Goal: Task Accomplishment & Management: Use online tool/utility

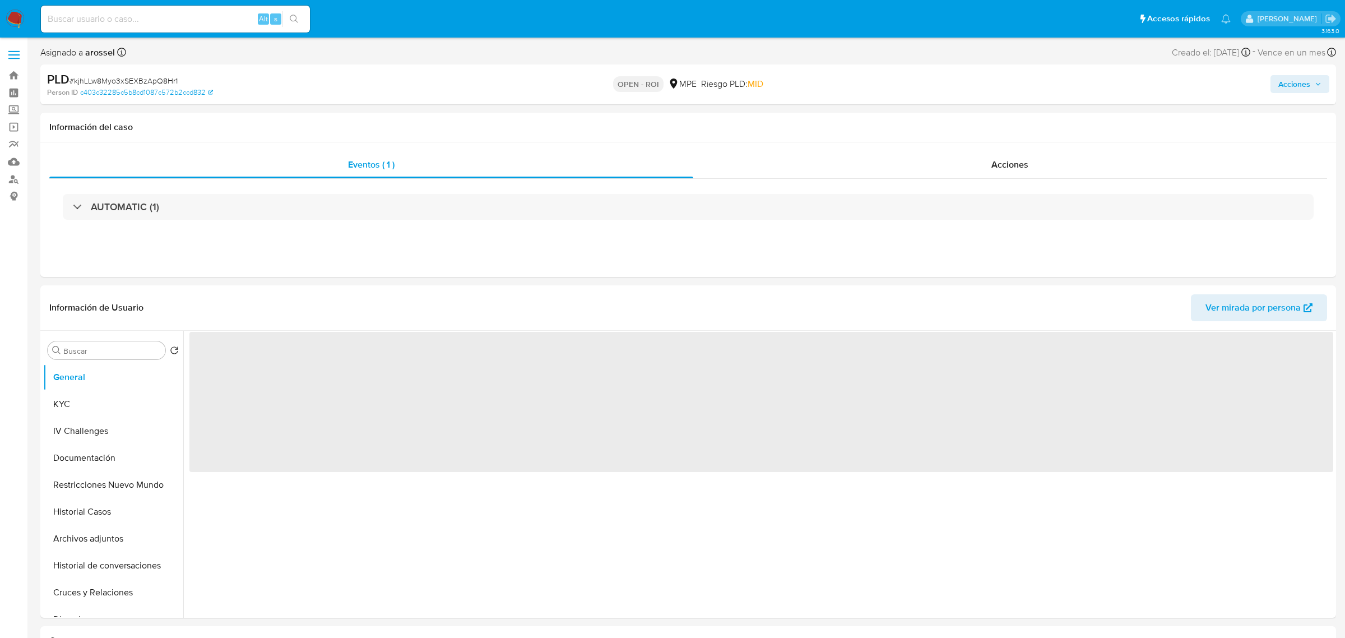
select select "10"
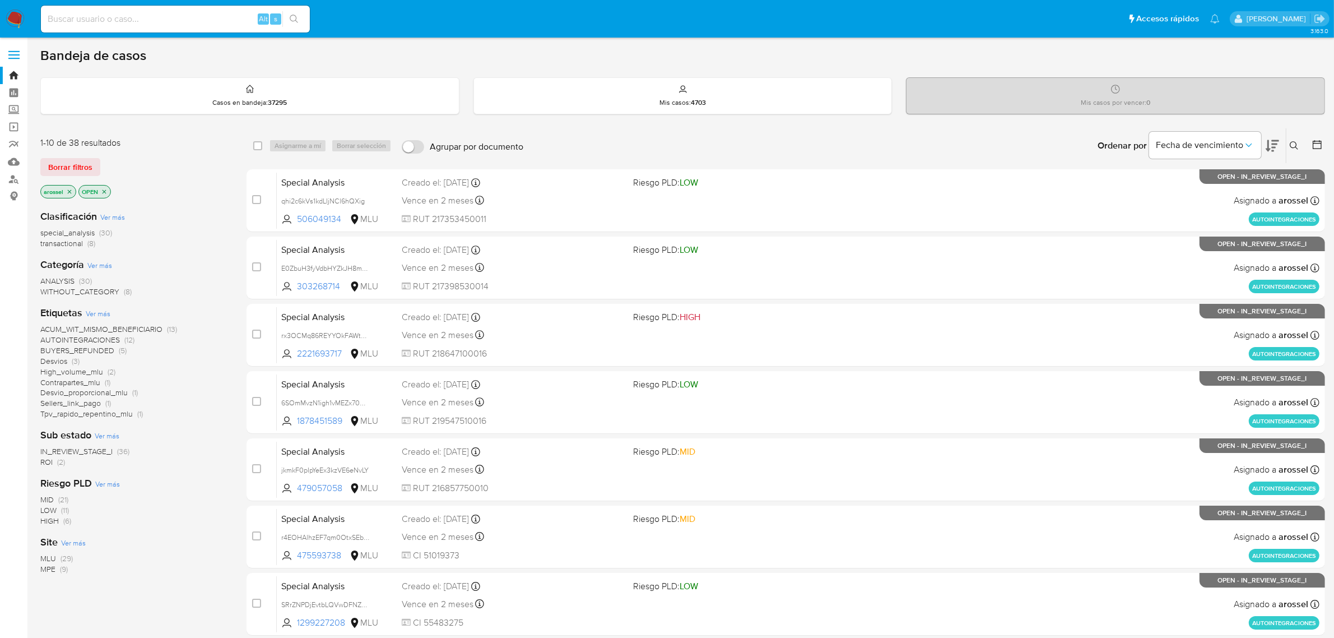
click at [48, 463] on span "ROI" at bounding box center [46, 461] width 12 height 11
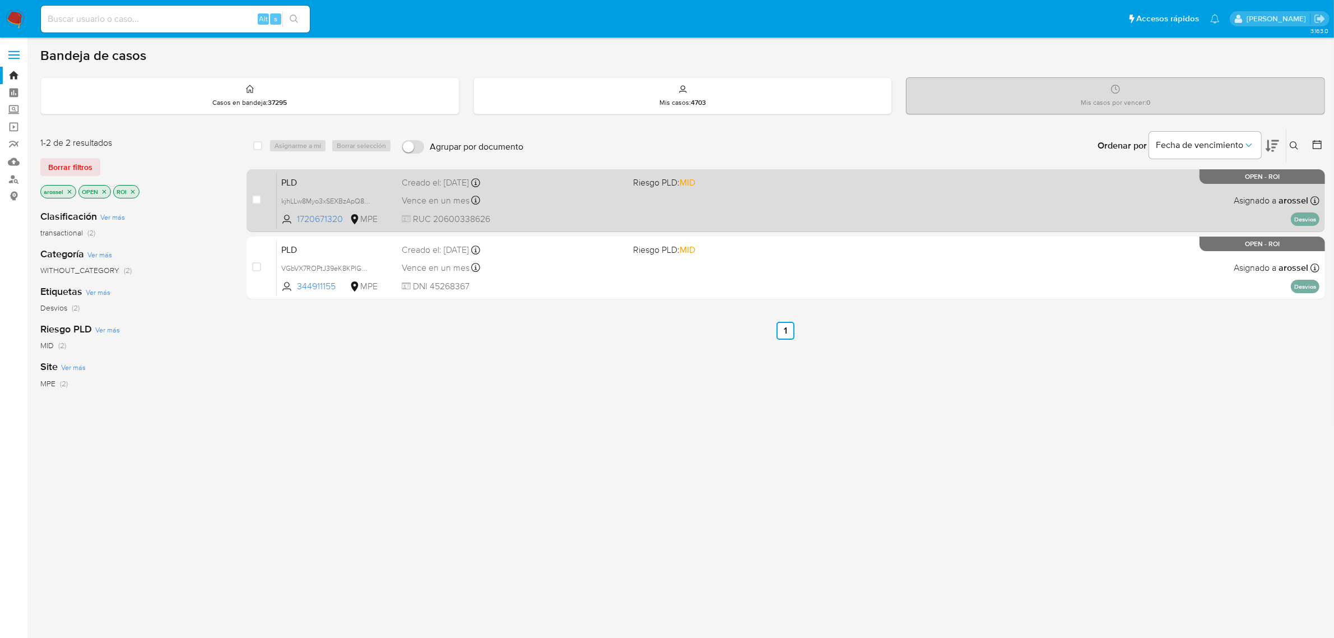
click at [642, 193] on div "PLD kjhLLw8Myo3xSEXBzApQ8Hr1 1720671320 MPE Riesgo PLD: MID Creado el: 12/08/20…" at bounding box center [798, 200] width 1043 height 57
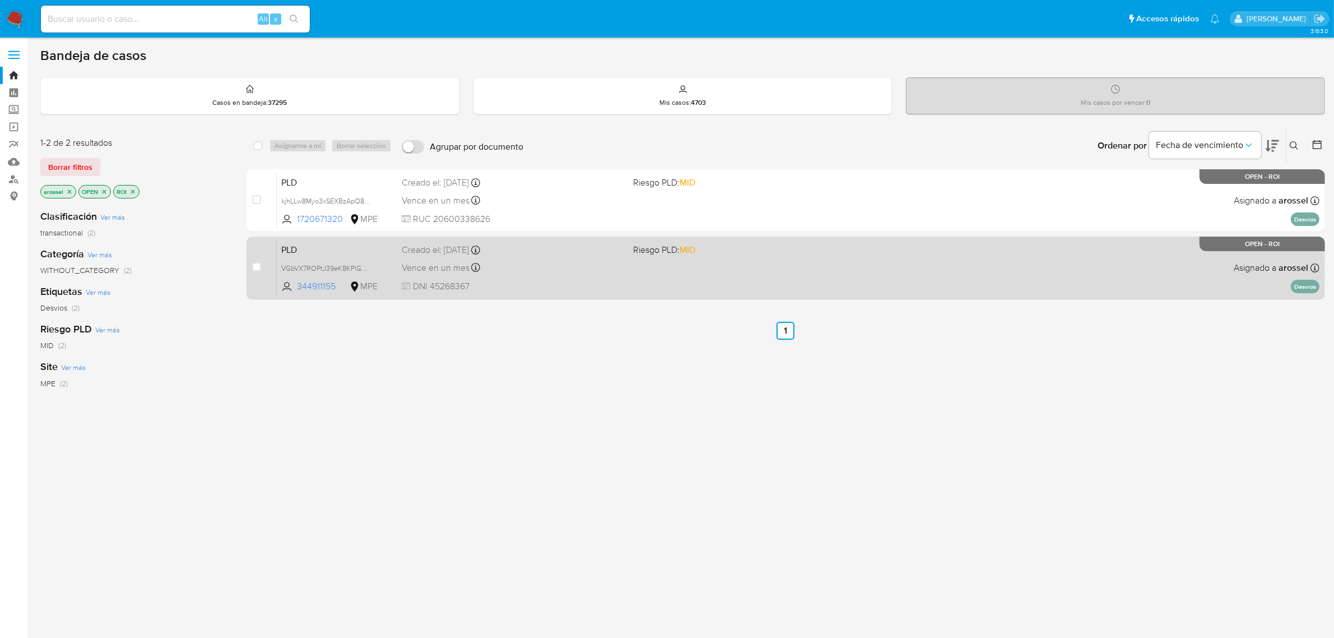
click at [508, 284] on span "DNI 45268367" at bounding box center [513, 286] width 223 height 12
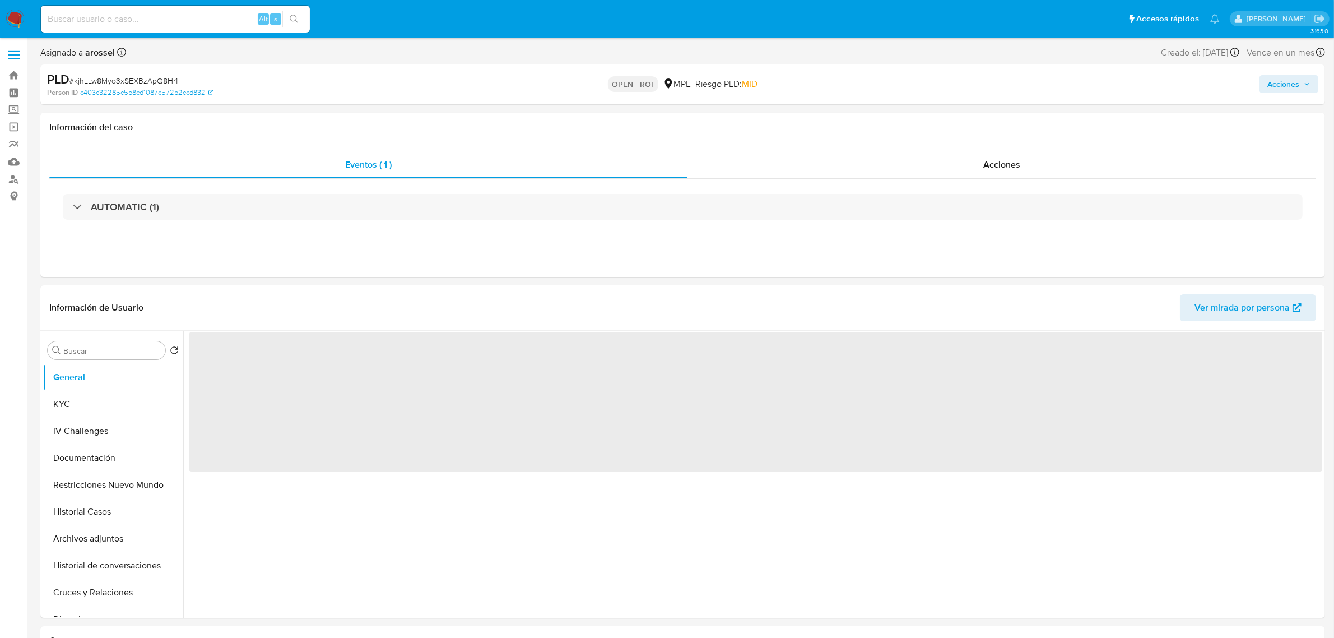
select select "10"
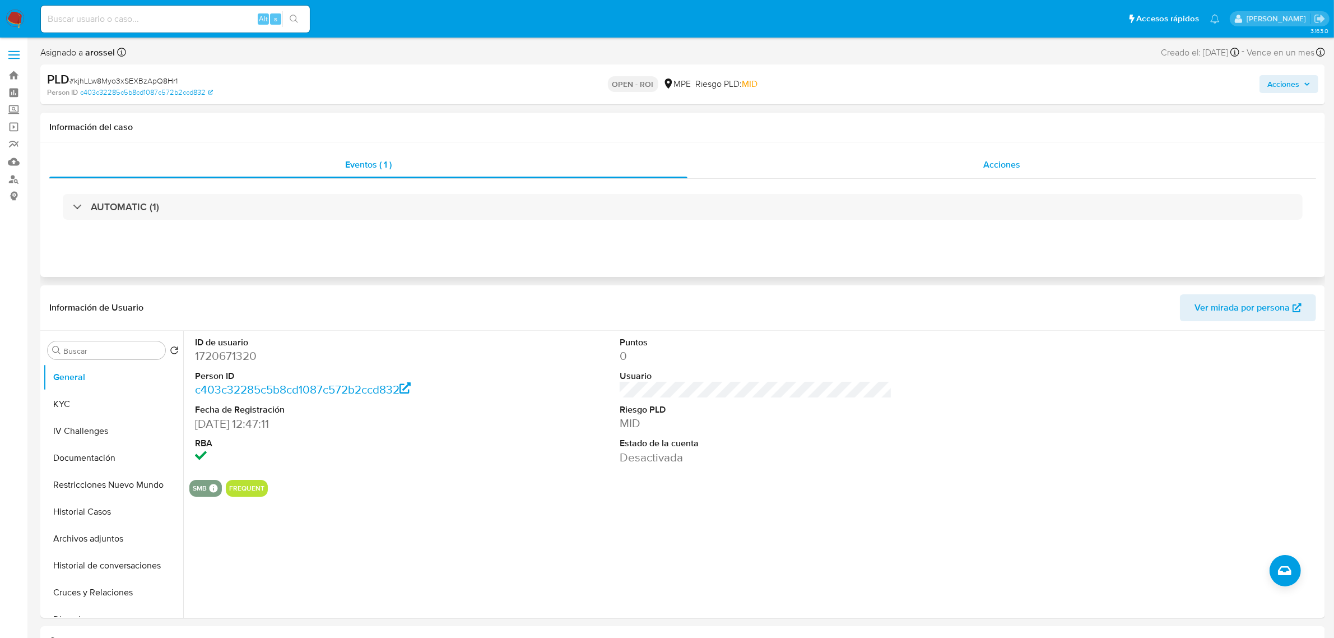
click at [1044, 160] on div "Acciones" at bounding box center [1002, 164] width 629 height 27
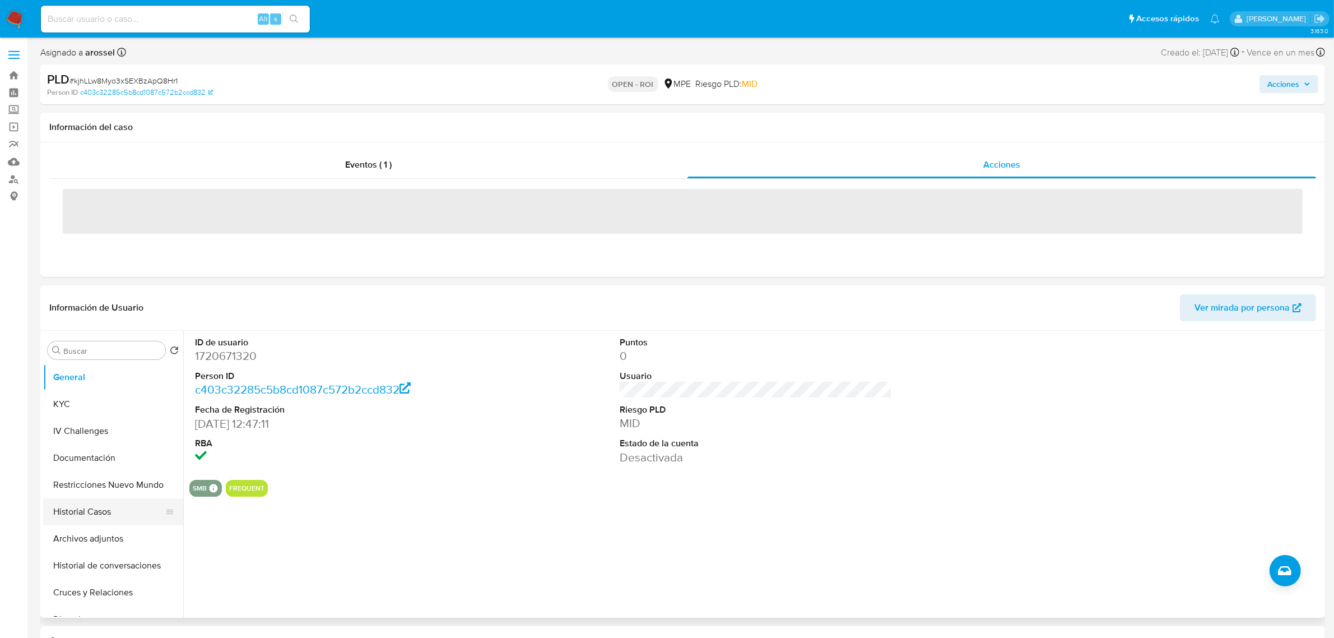
click at [90, 503] on ul "General KYC IV Challenges Documentación Restricciones Nuevo Mundo Historial Cas…" at bounding box center [113, 490] width 140 height 253
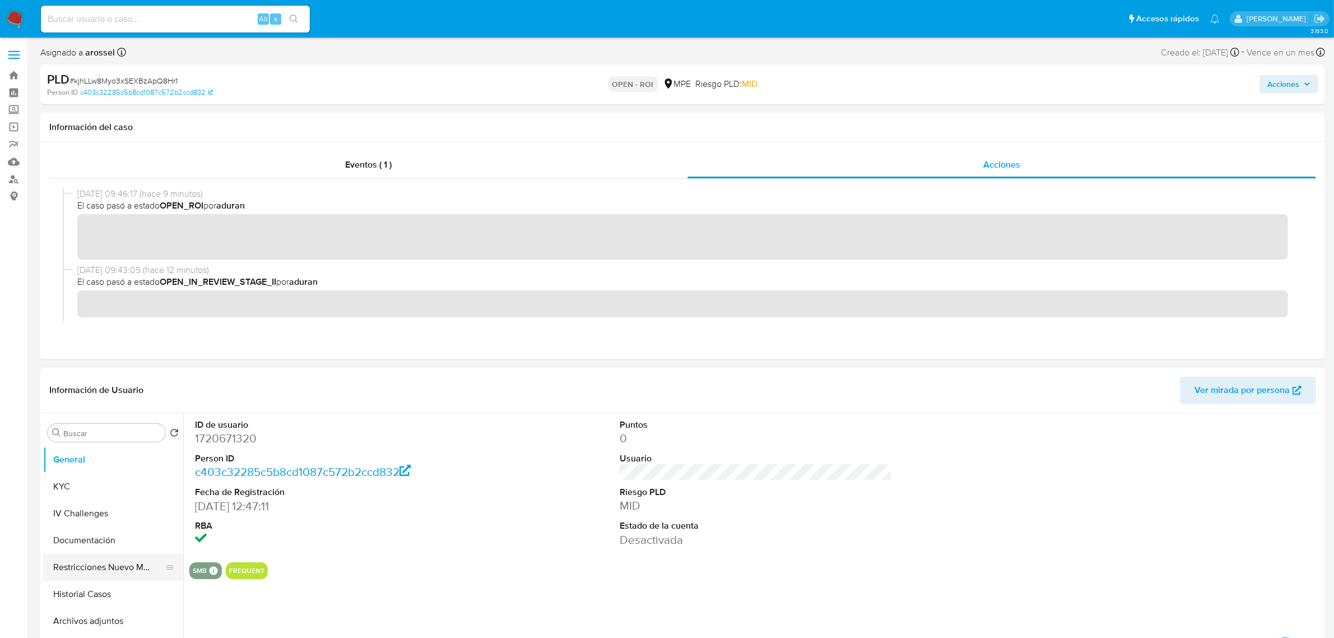
click at [82, 580] on button "Restricciones Nuevo Mundo" at bounding box center [108, 567] width 131 height 27
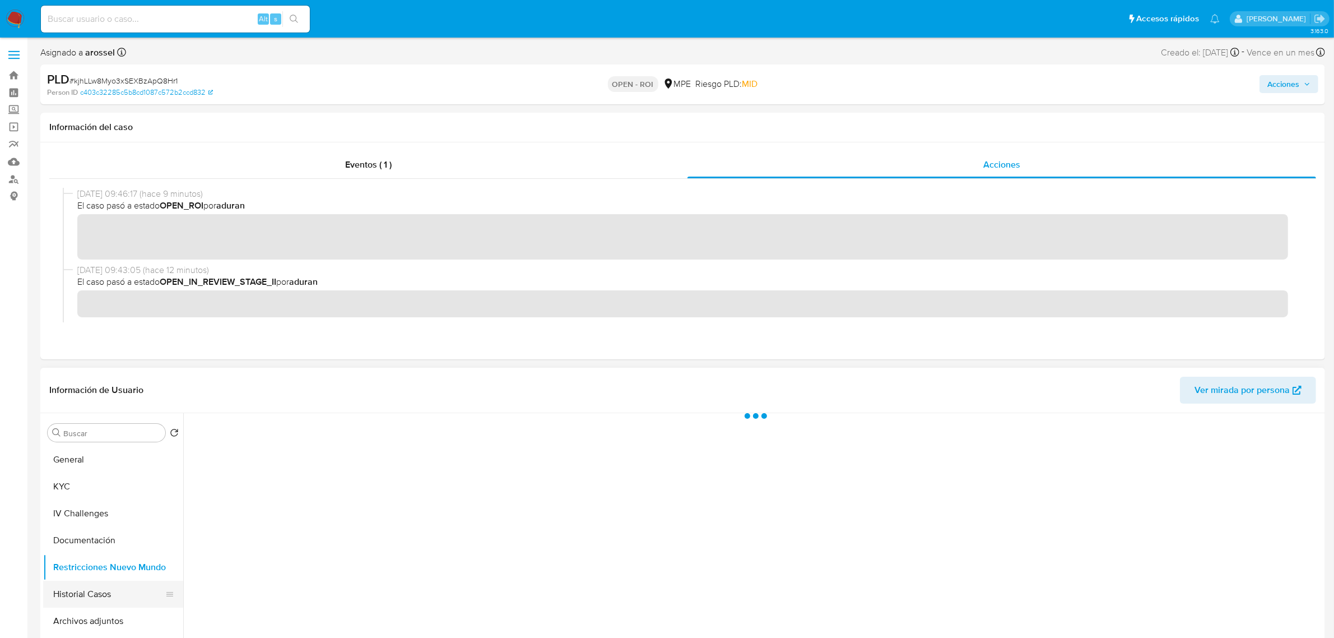
click at [87, 592] on button "Historial Casos" at bounding box center [108, 594] width 131 height 27
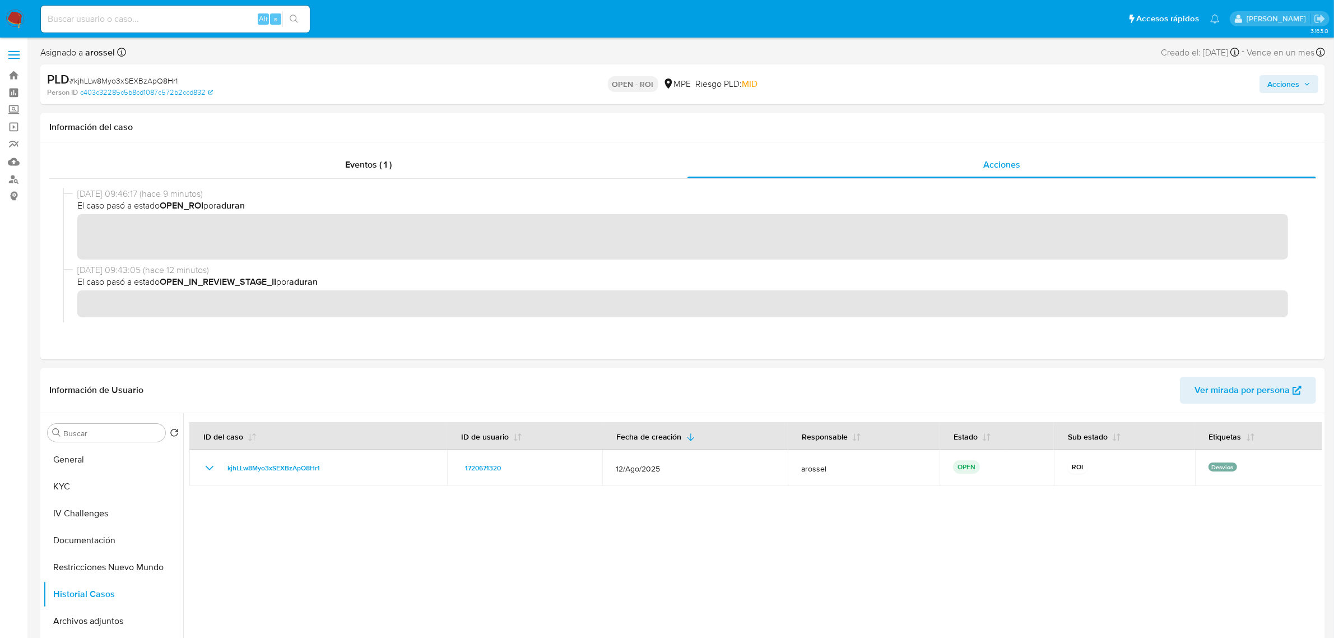
click at [1295, 90] on span "Acciones" at bounding box center [1284, 84] width 32 height 18
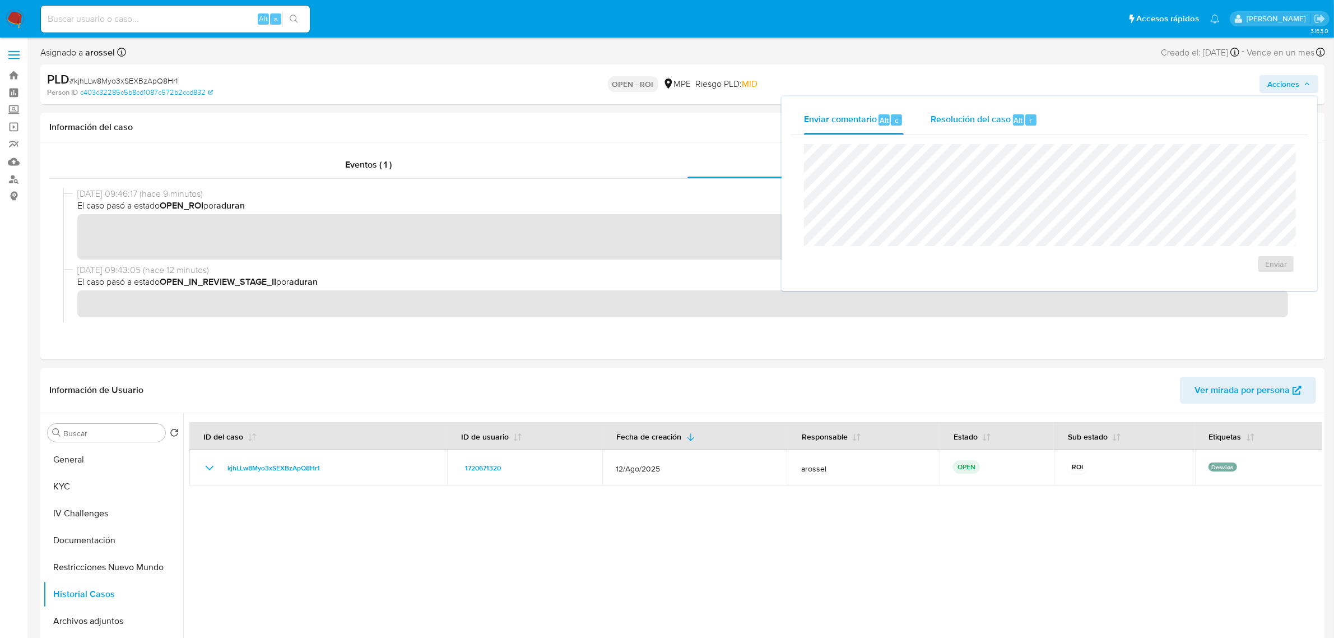
click at [984, 117] on span "Resolución del caso" at bounding box center [971, 119] width 80 height 13
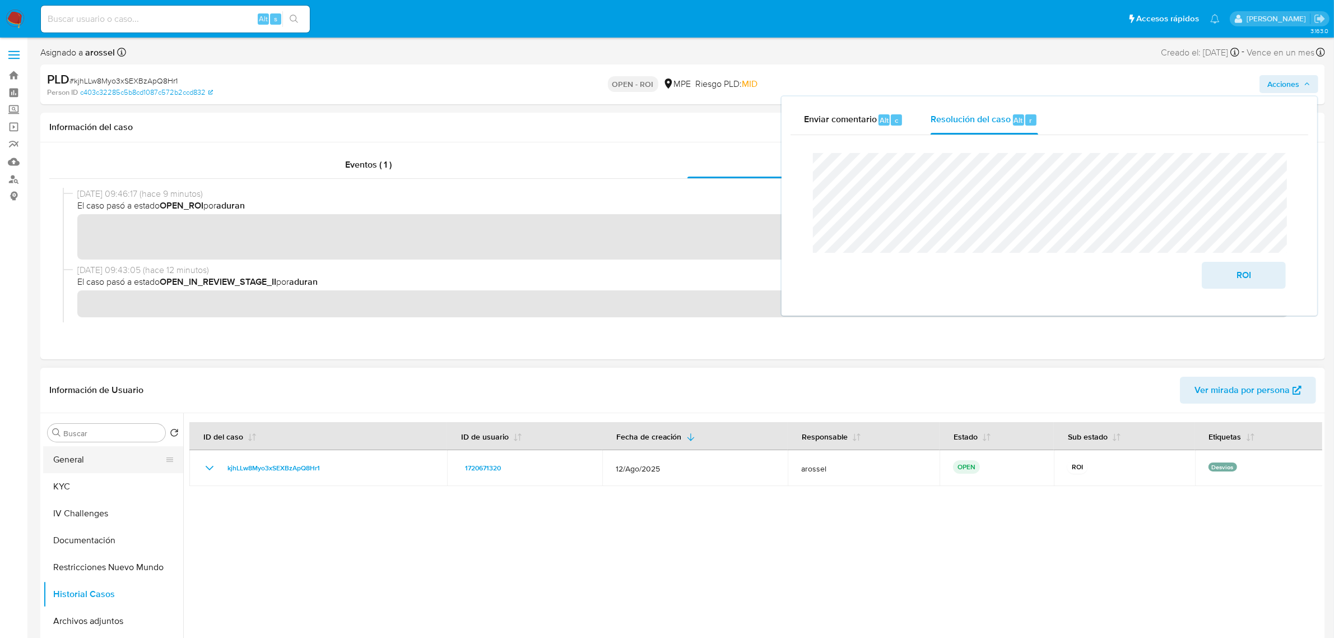
click at [89, 463] on button "General" at bounding box center [108, 459] width 131 height 27
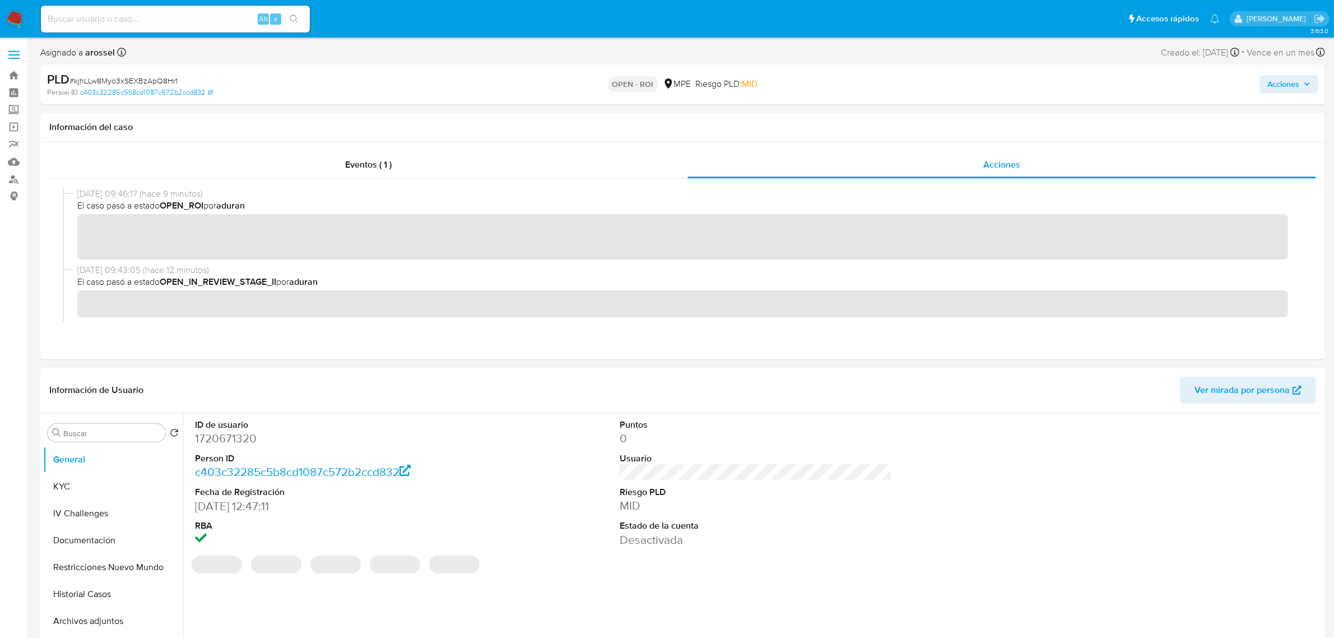
click at [231, 442] on dd "1720671320" at bounding box center [331, 438] width 272 height 16
copy dd "1720671320"
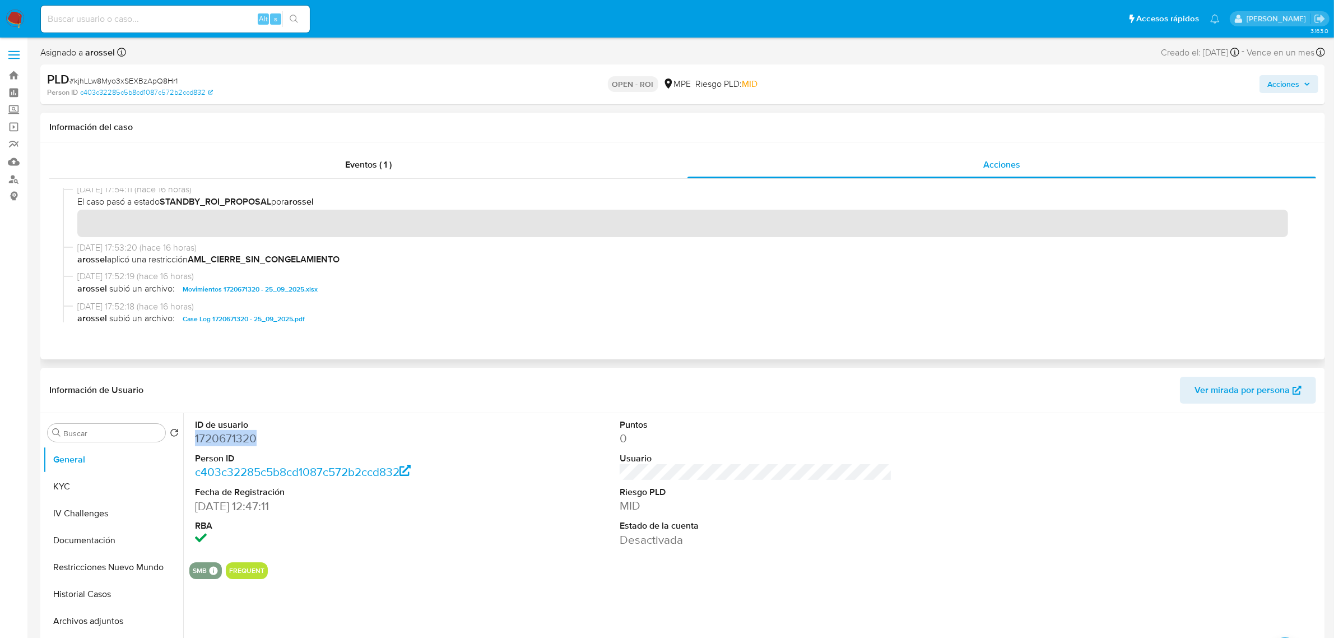
scroll to position [191, 0]
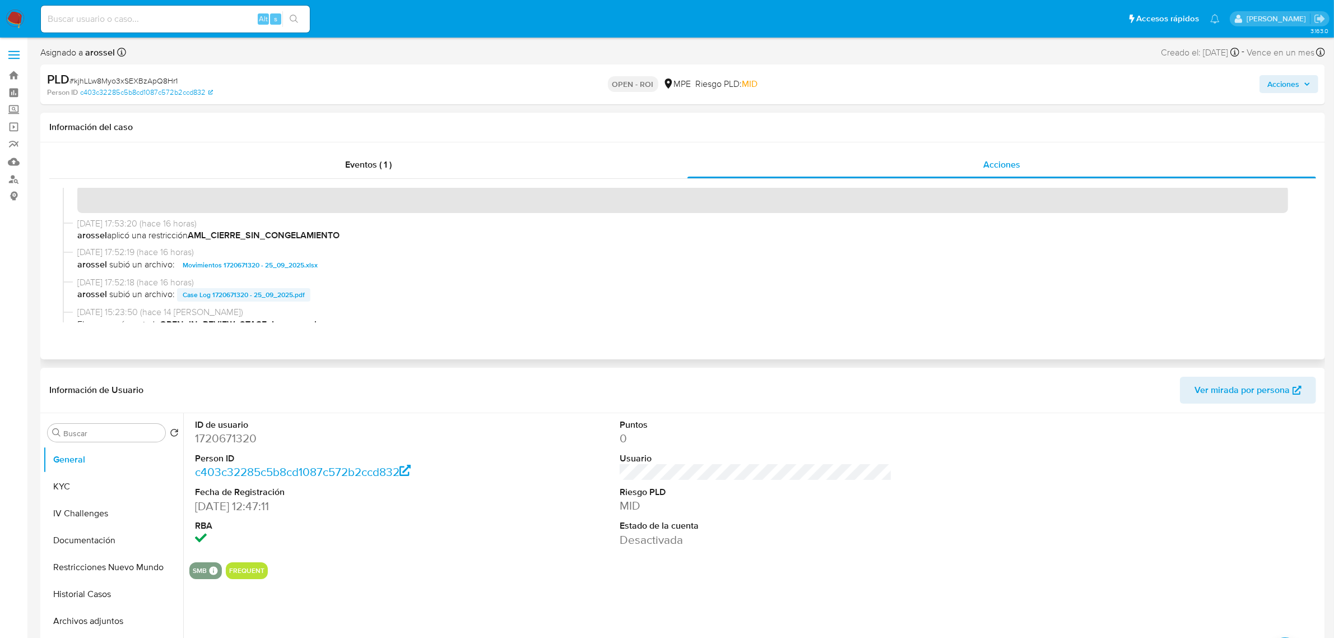
drag, startPoint x: 337, startPoint y: 295, endPoint x: 206, endPoint y: 298, distance: 131.2
click at [206, 298] on span "arossel subió un archivo: Case Log 1720671320 - 25_09_2025.pdf" at bounding box center [687, 294] width 1221 height 13
click at [244, 442] on dd "1720671320" at bounding box center [331, 438] width 272 height 16
copy dd "1720671320"
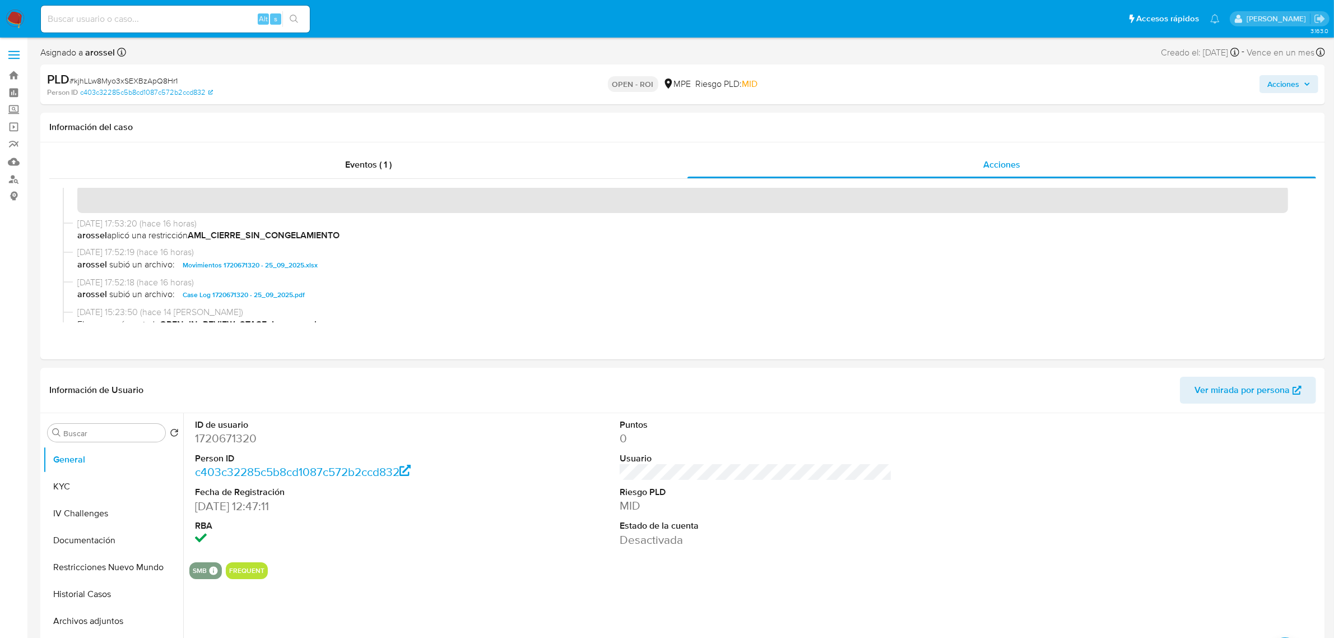
click at [168, 77] on span "# kjhLLw8Myo3xSEXBzApQ8Hr1" at bounding box center [123, 80] width 108 height 11
copy span "kjhLLw8Myo3xSEXBzApQ8Hr1"
click at [247, 443] on dd "1720671320" at bounding box center [331, 438] width 272 height 16
click at [248, 443] on dd "1720671320" at bounding box center [331, 438] width 272 height 16
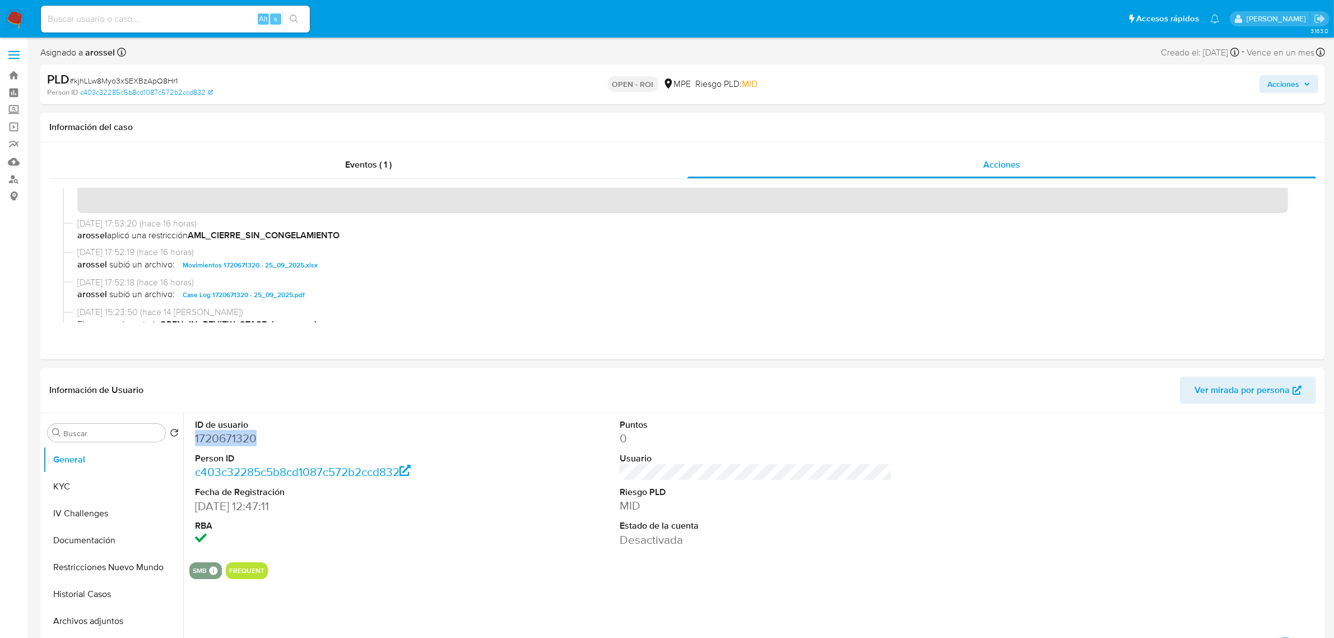
copy dd "1720671320"
click at [105, 491] on button "KYC" at bounding box center [108, 486] width 131 height 27
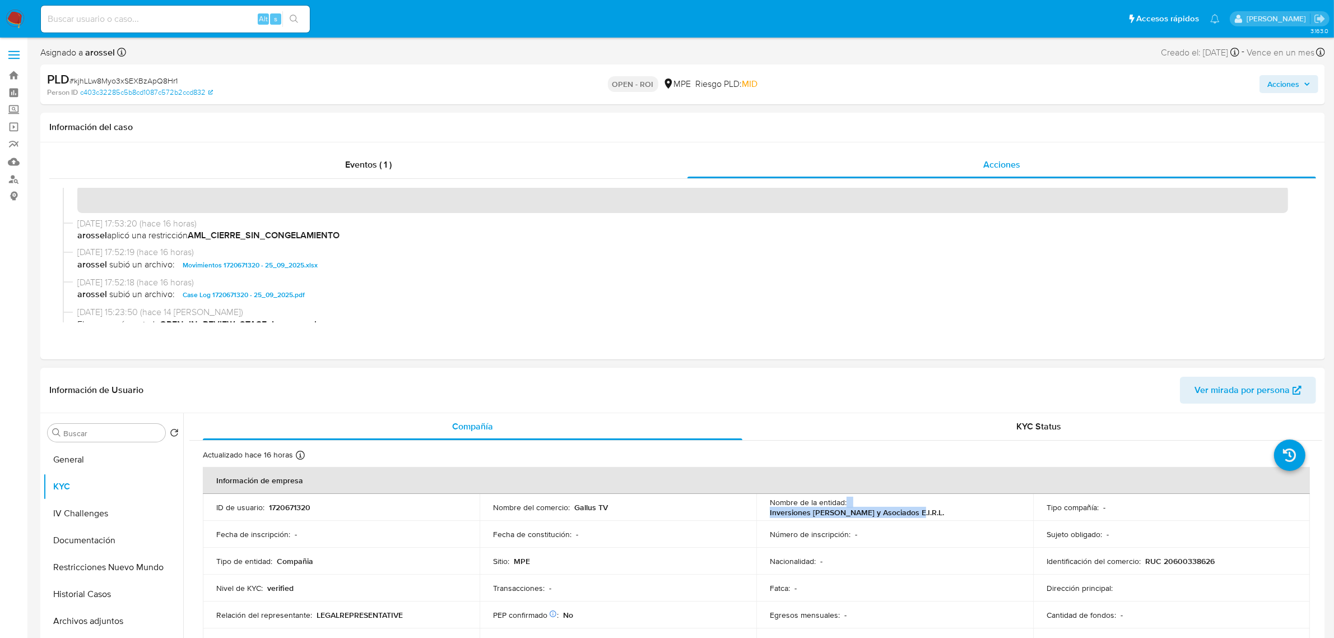
drag, startPoint x: 844, startPoint y: 510, endPoint x: 1001, endPoint y: 513, distance: 157.5
click at [1001, 513] on div "Nombre de la entidad : Inversiones Jurado y Asociados E.I.R.L." at bounding box center [895, 507] width 250 height 20
copy div "Inversiones Jurado y Asociados E.I.R.L."
drag, startPoint x: 1141, startPoint y: 560, endPoint x: 1220, endPoint y: 560, distance: 79.0
click at [1220, 560] on div "Identificación del comercio : RUC 20600338626" at bounding box center [1172, 561] width 250 height 10
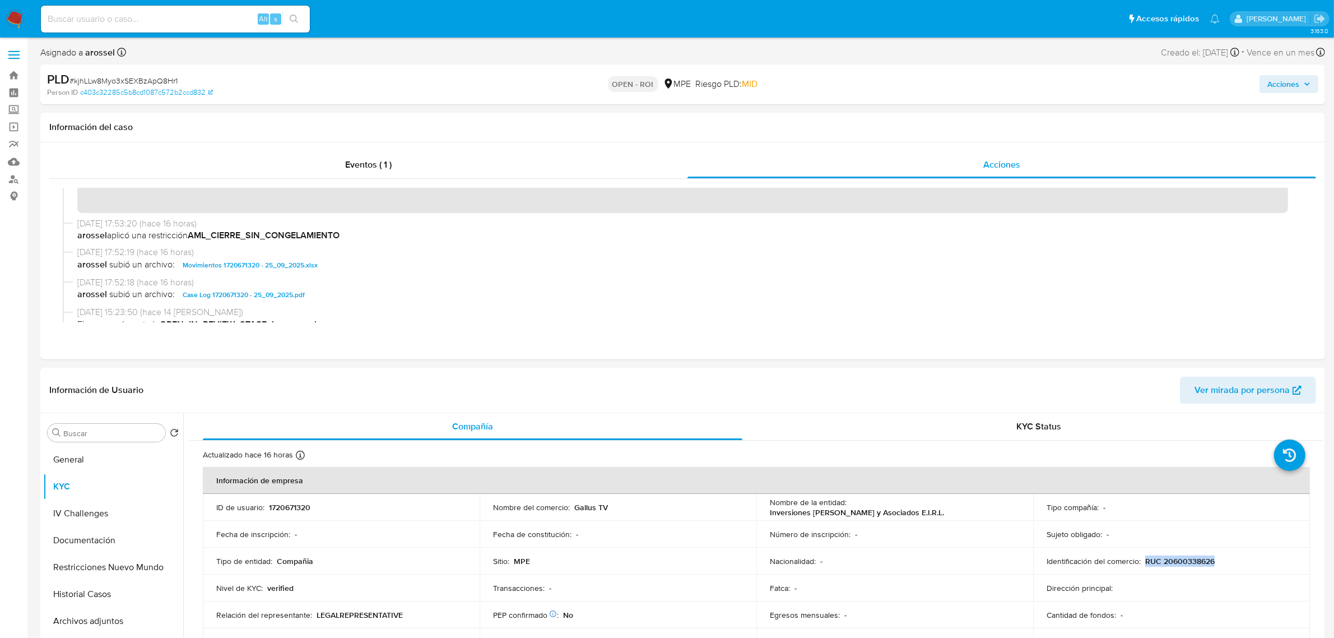
copy p "RUC 20600338626"
click at [336, 163] on div "Eventos ( 1 )" at bounding box center [368, 164] width 638 height 27
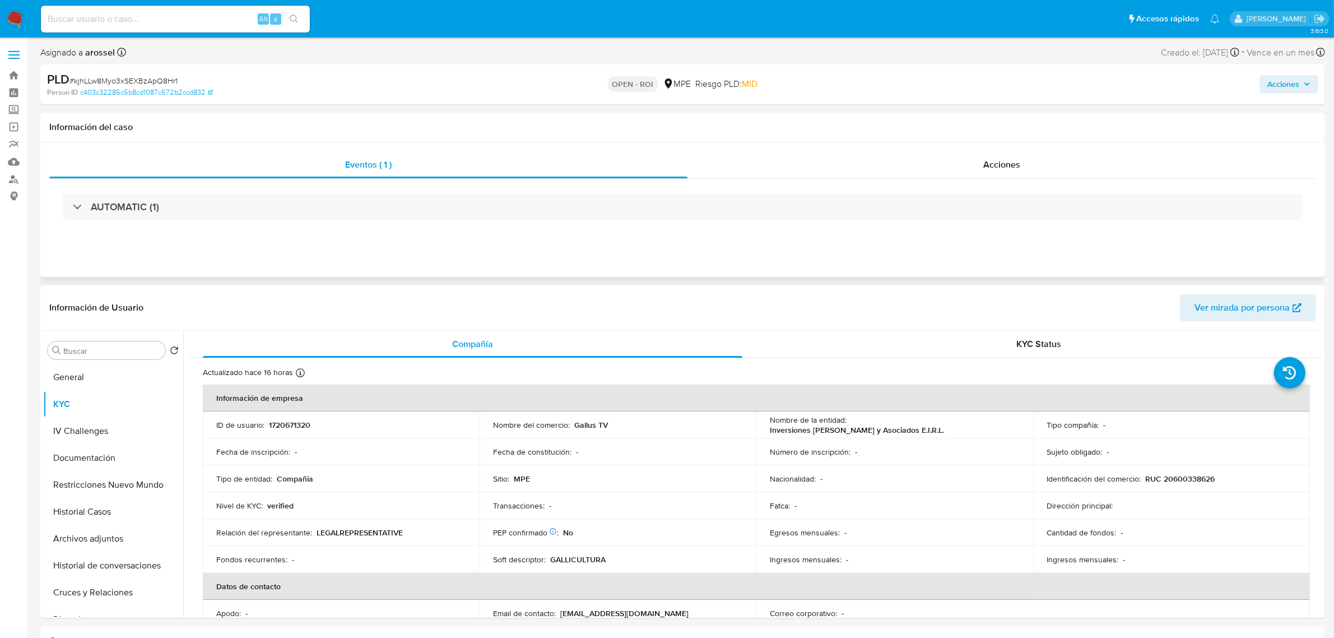
click at [239, 222] on div "AUTOMATIC (1)" at bounding box center [682, 207] width 1267 height 56
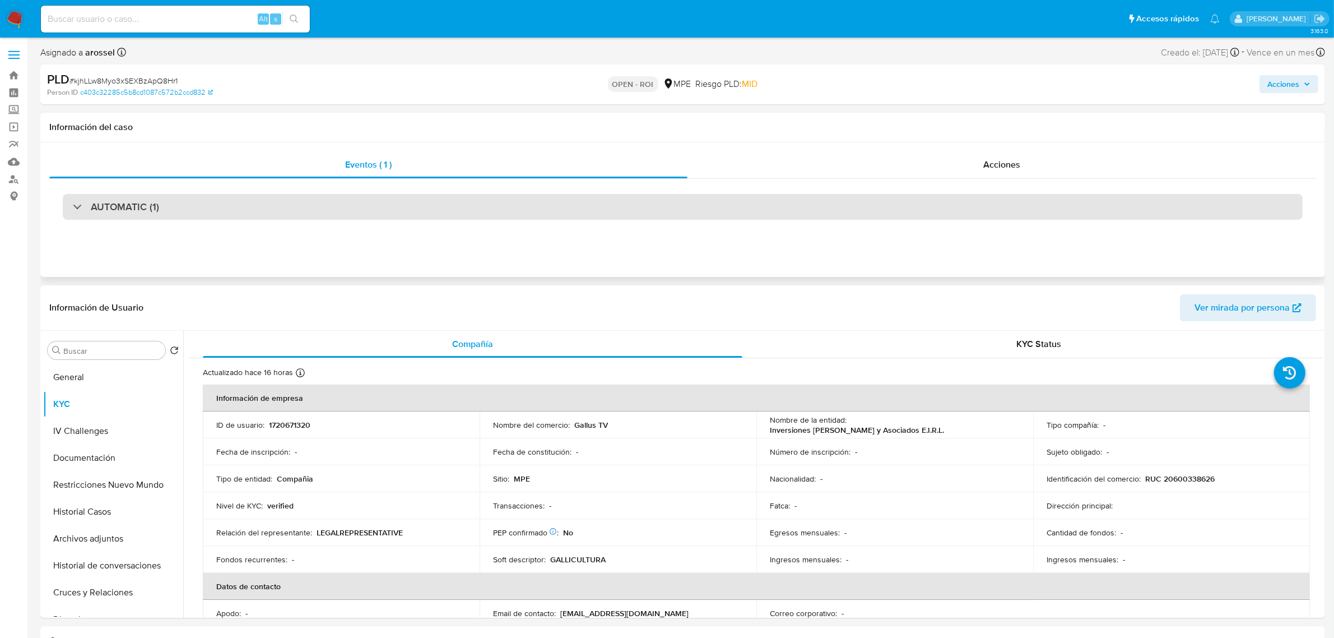
click at [240, 211] on div "AUTOMATIC (1)" at bounding box center [683, 207] width 1240 height 26
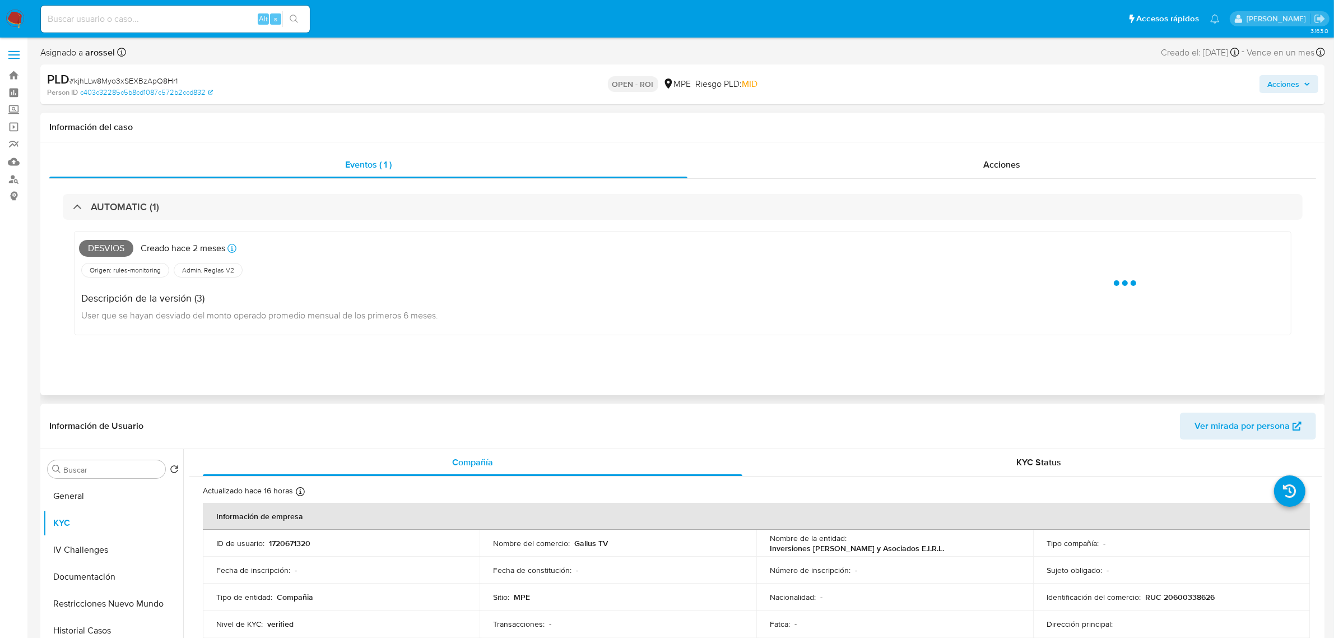
click at [105, 248] on span "Desvios" at bounding box center [106, 248] width 54 height 17
click at [106, 248] on span "Desvios" at bounding box center [106, 248] width 54 height 17
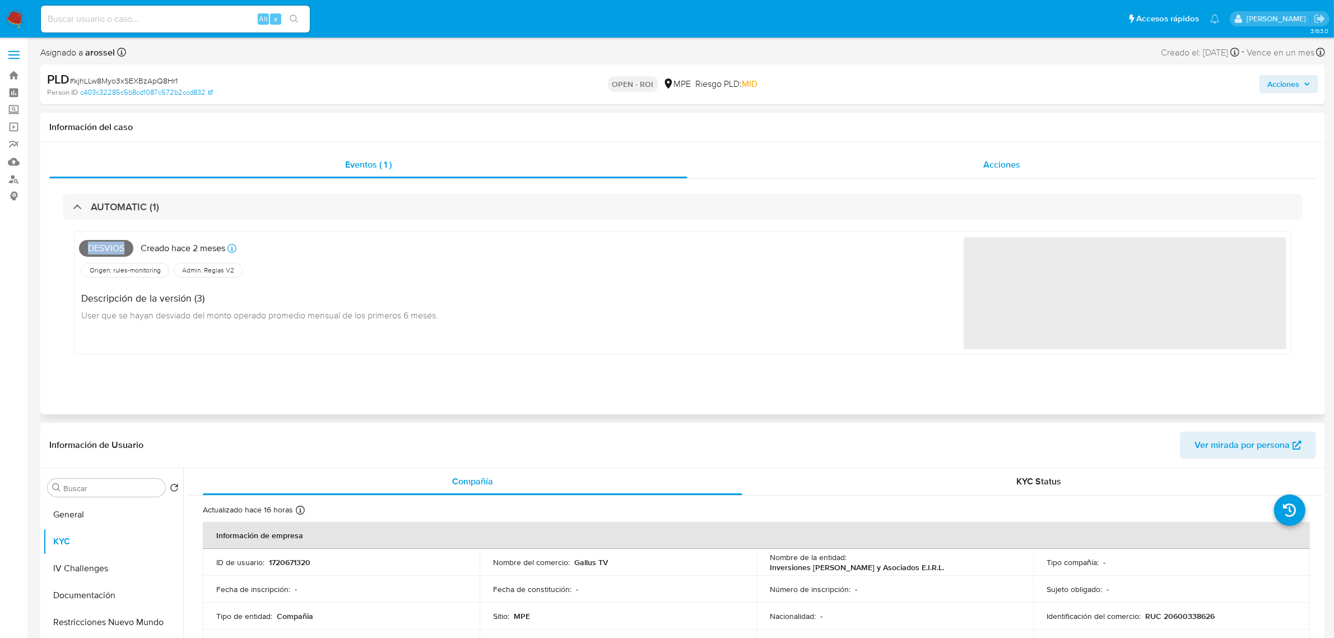
copy span "Desvios"
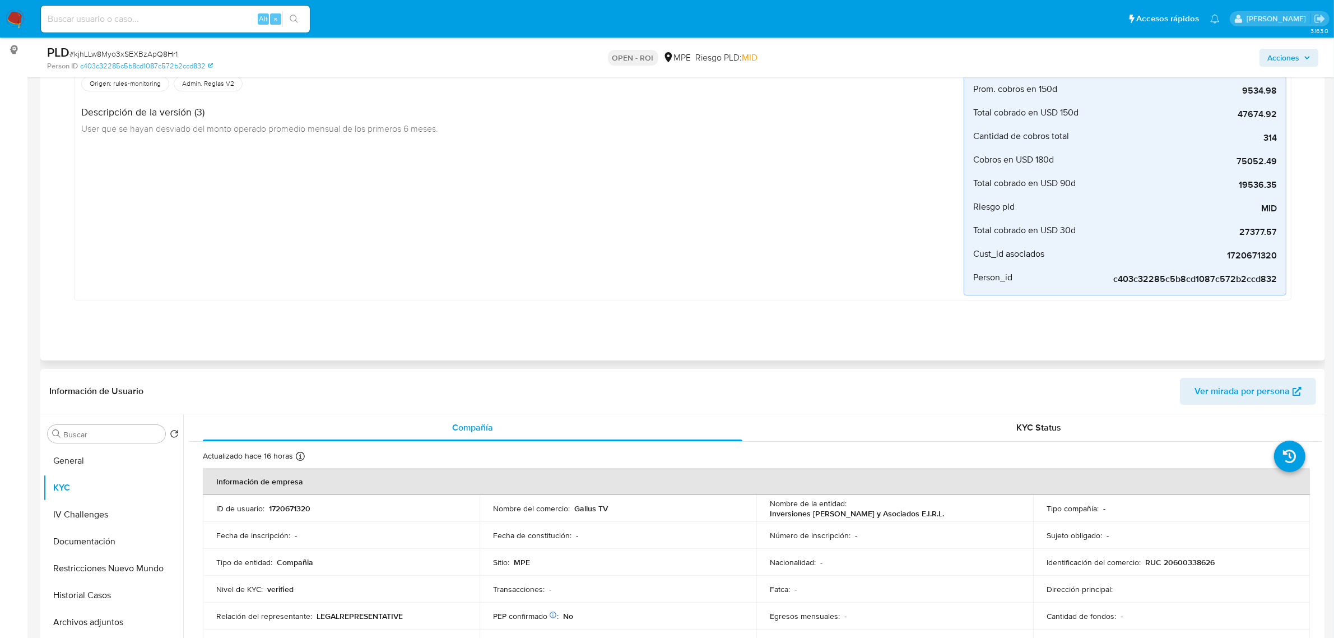
scroll to position [0, 0]
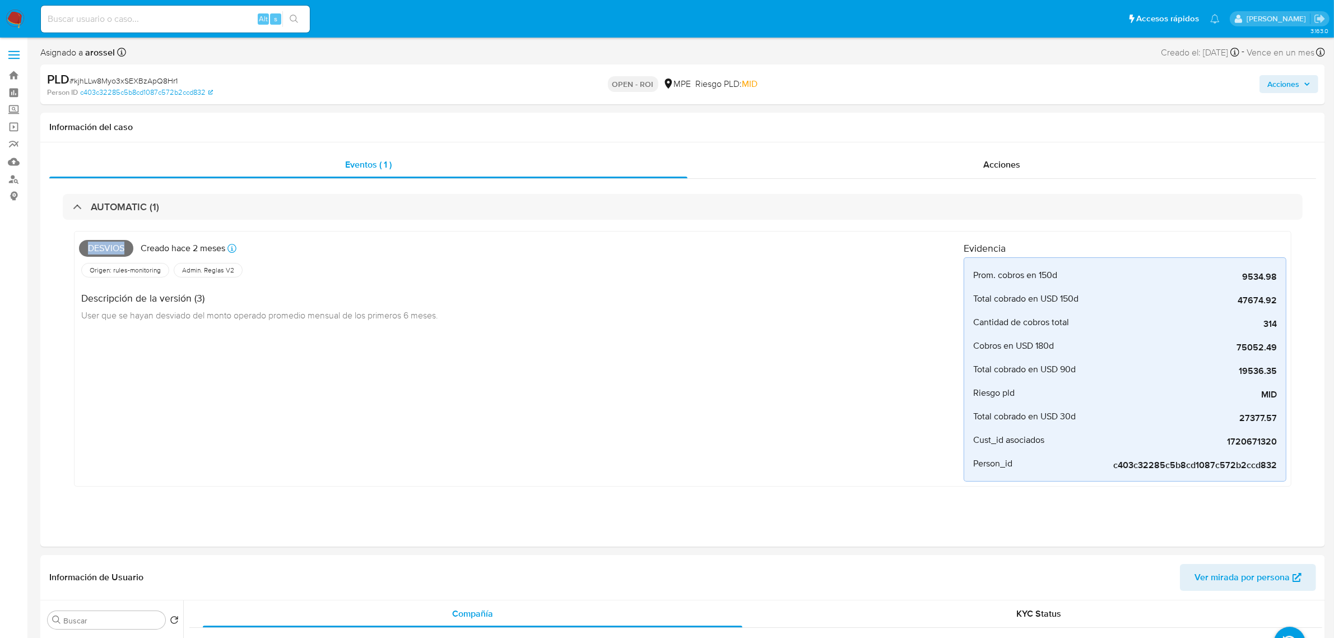
click at [1278, 78] on span "Acciones" at bounding box center [1284, 84] width 32 height 18
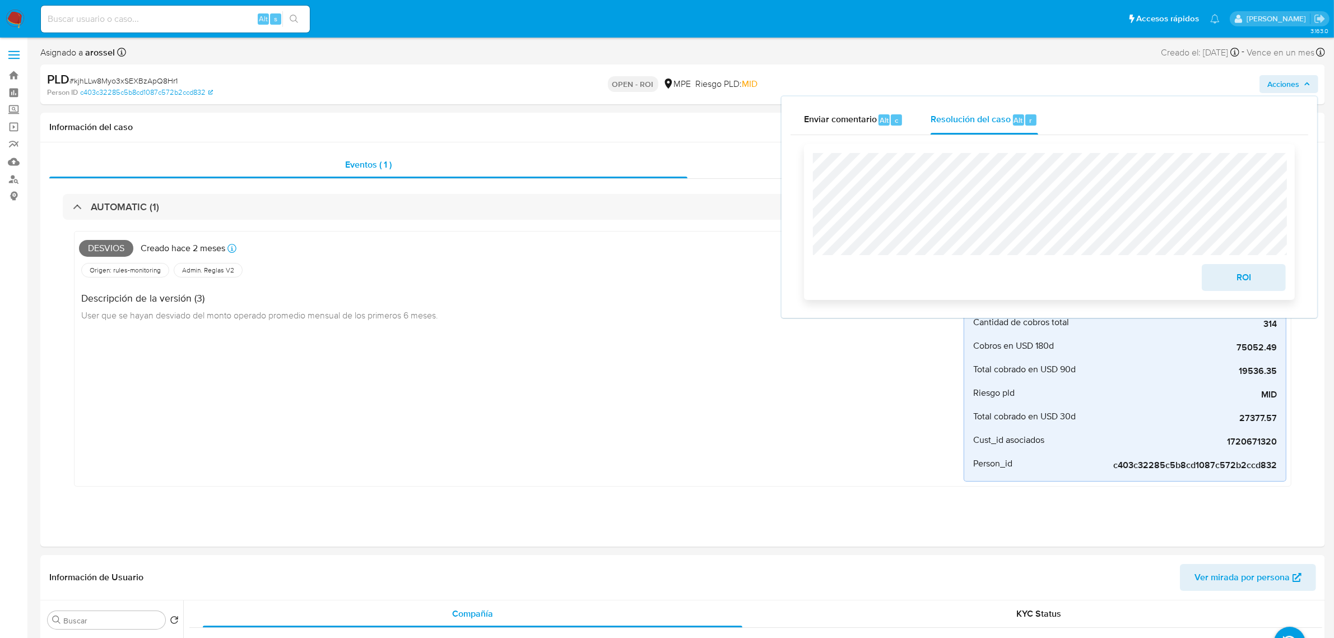
click at [1243, 282] on span "ROI" at bounding box center [1244, 277] width 55 height 25
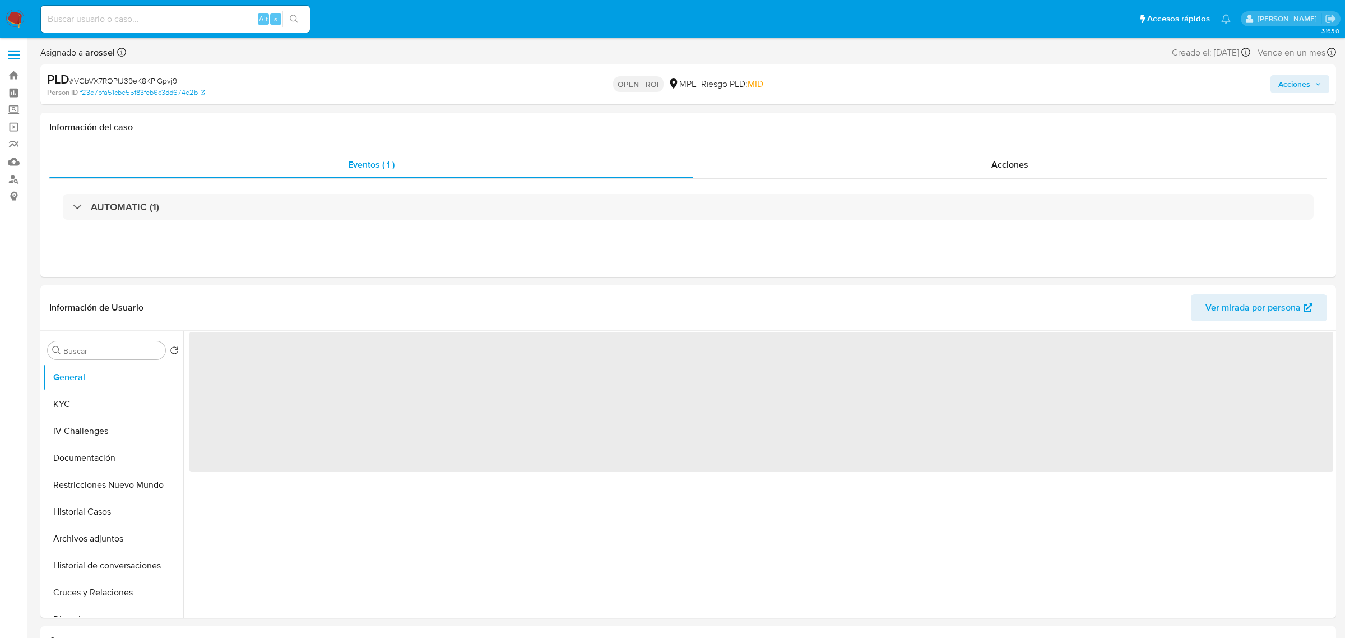
select select "10"
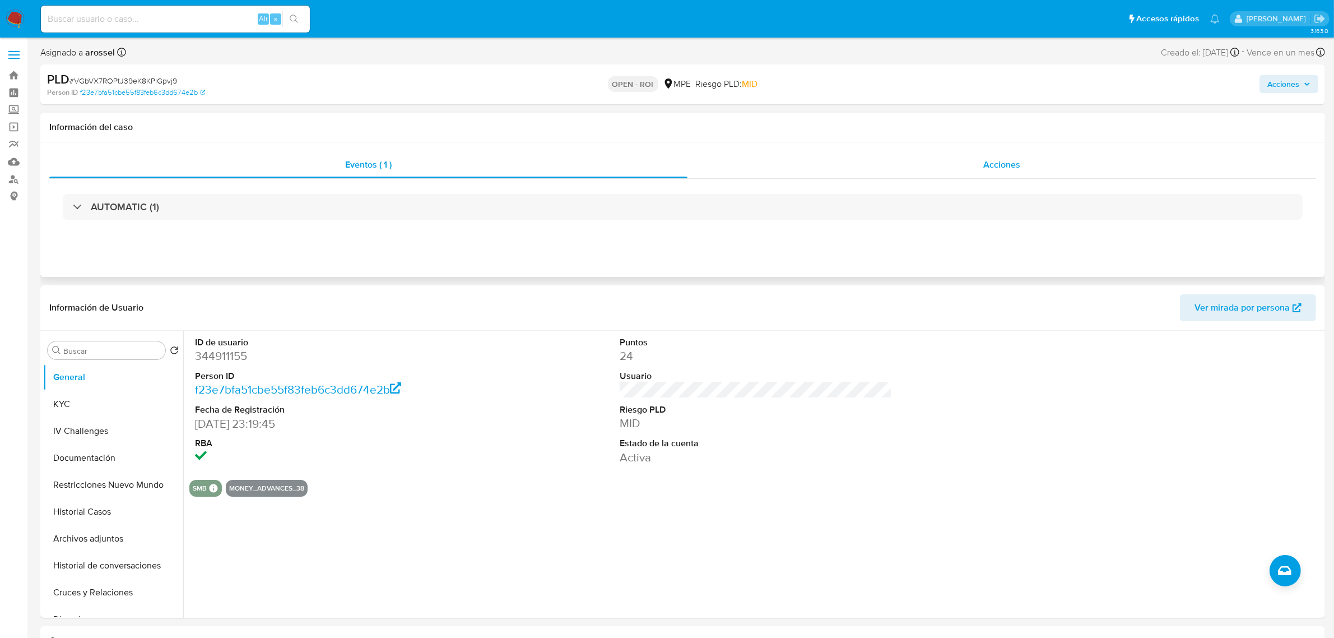
click at [1001, 164] on span "Acciones" at bounding box center [1002, 164] width 37 height 13
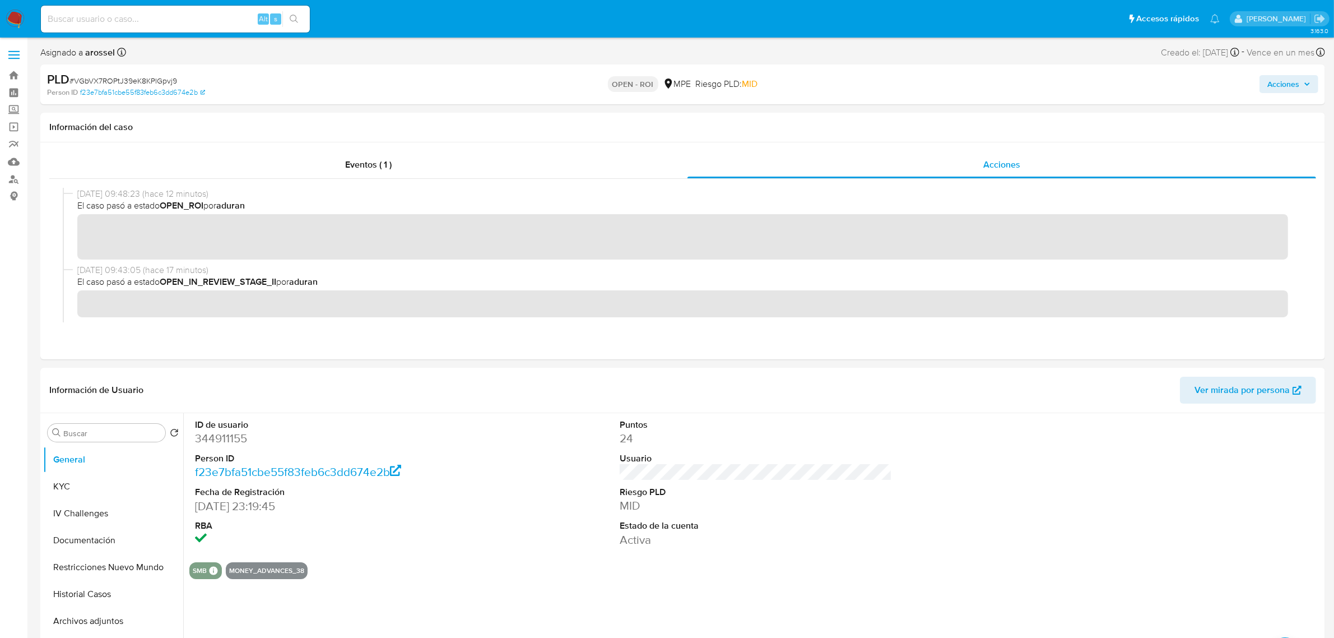
click at [1270, 91] on span "Acciones" at bounding box center [1284, 84] width 32 height 18
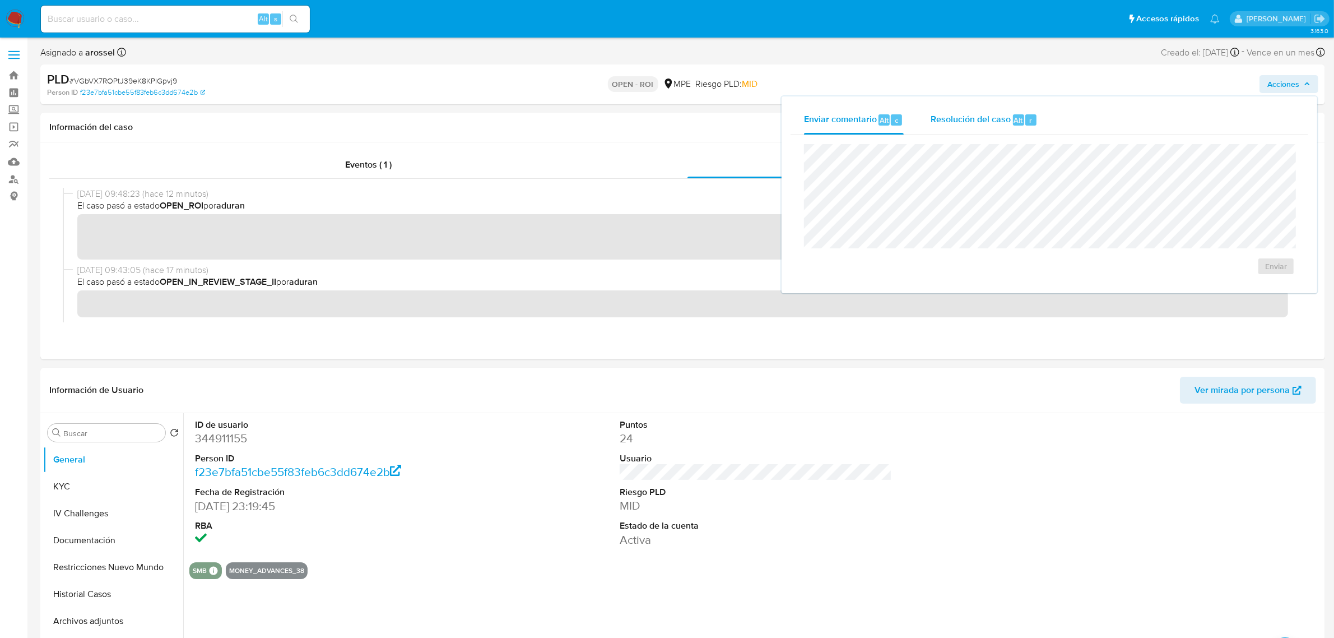
click at [994, 128] on div "Resolución del caso Alt r" at bounding box center [984, 119] width 107 height 29
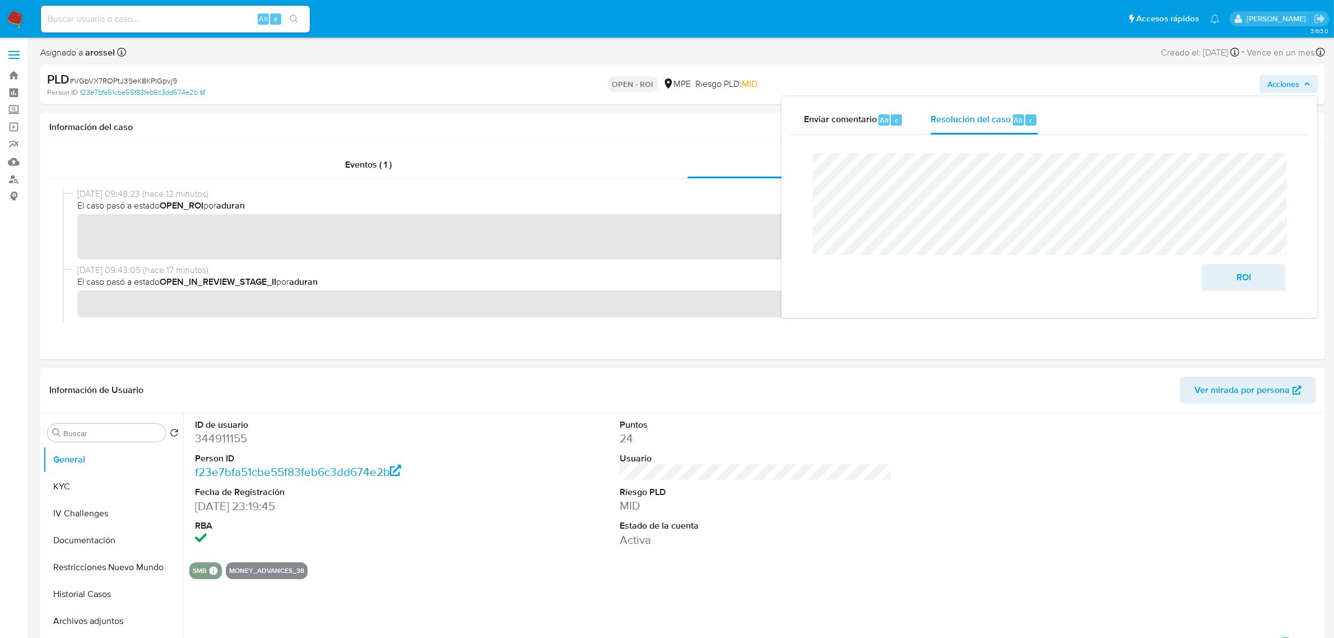
click at [233, 441] on dd "344911155" at bounding box center [331, 438] width 272 height 16
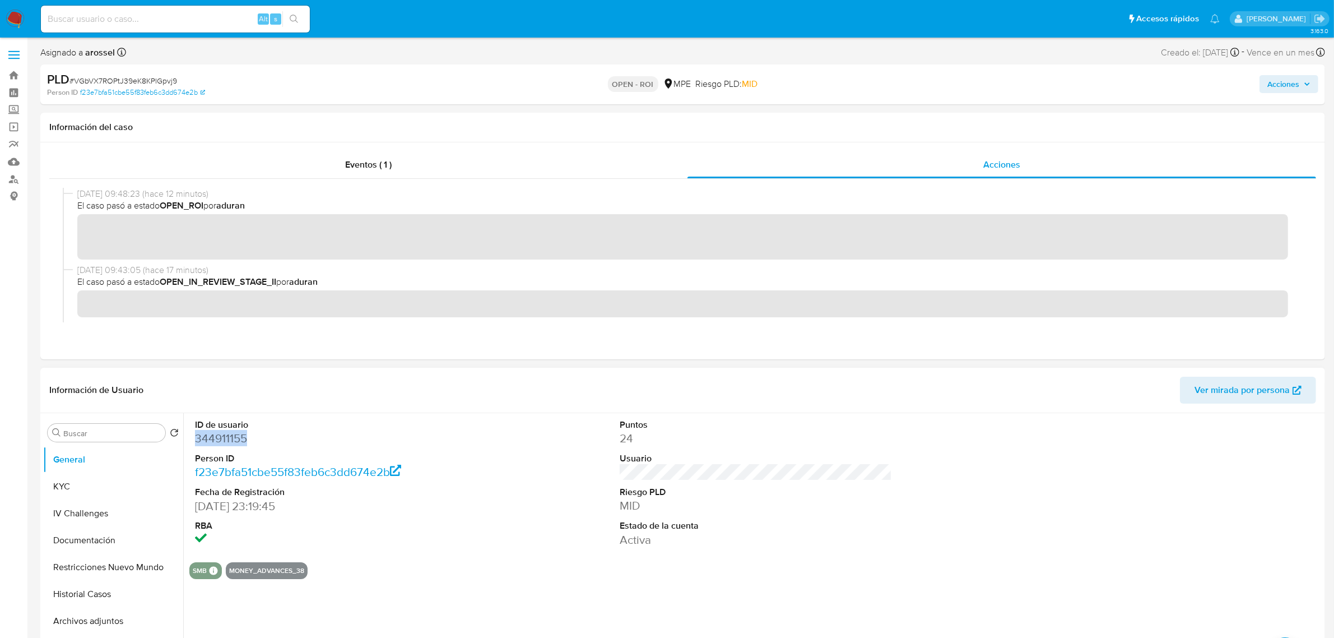
click at [233, 441] on dd "344911155" at bounding box center [331, 438] width 272 height 16
copy dd "344911155"
click at [163, 81] on span "# VGbVX7ROPtJ39eK8KPlGpvj9" at bounding box center [123, 80] width 108 height 11
copy span "VGbVX7ROPtJ39eK8KPlGpvj9"
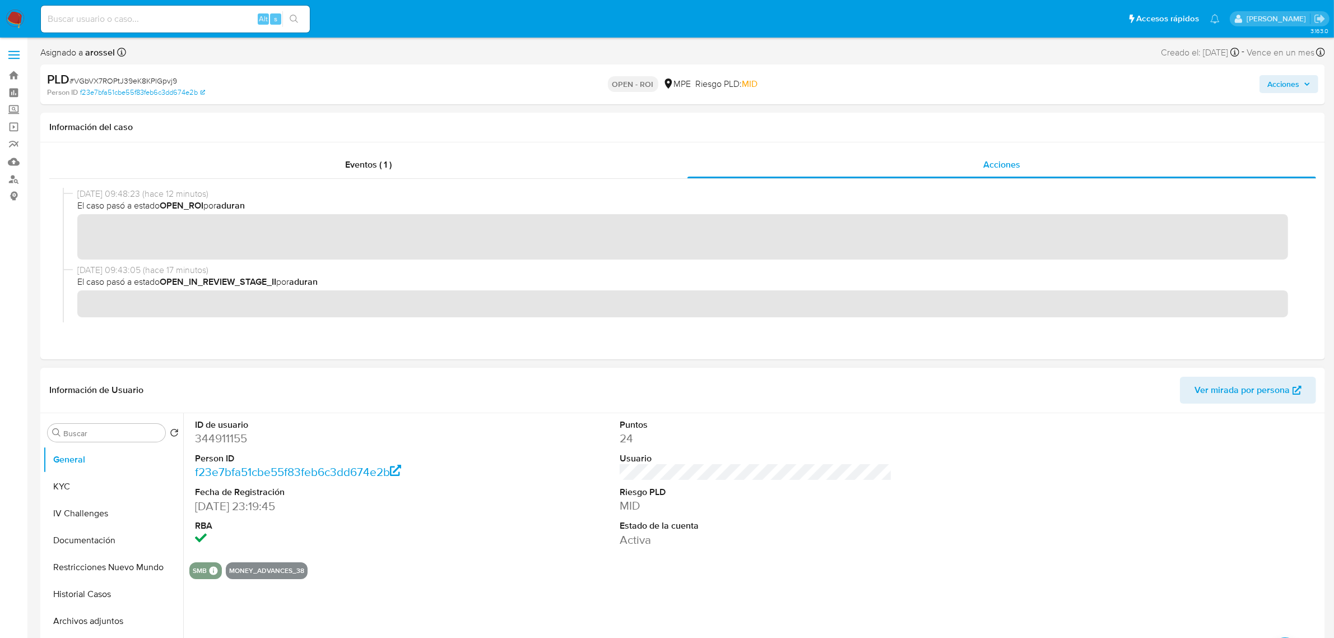
click at [239, 446] on dd "344911155" at bounding box center [331, 438] width 272 height 16
copy dd "344911155"
click at [69, 489] on button "KYC" at bounding box center [108, 486] width 131 height 27
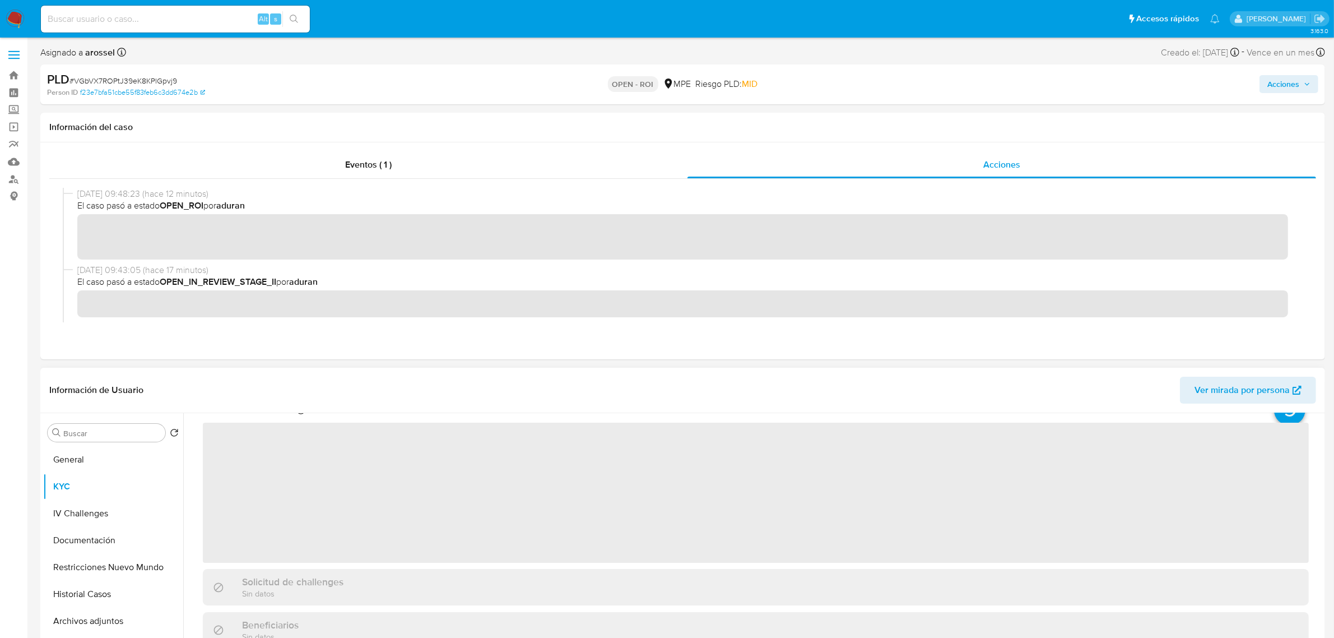
scroll to position [70, 0]
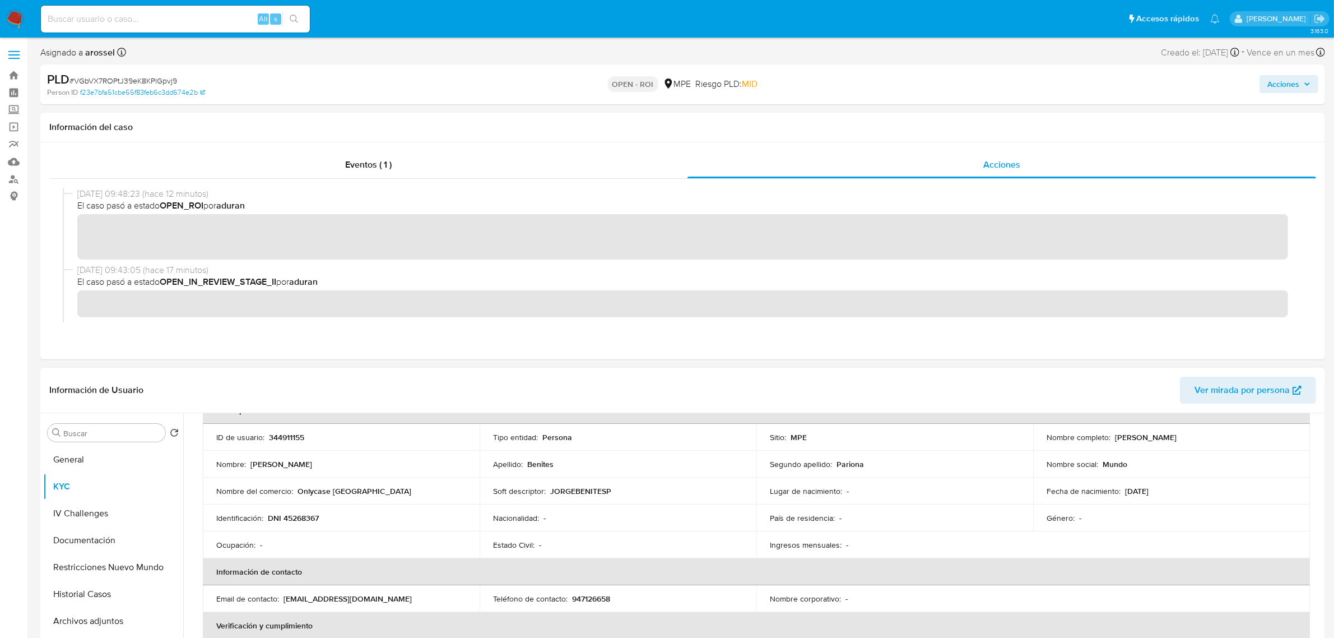
drag, startPoint x: 1140, startPoint y: 443, endPoint x: 1198, endPoint y: 446, distance: 57.8
click at [1198, 446] on td "Nombre completo : Jorge Benites Pariona" at bounding box center [1171, 437] width 277 height 27
copy p "Jorge Benites Pariona"
drag, startPoint x: 271, startPoint y: 513, endPoint x: 291, endPoint y: 519, distance: 21.6
click at [281, 519] on p "DNI 45268367" at bounding box center [293, 518] width 51 height 10
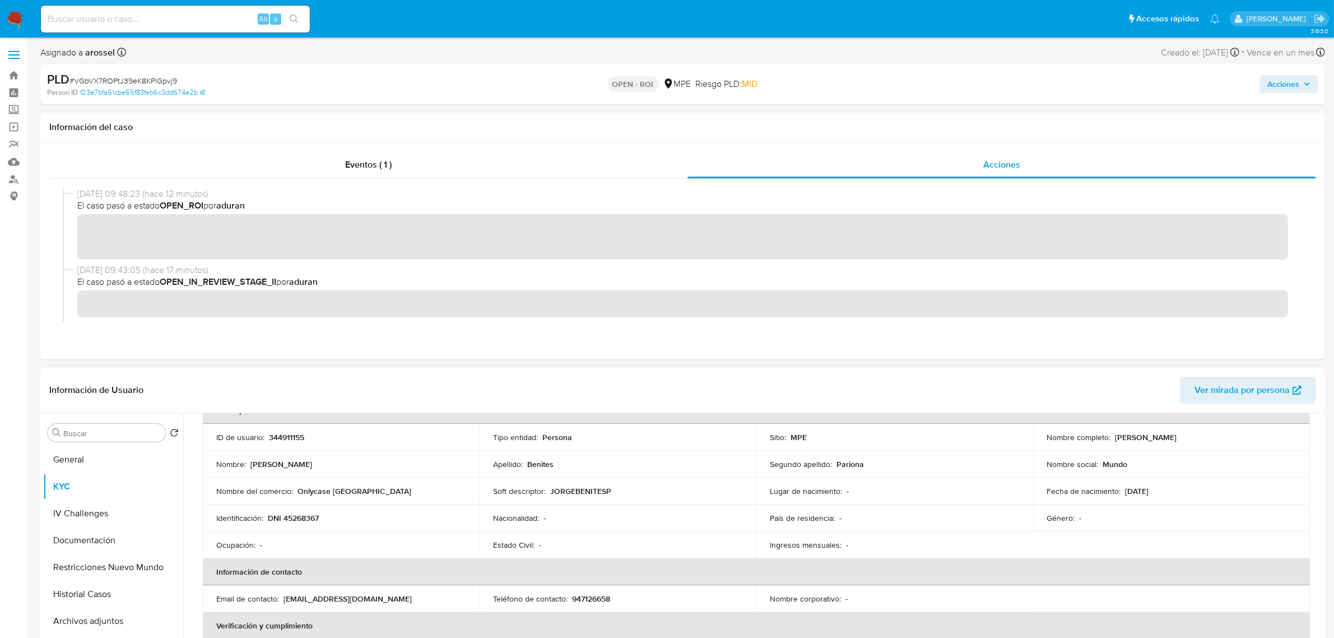
drag, startPoint x: 276, startPoint y: 488, endPoint x: 272, endPoint y: 524, distance: 36.1
click at [276, 489] on p "Nombre del comercio :" at bounding box center [254, 491] width 77 height 10
drag, startPoint x: 269, startPoint y: 517, endPoint x: 335, endPoint y: 514, distance: 66.2
click at [335, 514] on div "Identificación : DNI 45268367" at bounding box center [341, 518] width 250 height 10
copy p "DNI 45268367"
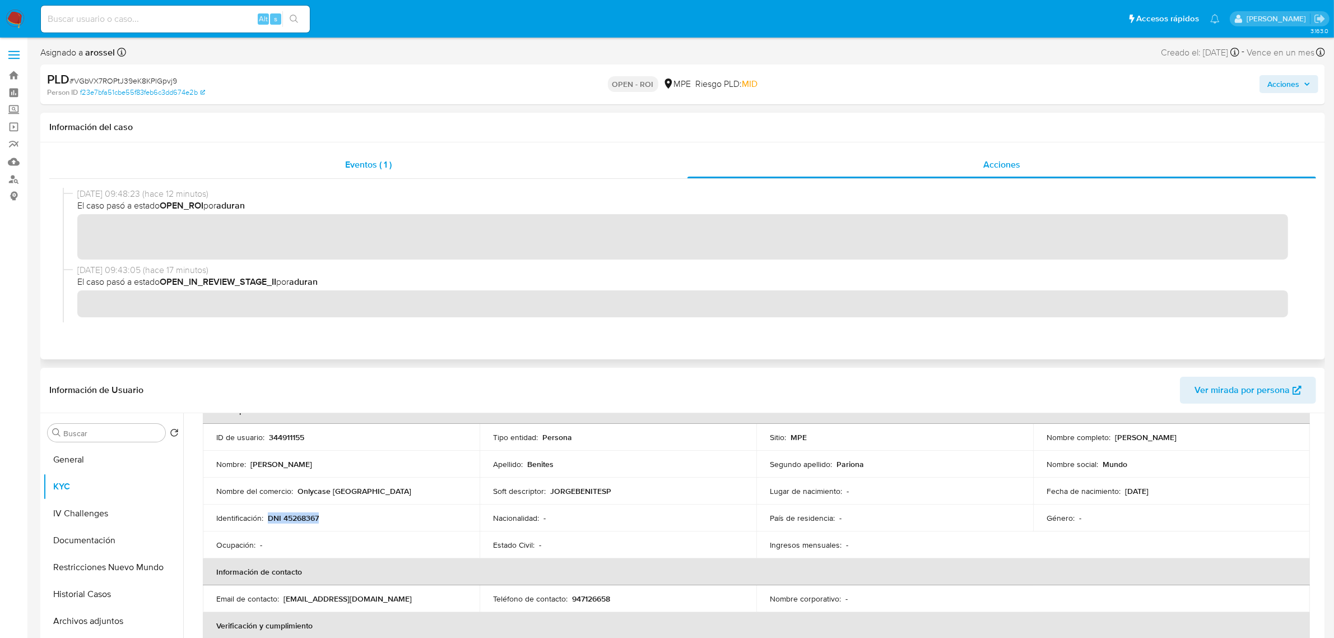
click at [379, 158] on span "Eventos ( 1 )" at bounding box center [368, 164] width 47 height 13
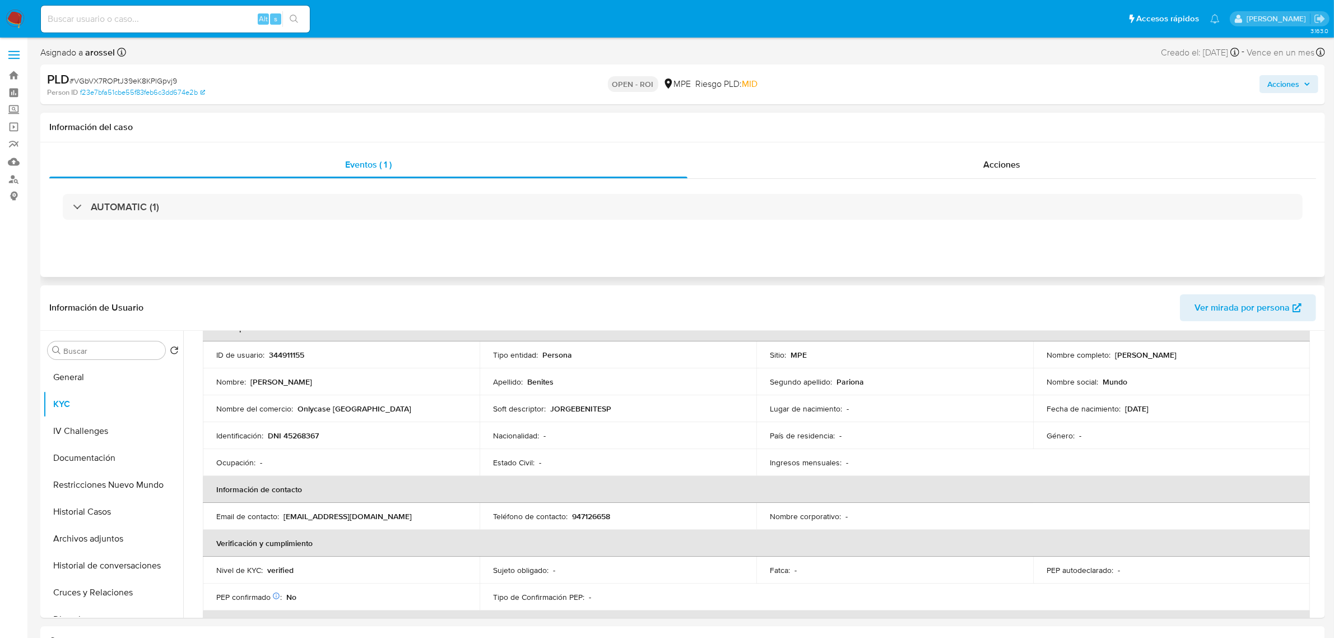
click at [234, 225] on div "AUTOMATIC (1)" at bounding box center [682, 207] width 1267 height 56
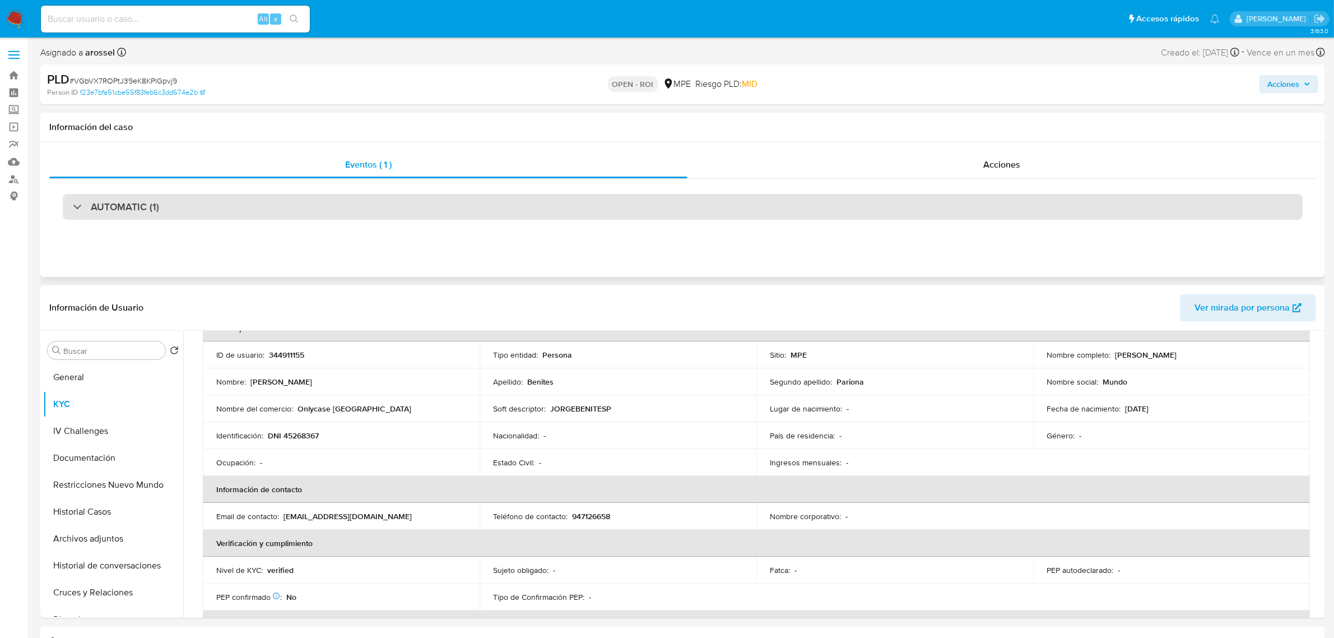
click at [233, 206] on div "AUTOMATIC (1)" at bounding box center [683, 207] width 1240 height 26
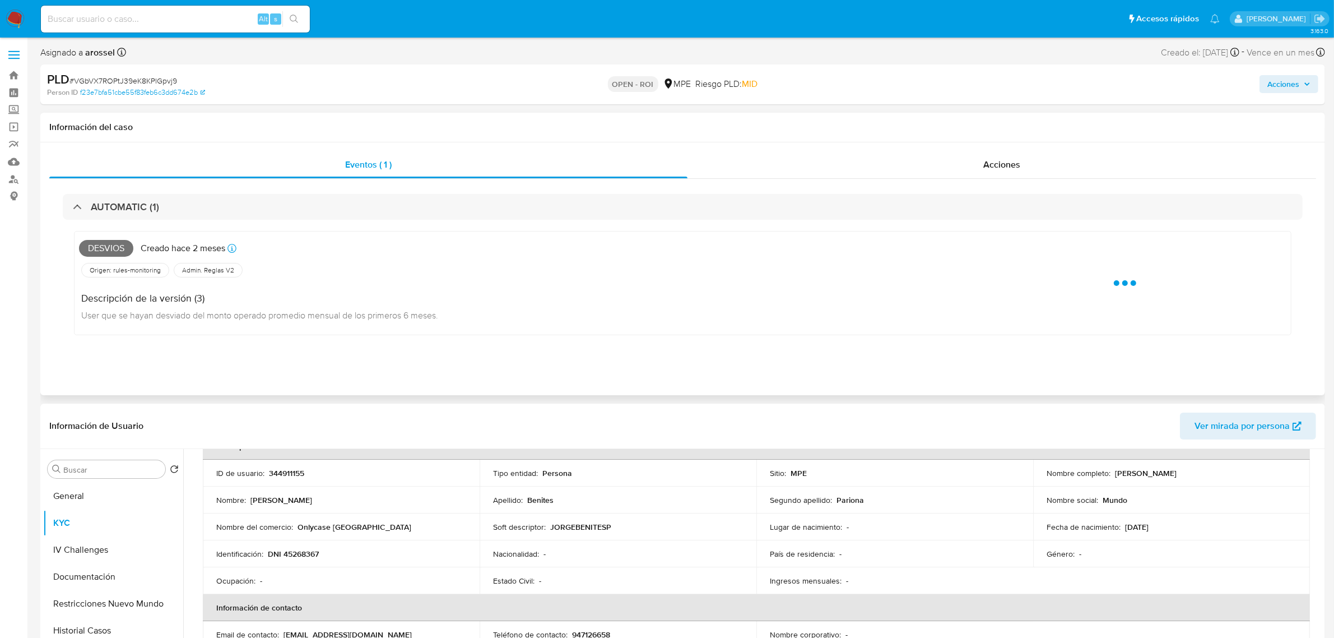
click at [106, 239] on div "Desvios Creado hace 2 meses Creado: 12/08/2025 07:33:13" at bounding box center [521, 248] width 885 height 25
click at [105, 248] on span "Desvios" at bounding box center [106, 248] width 54 height 17
copy span "Desvios"
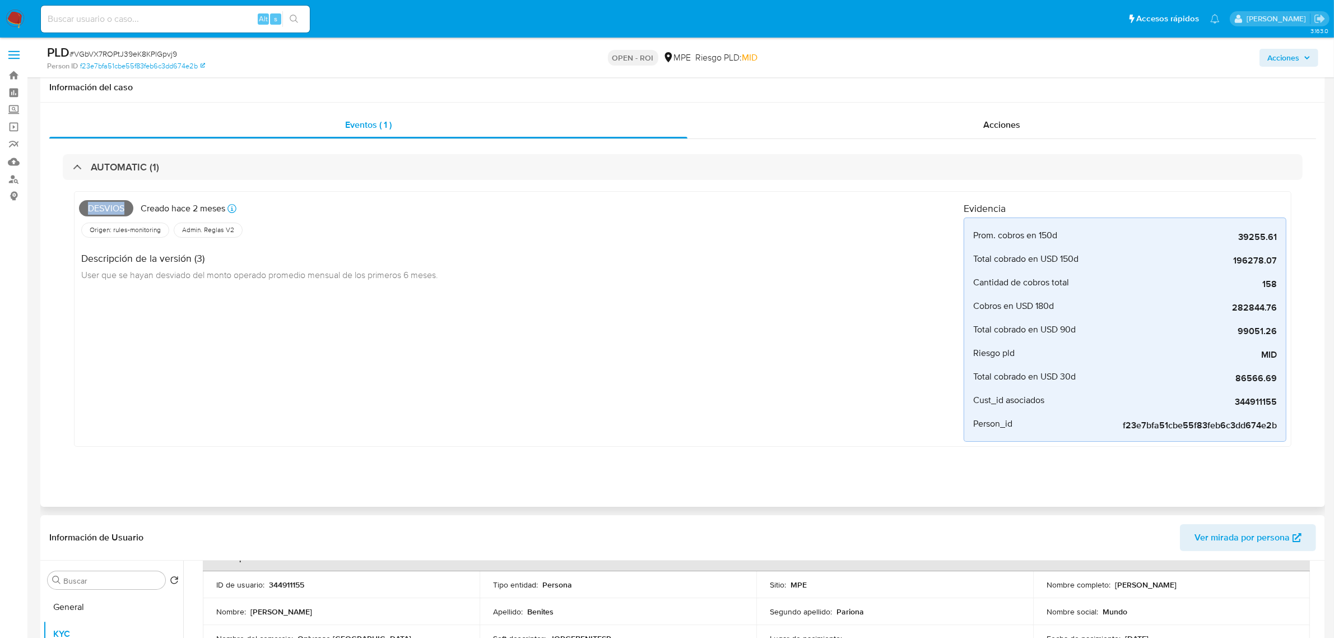
scroll to position [280, 0]
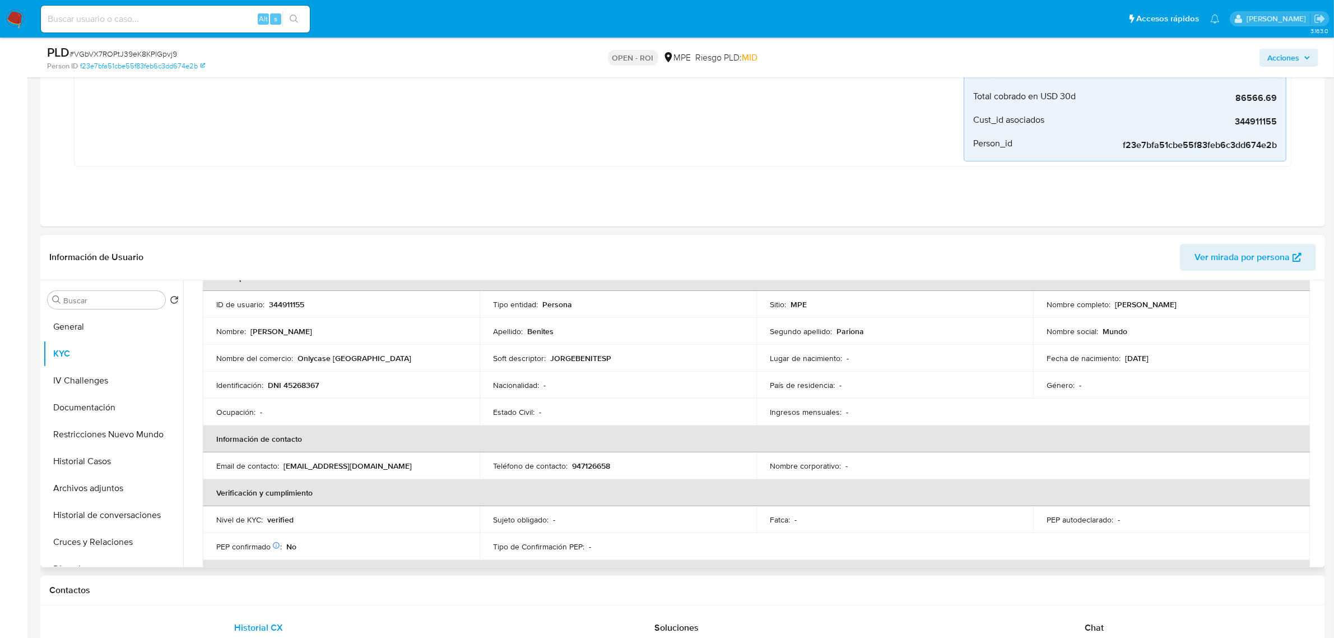
click at [289, 304] on p "344911155" at bounding box center [286, 304] width 35 height 10
copy p "344911155"
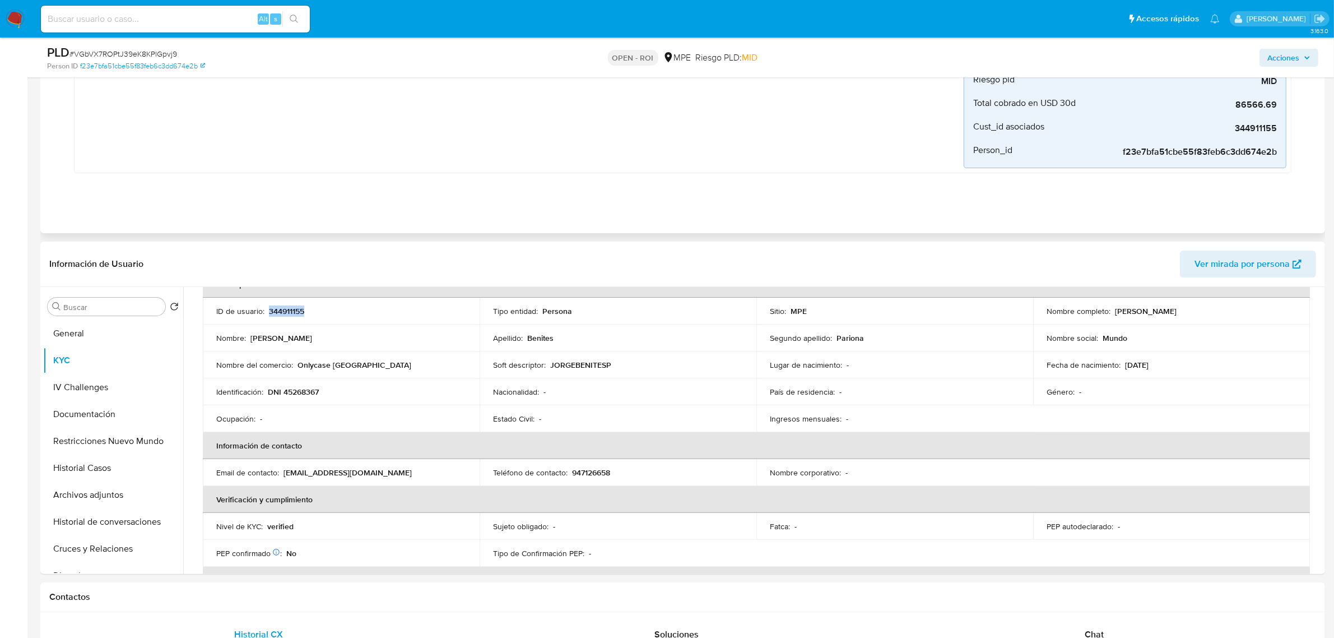
scroll to position [0, 0]
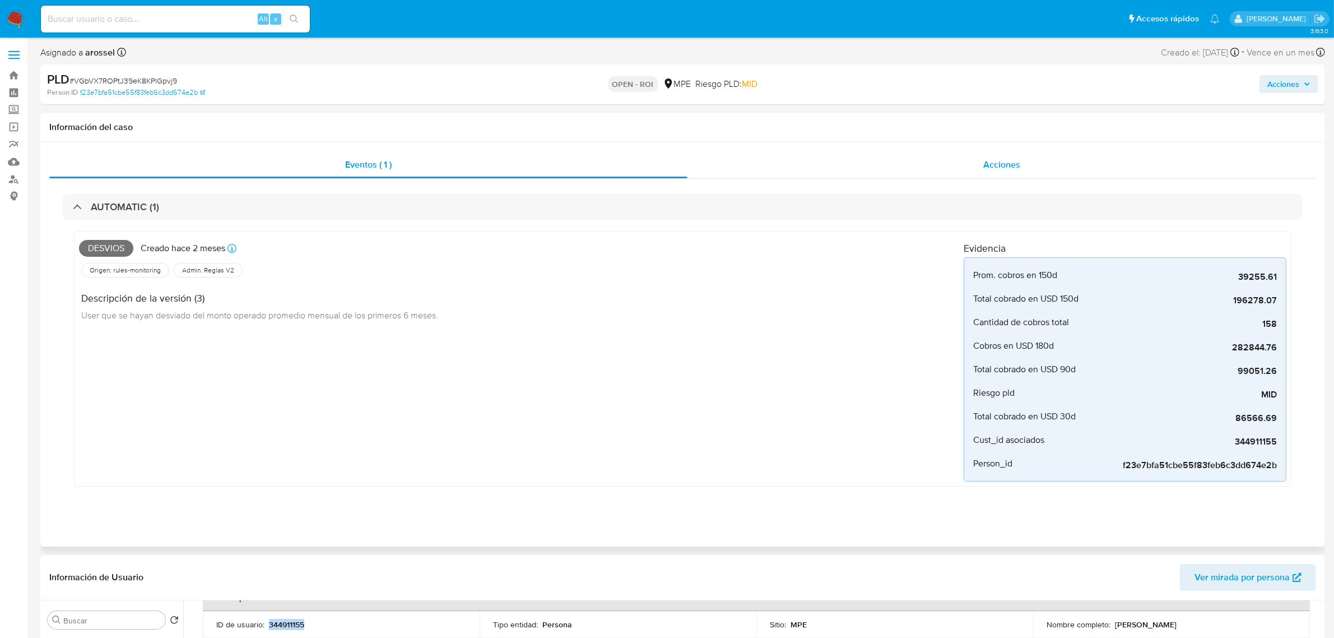
click at [1027, 153] on div "Acciones" at bounding box center [1002, 164] width 629 height 27
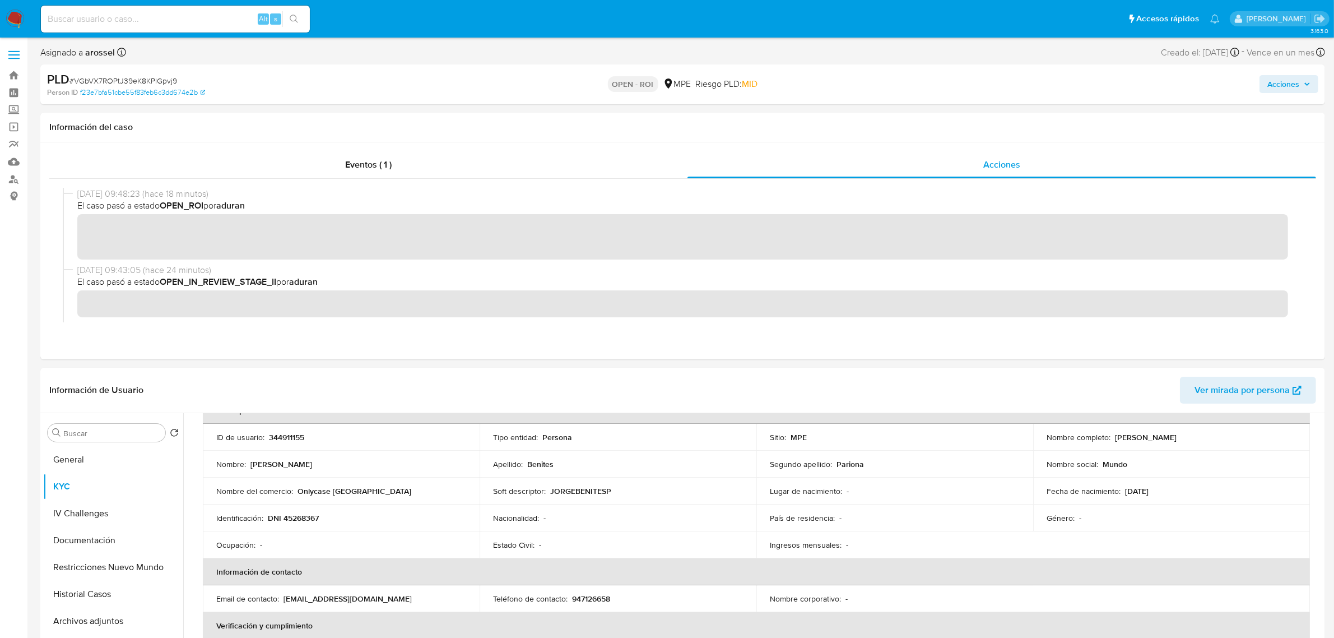
click at [1296, 83] on span "Acciones" at bounding box center [1284, 84] width 32 height 18
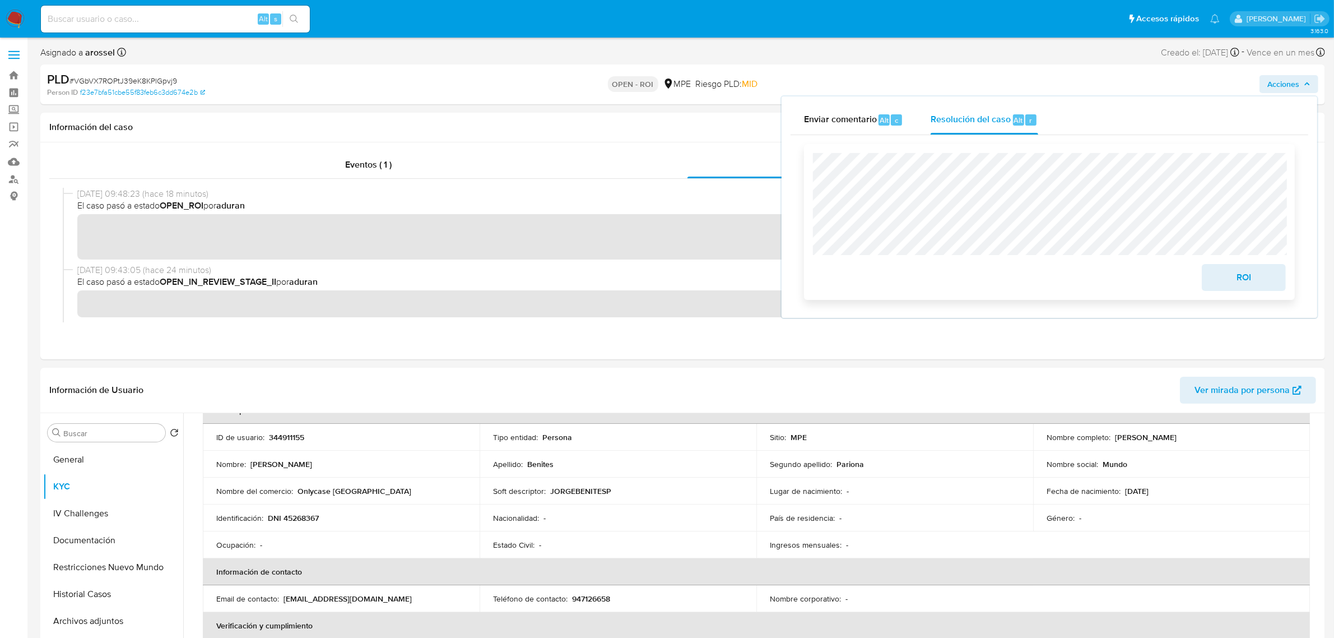
click at [1245, 282] on span "ROI" at bounding box center [1244, 277] width 55 height 25
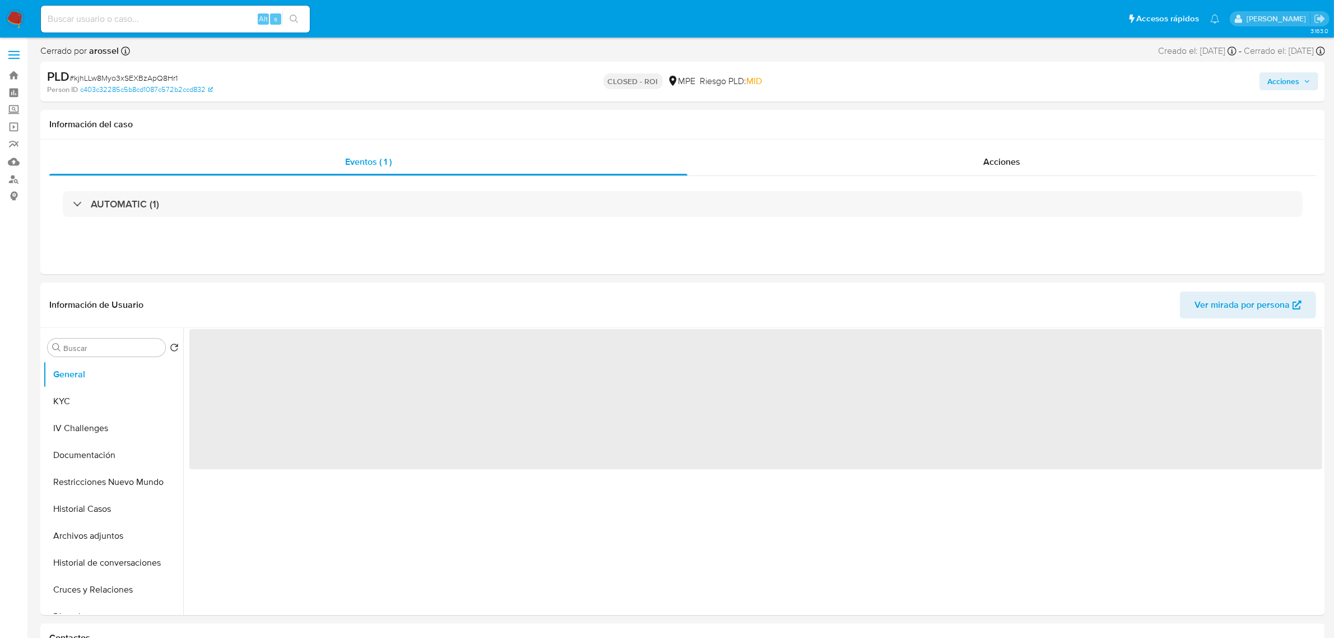
click at [155, 76] on span "# kjhLLw8Myo3xSEXBzApQ8Hr1" at bounding box center [123, 77] width 108 height 11
copy span "kjhLLw8Myo3xSEXBzApQ8Hr1"
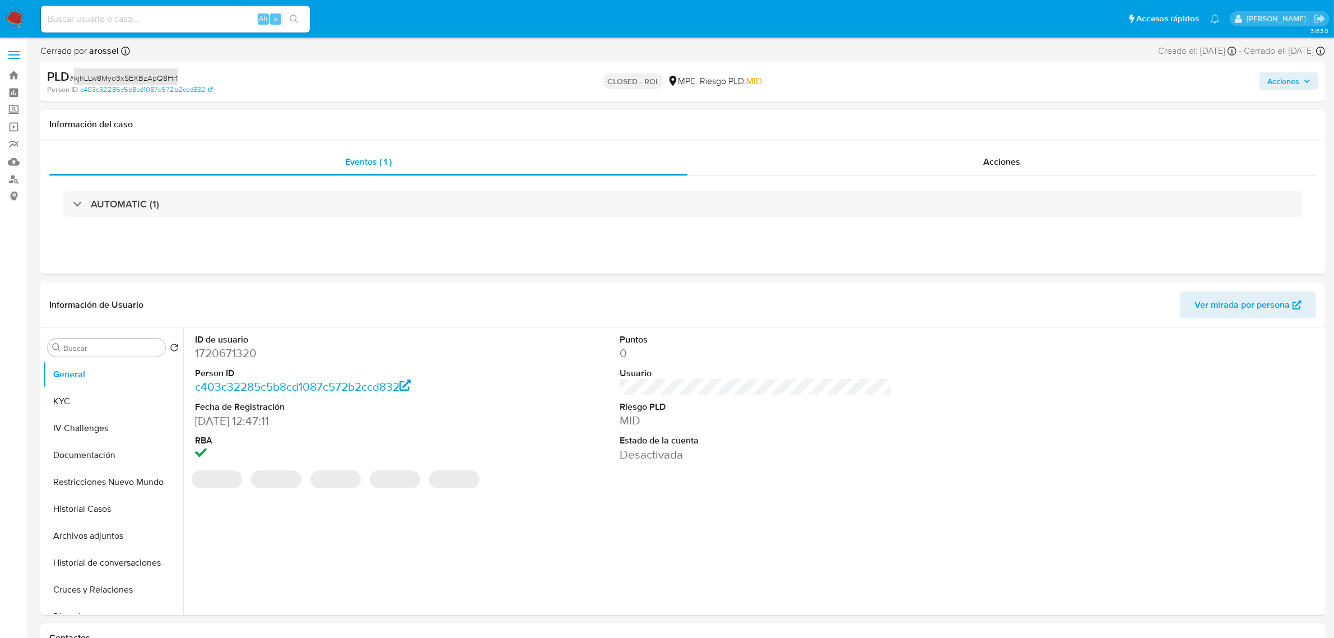
select select "10"
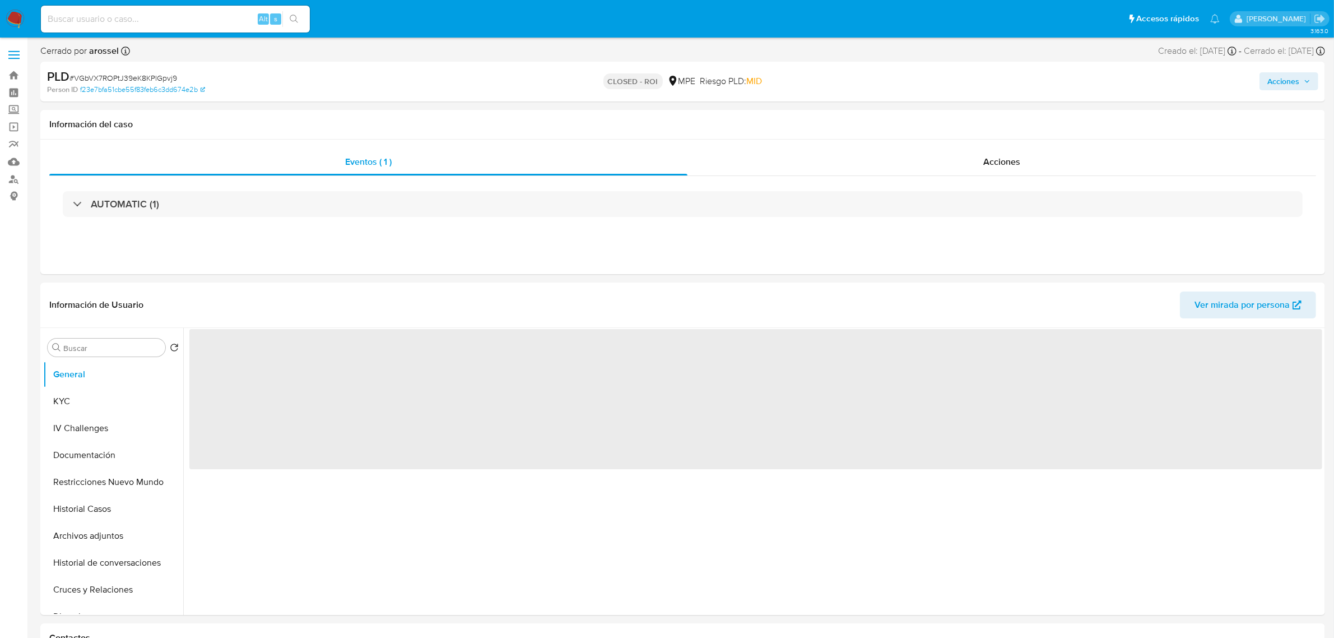
select select "10"
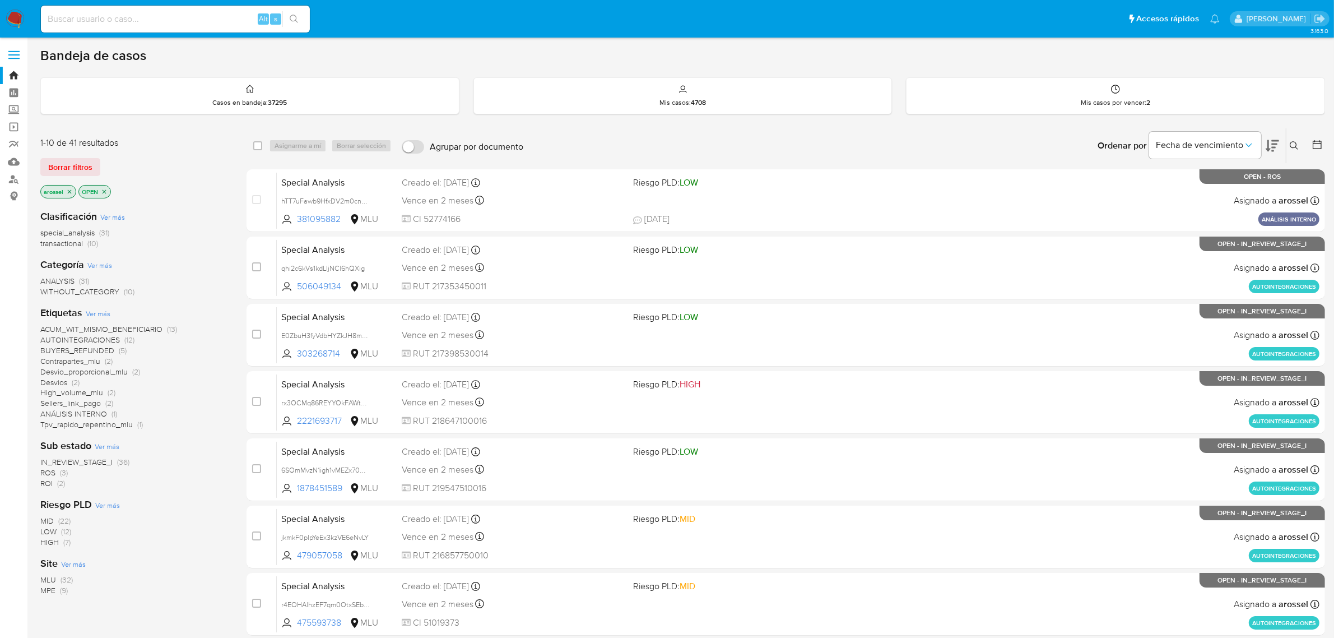
click at [49, 471] on span "ROS" at bounding box center [47, 472] width 15 height 11
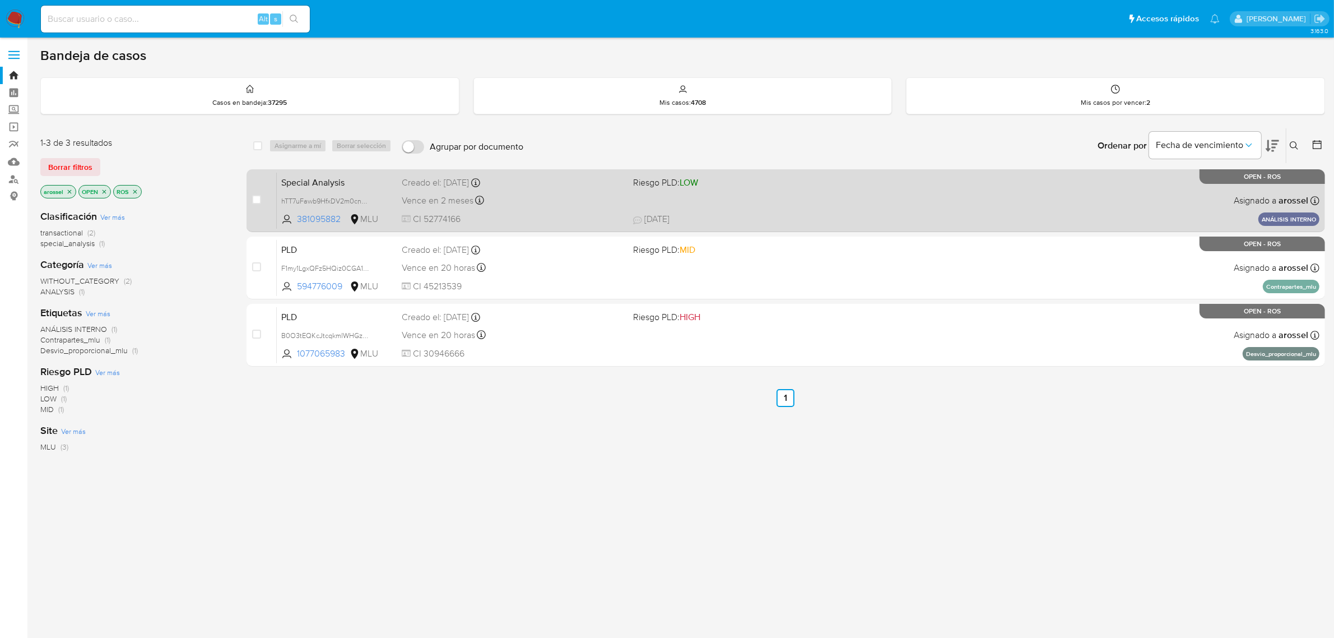
click at [578, 198] on div "Vence en 2 meses Vence el 14/12/2025 17:00:44" at bounding box center [513, 200] width 223 height 15
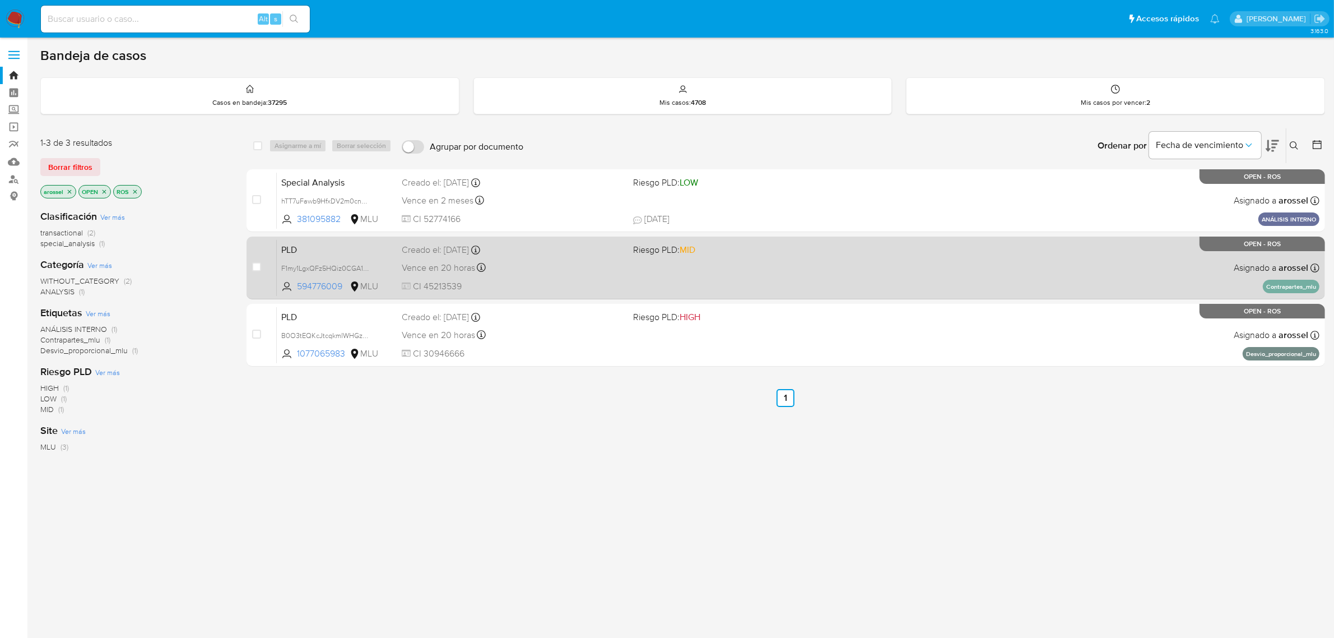
click at [574, 280] on span "CI 45213539" at bounding box center [513, 286] width 223 height 12
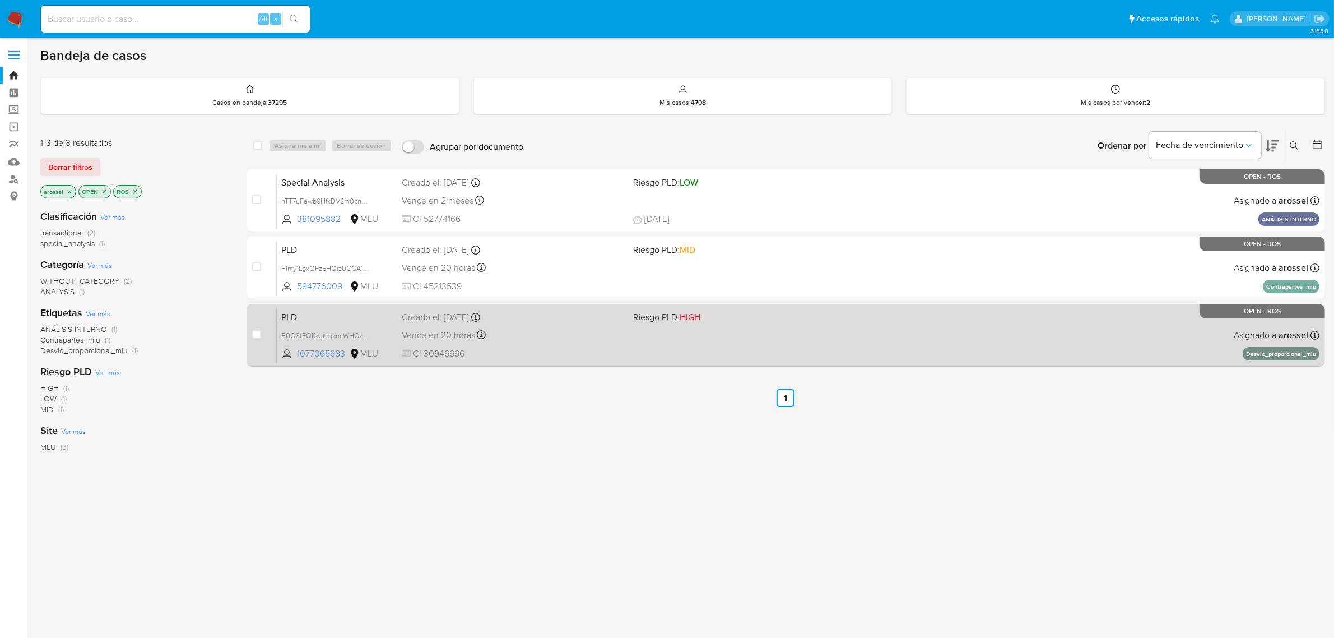
click at [562, 345] on div "PLD B0O3tEQKcJtcqkmIWHGzL88j 1077065983 MLU Riesgo PLD: HIGH Creado el: 12/07/2…" at bounding box center [798, 335] width 1043 height 57
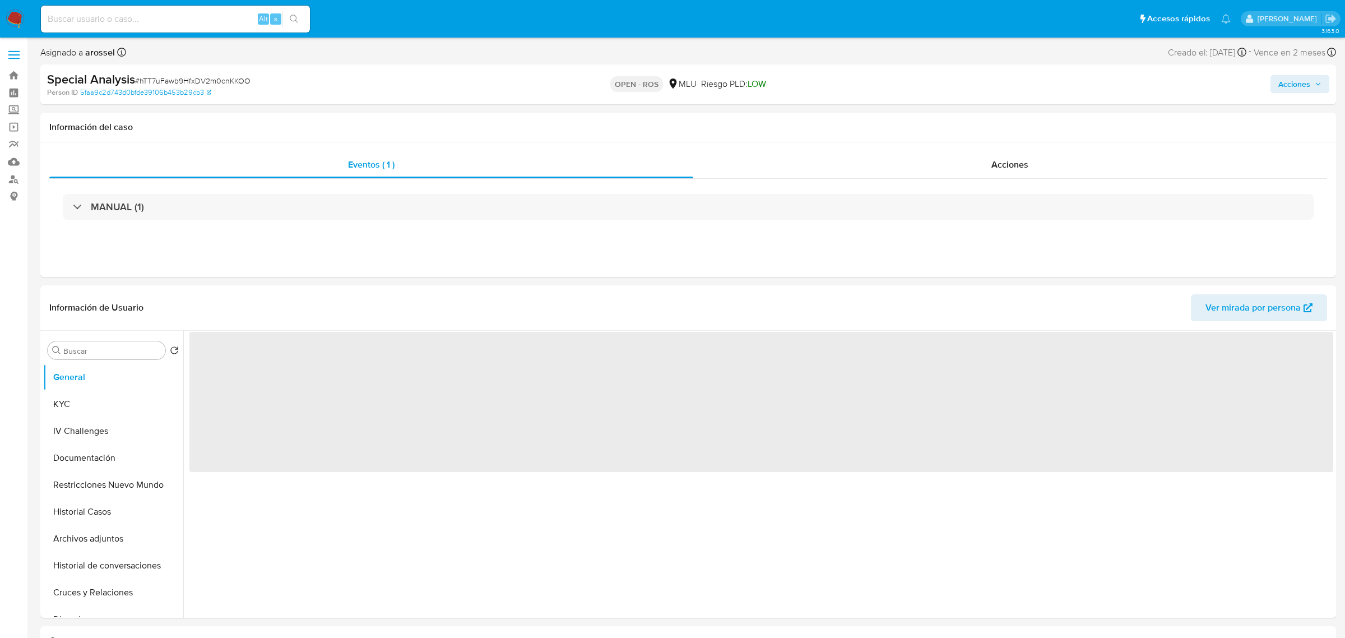
select select "10"
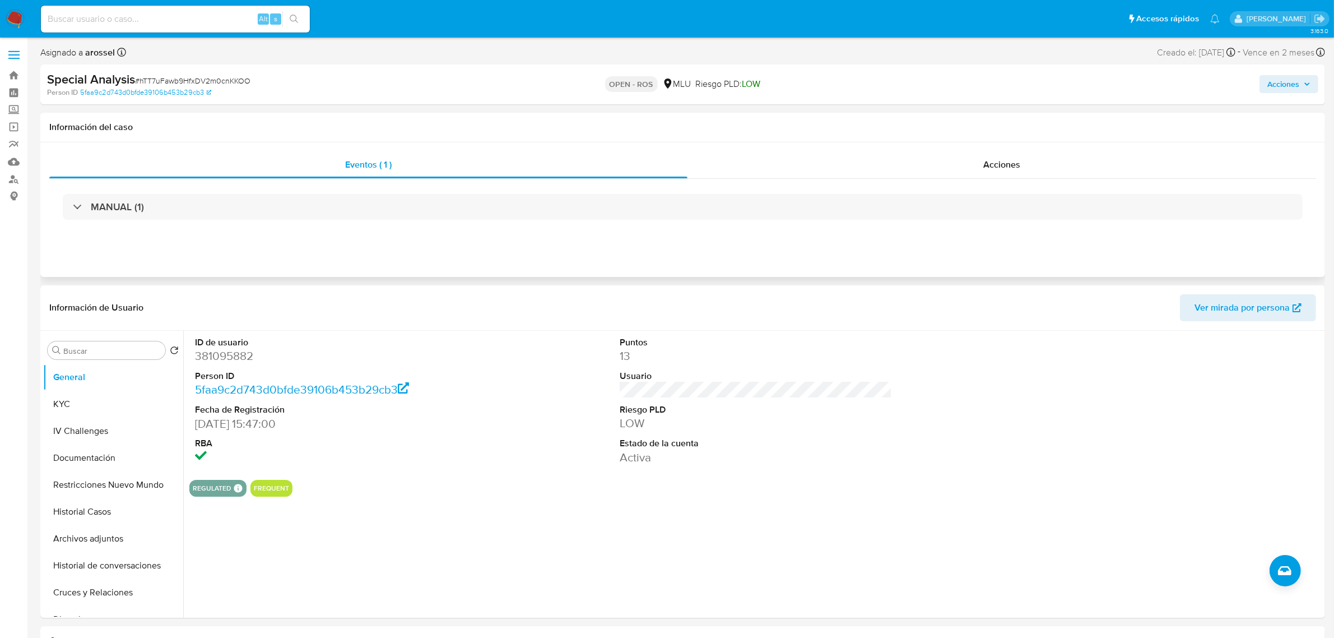
click at [1055, 147] on div "Eventos ( 1 ) Acciones MANUAL (1)" at bounding box center [682, 209] width 1285 height 134
click at [1049, 163] on div "Acciones" at bounding box center [1002, 164] width 629 height 27
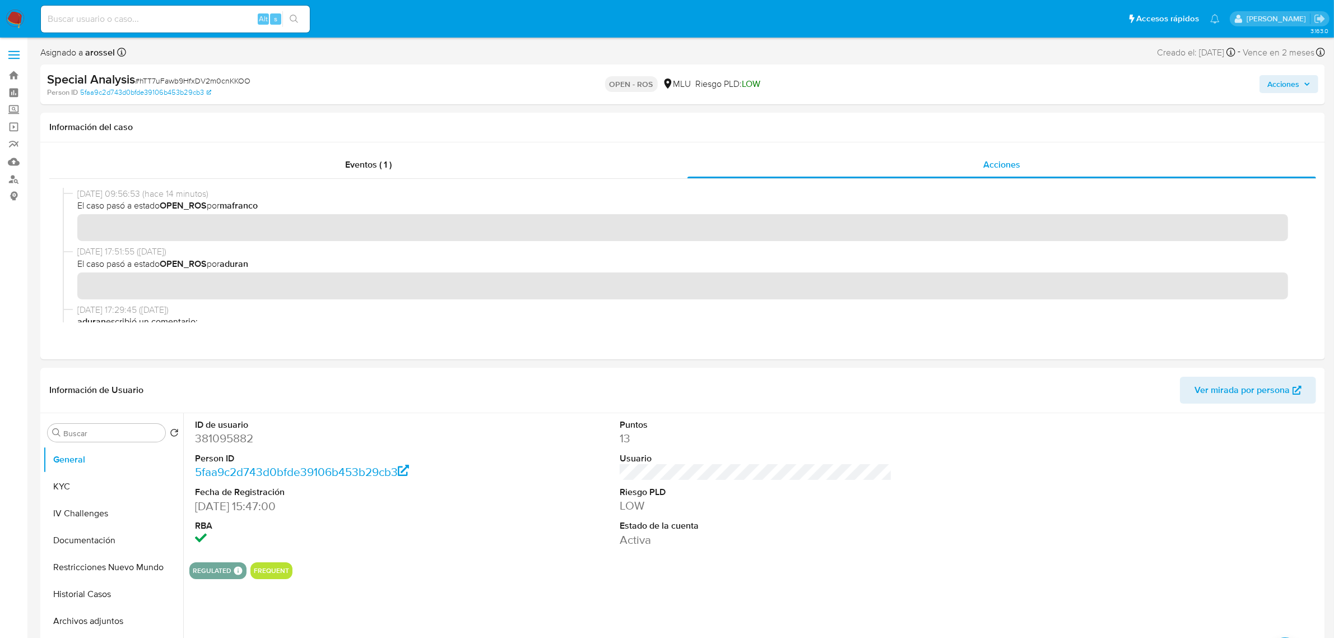
click at [1297, 76] on span "Acciones" at bounding box center [1284, 84] width 32 height 18
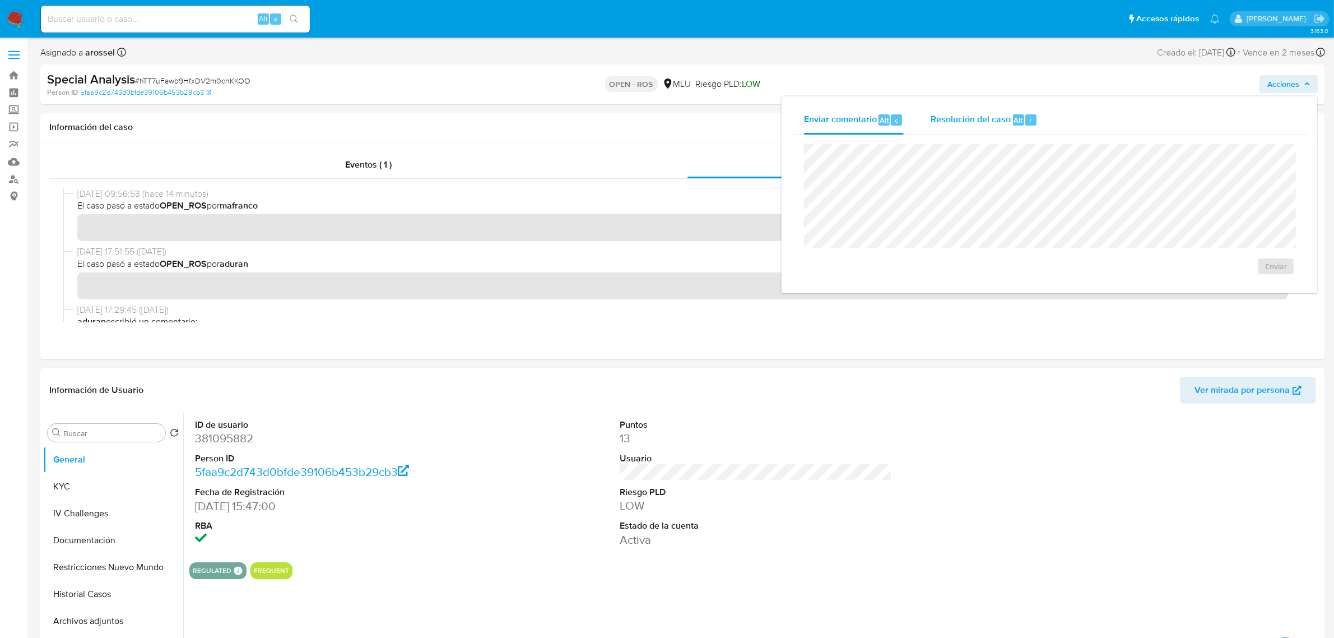
click at [1013, 113] on div "Resolución del caso Alt r" at bounding box center [984, 119] width 107 height 29
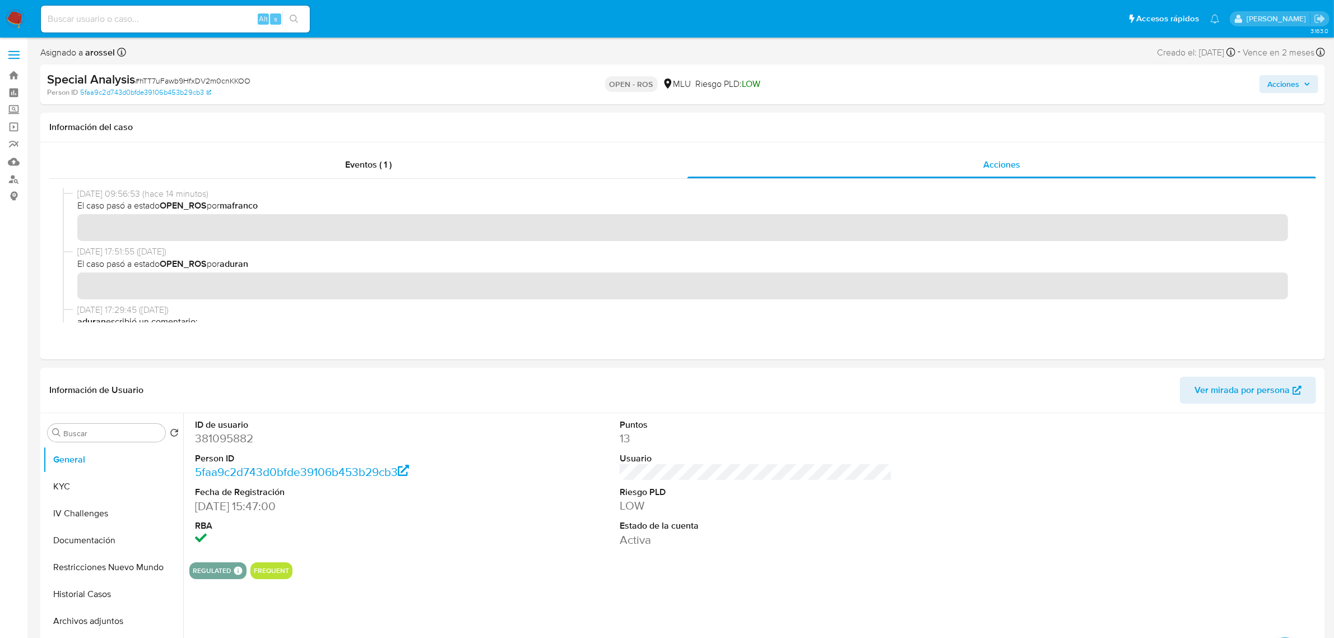
click at [1298, 87] on span "Acciones" at bounding box center [1284, 84] width 32 height 18
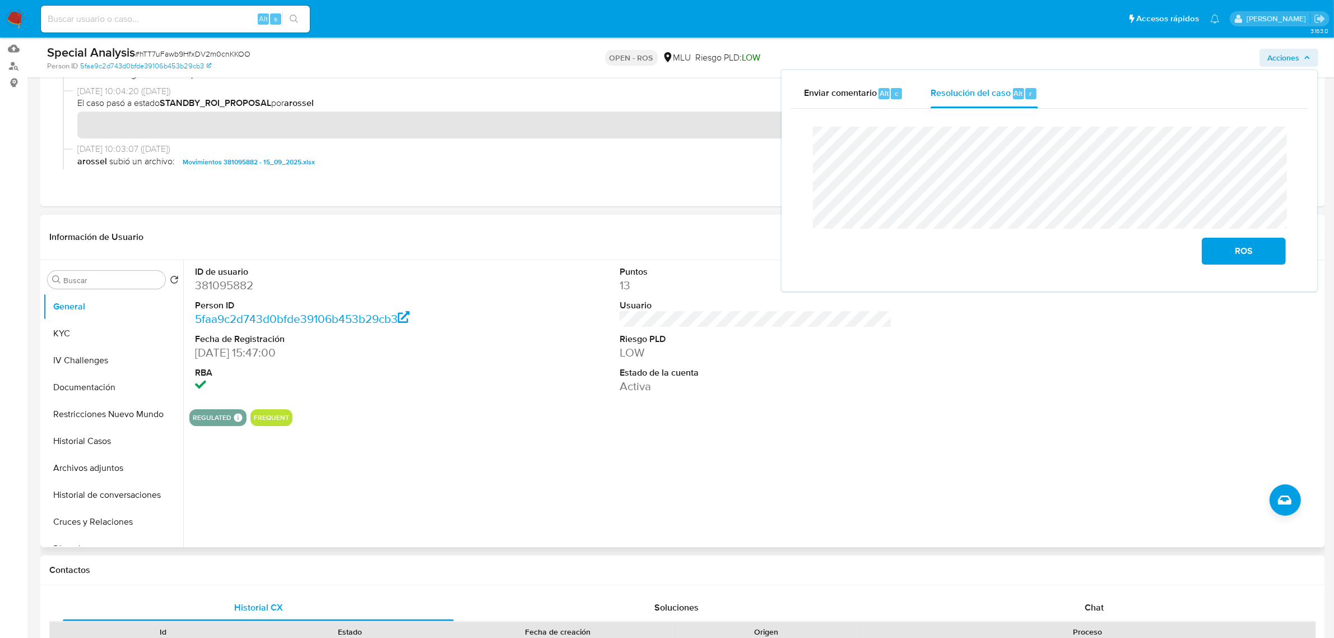
scroll to position [140, 0]
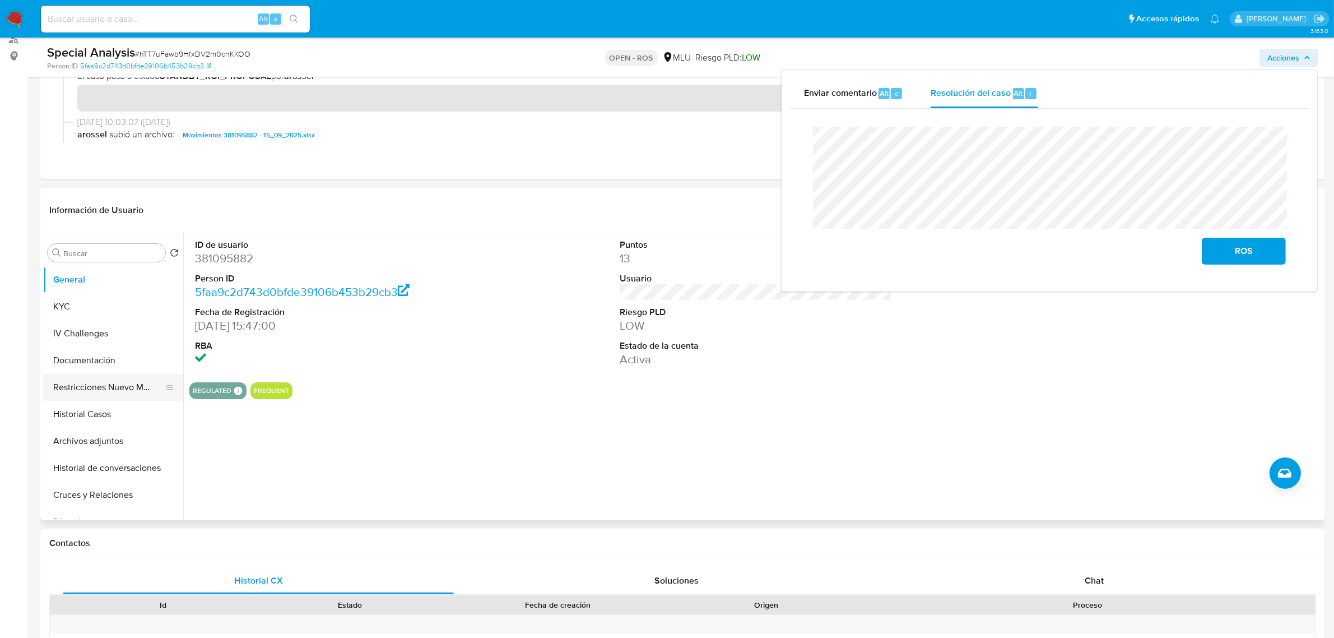
click at [110, 388] on button "Restricciones Nuevo Mundo" at bounding box center [108, 387] width 131 height 27
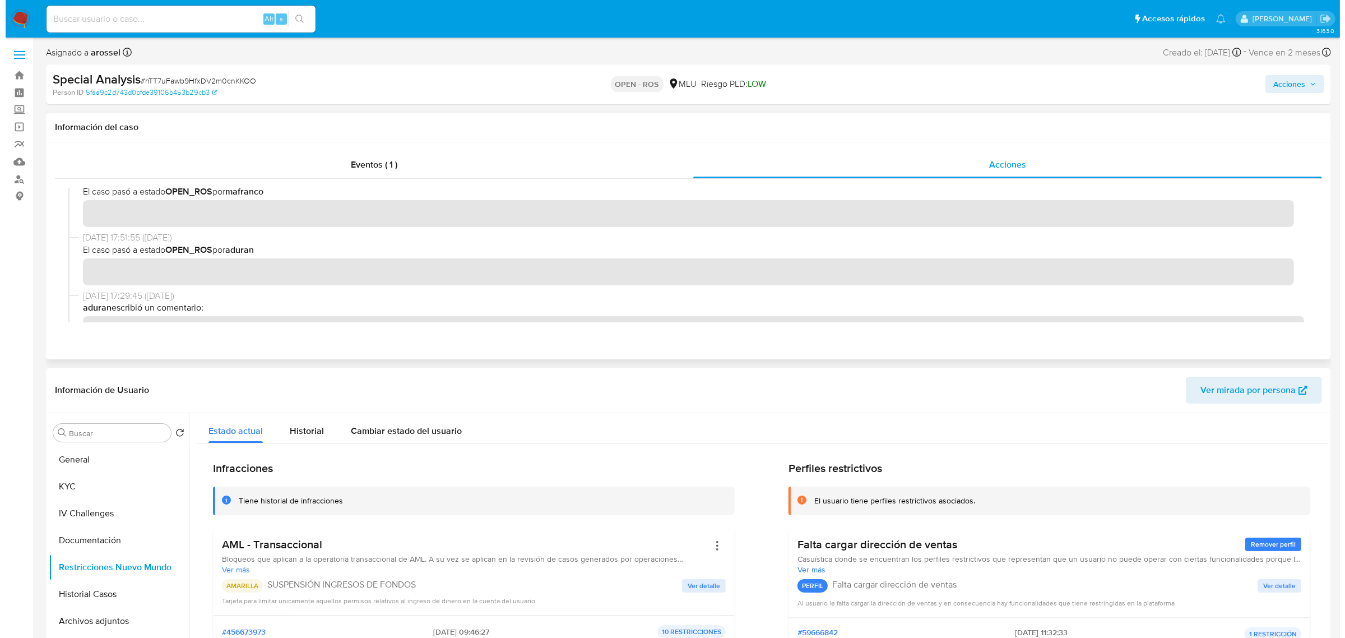
scroll to position [0, 0]
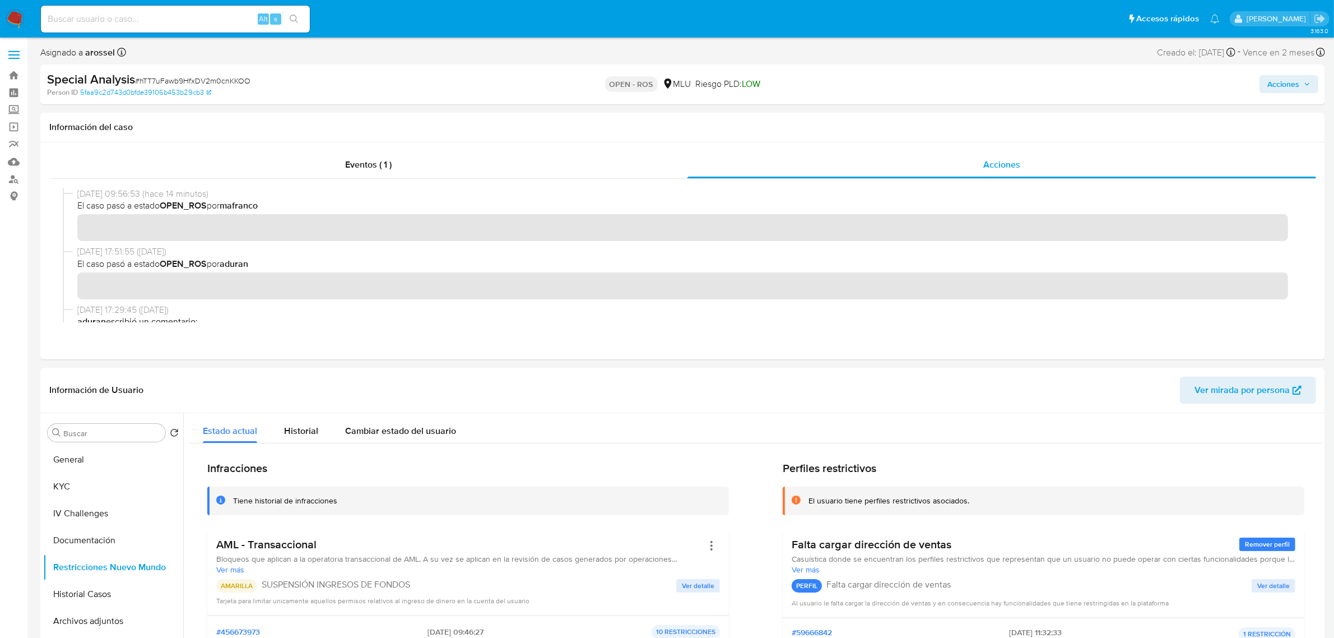
click at [1296, 77] on span "Acciones" at bounding box center [1284, 84] width 32 height 18
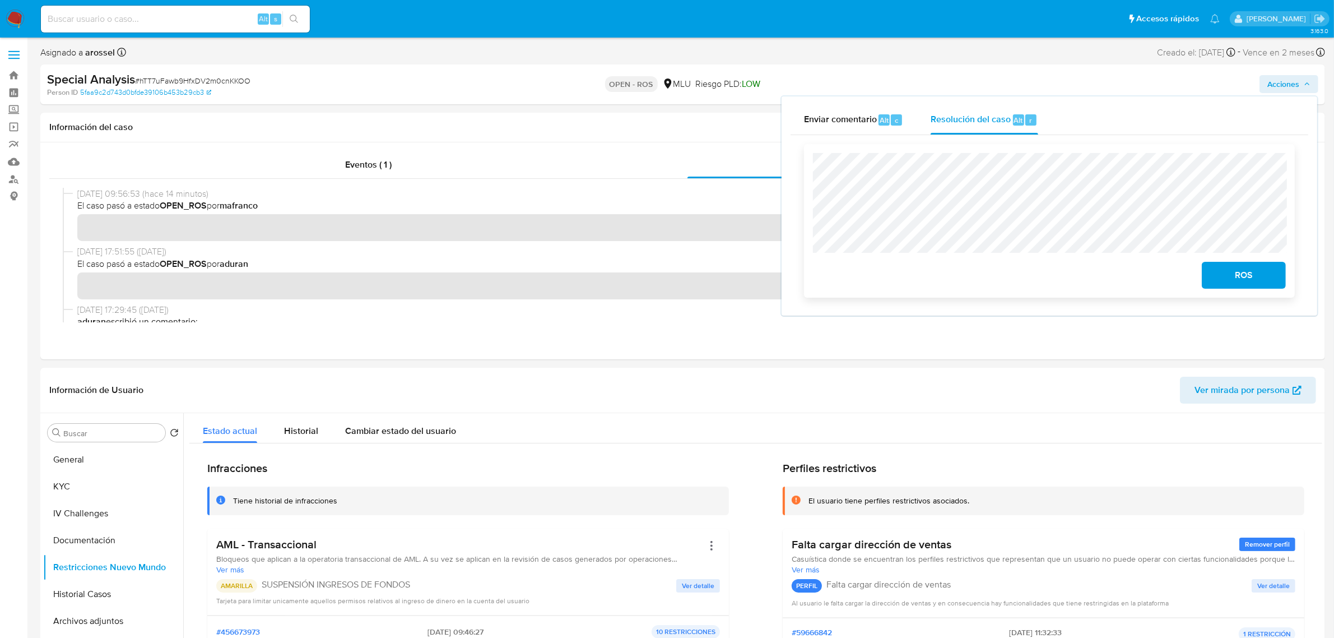
click at [1239, 279] on span "ROS" at bounding box center [1244, 275] width 55 height 25
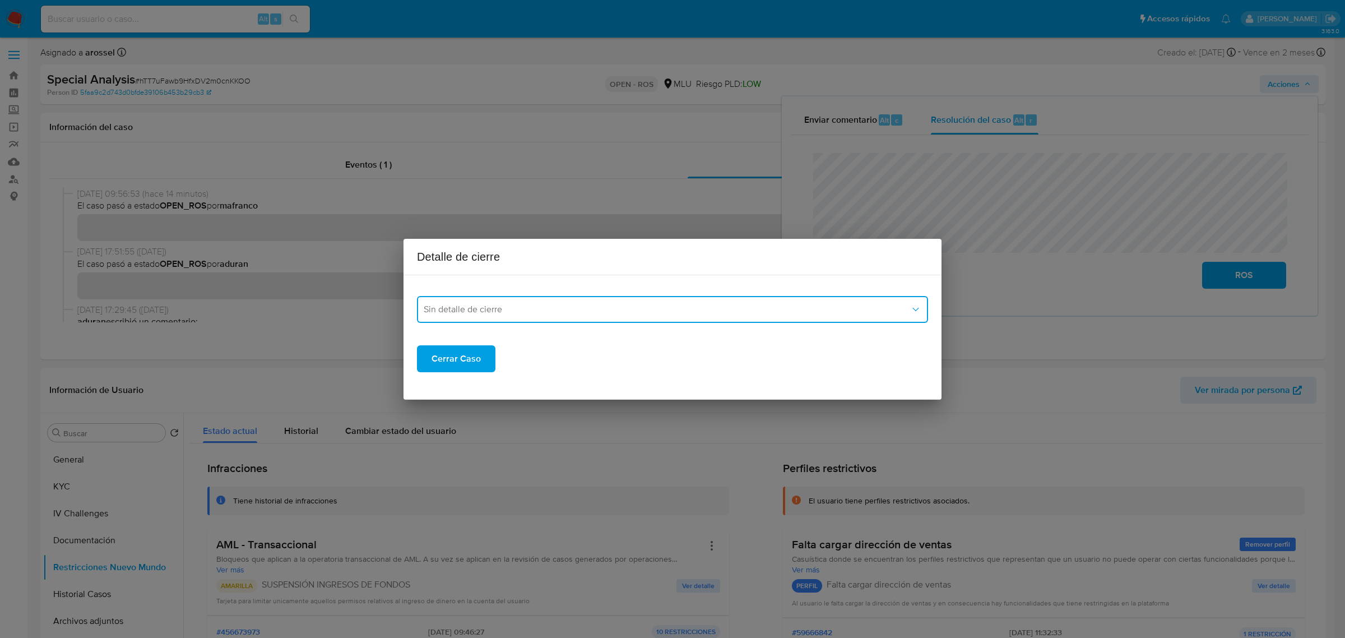
click at [629, 307] on span "Sin detalle de cierre" at bounding box center [667, 309] width 486 height 11
click at [500, 339] on span "Sin detalle de cierre" at bounding box center [463, 338] width 78 height 11
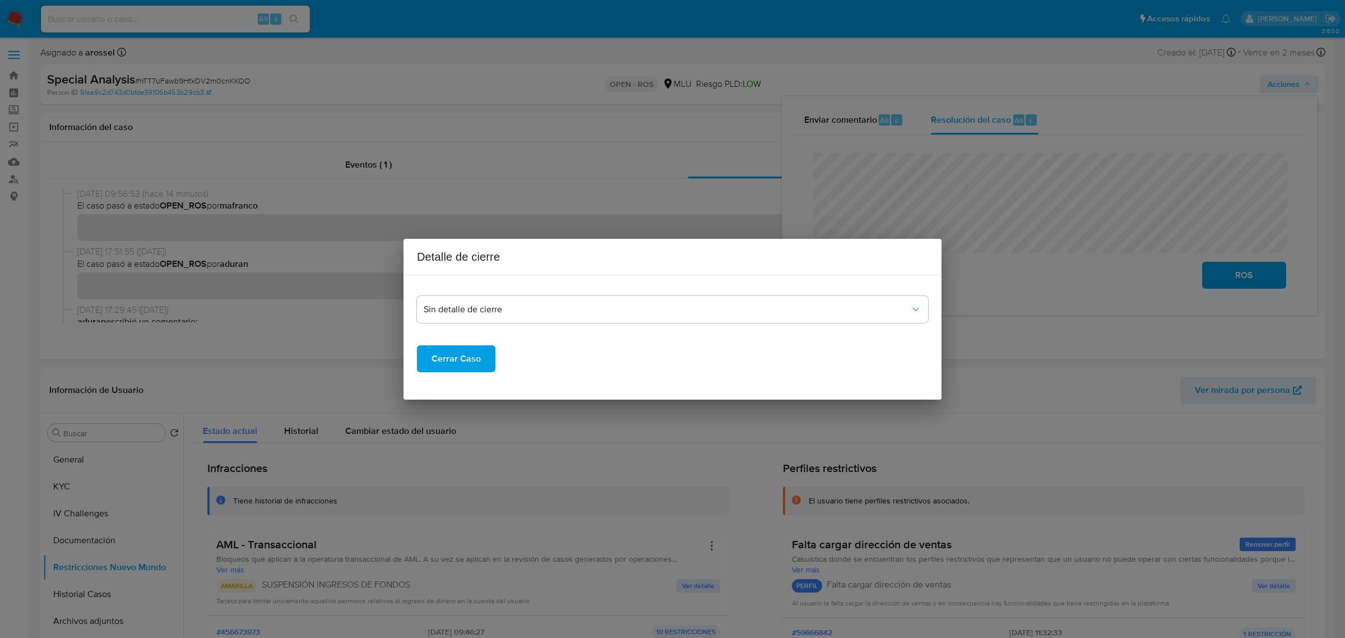
click at [462, 354] on span "Cerrar Caso" at bounding box center [456, 358] width 49 height 25
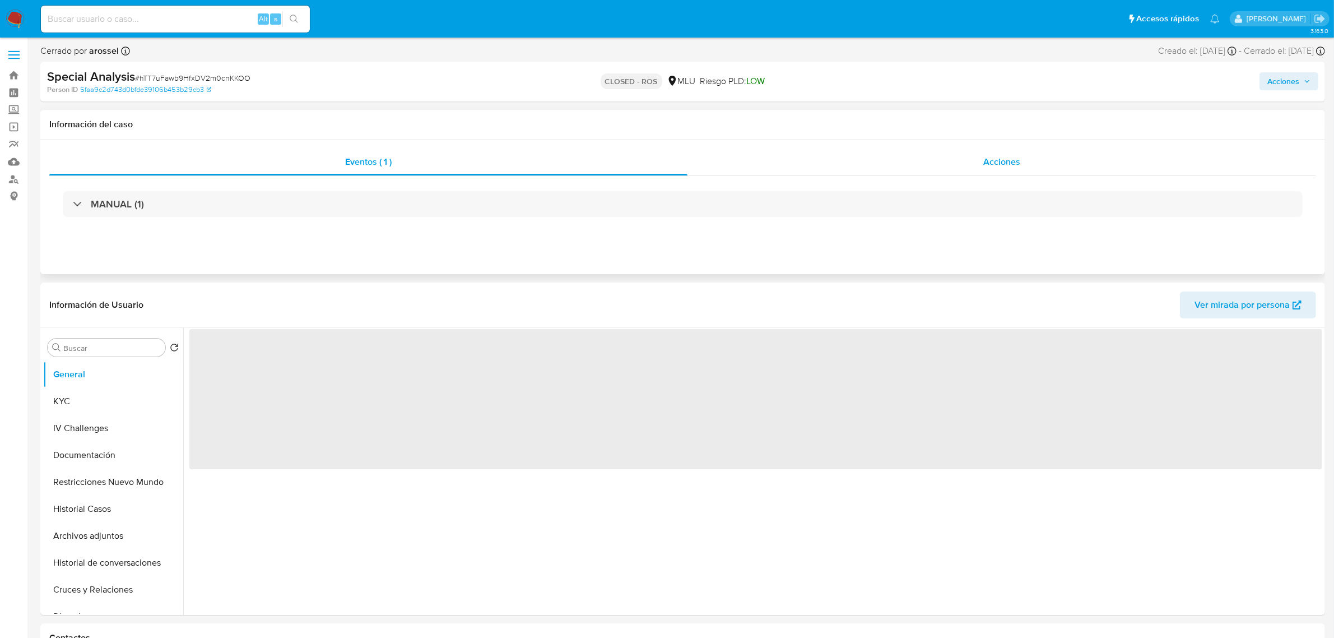
select select "10"
click at [999, 157] on span "Acciones" at bounding box center [1002, 161] width 37 height 13
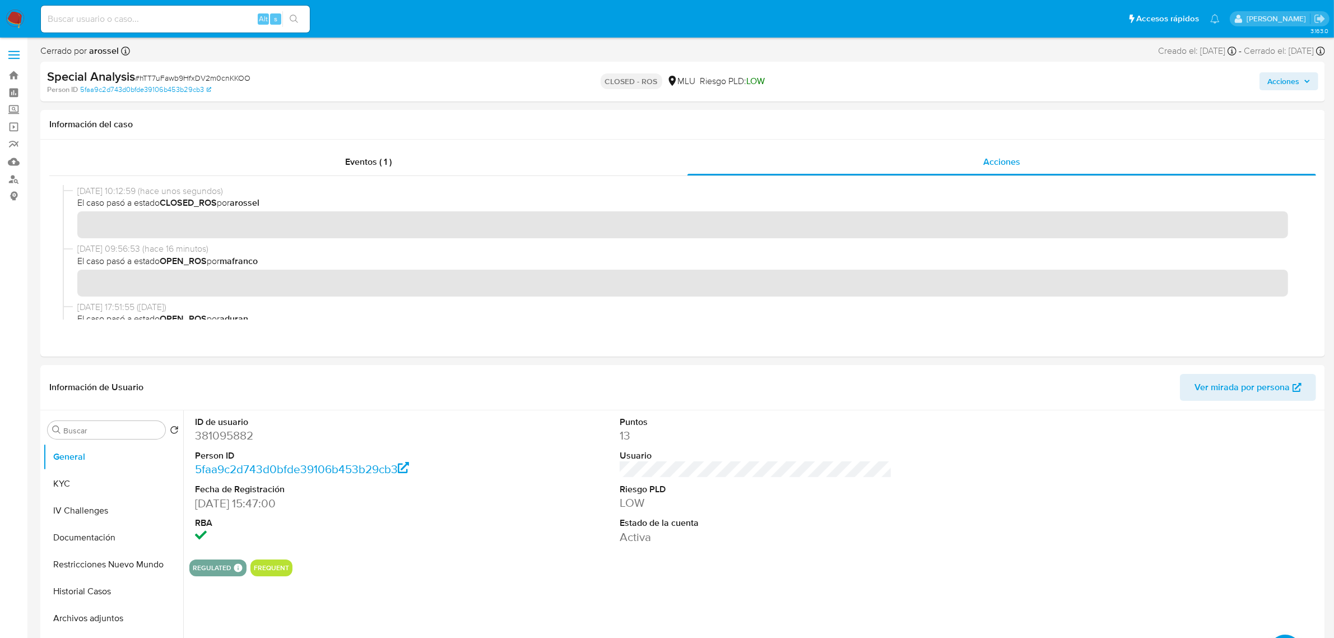
click at [198, 77] on span "# hTT7uFawb9HfxDV2m0cnKKOO" at bounding box center [192, 77] width 115 height 11
copy span "hTT7uFawb9HfxDV2m0cnKKOO"
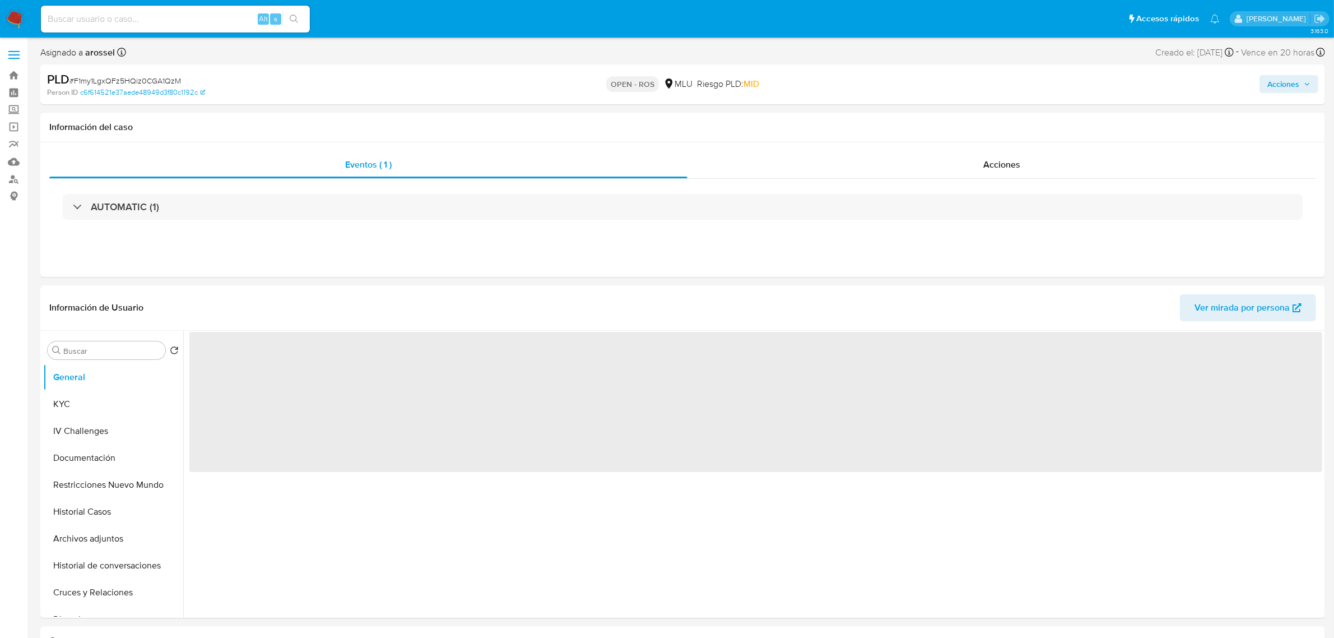
select select "10"
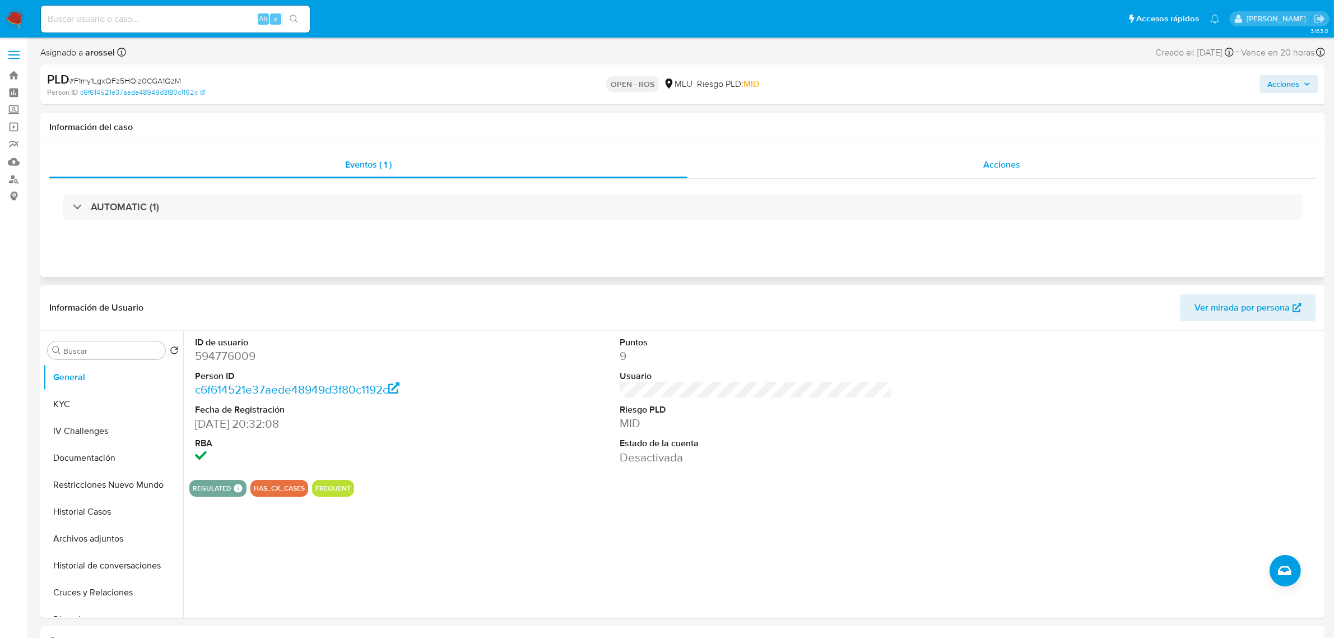
click at [1010, 164] on span "Acciones" at bounding box center [1002, 164] width 37 height 13
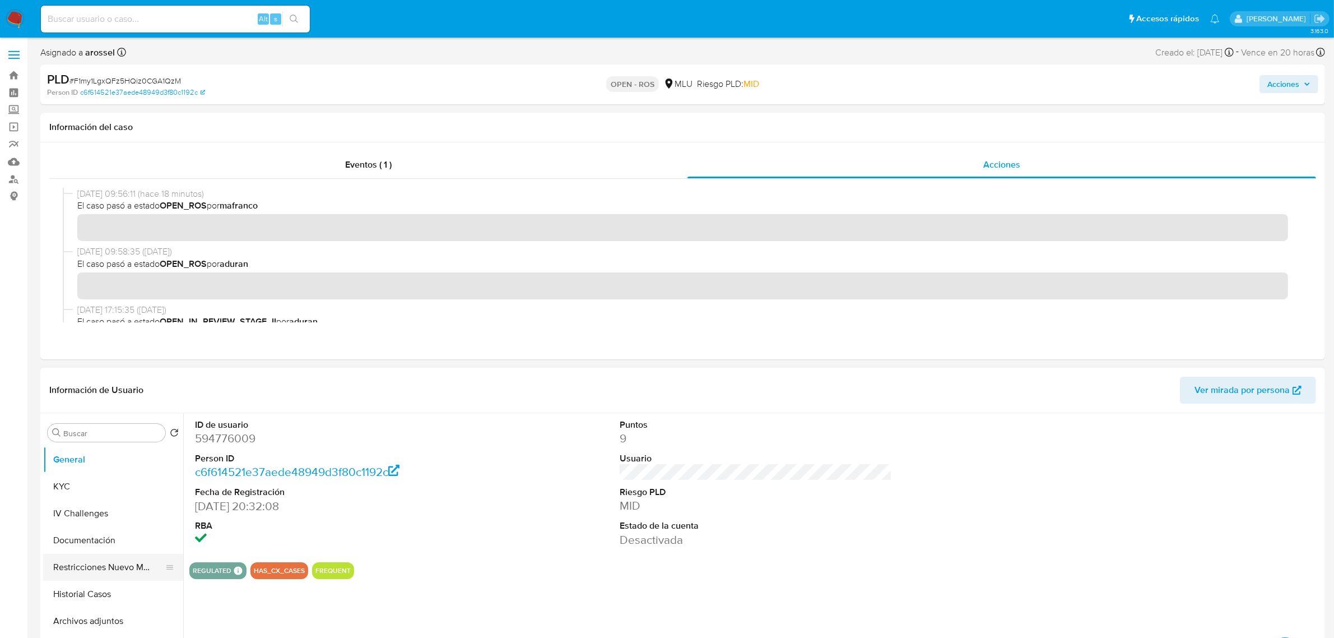
click at [140, 566] on button "Restricciones Nuevo Mundo" at bounding box center [108, 567] width 131 height 27
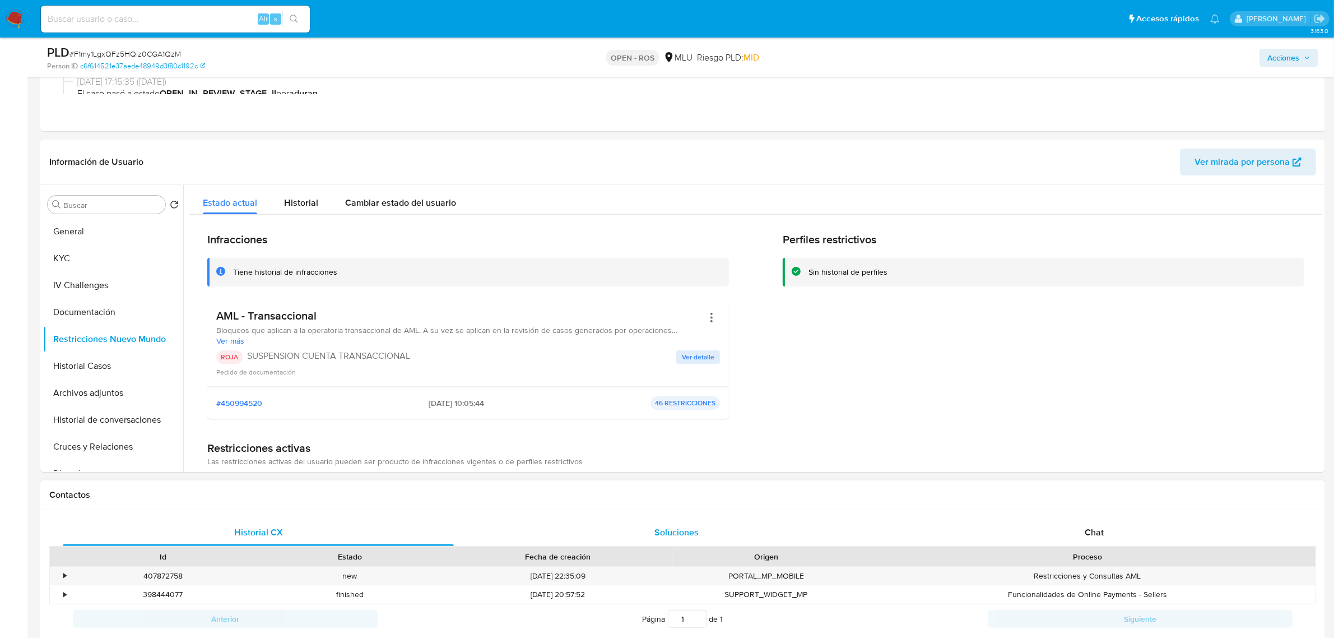
scroll to position [210, 0]
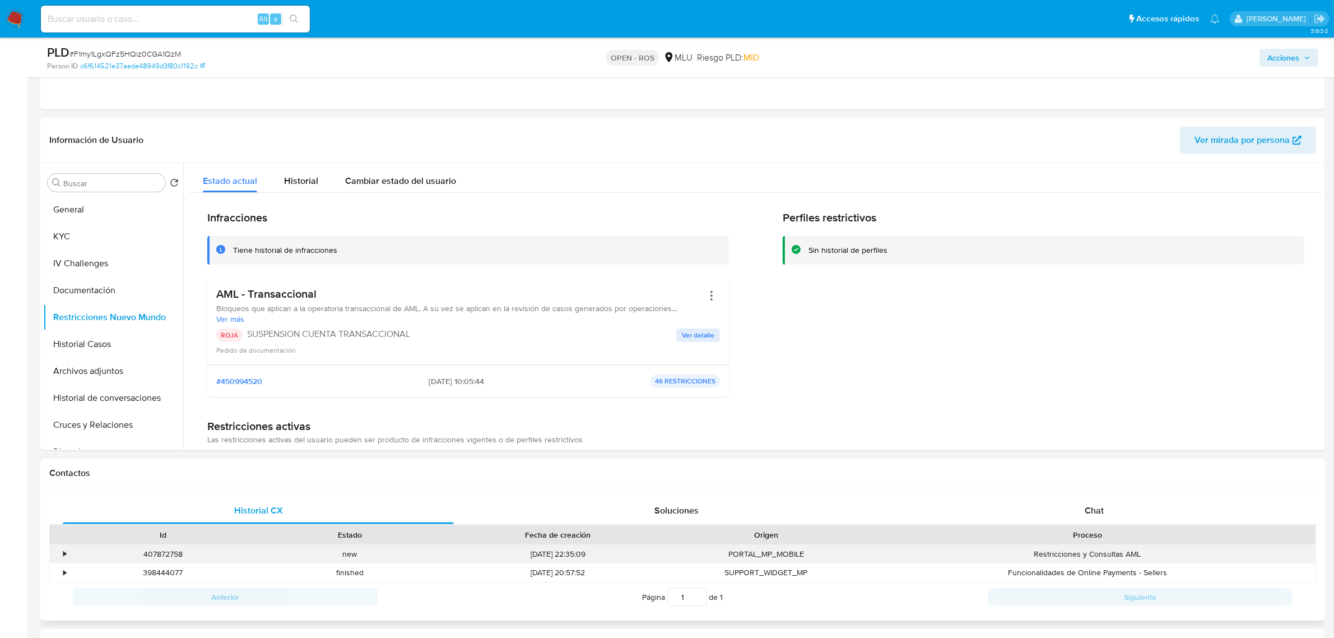
click at [63, 554] on div "•" at bounding box center [64, 554] width 3 height 11
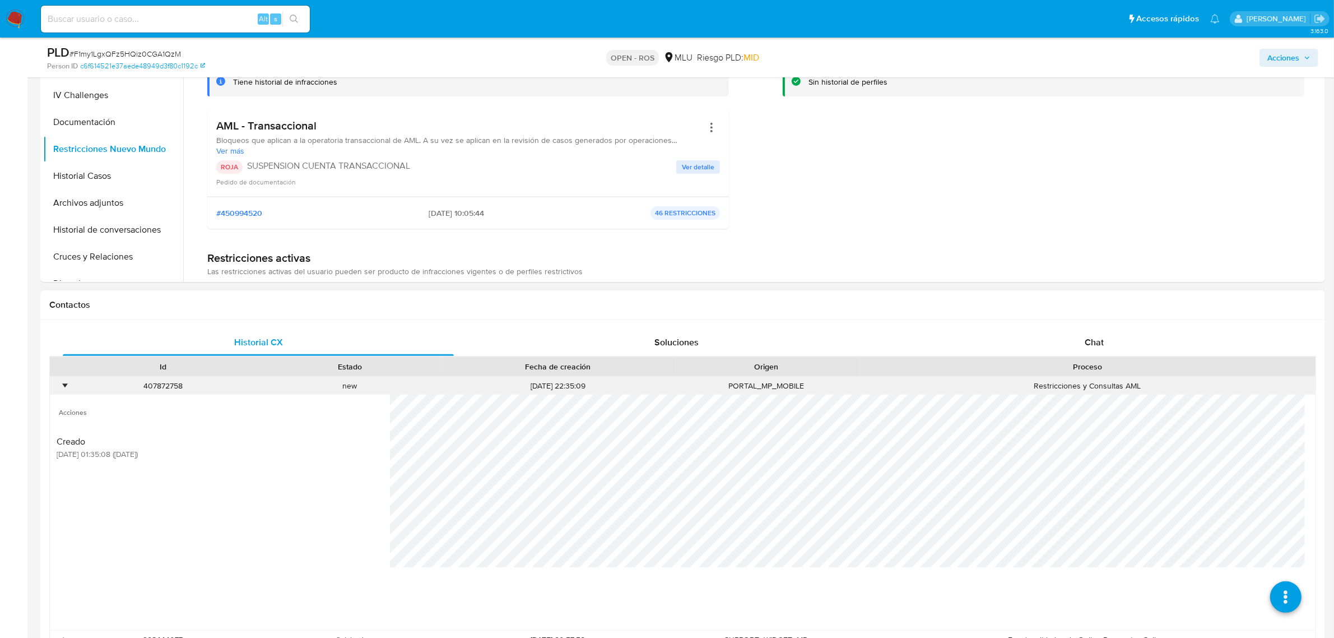
scroll to position [420, 0]
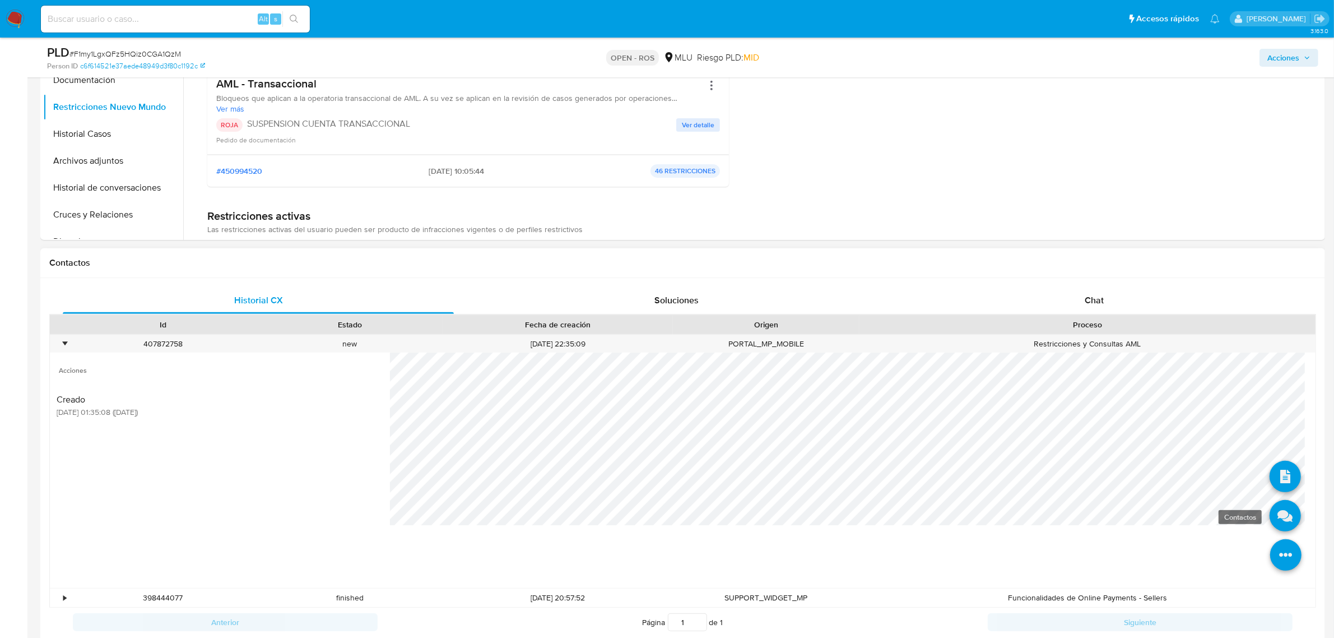
click at [1282, 516] on link at bounding box center [1285, 515] width 31 height 31
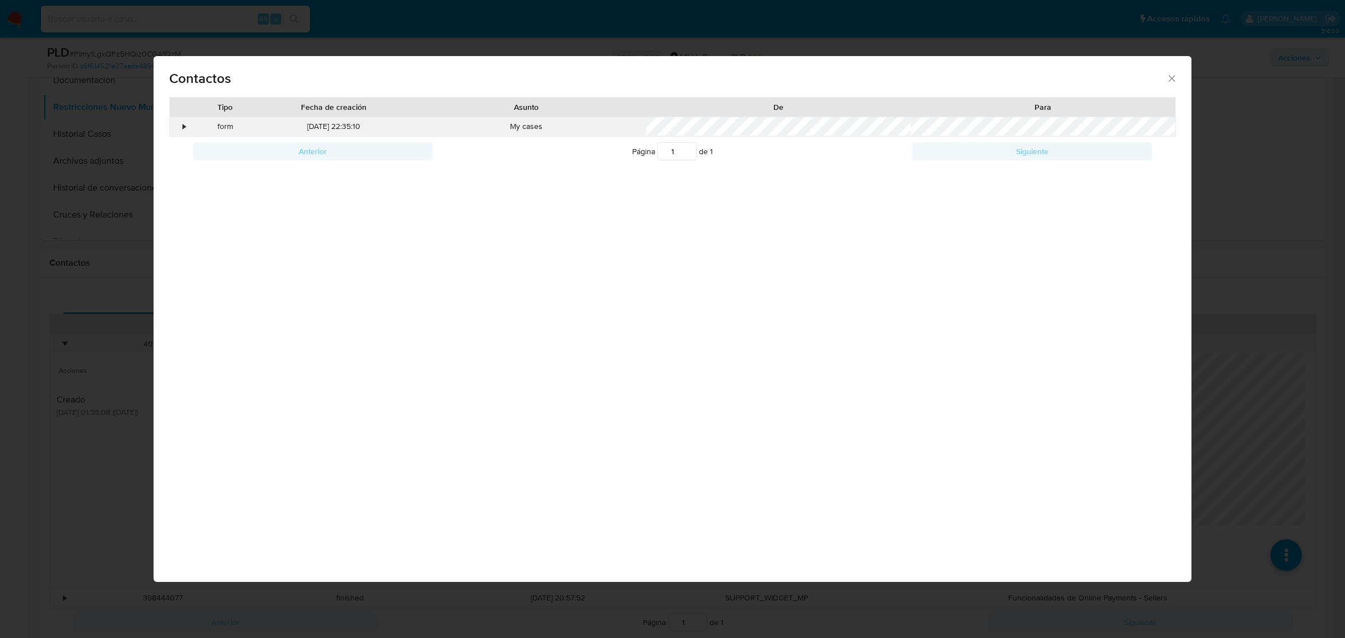
click at [178, 127] on div "•" at bounding box center [180, 126] width 20 height 19
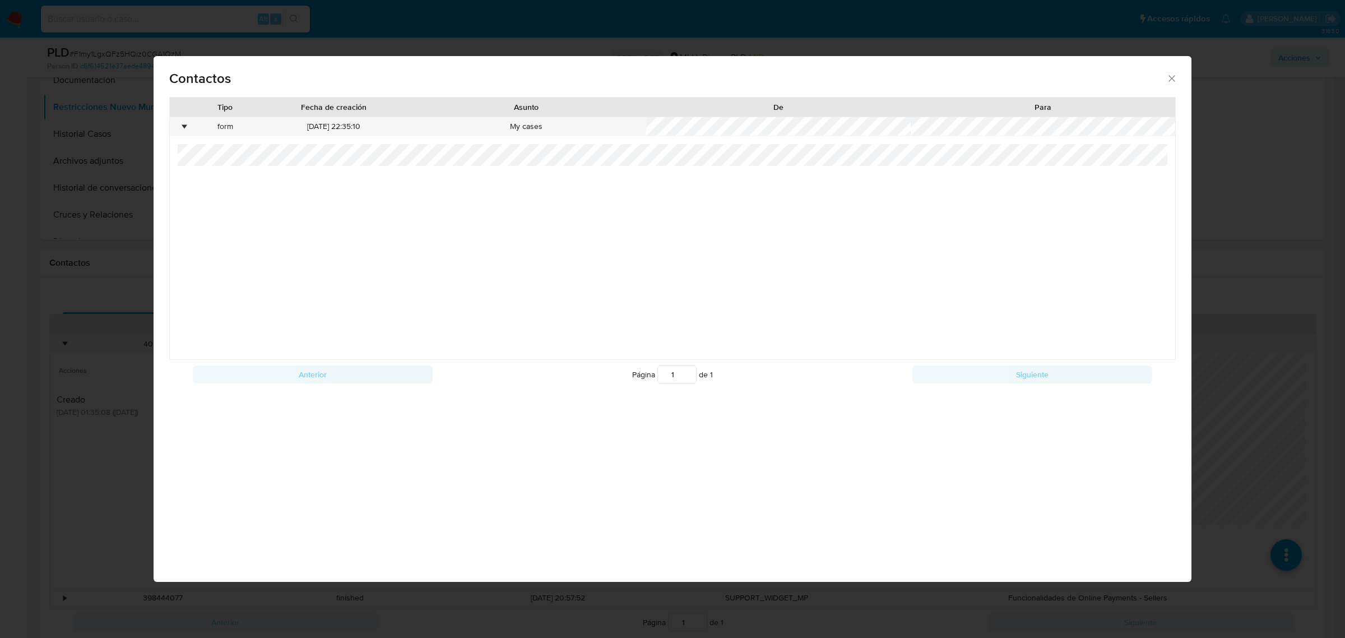
click at [1256, 292] on div "Contactos Tipo Fecha de creación Asunto De Para • form 29/09/2025 22:35:10 My c…" at bounding box center [672, 319] width 1345 height 638
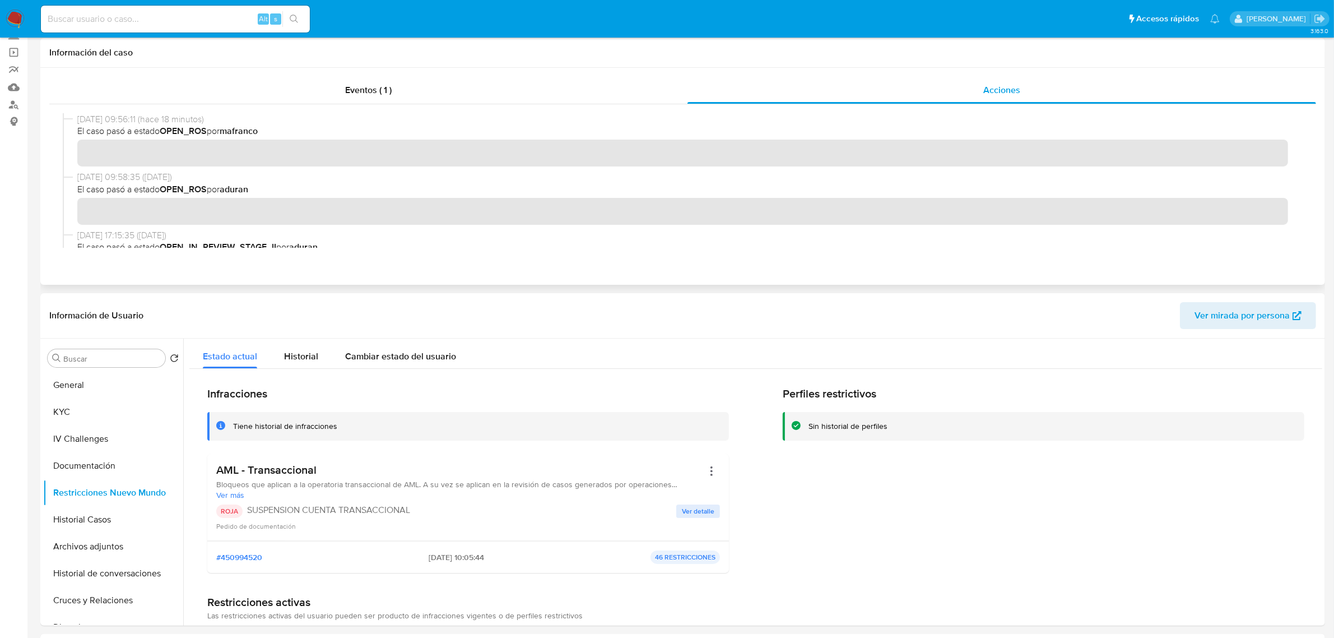
scroll to position [0, 0]
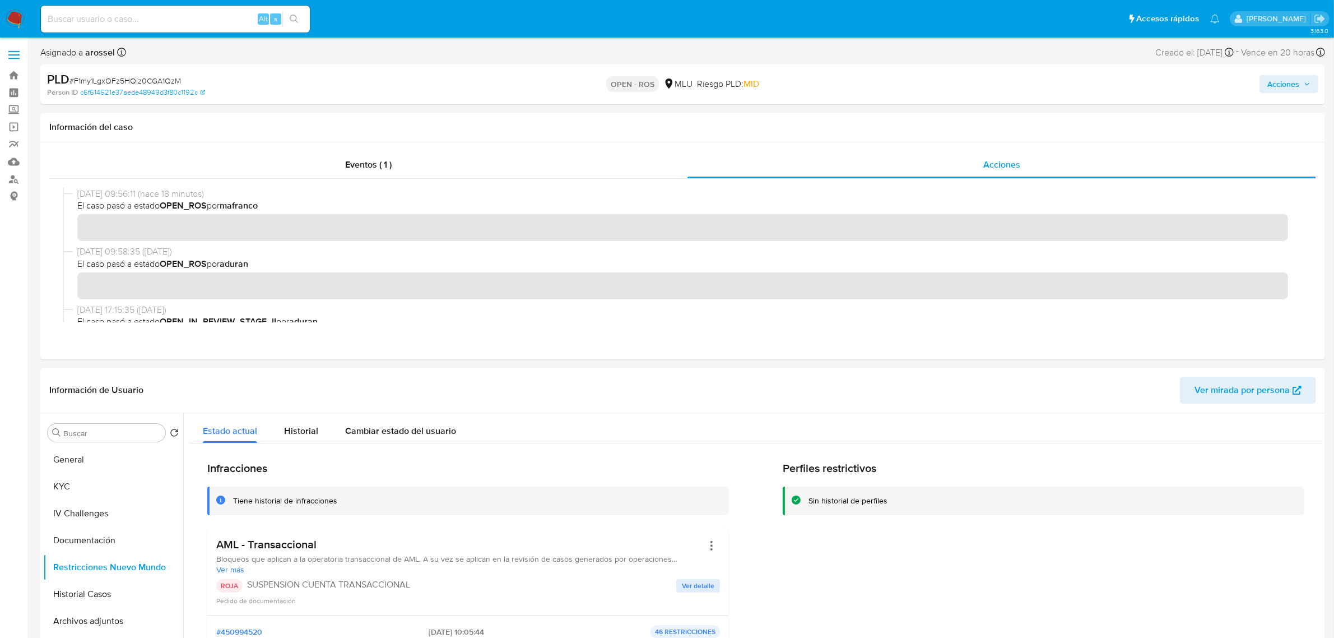
click at [1296, 83] on span "Acciones" at bounding box center [1284, 84] width 32 height 18
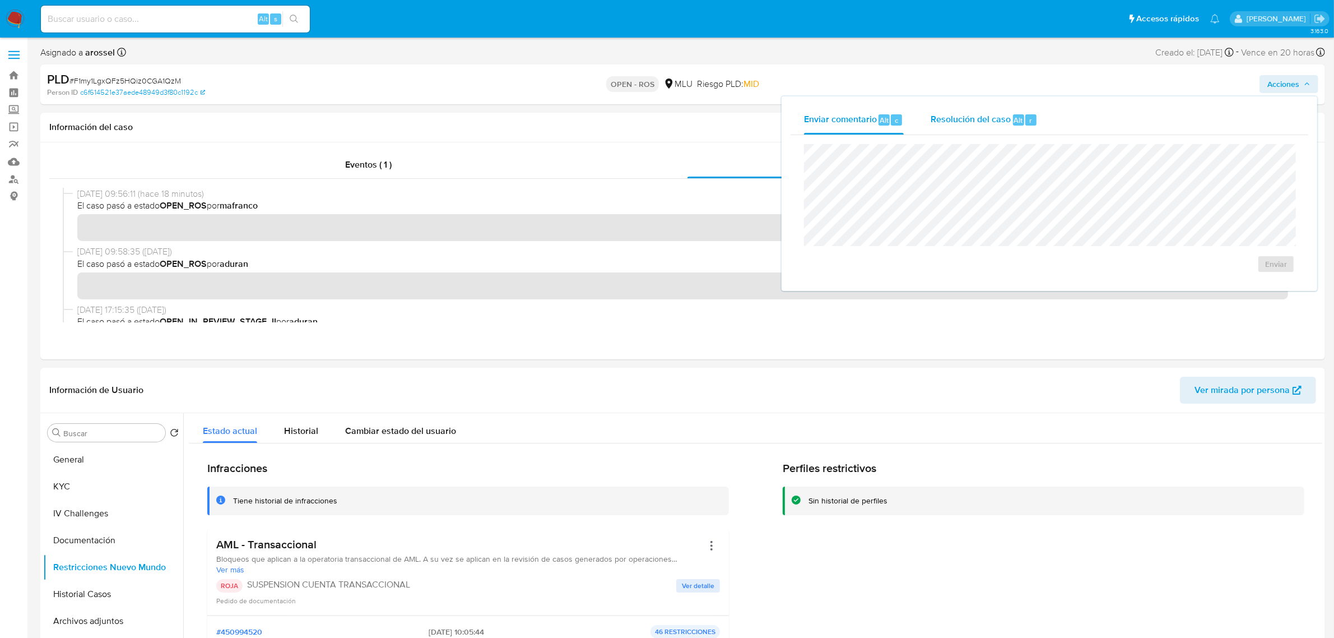
click at [1000, 128] on div "Resolución del caso Alt r" at bounding box center [984, 119] width 107 height 29
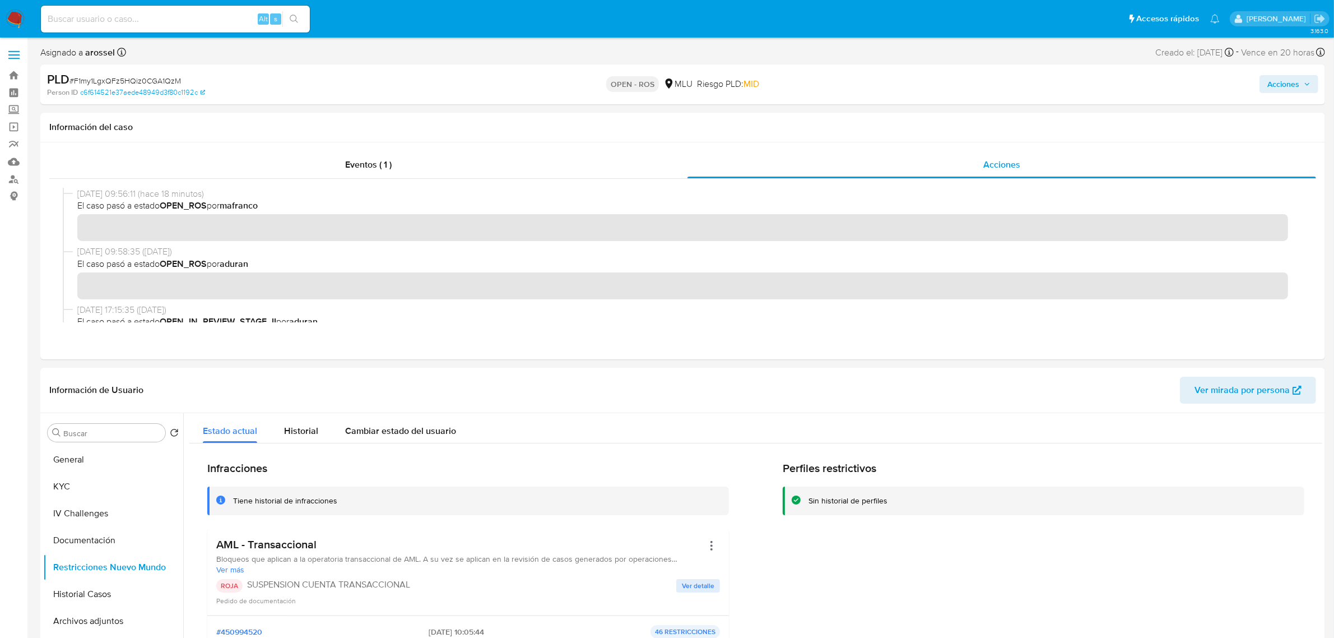
click at [1311, 86] on button "Acciones" at bounding box center [1289, 84] width 59 height 18
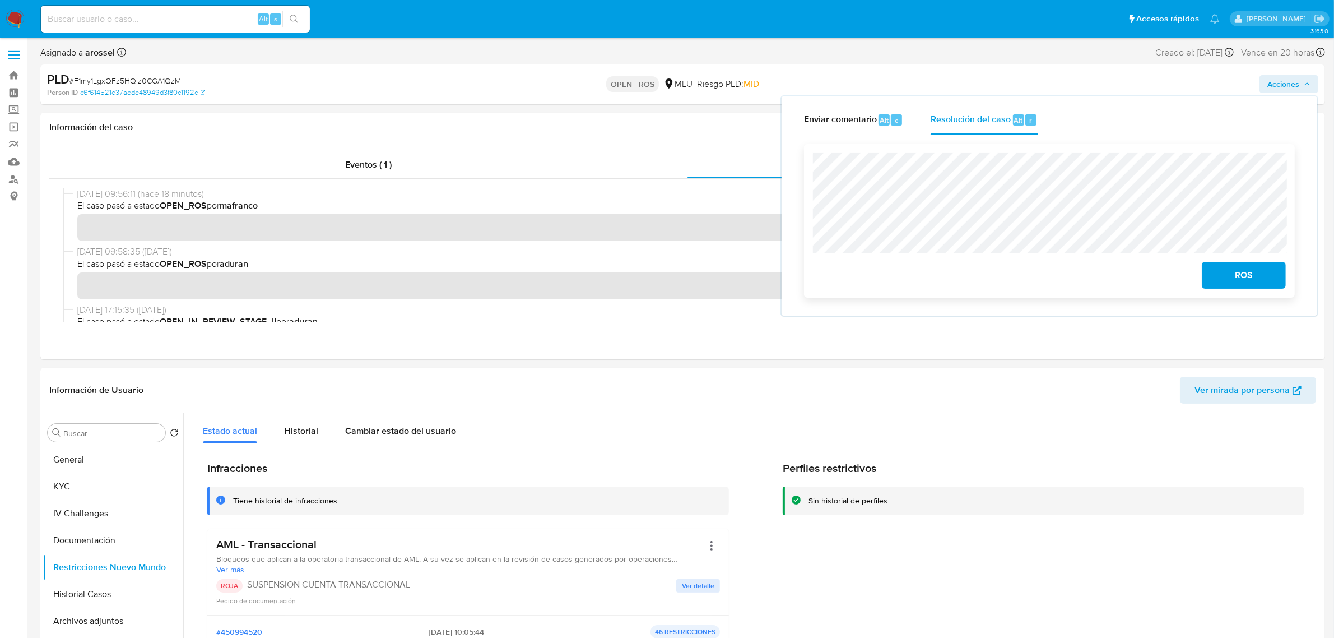
click at [1257, 275] on span "ROS" at bounding box center [1244, 275] width 55 height 25
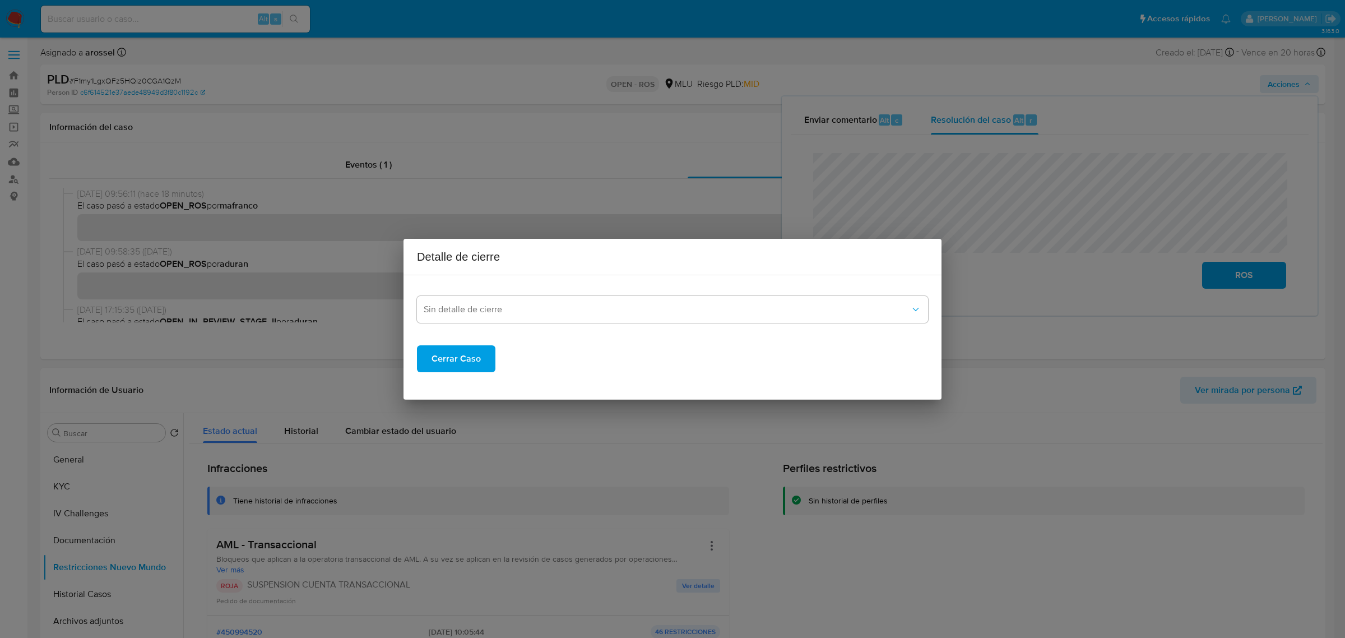
click at [460, 356] on span "Cerrar Caso" at bounding box center [456, 358] width 49 height 25
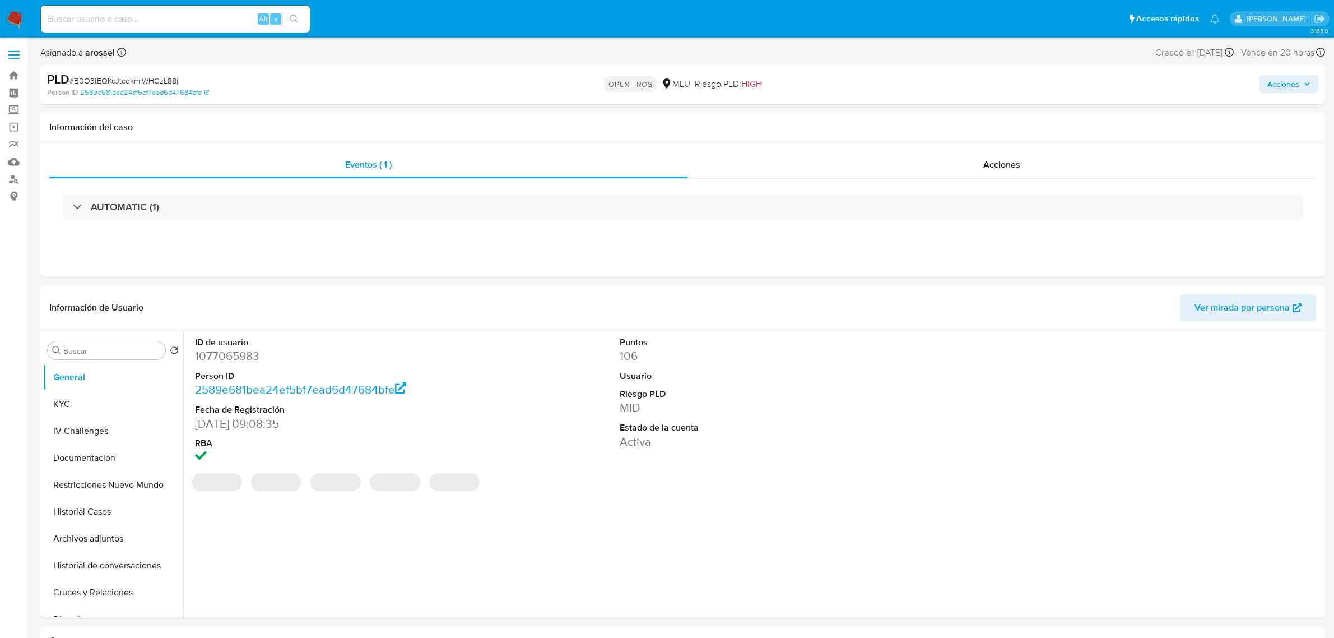
select select "10"
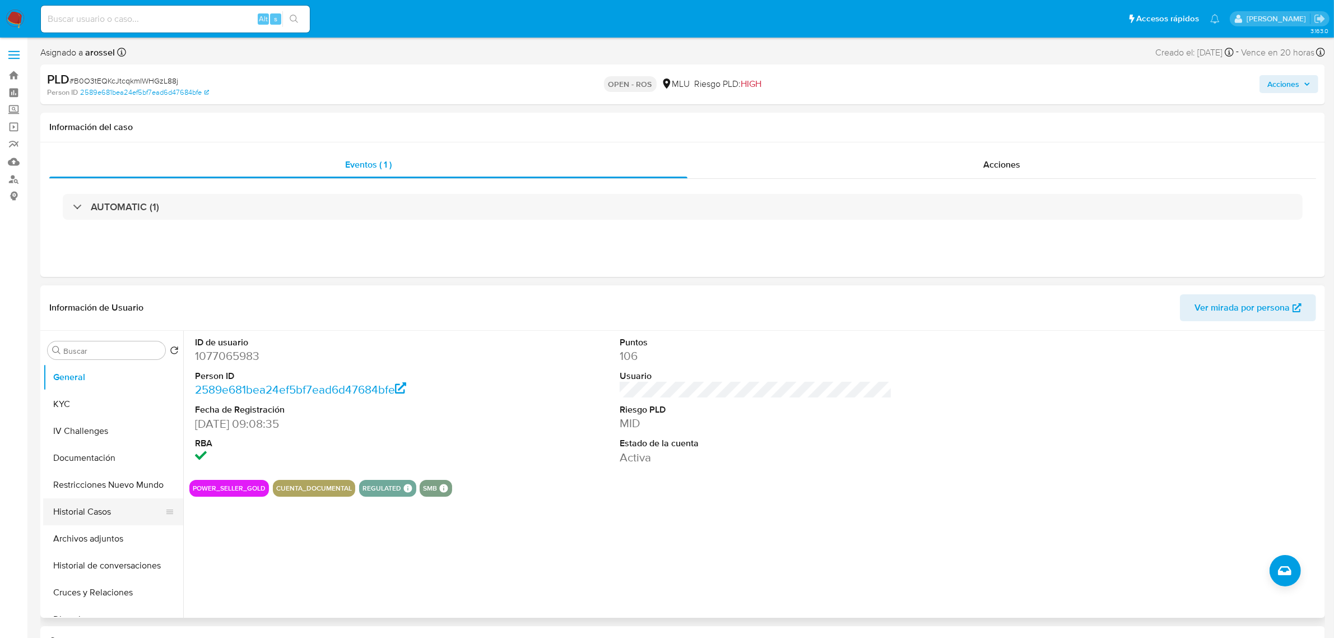
click at [81, 519] on button "Historial Casos" at bounding box center [108, 511] width 131 height 27
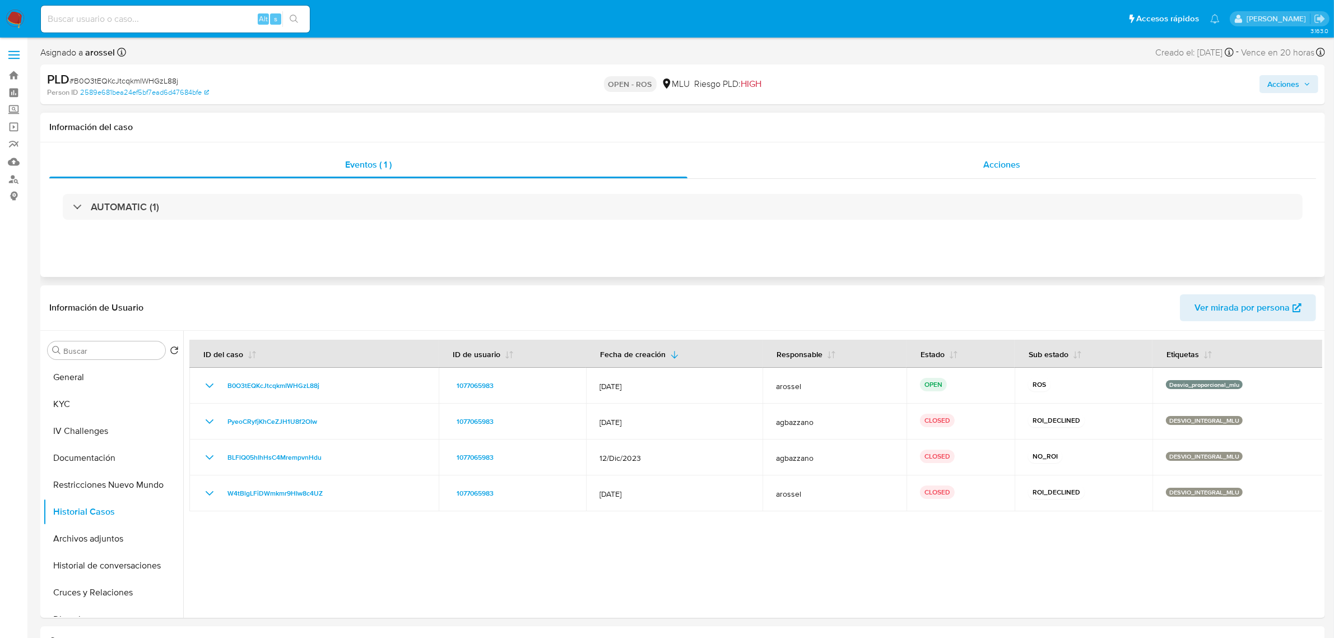
click at [1013, 166] on span "Acciones" at bounding box center [1002, 164] width 37 height 13
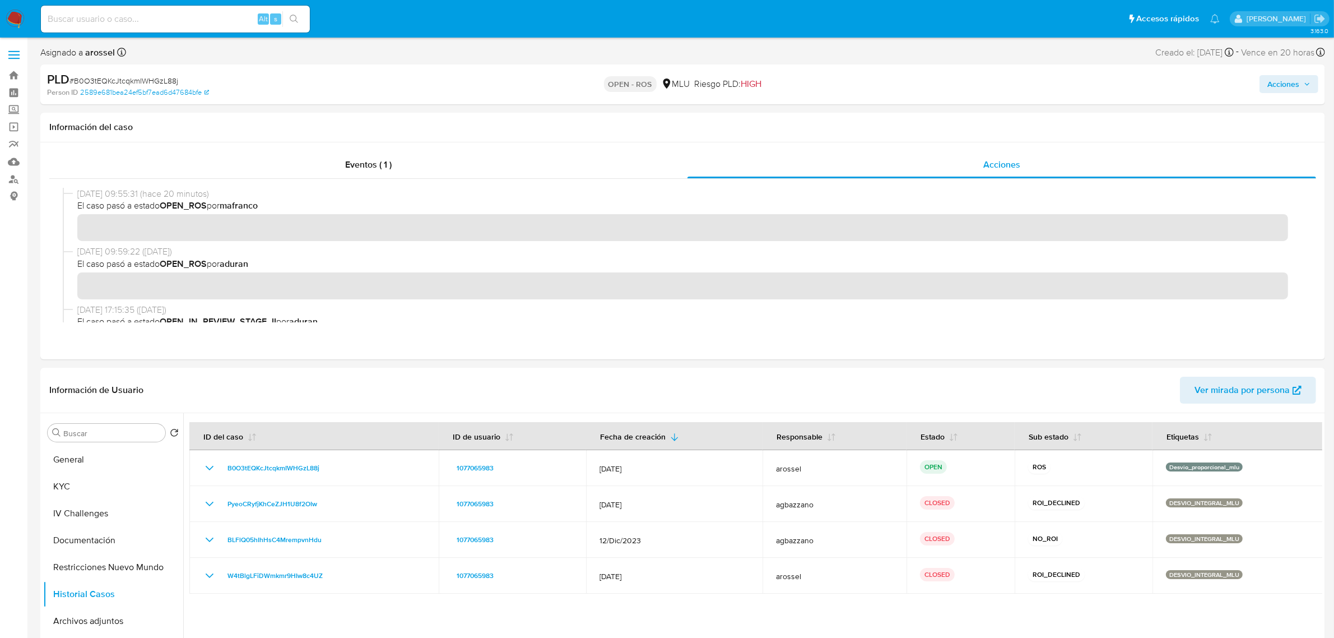
click at [1289, 91] on span "Acciones" at bounding box center [1284, 84] width 32 height 18
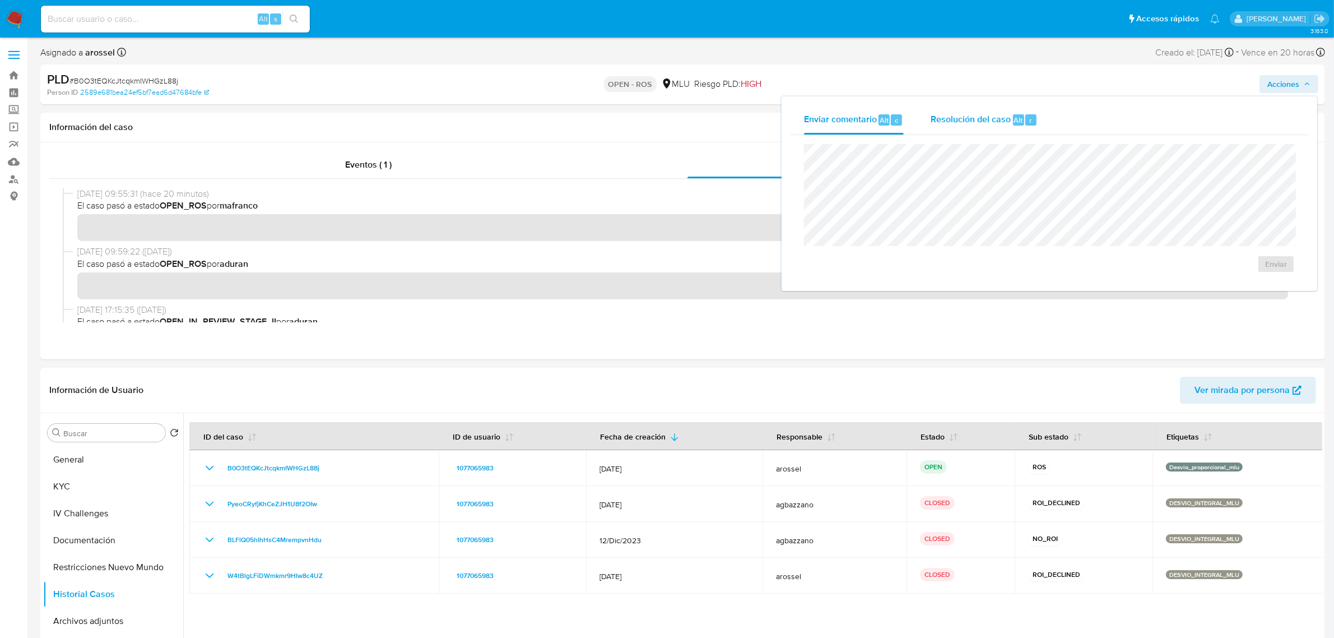
click at [940, 128] on div "Resolución del caso Alt r" at bounding box center [984, 119] width 107 height 29
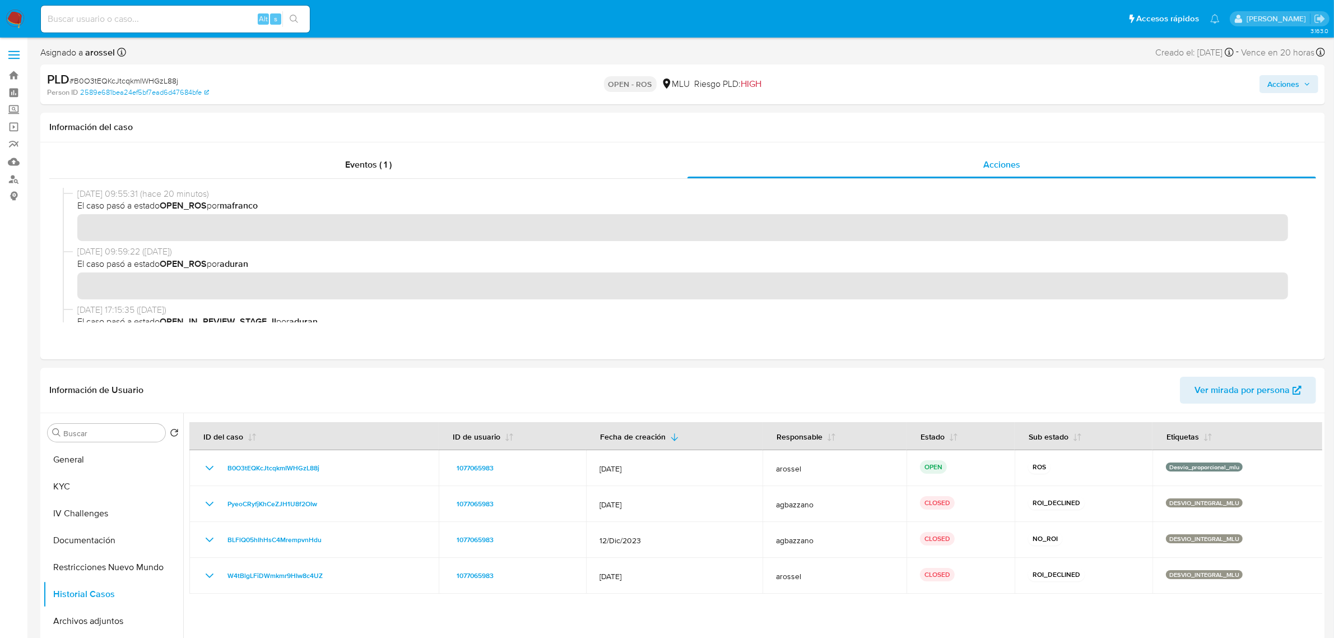
click at [1276, 84] on span "Acciones" at bounding box center [1284, 84] width 32 height 18
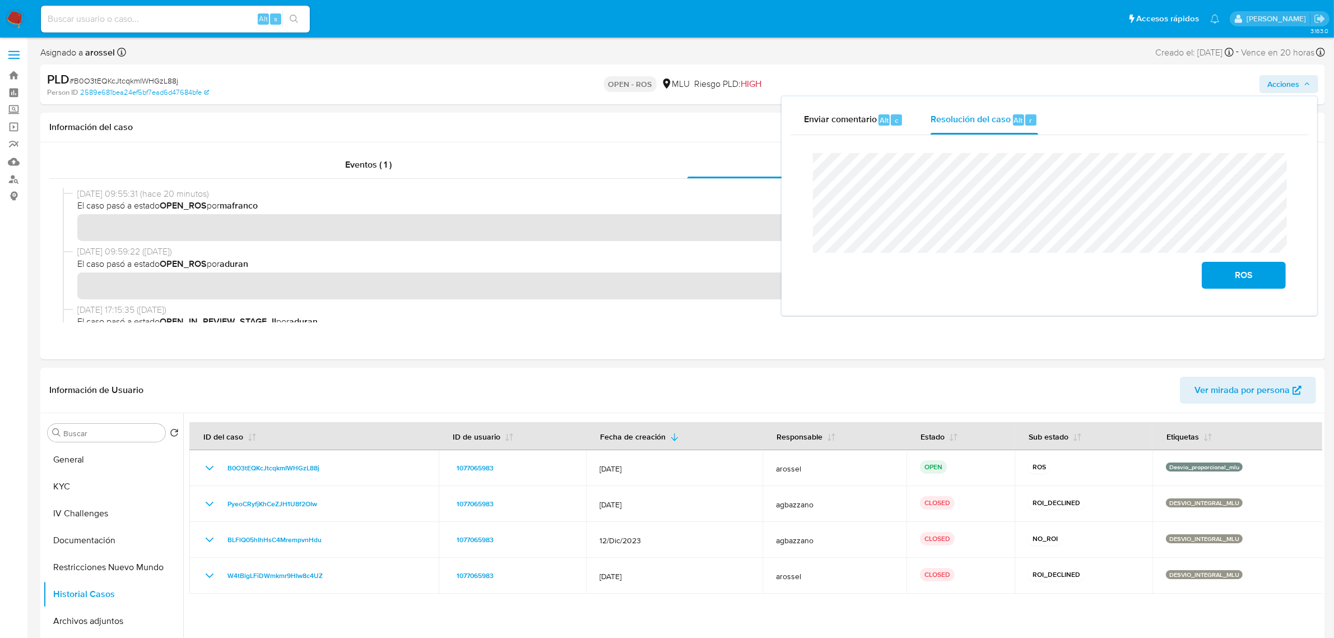
click at [1306, 182] on div "Cierre de caso ROS" at bounding box center [1050, 220] width 518 height 171
click at [1231, 276] on span "ROS" at bounding box center [1244, 275] width 55 height 25
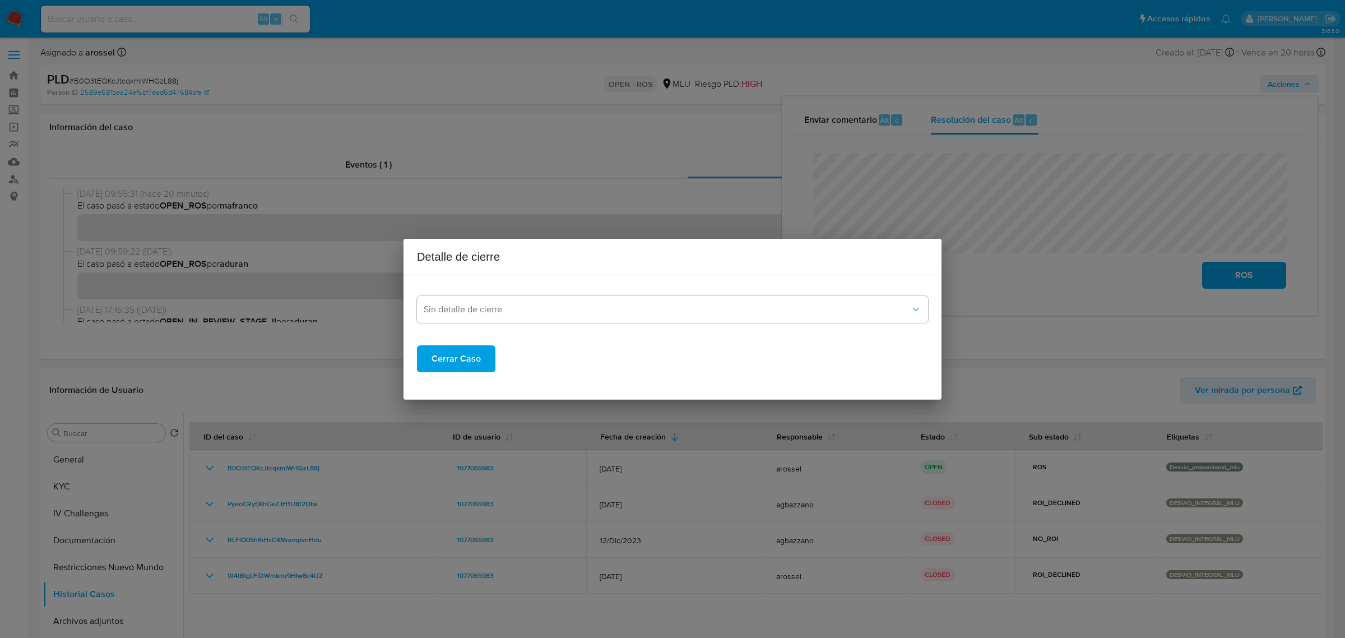
click at [444, 357] on span "Cerrar Caso" at bounding box center [456, 358] width 49 height 25
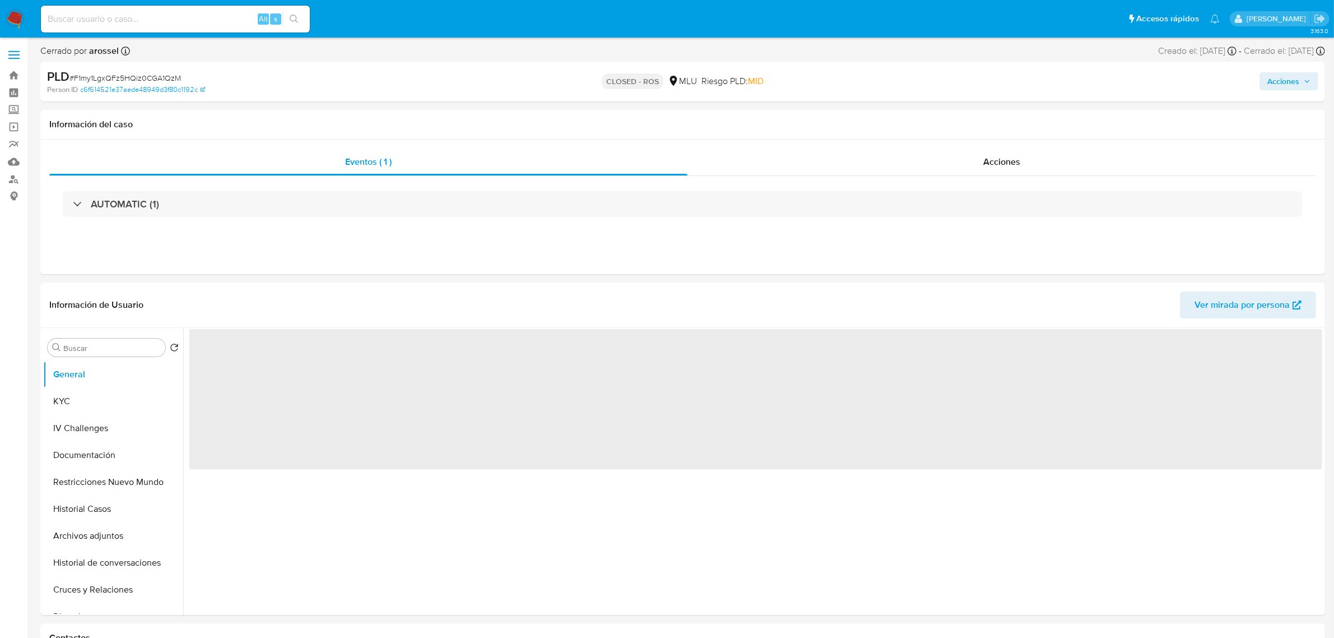
select select "10"
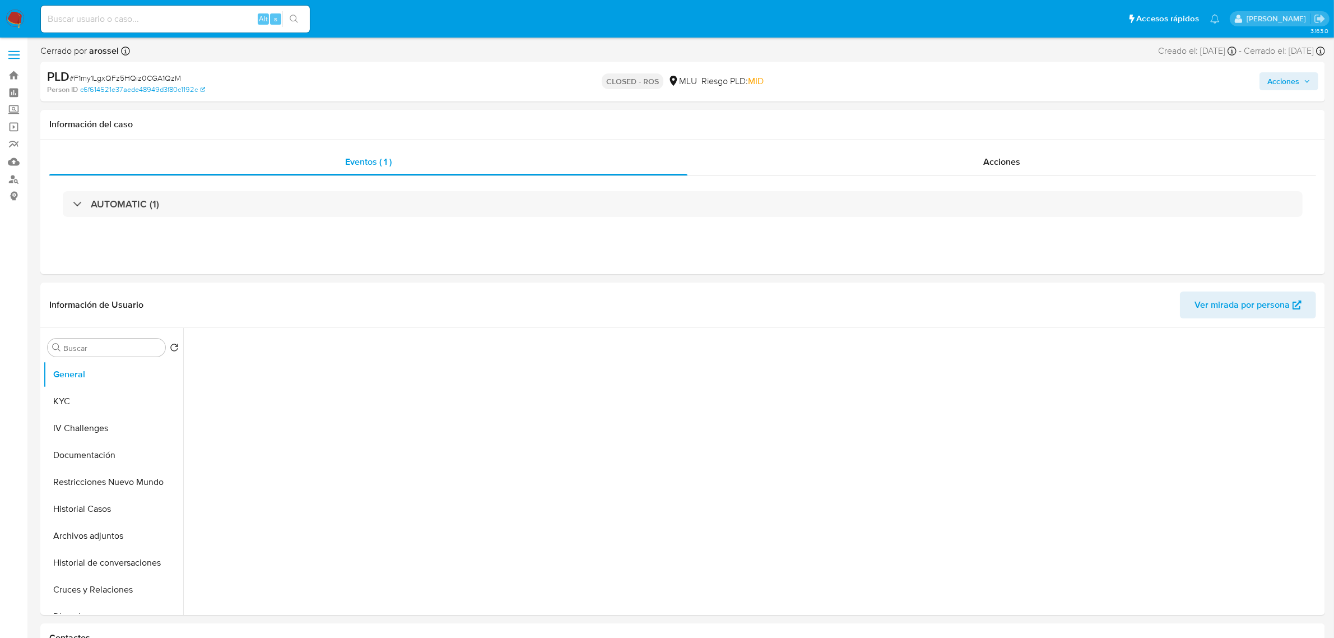
click at [164, 76] on span "# F1my1LgxQFz5HQiz0CGA1QzM" at bounding box center [125, 77] width 112 height 11
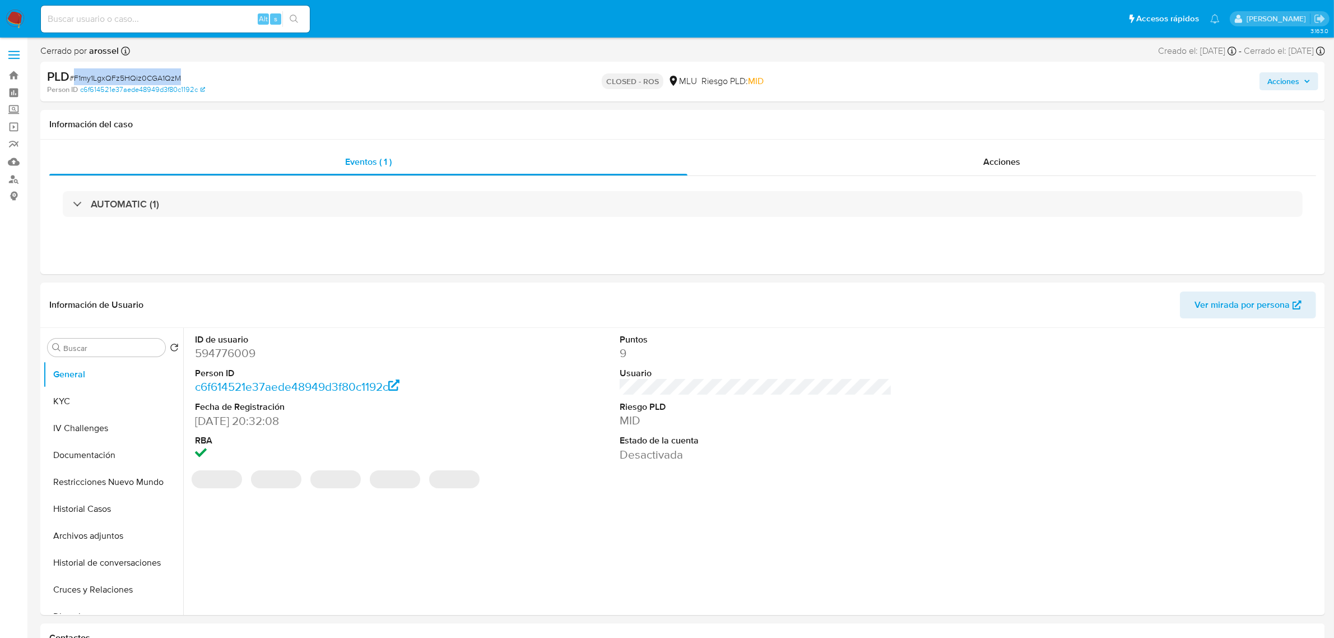
copy span "F1my1LgxQFz5HQiz0CGA1QzM"
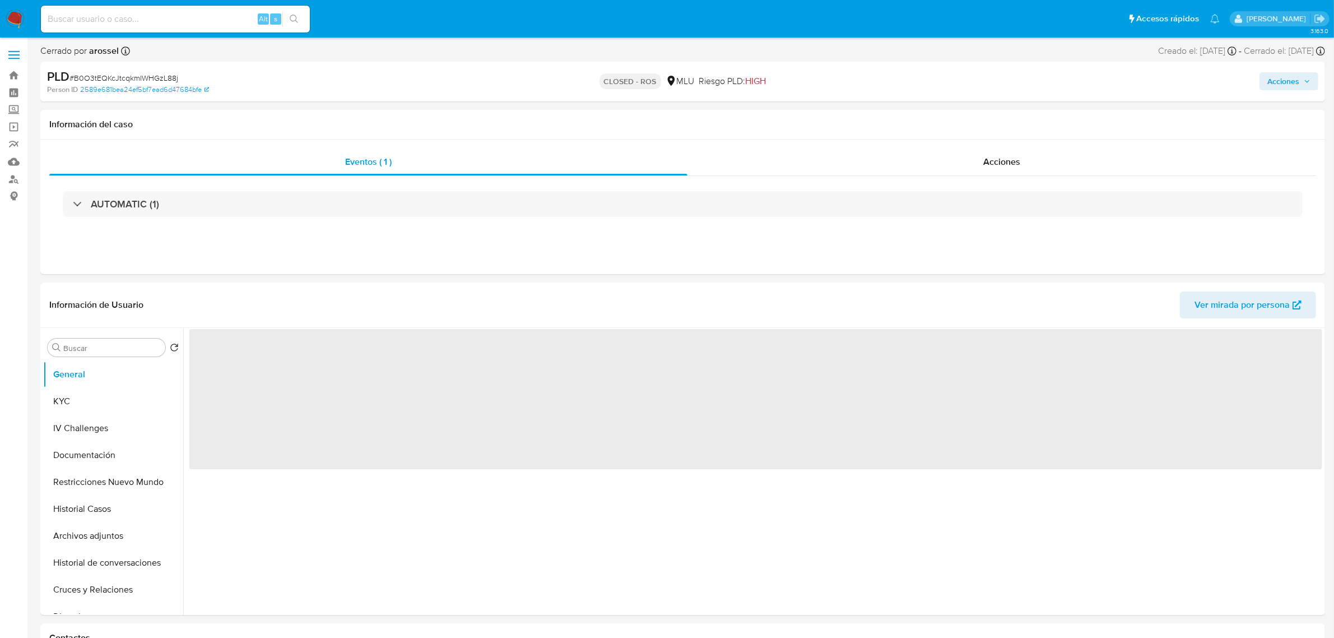
select select "10"
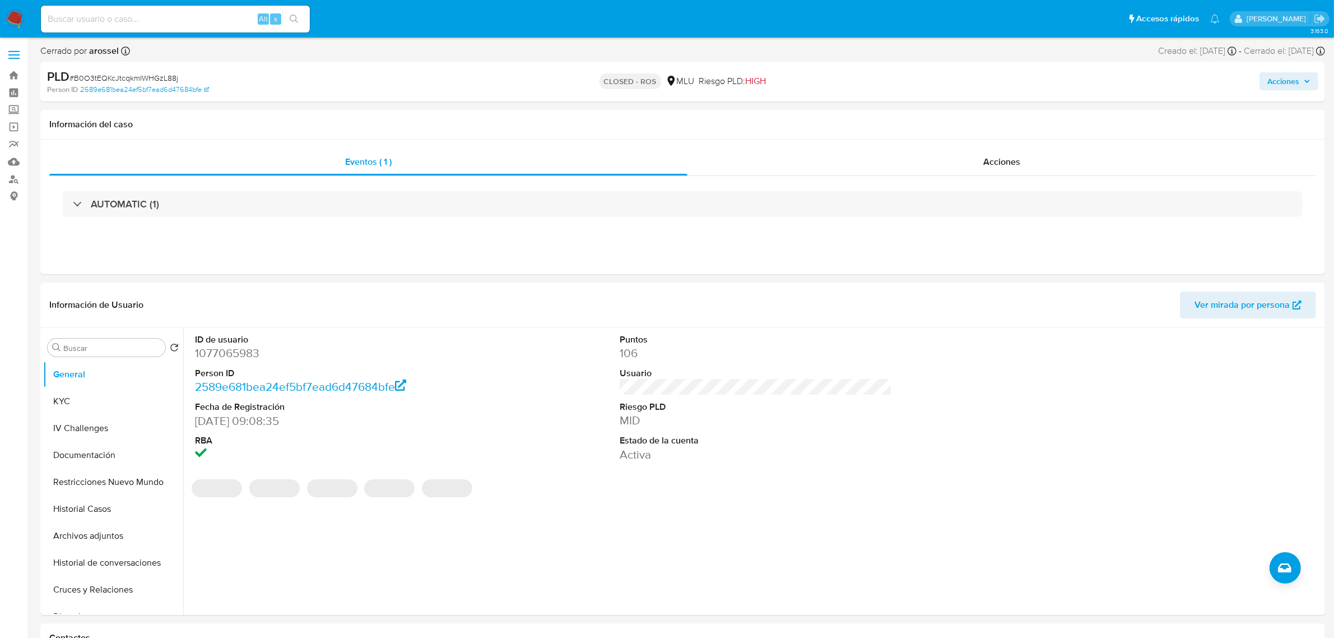
click at [132, 75] on span "# B0O3tEQKcJtcqkmIWHGzL88j" at bounding box center [123, 77] width 109 height 11
copy span "B0O3tEQKcJtcqkmIWHGzL88j"
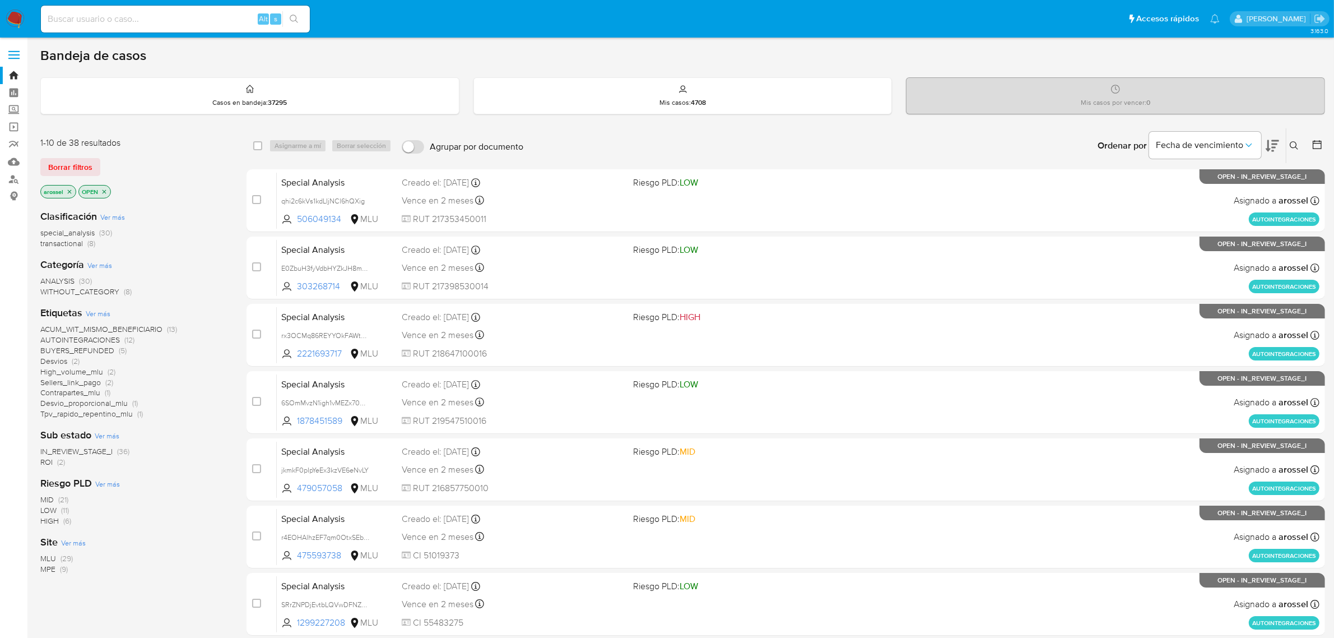
click at [40, 465] on span "ROI" at bounding box center [46, 461] width 12 height 11
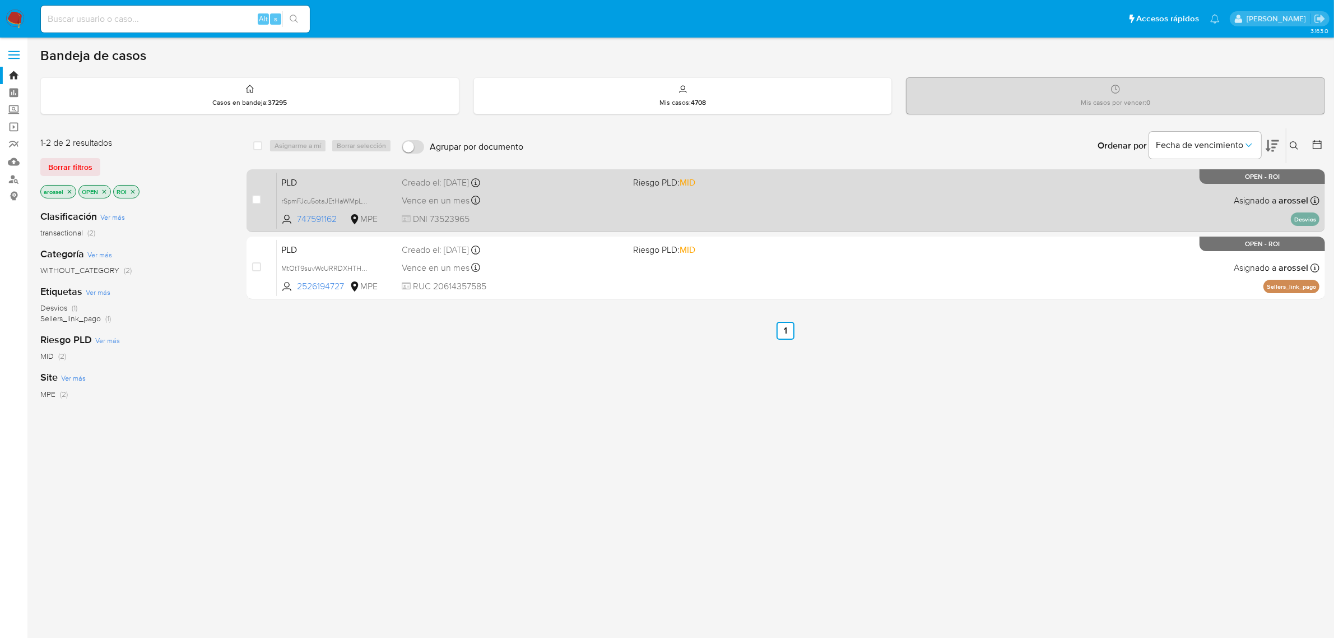
click at [907, 208] on div "PLD rSpmFJcu5otaJEtHaWMpLT2g 747591162 MPE Riesgo PLD: MID Creado el: [DATE] Cr…" at bounding box center [798, 200] width 1043 height 57
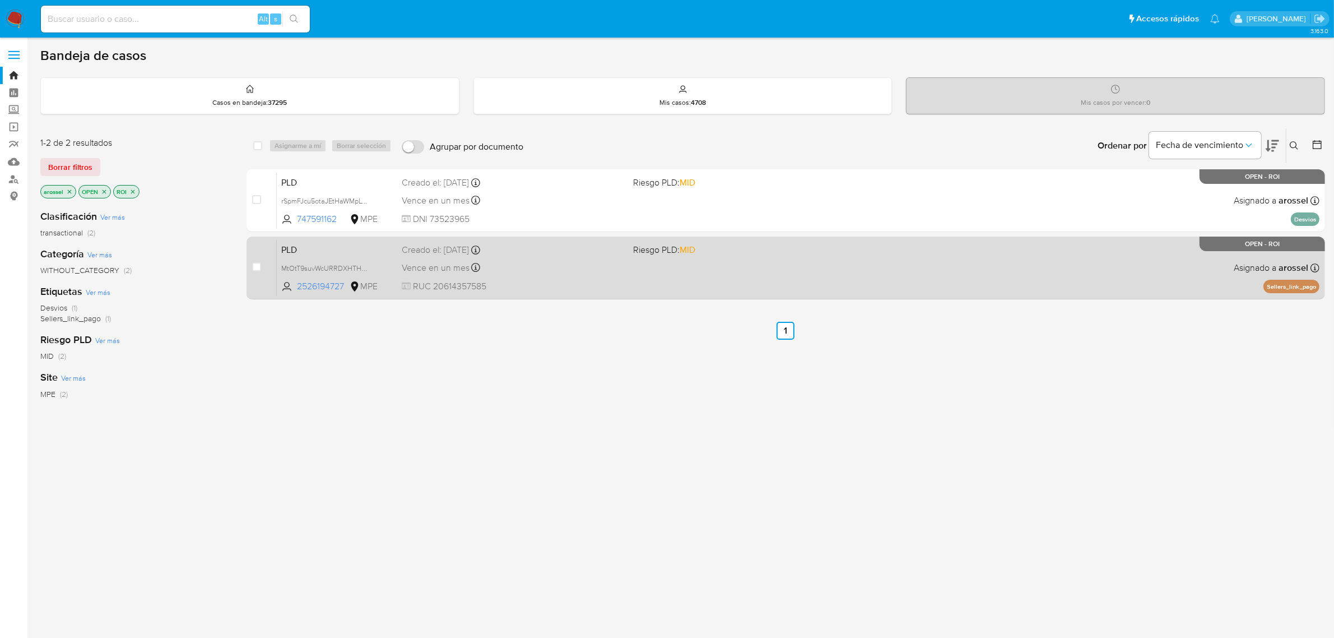
click at [556, 265] on div "Vence en un mes Vence el [DATE] 07:33:06" at bounding box center [513, 267] width 223 height 15
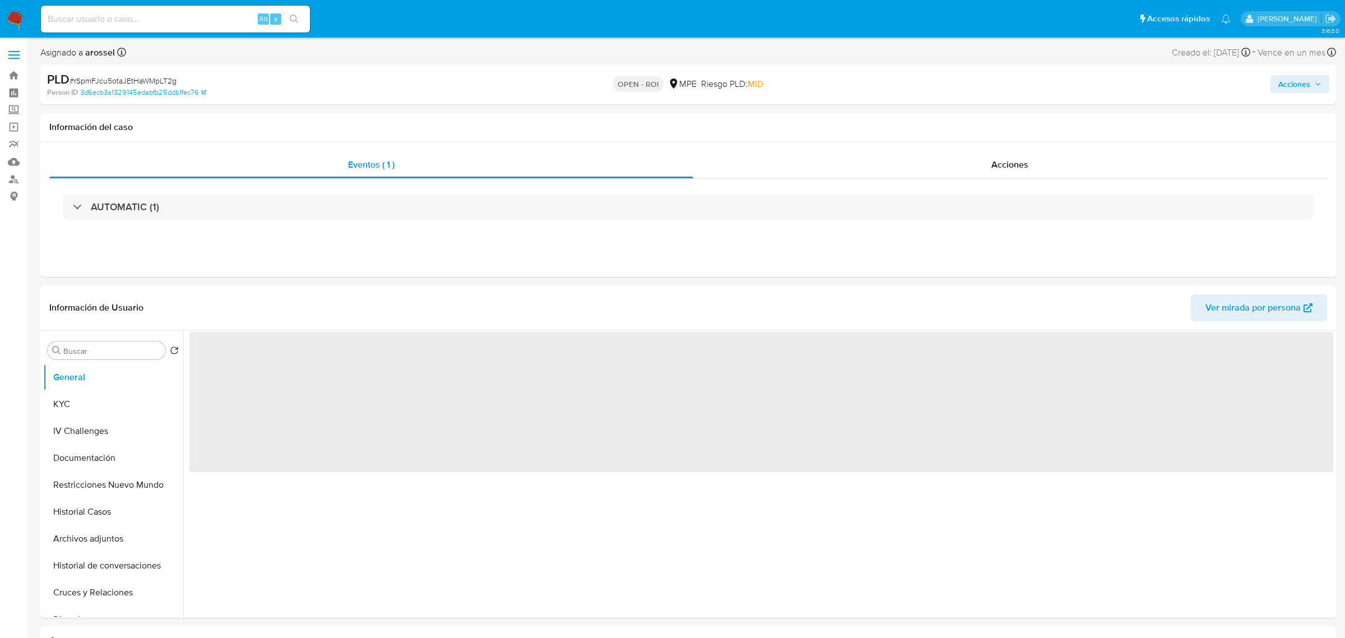
select select "10"
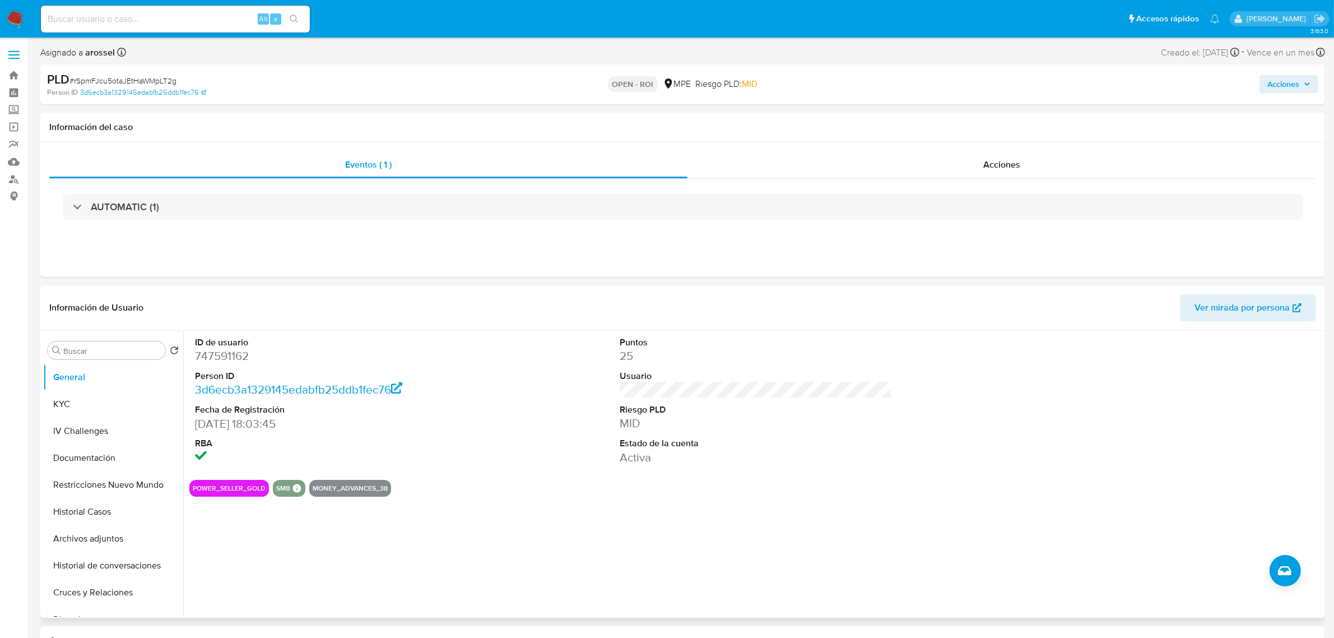
click at [222, 359] on dd "747591162" at bounding box center [331, 356] width 272 height 16
copy dd "747591162"
click at [89, 514] on button "Historial Casos" at bounding box center [108, 511] width 131 height 27
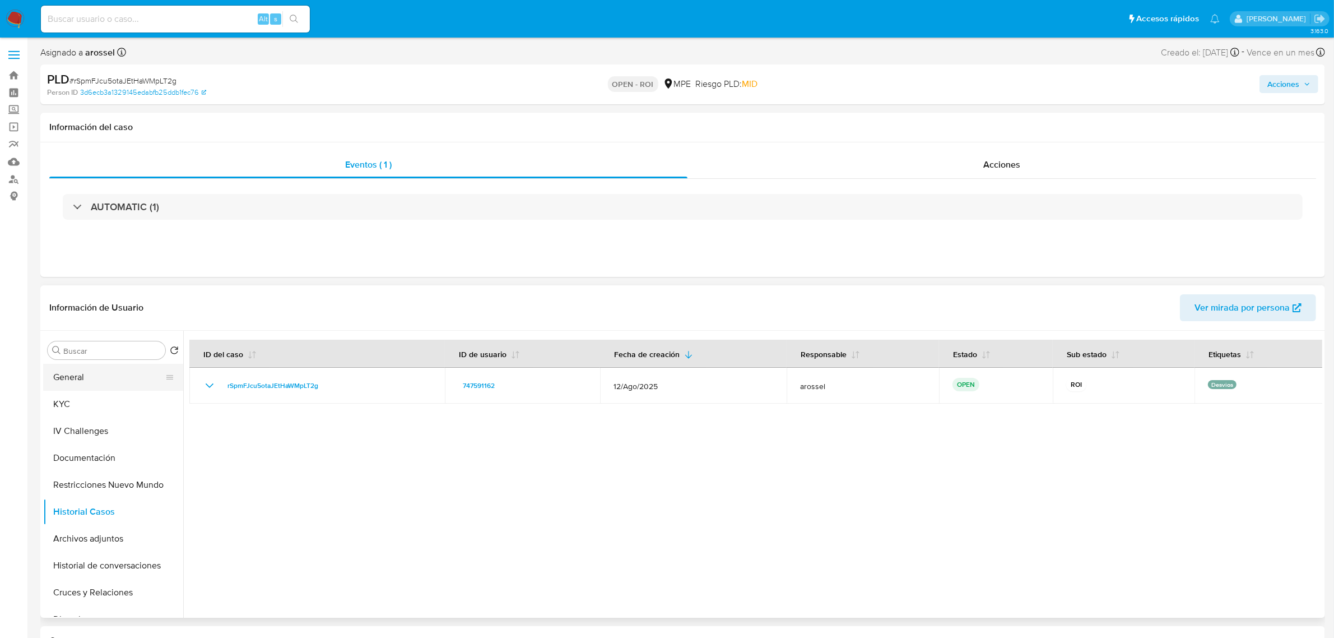
click at [136, 377] on button "General" at bounding box center [108, 377] width 131 height 27
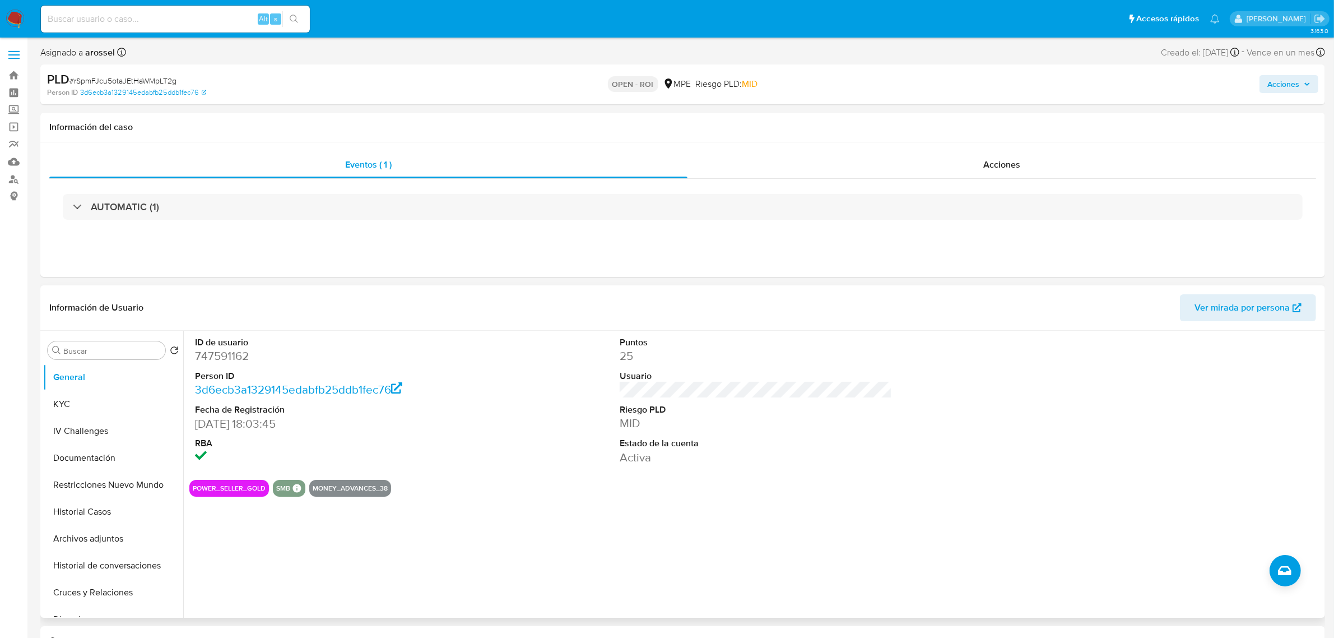
click at [906, 428] on div "ID de usuario 747591162 Person ID 3d6ecb3a1329145edabfb25ddb1fec76 Fecha de Reg…" at bounding box center [755, 401] width 1133 height 140
click at [169, 73] on div "PLD # rSpmFJcu5otaJEtHaWMpLT2g" at bounding box center [257, 79] width 420 height 17
click at [167, 77] on span "# rSpmFJcu5otaJEtHaWMpLT2g" at bounding box center [122, 80] width 107 height 11
copy span "rSpmFJcu5otaJEtHaWMpLT2g"
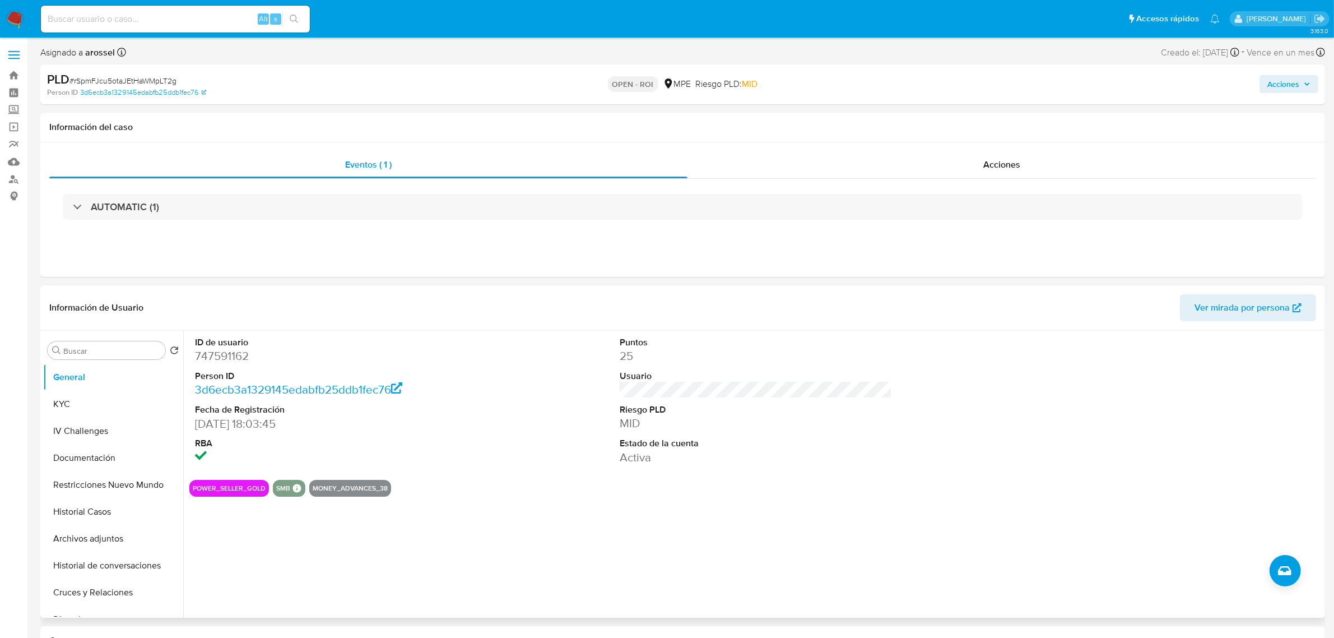
click at [238, 363] on dd "747591162" at bounding box center [331, 356] width 272 height 16
copy dd "747591162"
click at [113, 405] on button "KYC" at bounding box center [108, 404] width 131 height 27
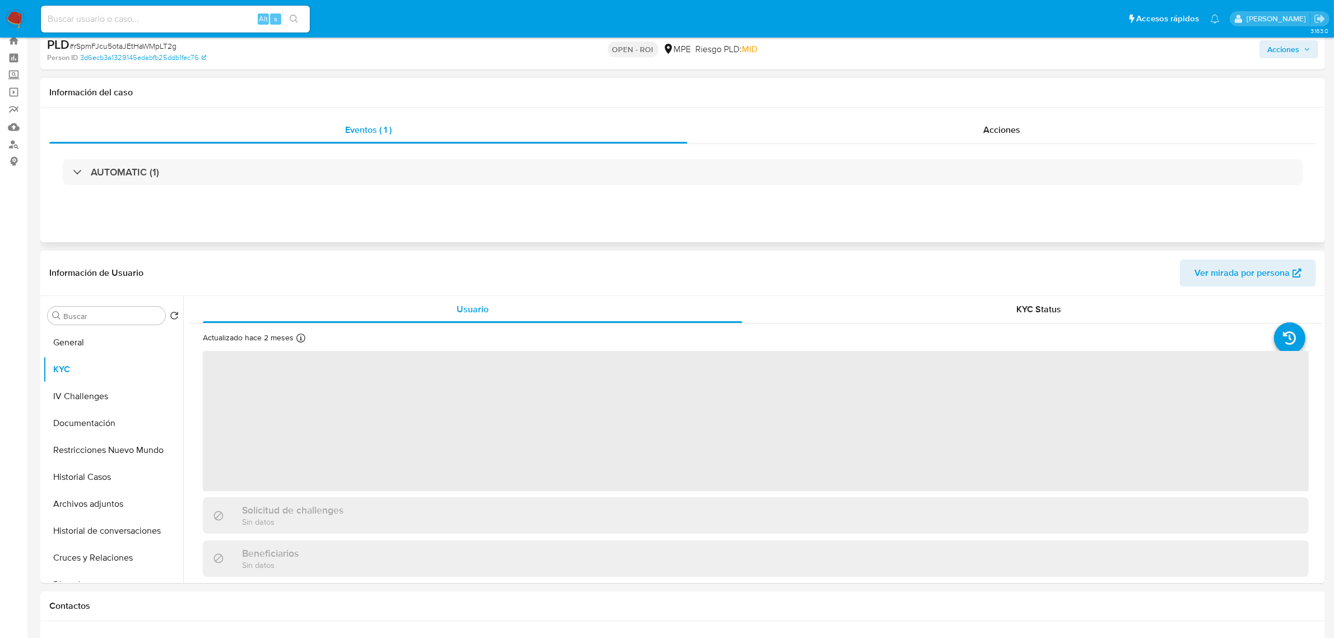
scroll to position [70, 0]
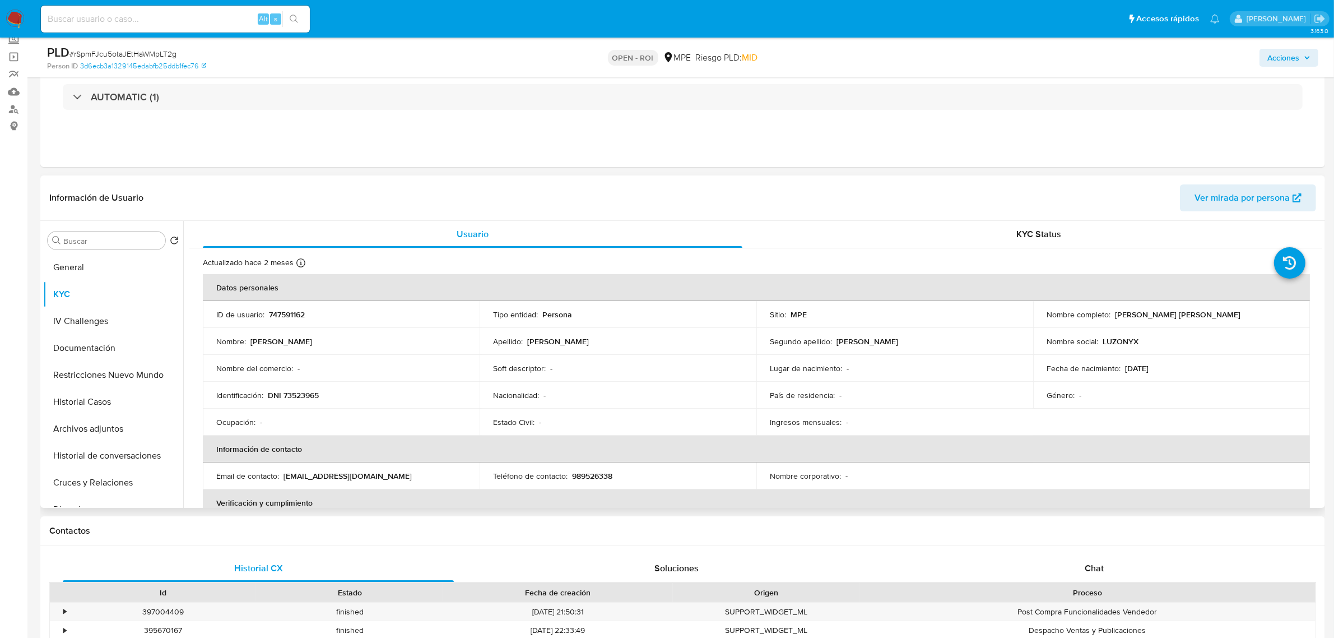
click at [1112, 309] on div "Nombre completo : Ana Luz Tejada Castellanos" at bounding box center [1172, 314] width 250 height 10
drag, startPoint x: 1111, startPoint y: 314, endPoint x: 1210, endPoint y: 314, distance: 99.8
click at [1210, 314] on div "Nombre completo : Ana Luz Tejada Castellanos" at bounding box center [1172, 314] width 250 height 10
copy p "Ana Luz Tejada Castellanos"
drag, startPoint x: 266, startPoint y: 391, endPoint x: 350, endPoint y: 388, distance: 84.1
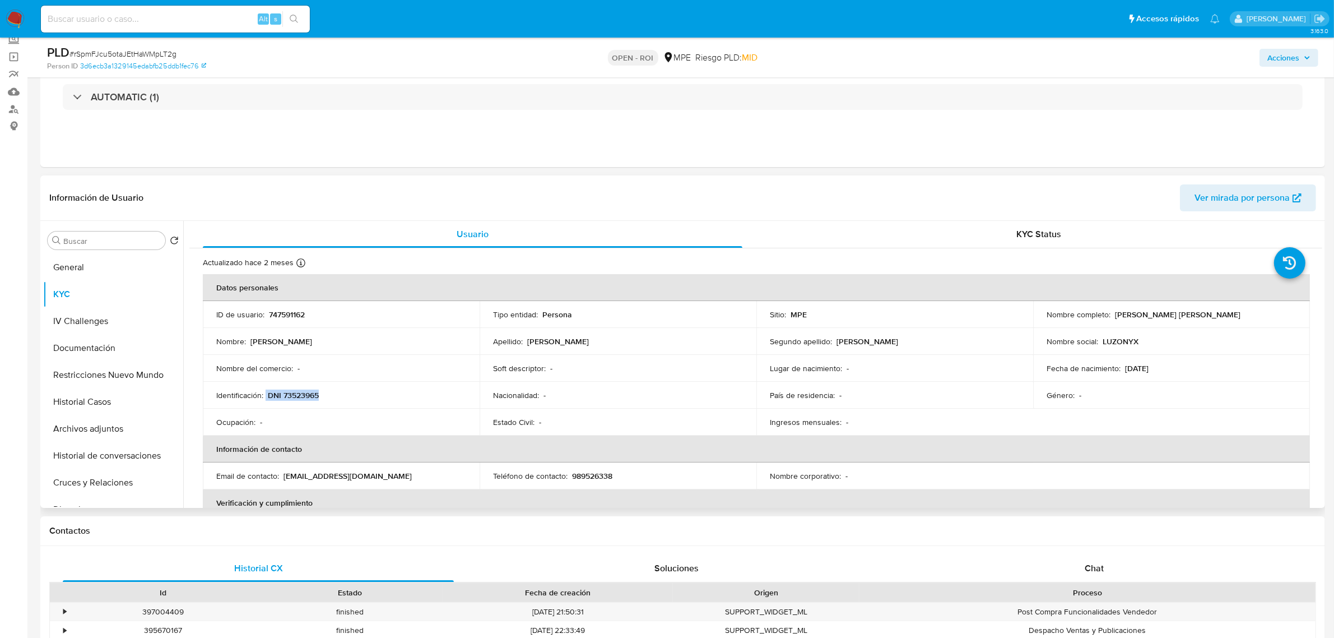
click at [350, 388] on td "Identificación : DNI 73523965" at bounding box center [341, 395] width 277 height 27
copy div "DNI 73523965"
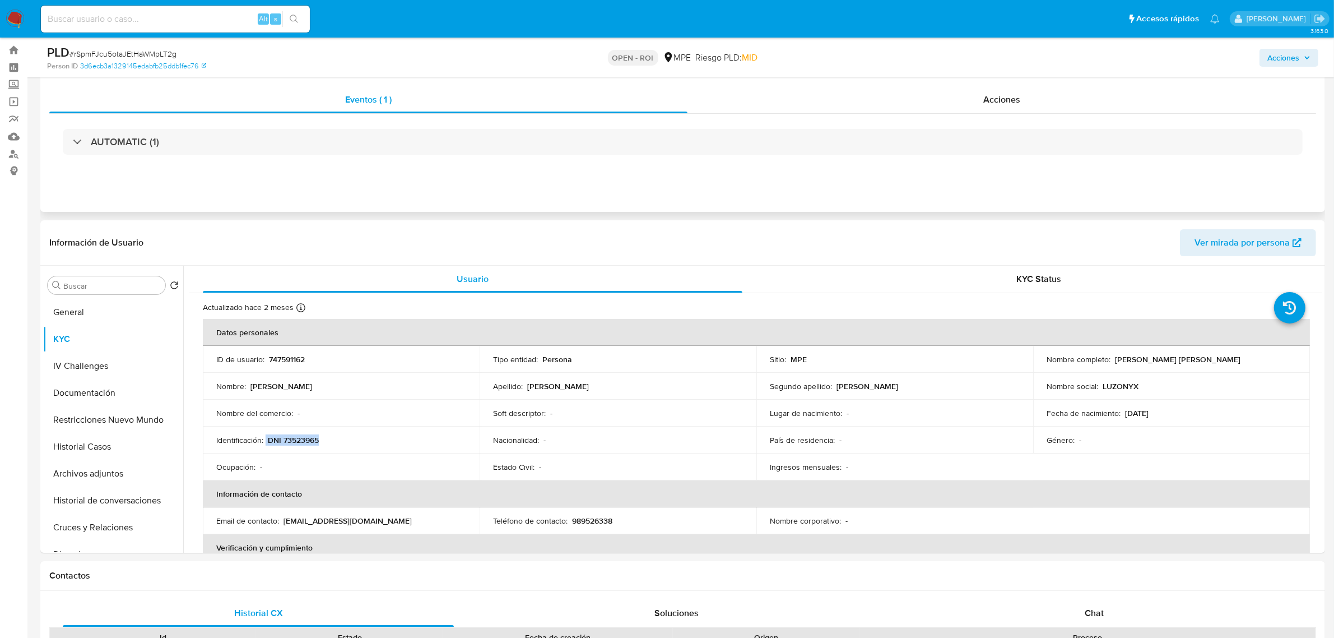
scroll to position [0, 0]
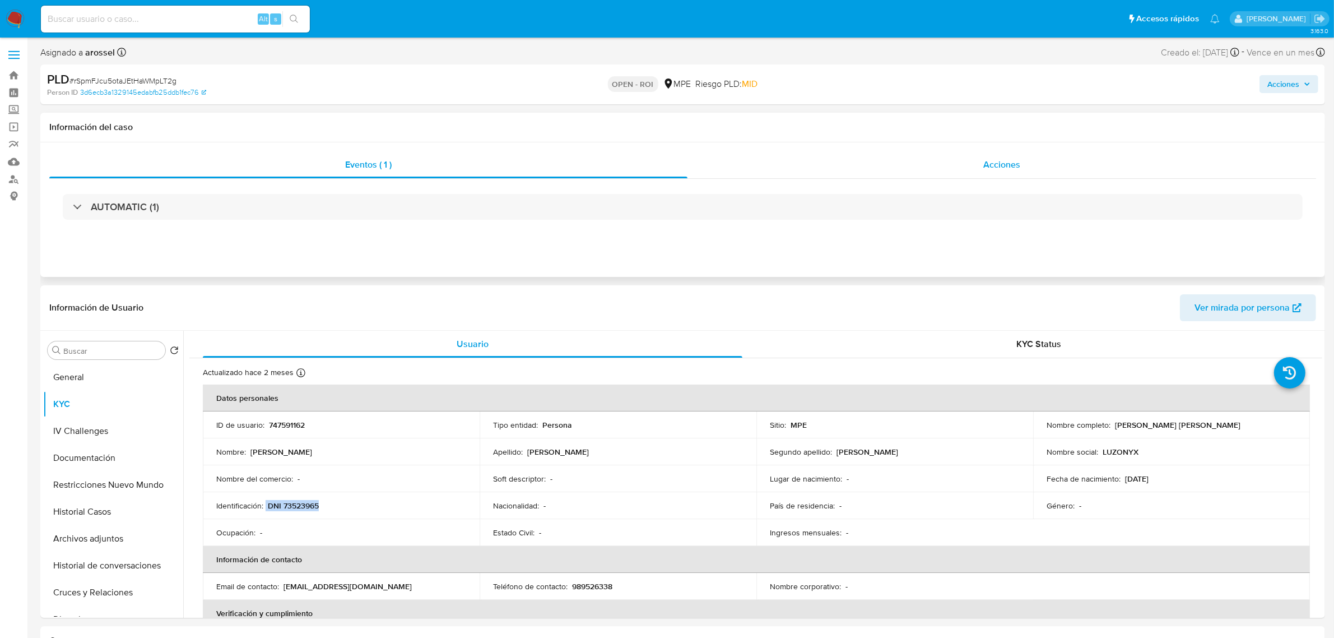
click at [945, 164] on div "Acciones" at bounding box center [1002, 164] width 629 height 27
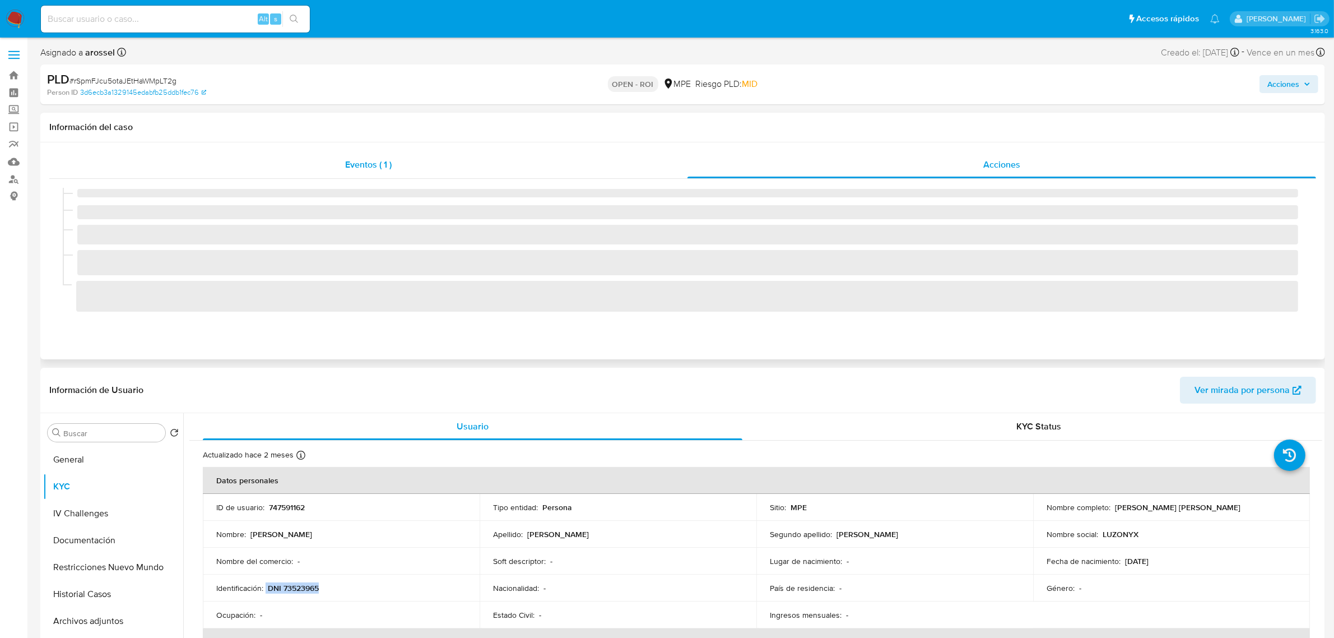
click at [333, 169] on div "Eventos ( 1 )" at bounding box center [368, 164] width 638 height 27
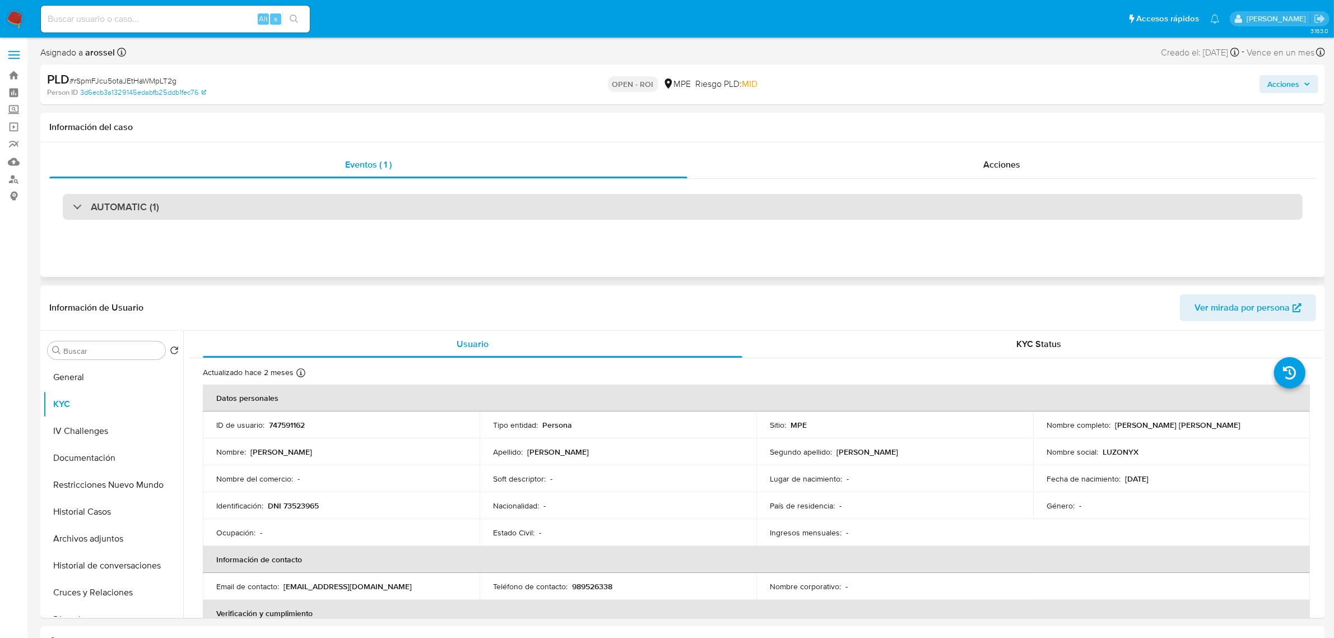
click at [307, 217] on div "AUTOMATIC (1)" at bounding box center [683, 207] width 1240 height 26
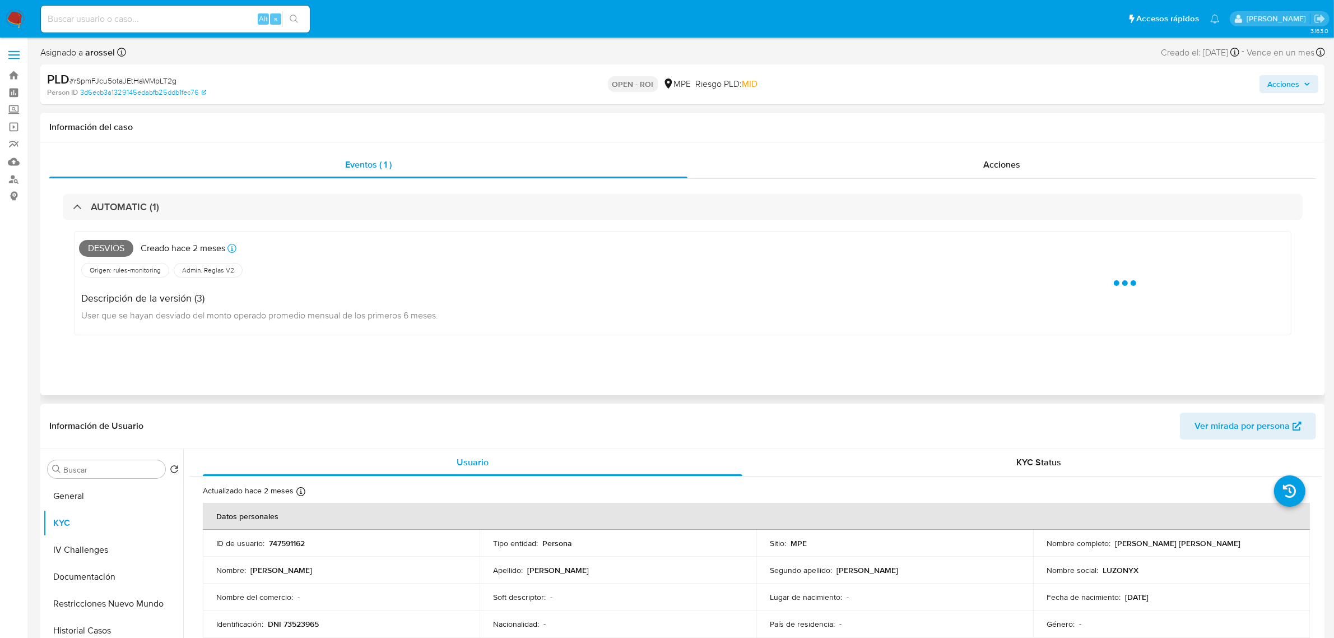
click at [99, 254] on span "Desvios" at bounding box center [106, 248] width 54 height 17
click at [100, 244] on span "Desvios" at bounding box center [106, 248] width 54 height 17
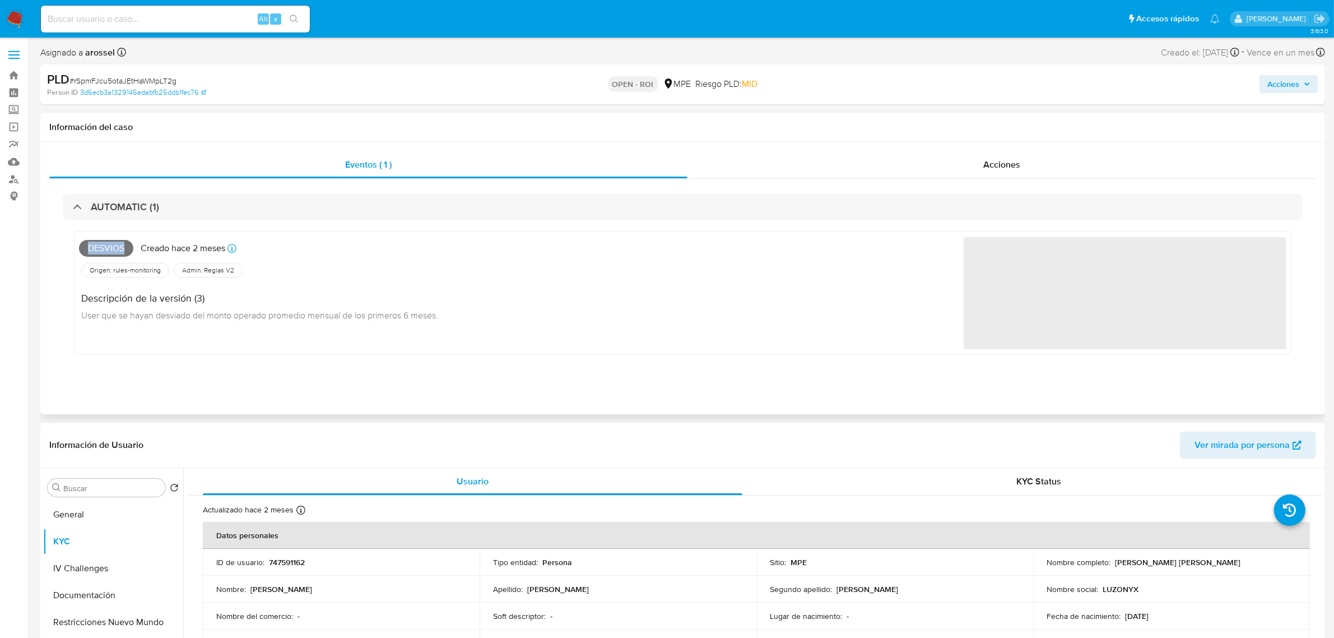
click at [100, 244] on span "Desvios" at bounding box center [106, 248] width 54 height 17
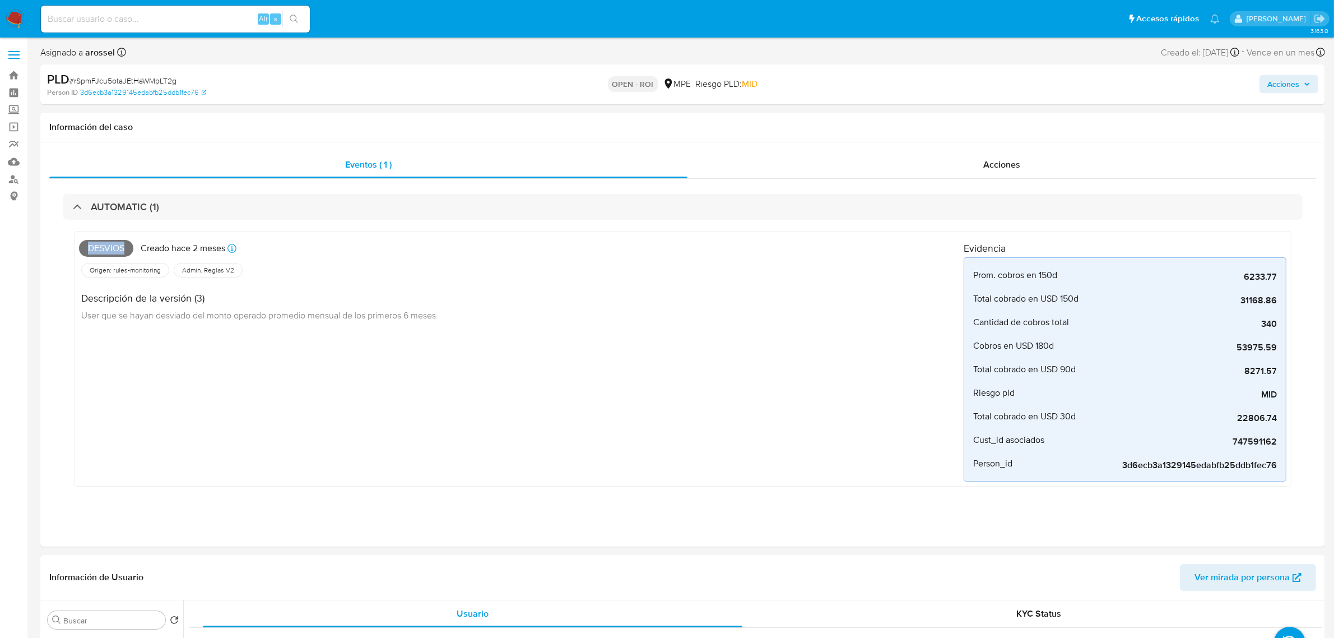
copy span "Desvios"
click at [1017, 161] on span "Acciones" at bounding box center [1002, 164] width 37 height 13
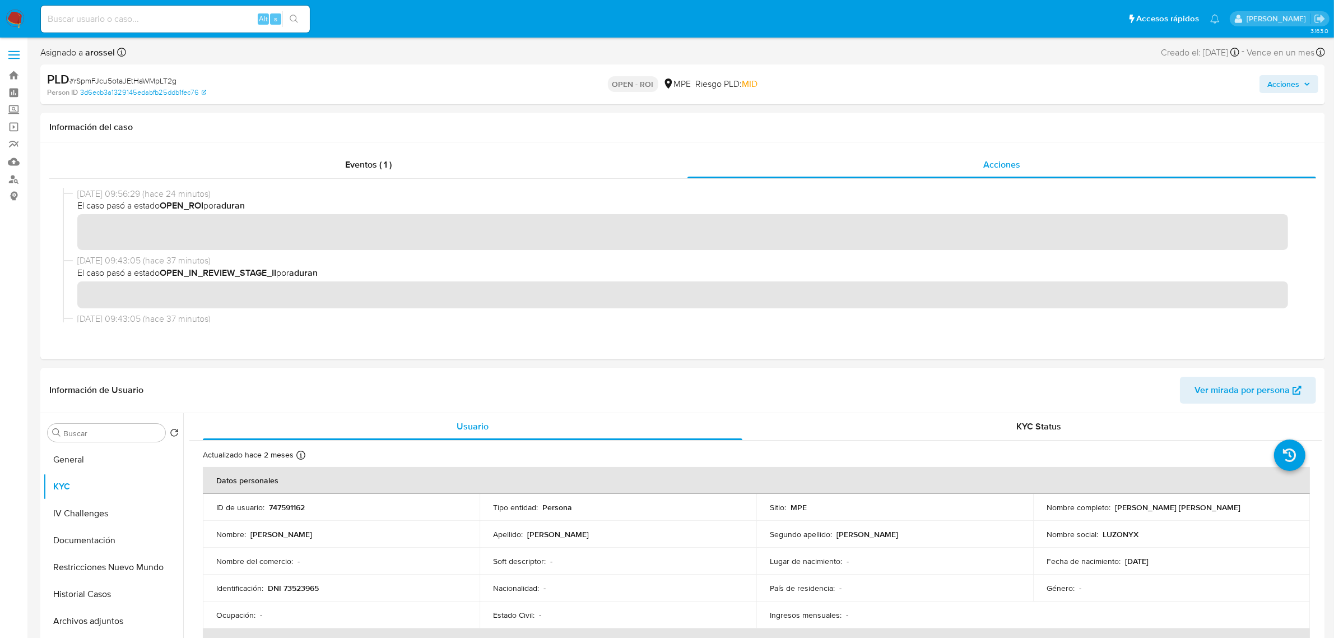
click at [1158, 88] on div "Acciones" at bounding box center [1108, 84] width 421 height 26
click at [1271, 83] on span "Acciones" at bounding box center [1284, 84] width 32 height 18
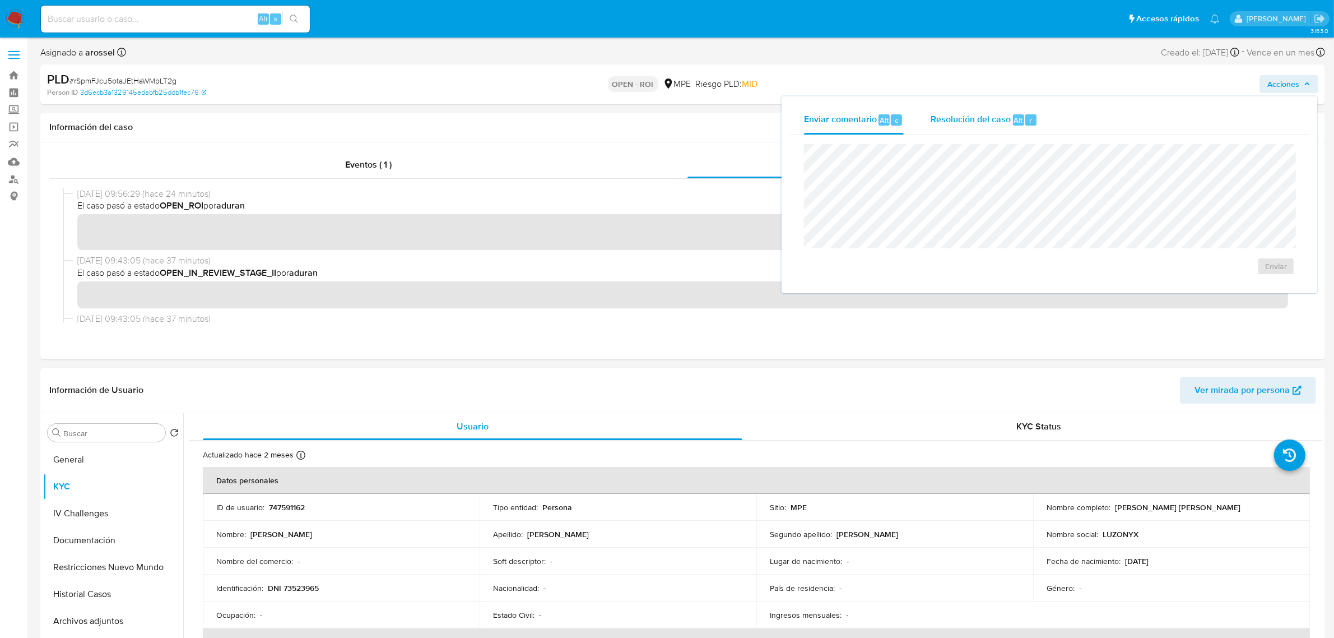
click at [1003, 113] on span "Resolución del caso" at bounding box center [971, 119] width 80 height 13
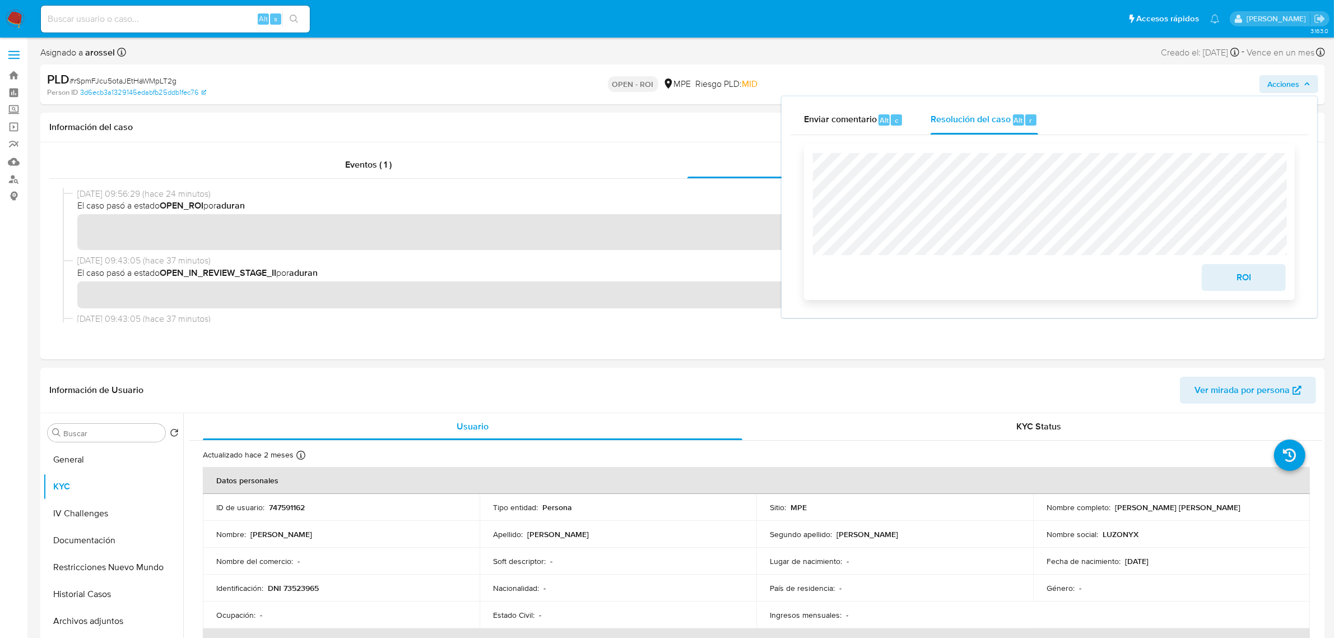
click at [1222, 289] on span "ROI" at bounding box center [1244, 277] width 55 height 25
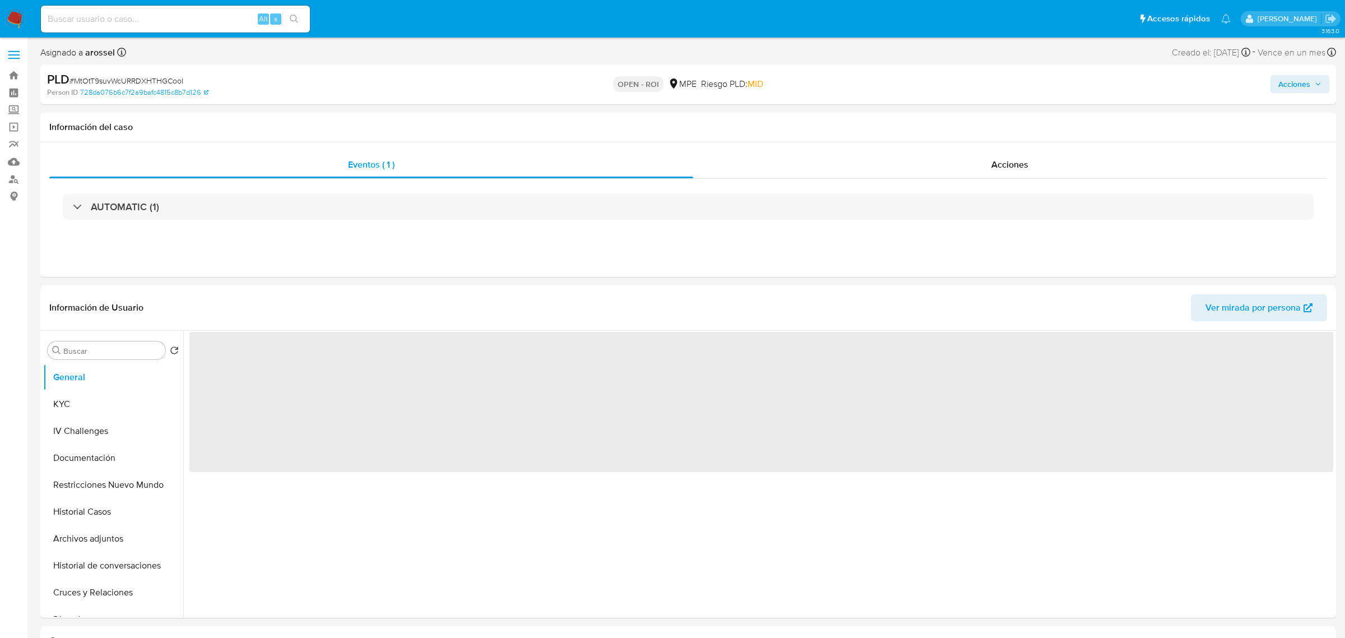
select select "10"
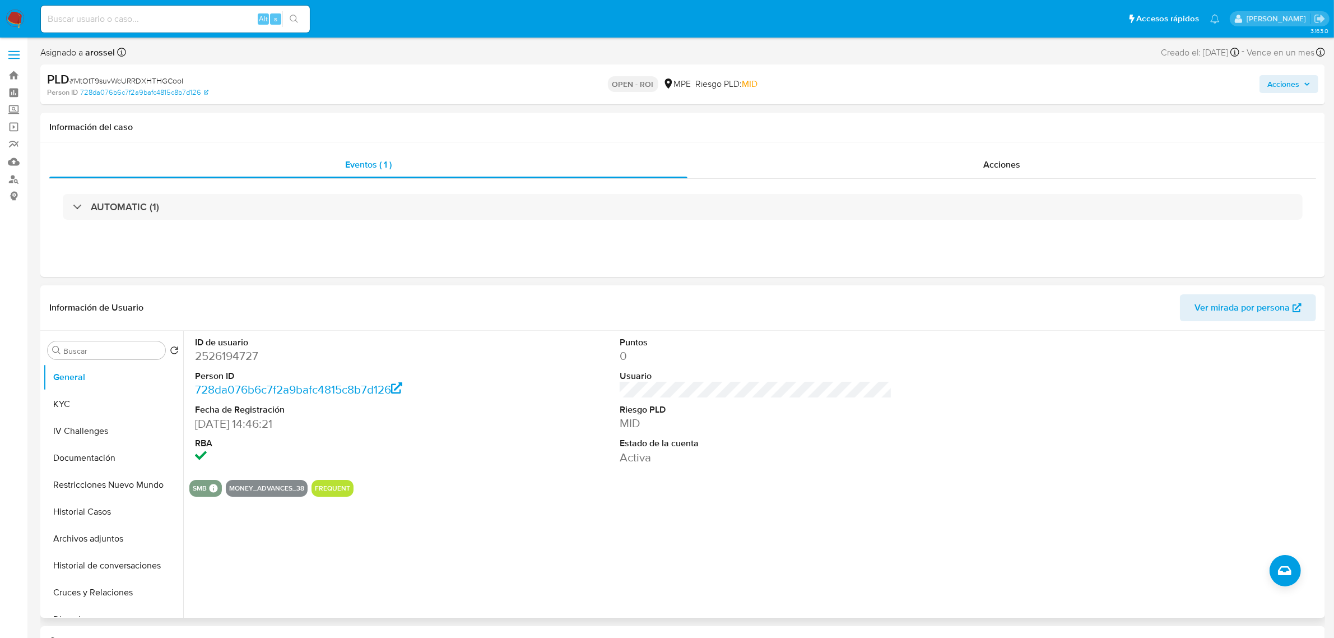
click at [881, 429] on dd "MID" at bounding box center [756, 423] width 272 height 16
click at [999, 156] on div "Acciones" at bounding box center [1002, 164] width 629 height 27
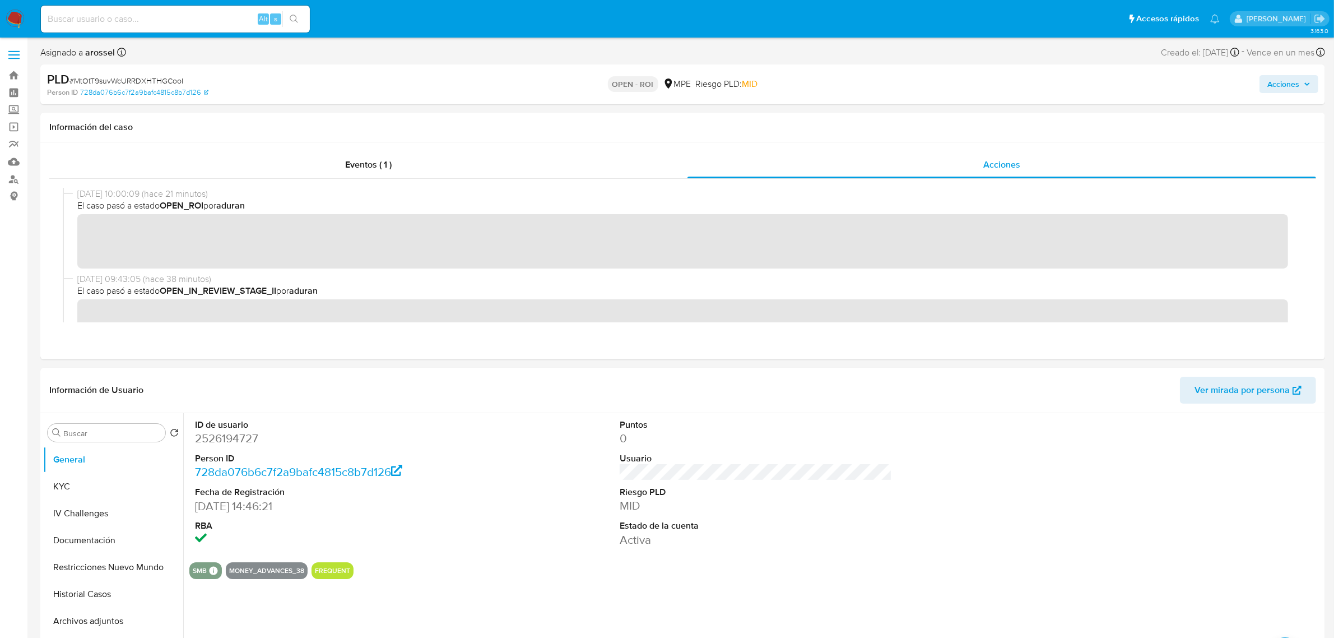
click at [1295, 85] on span "Acciones" at bounding box center [1284, 84] width 32 height 18
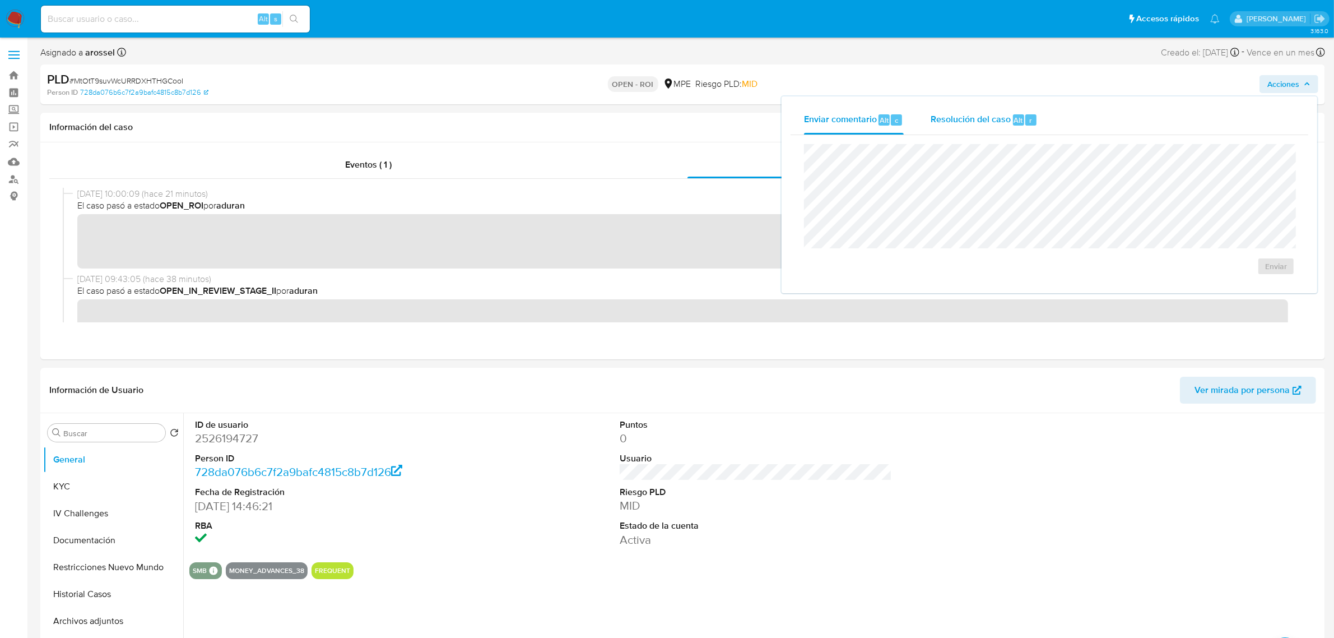
click at [963, 124] on span "Resolución del caso" at bounding box center [971, 119] width 80 height 13
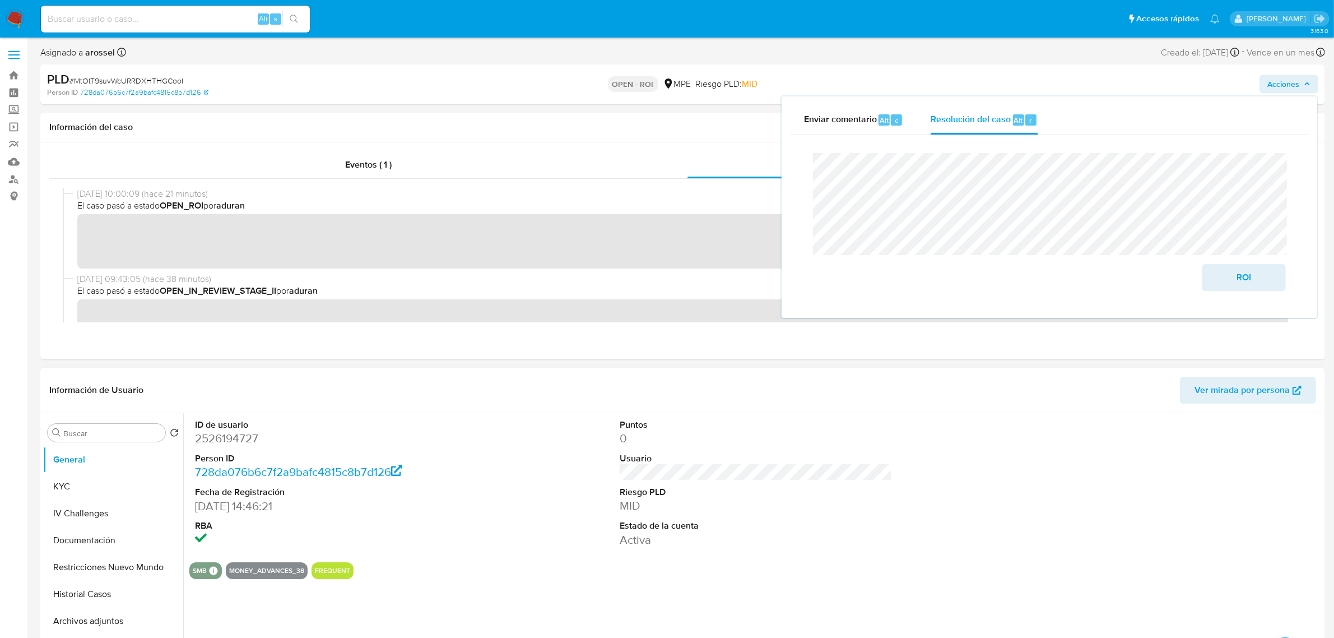
click at [231, 438] on dd "2526194727" at bounding box center [331, 438] width 272 height 16
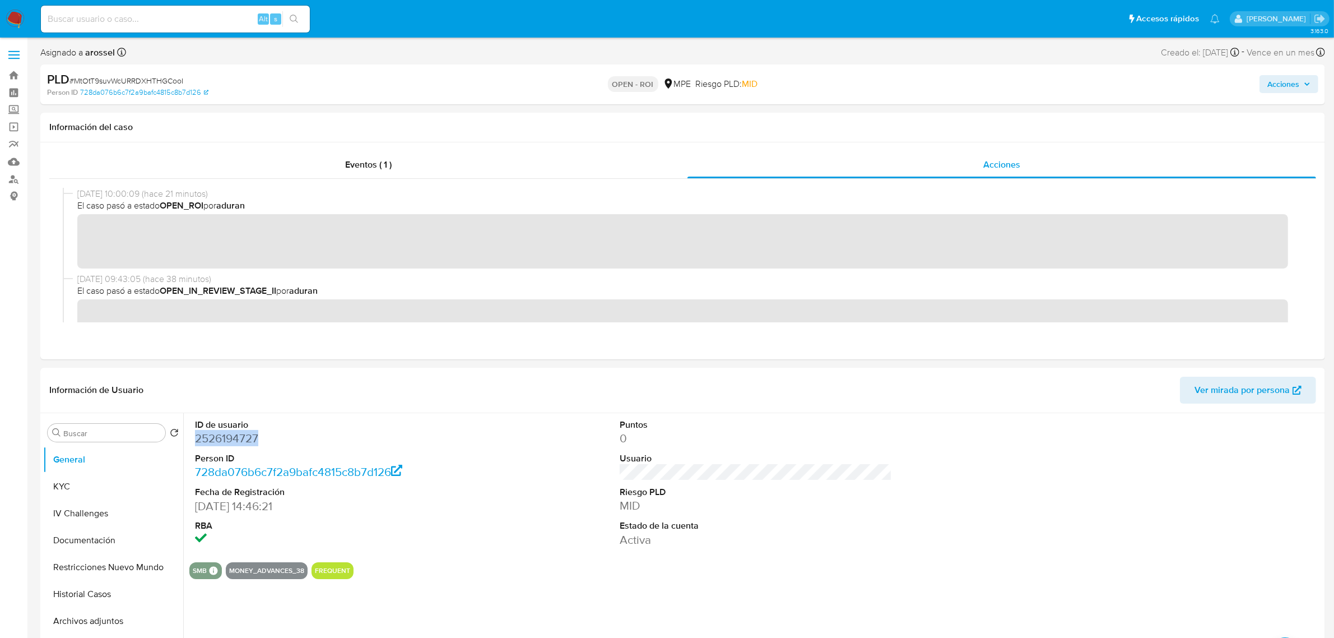
copy dd "2526194727"
click at [154, 84] on span "# MtOtT9suvWcURRDXHTHGCooI" at bounding box center [126, 80] width 114 height 11
copy span "MtOtT9suvWcURRDXHTHGCooI"
click at [249, 436] on dd "2526194727" at bounding box center [331, 438] width 272 height 16
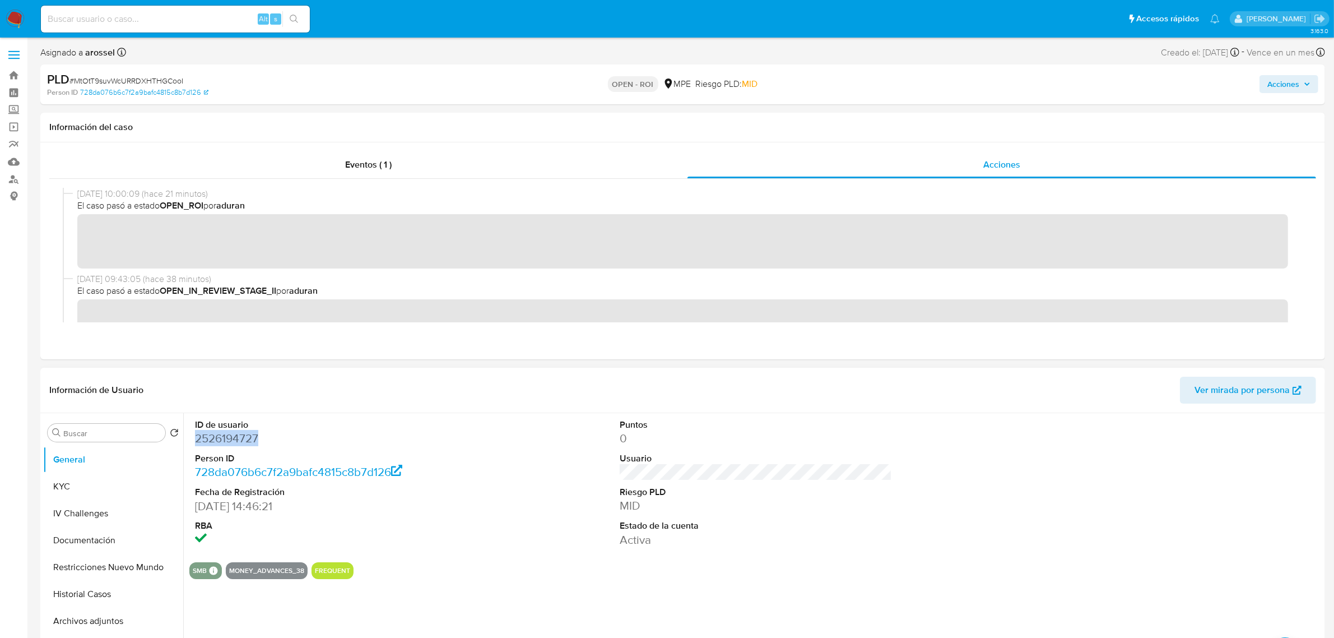
click at [249, 436] on dd "2526194727" at bounding box center [331, 438] width 272 height 16
copy dd "2526194727"
click at [122, 493] on button "KYC" at bounding box center [108, 486] width 131 height 27
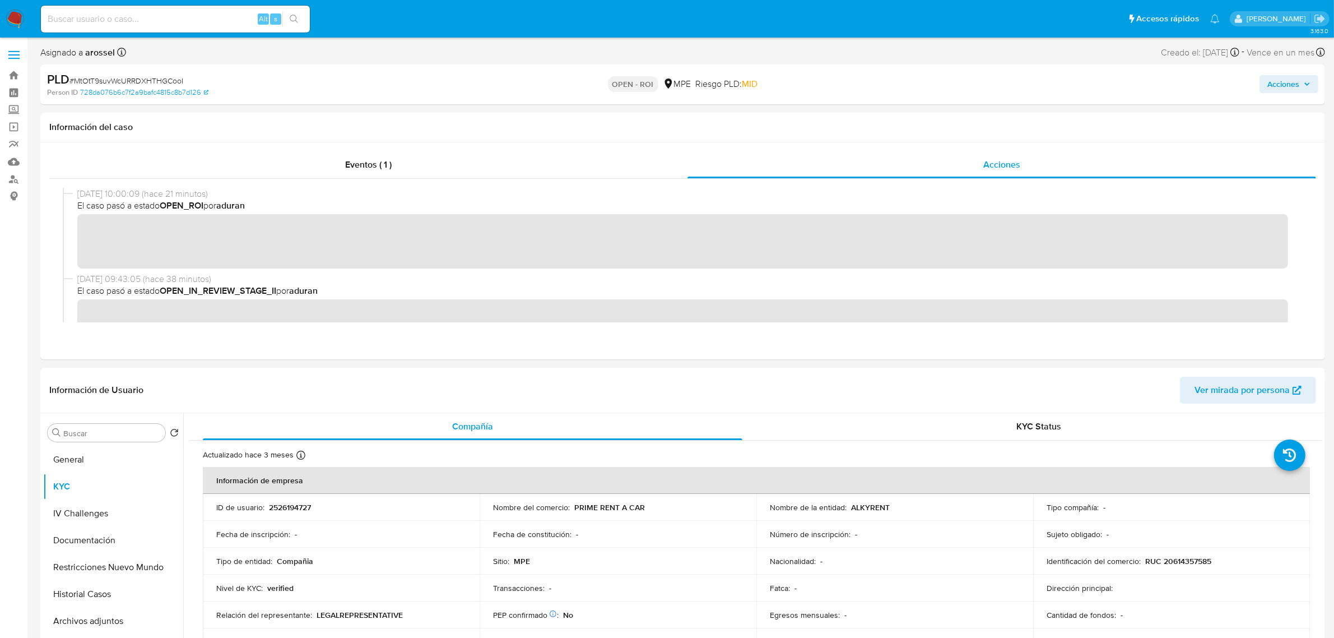
click at [853, 508] on p "ALKYRENT" at bounding box center [870, 507] width 39 height 10
copy p "ALKYRENT"
drag, startPoint x: 1139, startPoint y: 562, endPoint x: 1233, endPoint y: 562, distance: 94.1
click at [1233, 562] on div "Identificación del comercio : RUC 20614357585" at bounding box center [1172, 561] width 250 height 10
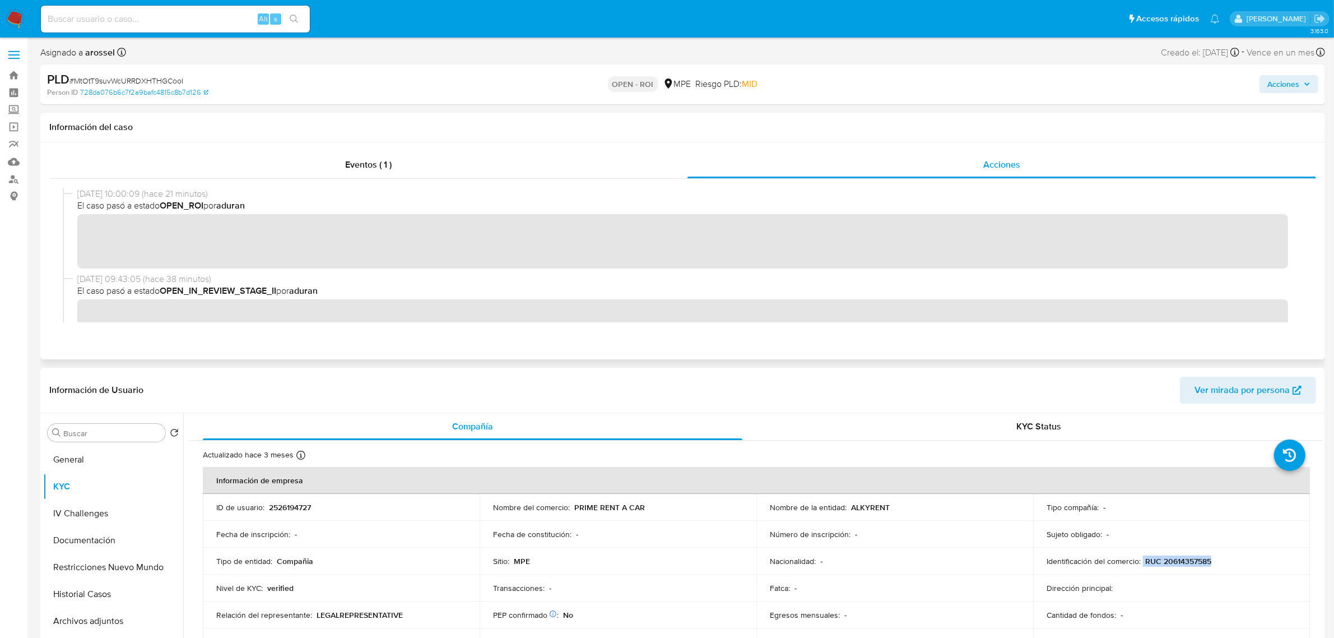
copy div "RUC 20614357585"
click at [363, 161] on span "Eventos ( 1 )" at bounding box center [368, 164] width 47 height 13
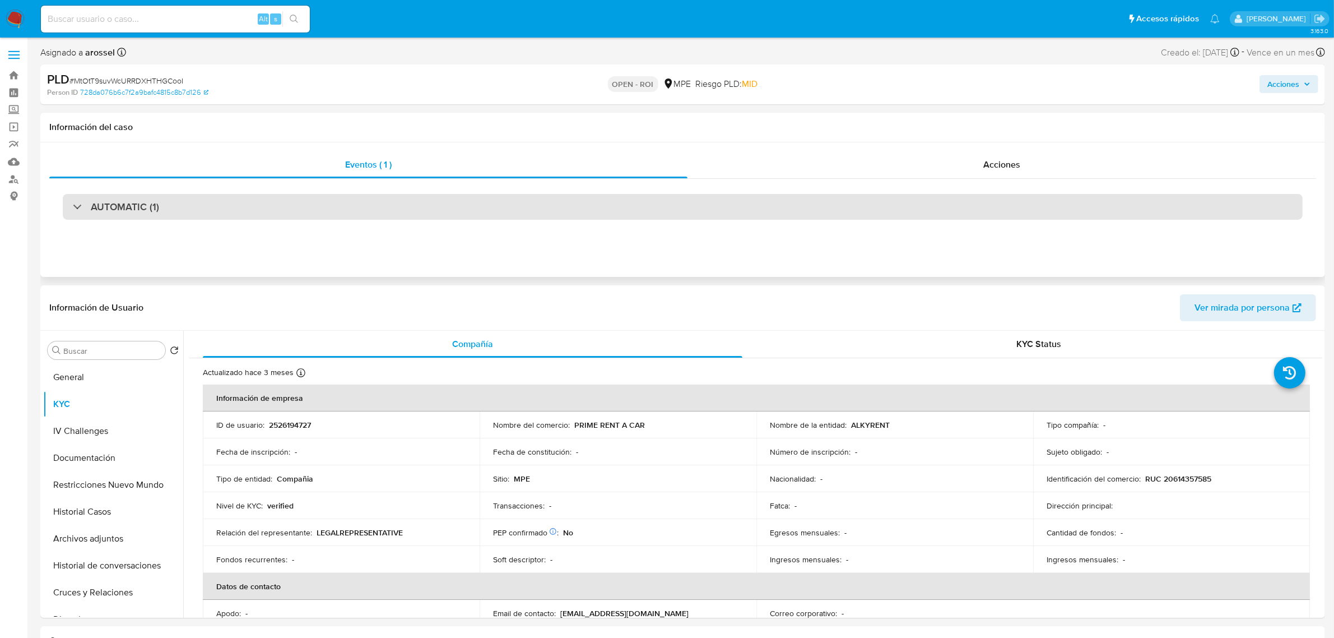
click at [267, 217] on div "AUTOMATIC (1)" at bounding box center [683, 207] width 1240 height 26
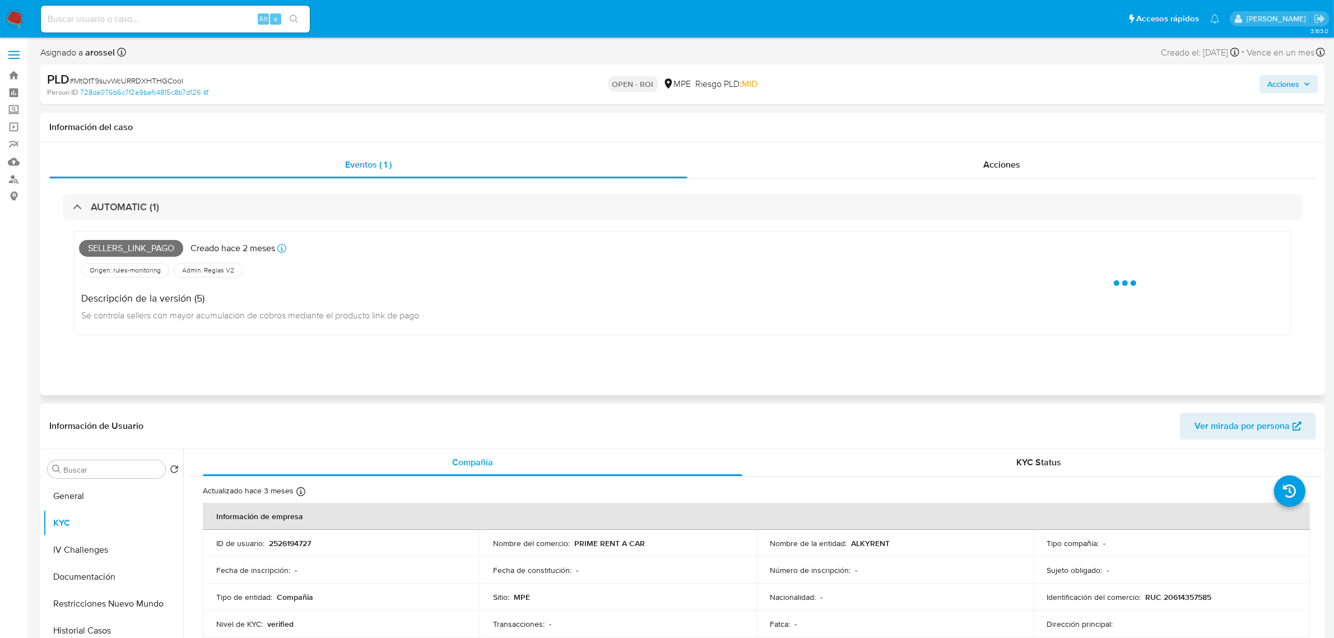
click at [141, 251] on span "Sellers_link_pago" at bounding box center [131, 248] width 104 height 17
copy span "Sellers_link_pago"
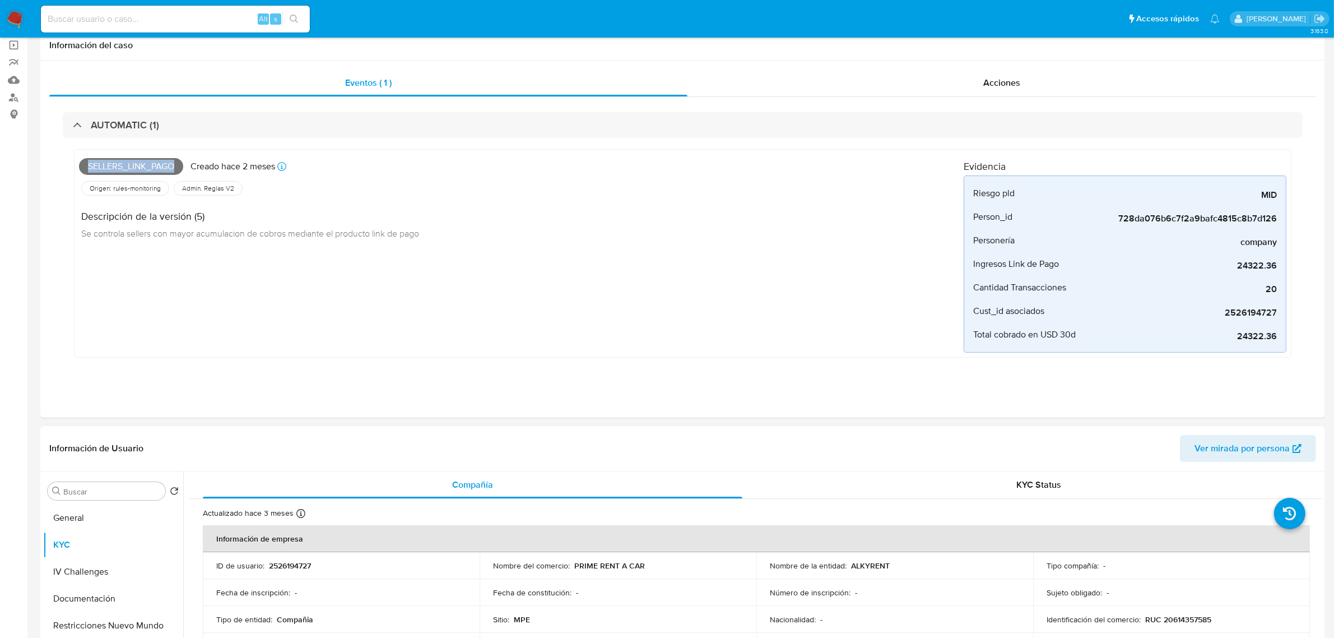
scroll to position [140, 0]
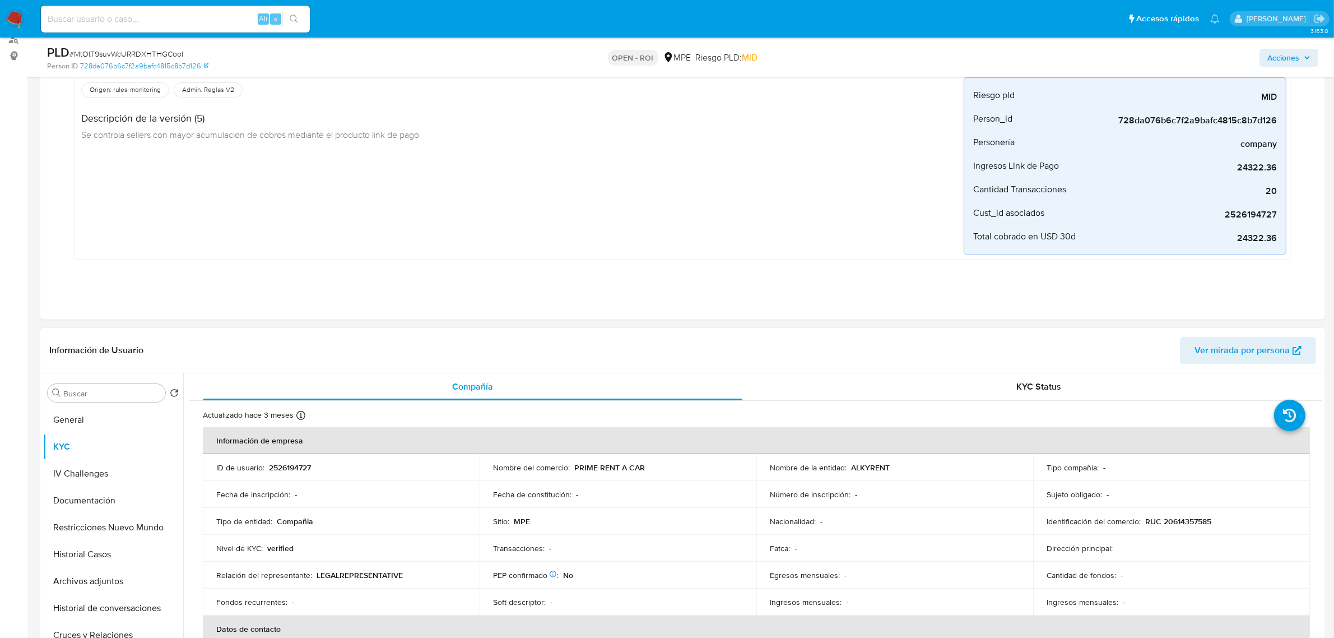
click at [293, 468] on p "2526194727" at bounding box center [290, 467] width 42 height 10
copy p "2526194727"
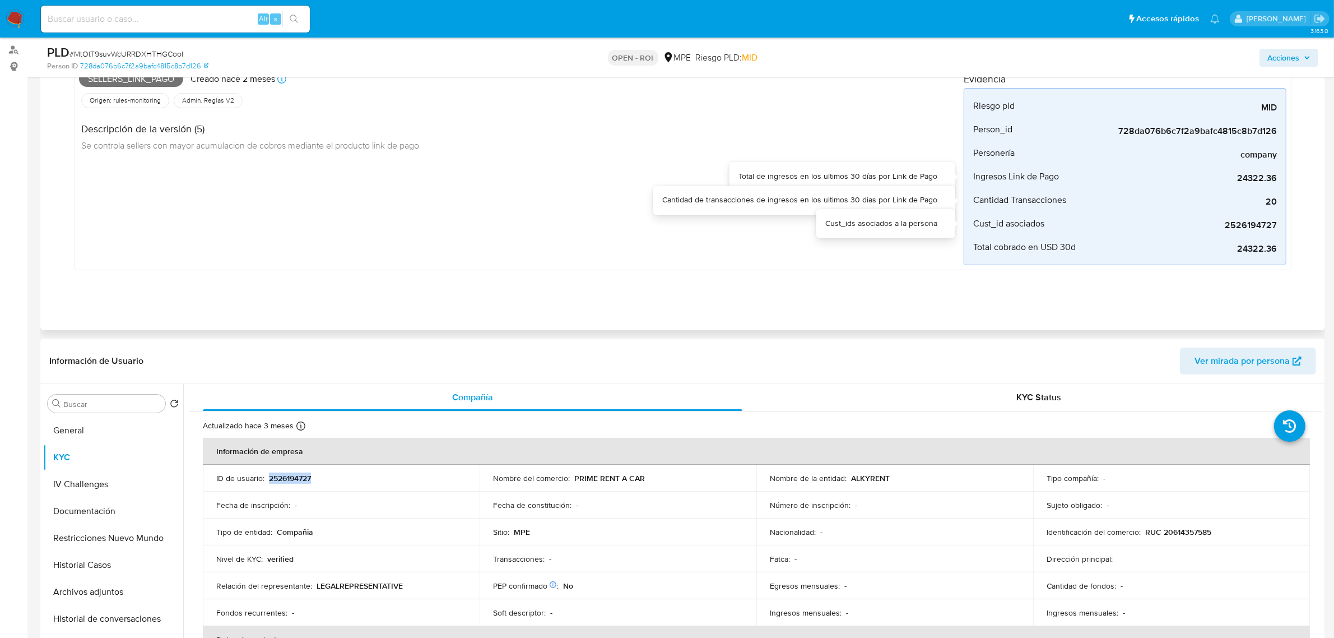
scroll to position [0, 0]
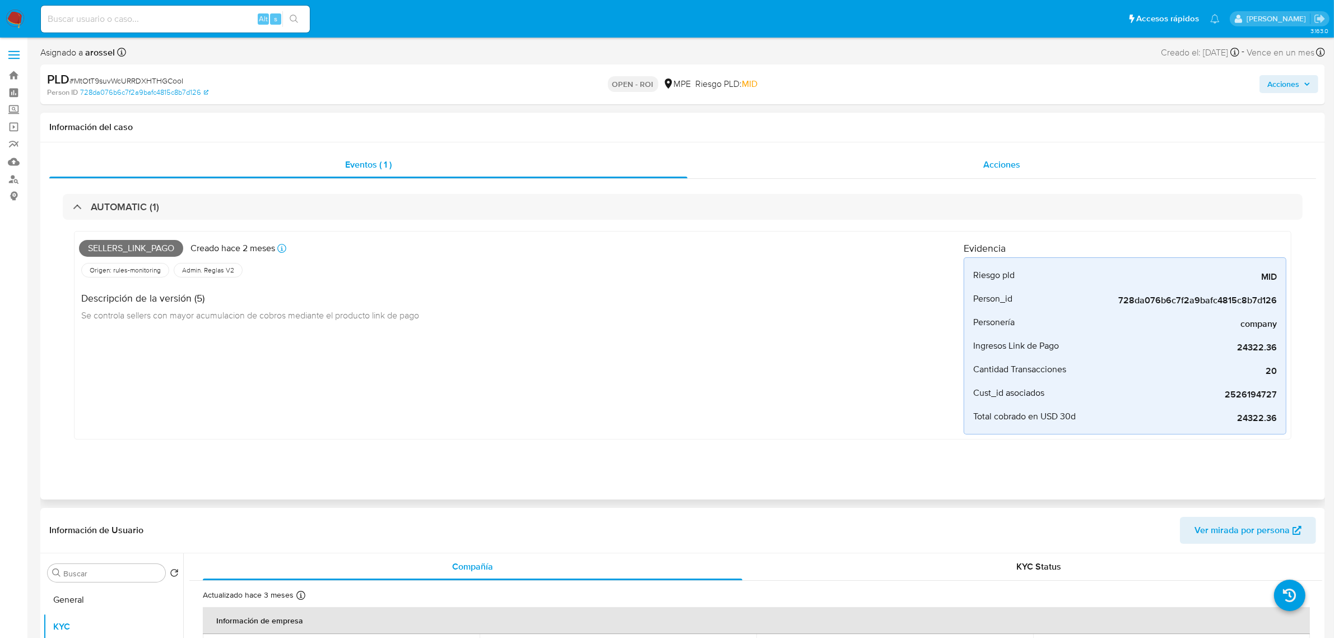
click at [1068, 166] on div "Acciones" at bounding box center [1002, 164] width 629 height 27
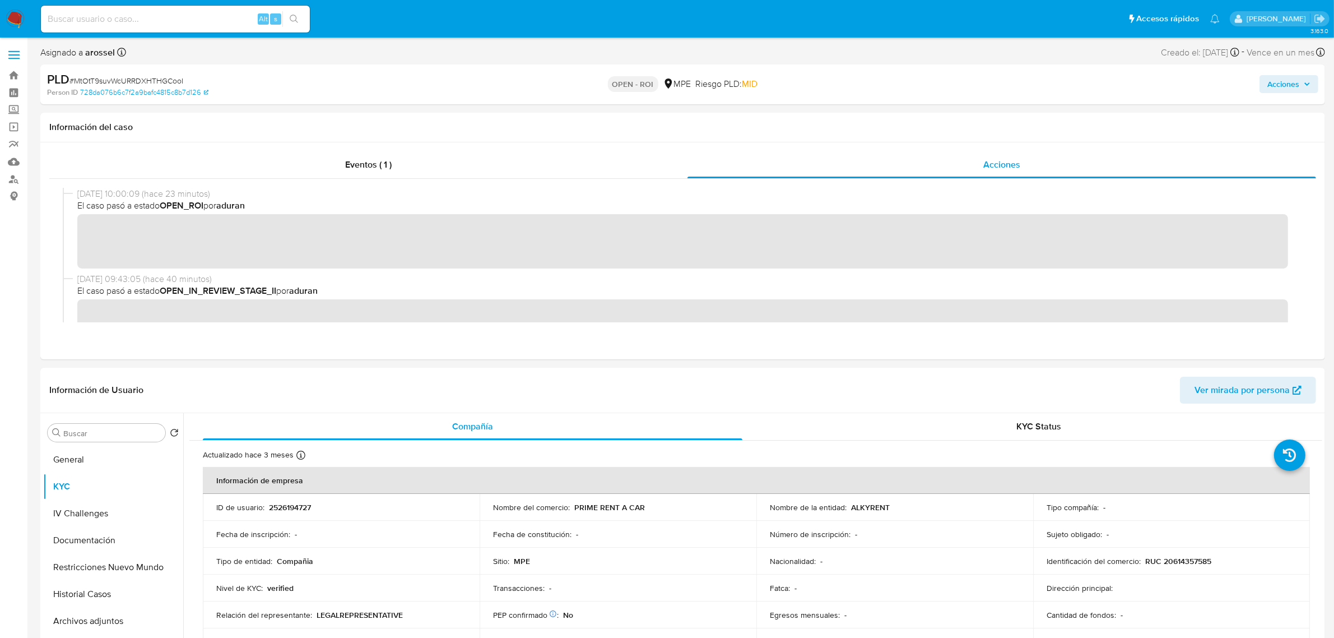
click at [1272, 92] on span "Acciones" at bounding box center [1284, 84] width 32 height 18
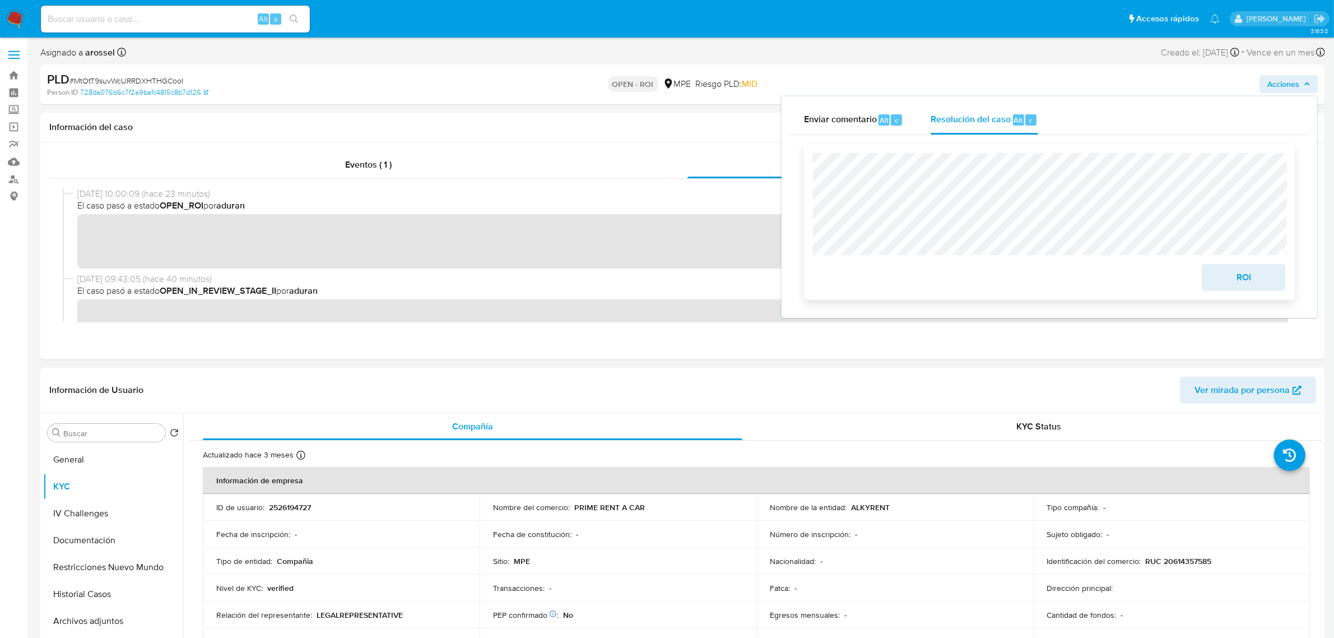
click at [1260, 287] on span "ROI" at bounding box center [1244, 277] width 55 height 25
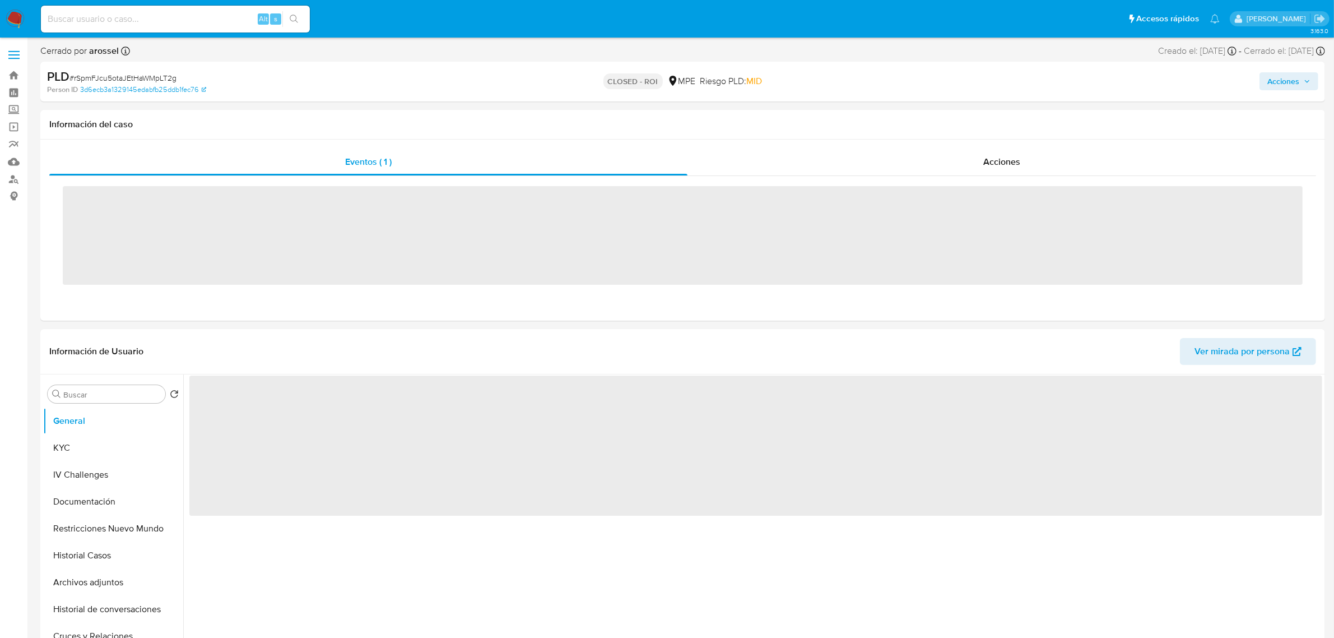
click at [156, 81] on span "# rSpmFJcu5otaJEtHaWMpLT2g" at bounding box center [122, 77] width 107 height 11
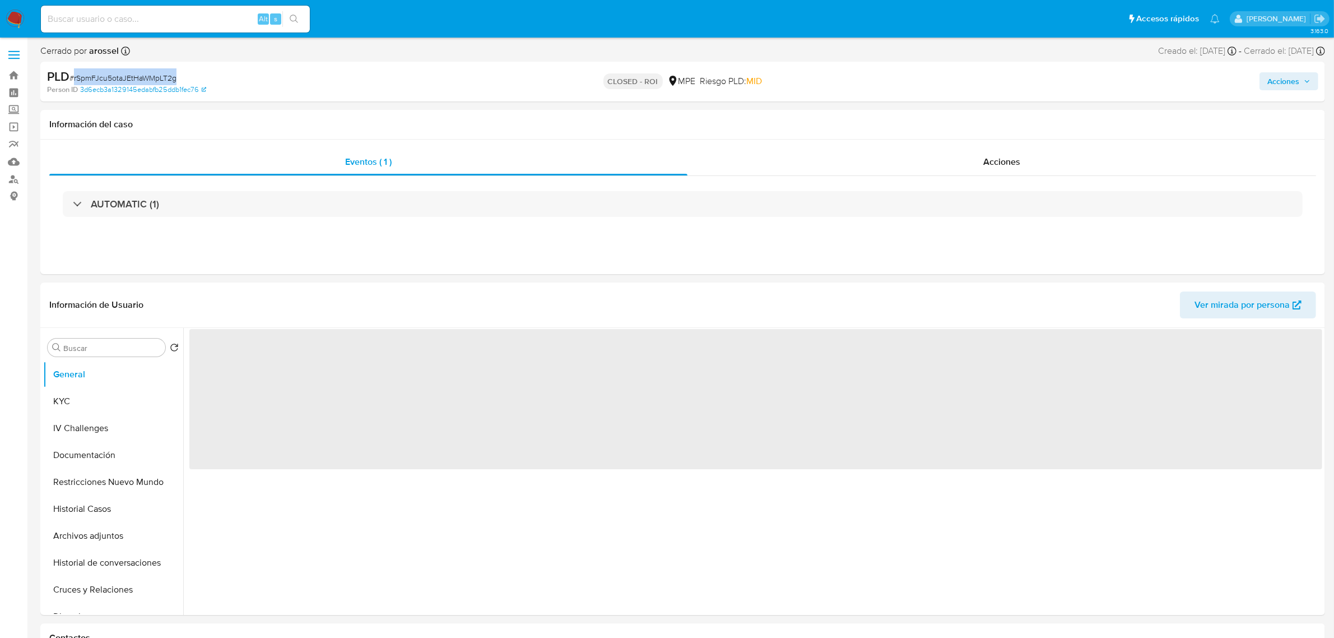
copy span "rSpmFJcu5otaJEtHaWMpLT2g"
select select "10"
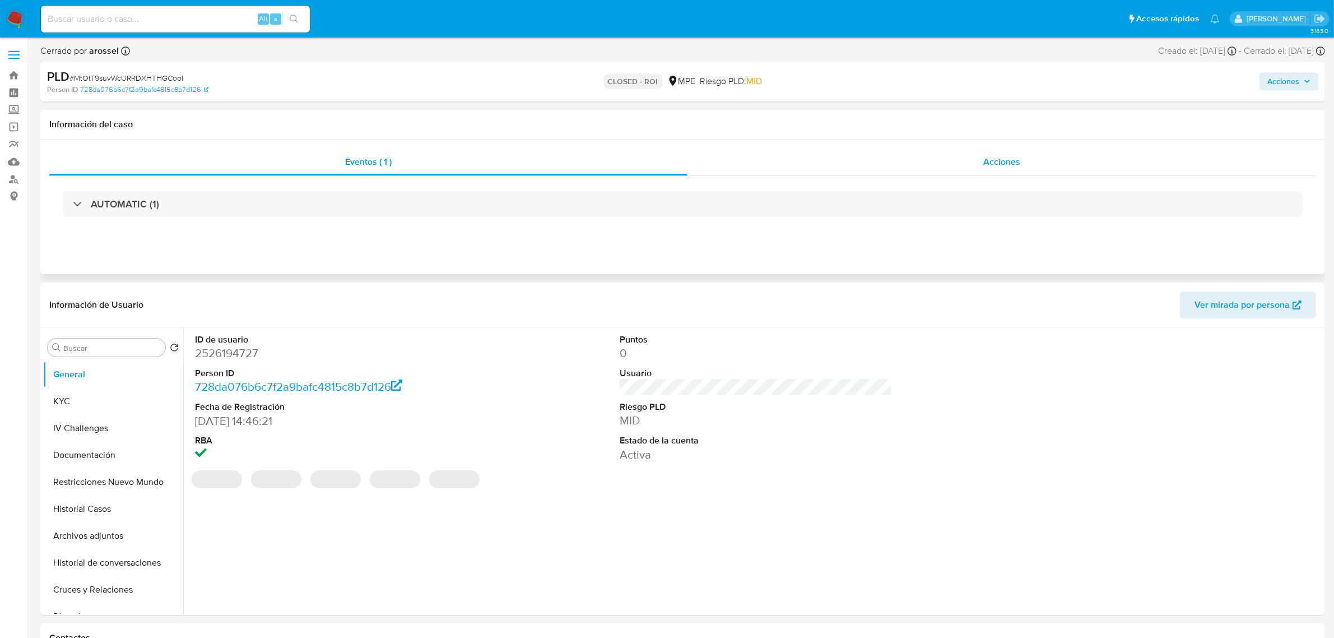
click at [1009, 153] on div "Acciones" at bounding box center [1002, 162] width 629 height 27
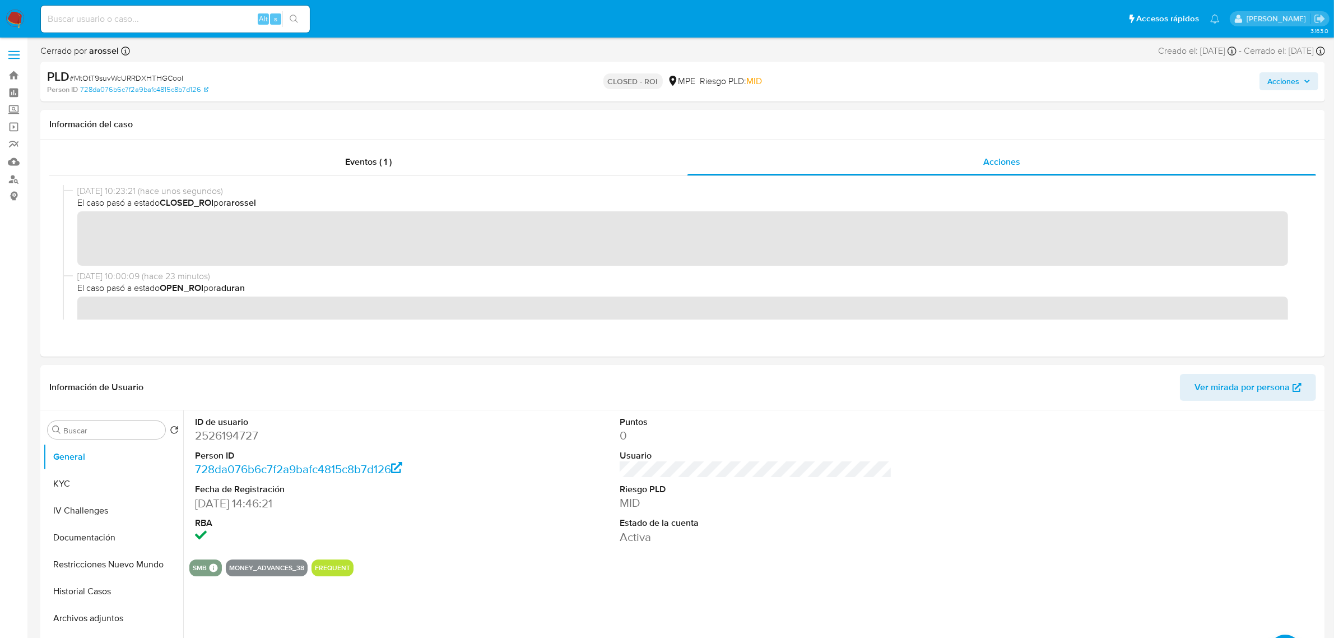
drag, startPoint x: 1281, startPoint y: 76, endPoint x: 1204, endPoint y: 91, distance: 78.1
click at [1281, 76] on span "Acciones" at bounding box center [1284, 81] width 32 height 18
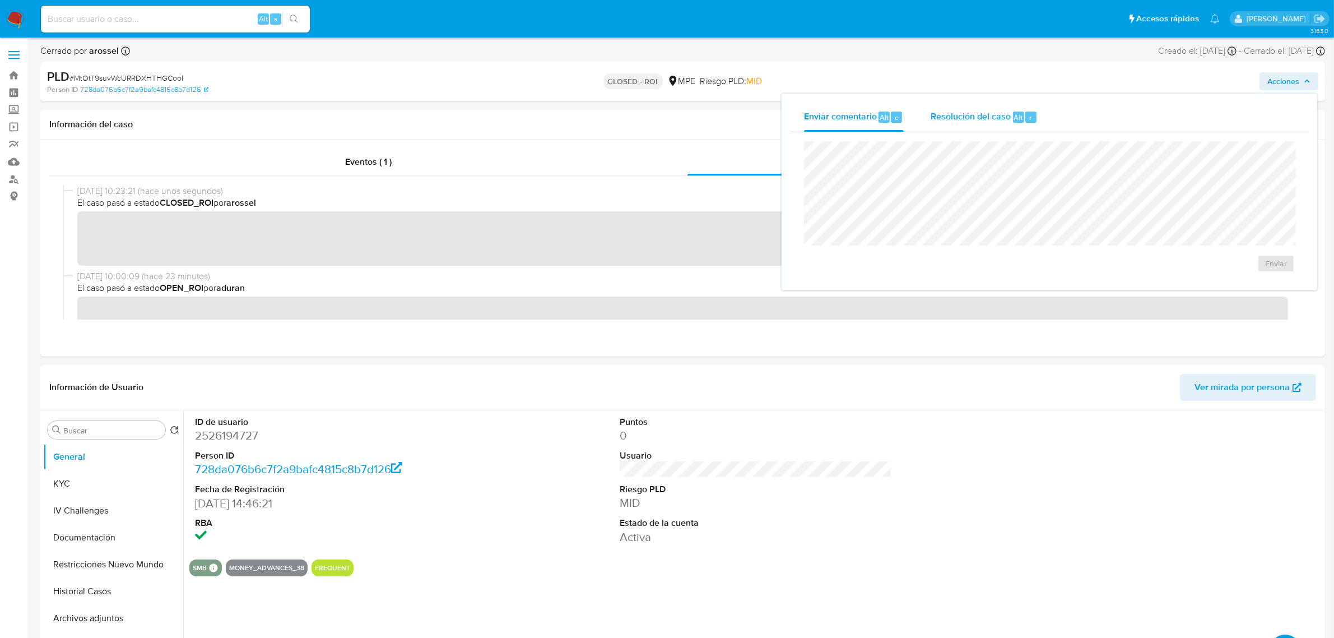
click at [987, 117] on span "Resolución del caso" at bounding box center [971, 116] width 80 height 13
click at [161, 72] on span "# MtOtT9suvWcURRDXHTHGCooI" at bounding box center [126, 77] width 114 height 11
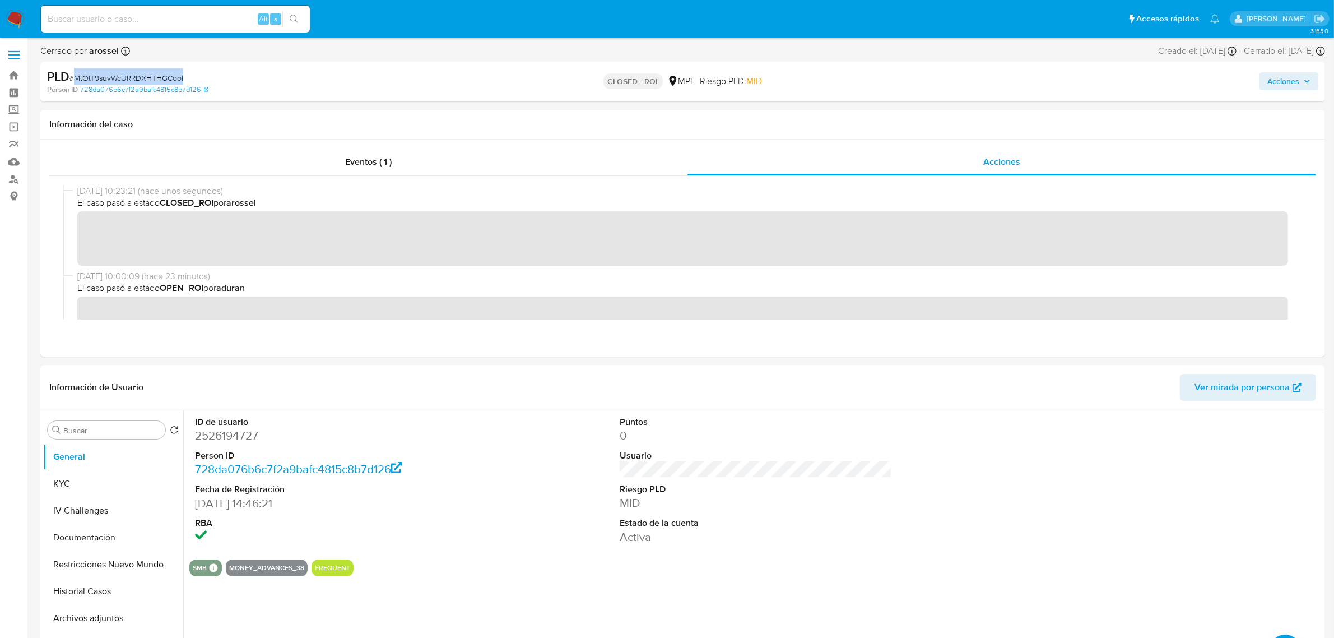
copy span "MtOtT9suvWcURRDXHTHGCooI"
click at [299, 161] on div "Eventos ( 1 )" at bounding box center [368, 162] width 638 height 27
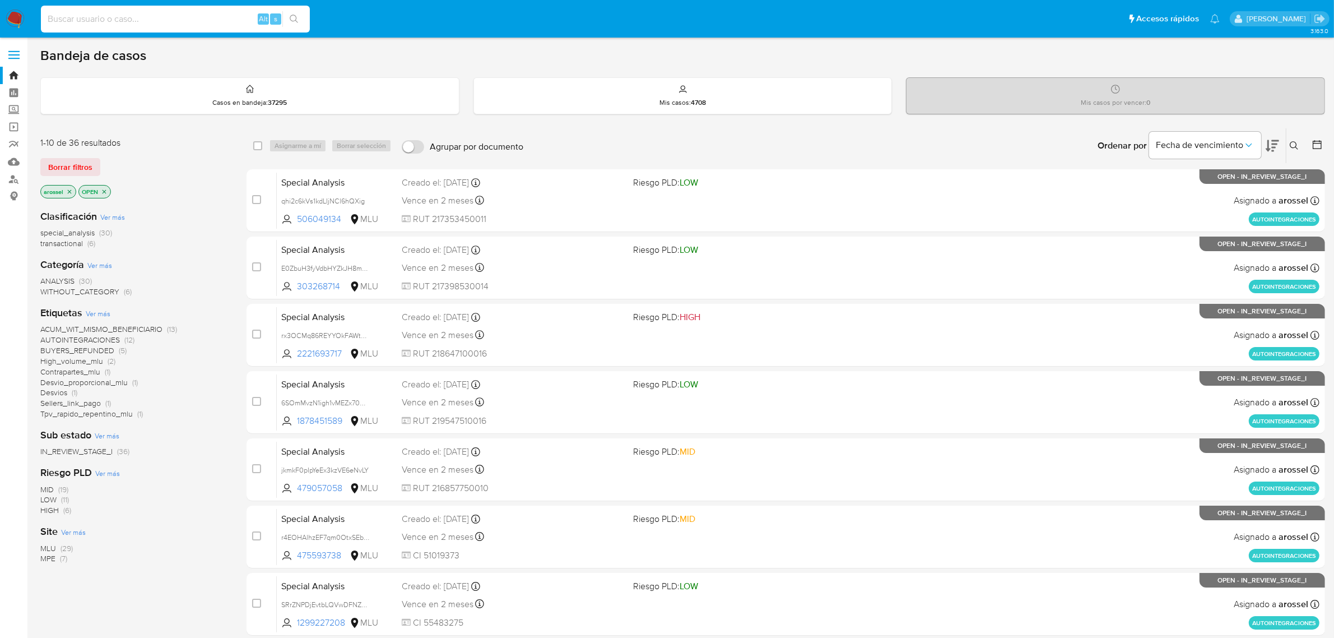
click at [160, 17] on input at bounding box center [175, 19] width 269 height 15
paste input "MssbpjP0EzOAUfXvREfpgj75"
type input "MssbpjP0EzOAUfXvREfpgj75"
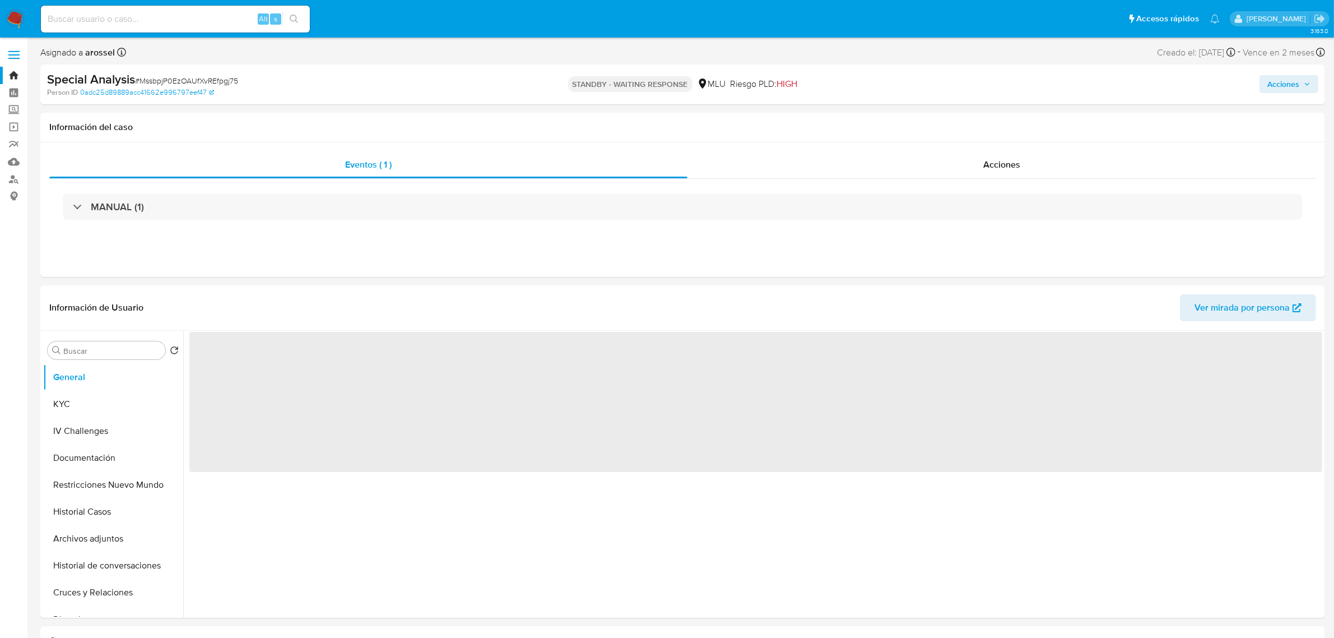
select select "10"
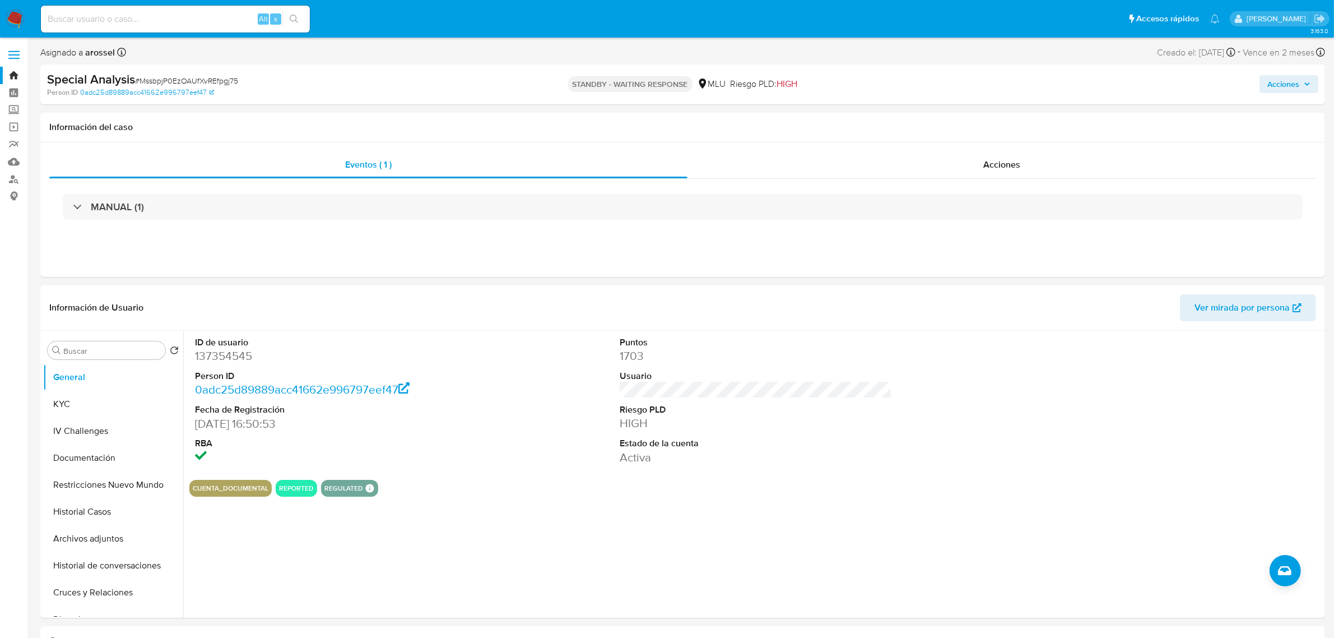
click at [153, 16] on input at bounding box center [175, 19] width 269 height 15
paste input "nKW5LObhWvwfm8Z7oeqOao7E"
type input "nKW5LObhWvwfm8Z7oeqOao7E"
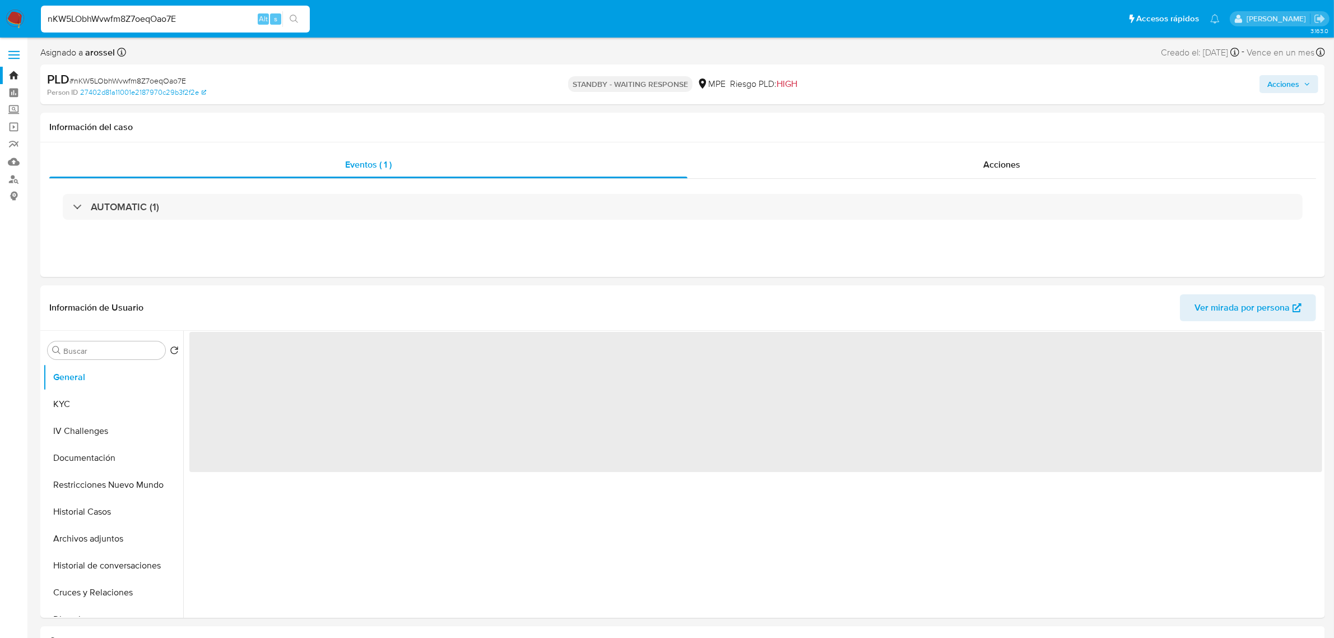
select select "10"
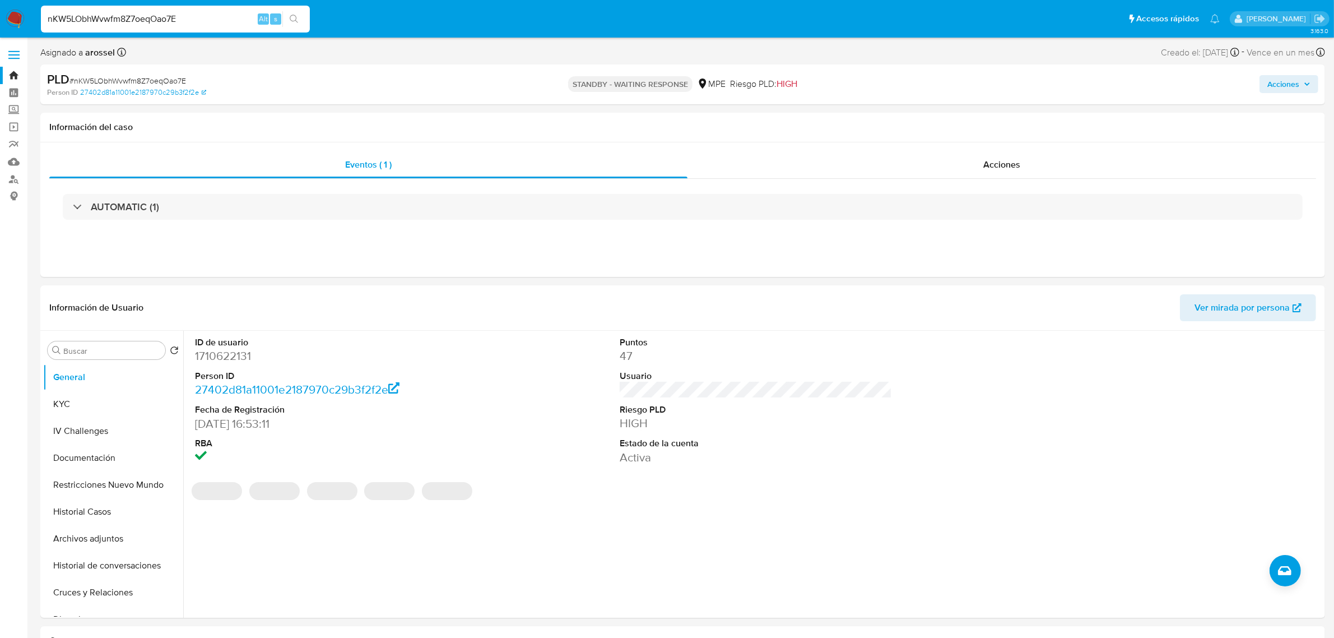
click at [187, 26] on input "nKW5LObhWvwfm8Z7oeqOao7E" at bounding box center [175, 19] width 269 height 15
paste input "To3y4kXVQFcZRsGNONLxYBKk"
type input "To3y4kXVQFcZRsGNONLxYBKk"
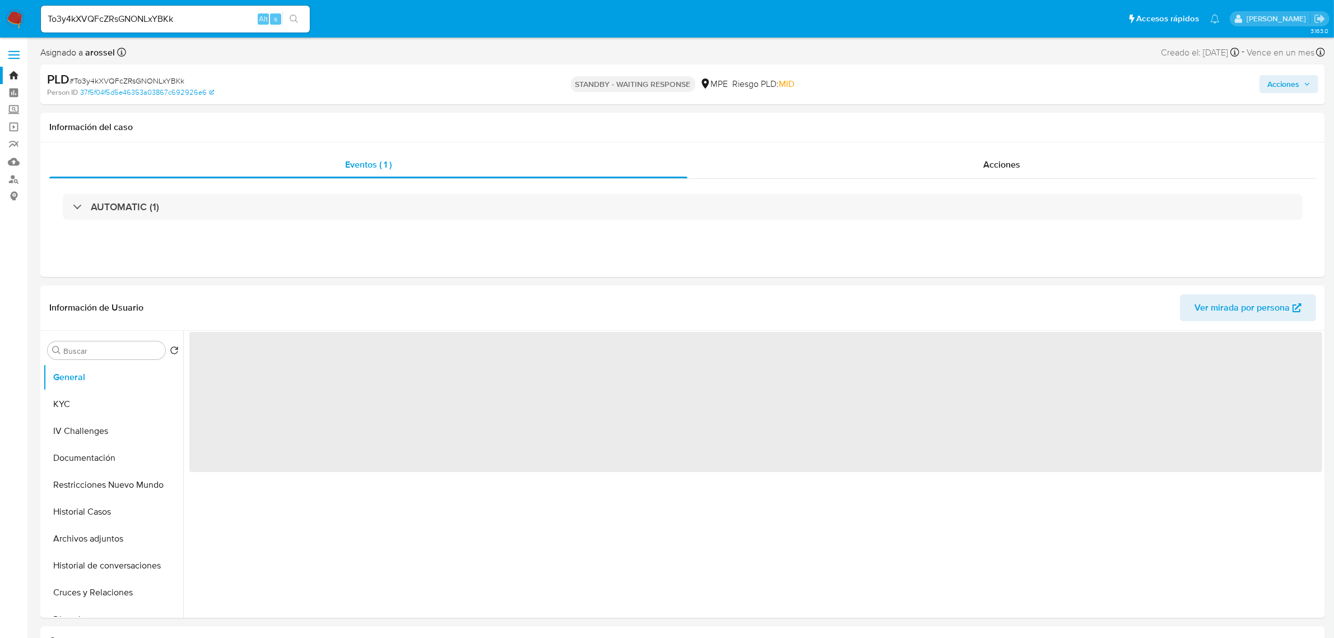
select select "10"
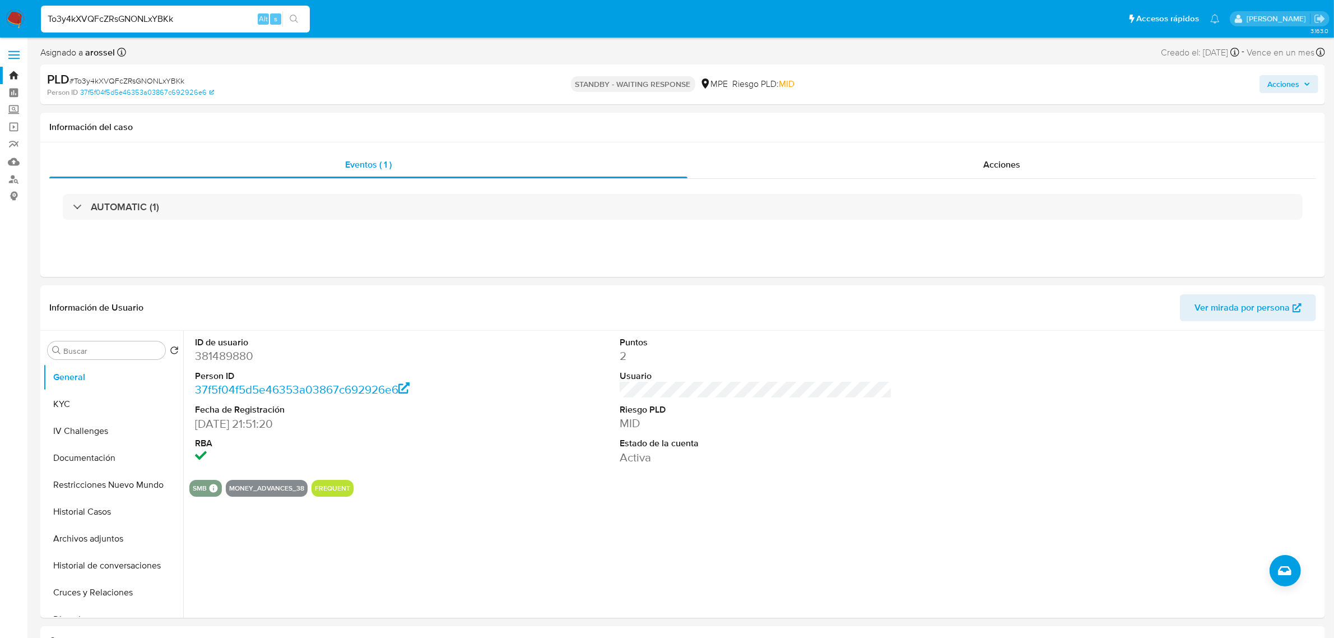
paste input "ODxQKlppvBrtCxhtbFIYUH7"
type input "TODxQKlppvBrtCxhtbFIYUH7"
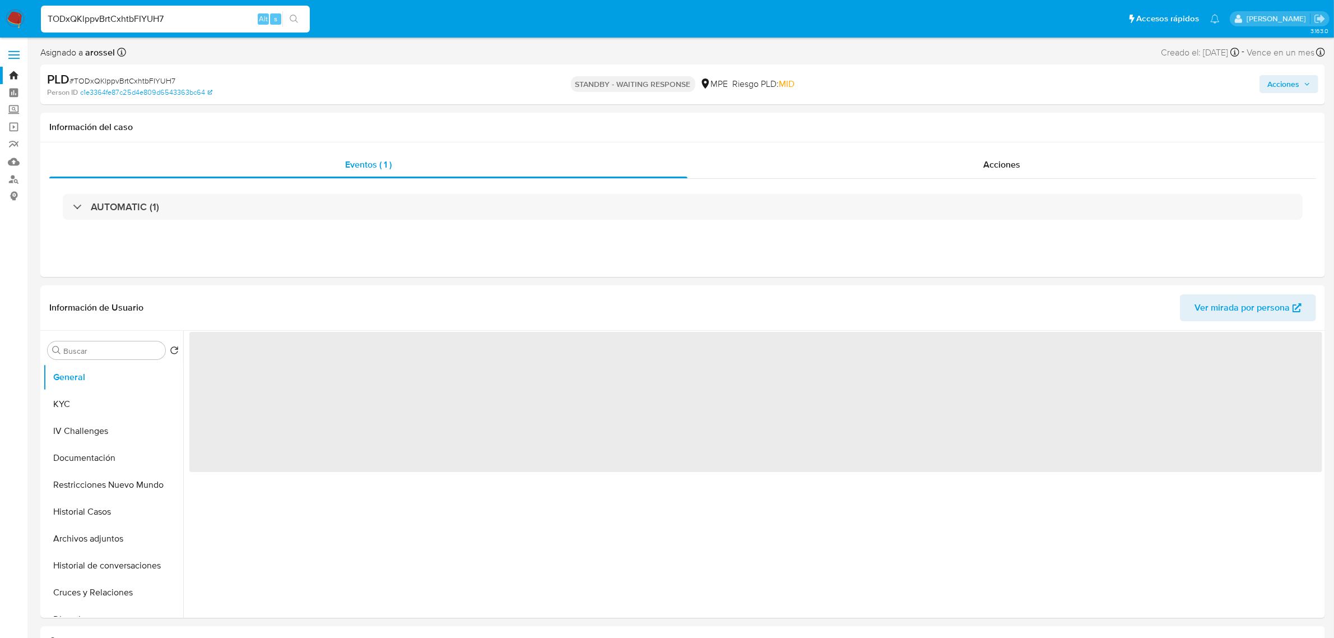
select select "10"
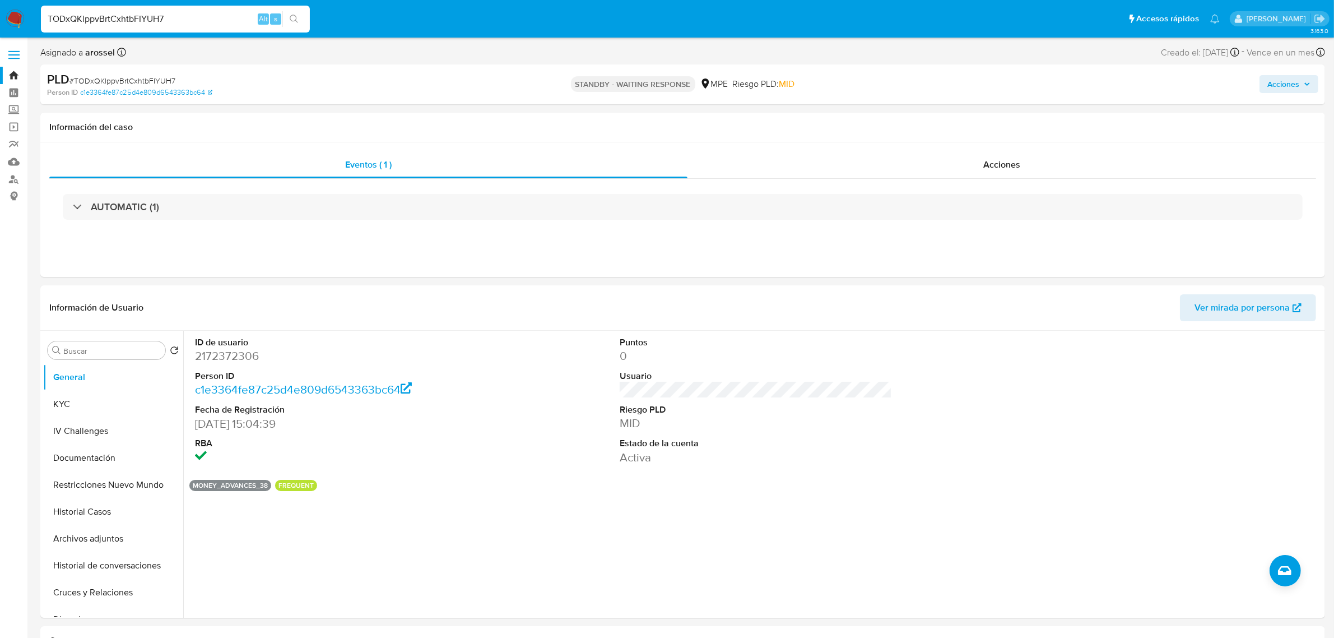
paste input "Kz4oulpKq7tobj0VAkVt55qX"
type input "Kz4oulpKq7tobj0VAkVt55qX"
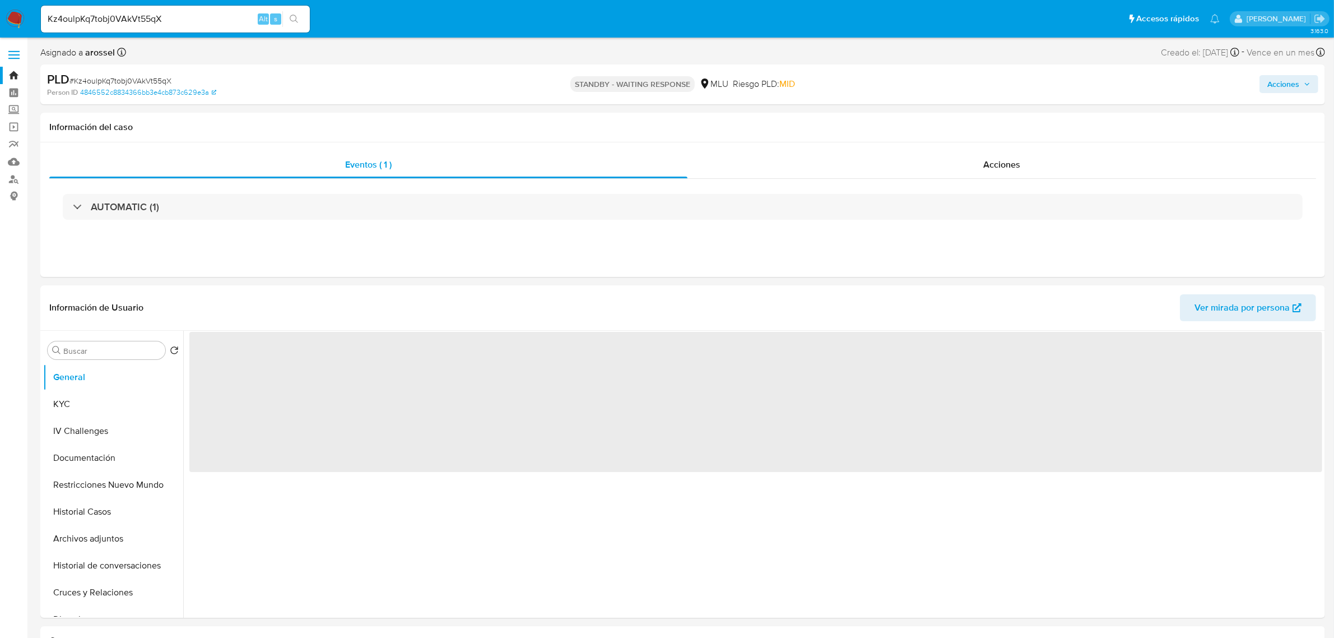
select select "10"
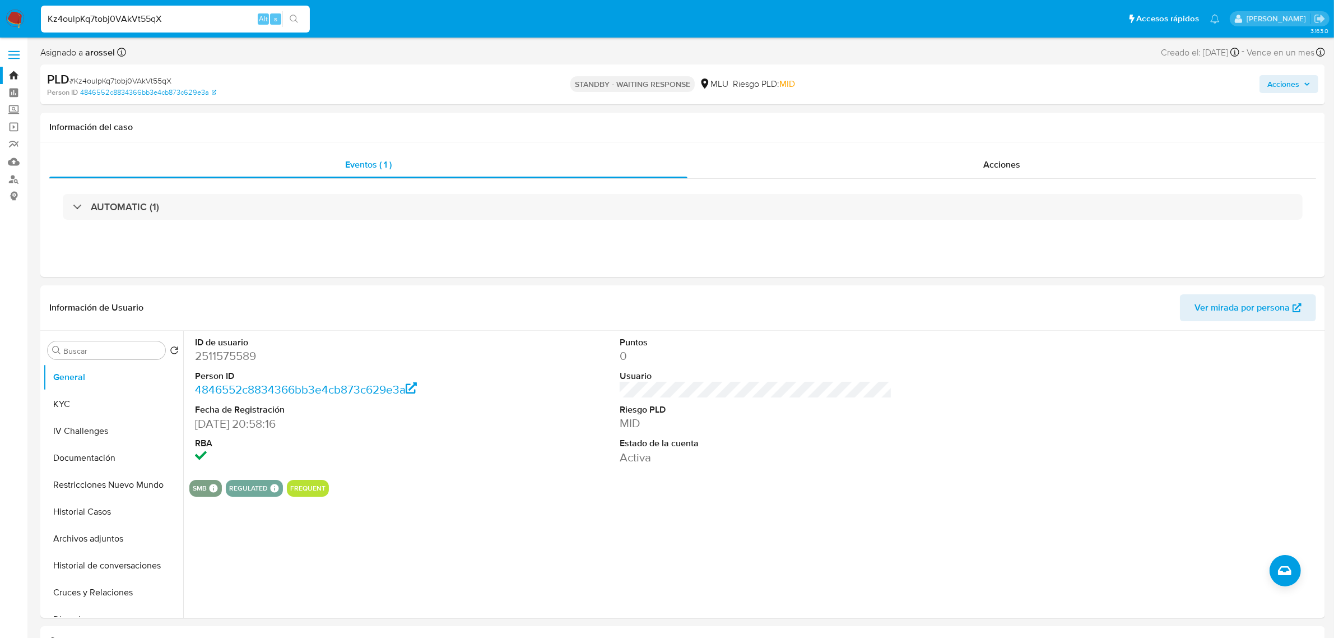
paste input "4cSVQSrwcSTNw9qM6i6AbzTW"
type input "4cSVQSrwcSTNw9qM6i6AbzTW"
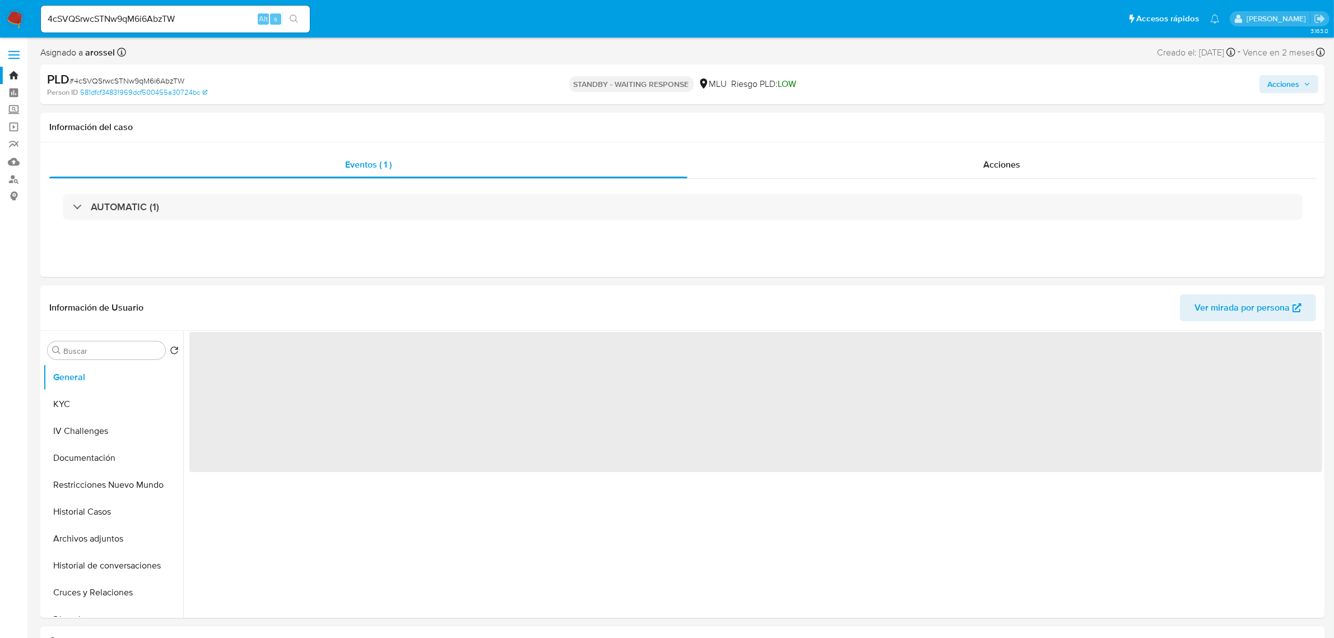
select select "10"
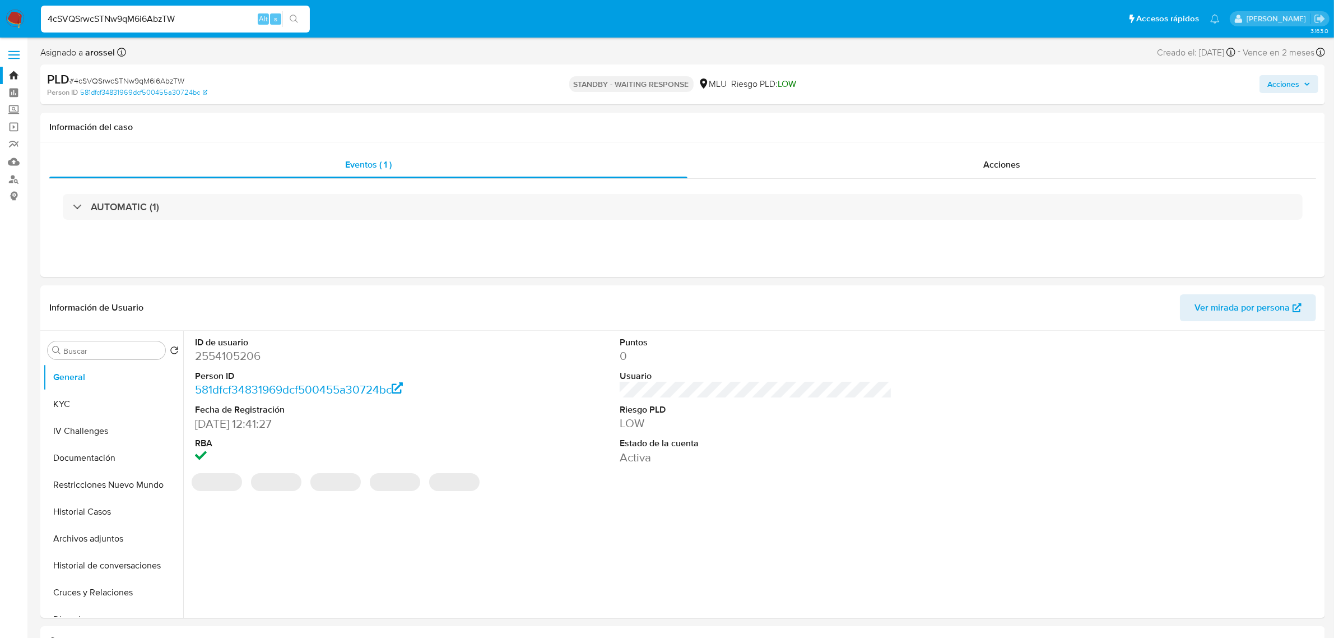
paste input "t1FwciGoBrHVJkKmXkWvjDMI"
type input "t1FwciGoBrHVJkKmXkWvjDMI"
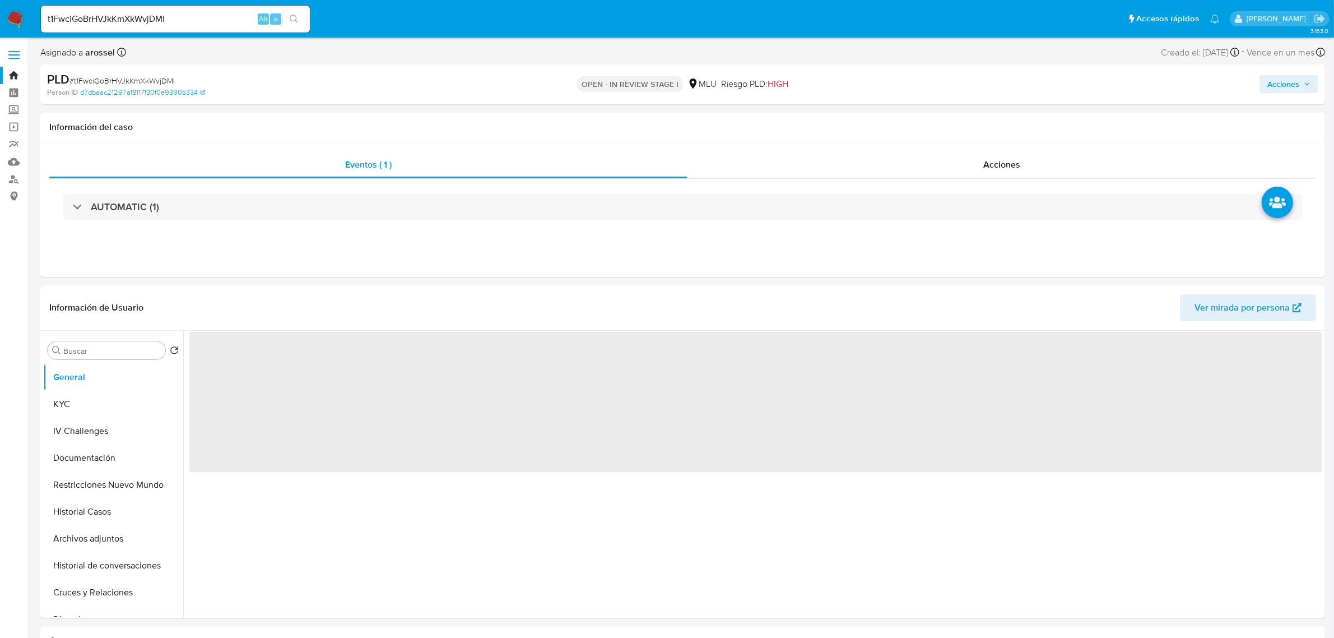
select select "10"
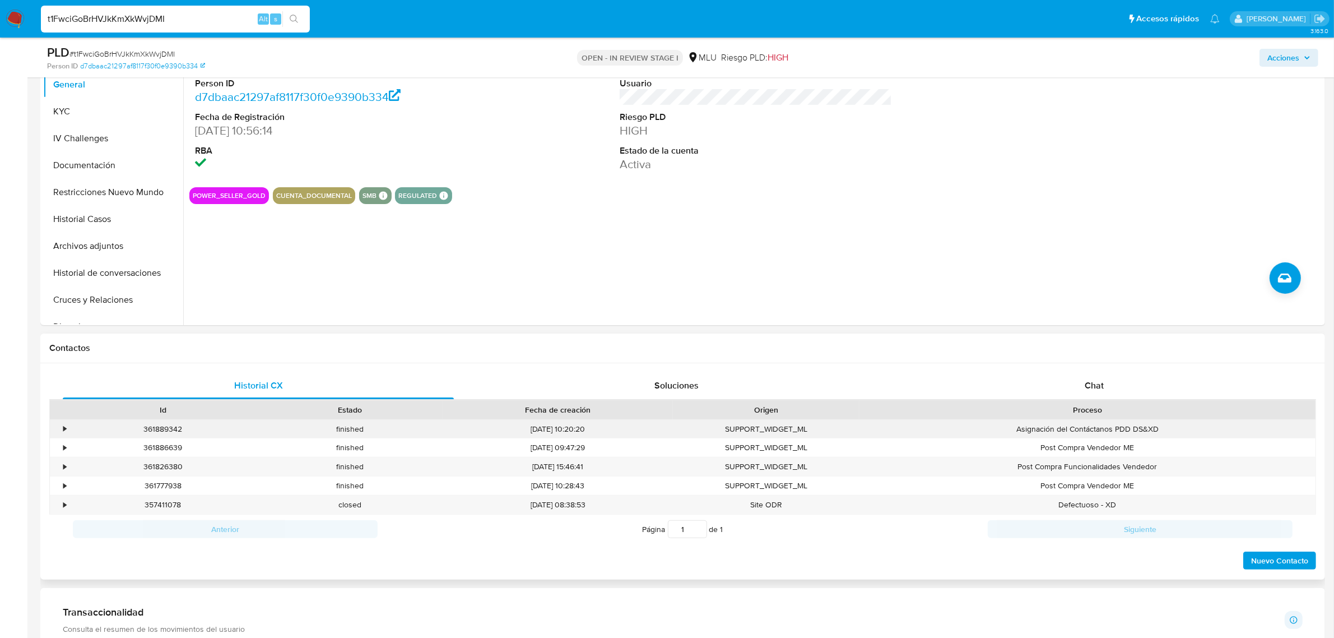
scroll to position [280, 0]
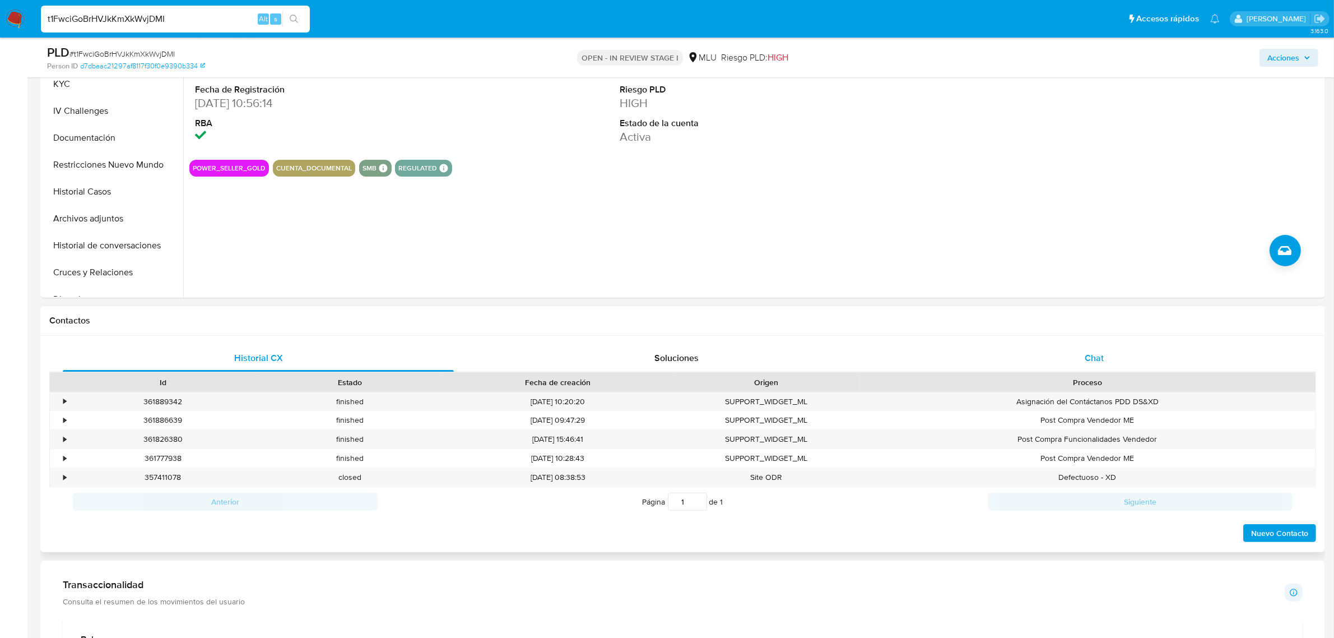
click at [1079, 352] on div "Chat" at bounding box center [1094, 358] width 391 height 27
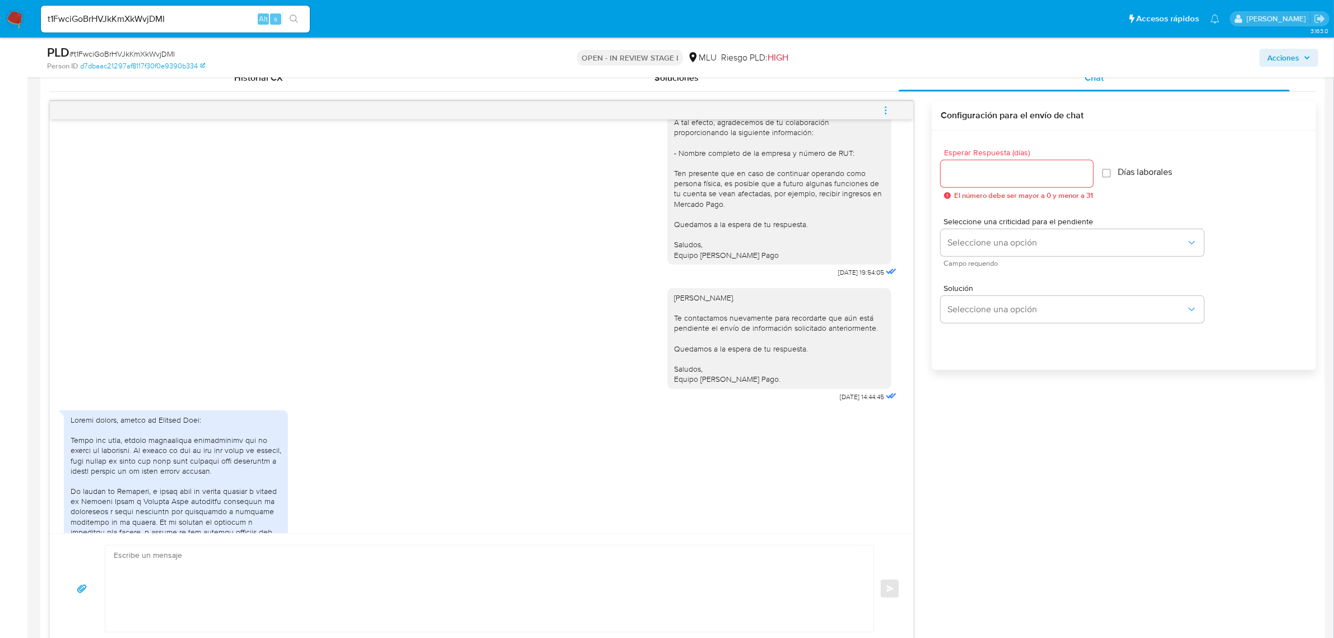
scroll to position [171, 0]
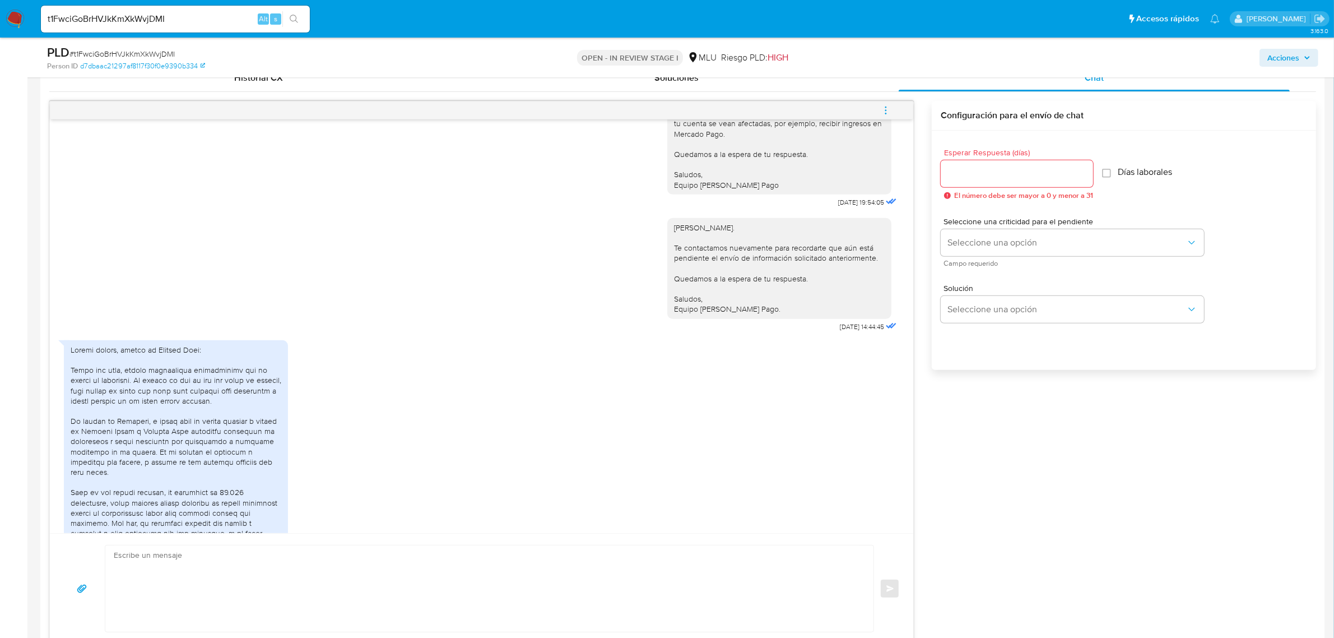
click at [219, 404] on div at bounding box center [176, 569] width 211 height 448
click at [155, 425] on div at bounding box center [176, 569] width 211 height 448
click at [185, 471] on div at bounding box center [176, 569] width 211 height 448
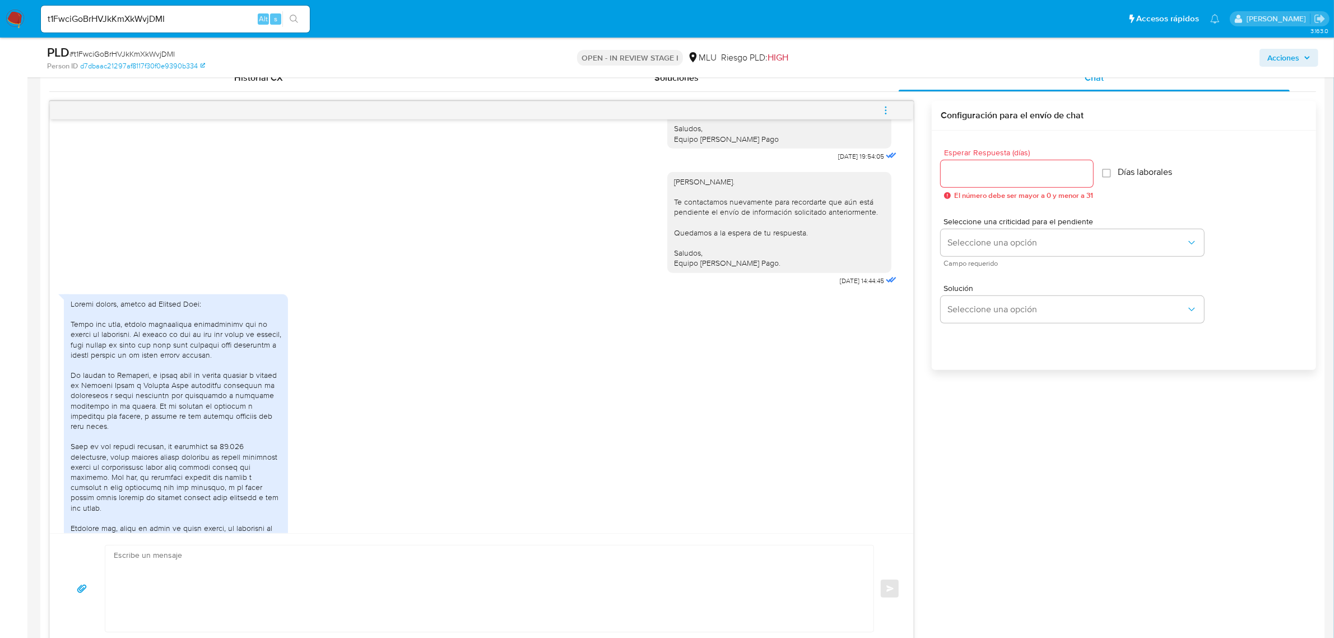
scroll to position [242, 0]
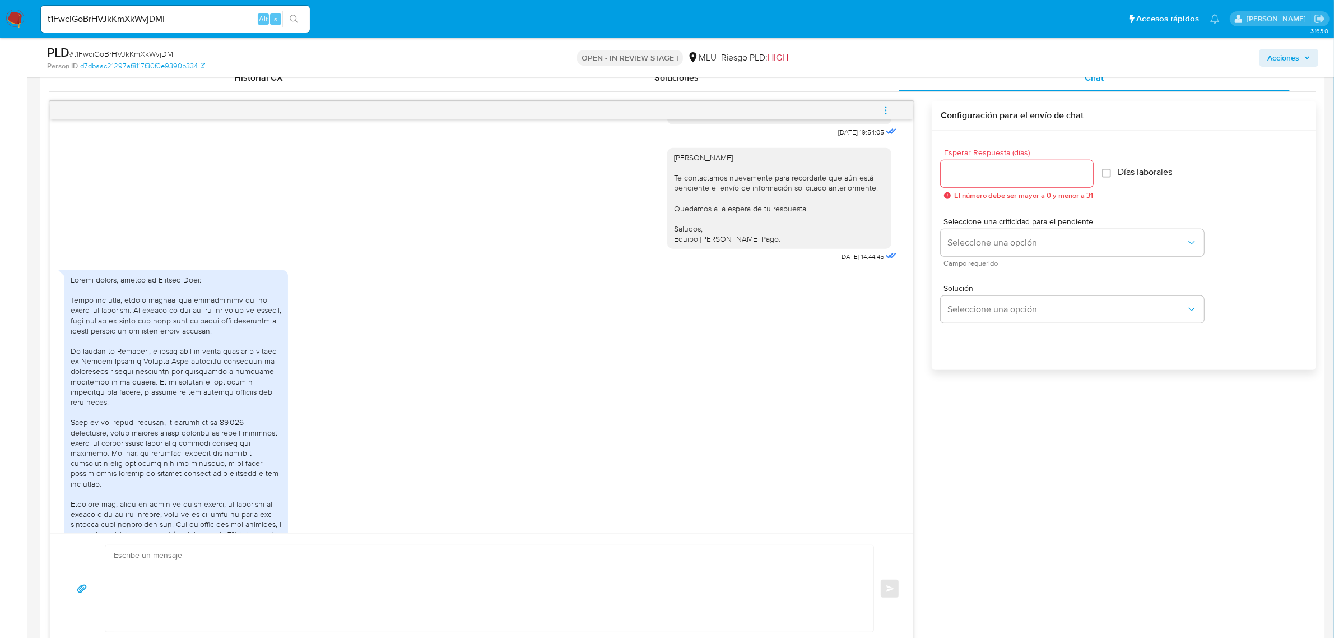
click at [171, 476] on div at bounding box center [176, 499] width 211 height 448
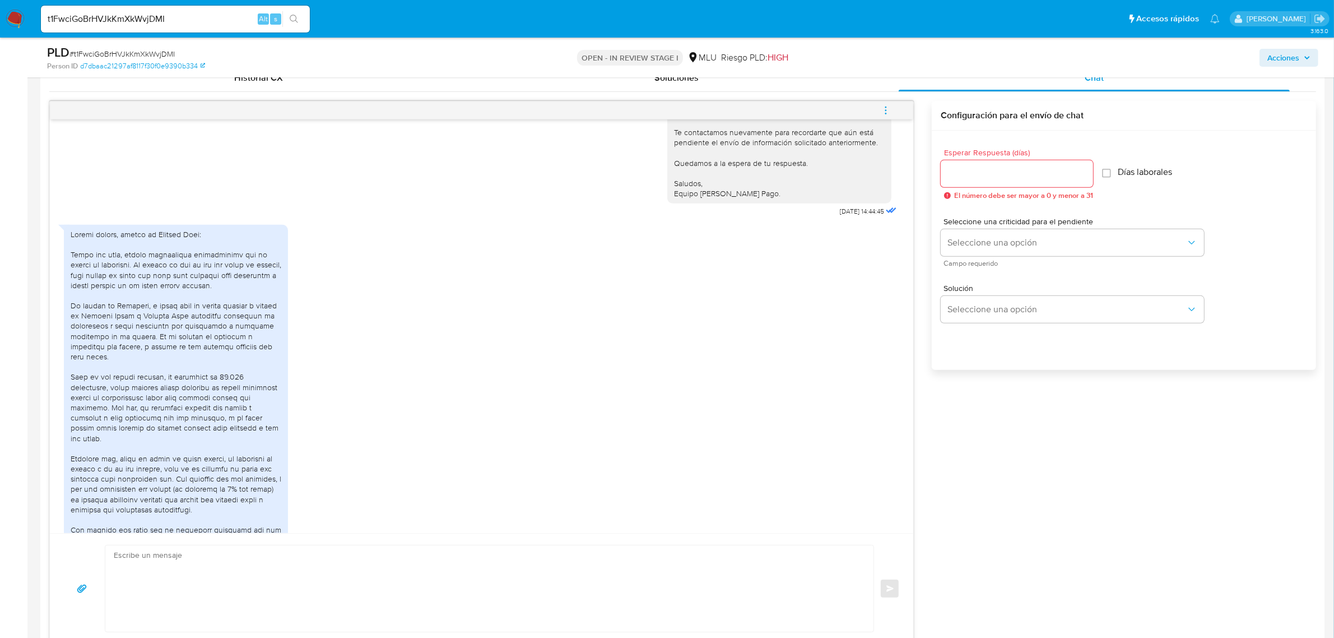
scroll to position [312, 0]
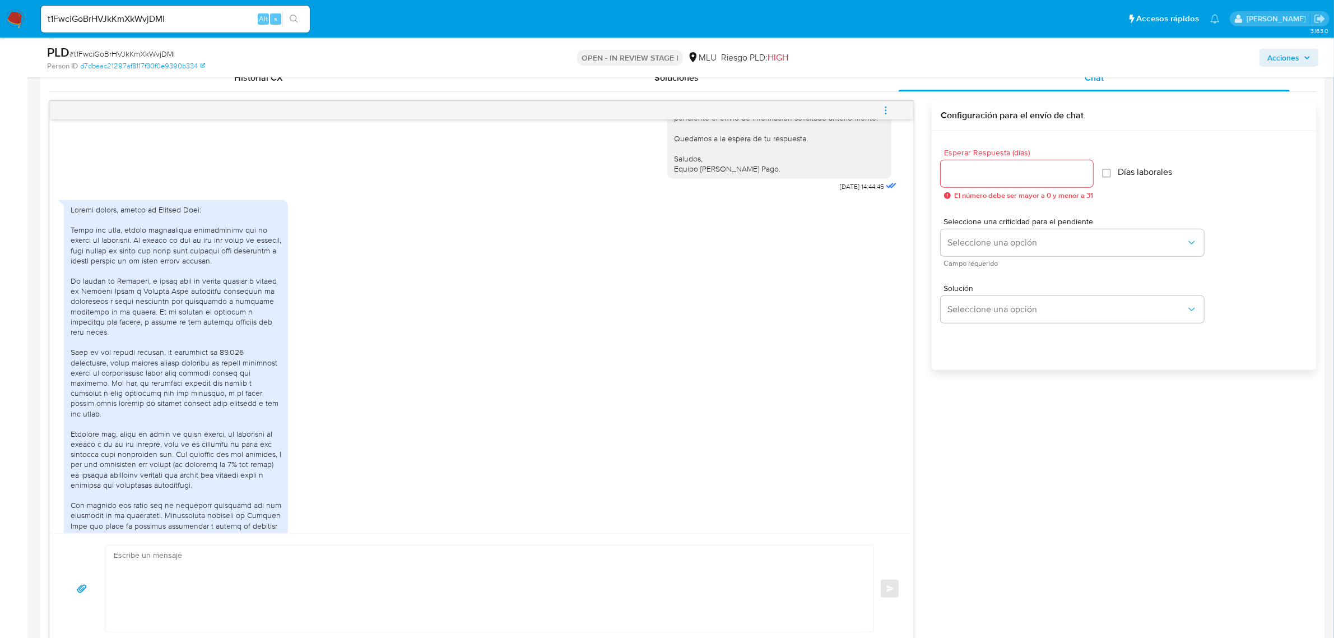
click at [173, 457] on div at bounding box center [176, 429] width 211 height 448
click at [168, 483] on div at bounding box center [176, 429] width 211 height 448
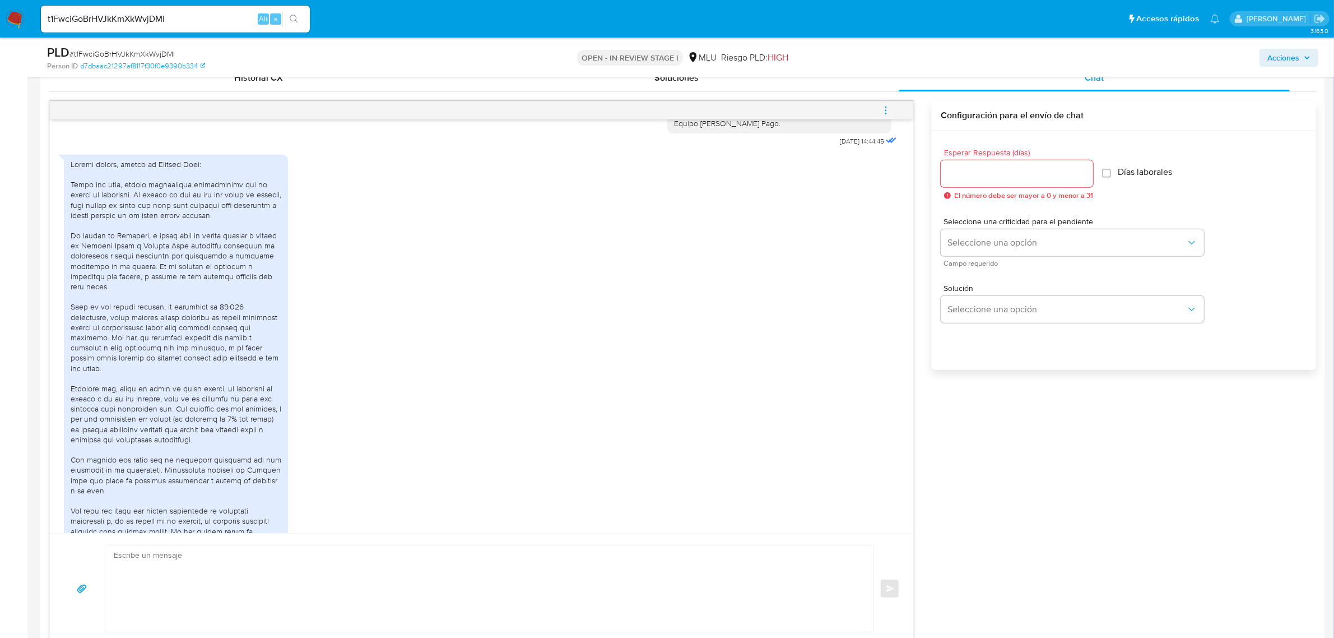
scroll to position [382, 0]
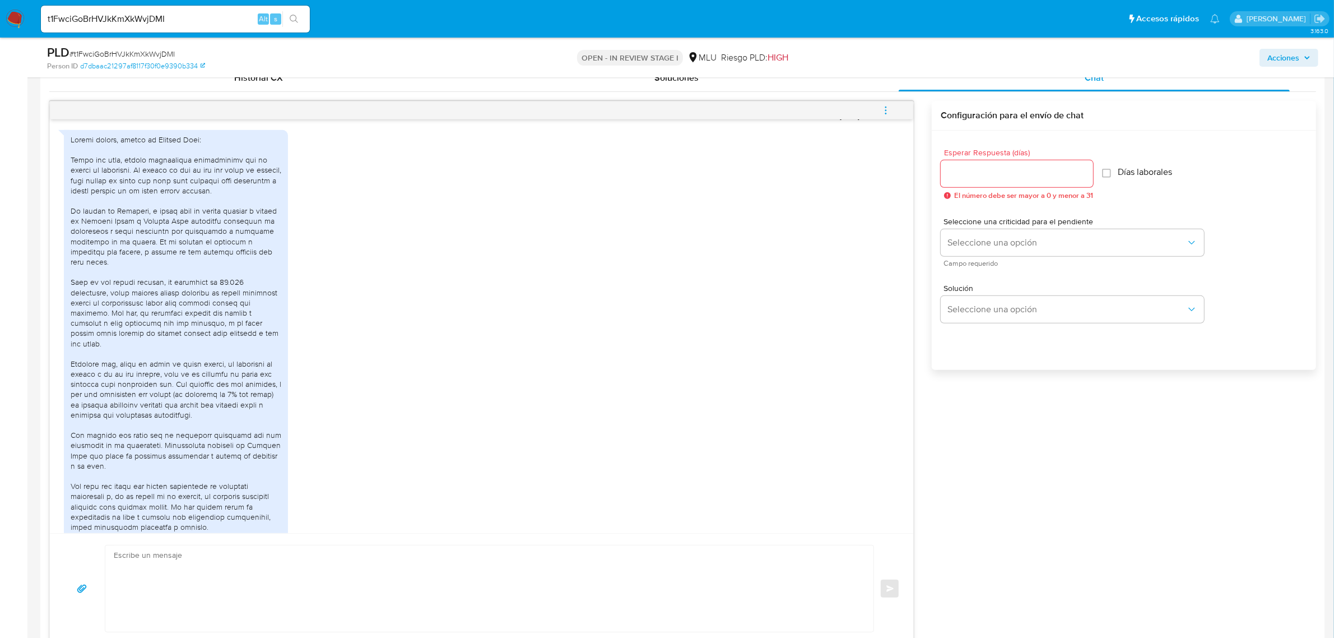
click at [170, 484] on div at bounding box center [176, 358] width 211 height 448
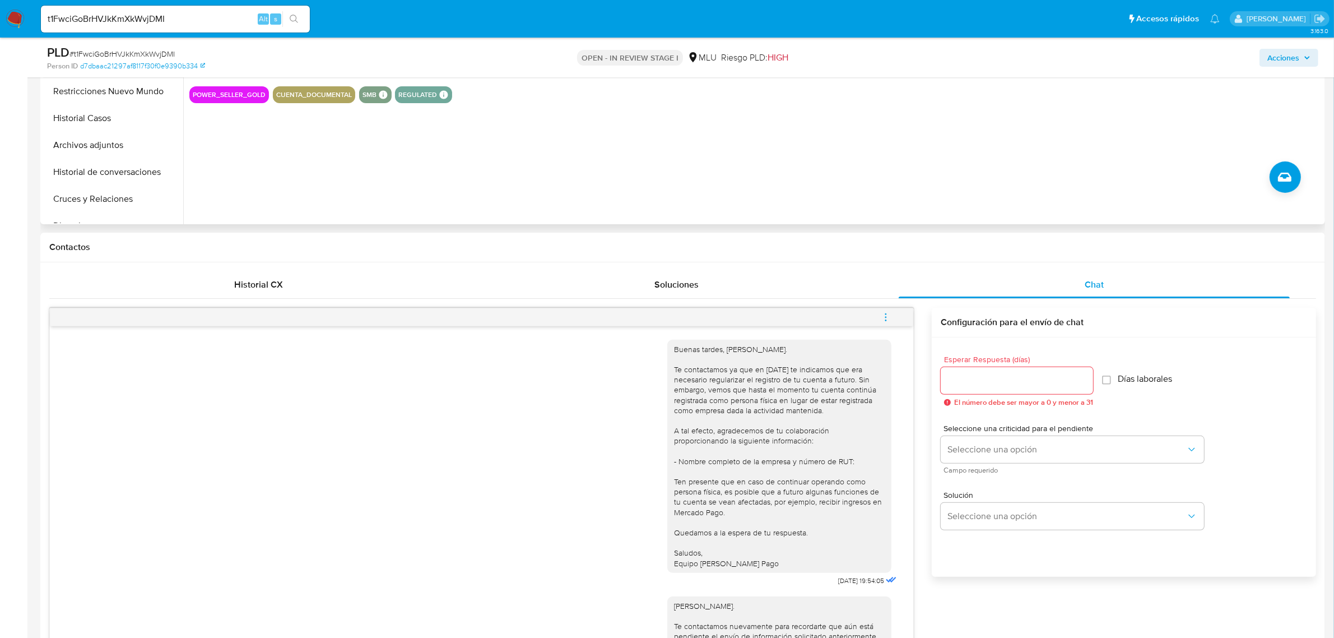
scroll to position [210, 0]
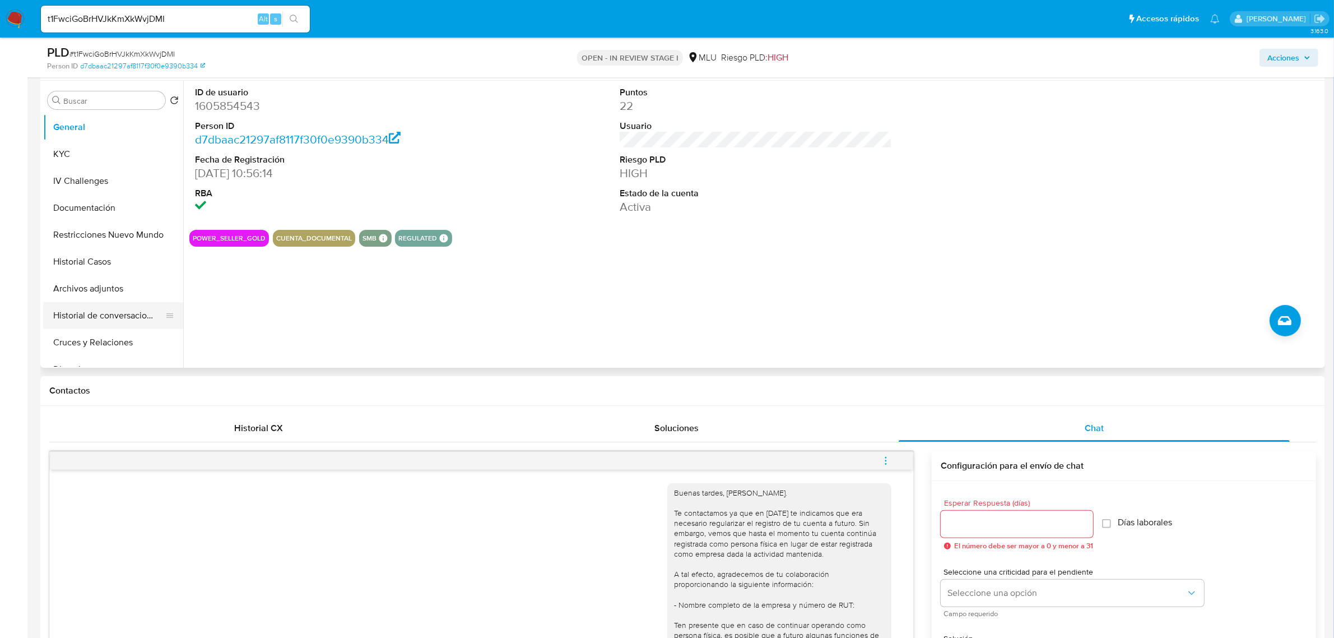
click at [120, 313] on button "Historial de conversaciones" at bounding box center [108, 315] width 131 height 27
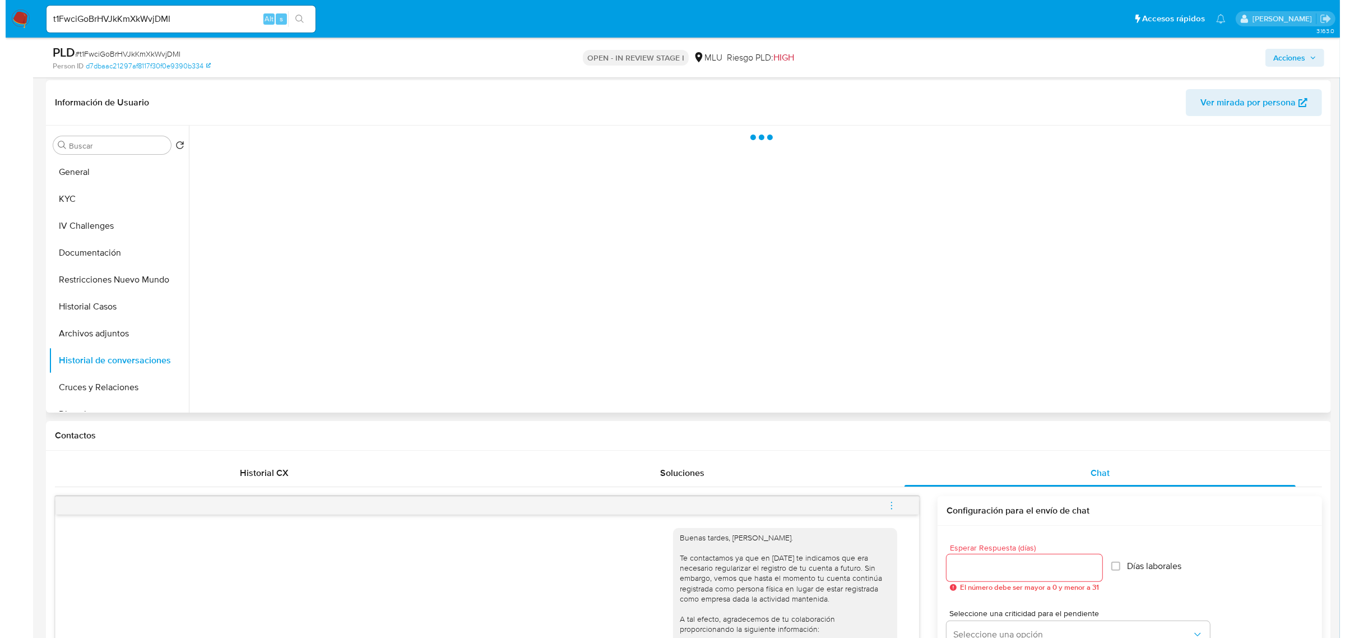
scroll to position [140, 0]
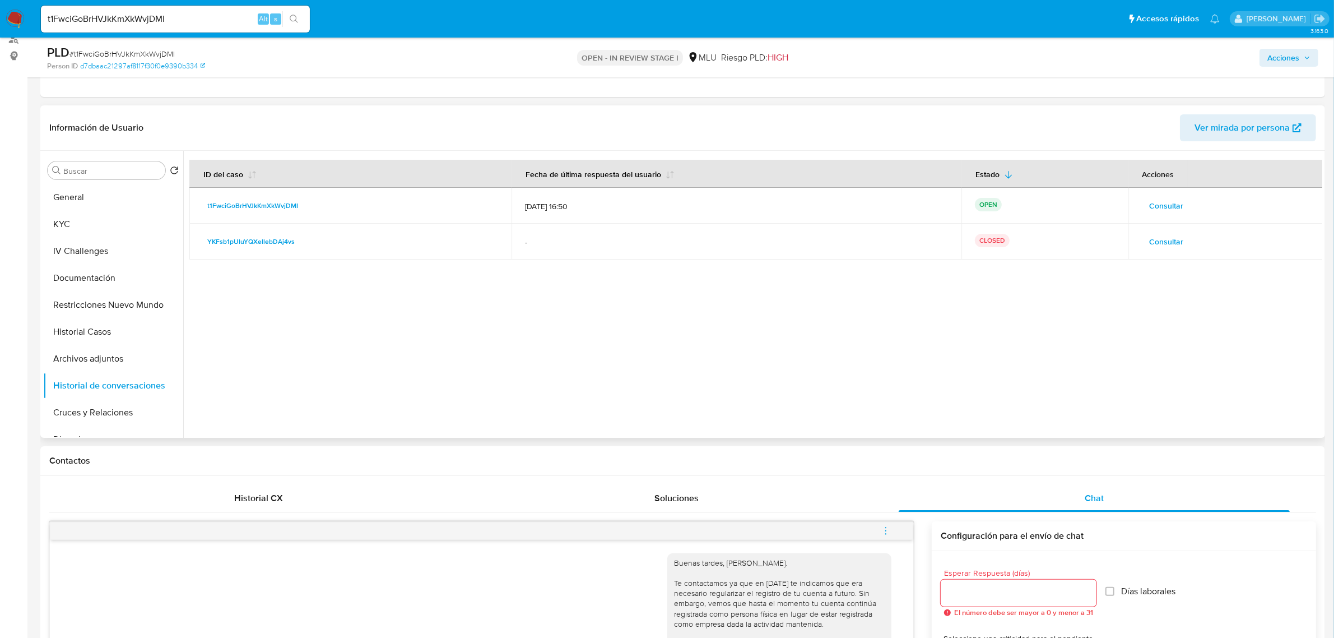
click at [1172, 243] on span "Consultar" at bounding box center [1167, 242] width 34 height 16
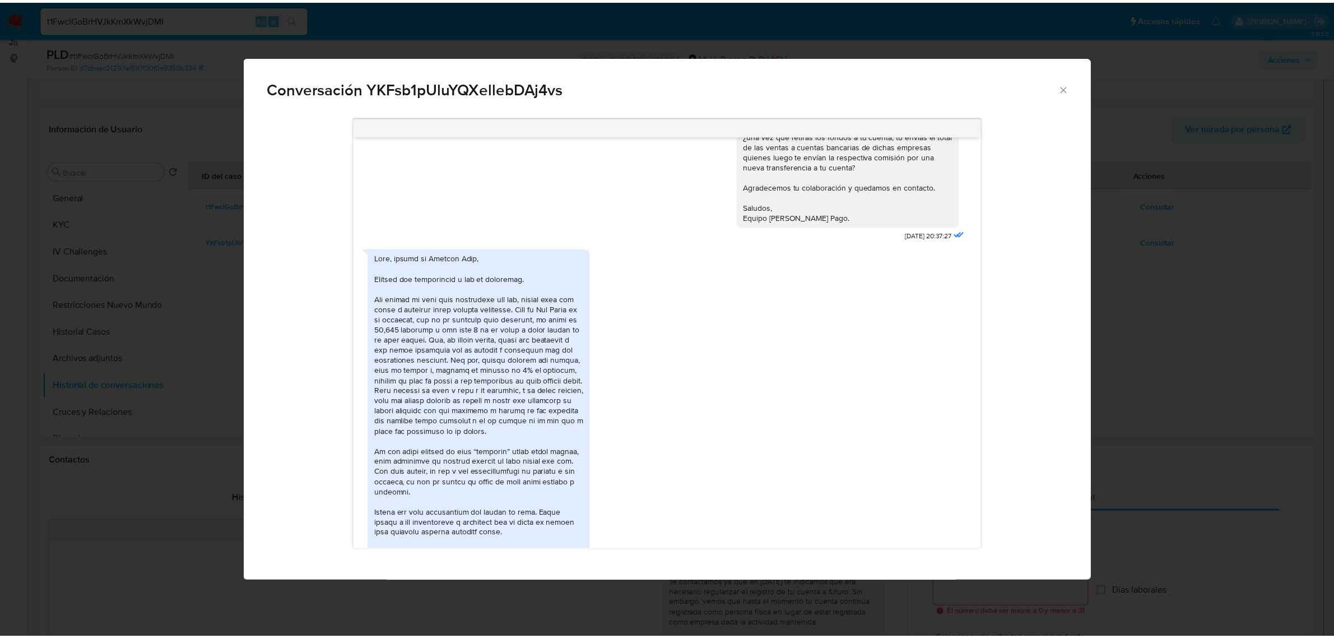
scroll to position [2016, 0]
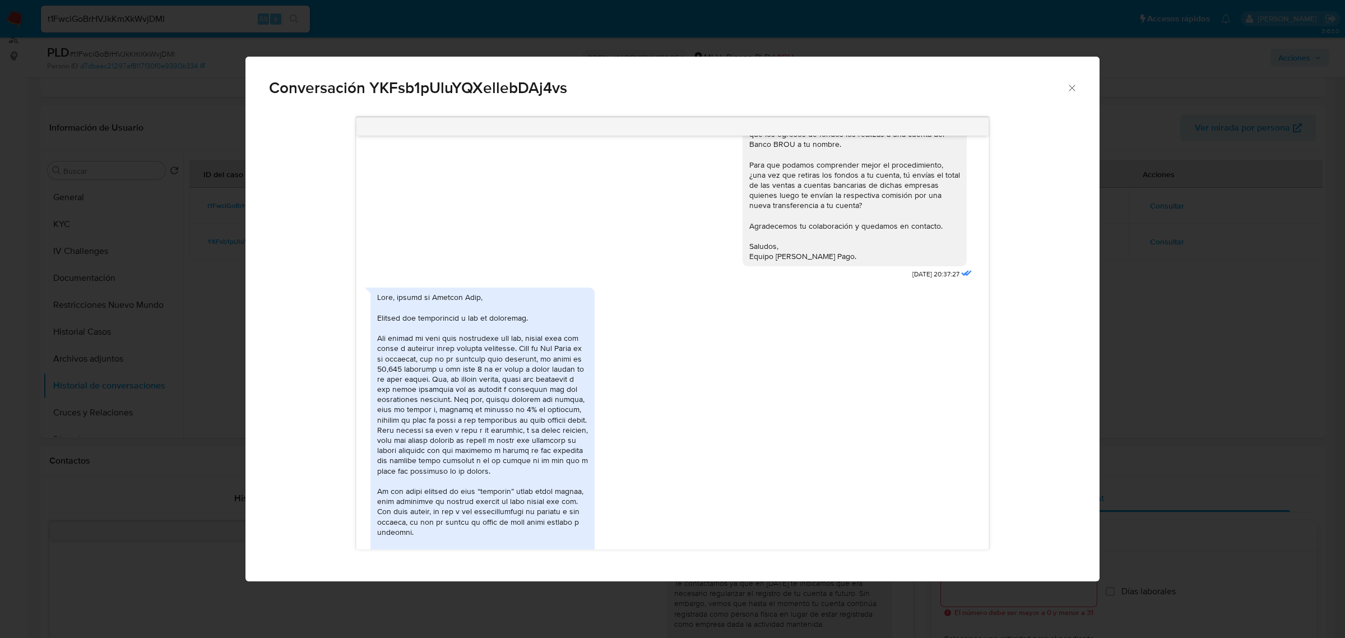
click at [1240, 309] on div "Conversación YKFsb1pUluYQXellebDAj4vs Hola, [PERSON_NAME]. Te contactamos ya qu…" at bounding box center [672, 319] width 1345 height 638
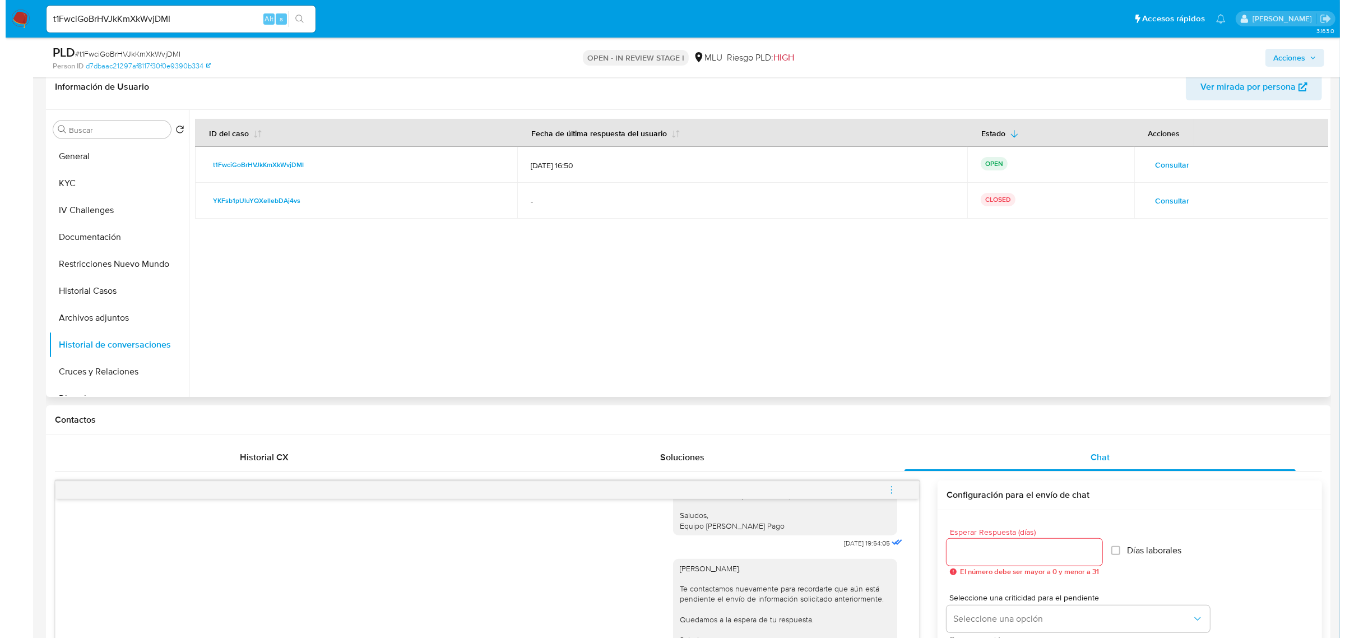
scroll to position [140, 0]
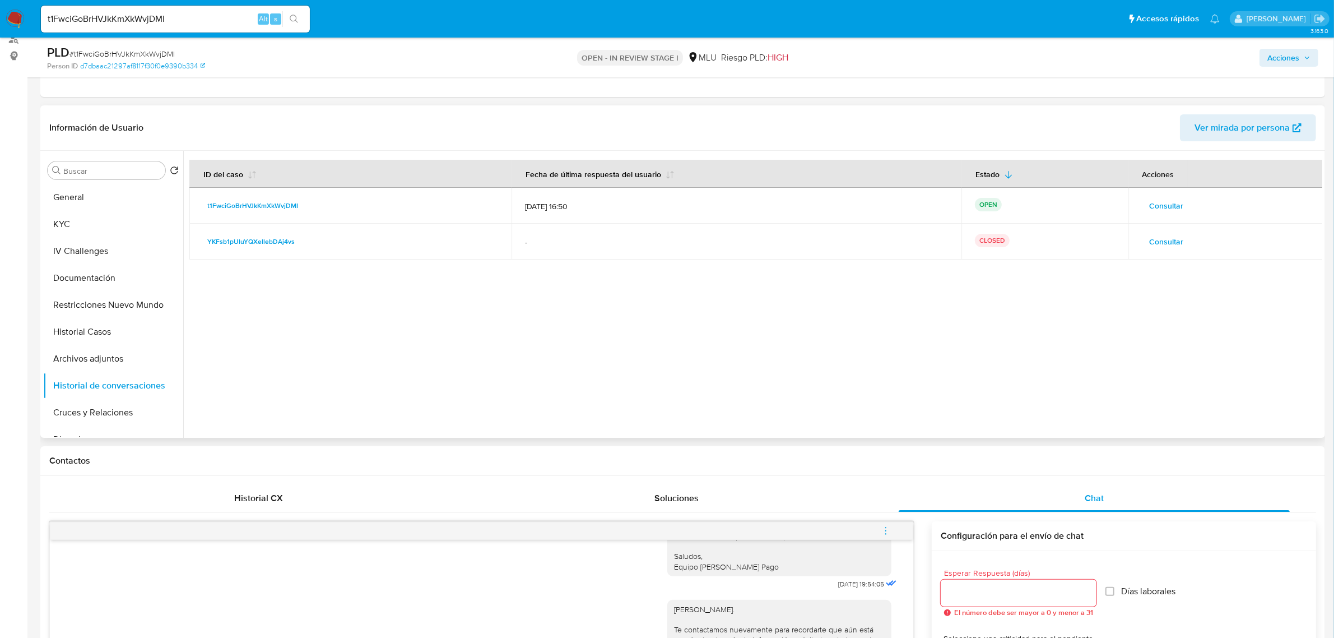
click at [1175, 242] on span "Consultar" at bounding box center [1167, 242] width 34 height 16
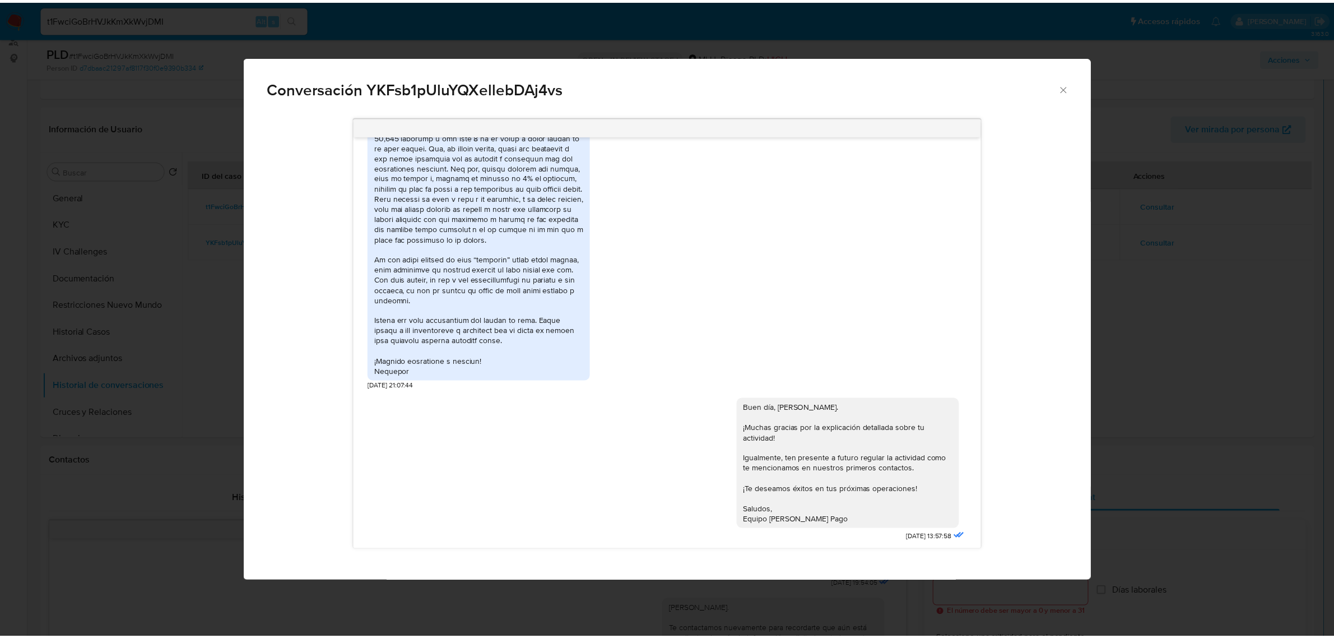
scroll to position [2227, 0]
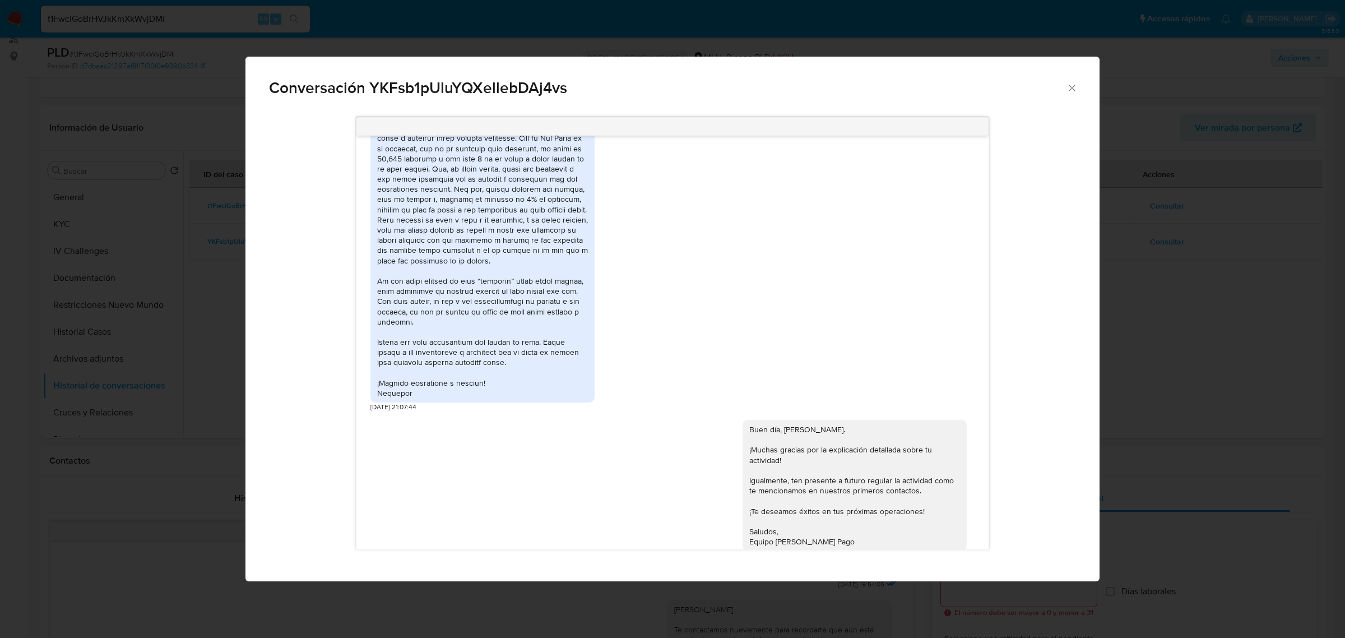
click at [1168, 258] on div "Conversación YKFsb1pUluYQXellebDAj4vs Hola, [PERSON_NAME]. Te contactamos ya qu…" at bounding box center [672, 319] width 1345 height 638
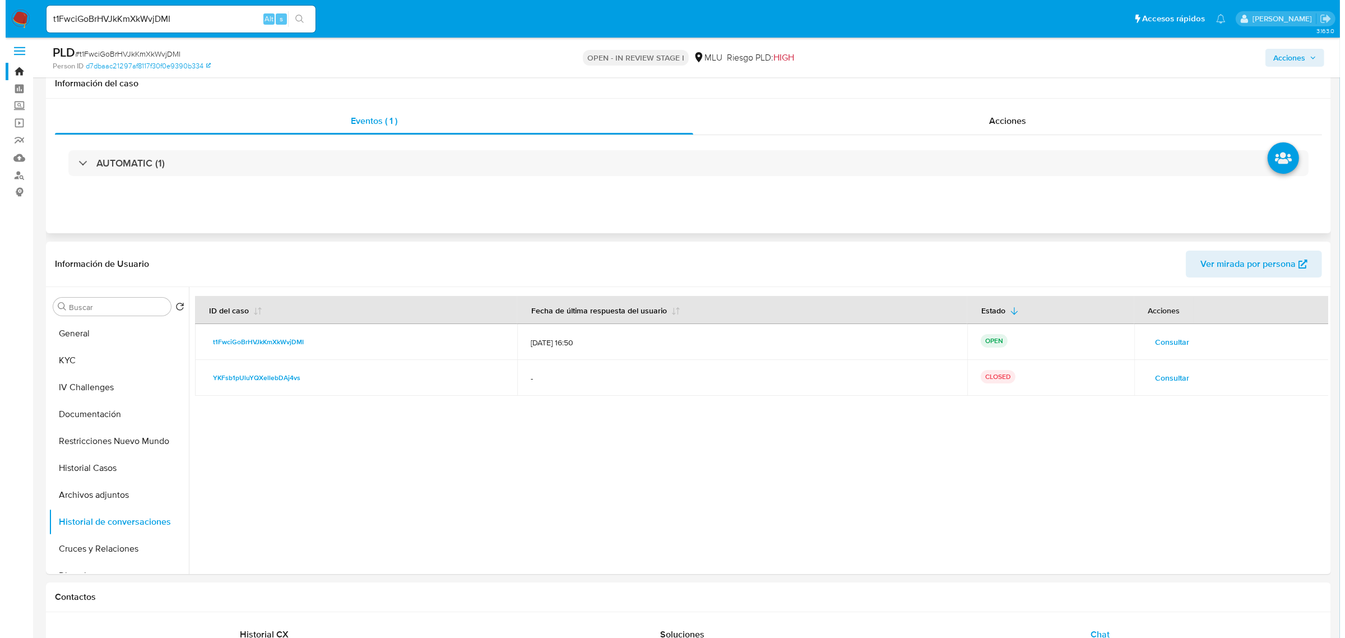
scroll to position [0, 0]
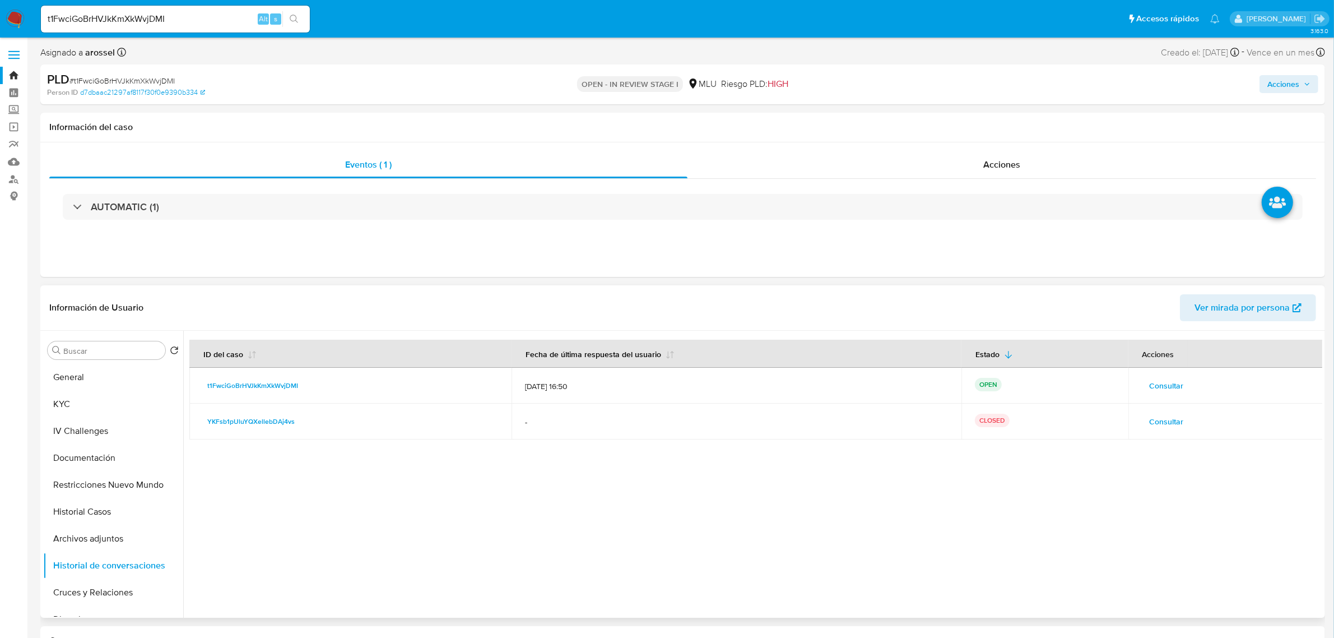
click at [1184, 427] on button "Consultar" at bounding box center [1167, 421] width 50 height 18
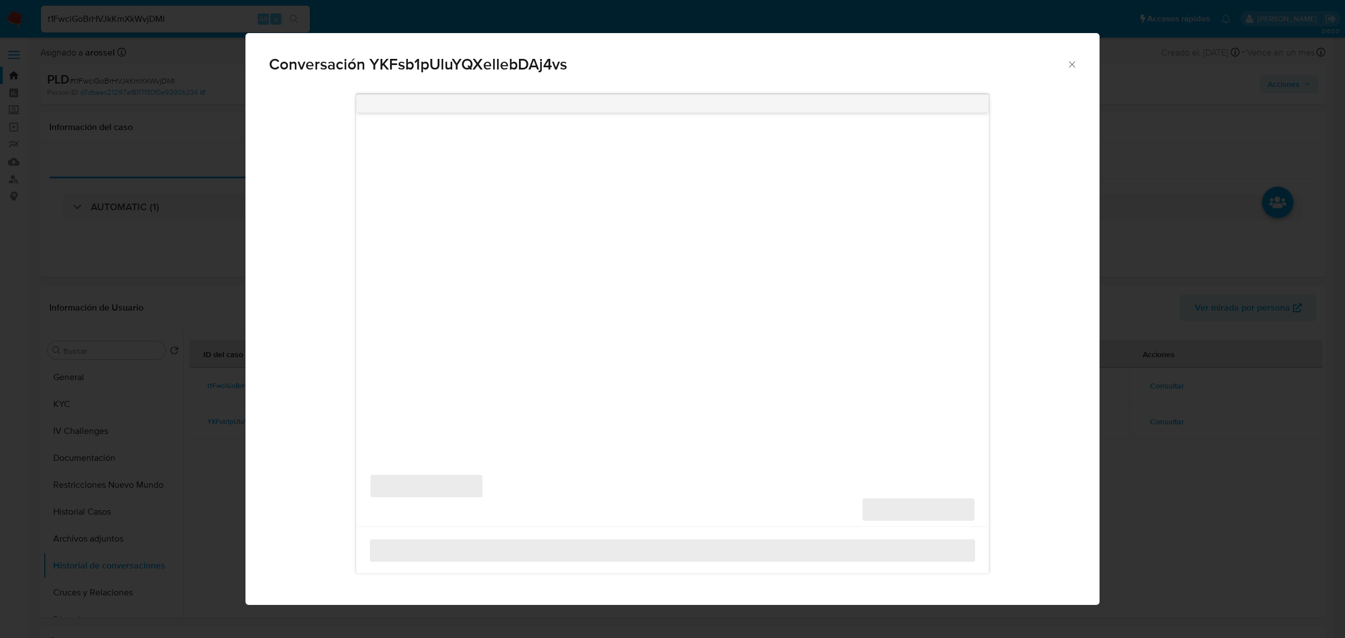
click at [1162, 414] on div "Conversación YKFsb1pUluYQXellebDAj4vs ‌ ‌ ‌ ‌" at bounding box center [672, 319] width 1345 height 638
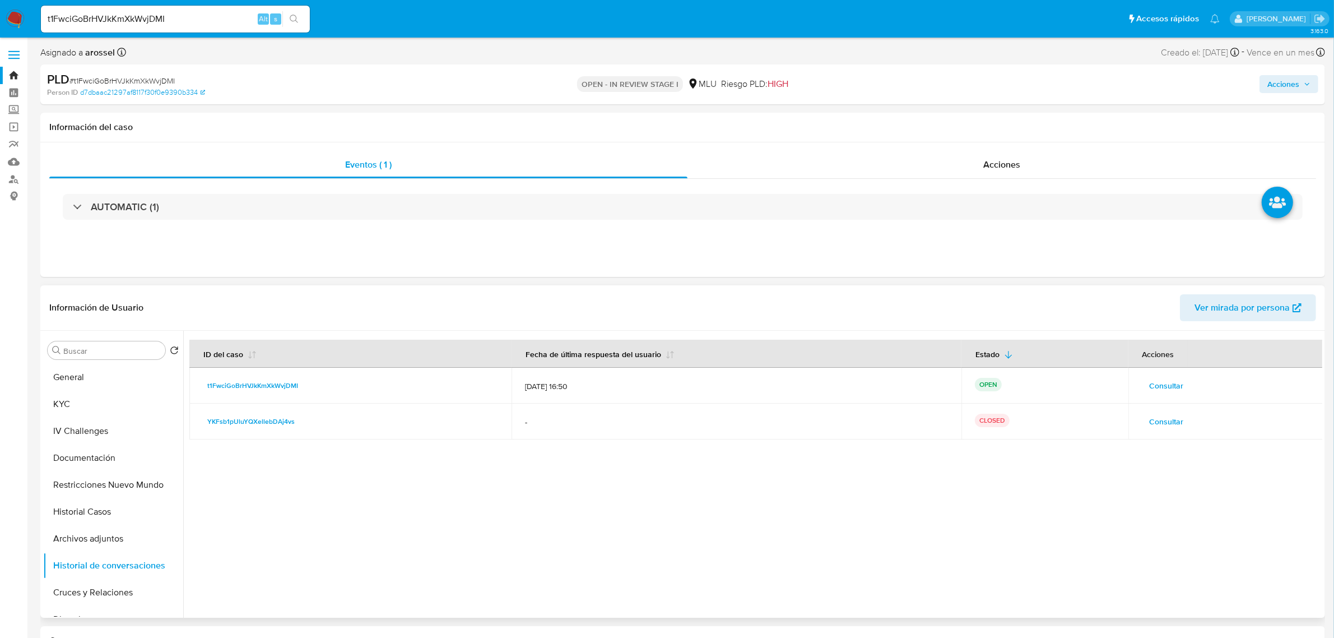
click at [1175, 409] on td "Consultar" at bounding box center [1226, 421] width 195 height 36
click at [1175, 410] on td "Consultar" at bounding box center [1226, 421] width 195 height 36
click at [1180, 422] on span "Consultar" at bounding box center [1167, 422] width 34 height 16
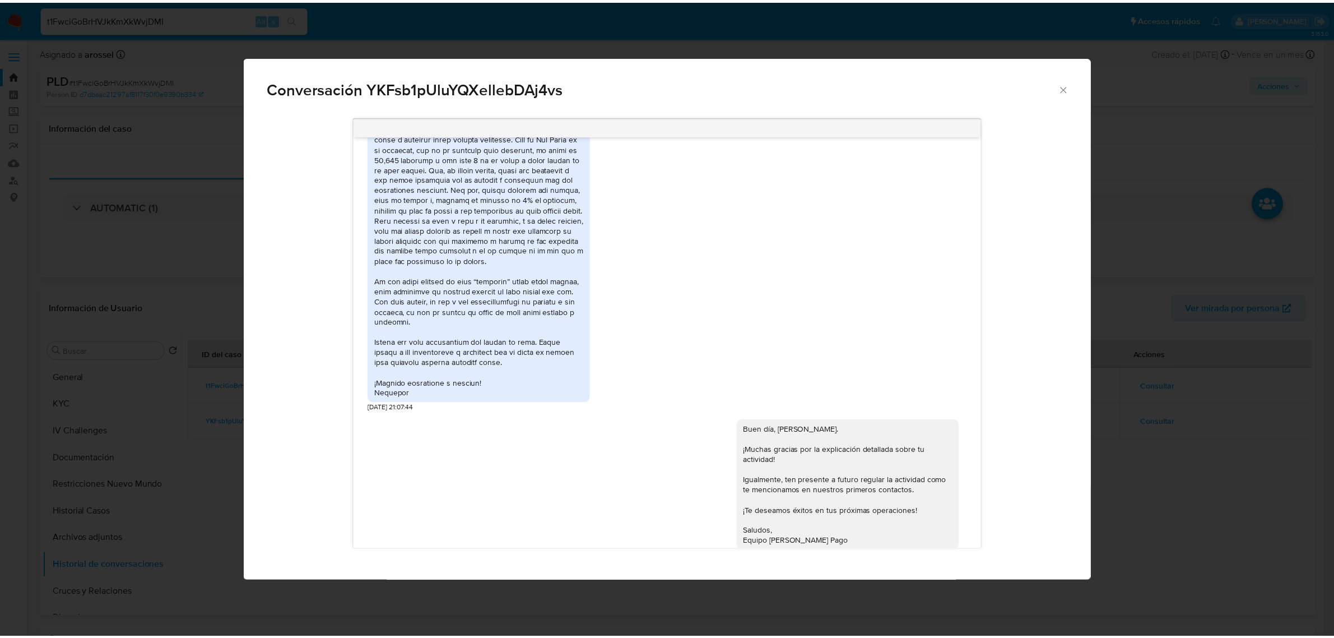
scroll to position [2156, 0]
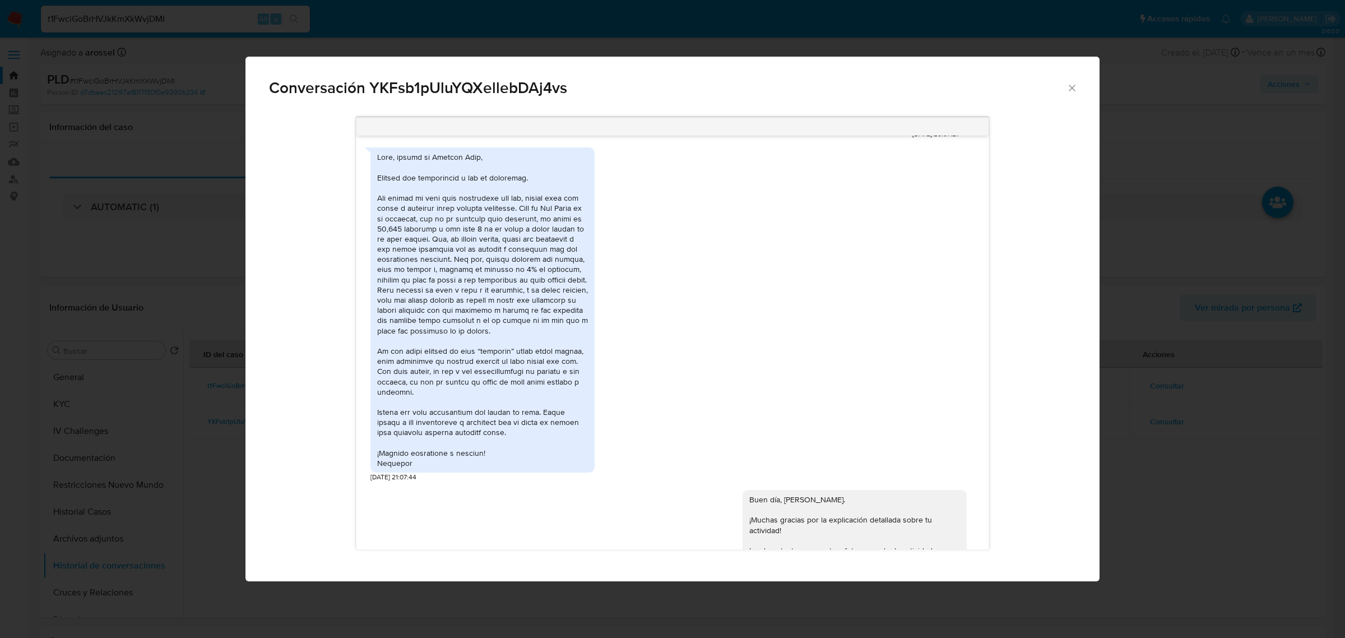
click at [1176, 440] on div "Conversación YKFsb1pUluYQXellebDAj4vs Hola, Robinson. Te contactamos ya que nec…" at bounding box center [672, 319] width 1345 height 638
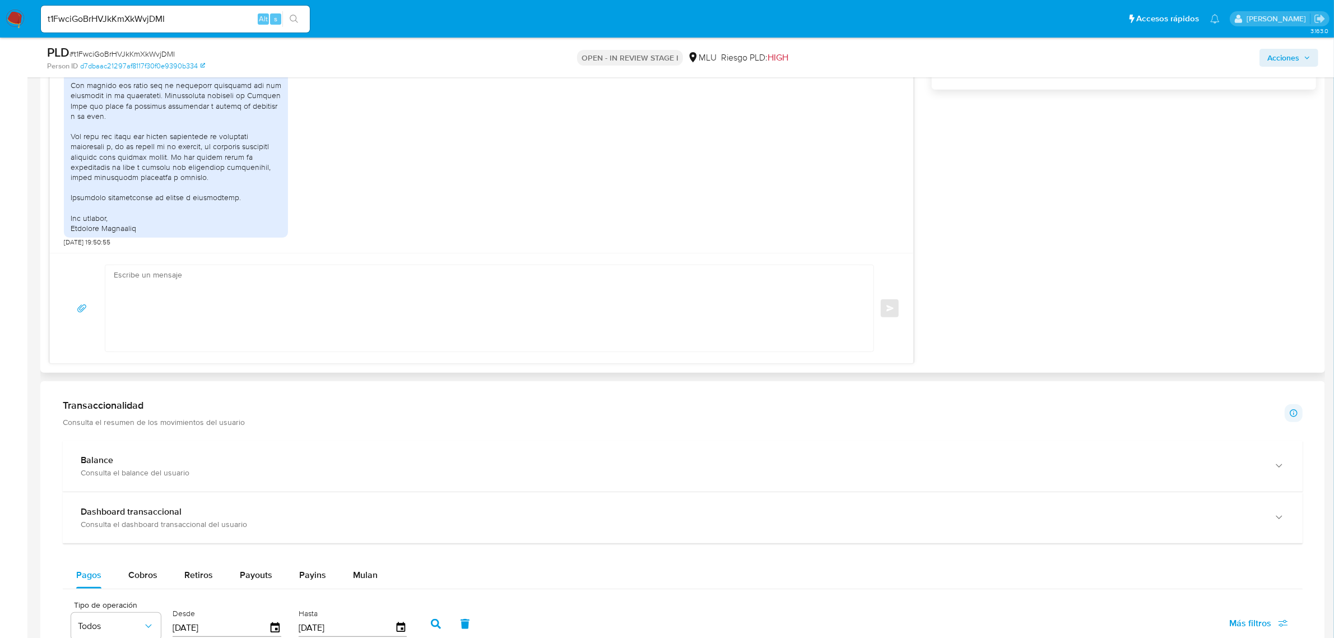
click at [438, 303] on textarea at bounding box center [487, 308] width 746 height 86
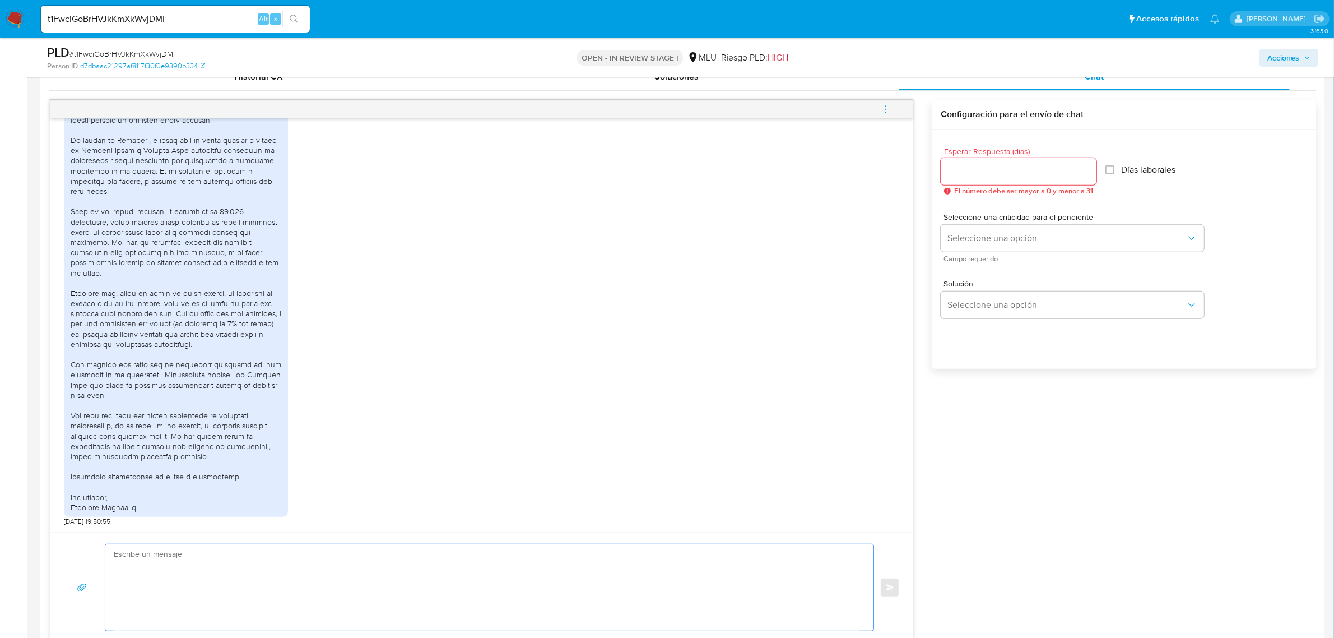
scroll to position [630, 0]
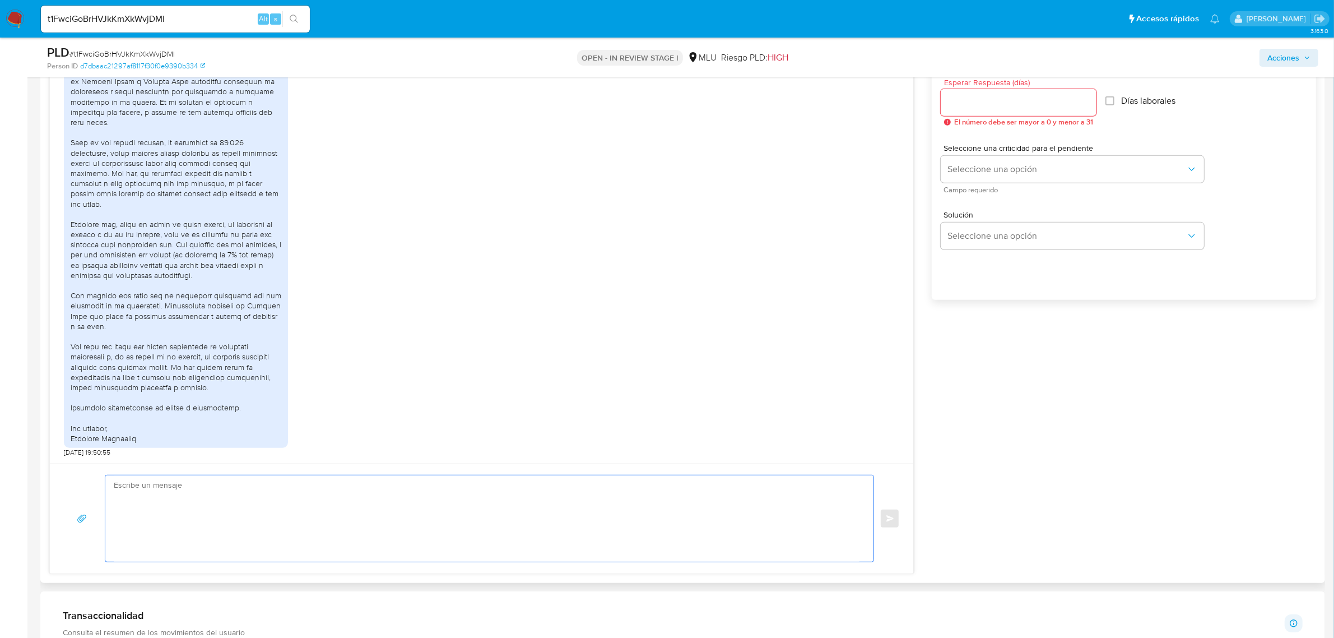
type textarea "G"
drag, startPoint x: 370, startPoint y: 514, endPoint x: 374, endPoint y: 519, distance: 6.0
click at [372, 514] on textarea "Gracias por tu respuesta, Robinson. Entendemos lo que nos comentas. Sin embargo…" at bounding box center [487, 518] width 746 height 86
click at [474, 502] on textarea "Gracias por tu respuesta, Robinson. Entendemos lo que nos comentas. Sin embargo…" at bounding box center [487, 518] width 746 height 86
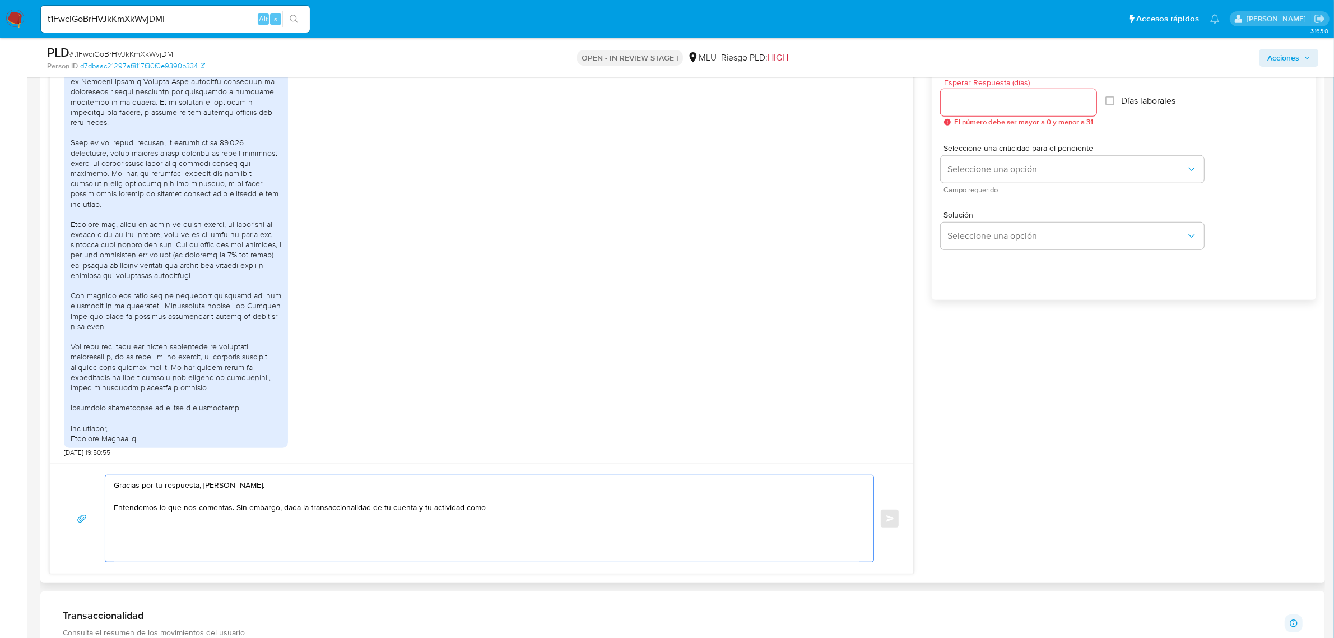
click at [474, 511] on textarea "Gracias por tu respuesta, Robinson. Entendemos lo que nos comentas. Sin embargo…" at bounding box center [487, 518] width 746 height 86
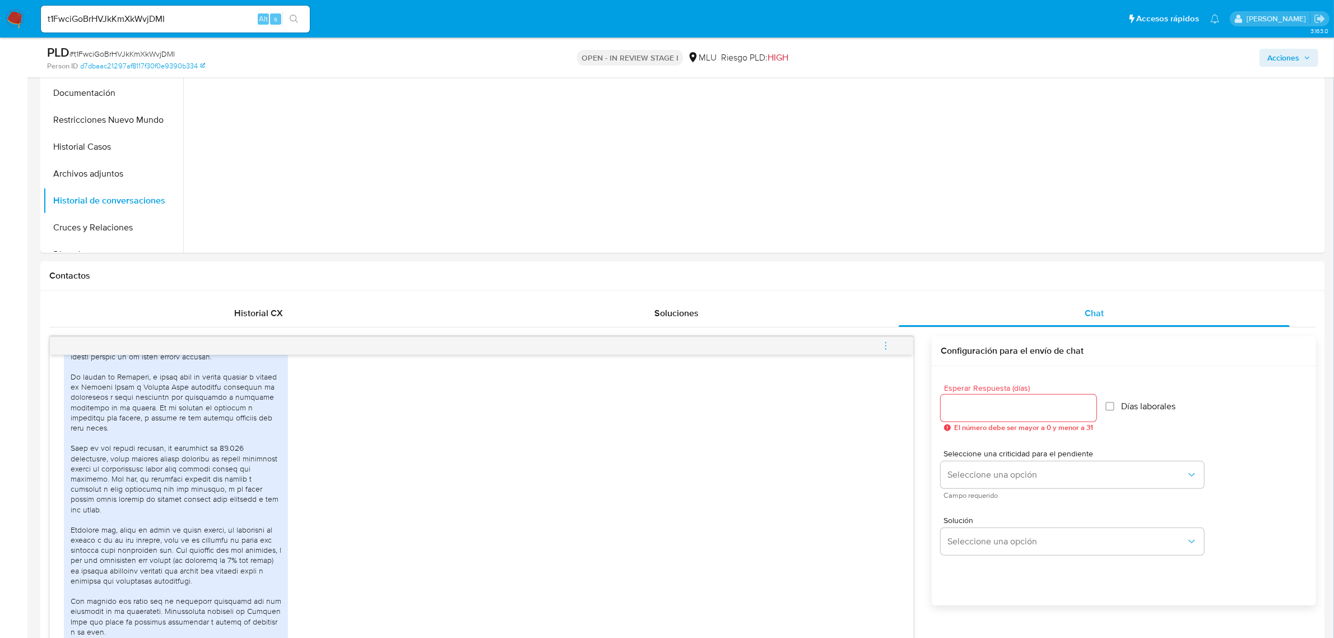
scroll to position [0, 0]
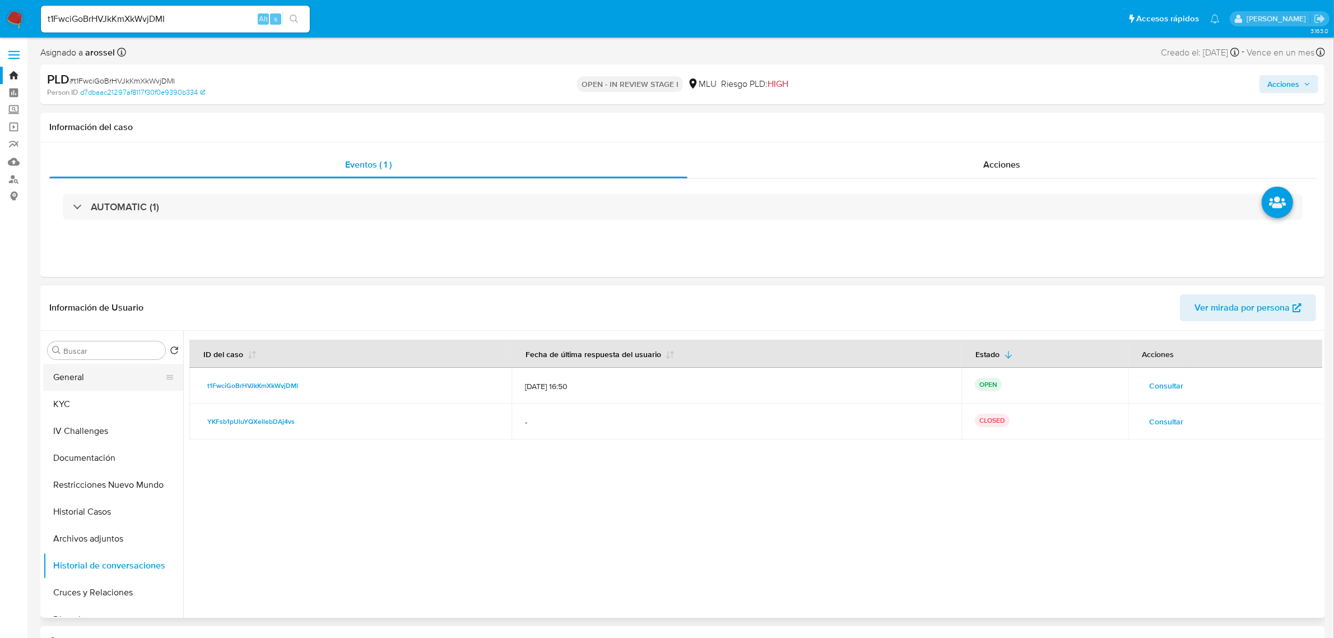
click at [96, 374] on button "General" at bounding box center [108, 377] width 131 height 27
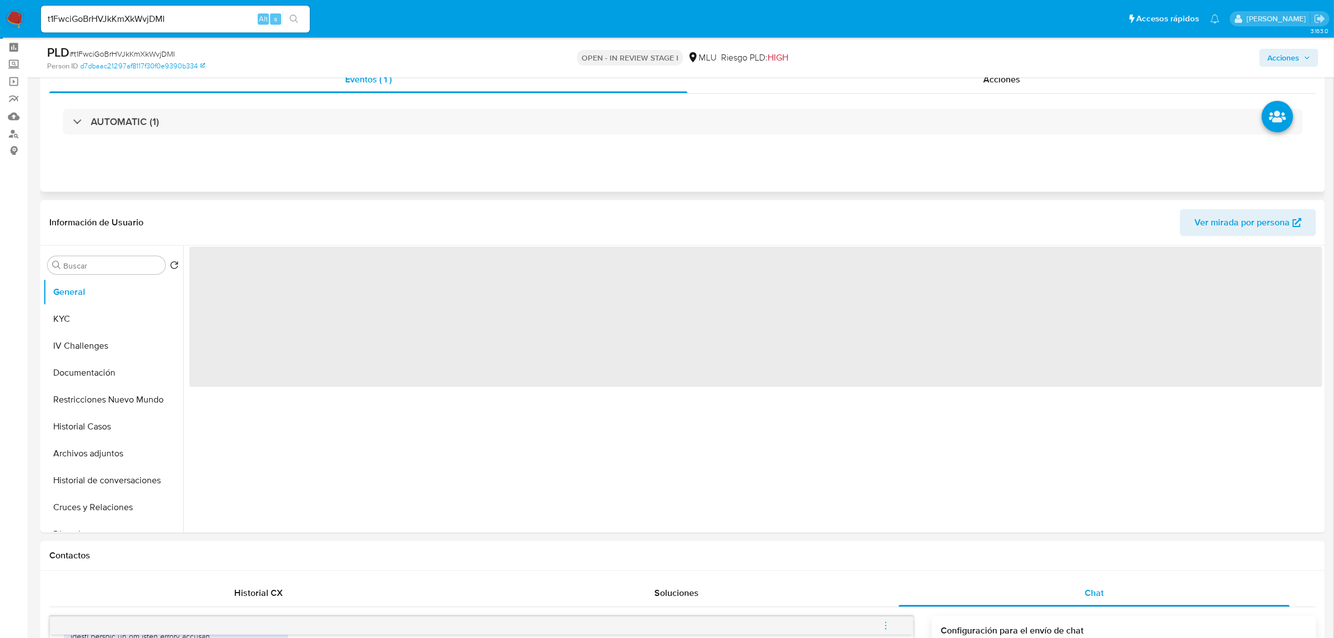
scroll to position [70, 0]
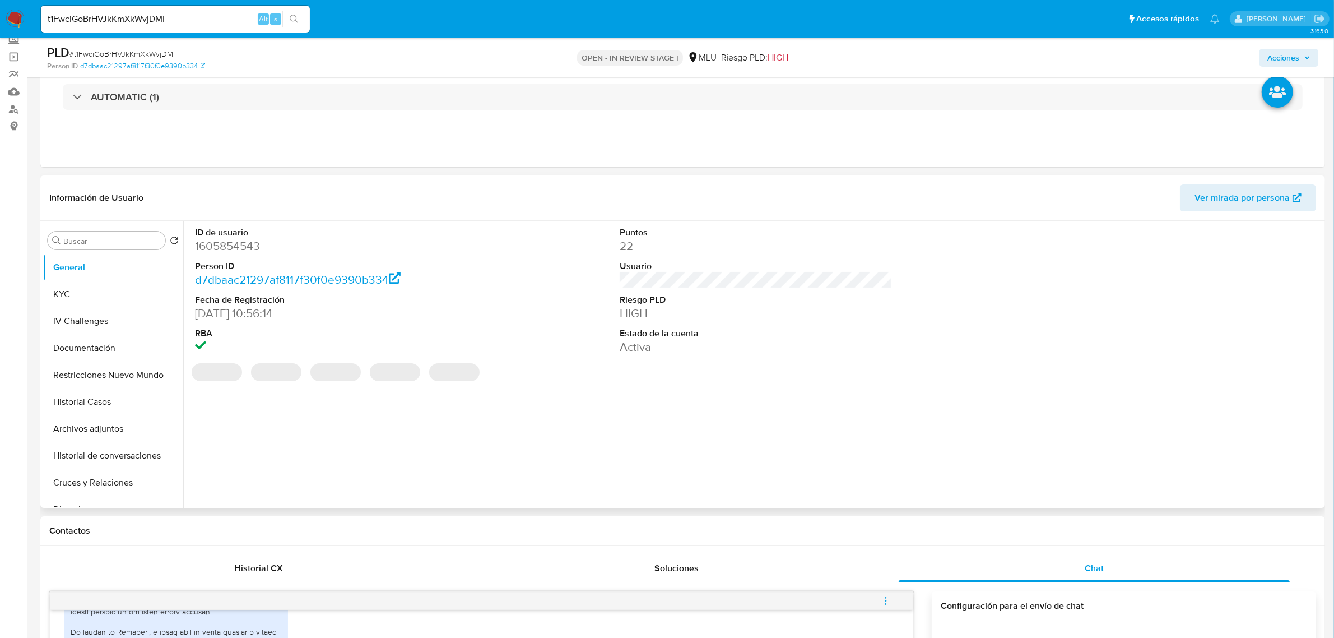
click at [253, 245] on dd "1605854543" at bounding box center [331, 246] width 272 height 16
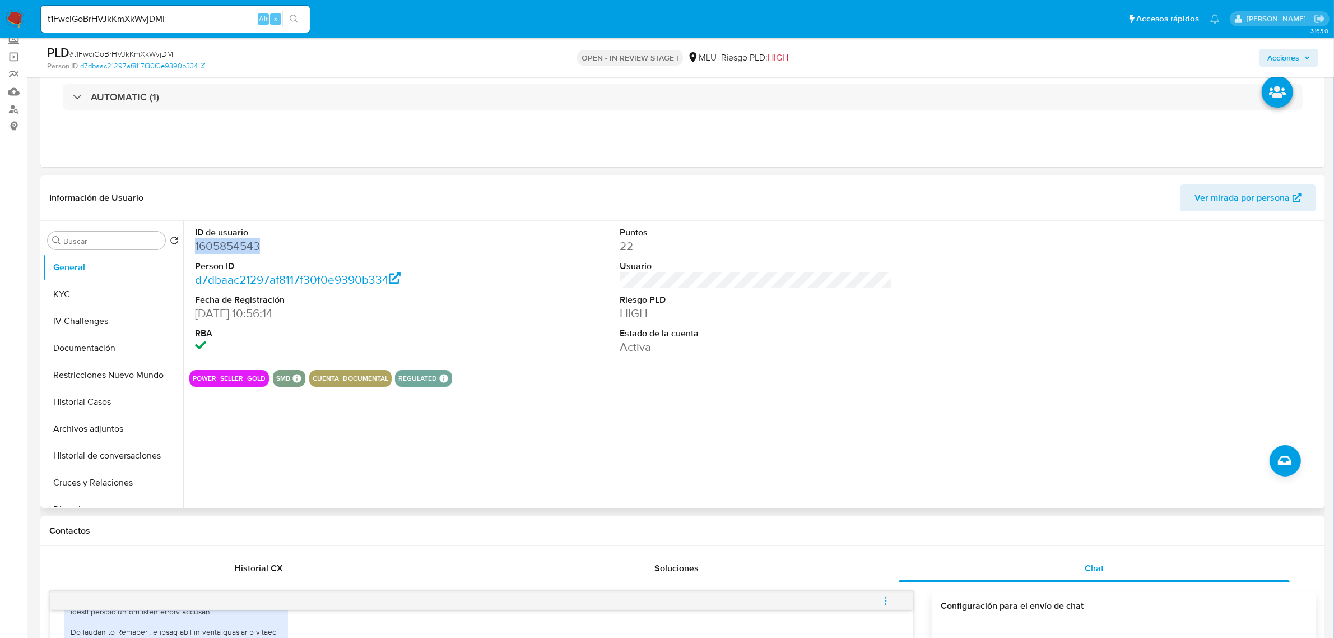
copy dd "1605854543"
click at [962, 443] on div "ID de usuario 1605854543 Person ID d7dbaac21297af8117f30f0e9390b334 Fecha de Re…" at bounding box center [752, 364] width 1139 height 287
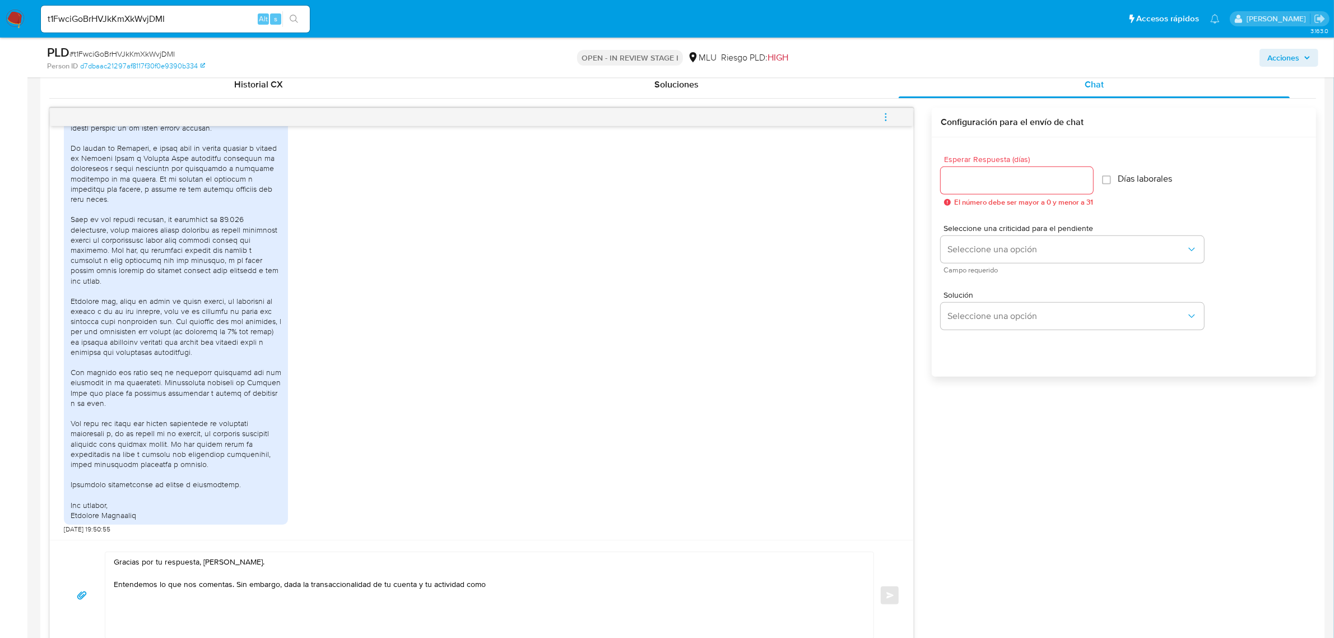
scroll to position [701, 0]
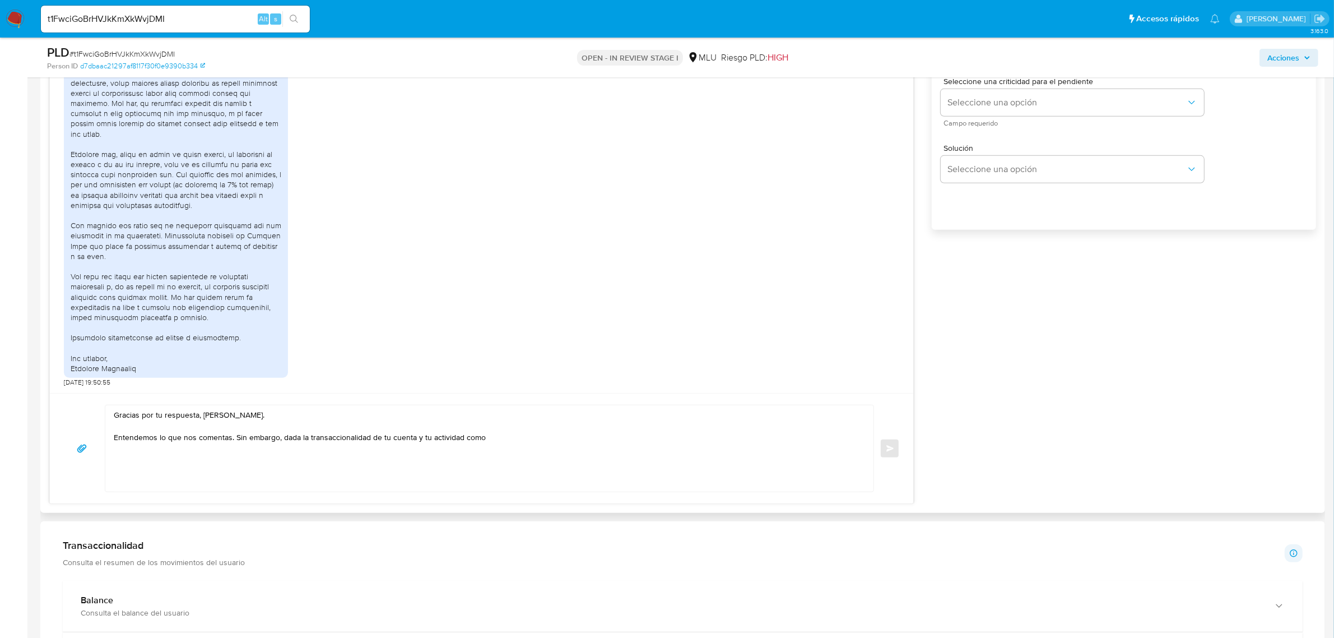
click at [299, 435] on textarea "Gracias por tu respuesta, Robinson. Entendemos lo que nos comentas. Sin embargo…" at bounding box center [487, 448] width 746 height 86
click at [320, 446] on textarea "Gracias por tu respuesta, Robinson. Entendemos lo que nos comentas. Sin embargo…" at bounding box center [487, 448] width 746 height 86
click at [516, 447] on textarea "Gracias por tu respuesta, Robinson. Entendemos lo que nos comentas. Sin embargo…" at bounding box center [487, 448] width 746 height 86
drag, startPoint x: 300, startPoint y: 435, endPoint x: 715, endPoint y: 446, distance: 414.3
click at [715, 446] on textarea "Gracias por tu respuesta, Robinson. Entendemos lo que nos comentas. Sin embargo…" at bounding box center [487, 448] width 746 height 86
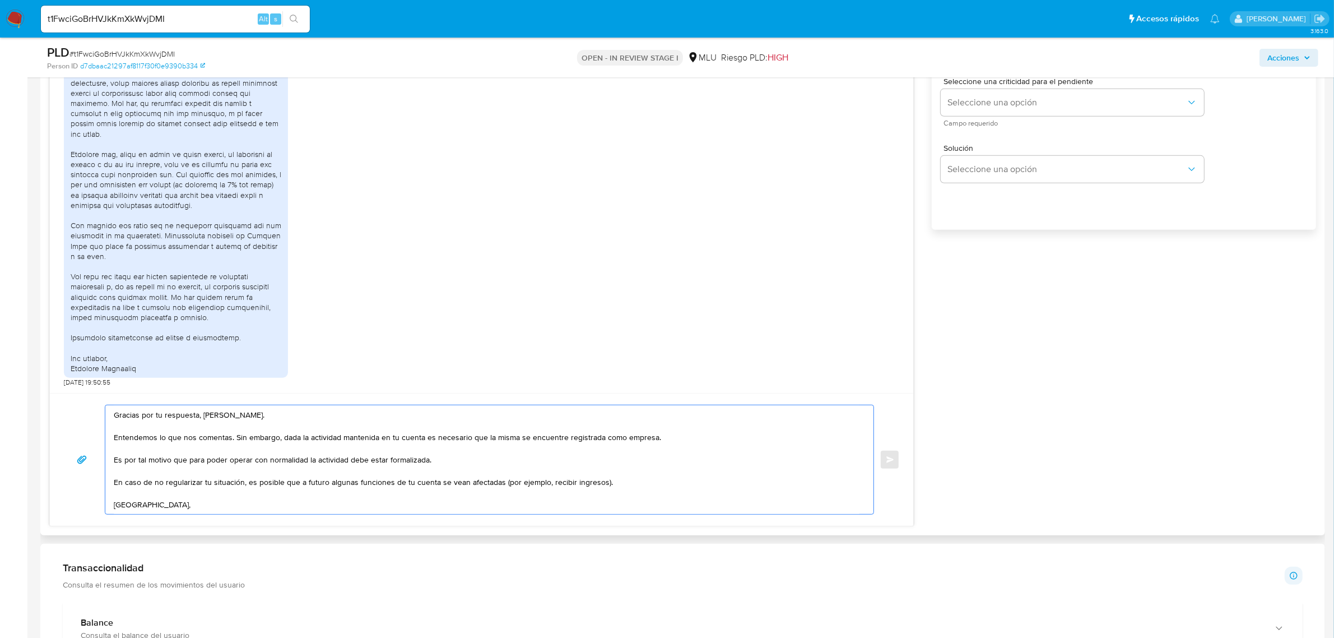
scroll to position [4, 0]
click at [651, 475] on textarea "Gracias por tu respuesta, Robinson. Entendemos lo que nos comentas. Sin embargo…" at bounding box center [487, 461] width 746 height 112
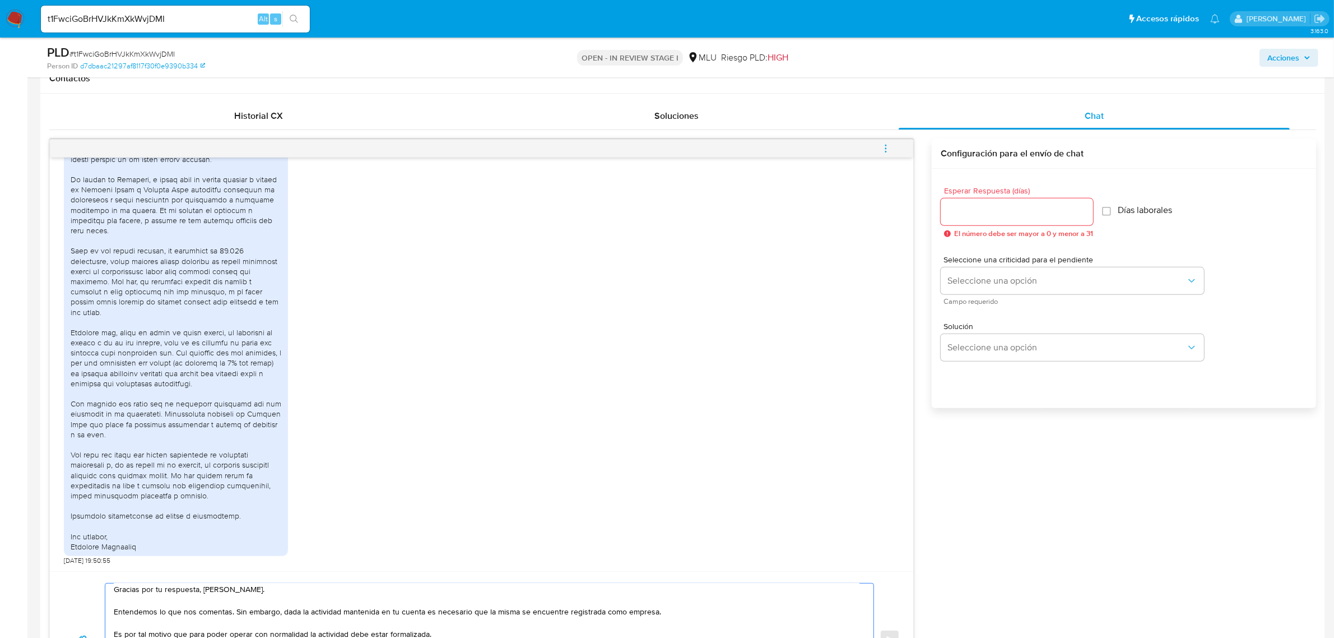
scroll to position [701, 0]
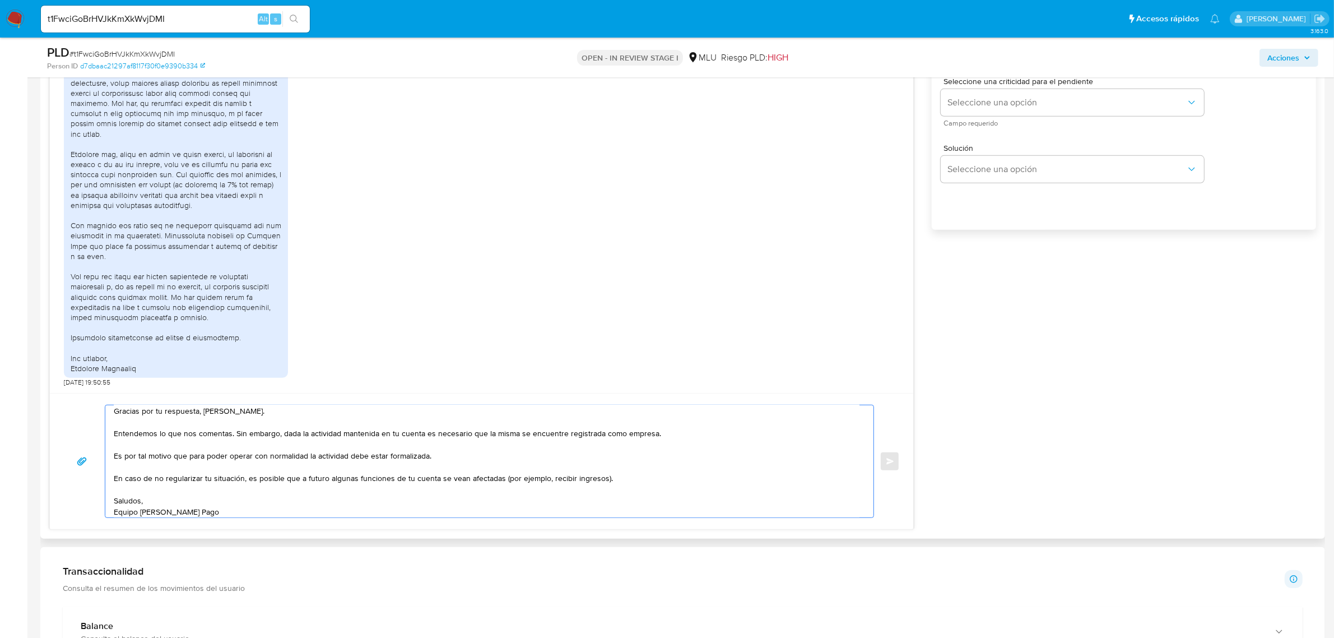
click at [410, 452] on textarea "Gracias por tu respuesta, Robinson. Entendemos lo que nos comentas. Sin embargo…" at bounding box center [487, 461] width 746 height 112
click at [454, 457] on textarea "Gracias por tu respuesta, Robinson. Entendemos lo que nos comentas. Sin embargo…" at bounding box center [487, 461] width 746 height 112
drag, startPoint x: 548, startPoint y: 456, endPoint x: 432, endPoint y: 452, distance: 116.6
click at [432, 452] on textarea "Gracias por tu respuesta, Robinson. Entendemos lo que nos comentas. Sin embargo…" at bounding box center [487, 461] width 746 height 112
click at [359, 435] on textarea "Gracias por tu respuesta, Robinson. Entendemos lo que nos comentas. Sin embargo…" at bounding box center [487, 461] width 746 height 112
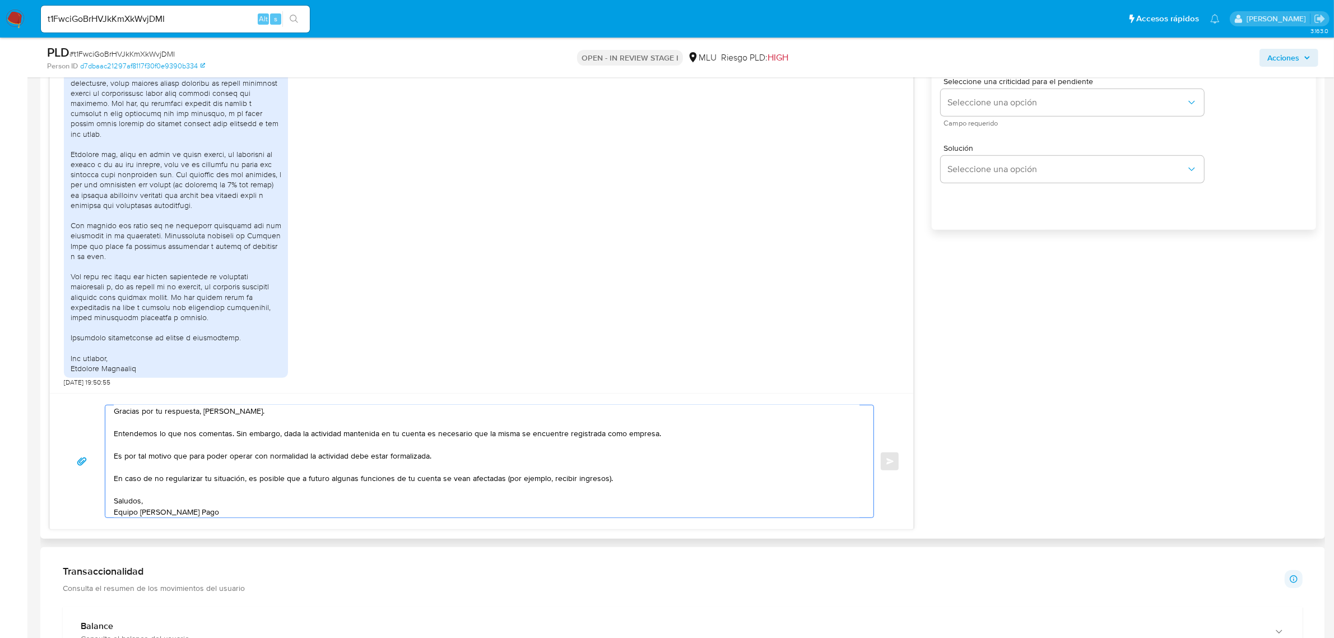
click at [656, 435] on textarea "Gracias por tu respuesta, Robinson. Entendemos lo que nos comentas. Sin embargo…" at bounding box center [487, 461] width 746 height 112
click at [153, 457] on textarea "Gracias por tu respuesta, Robinson. Entendemos lo que nos comentas. Sin embargo…" at bounding box center [487, 461] width 746 height 112
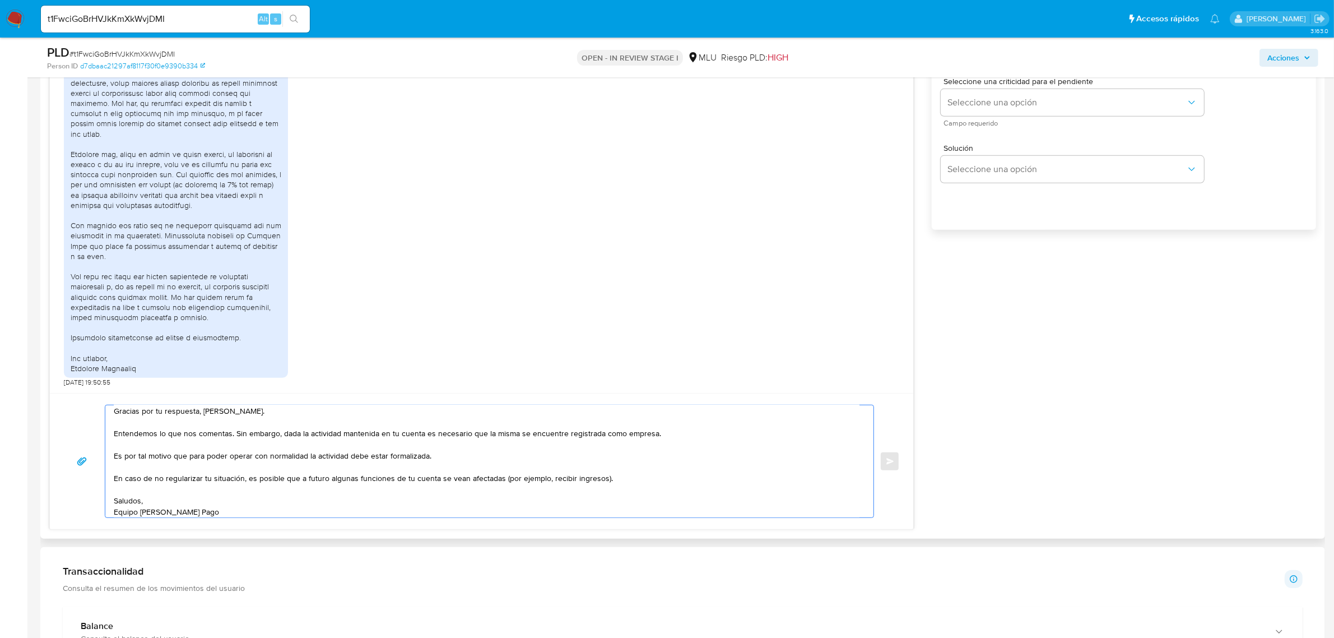
drag, startPoint x: 187, startPoint y: 455, endPoint x: 112, endPoint y: 458, distance: 74.6
click at [112, 458] on div "Gracias por tu respuesta, Robinson. Entendemos lo que nos comentas. Sin embargo…" at bounding box center [486, 461] width 763 height 112
click at [427, 458] on textarea "Gracias por tu respuesta, Robinson. Entendemos lo que nos comentas. Sin embargo…" at bounding box center [487, 461] width 746 height 112
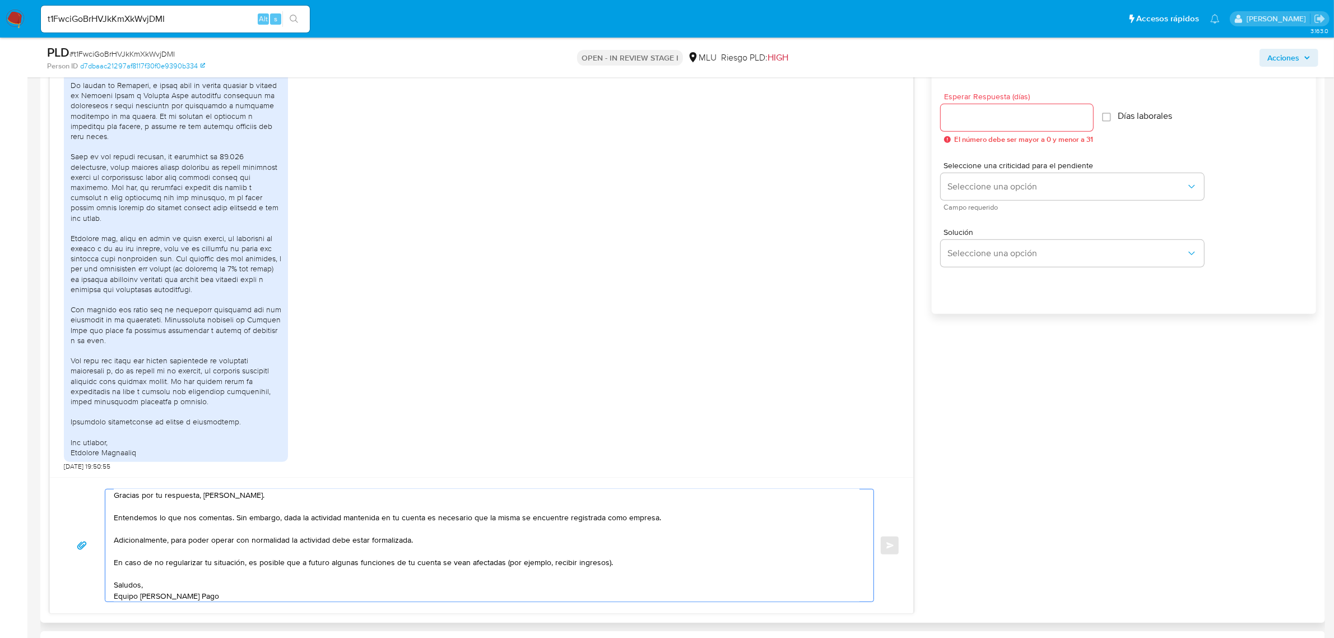
scroll to position [771, 0]
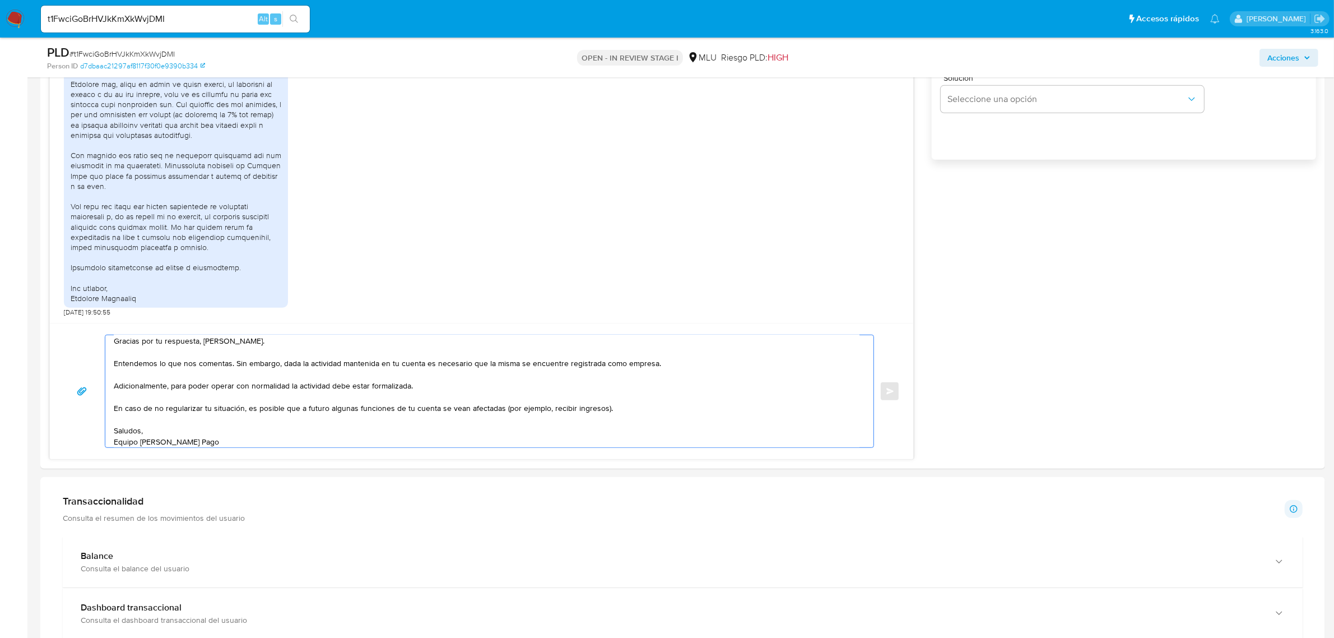
type textarea "Gracias por tu respuesta, Robinson. Entendemos lo que nos comentas. Sin embargo…"
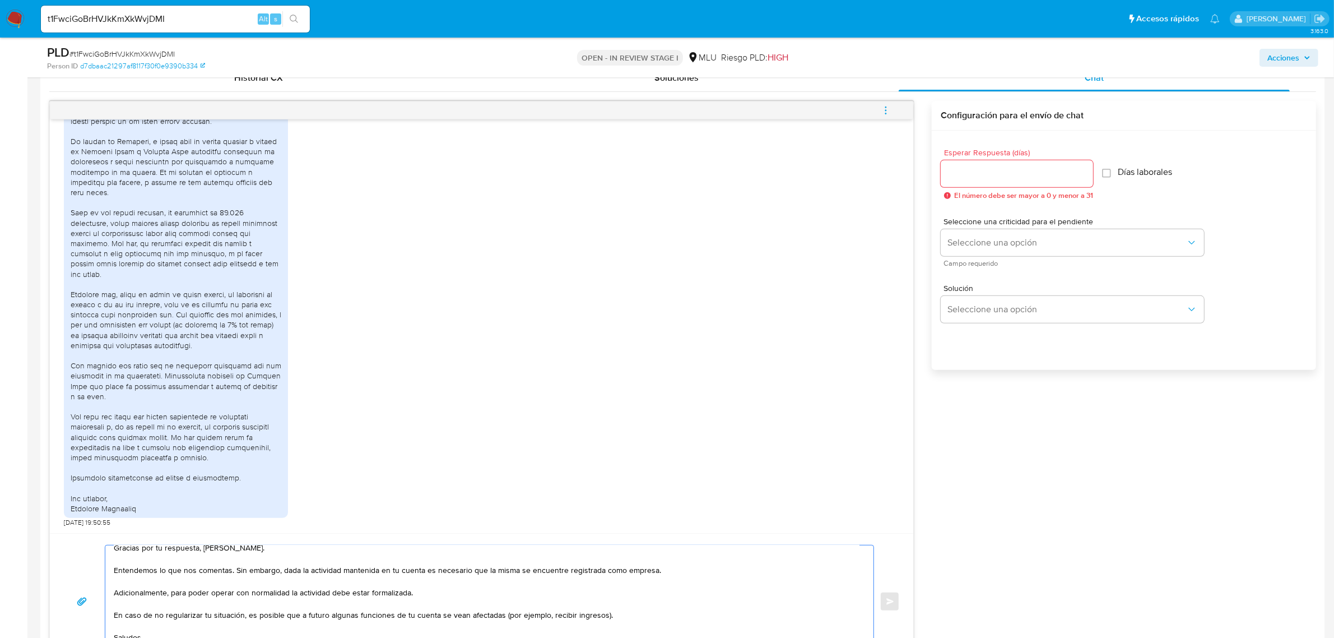
click at [1033, 180] on input "Esperar Respuesta (días)" at bounding box center [1017, 173] width 152 height 15
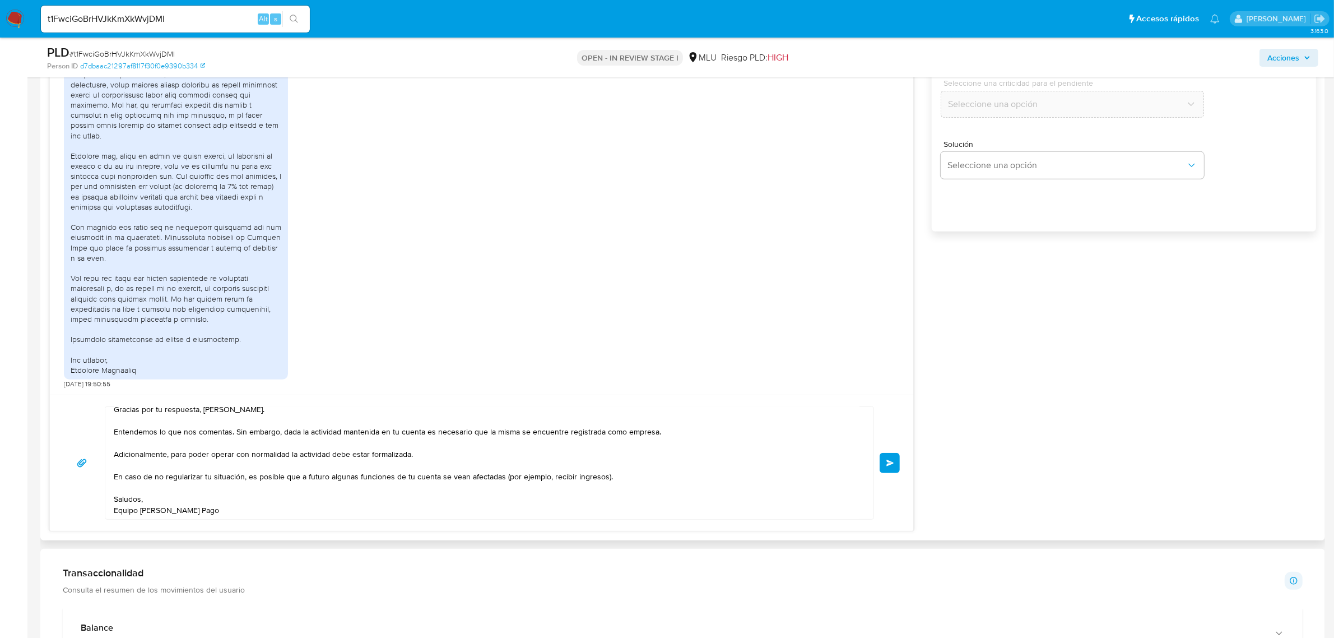
scroll to position [701, 0]
type input "0"
click at [900, 457] on button "Enviar" at bounding box center [890, 461] width 20 height 20
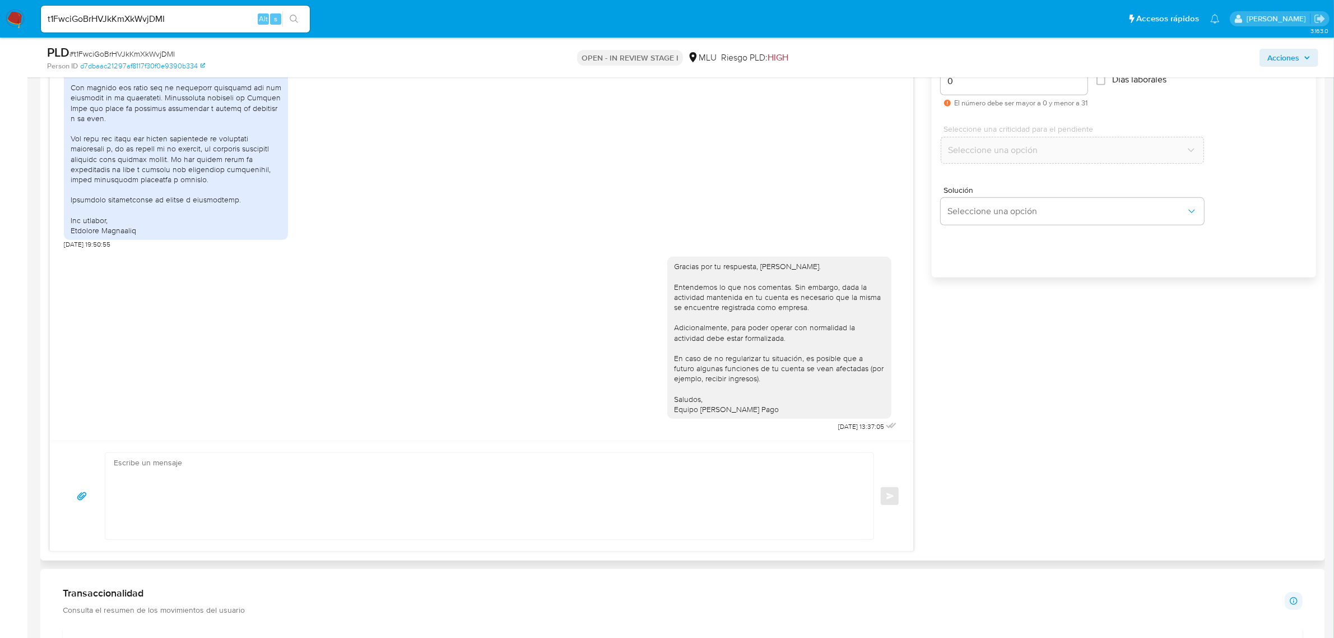
scroll to position [630, 0]
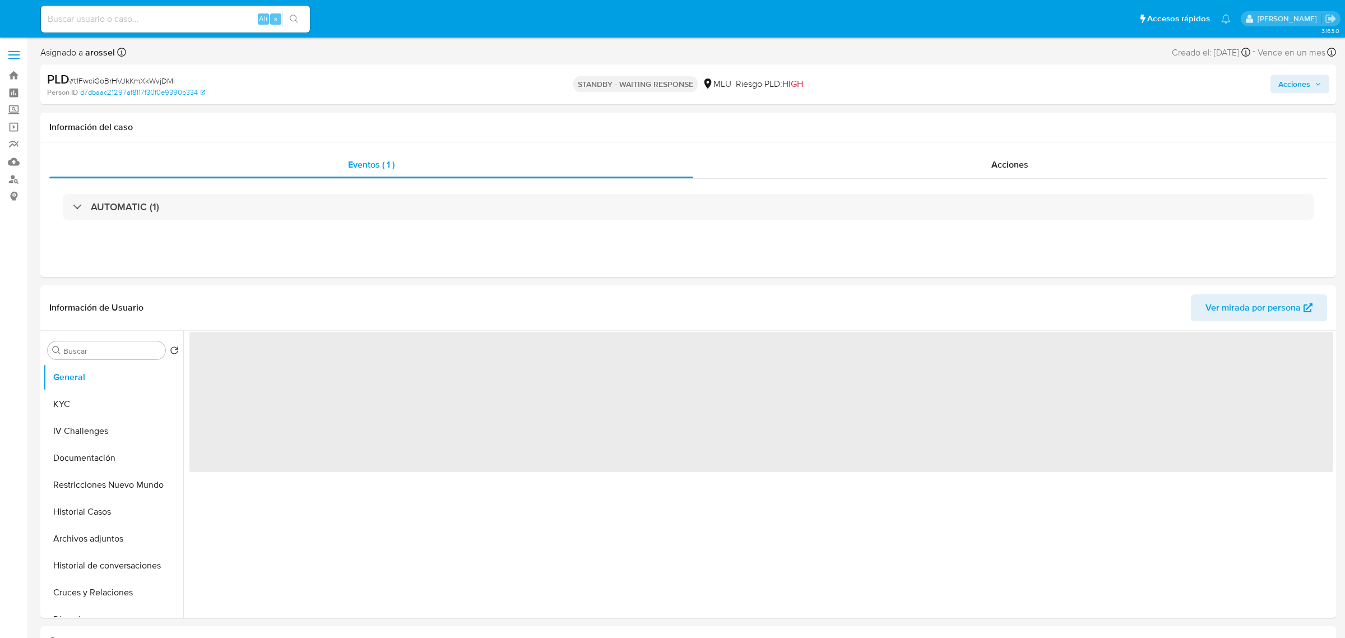
select select "10"
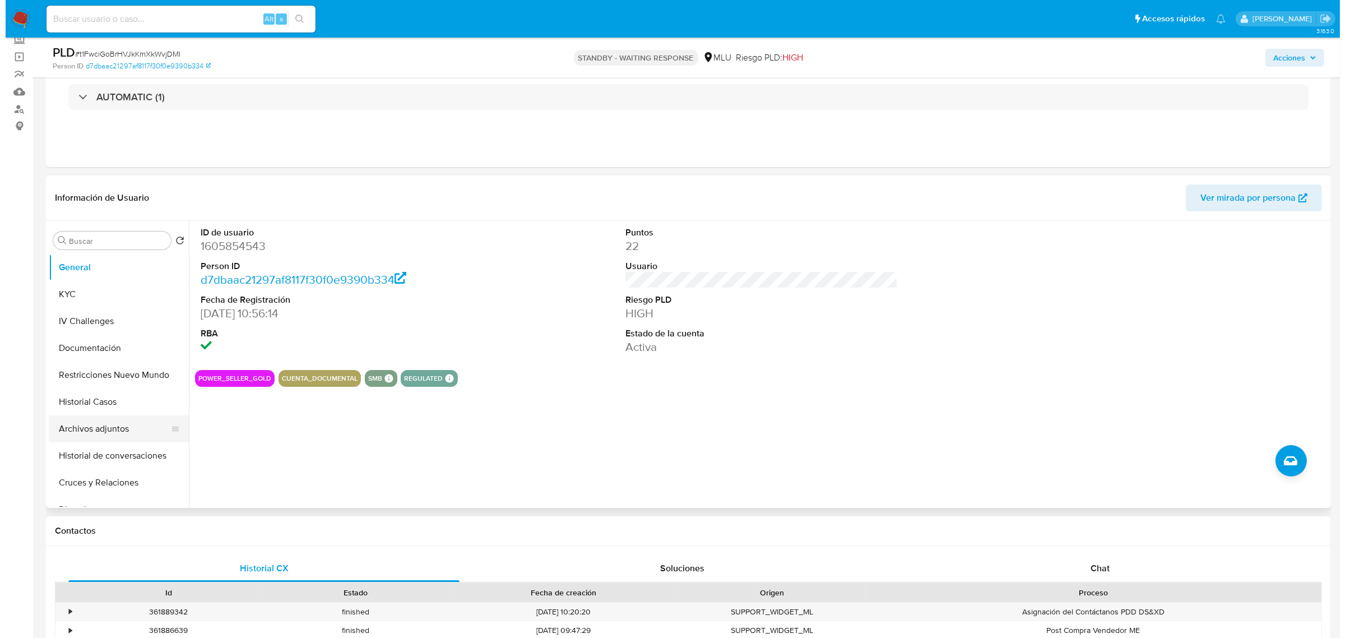
scroll to position [140, 0]
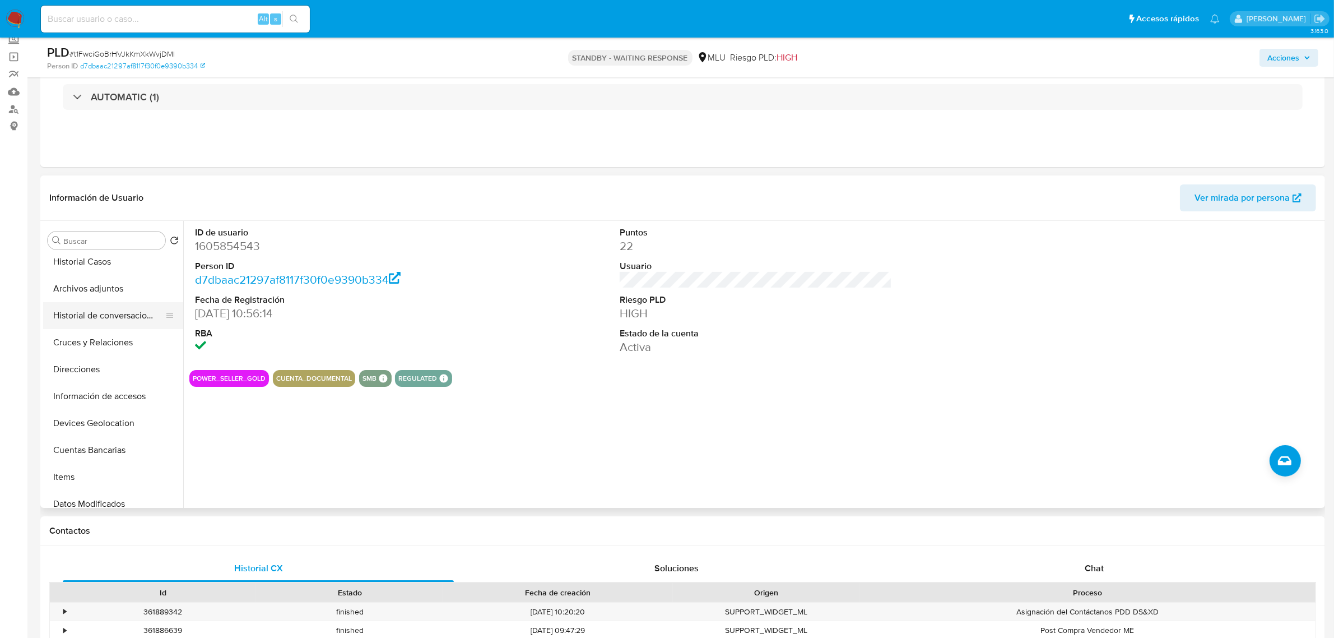
click at [108, 311] on button "Historial de conversaciones" at bounding box center [108, 315] width 131 height 27
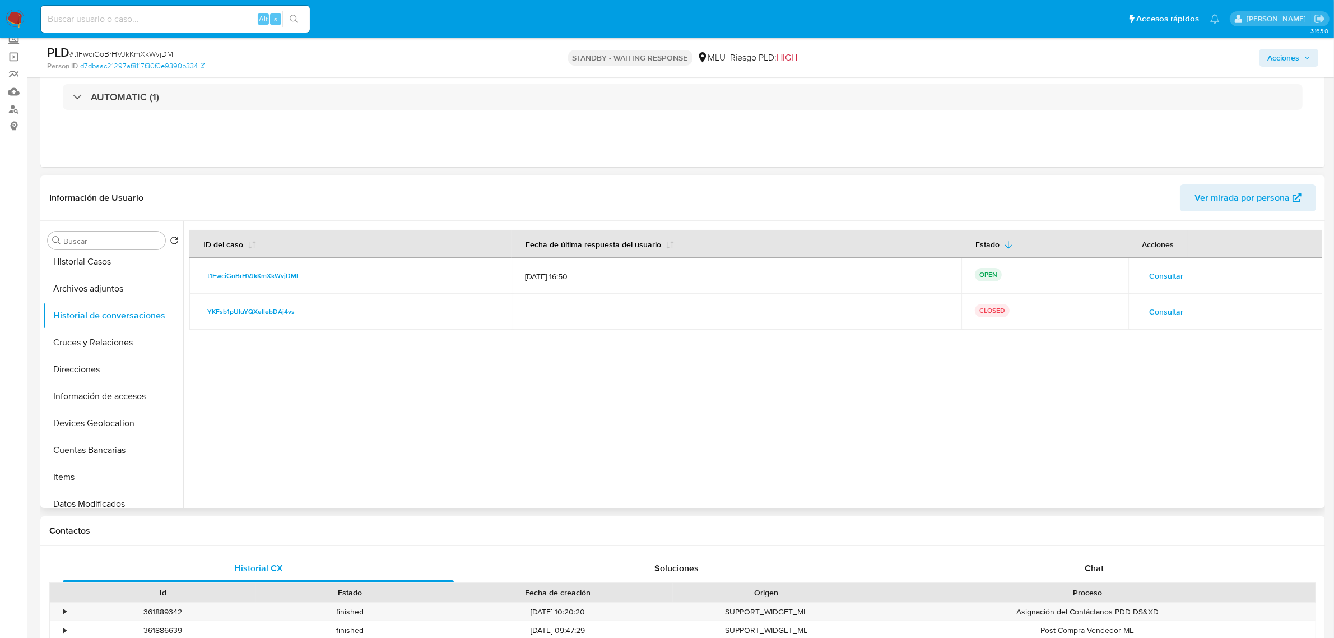
click at [1167, 319] on span "Consultar" at bounding box center [1167, 312] width 34 height 16
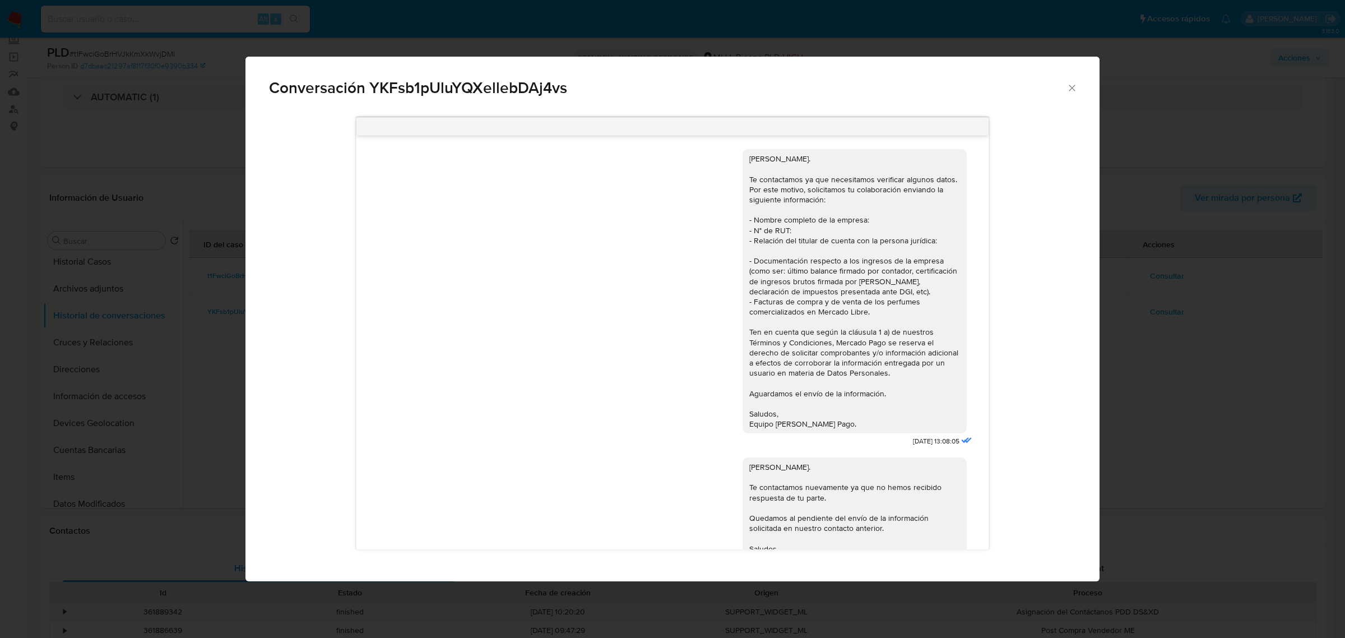
scroll to position [2437, 0]
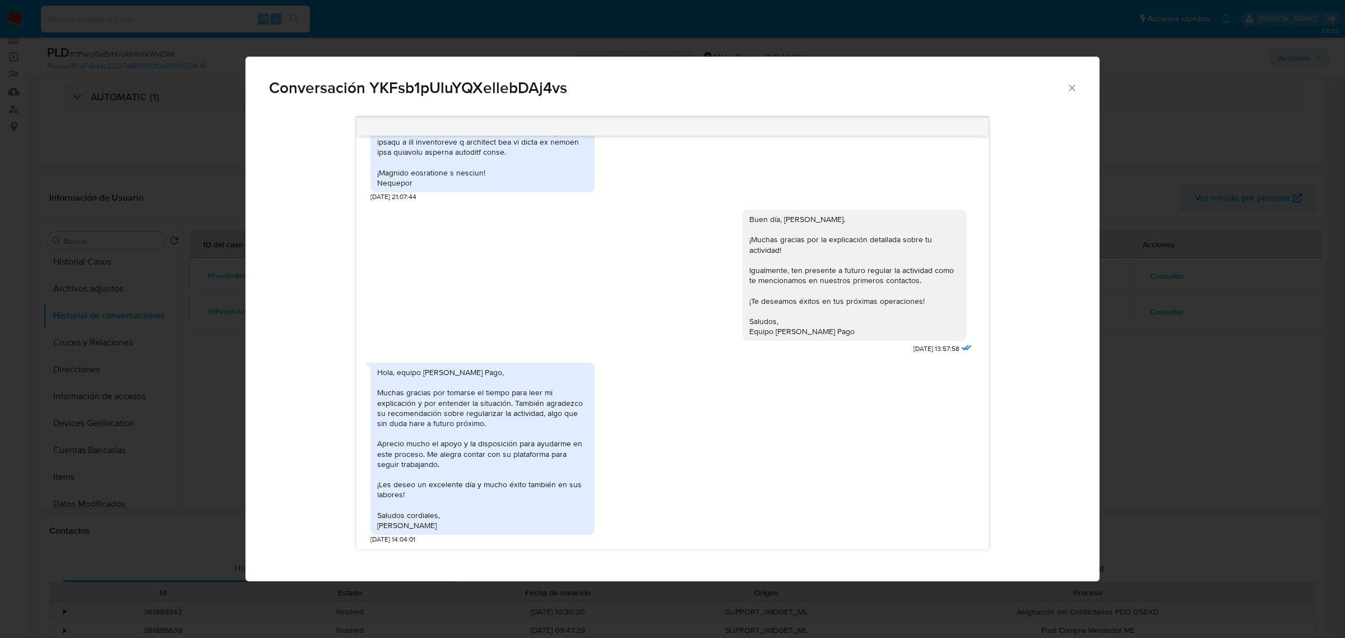
click at [1183, 435] on div "Conversación YKFsb1pUluYQXellebDAj4vs Hola, [PERSON_NAME]. Te contactamos ya qu…" at bounding box center [672, 319] width 1345 height 638
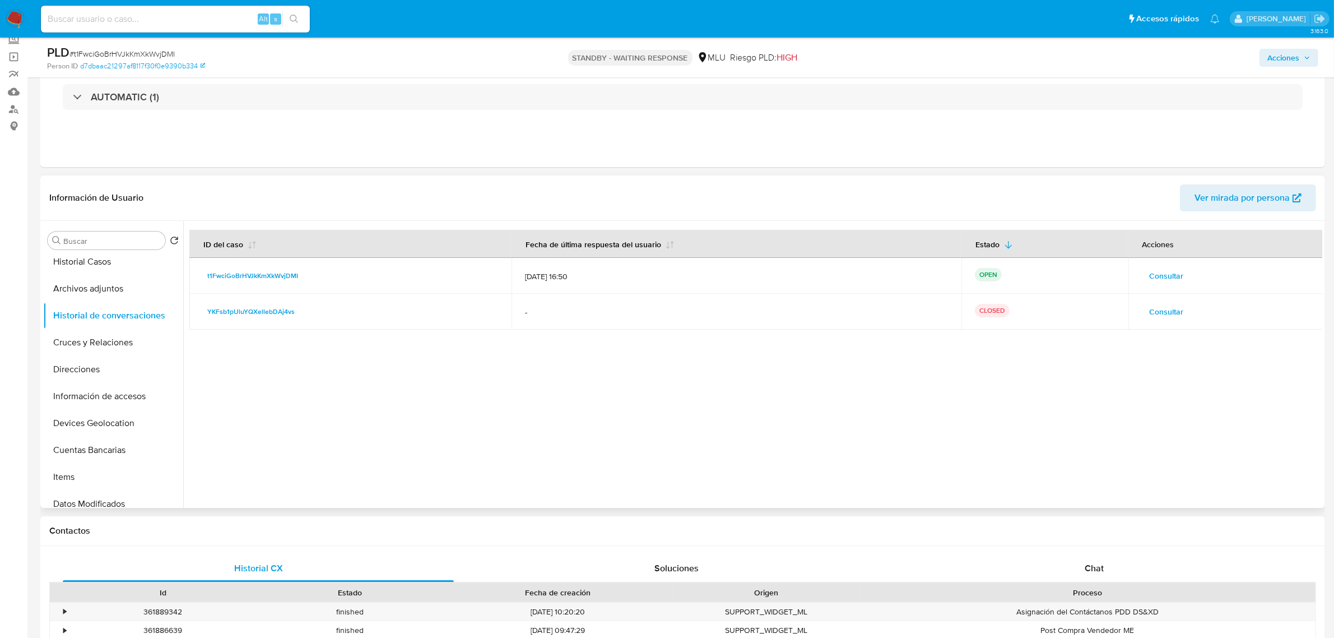
click at [1182, 309] on button "Consultar" at bounding box center [1167, 312] width 50 height 18
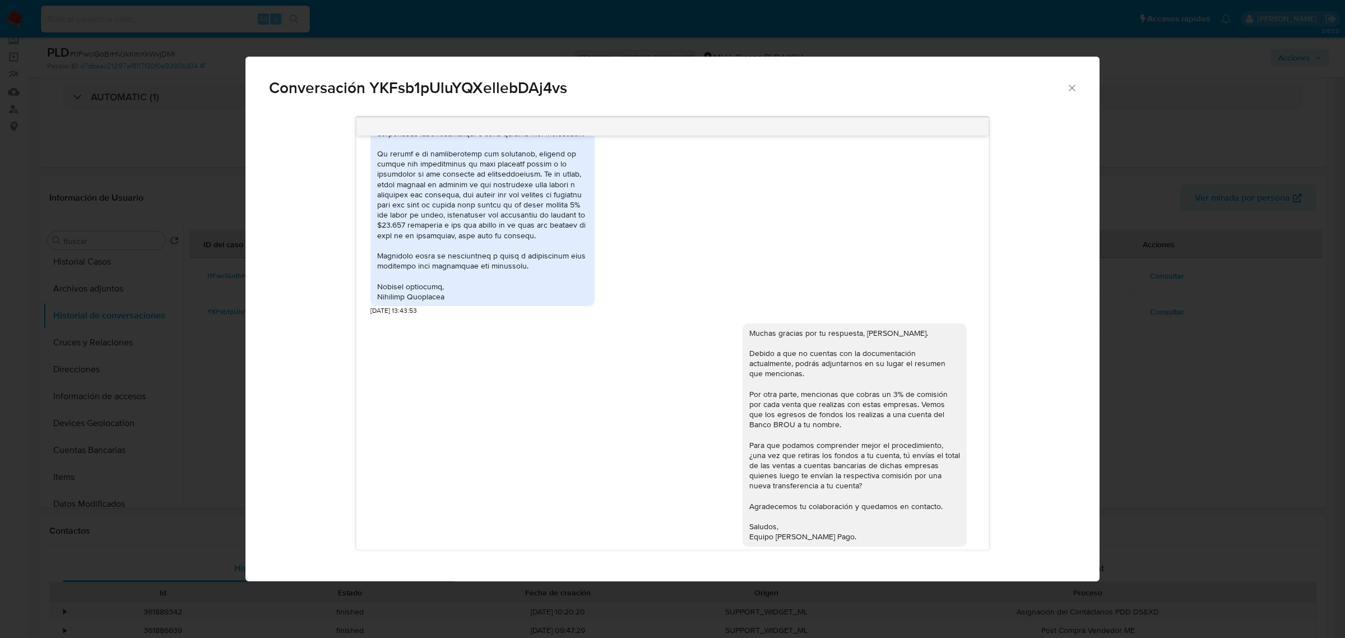
scroll to position [1806, 0]
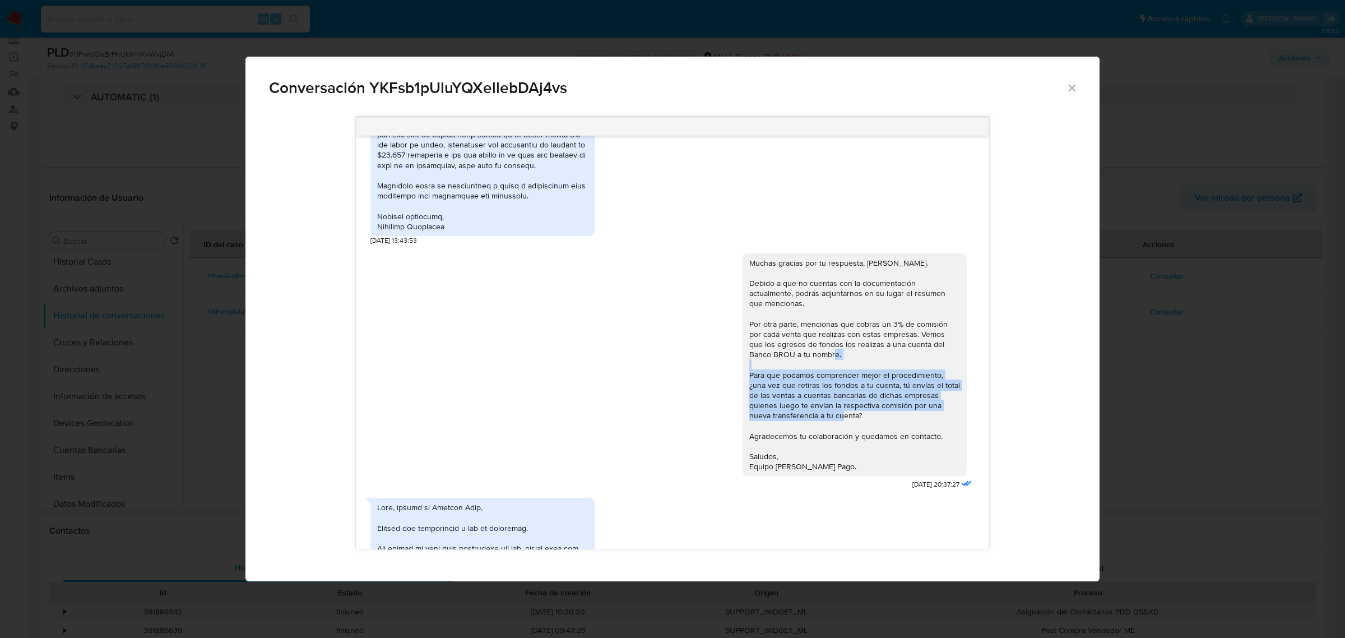
drag, startPoint x: 838, startPoint y: 407, endPoint x: 726, endPoint y: 366, distance: 119.3
click at [726, 366] on div "Muchas gracias por tu respuesta, [PERSON_NAME]. Debido a que no cuentas con la …" at bounding box center [672, 368] width 604 height 247
copy div "Para que podamos comprender mejor el procedimiento, ¿una vez que retiras los fo…"
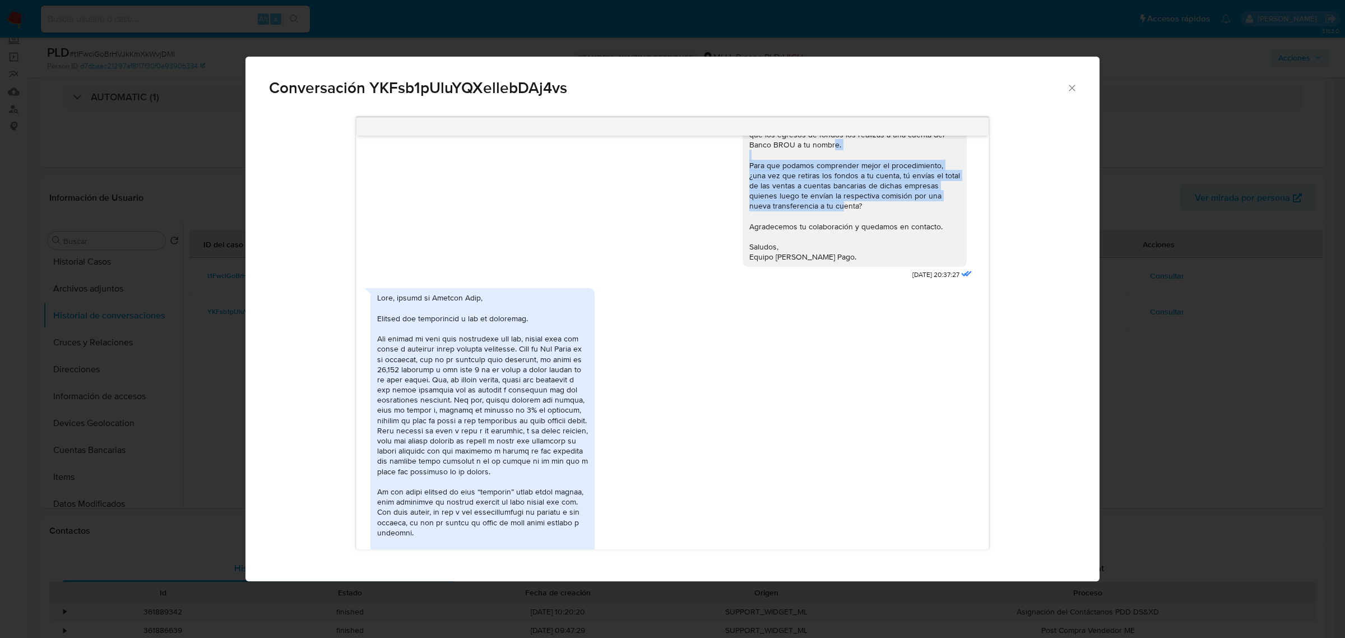
scroll to position [2016, 0]
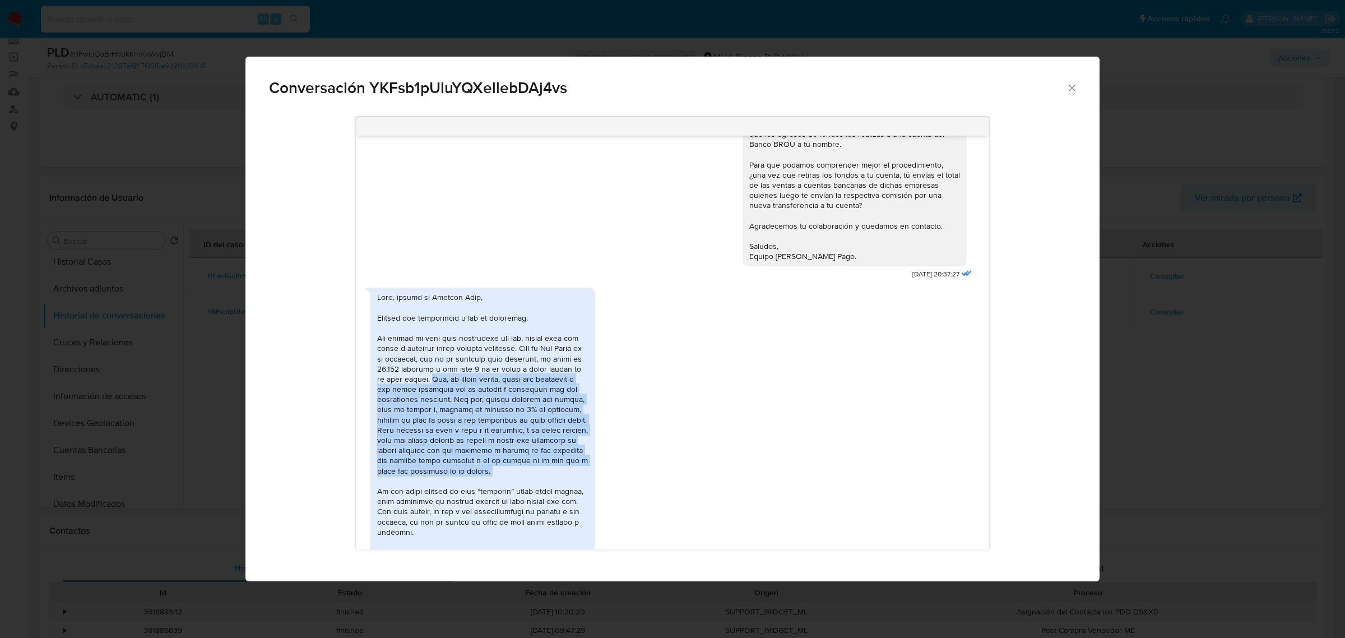
drag, startPoint x: 467, startPoint y: 369, endPoint x: 480, endPoint y: 480, distance: 112.3
click at [480, 480] on div "Comunicación" at bounding box center [482, 450] width 211 height 316
copy div "Acá, de cierta manera, todos nos conocemos y las cosas funcionan más de palabra…"
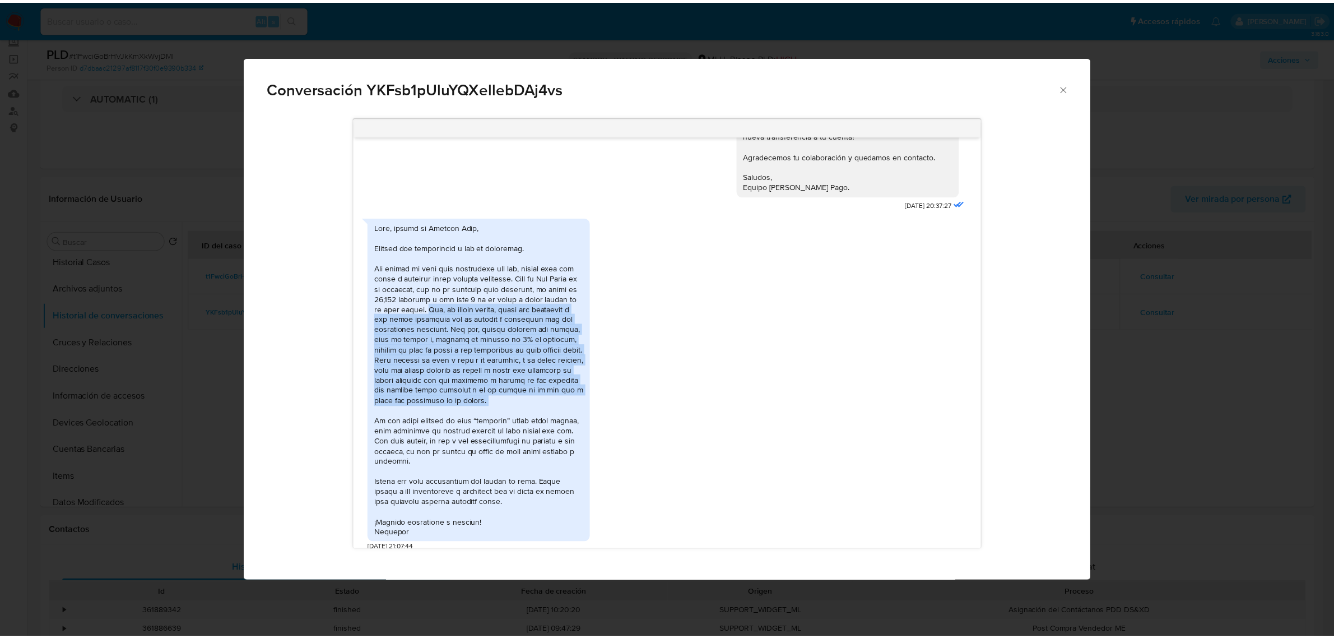
scroll to position [2156, 0]
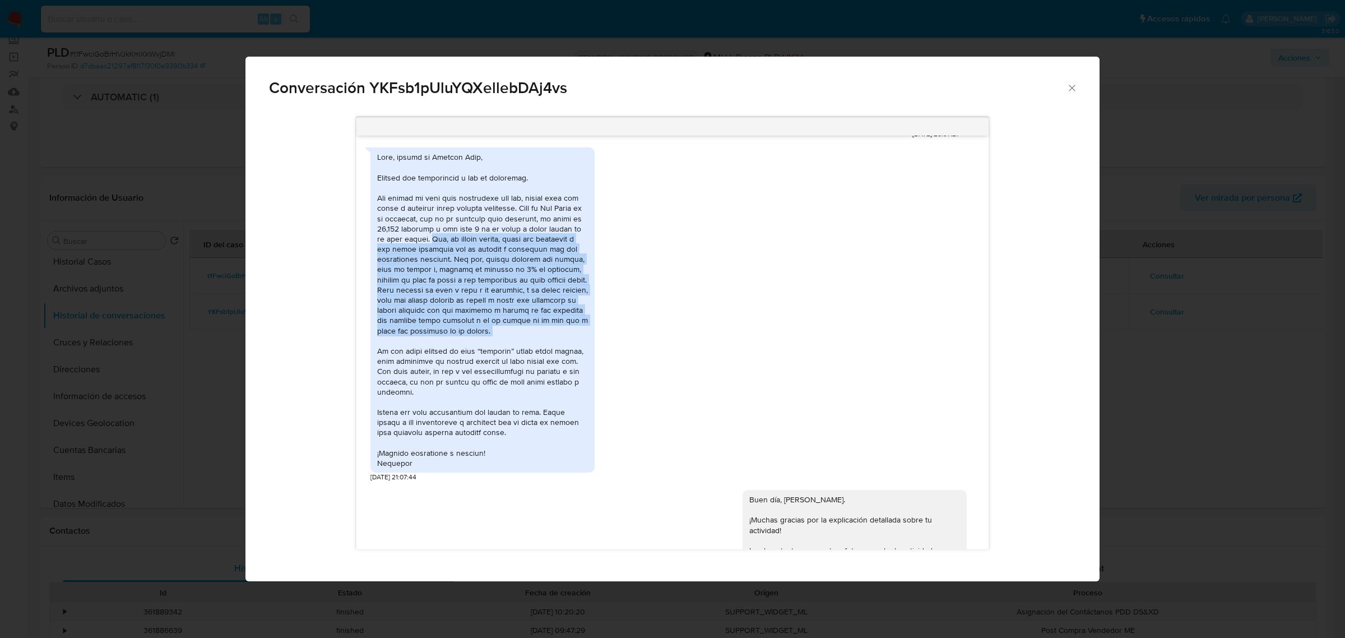
click at [1070, 91] on icon "Cerrar" at bounding box center [1071, 87] width 11 height 11
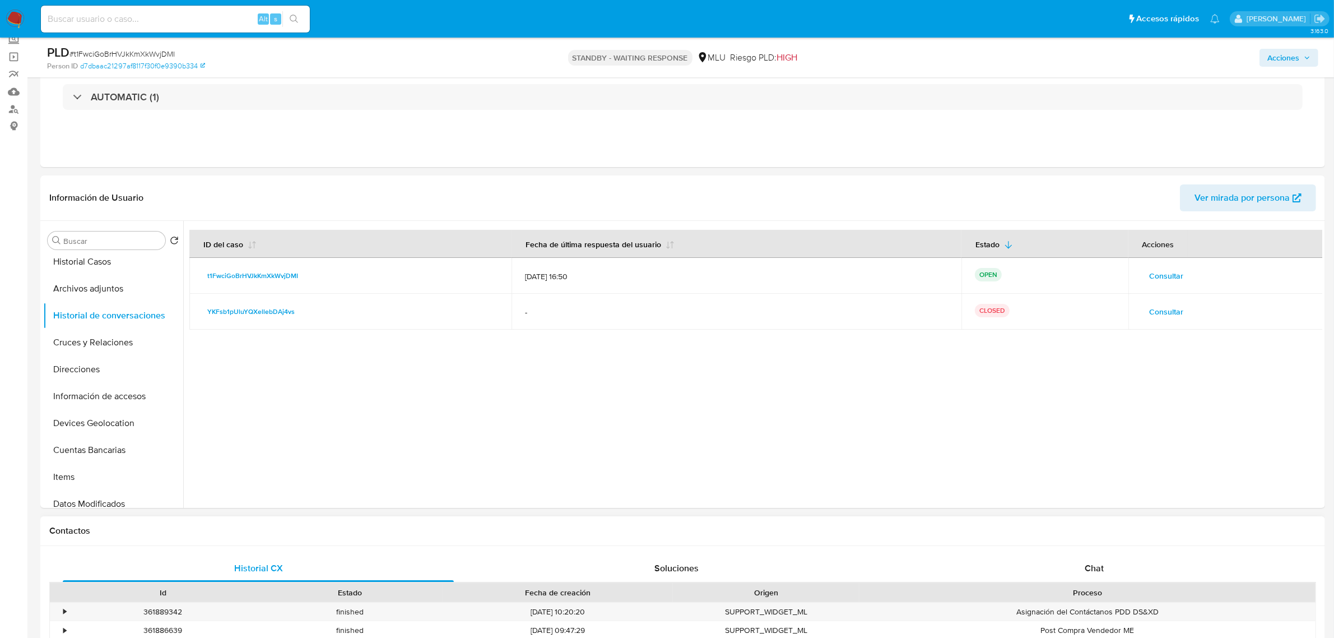
click at [1071, 590] on div "Proceso" at bounding box center [1088, 592] width 440 height 11
click at [1076, 573] on div "Chat" at bounding box center [1094, 568] width 391 height 27
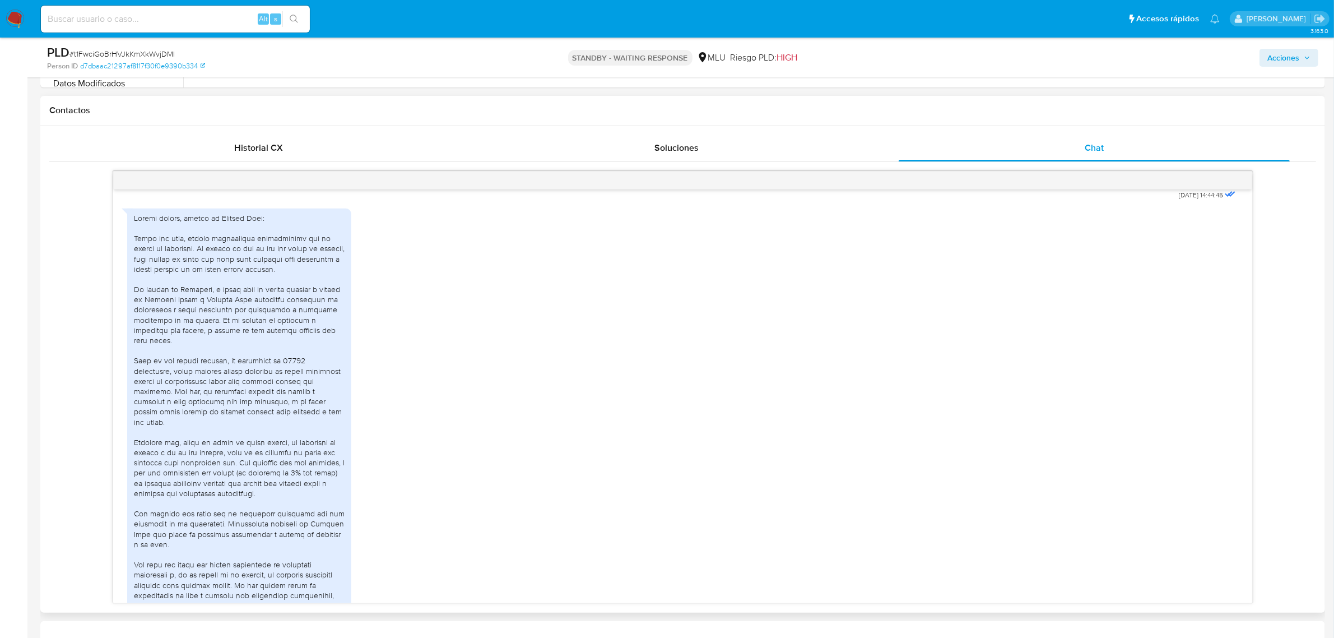
scroll to position [350, 0]
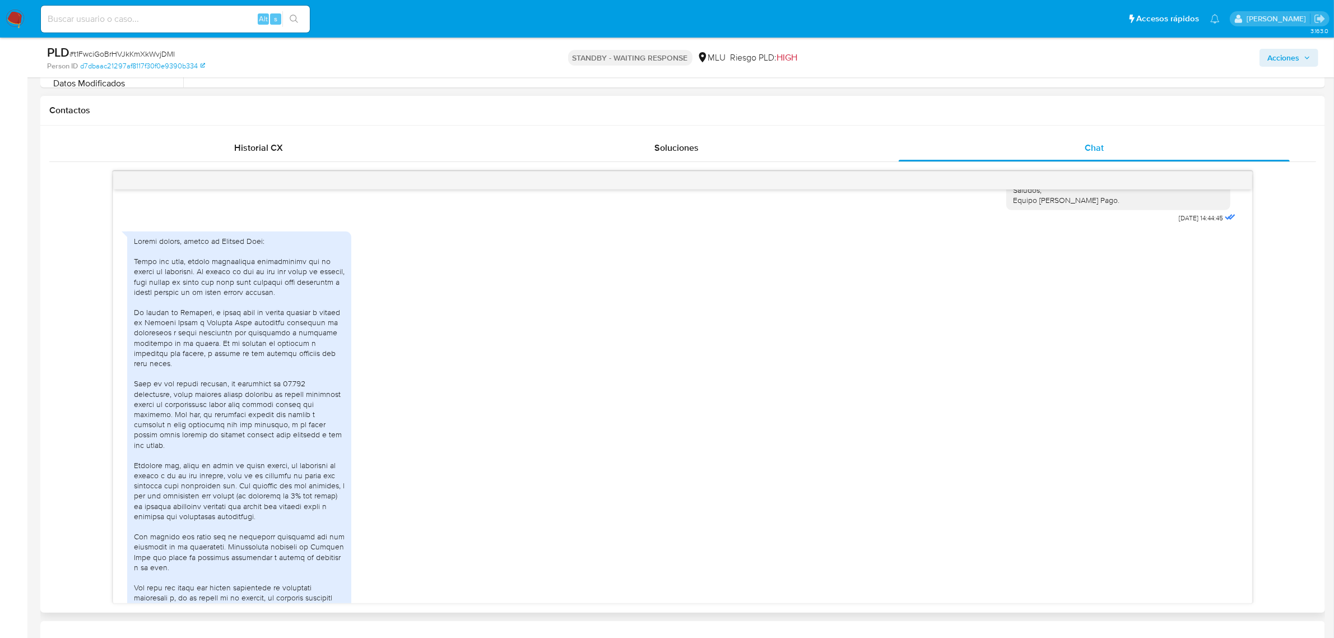
click at [207, 480] on div at bounding box center [239, 460] width 211 height 448
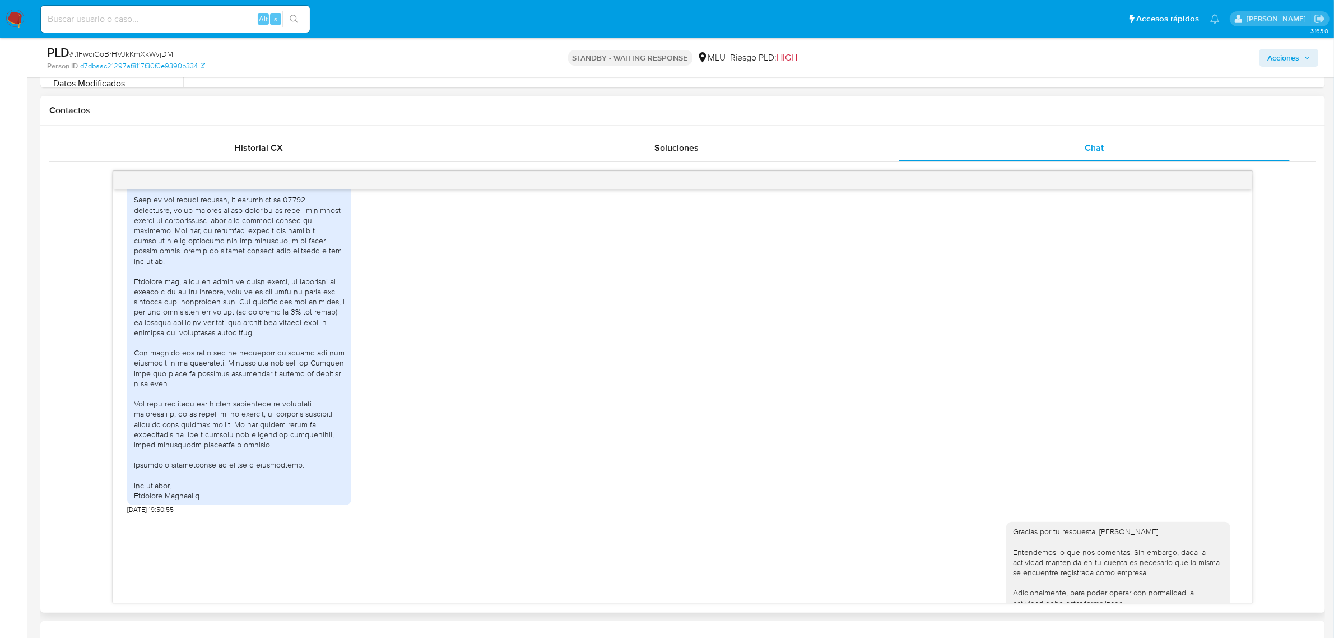
scroll to position [560, 0]
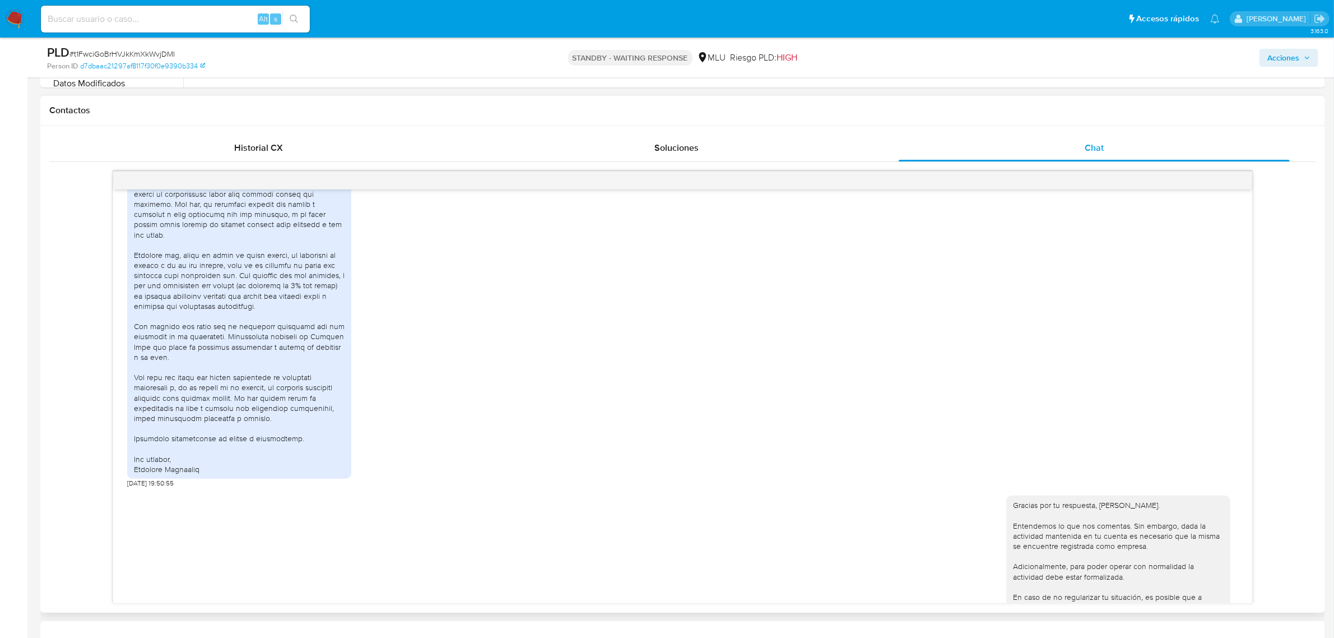
click at [1124, 537] on div "Gracias por tu respuesta, Robinson. Entendemos lo que nos comentas. Sin embargo…" at bounding box center [1118, 576] width 211 height 153
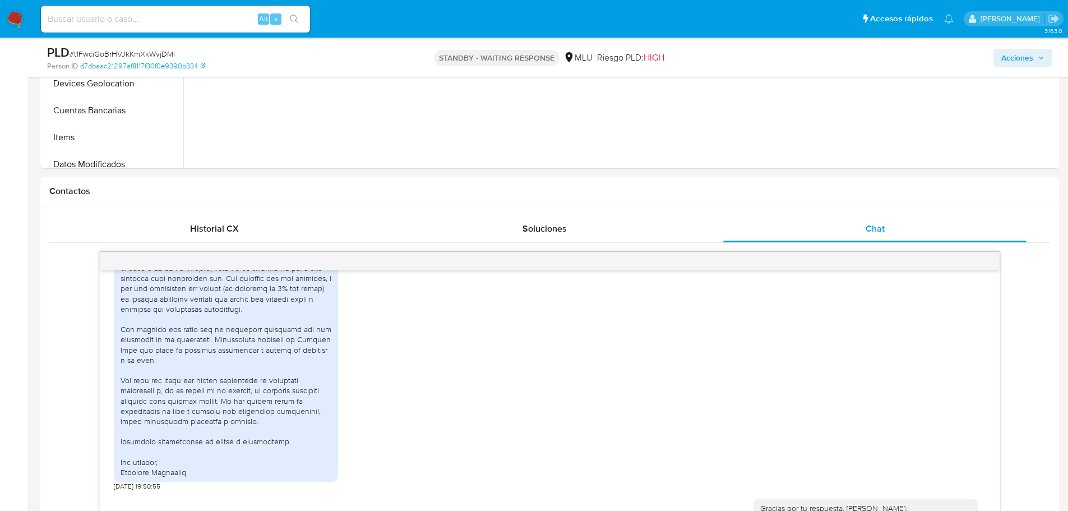
scroll to position [322, 0]
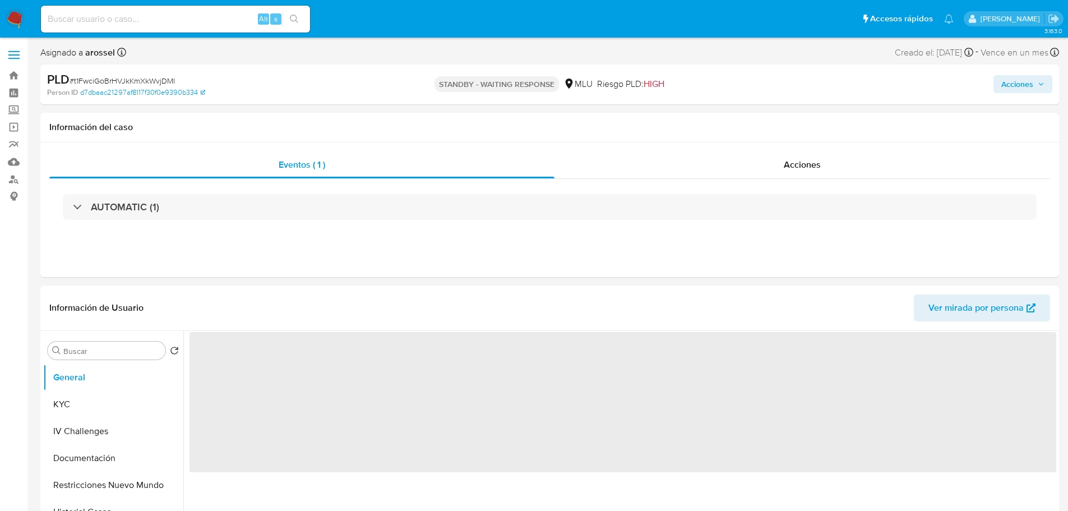
select select "10"
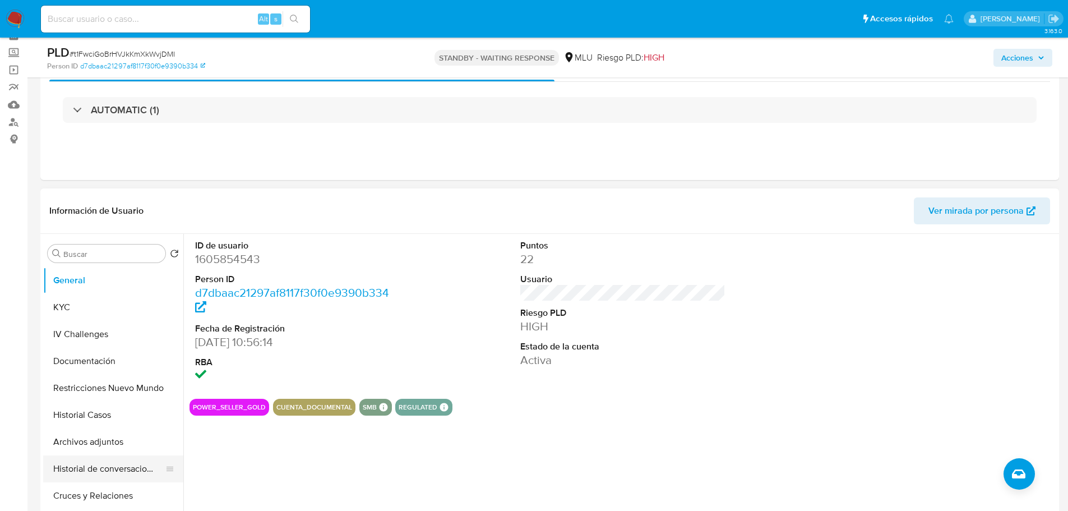
scroll to position [112, 0]
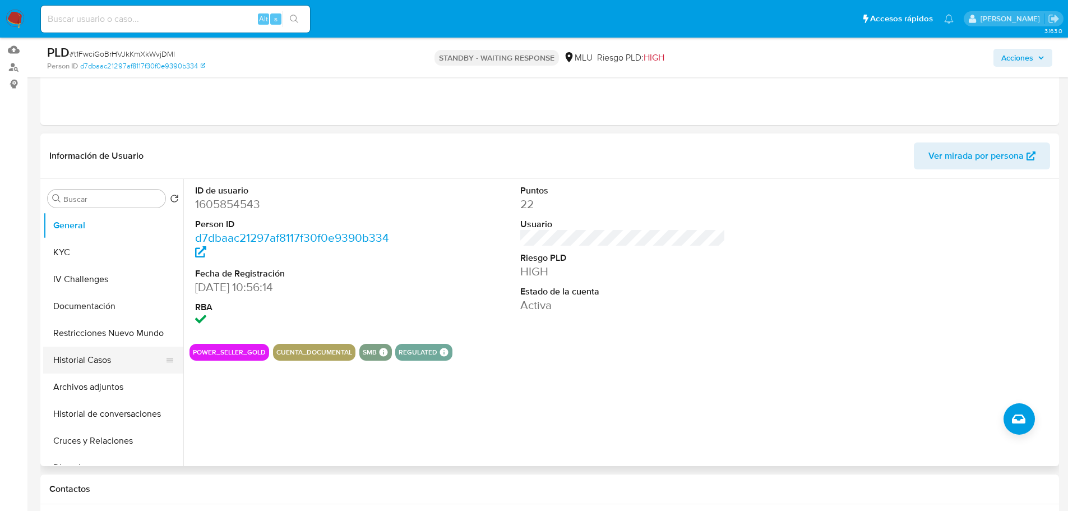
click at [105, 356] on button "Historial Casos" at bounding box center [108, 359] width 131 height 27
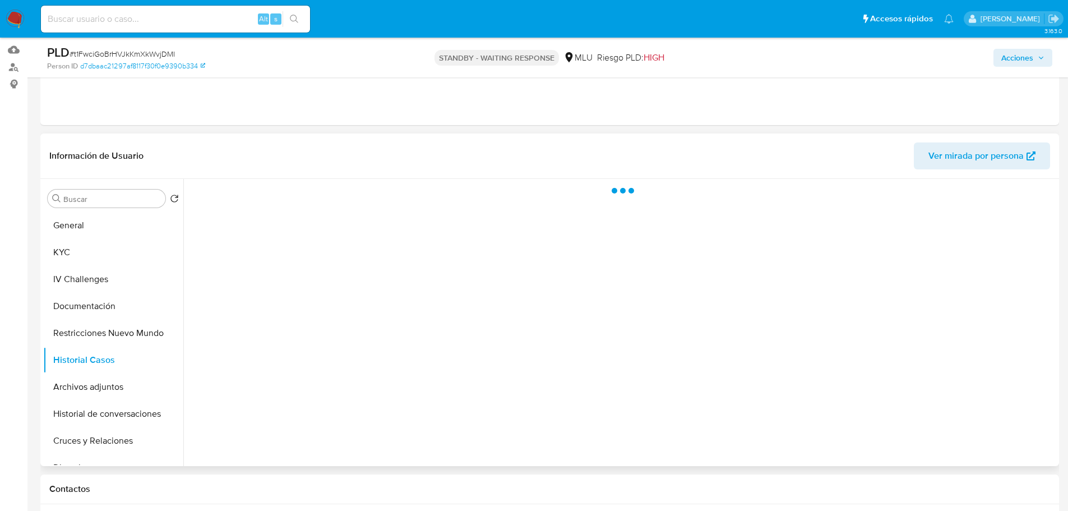
scroll to position [0, 0]
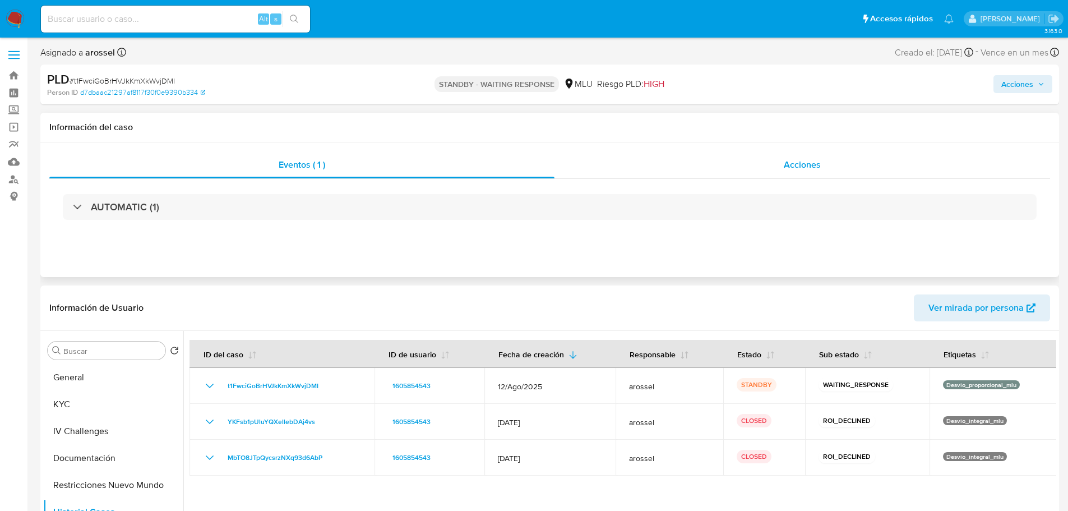
click at [827, 175] on div "Acciones" at bounding box center [801, 164] width 495 height 27
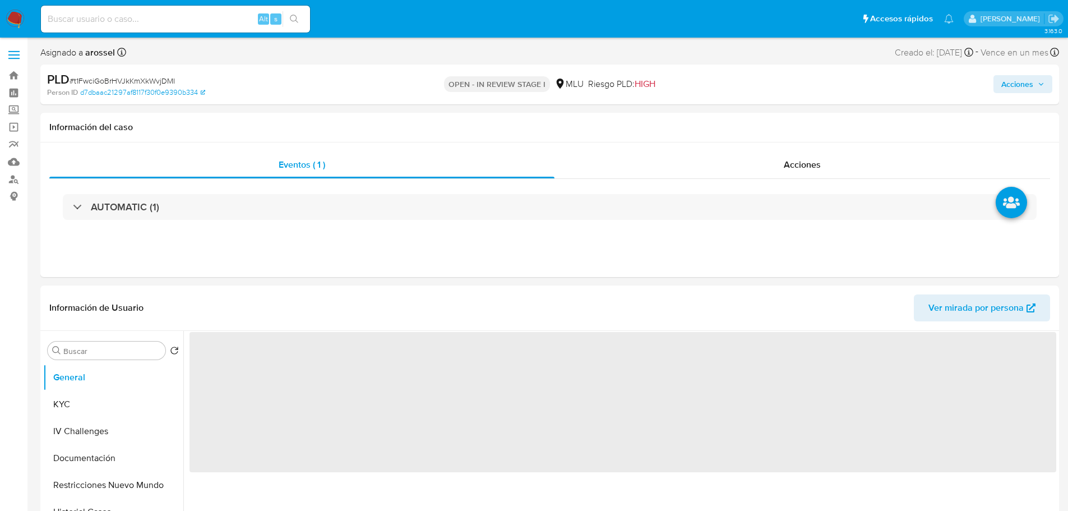
select select "10"
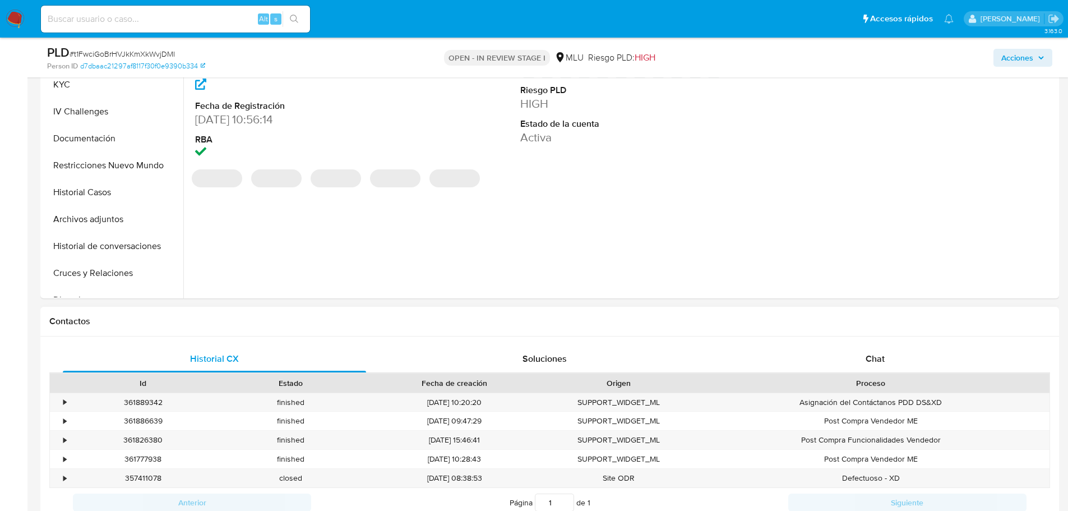
scroll to position [280, 0]
click at [908, 361] on div "Chat" at bounding box center [874, 358] width 303 height 27
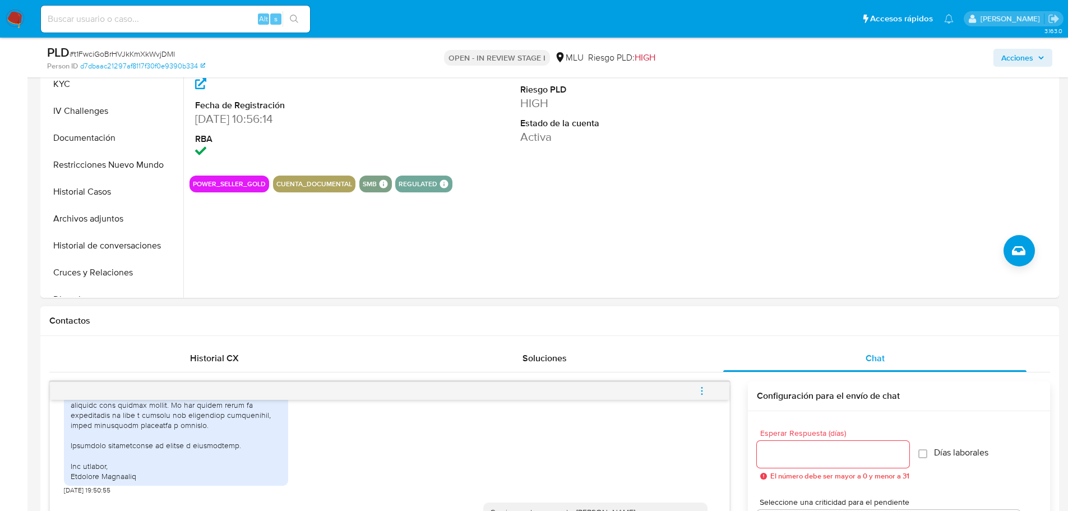
click at [703, 395] on icon "menu-action" at bounding box center [702, 391] width 10 height 10
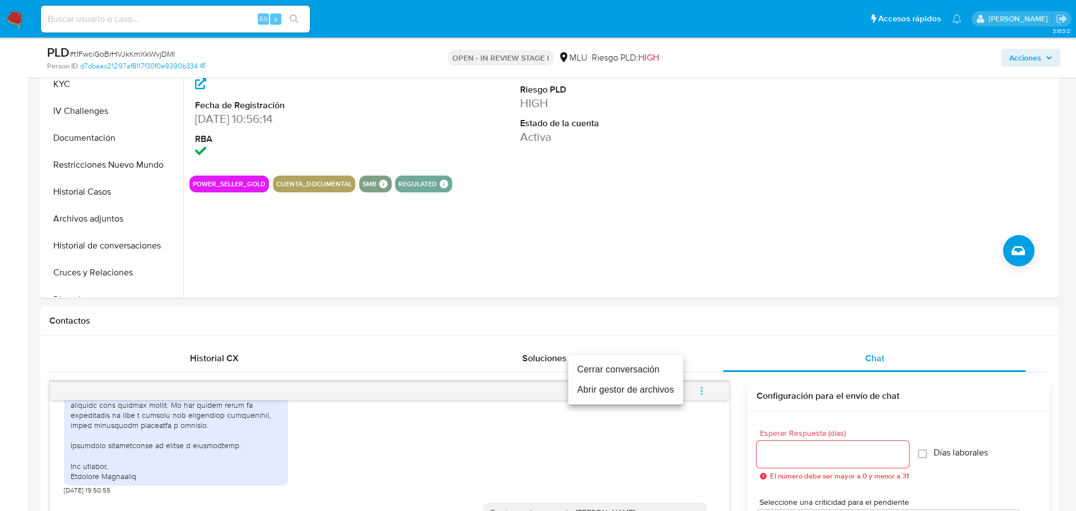
click at [664, 369] on li "Cerrar conversación" at bounding box center [625, 369] width 115 height 20
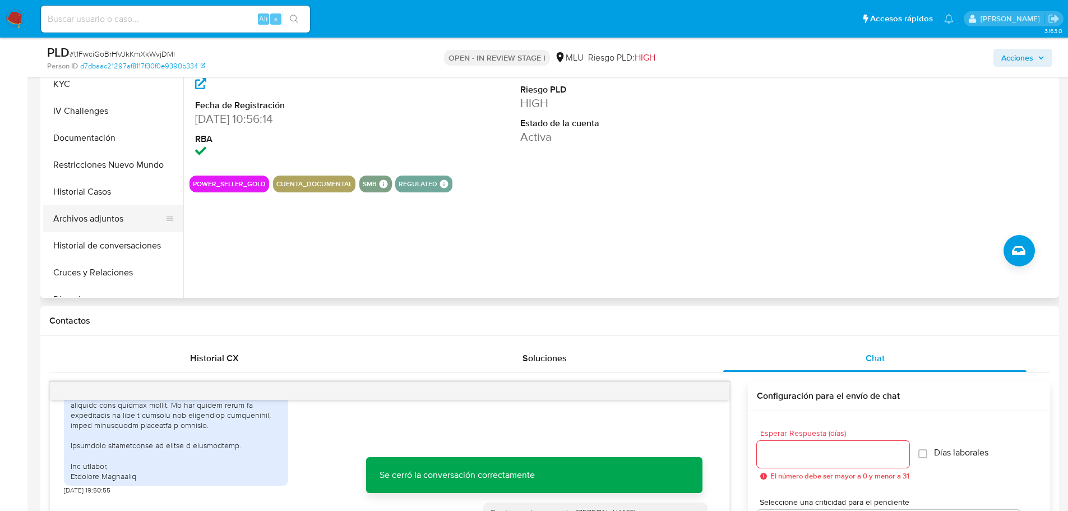
click at [90, 223] on button "Archivos adjuntos" at bounding box center [108, 218] width 131 height 27
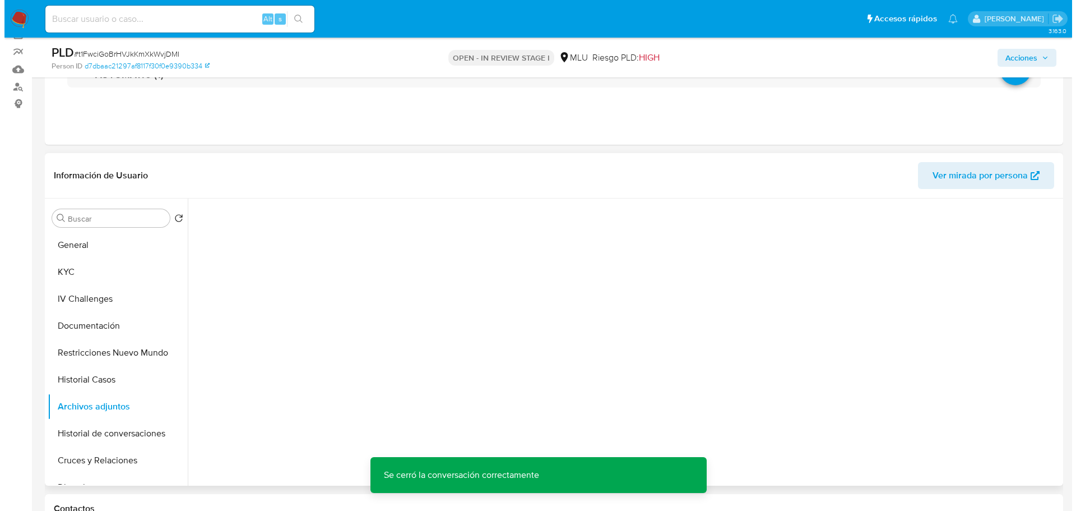
scroll to position [112, 0]
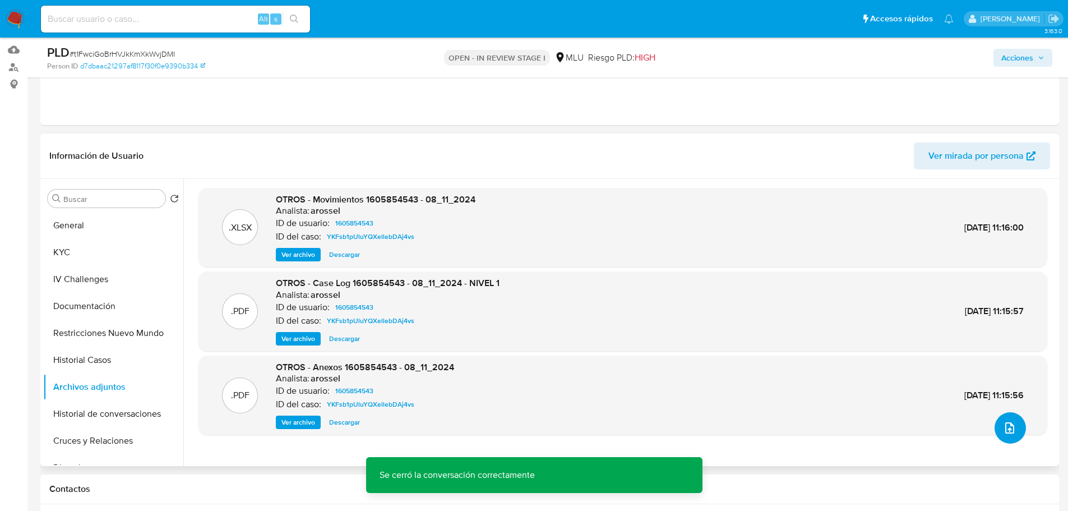
click at [1005, 432] on icon "upload-file" at bounding box center [1009, 427] width 9 height 11
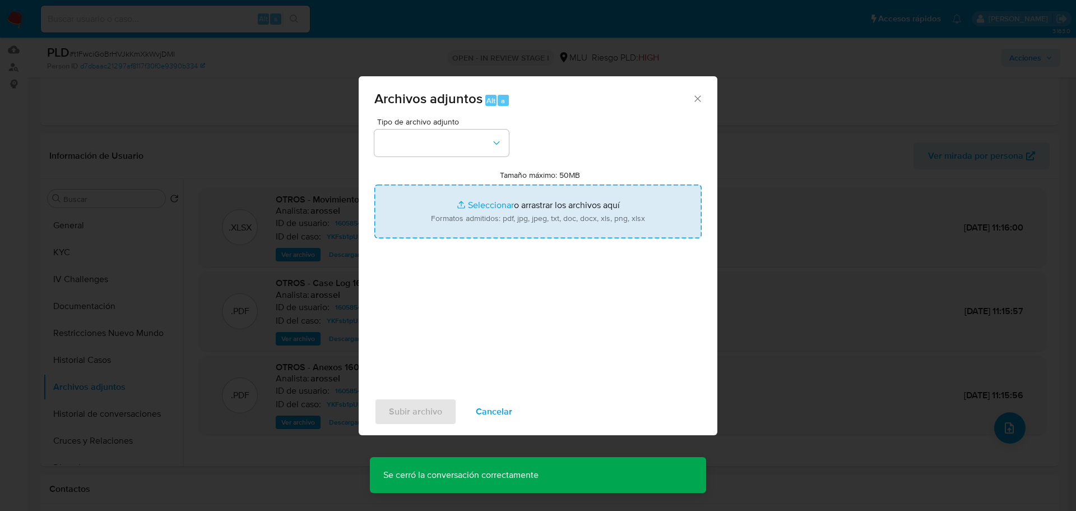
click at [573, 225] on input "Tamaño máximo: 50MB Seleccionar archivos" at bounding box center [537, 211] width 327 height 54
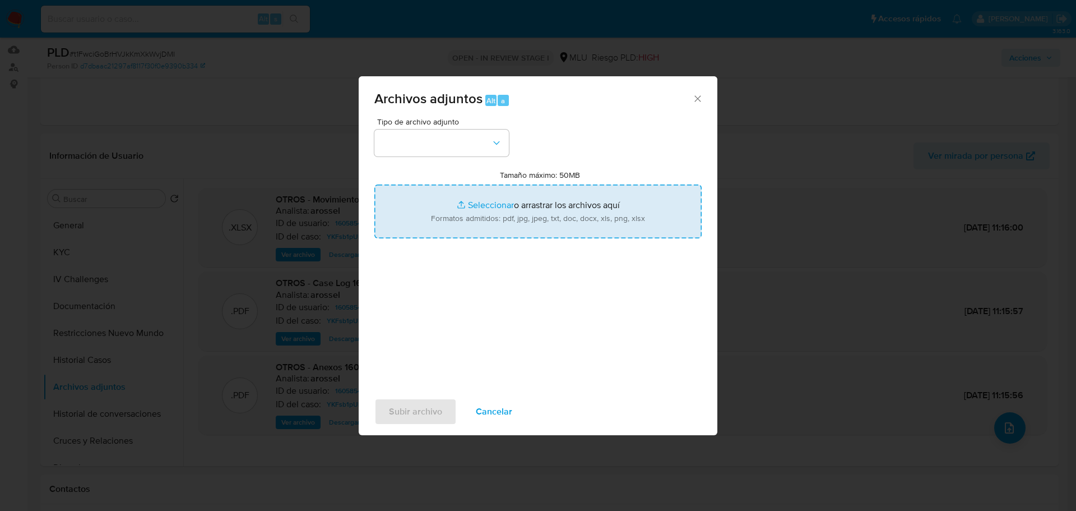
type input "C:\fakepath\Case Log 1605854543 - 02_10_2025.pdf"
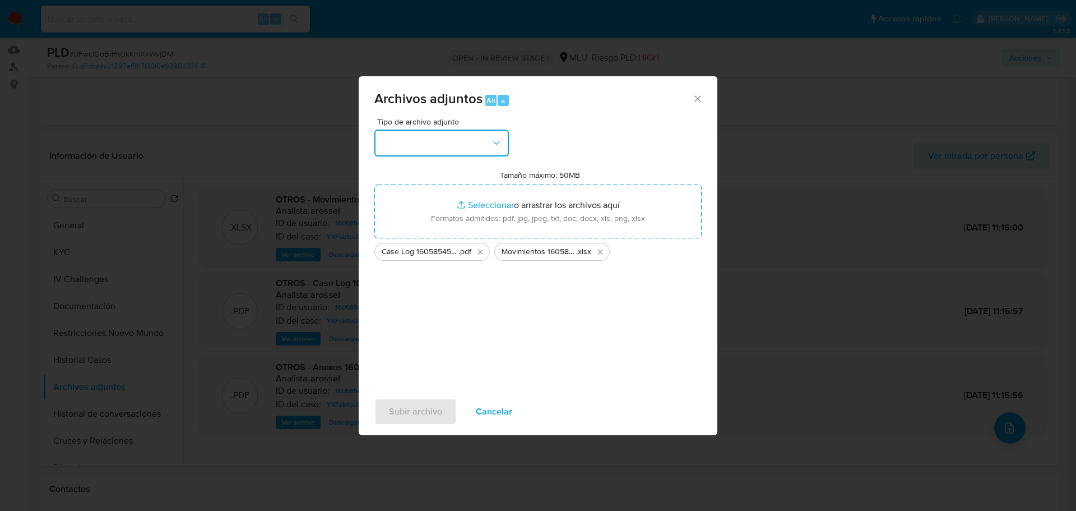
click at [486, 147] on button "button" at bounding box center [441, 142] width 134 height 27
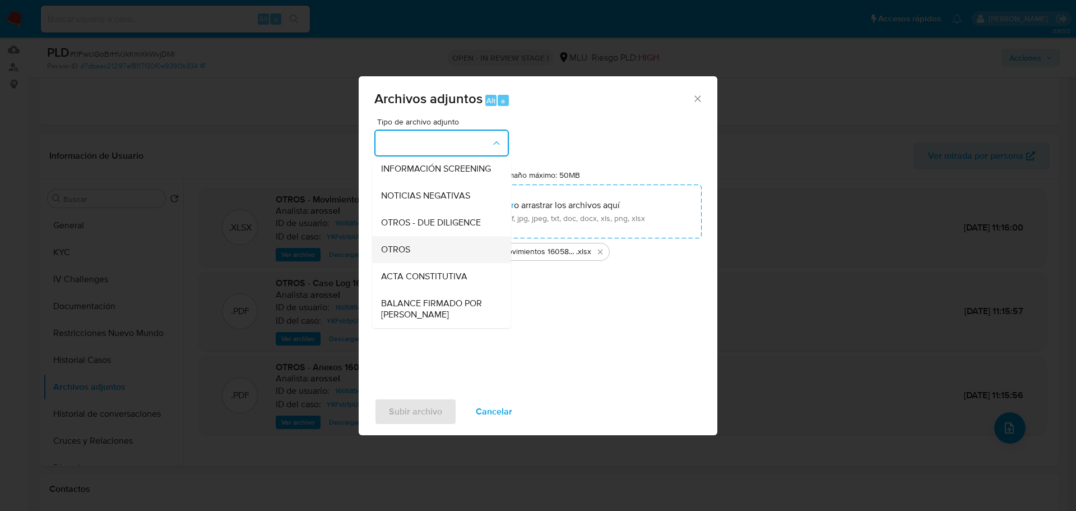
click at [425, 255] on div "OTROS" at bounding box center [438, 249] width 114 height 27
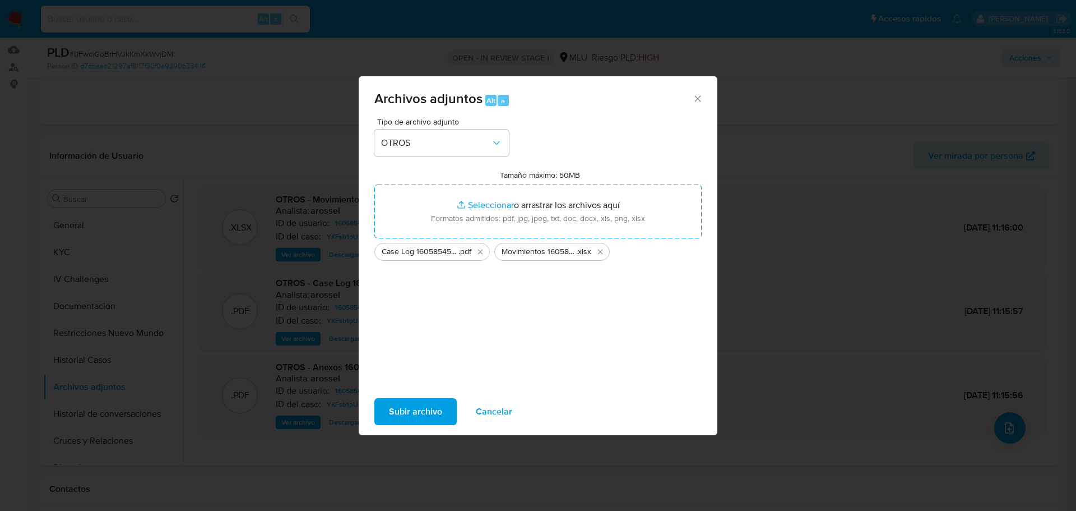
click at [430, 421] on span "Subir archivo" at bounding box center [415, 411] width 53 height 25
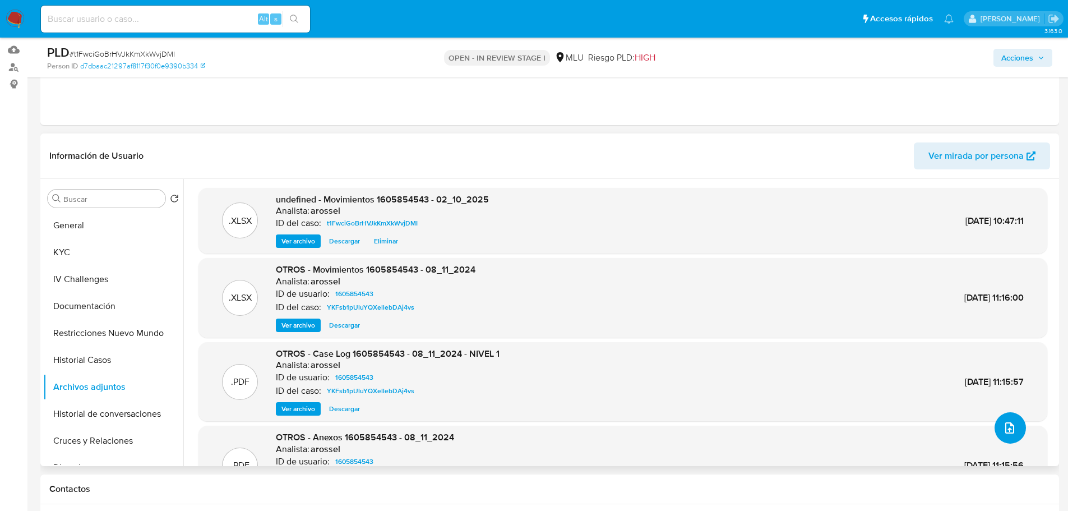
click at [1008, 428] on icon "upload-file" at bounding box center [1009, 427] width 13 height 13
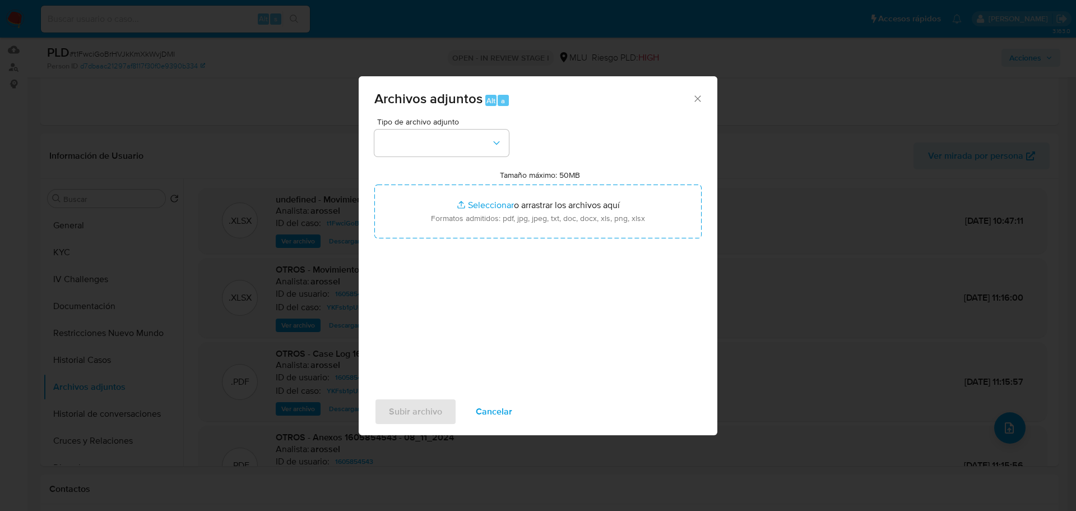
click at [409, 178] on div "Tamaño máximo: 50MB Seleccionar archivos Seleccionar o arrastrar los archivos a…" at bounding box center [537, 204] width 327 height 68
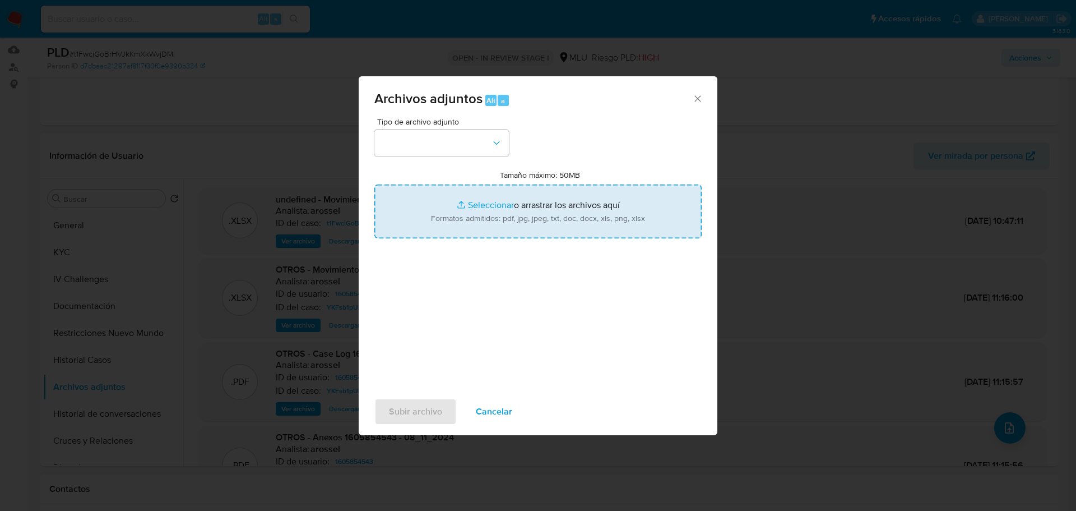
click at [424, 203] on input "Tamaño máximo: 50MB Seleccionar archivos" at bounding box center [537, 211] width 327 height 54
type input "C:\fakepath\Case Log 1605854543 - 02_10_2025.pdf"
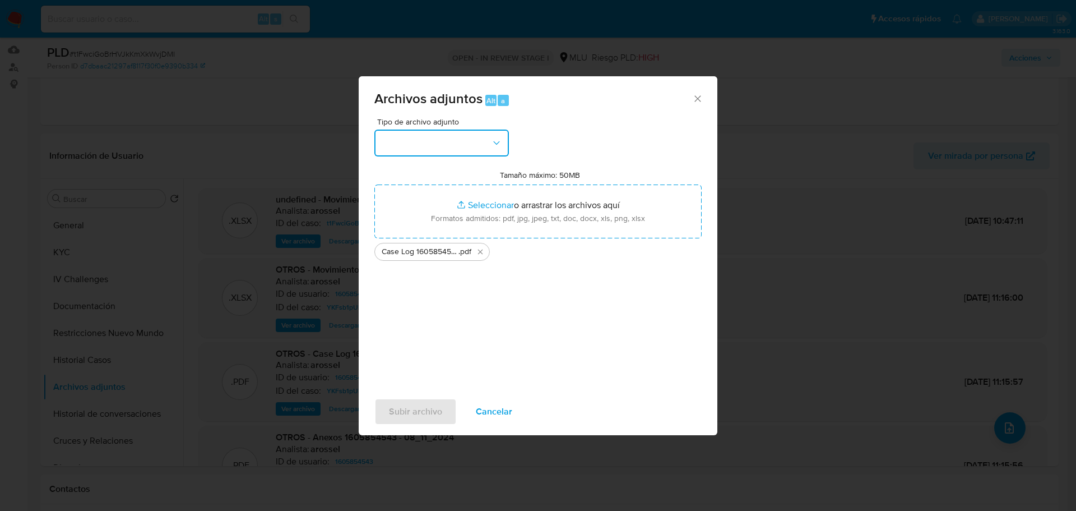
click at [471, 148] on button "button" at bounding box center [441, 142] width 134 height 27
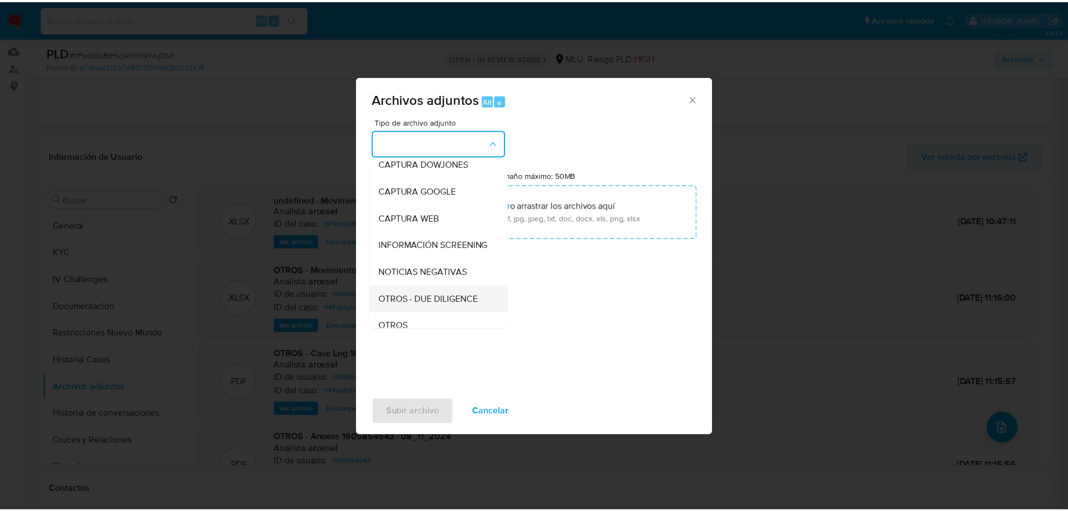
scroll to position [56, 0]
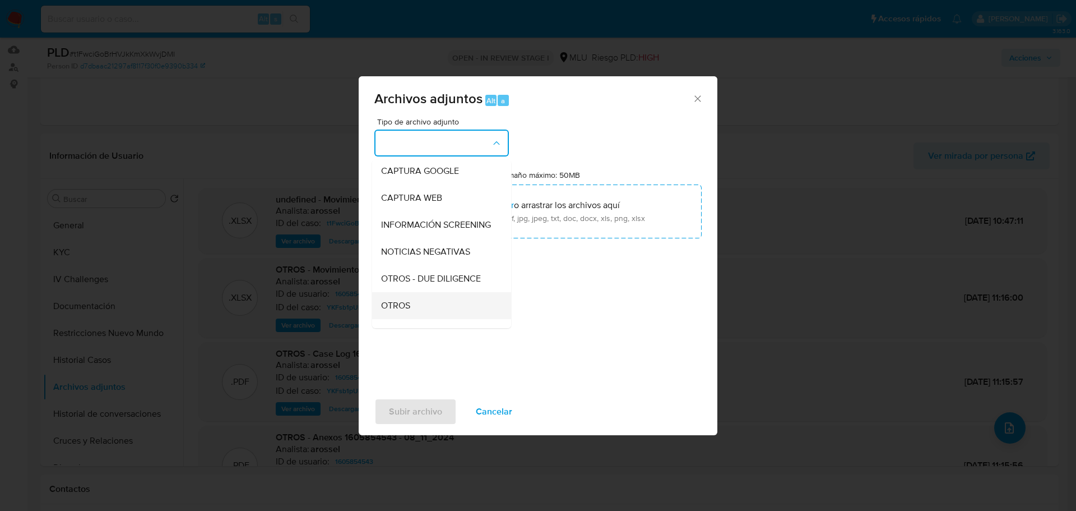
click at [446, 311] on div "OTROS" at bounding box center [438, 305] width 114 height 27
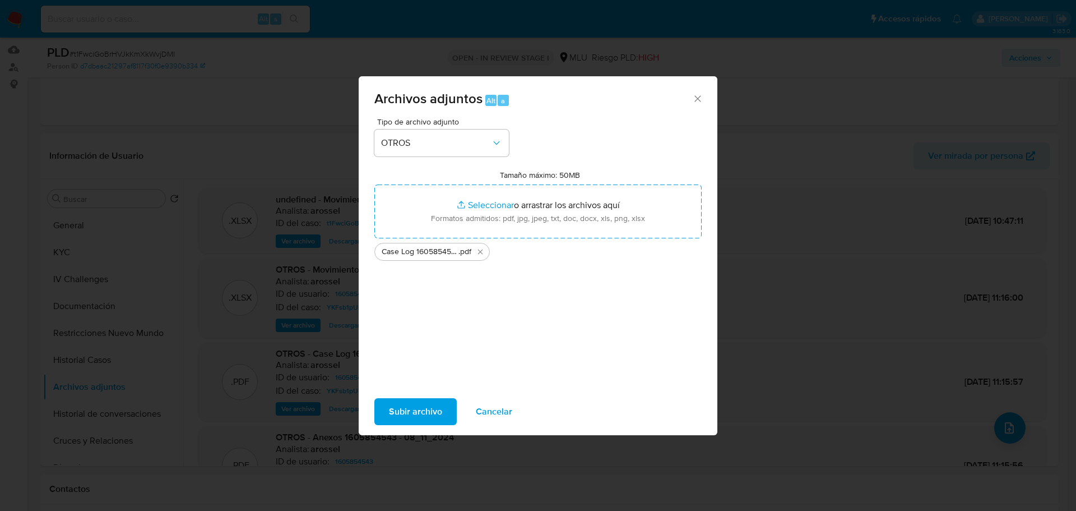
click at [419, 410] on span "Subir archivo" at bounding box center [415, 411] width 53 height 25
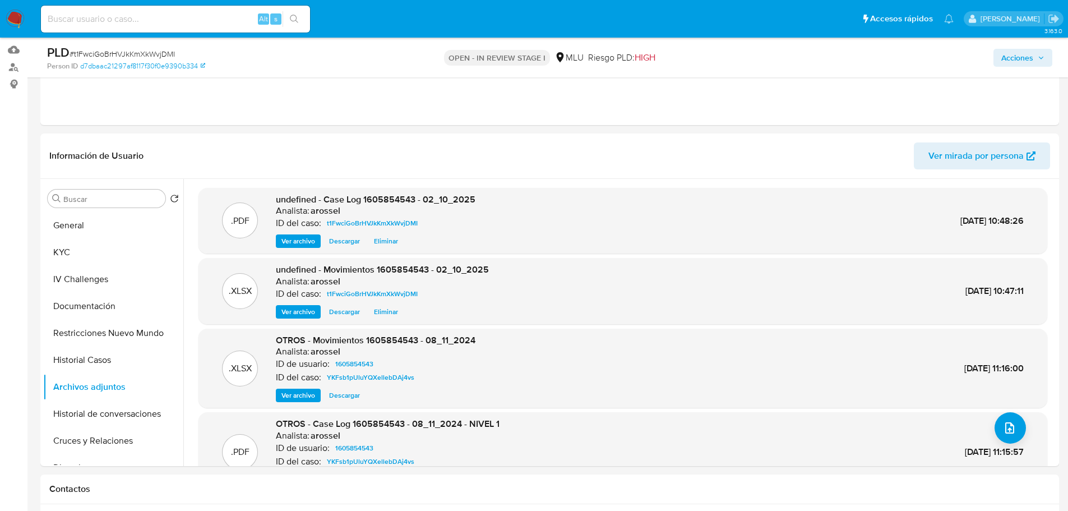
click at [1027, 57] on span "Acciones" at bounding box center [1017, 58] width 32 height 18
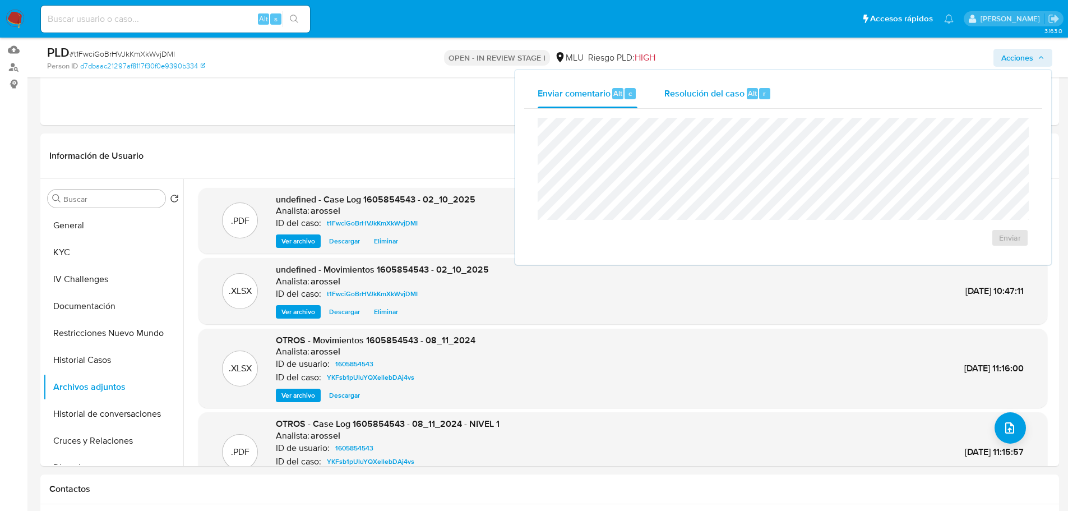
click at [746, 100] on div "Resolución del caso Alt r" at bounding box center [717, 93] width 107 height 29
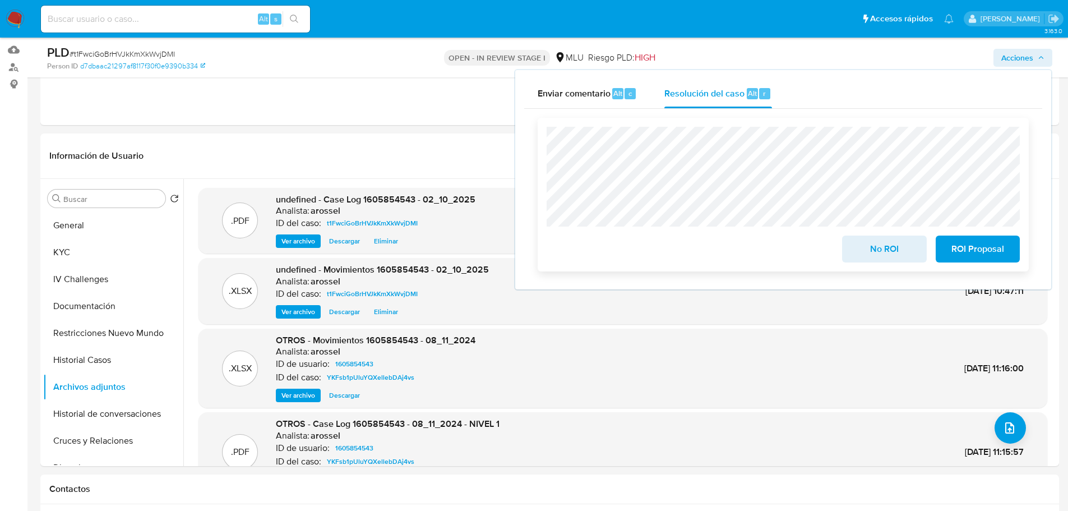
click at [978, 245] on span "ROI Proposal" at bounding box center [977, 248] width 55 height 25
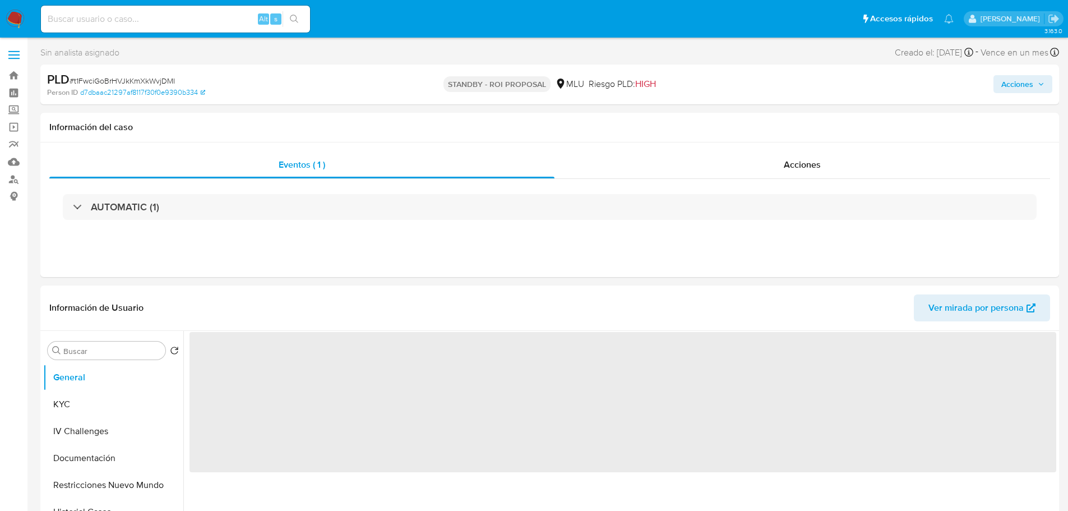
select select "10"
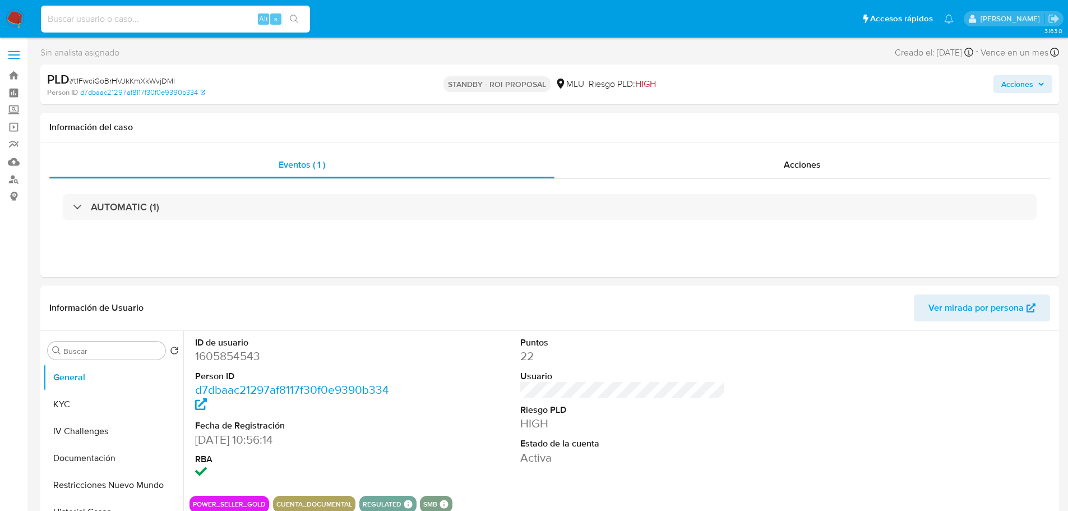
click at [133, 17] on input at bounding box center [175, 19] width 269 height 15
paste input "ewtqxofIUS3N787orIYA8Yot"
type input "ewtqxofIUS3N787orIYA8Yot"
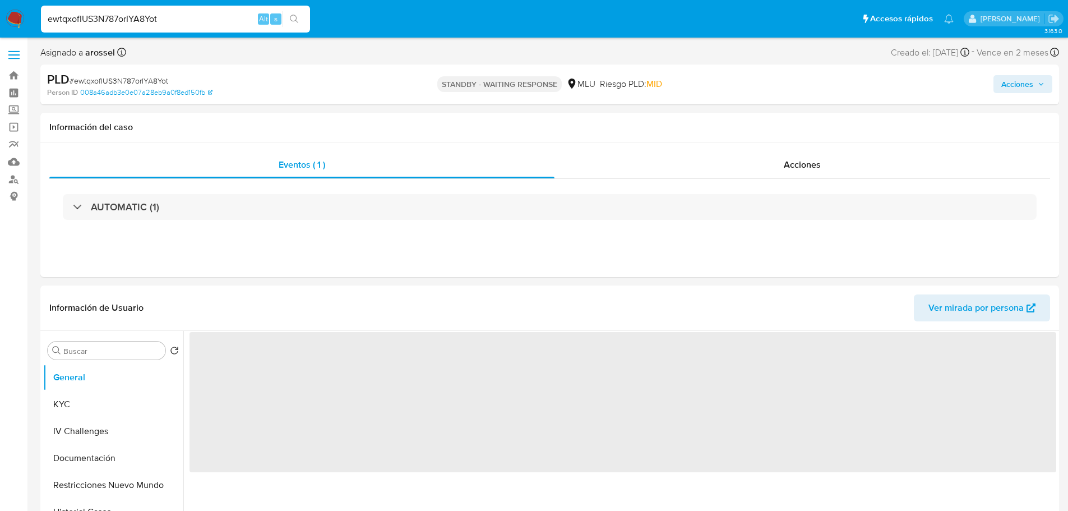
select select "10"
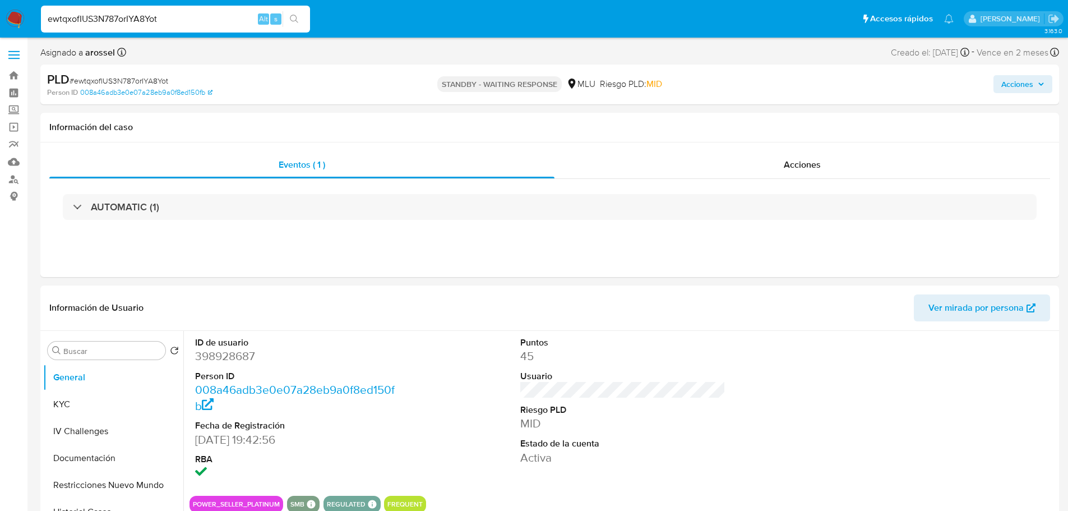
click at [136, 24] on input "ewtqxofIUS3N787orIYA8Yot" at bounding box center [175, 19] width 269 height 15
paste input "24IYvbFKAJJV7xebus2PyRaJ"
type input "24IYvbFKAJJV7xebus2PyRaJ"
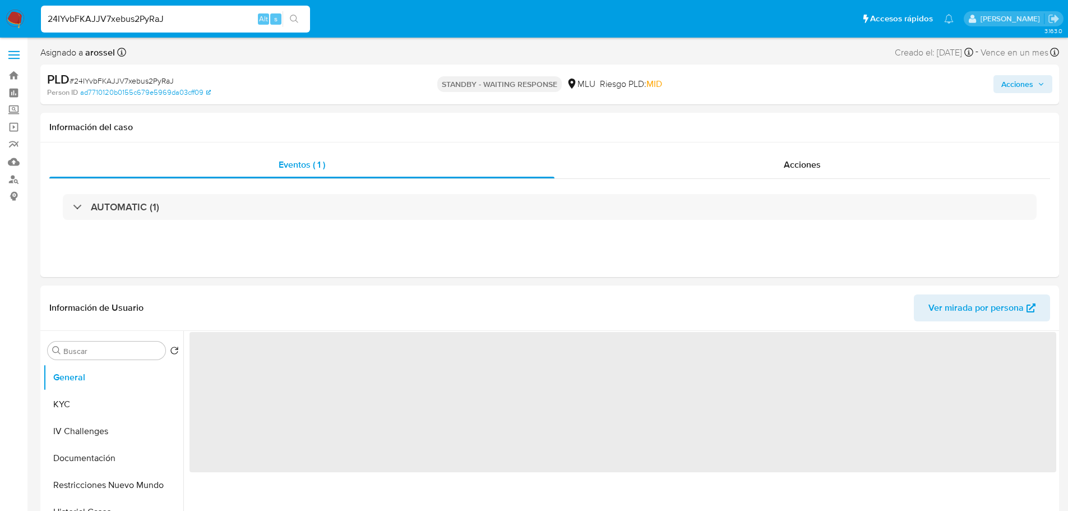
select select "10"
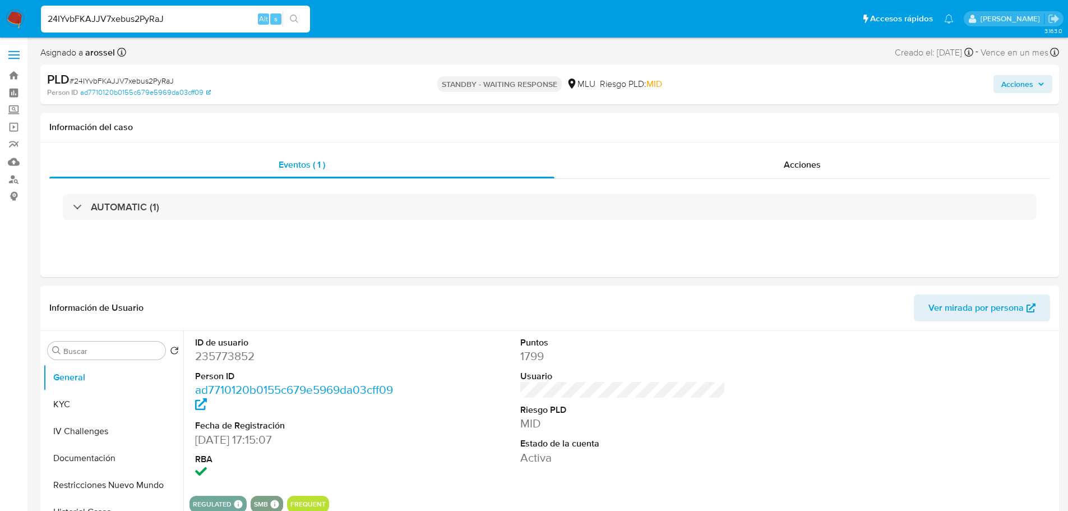
click at [160, 17] on input "24IYvbFKAJJV7xebus2PyRaJ" at bounding box center [175, 19] width 269 height 15
paste input "vQDWiR1WH15tpFyYRykWBcHh"
type input "vQDWiR1WH15tpFyYRykWBcHh"
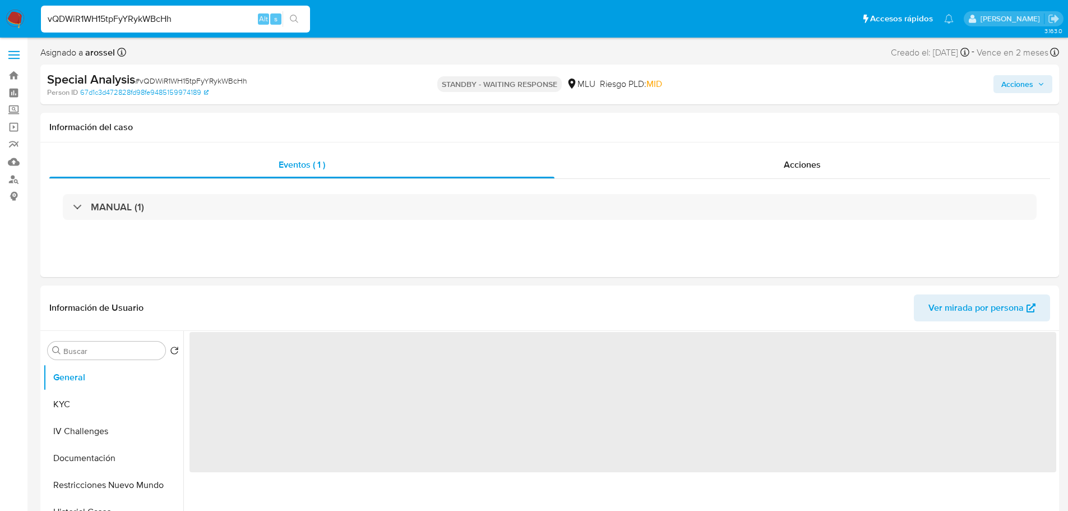
select select "10"
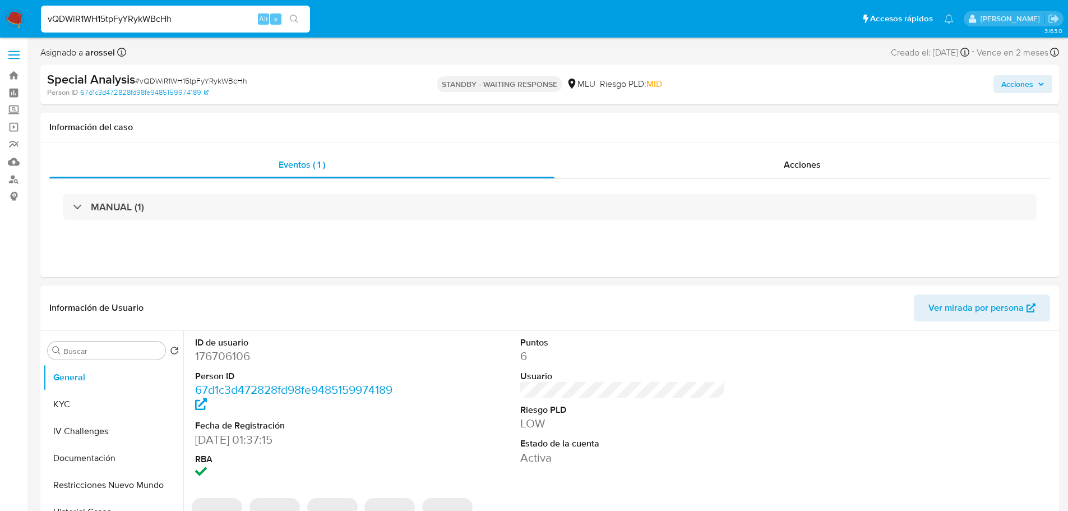
click at [178, 15] on input "vQDWiR1WH15tpFyYRykWBcHh" at bounding box center [175, 19] width 269 height 15
paste input "1ohCHm528GbjG6PKh8zGkq7F"
type input "1ohCHm528GbjG6PKh8zGkq7F"
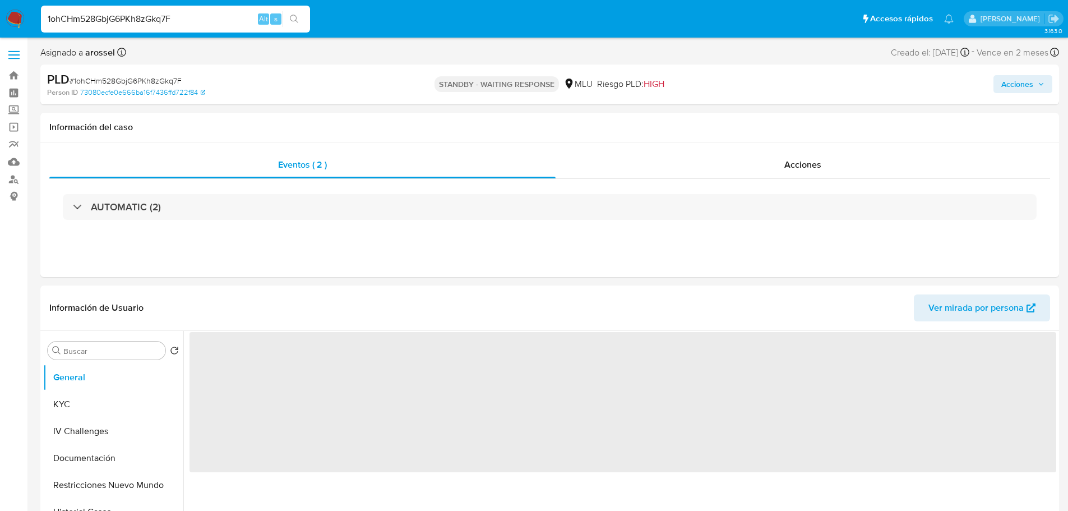
select select "10"
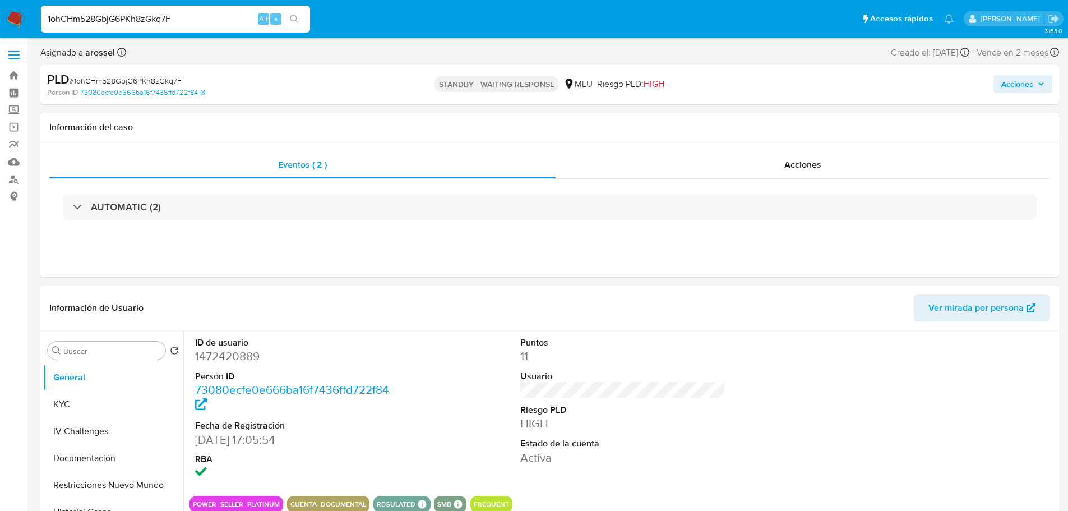
paste input "Quf2VwKVJh1lAcl1lRkB7b9N"
type input "Quf2VwKVJh1lAcl1lRkB7b9N"
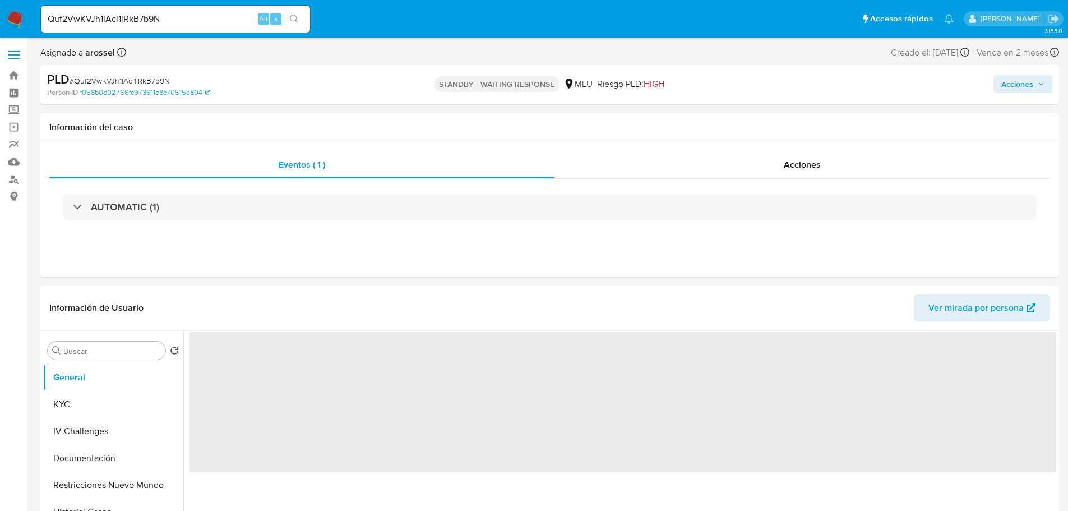
select select "10"
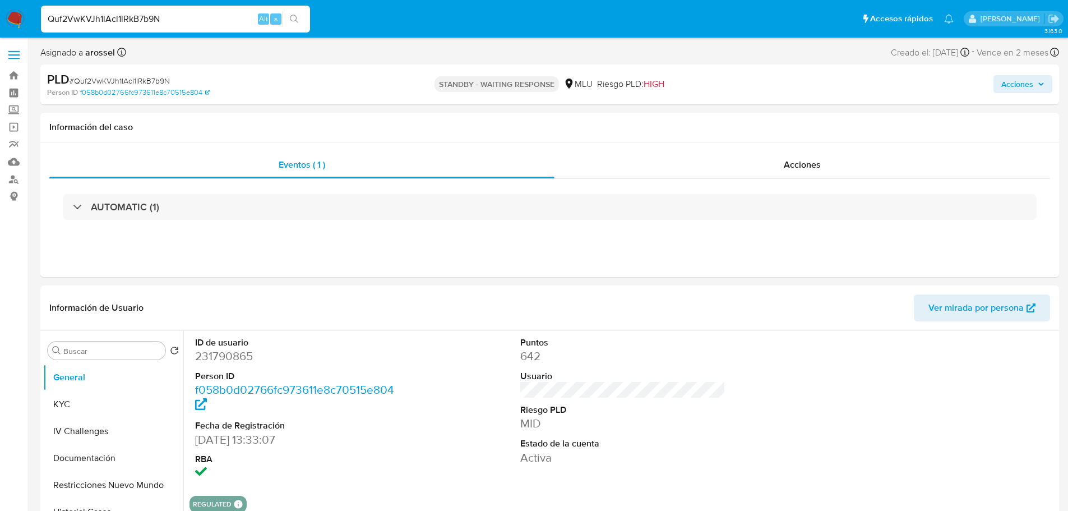
paste input "F7pxHYKJmmOFPvWZjDWObjGM"
type input "F7pxHYKJmmOFPvWZjDWObjGM"
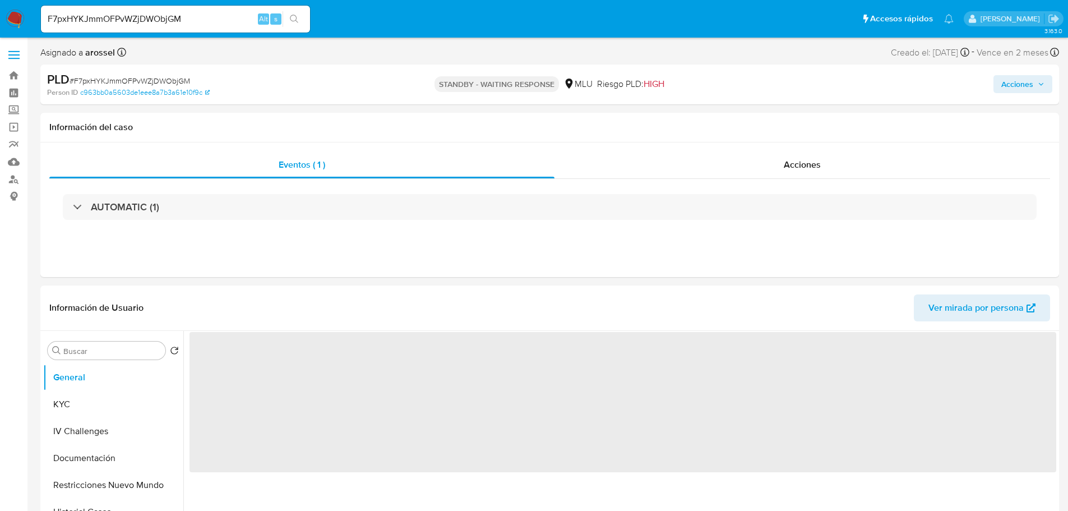
select select "10"
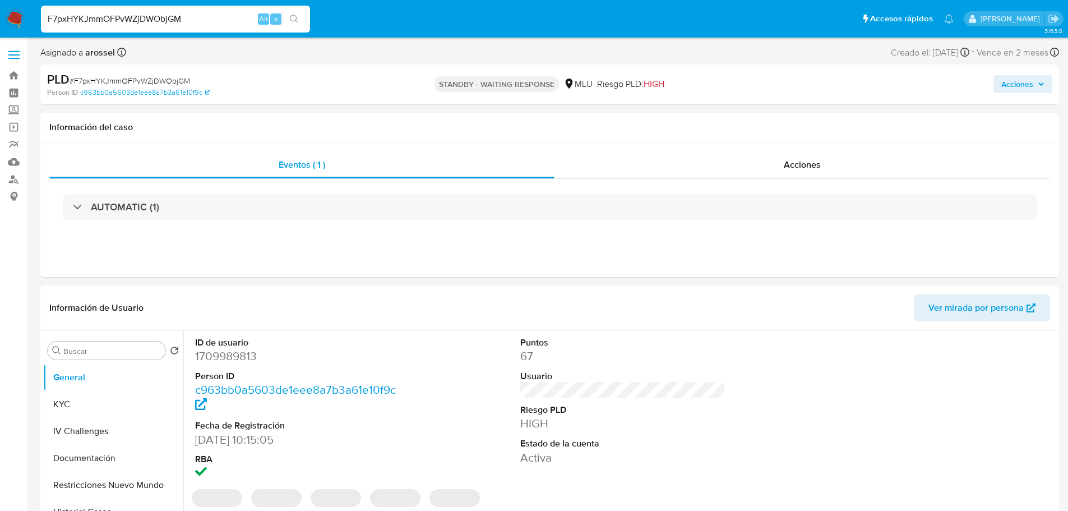
paste input "NXEyxjnT14Ox9aabuDSTSCO5"
type input "NXEyxjnT14Ox9aabuDSTSCO5"
select select "10"
type input "XLGayEzaACK8Wsi4YaPQXAFO"
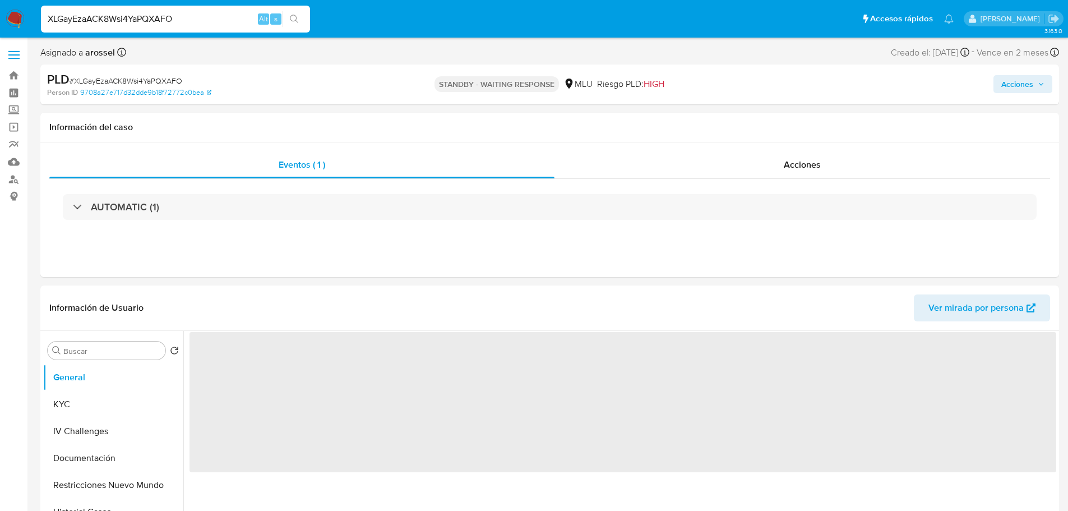
select select "10"
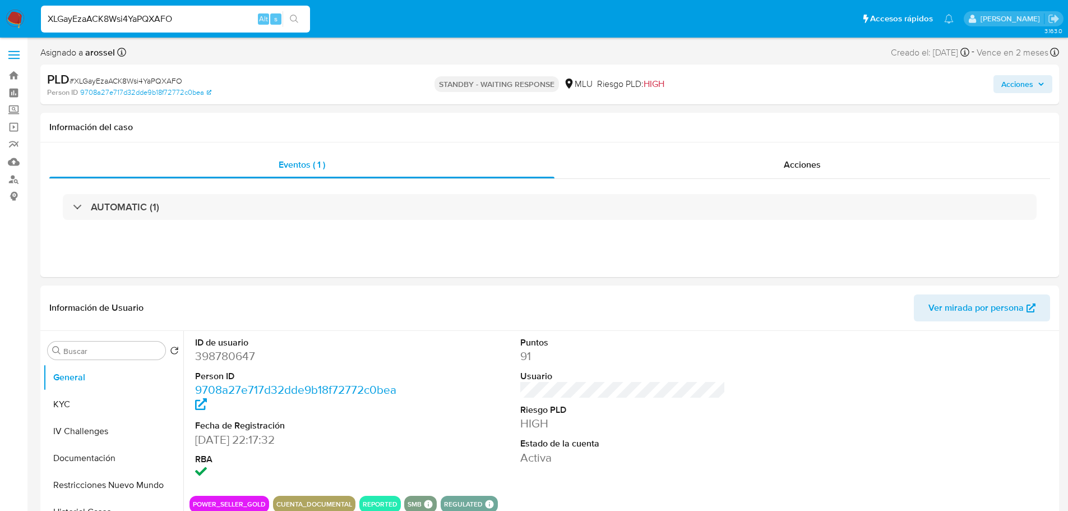
click at [151, 15] on input "XLGayEzaACK8Wsi4YaPQXAFO" at bounding box center [175, 19] width 269 height 15
paste input "PWnVe5sLbp3jg4BmHSs30Kac"
type input "PWnVe5sLbp3jg4BmHSs30Kac"
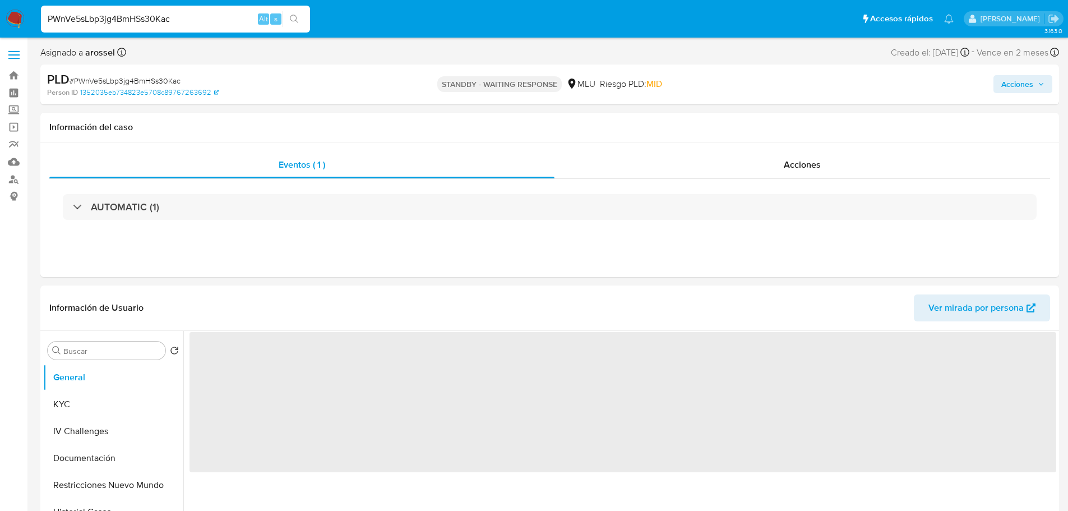
select select "10"
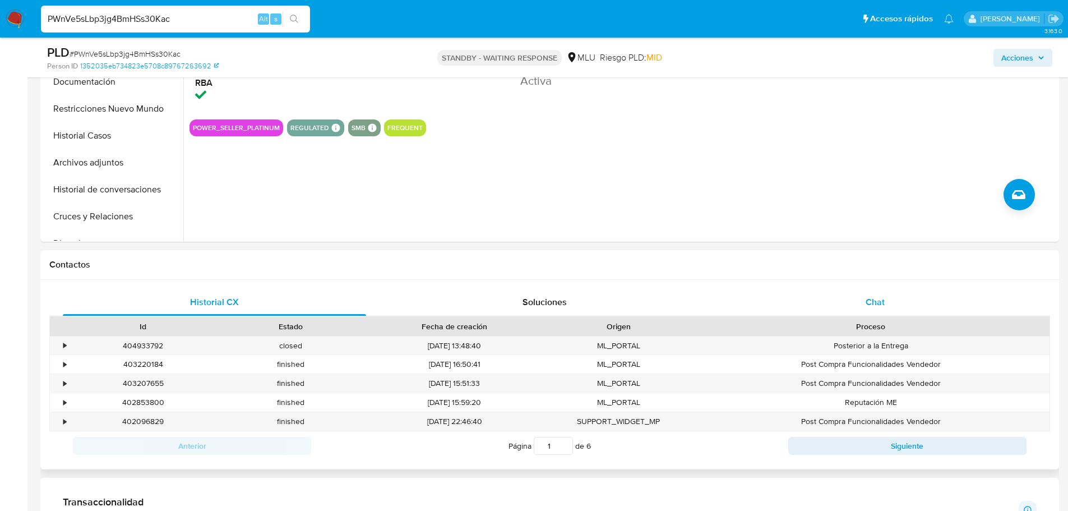
click at [839, 300] on div "Chat" at bounding box center [874, 302] width 303 height 27
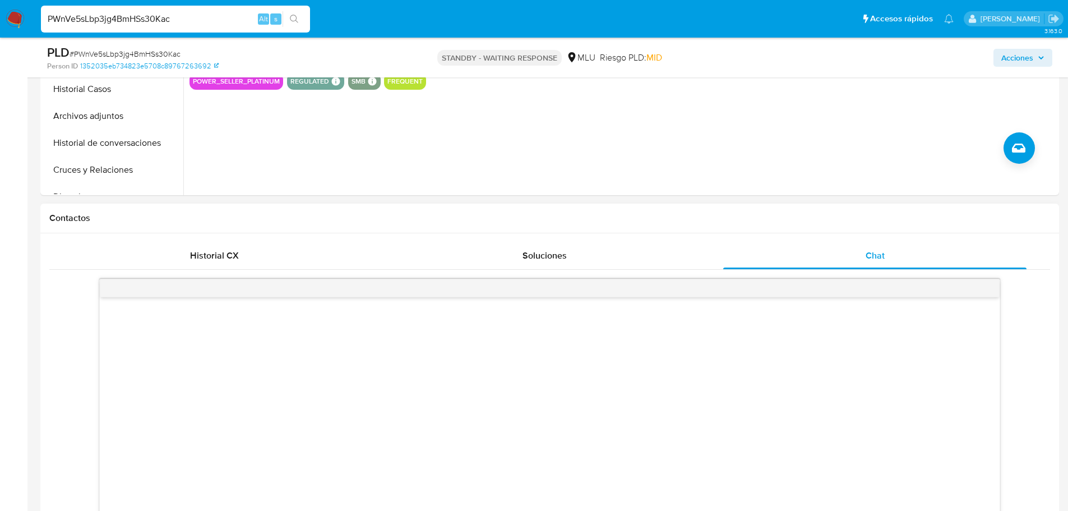
scroll to position [504, 0]
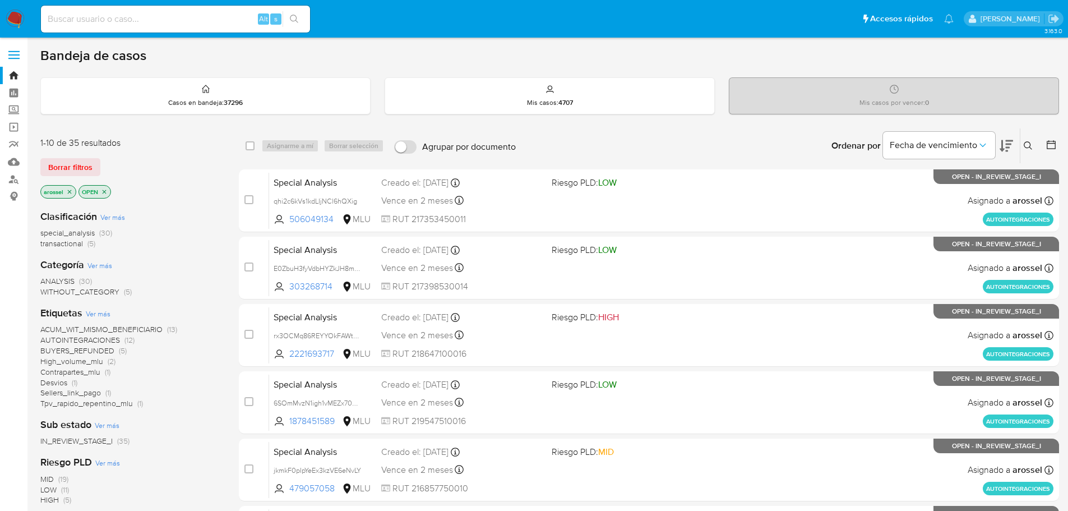
click at [143, 21] on input at bounding box center [175, 19] width 269 height 15
paste input "8m8w6dxcpKyVDauNXPeXukjl"
type input "8m8w6dxcpKyVDauNXPeXukjl"
click at [1009, 154] on button at bounding box center [1005, 145] width 13 height 35
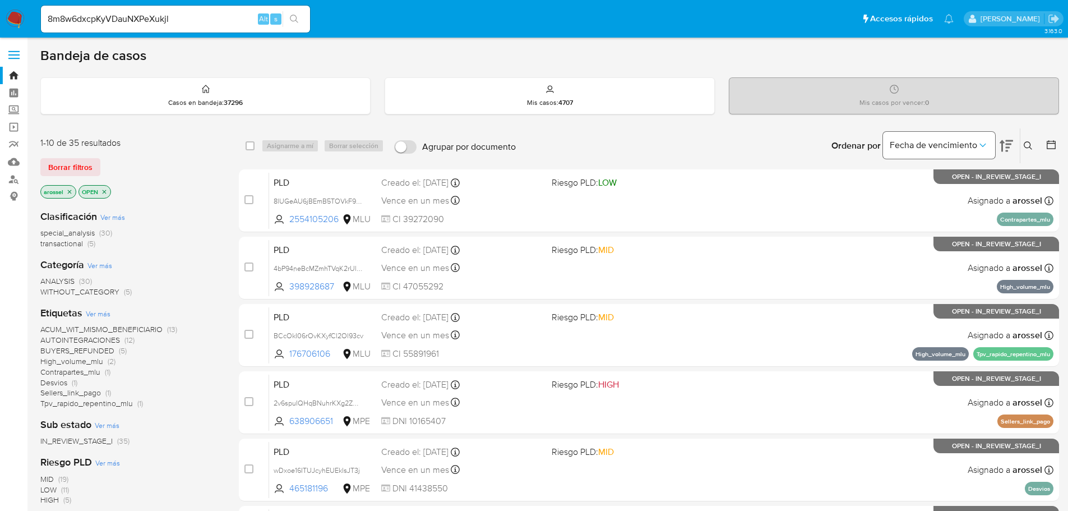
click at [971, 145] on span "Fecha de vencimiento" at bounding box center [932, 145] width 87 height 11
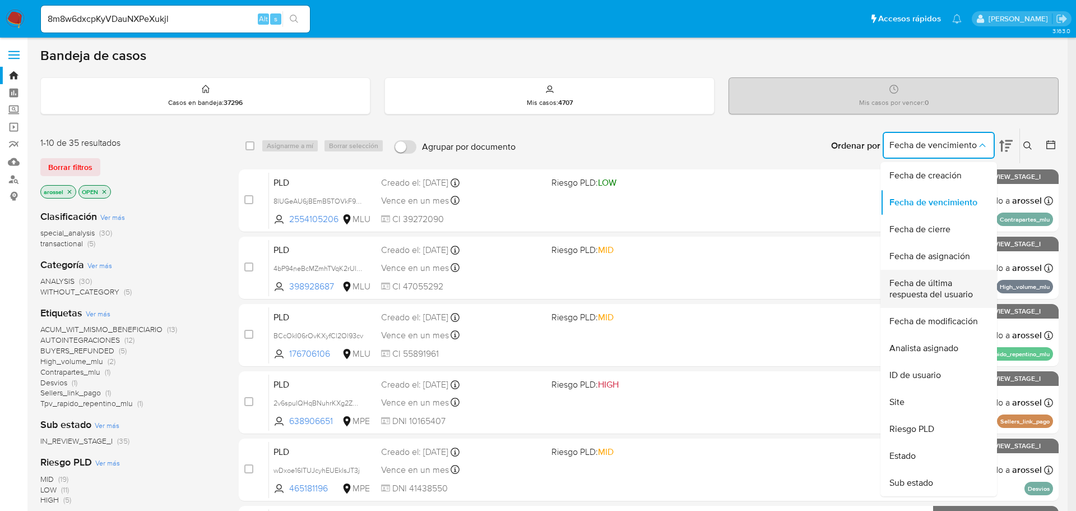
click at [931, 285] on span "Fecha de última respuesta del usuario" at bounding box center [935, 288] width 92 height 22
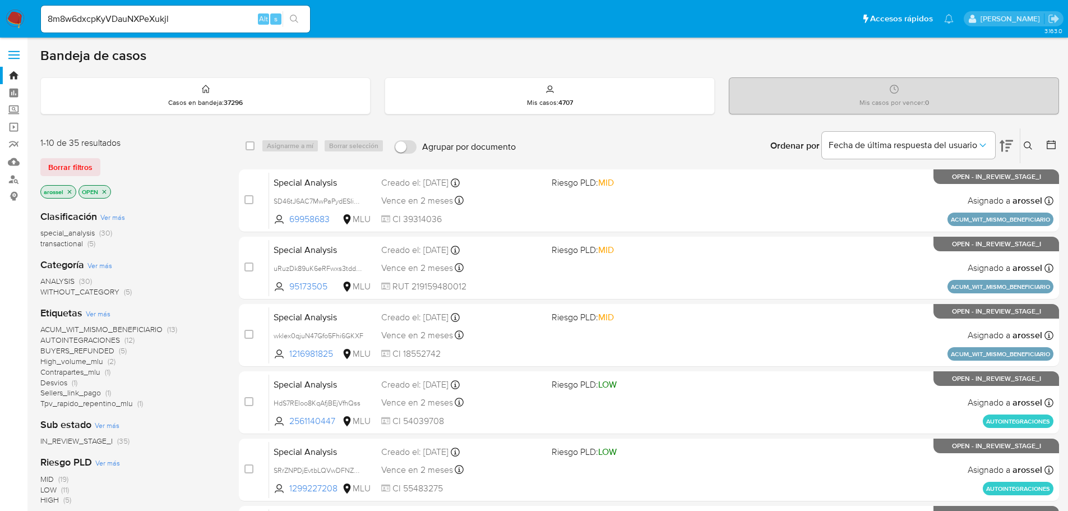
click at [183, 19] on input "8m8w6dxcpKyVDauNXPeXukjl" at bounding box center [175, 19] width 269 height 15
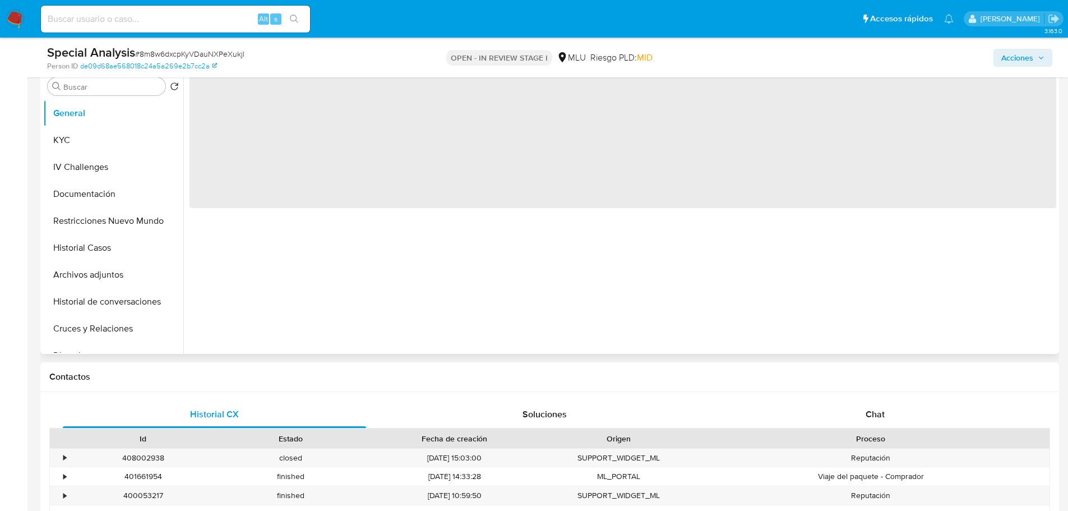
select select "10"
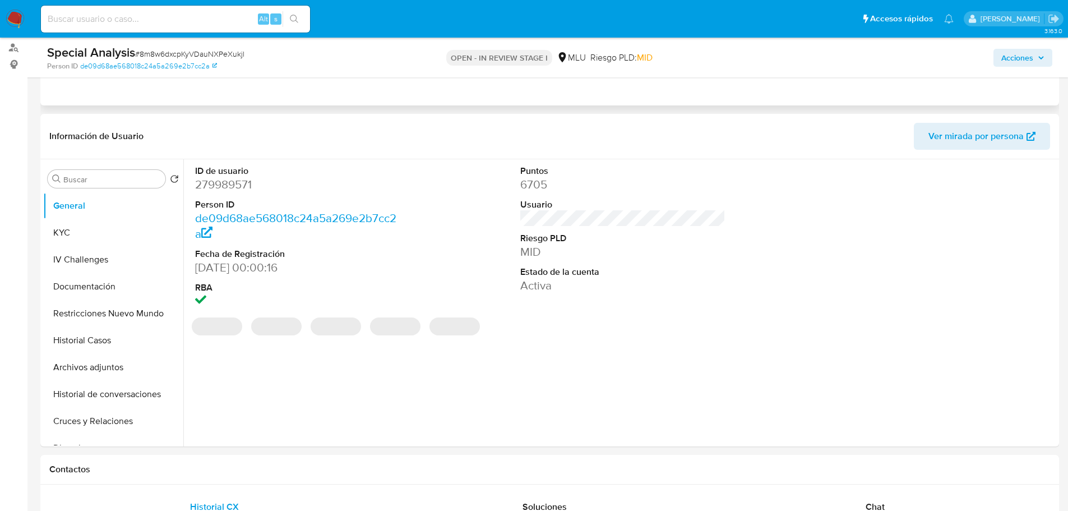
scroll to position [112, 0]
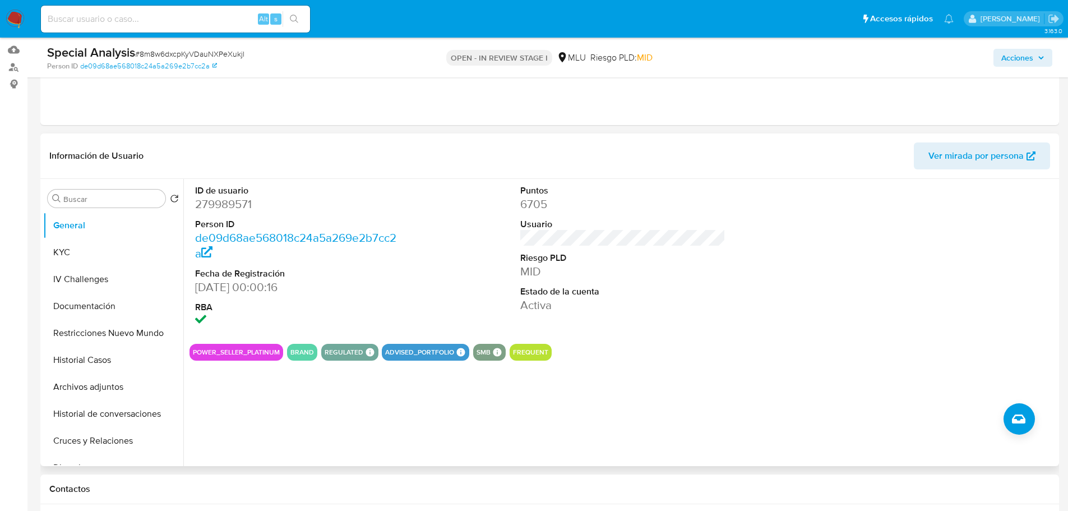
click at [240, 202] on dd "279989571" at bounding box center [298, 204] width 206 height 16
copy dd "279989571"
click at [112, 367] on button "Historial Casos" at bounding box center [108, 359] width 131 height 27
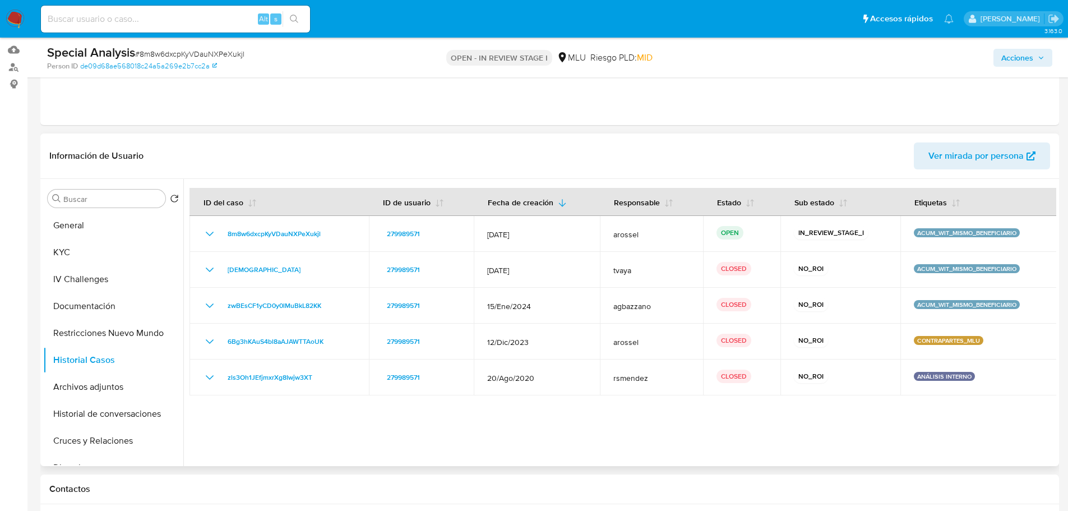
click at [998, 169] on div "Información de Usuario Ver mirada por persona" at bounding box center [549, 155] width 1018 height 45
click at [933, 154] on span "Ver mirada por persona" at bounding box center [975, 155] width 95 height 27
click at [163, 56] on span "# 8m8w6dxcpKyVDauNXPeXukjl" at bounding box center [189, 53] width 109 height 11
copy span "8m8w6dxcpKyVDauNXPeXukjl"
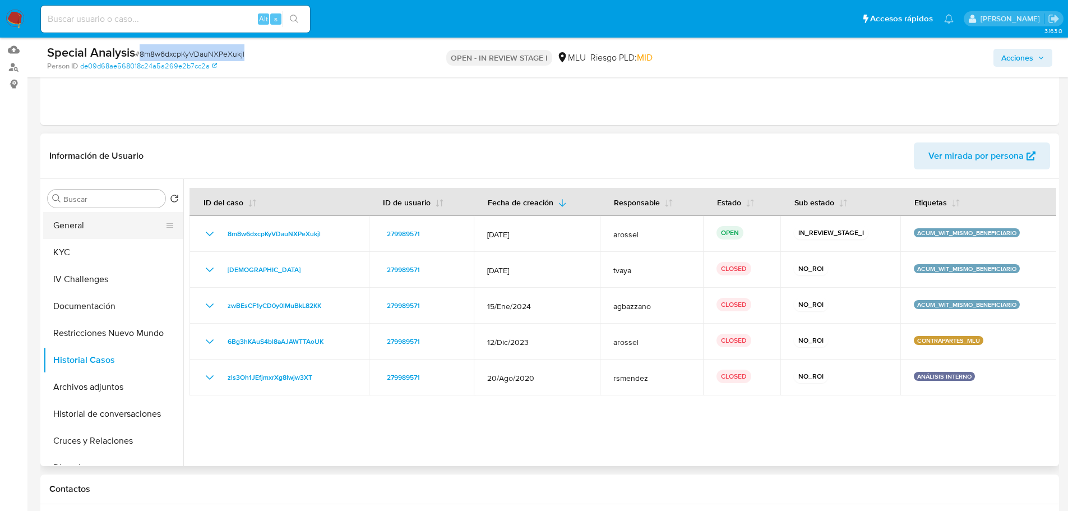
click at [122, 237] on button "General" at bounding box center [108, 225] width 131 height 27
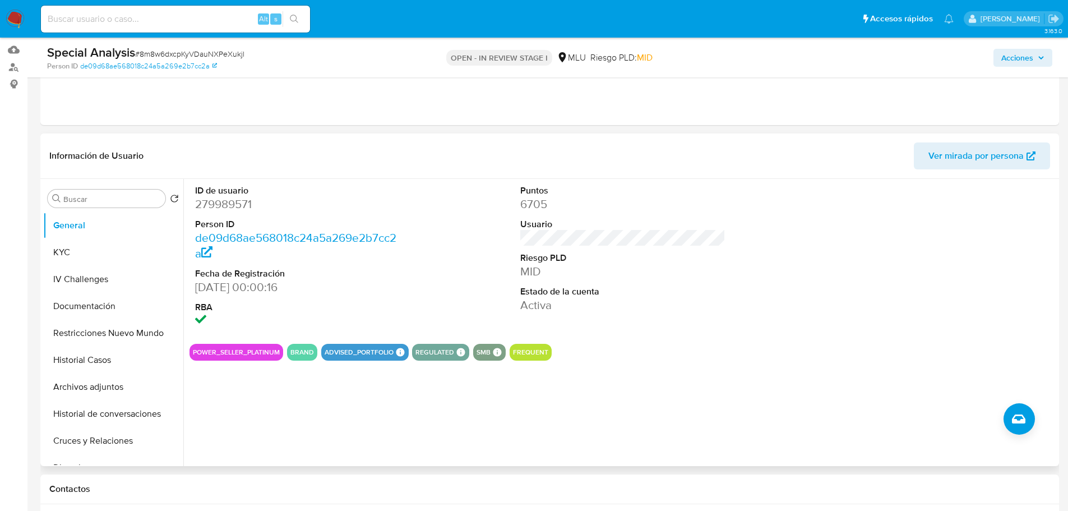
click at [240, 197] on dd "279989571" at bounding box center [298, 204] width 206 height 16
copy dd "279989571"
click at [112, 246] on button "KYC" at bounding box center [108, 252] width 131 height 27
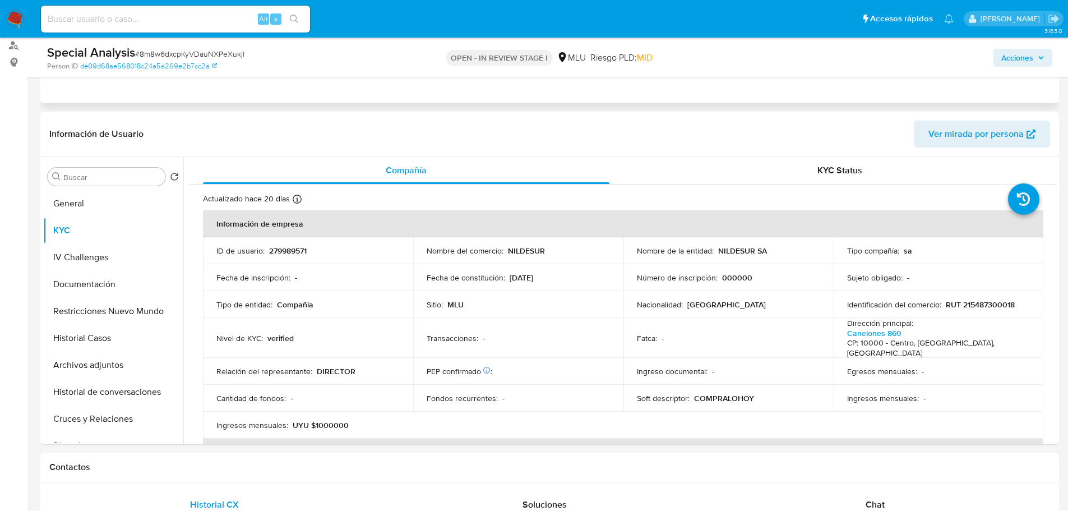
scroll to position [168, 0]
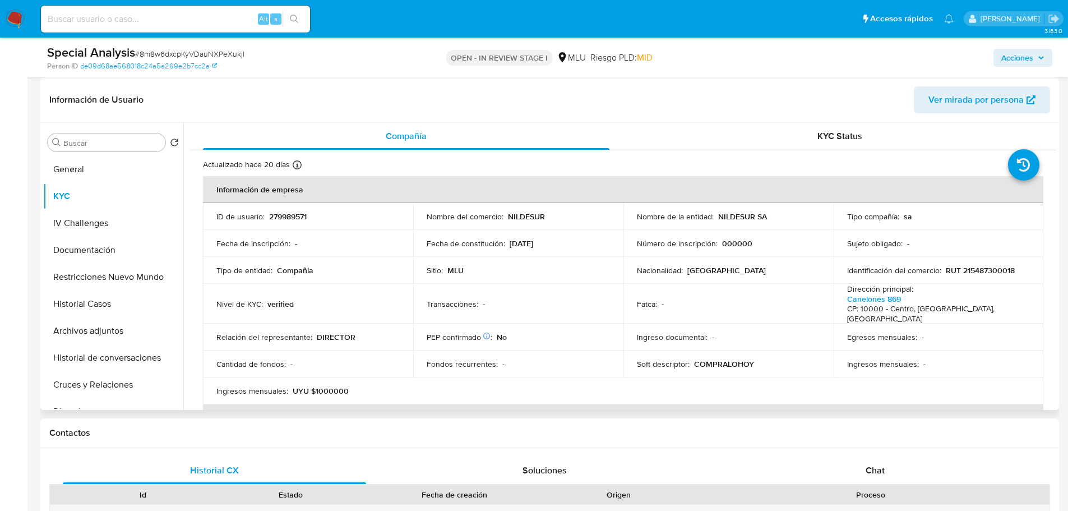
click at [291, 221] on p "279989571" at bounding box center [288, 216] width 38 height 10
copy p "279989571"
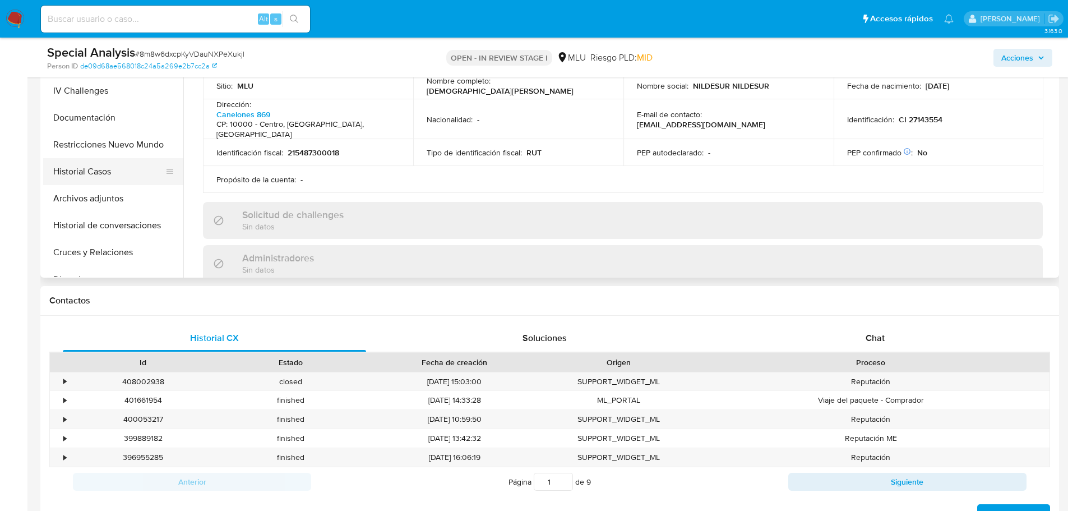
scroll to position [280, 0]
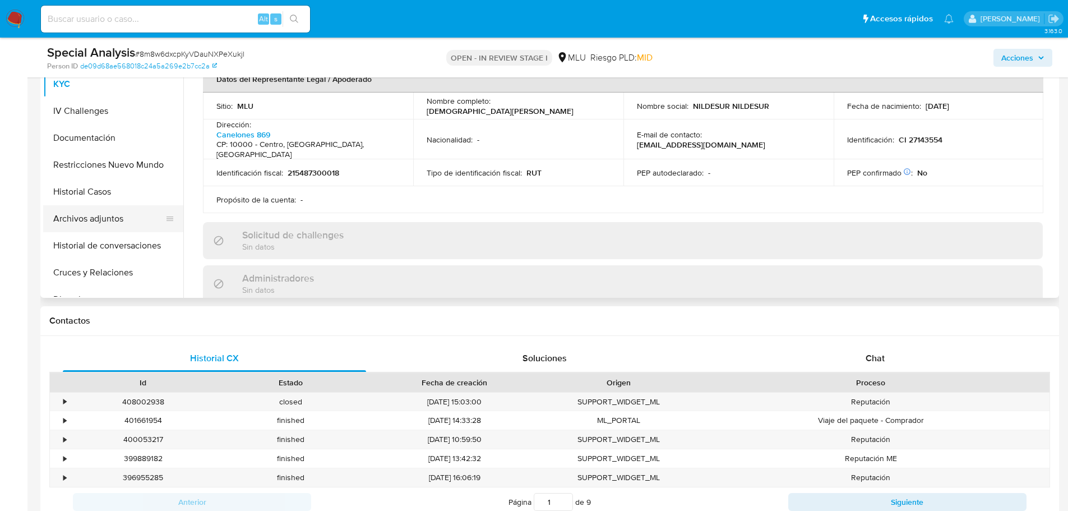
click at [126, 224] on button "Archivos adjuntos" at bounding box center [108, 218] width 131 height 27
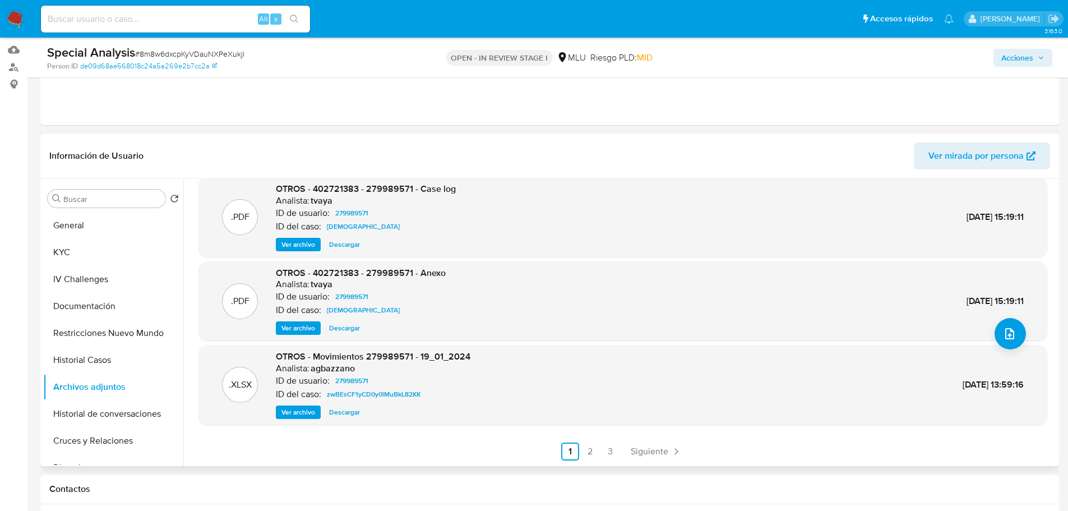
scroll to position [168, 0]
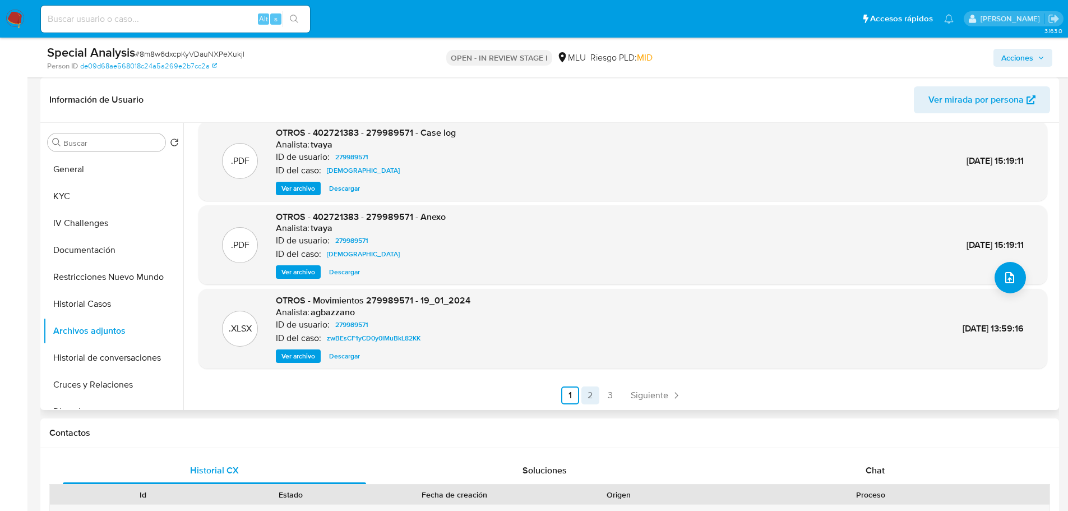
click at [587, 396] on link "2" at bounding box center [590, 395] width 18 height 18
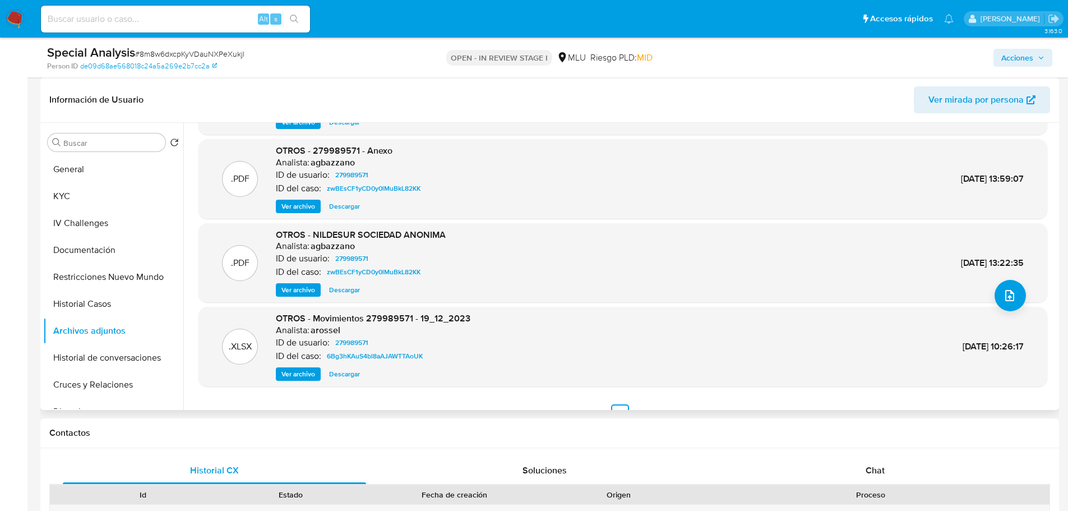
scroll to position [94, 0]
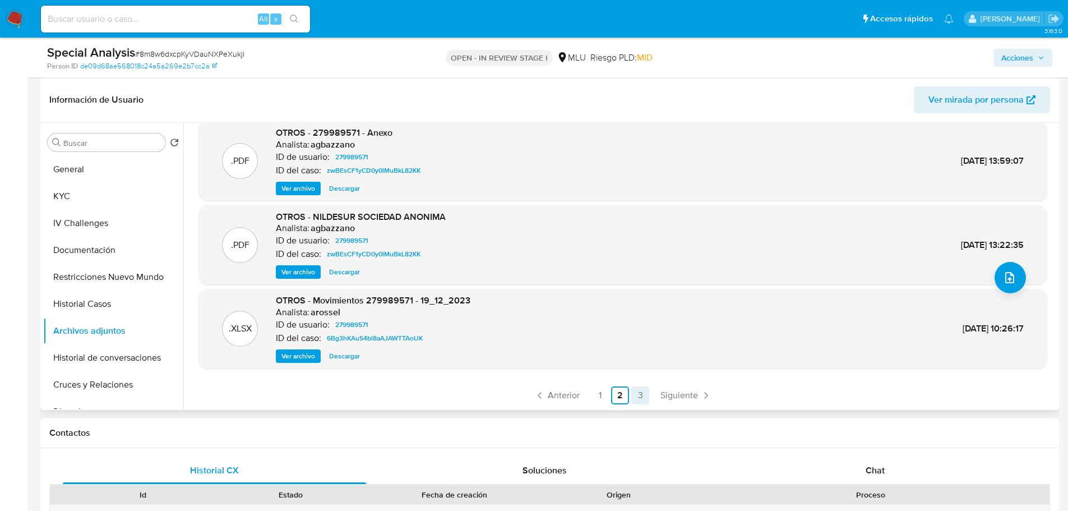
click at [636, 393] on link "3" at bounding box center [640, 395] width 18 height 18
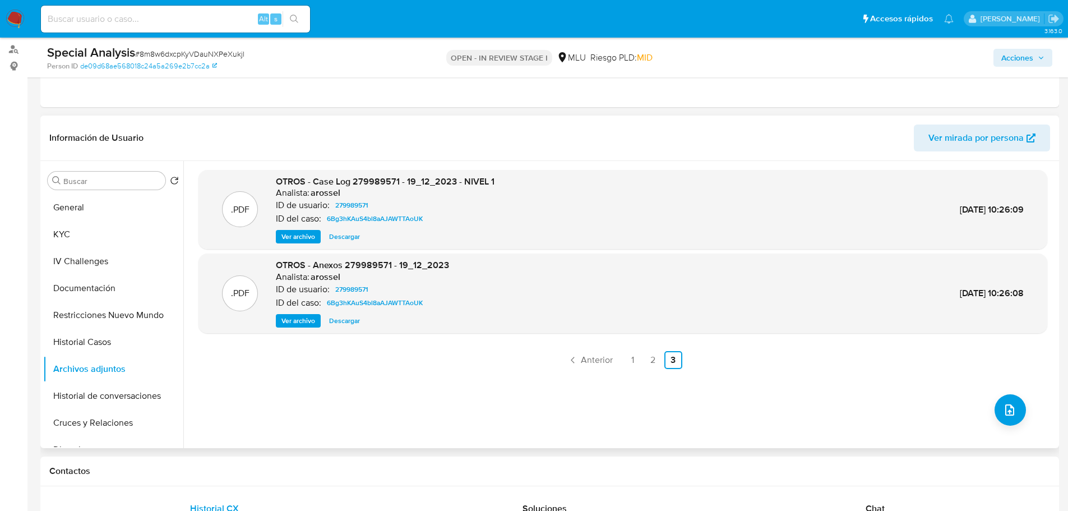
scroll to position [112, 0]
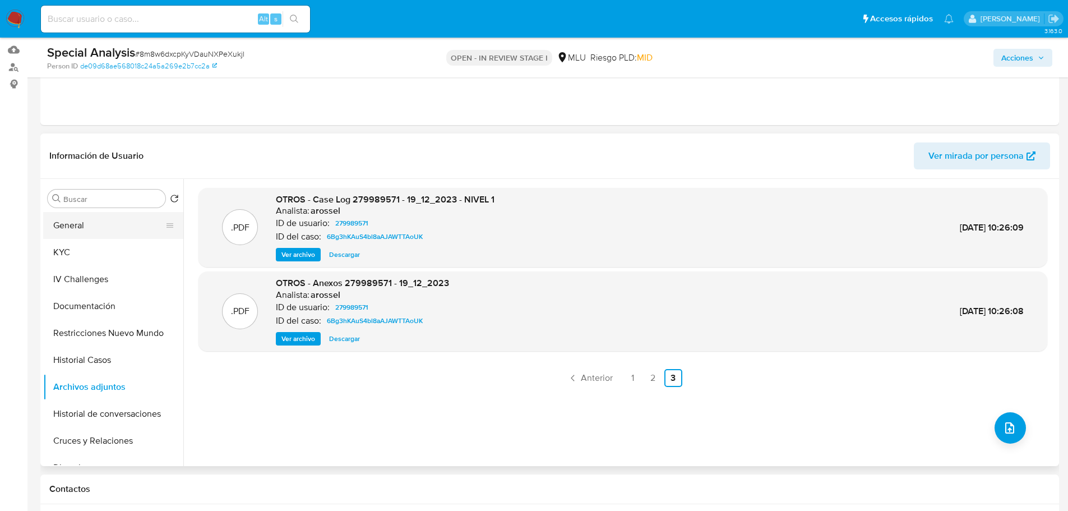
click at [95, 224] on button "General" at bounding box center [108, 225] width 131 height 27
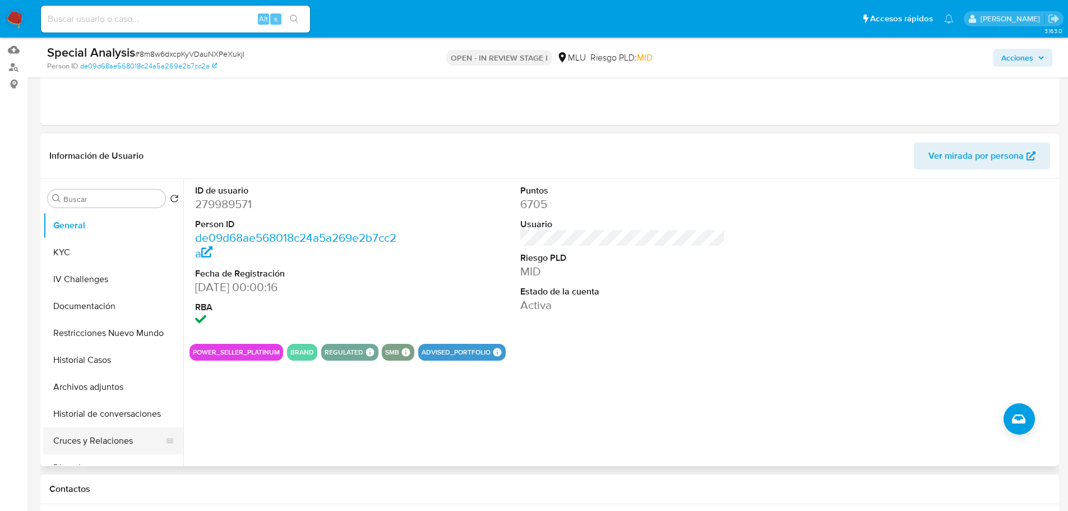
click at [135, 435] on button "Cruces y Relaciones" at bounding box center [108, 440] width 131 height 27
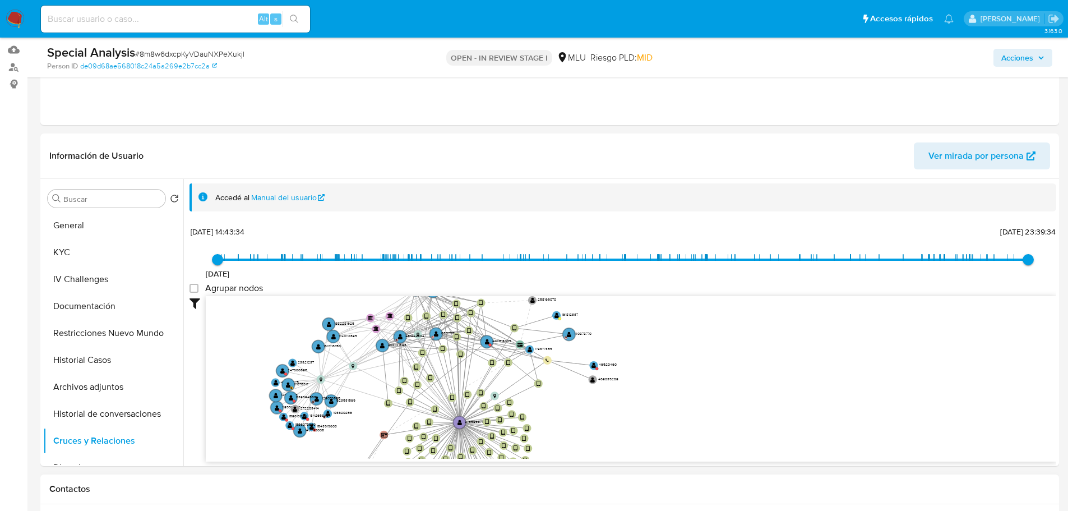
drag, startPoint x: 648, startPoint y: 331, endPoint x: 558, endPoint y: 495, distance: 188.1
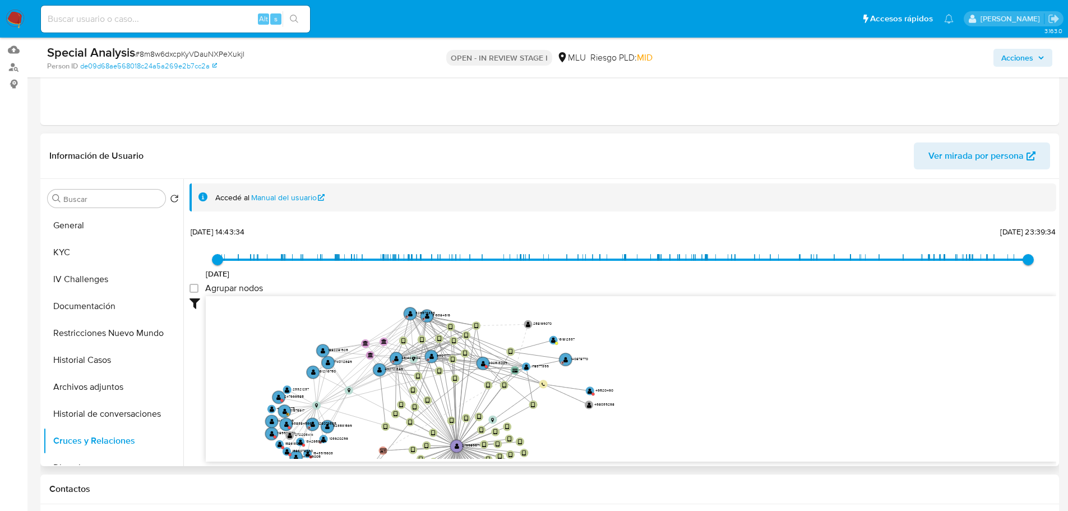
drag, startPoint x: 622, startPoint y: 340, endPoint x: 616, endPoint y: 351, distance: 12.8
click at [618, 361] on icon "device-67d047e83851288c7f4bec02  device-64c7a5f932438f8780c5578e  device-651d…" at bounding box center [631, 377] width 850 height 163
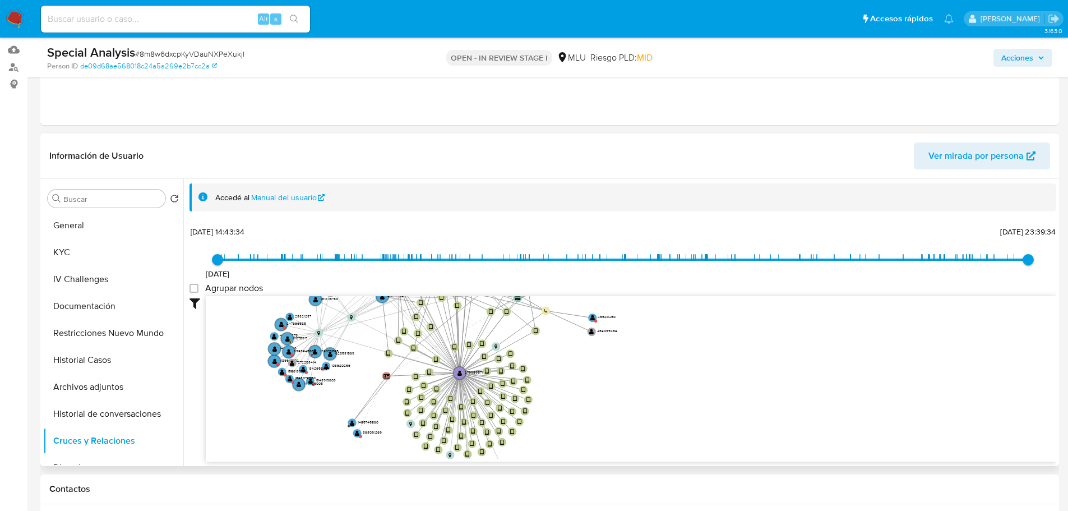
drag, startPoint x: 715, startPoint y: 407, endPoint x: 718, endPoint y: 338, distance: 68.5
click at [718, 338] on icon "device-67d047e83851288c7f4bec02  device-64c7a5f932438f8780c5578e  device-651d…" at bounding box center [631, 377] width 850 height 163
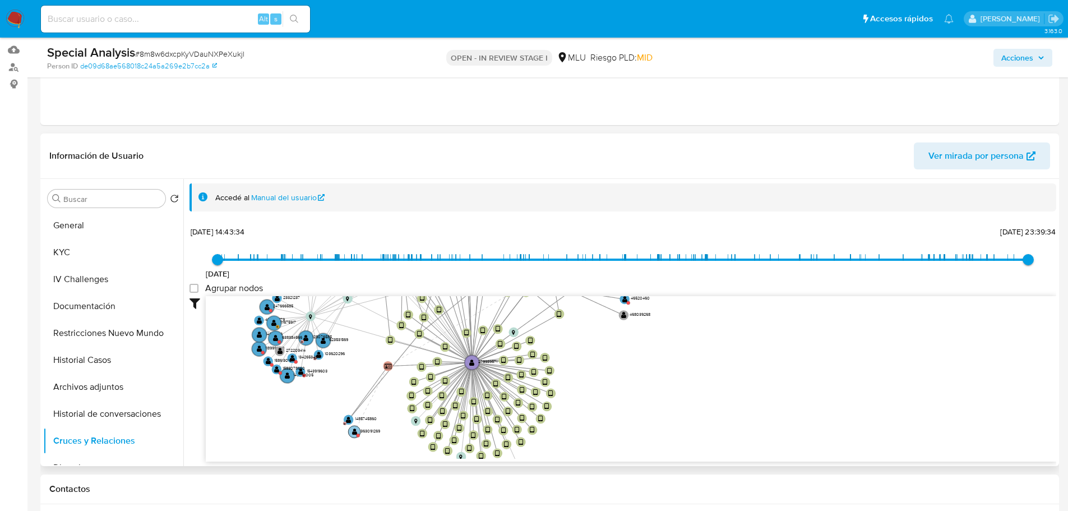
click at [354, 430] on text "" at bounding box center [354, 431] width 5 height 7
click at [354, 434] on icon "device-67d047e83851288c7f4bec02  device-64c7a5f932438f8780c5578e  device-651d…" at bounding box center [631, 377] width 850 height 163
click at [355, 428] on text "" at bounding box center [354, 427] width 5 height 7
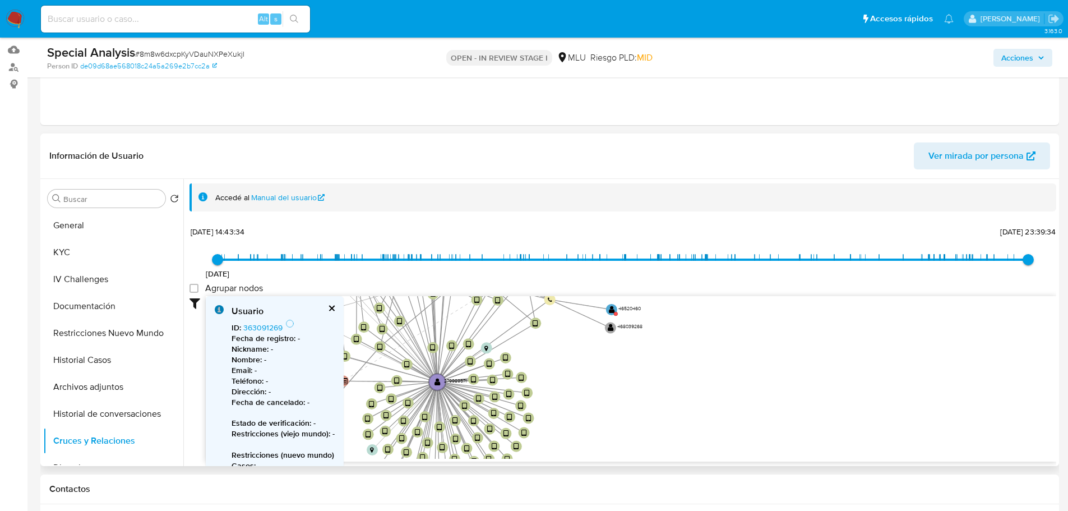
drag, startPoint x: 689, startPoint y: 349, endPoint x: 685, endPoint y: 447, distance: 97.6
click at [685, 447] on icon "device-67d047e83851288c7f4bec02  device-64c7a5f932438f8780c5578e  device-651d…" at bounding box center [631, 377] width 850 height 163
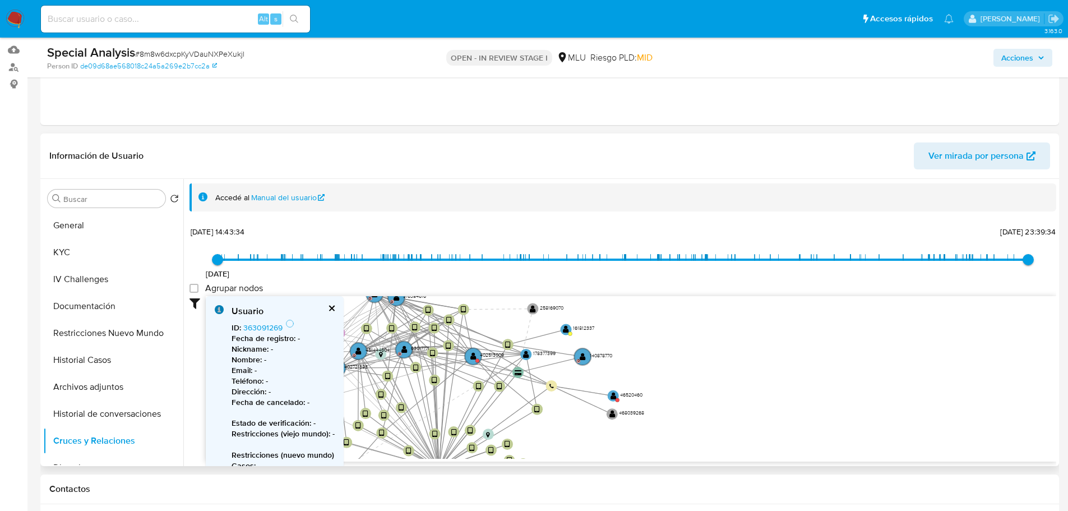
drag, startPoint x: 671, startPoint y: 364, endPoint x: 677, endPoint y: 368, distance: 6.8
click at [677, 368] on icon "device-67d047e83851288c7f4bec02  device-64c7a5f932438f8780c5578e  device-651d…" at bounding box center [631, 377] width 850 height 163
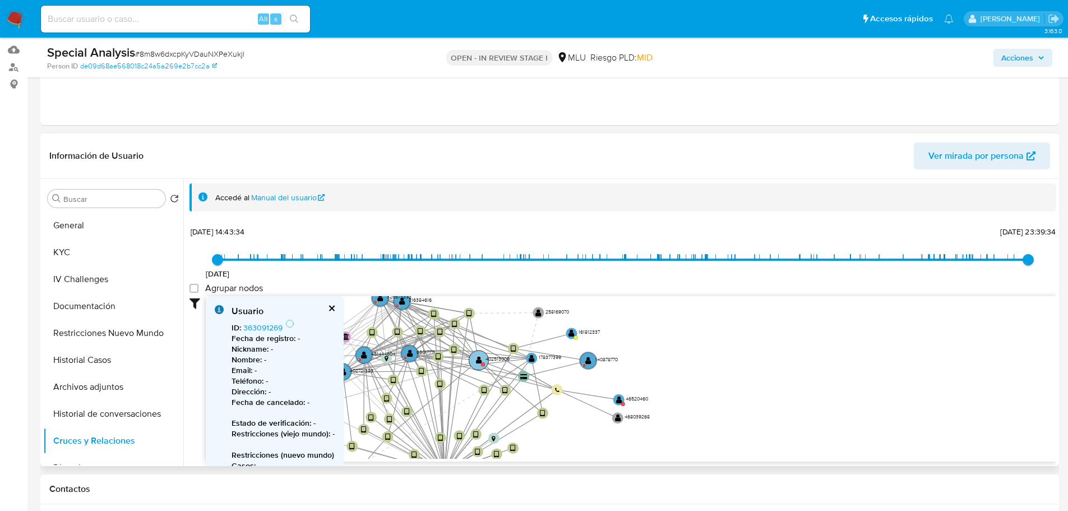
click at [478, 363] on text "" at bounding box center [479, 360] width 6 height 8
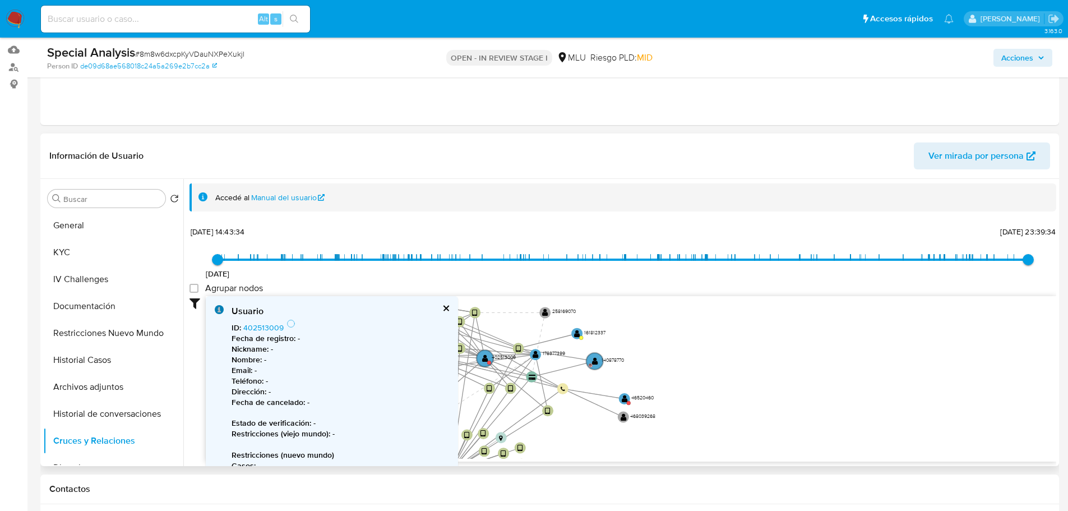
drag, startPoint x: 721, startPoint y: 360, endPoint x: 734, endPoint y: 357, distance: 13.7
click at [734, 357] on icon "device-67d047e83851288c7f4bec02  device-64c7a5f932438f8780c5578e  device-651d…" at bounding box center [631, 377] width 850 height 163
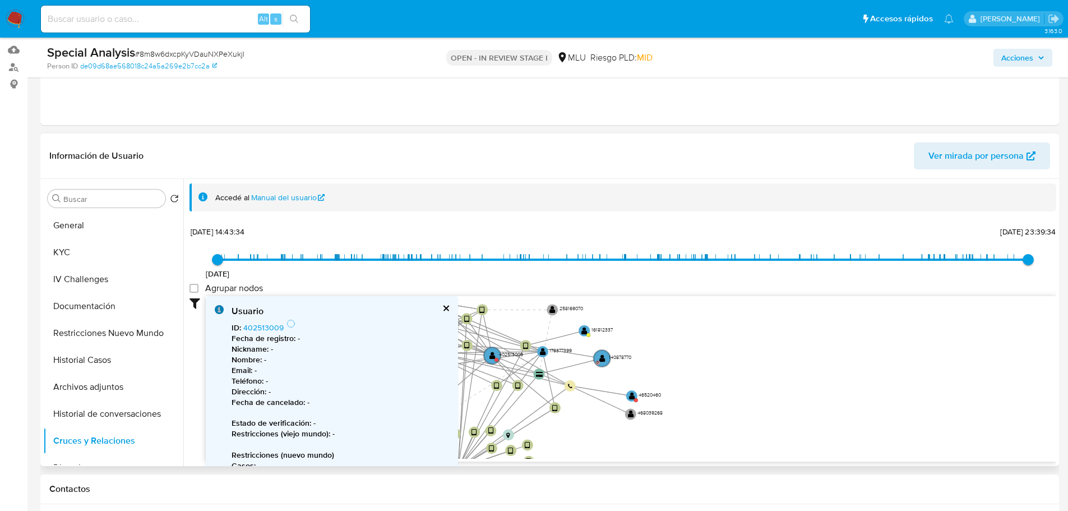
drag, startPoint x: 732, startPoint y: 373, endPoint x: 707, endPoint y: 364, distance: 26.2
click at [732, 373] on icon "device-67d047e83851288c7f4bec02  device-64c7a5f932438f8780c5578e  device-651d…" at bounding box center [631, 377] width 850 height 163
click at [446, 309] on button "cerrar" at bounding box center [445, 307] width 7 height 7
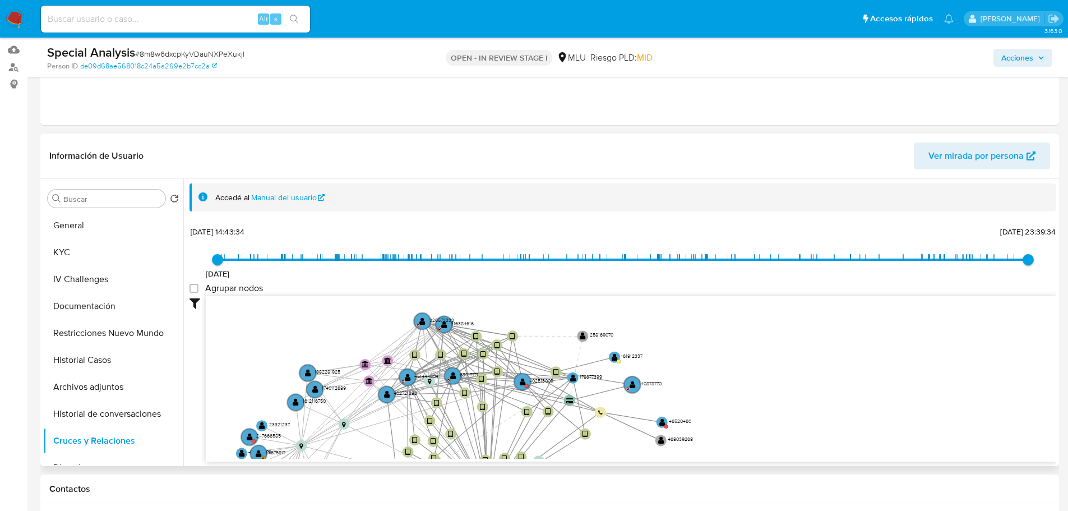
drag, startPoint x: 854, startPoint y: 406, endPoint x: 861, endPoint y: 433, distance: 27.9
click at [887, 437] on icon "device-67d047e83851288c7f4bec02  device-64c7a5f932438f8780c5578e  device-651d…" at bounding box center [631, 377] width 850 height 163
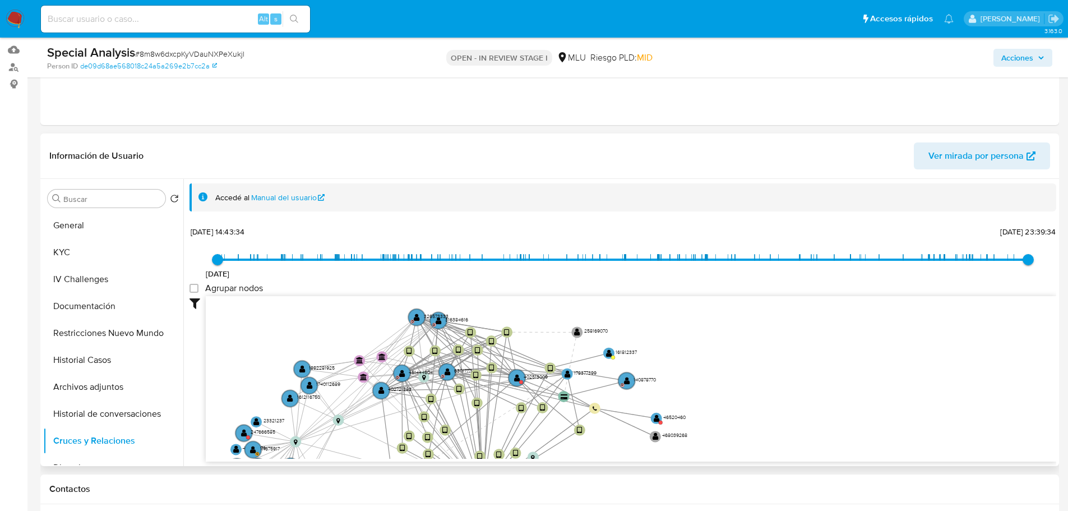
drag, startPoint x: 542, startPoint y: 315, endPoint x: 520, endPoint y: 307, distance: 23.2
click at [526, 301] on icon "device-67d047e83851288c7f4bec02  device-64c7a5f932438f8780c5578e  device-651d…" at bounding box center [631, 377] width 850 height 163
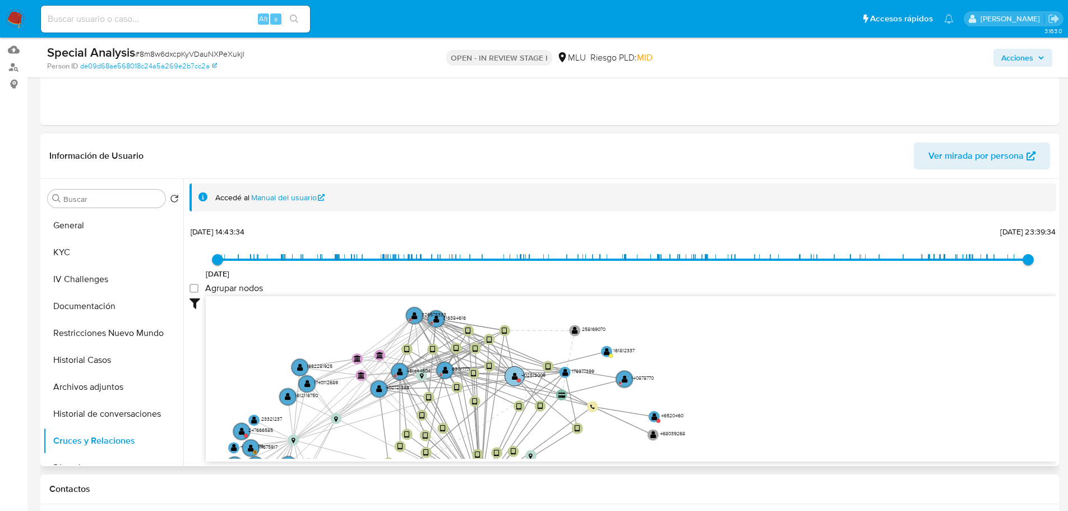
click at [515, 381] on circle at bounding box center [514, 376] width 20 height 20
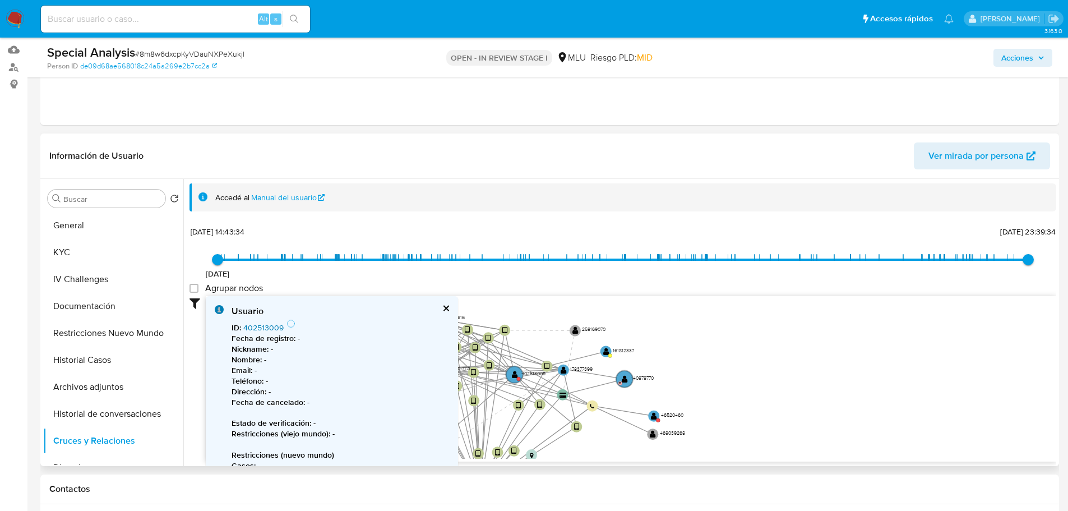
click at [266, 326] on link "402513009" at bounding box center [263, 327] width 40 height 11
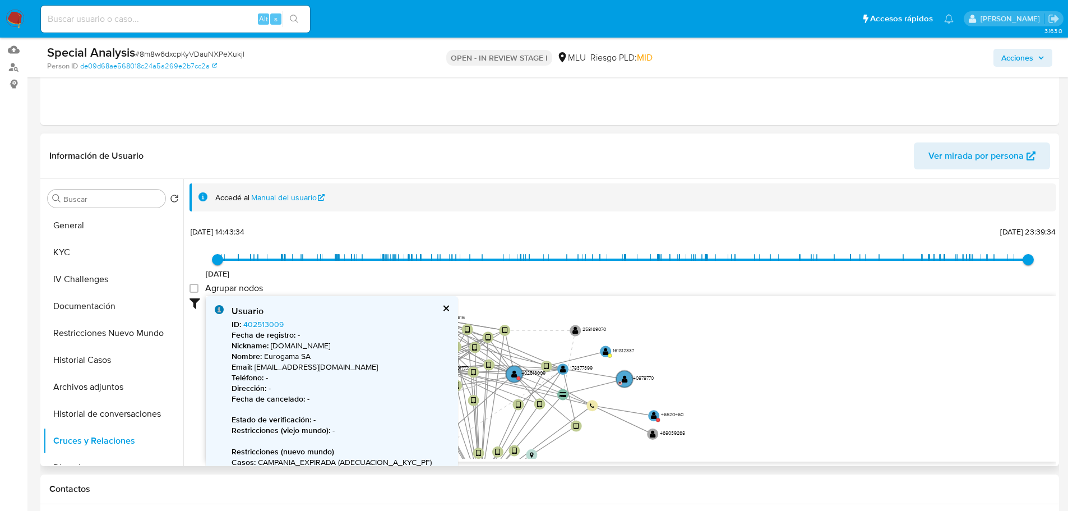
drag, startPoint x: 786, startPoint y: 378, endPoint x: 817, endPoint y: 304, distance: 80.7
click at [817, 304] on icon "device-67d047e83851288c7f4bec02  device-64c7a5f932438f8780c5578e  device-651d…" at bounding box center [631, 377] width 850 height 163
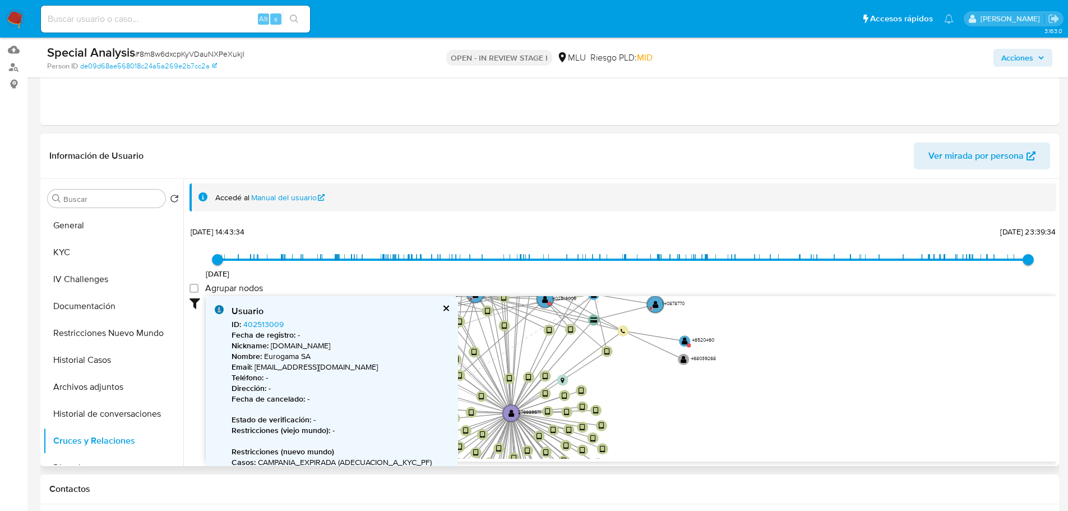
click at [450, 307] on div "Usuario ID : 402513009 Fecha de registro : - Nickname : DRACMASTORE.UY Nombre :…" at bounding box center [332, 457] width 252 height 323
click at [449, 306] on button "cerrar" at bounding box center [445, 307] width 7 height 7
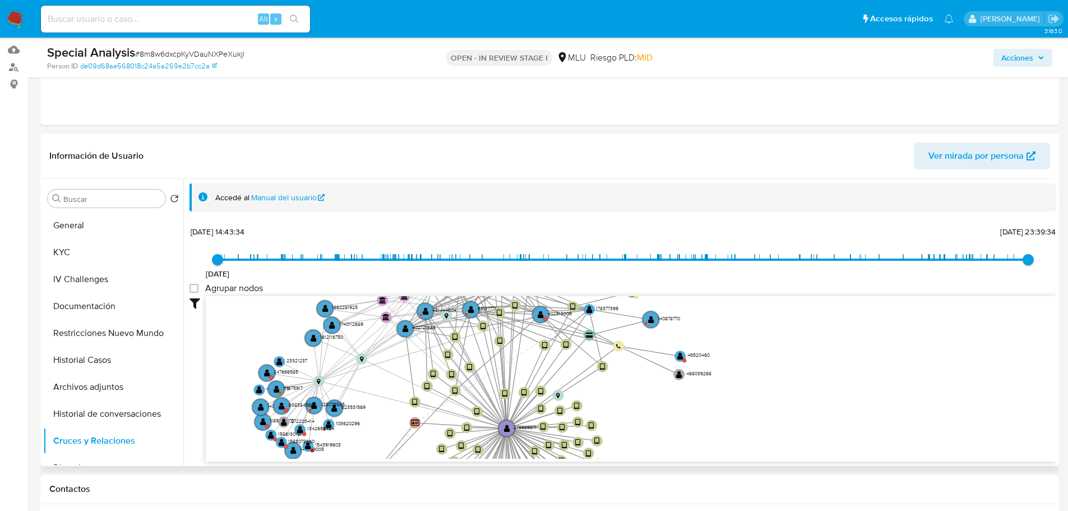
drag, startPoint x: 403, startPoint y: 368, endPoint x: 395, endPoint y: 437, distance: 69.4
click at [395, 437] on icon "device-67d047e83851288c7f4bec02  device-64c7a5f932438f8780c5578e  device-651d…" at bounding box center [631, 377] width 850 height 163
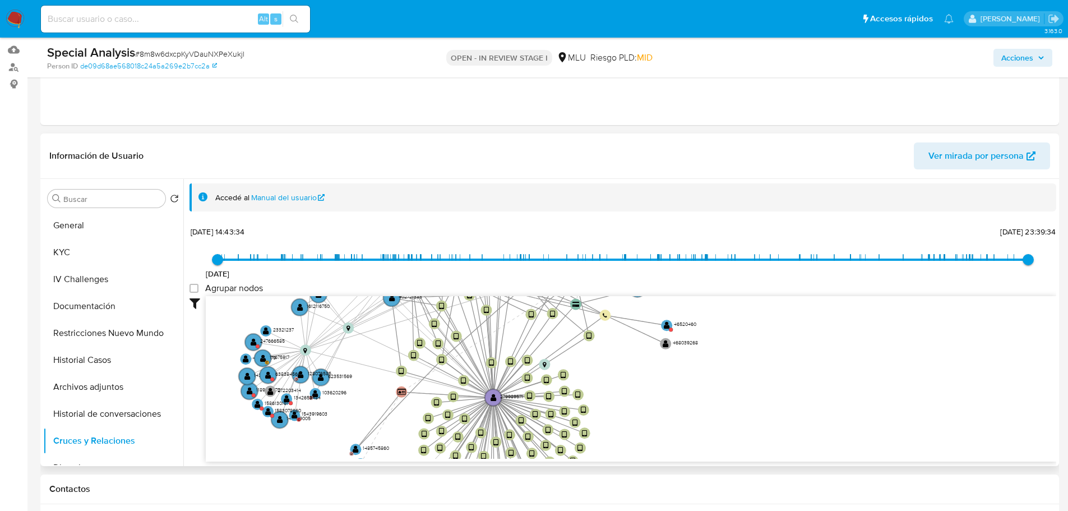
drag, startPoint x: 393, startPoint y: 428, endPoint x: 379, endPoint y: 335, distance: 93.6
click at [380, 336] on icon "device-67d047e83851288c7f4bec02  device-64c7a5f932438f8780c5578e  device-651d…" at bounding box center [631, 377] width 850 height 163
click at [379, 335] on icon "device-67d047e83851288c7f4bec02  device-64c7a5f932438f8780c5578e  device-651d…" at bounding box center [631, 377] width 850 height 163
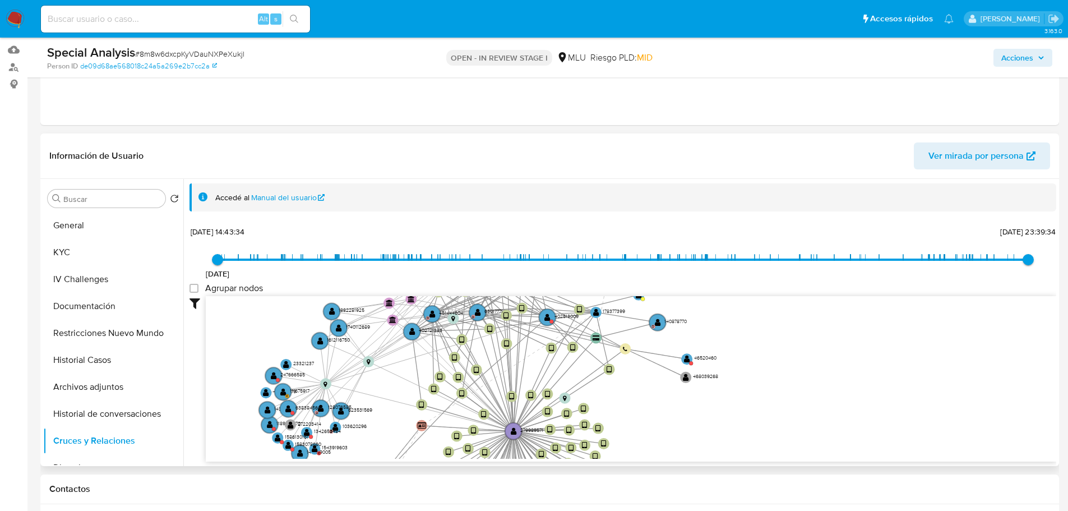
drag, startPoint x: 702, startPoint y: 444, endPoint x: 684, endPoint y: 458, distance: 22.7
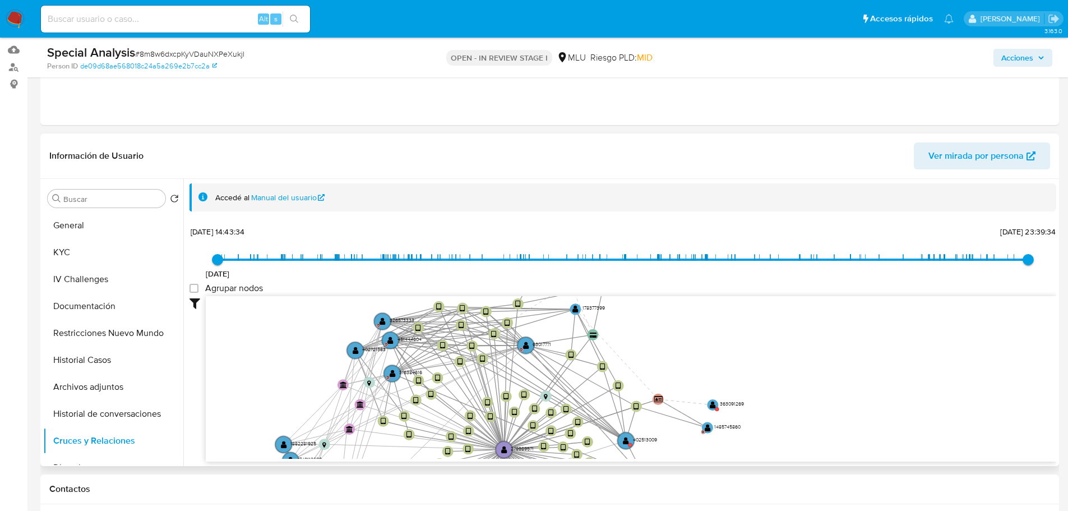
drag, startPoint x: 551, startPoint y: 325, endPoint x: 595, endPoint y: 431, distance: 114.8
click at [617, 434] on circle at bounding box center [625, 440] width 17 height 17
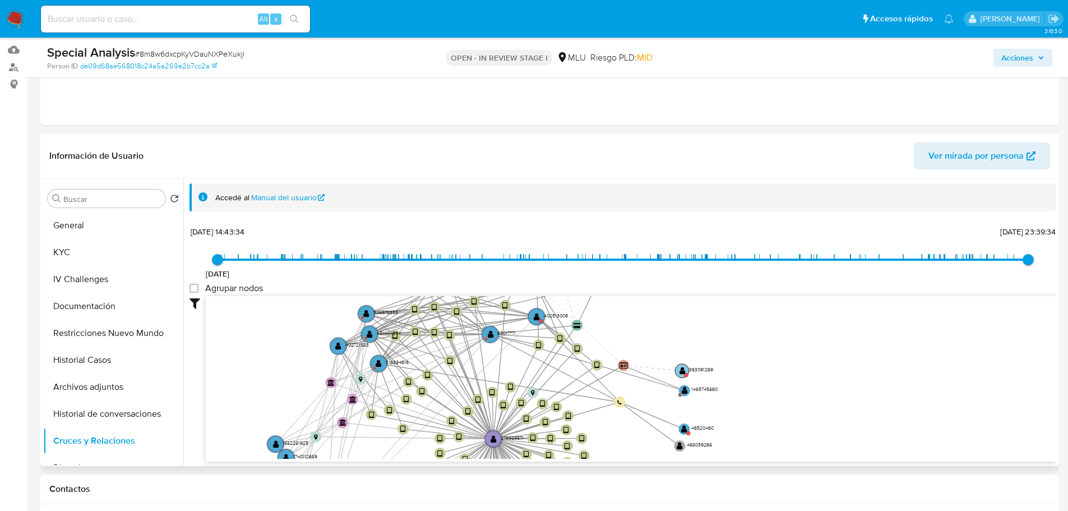
click at [681, 370] on text "" at bounding box center [682, 371] width 6 height 8
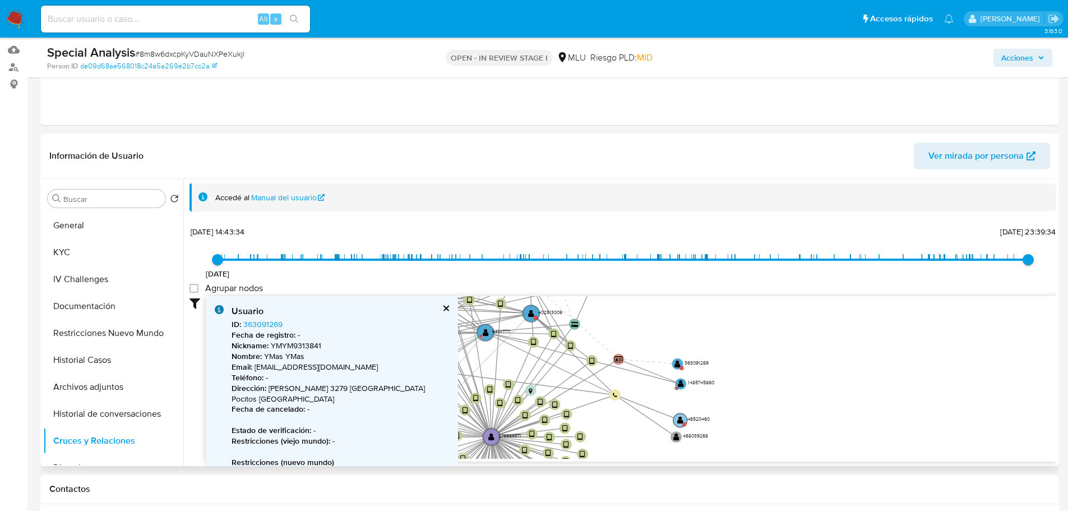
click at [678, 420] on text "" at bounding box center [680, 420] width 6 height 8
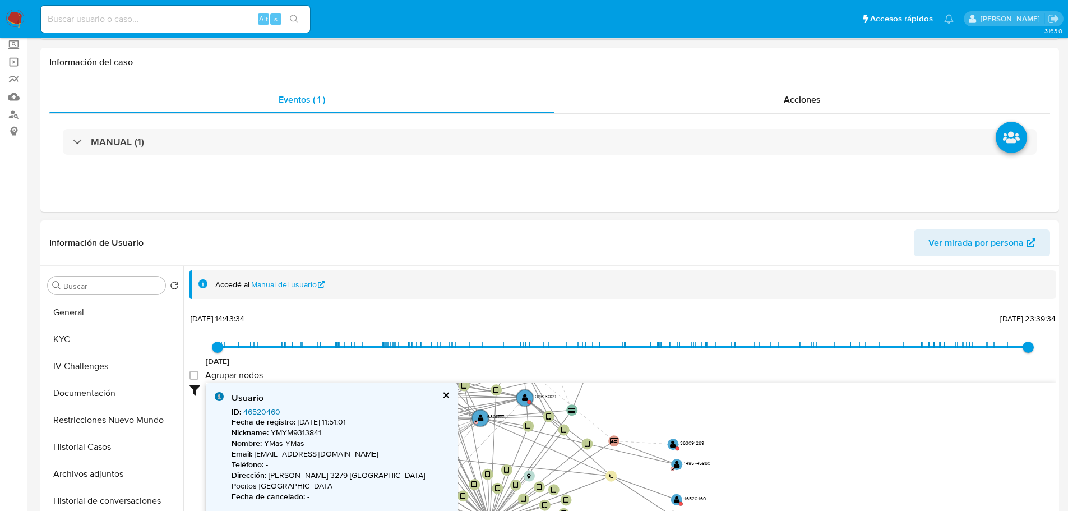
scroll to position [0, 0]
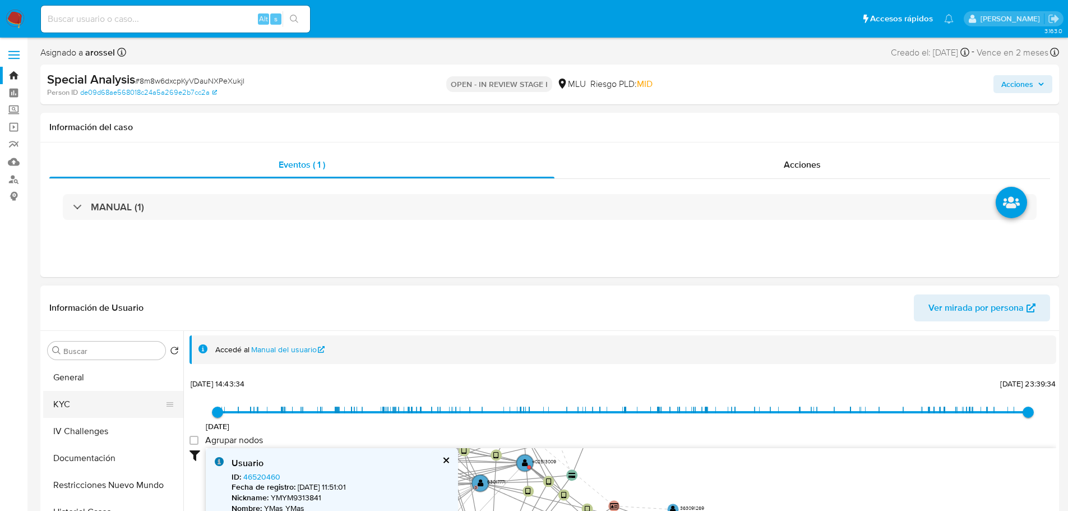
click at [100, 392] on button "KYC" at bounding box center [108, 404] width 131 height 27
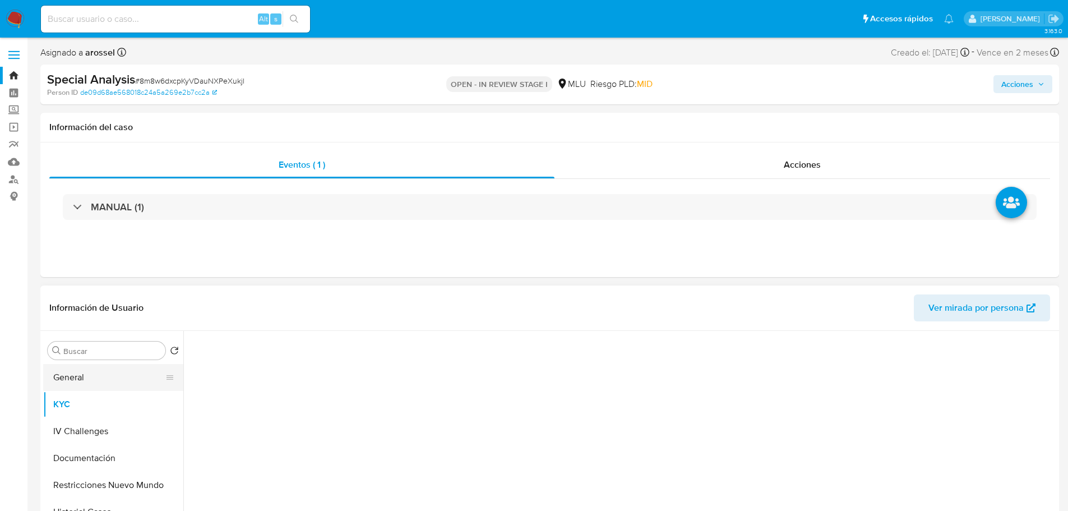
click at [100, 379] on button "General" at bounding box center [108, 377] width 131 height 27
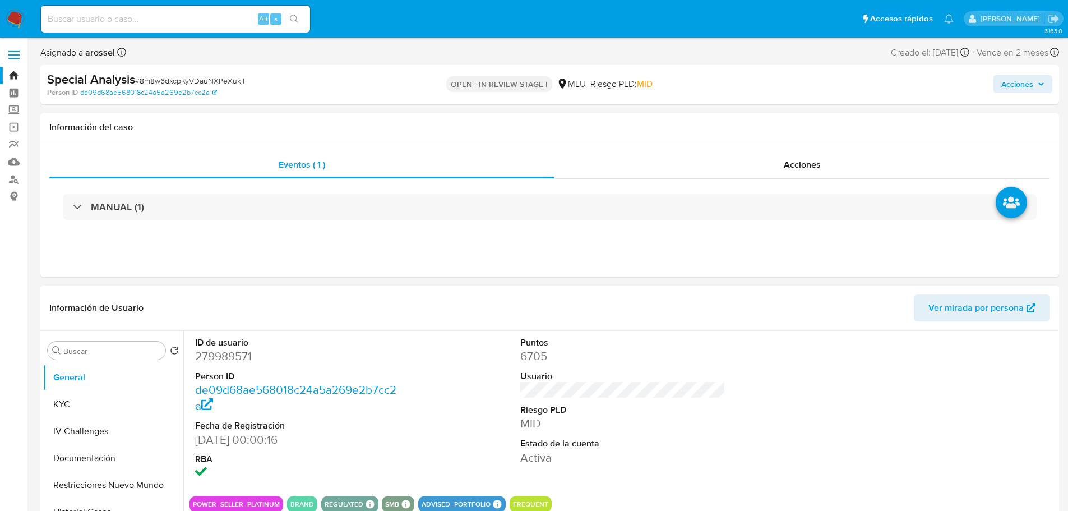
click at [820, 390] on div "ID de usuario 279989571 Person ID de09d68ae568018c24a5a269e2b7cc2a Fecha de Reg…" at bounding box center [622, 409] width 866 height 156
click at [786, 383] on div "ID de usuario 279989571 Person ID de09d68ae568018c24a5a269e2b7cc2a Fecha de Reg…" at bounding box center [622, 409] width 866 height 156
click at [612, 356] on dd "6705" at bounding box center [623, 356] width 206 height 16
click at [581, 377] on dt "Usuario" at bounding box center [623, 376] width 206 height 12
click at [621, 378] on dt "Usuario" at bounding box center [623, 376] width 206 height 12
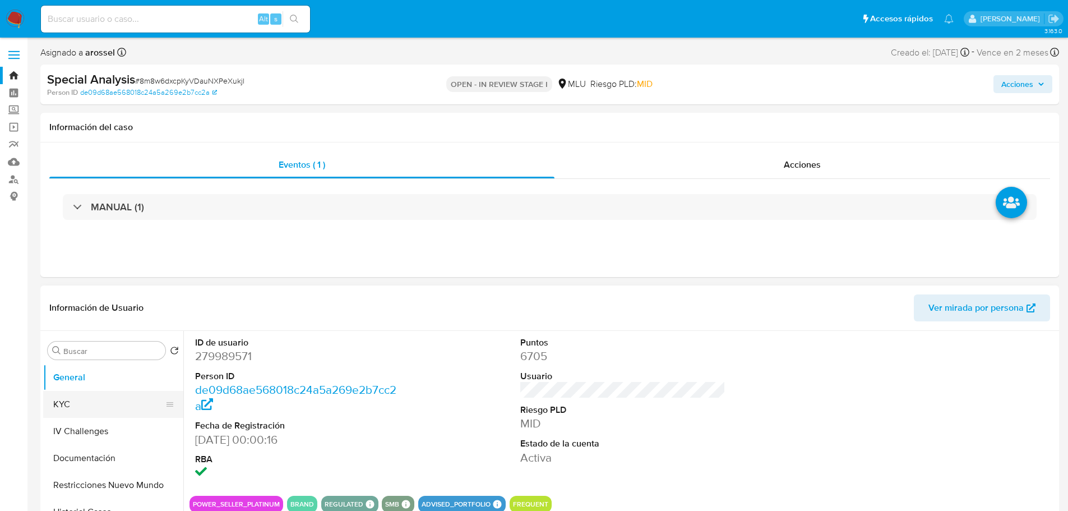
click at [85, 407] on button "KYC" at bounding box center [108, 404] width 131 height 27
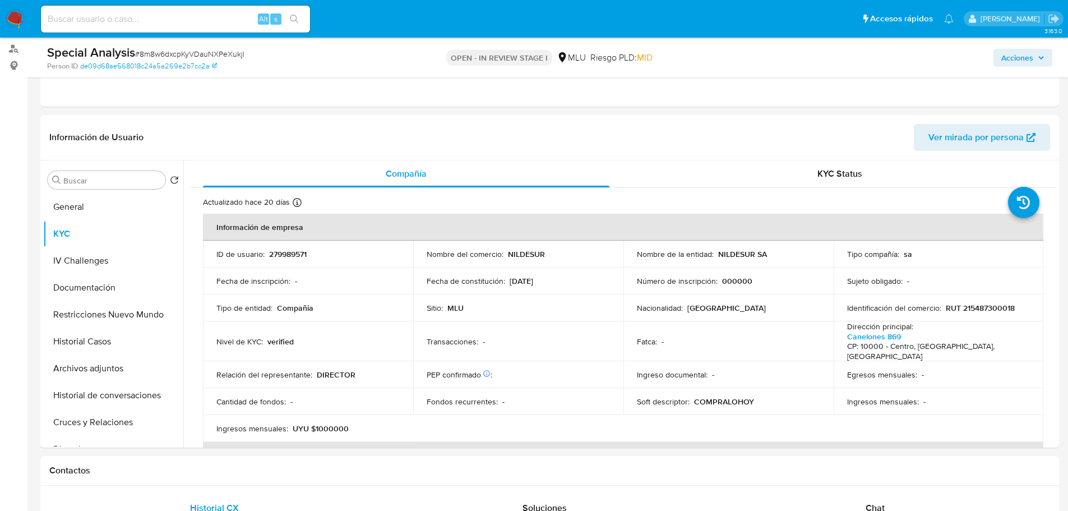
scroll to position [112, 0]
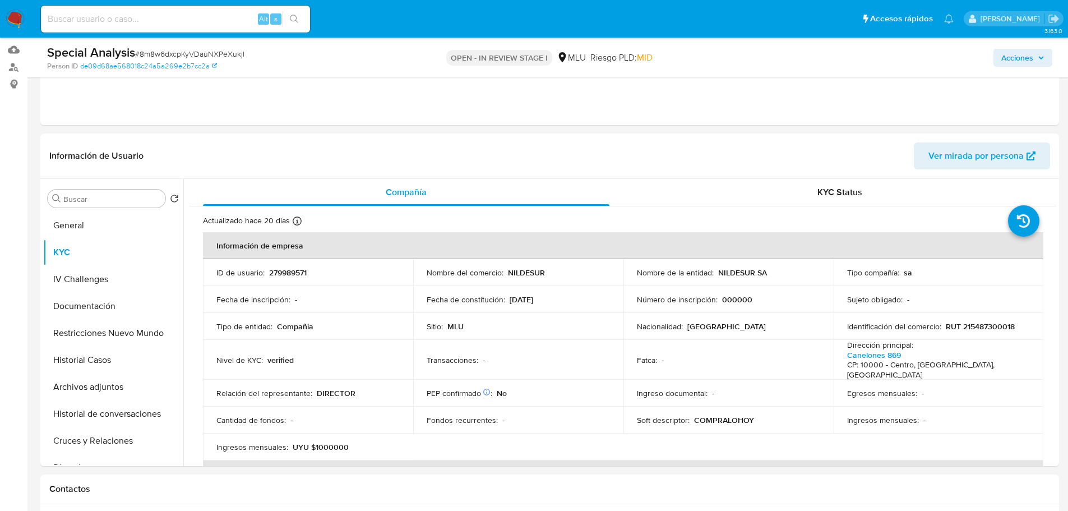
click at [215, 54] on span "# 8m8w6dxcpKyVDauNXPeXukjl" at bounding box center [189, 53] width 109 height 11
click at [216, 54] on span "# 8m8w6dxcpKyVDauNXPeXukjl" at bounding box center [189, 53] width 109 height 11
copy span "8m8w6dxcpKyVDauNXPeXukjl"
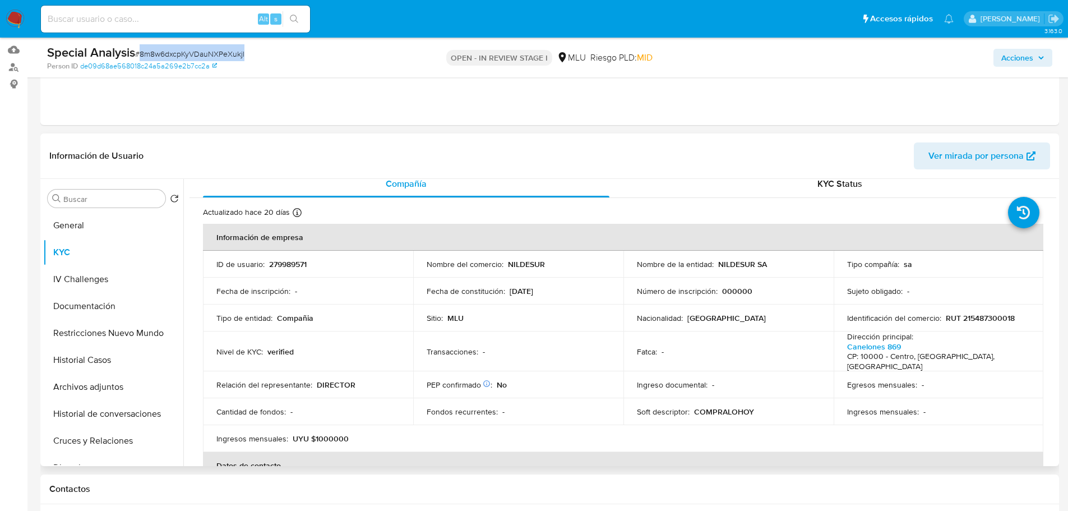
scroll to position [0, 0]
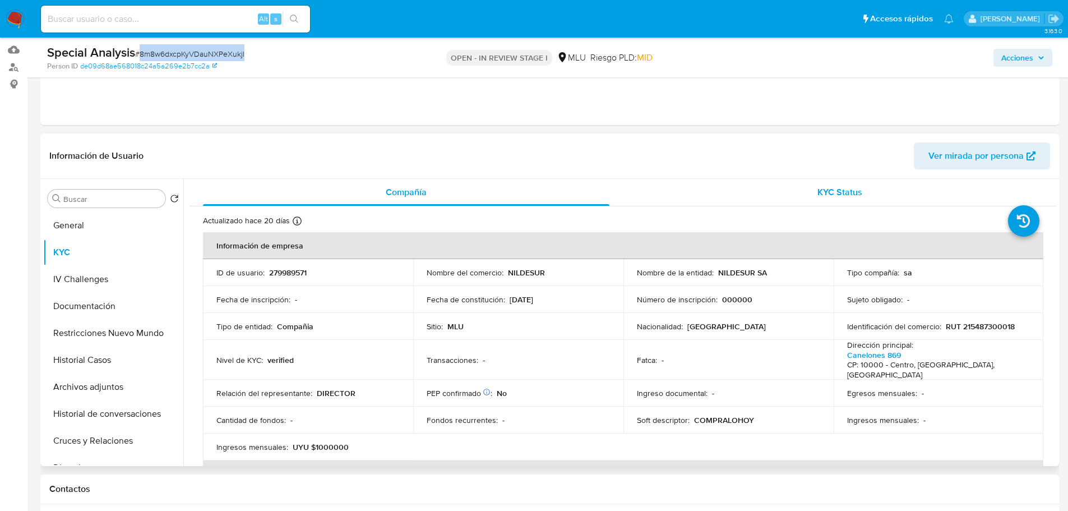
click at [846, 189] on span "KYC Status" at bounding box center [839, 191] width 45 height 13
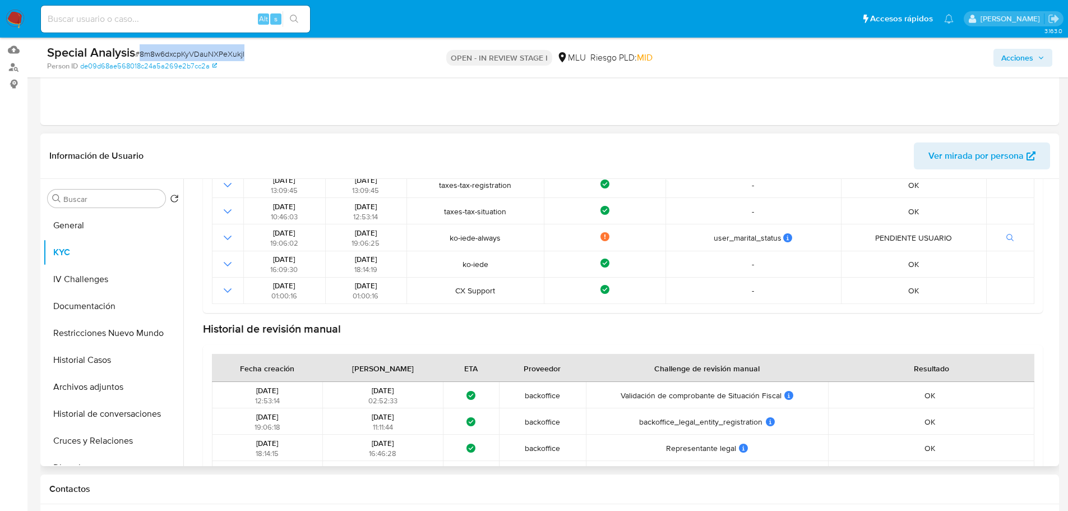
scroll to position [224, 0]
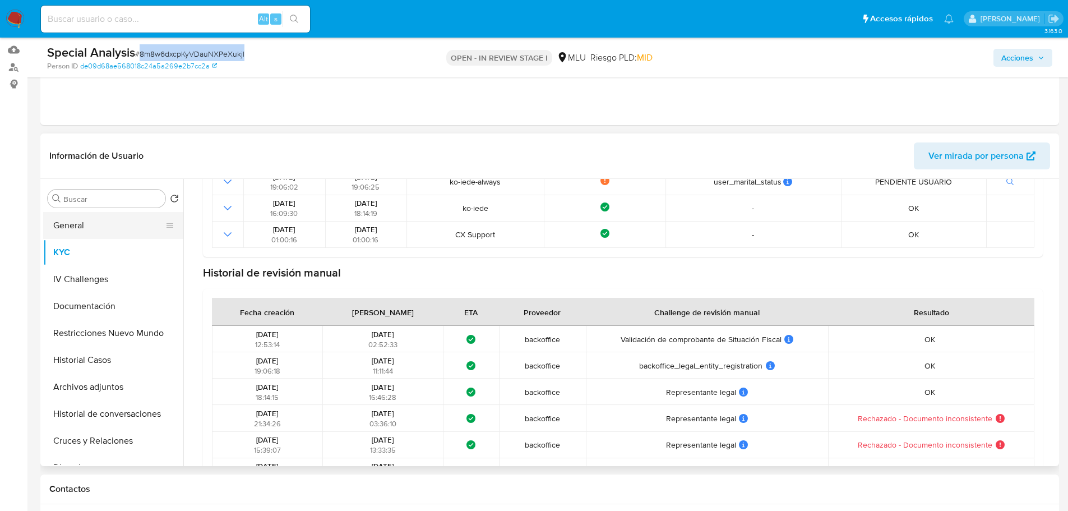
click at [108, 222] on button "General" at bounding box center [108, 225] width 131 height 27
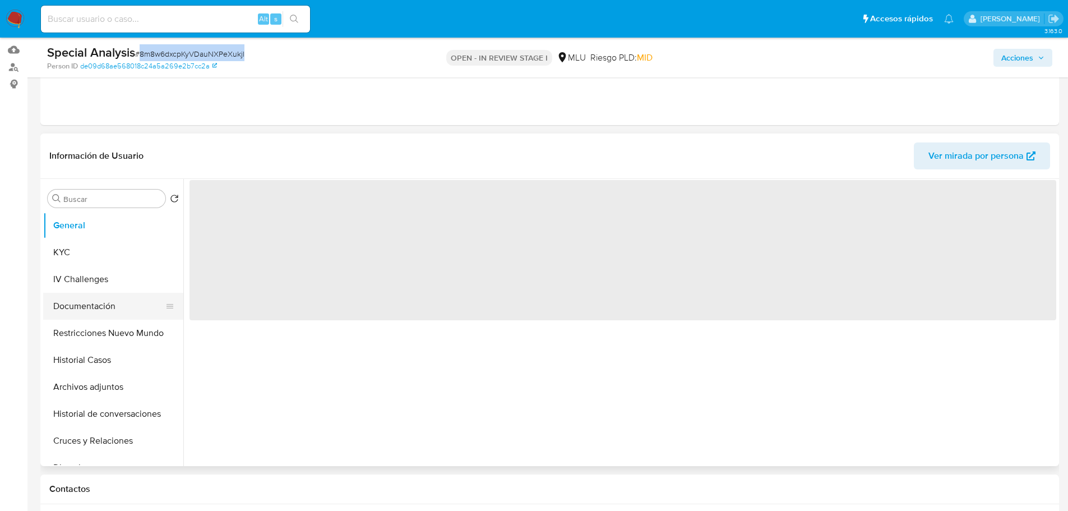
scroll to position [0, 0]
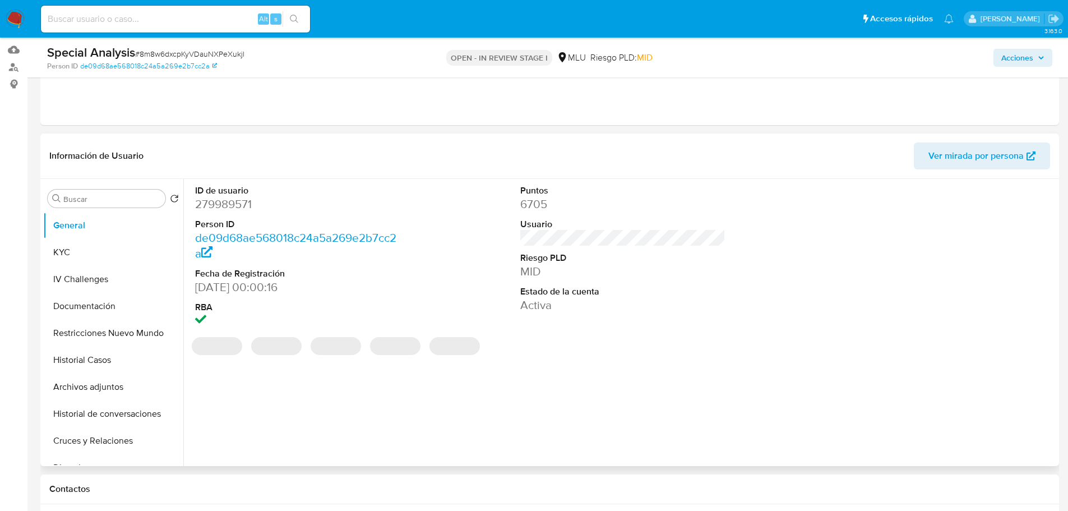
click at [224, 200] on dd "279989571" at bounding box center [298, 204] width 206 height 16
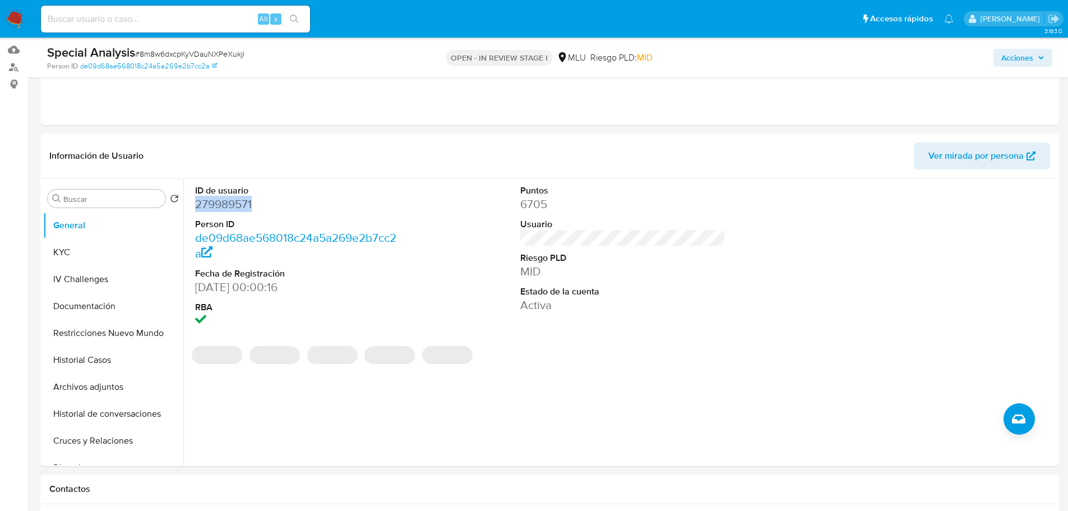
copy dd "279989571"
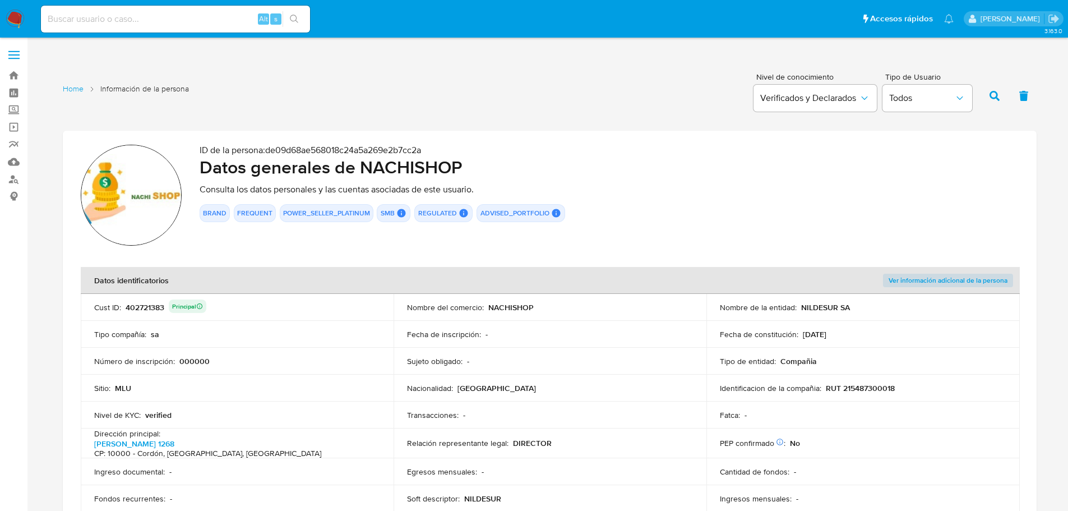
click at [159, 307] on div "402721383 Principal" at bounding box center [166, 307] width 81 height 16
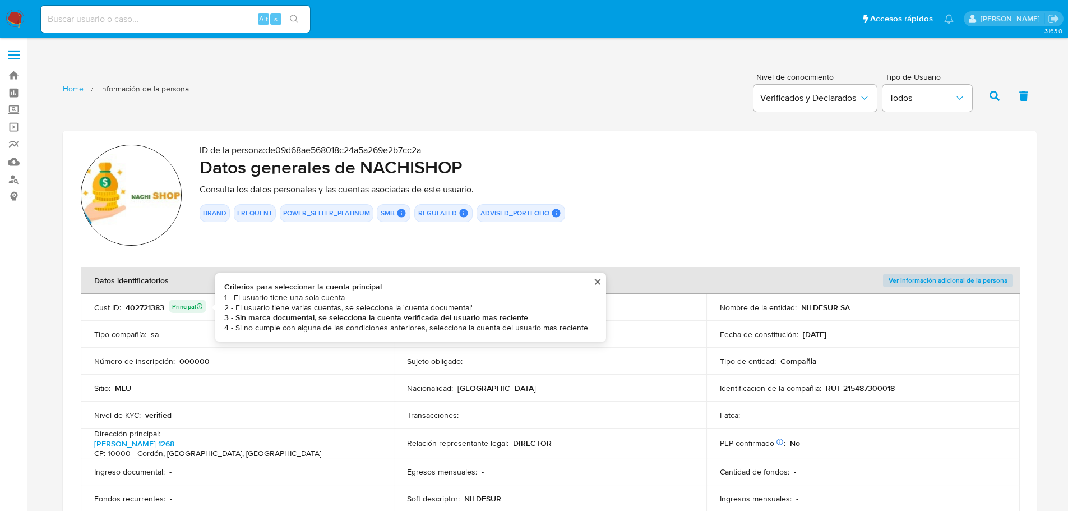
click at [141, 308] on div "402721383 Principal Criterios para seleccionar la cuenta principal 1 - El usuar…" at bounding box center [166, 307] width 81 height 16
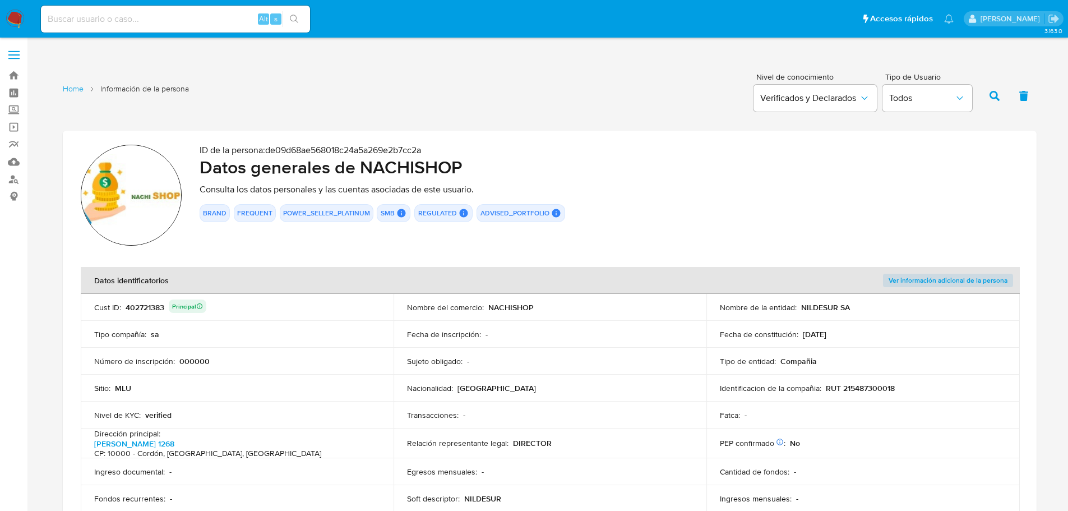
click at [141, 308] on div "402721383 Principal" at bounding box center [166, 307] width 81 height 16
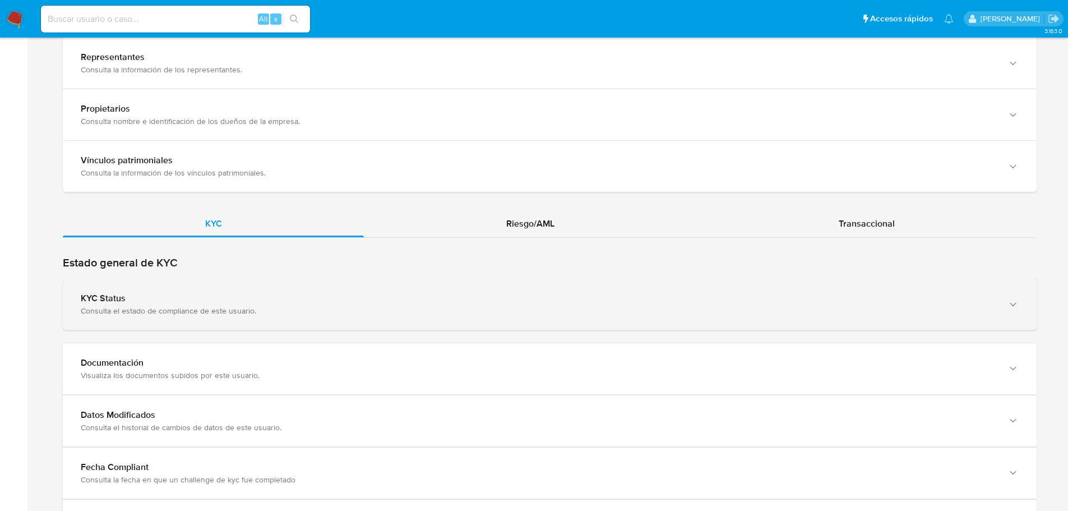
click at [280, 313] on div "KYC Status Consulta el estado de compliance de este usuario." at bounding box center [549, 304] width 973 height 51
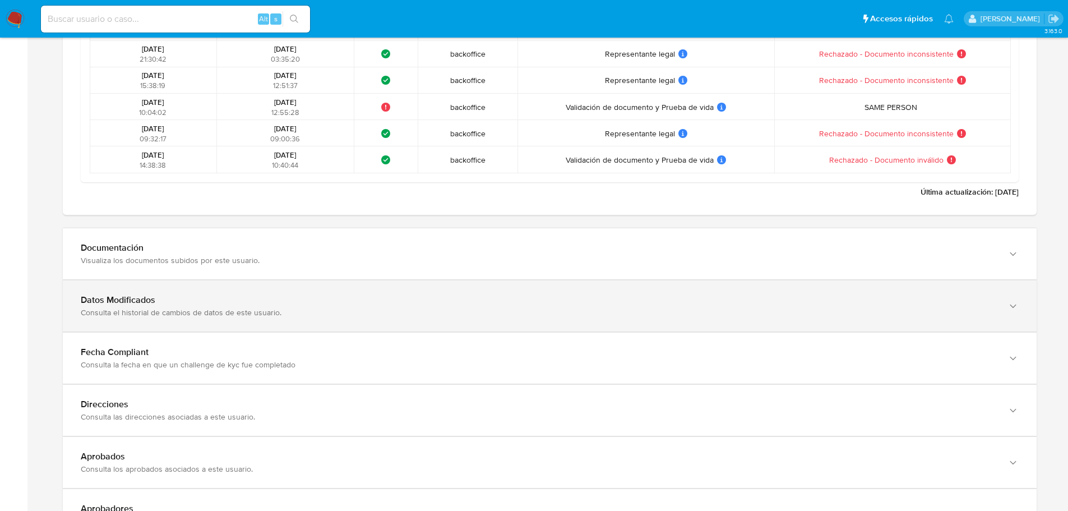
scroll to position [1625, 0]
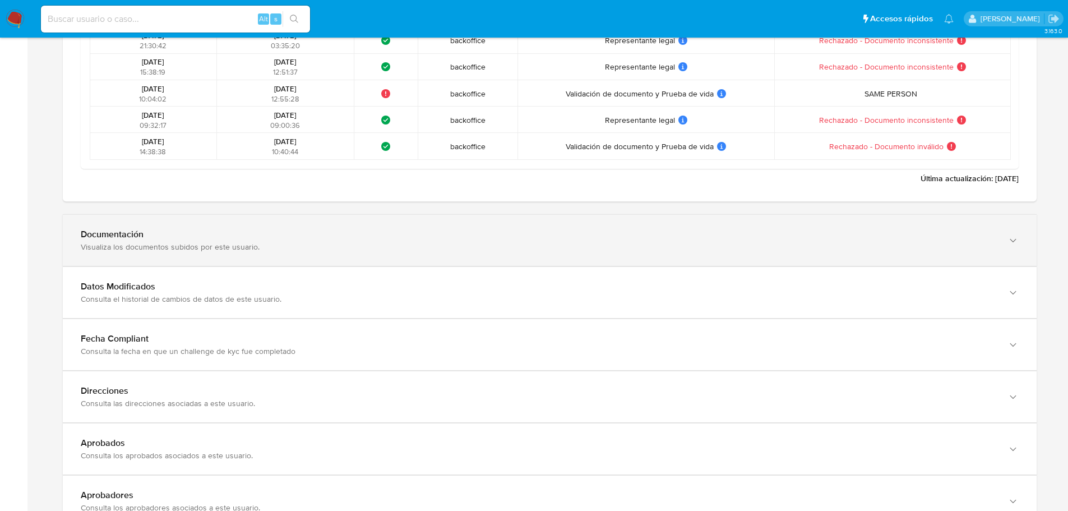
click at [198, 222] on div "Documentación Visualiza los documentos subidos por este usuario." at bounding box center [549, 240] width 973 height 51
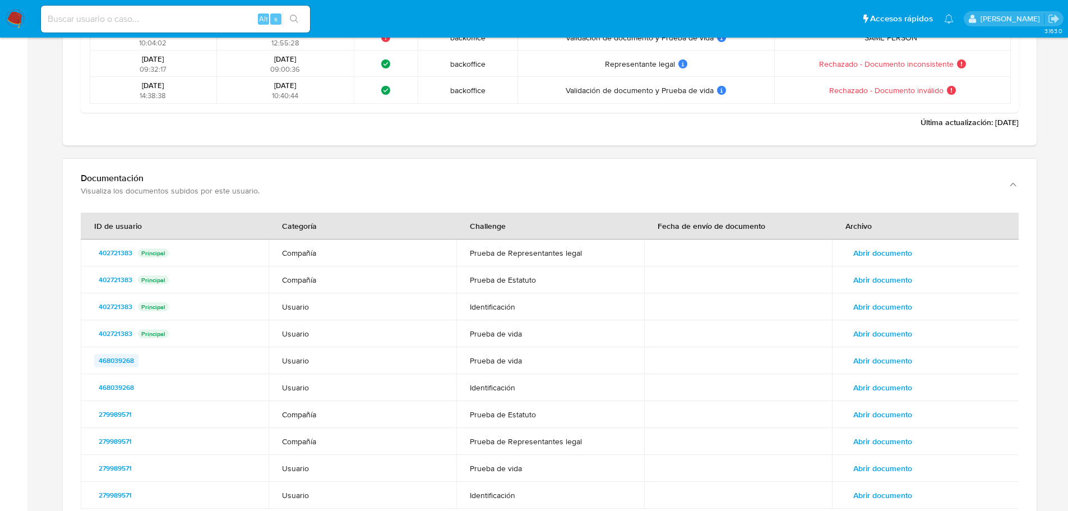
scroll to position [1737, 0]
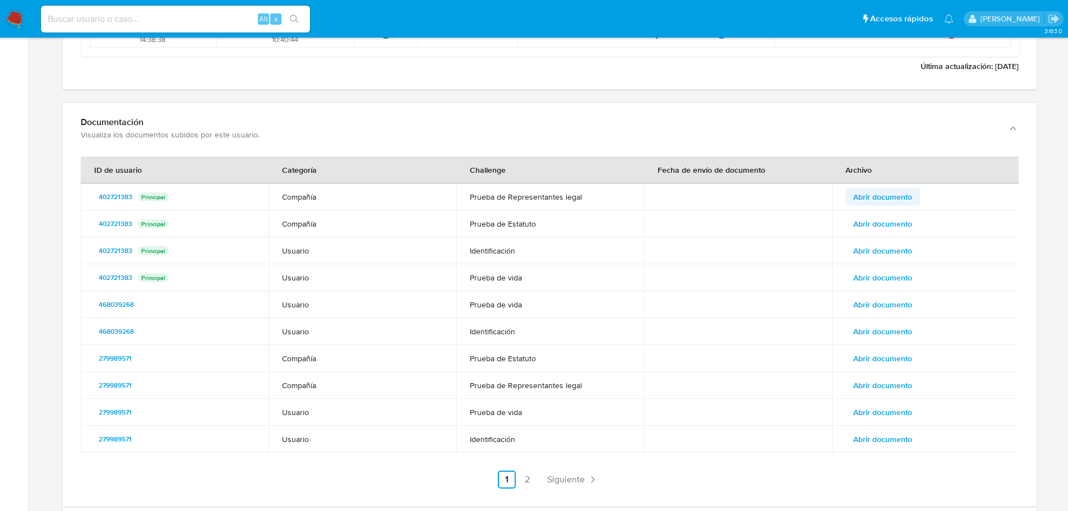
click at [917, 189] on button "Abrir documento" at bounding box center [882, 197] width 75 height 18
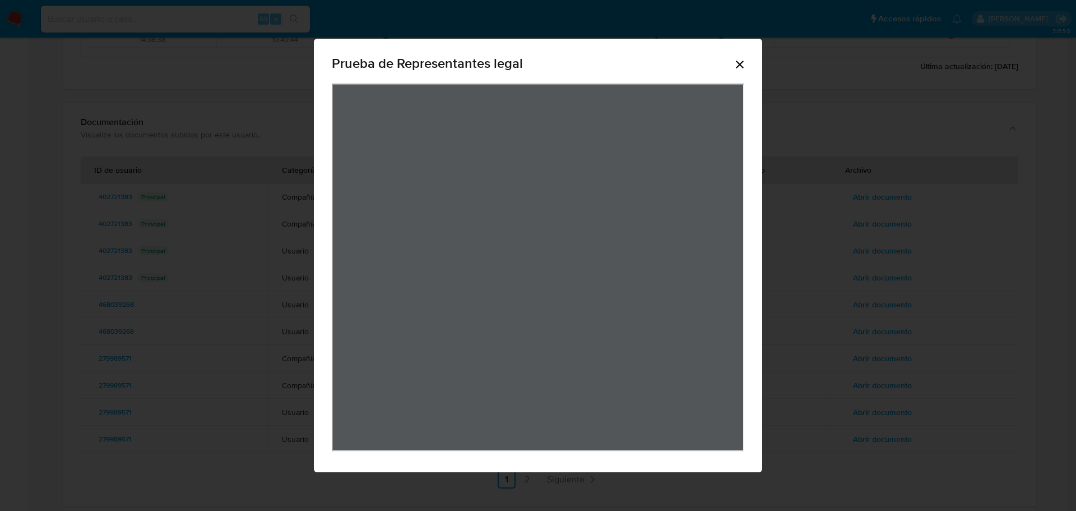
click at [800, 282] on div "Prueba de Representantes legal" at bounding box center [538, 255] width 1076 height 511
click at [741, 63] on icon "Cerrar" at bounding box center [740, 65] width 8 height 8
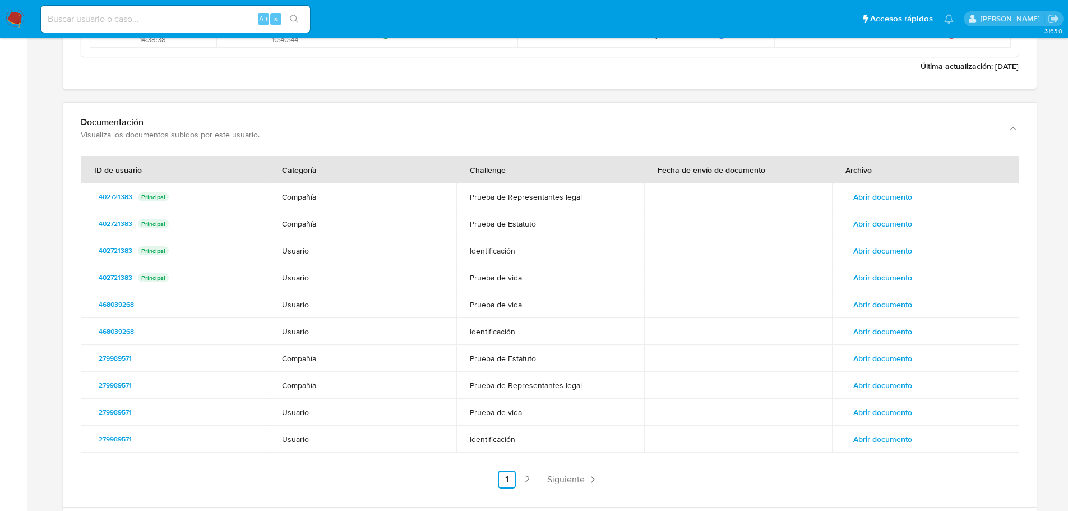
click at [869, 225] on span "Abrir documento" at bounding box center [882, 224] width 59 height 16
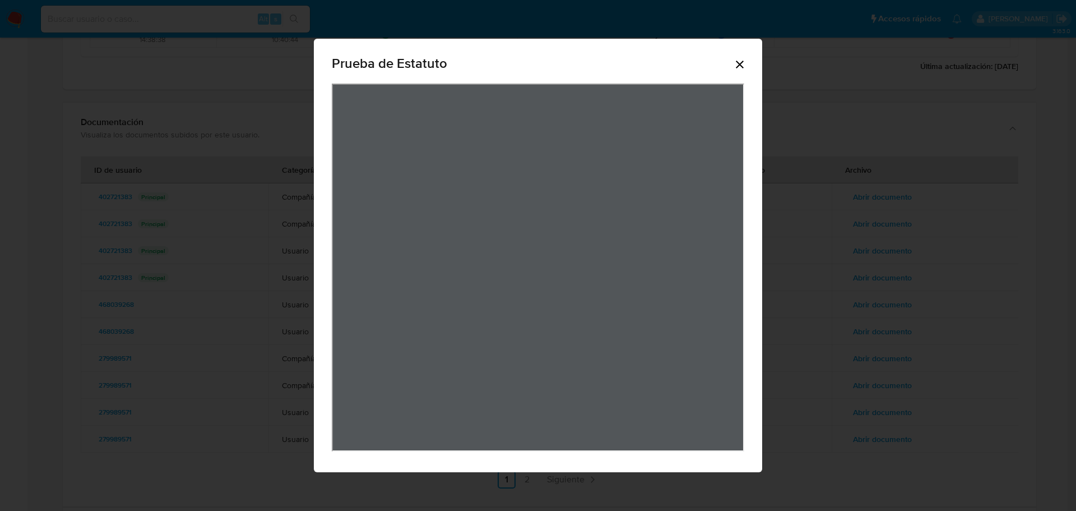
click at [740, 59] on icon "Cerrar" at bounding box center [739, 64] width 13 height 13
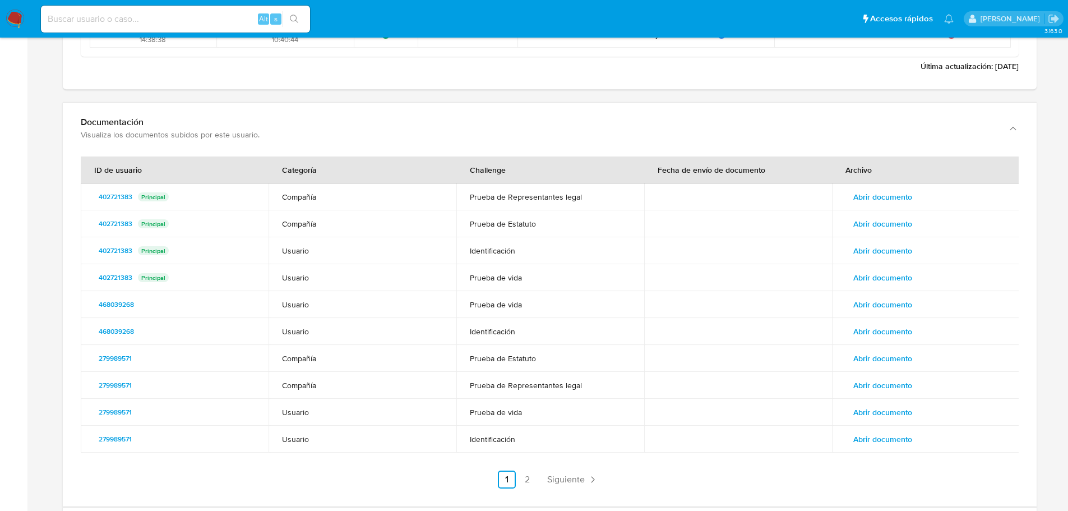
click at [908, 351] on span "Abrir documento" at bounding box center [882, 358] width 59 height 16
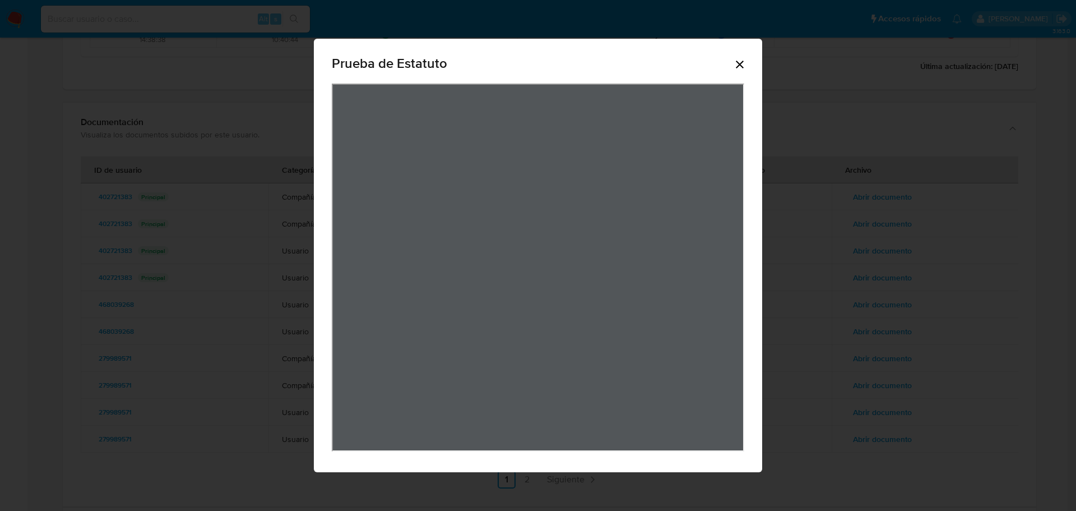
click at [790, 279] on div "Prueba de Estatuto" at bounding box center [538, 255] width 1076 height 511
click at [737, 64] on icon "Cerrar" at bounding box center [739, 64] width 13 height 13
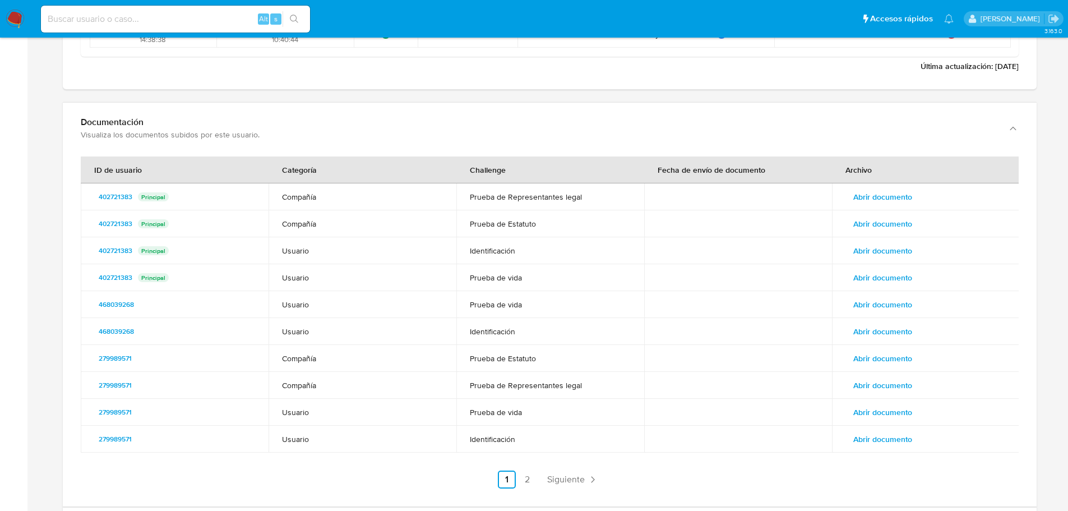
click at [880, 228] on span "Abrir documento" at bounding box center [882, 224] width 59 height 16
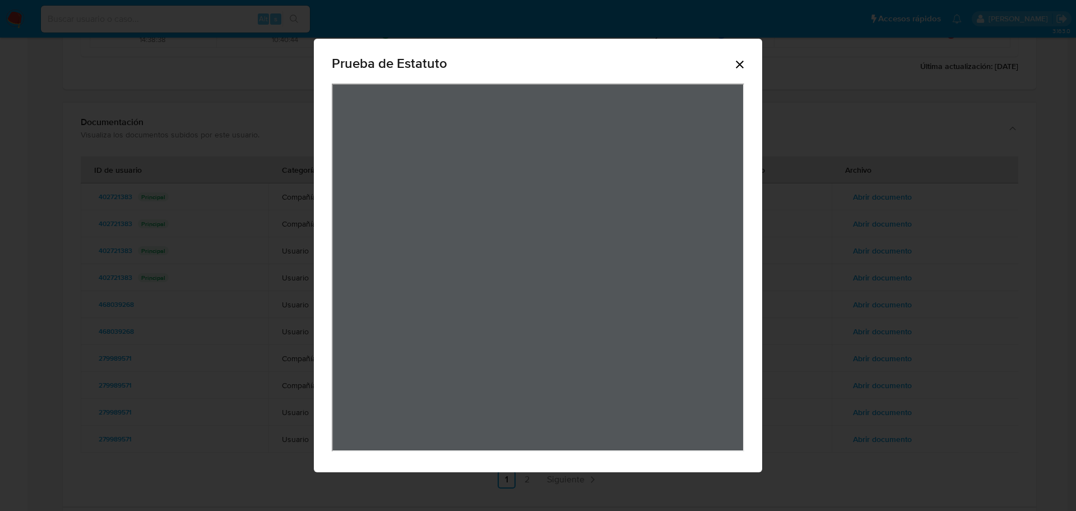
click at [741, 65] on icon "Cerrar" at bounding box center [740, 65] width 8 height 8
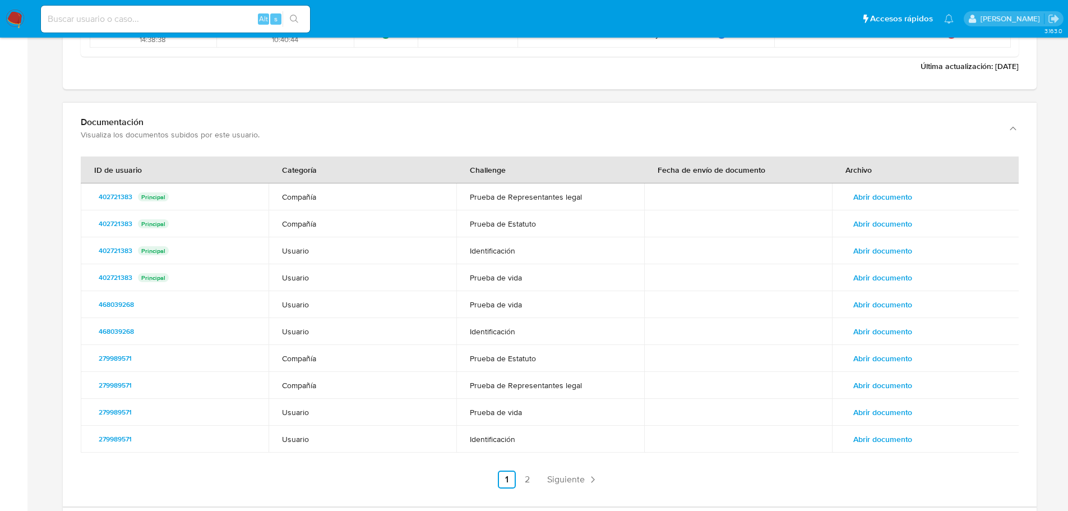
click at [874, 387] on span "Abrir documento" at bounding box center [882, 385] width 59 height 16
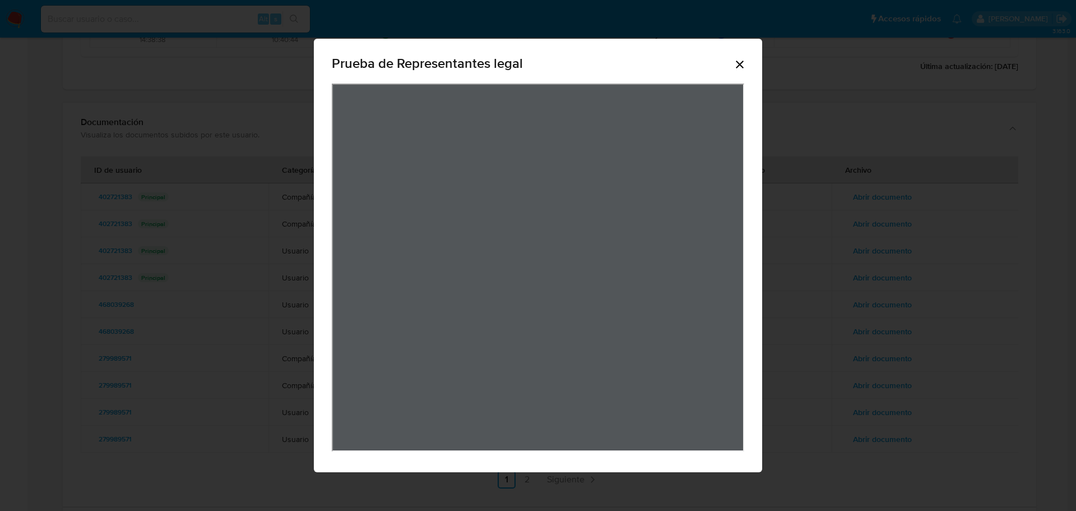
click at [741, 67] on icon "Cerrar" at bounding box center [740, 65] width 8 height 8
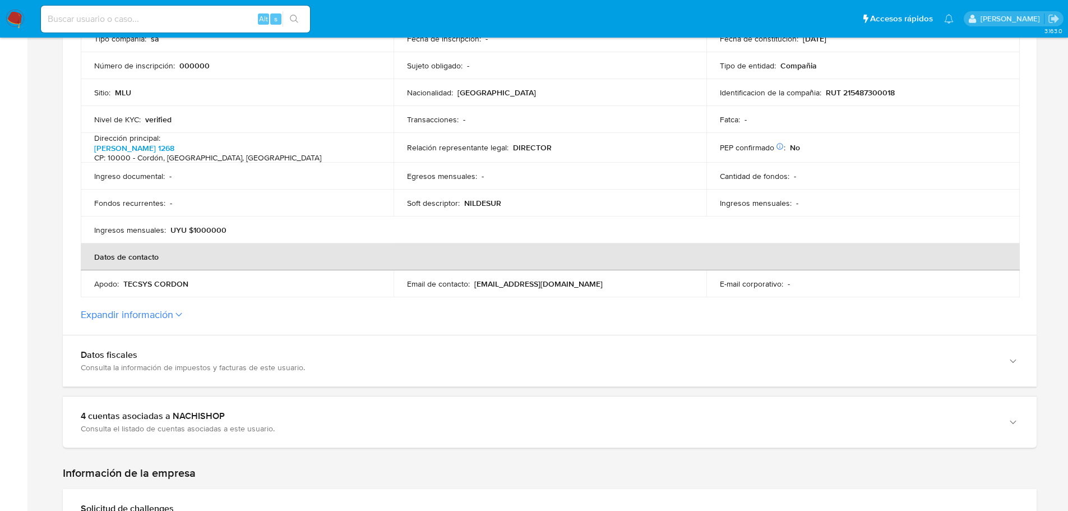
scroll to position [168, 0]
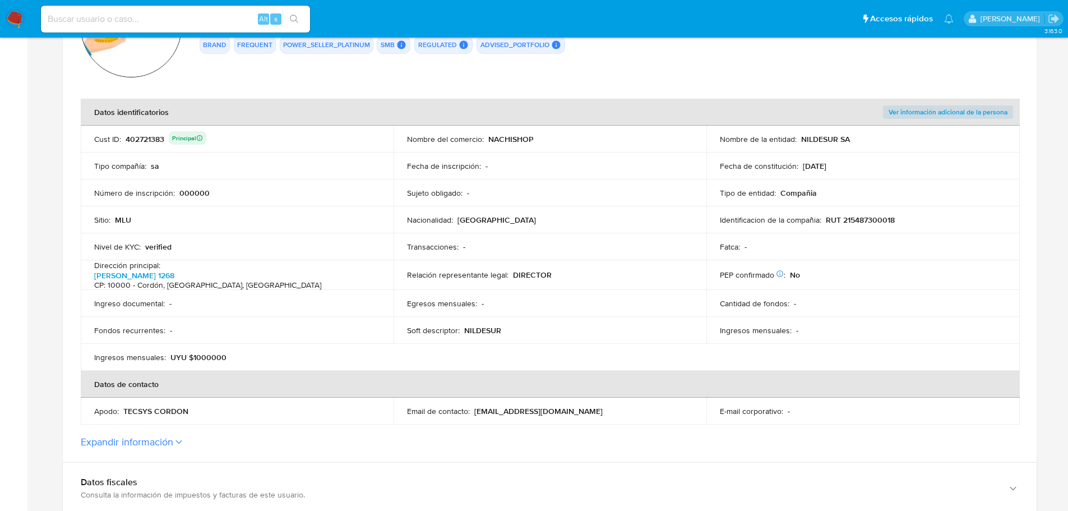
click at [483, 217] on p "[GEOGRAPHIC_DATA]" at bounding box center [496, 220] width 78 height 10
click at [878, 216] on p "RUT 215487300018" at bounding box center [859, 220] width 69 height 10
click at [158, 131] on div "402721383 Principal" at bounding box center [166, 139] width 81 height 16
click at [156, 136] on div "402721383 Principal" at bounding box center [166, 139] width 81 height 16
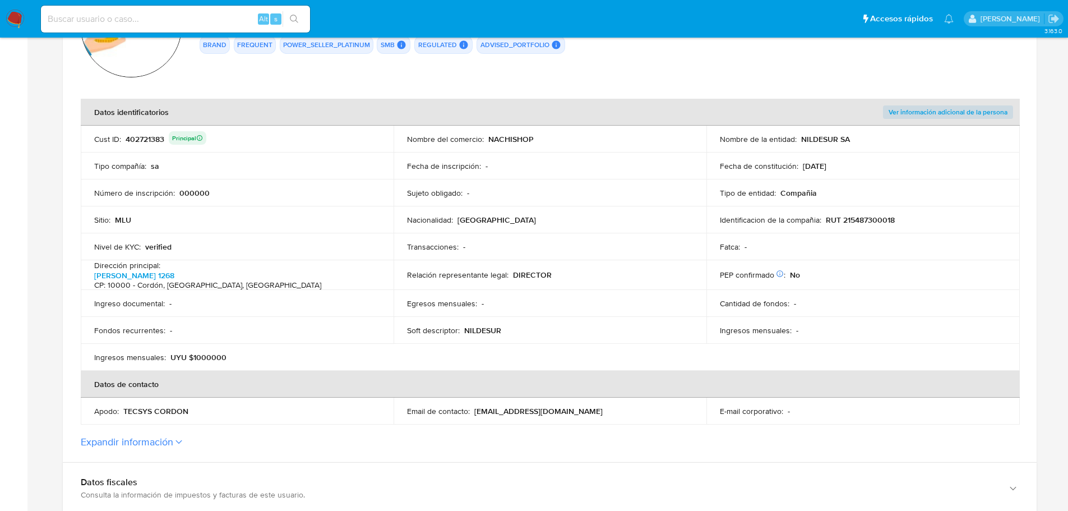
click at [156, 136] on div "402721383 Principal" at bounding box center [166, 139] width 81 height 16
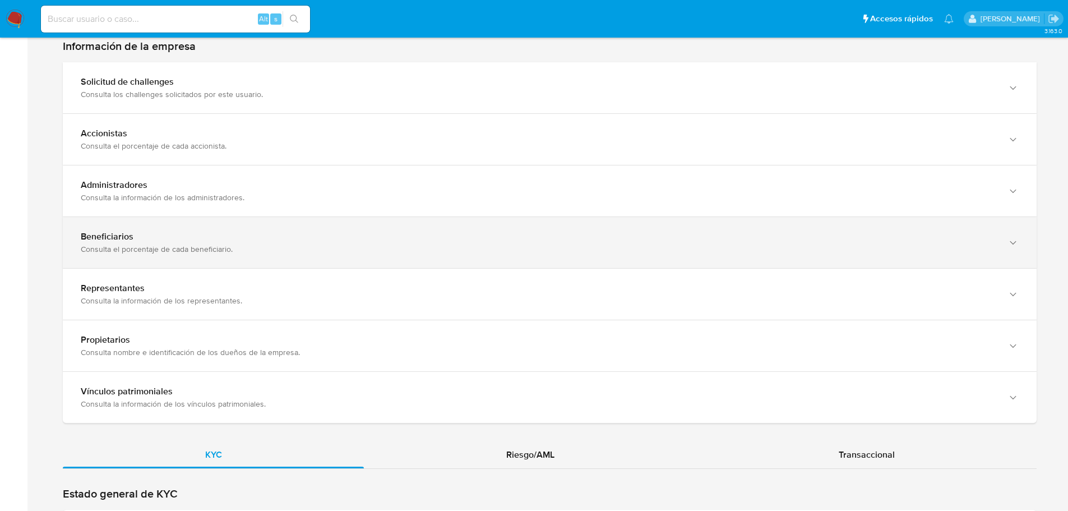
scroll to position [729, 0]
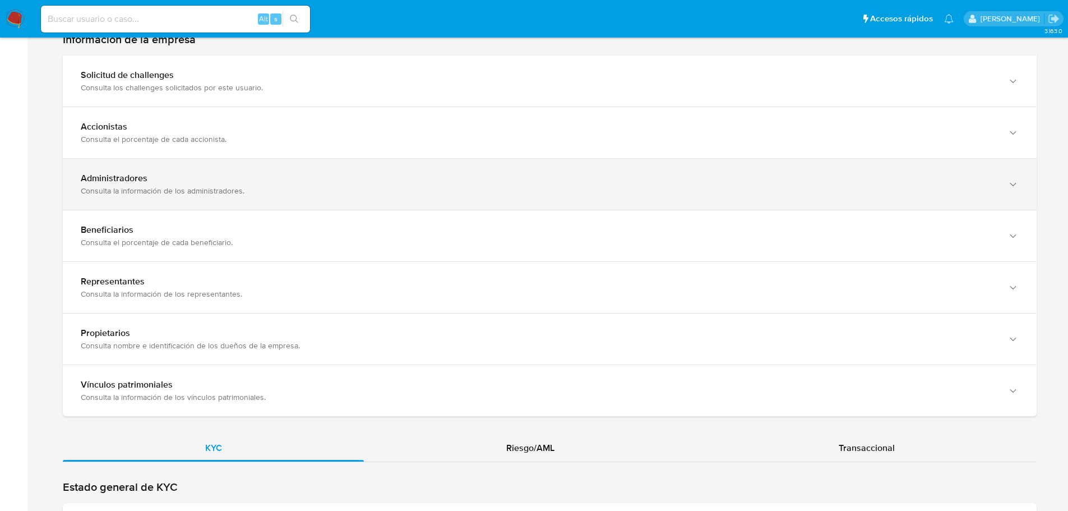
click at [250, 185] on div "Consulta la información de los administradores." at bounding box center [538, 190] width 915 height 10
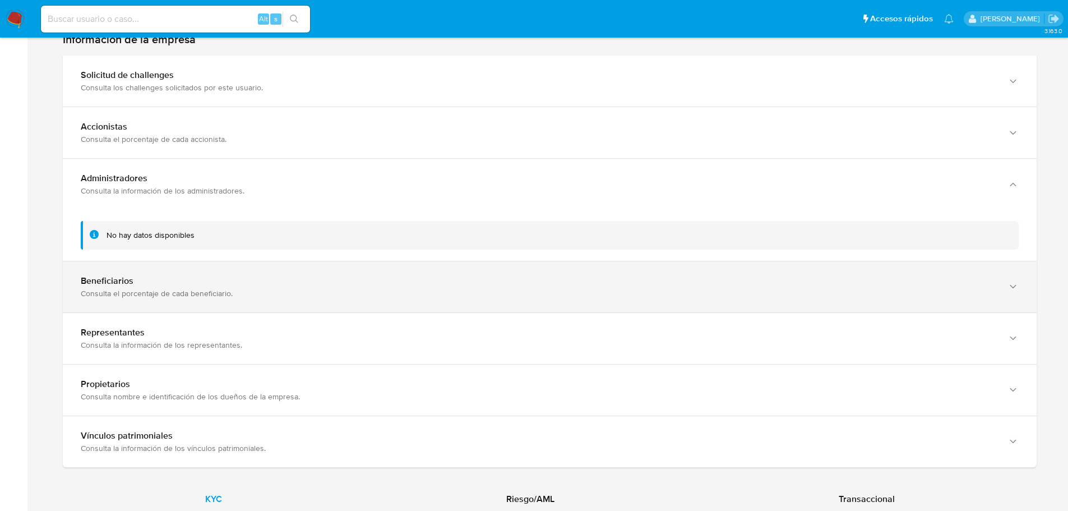
click at [259, 277] on div "Beneficiarios" at bounding box center [538, 280] width 915 height 11
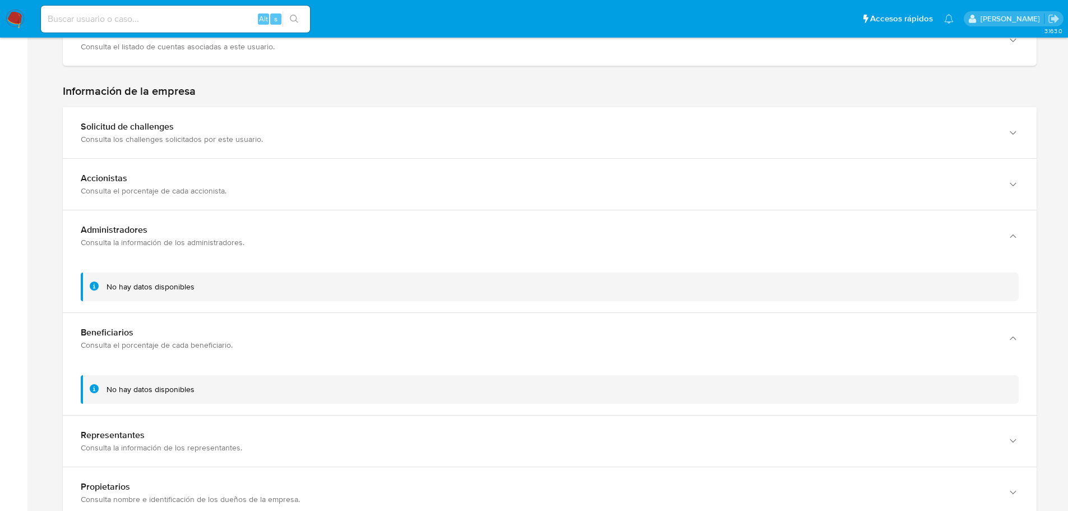
scroll to position [672, 0]
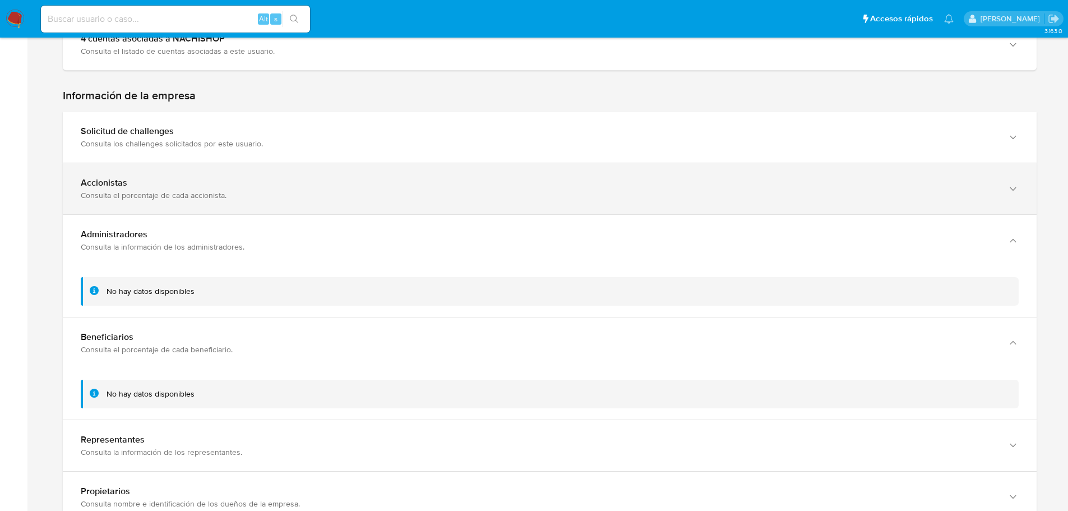
click at [238, 191] on div "Consulta el porcentaje de cada accionista." at bounding box center [538, 195] width 915 height 10
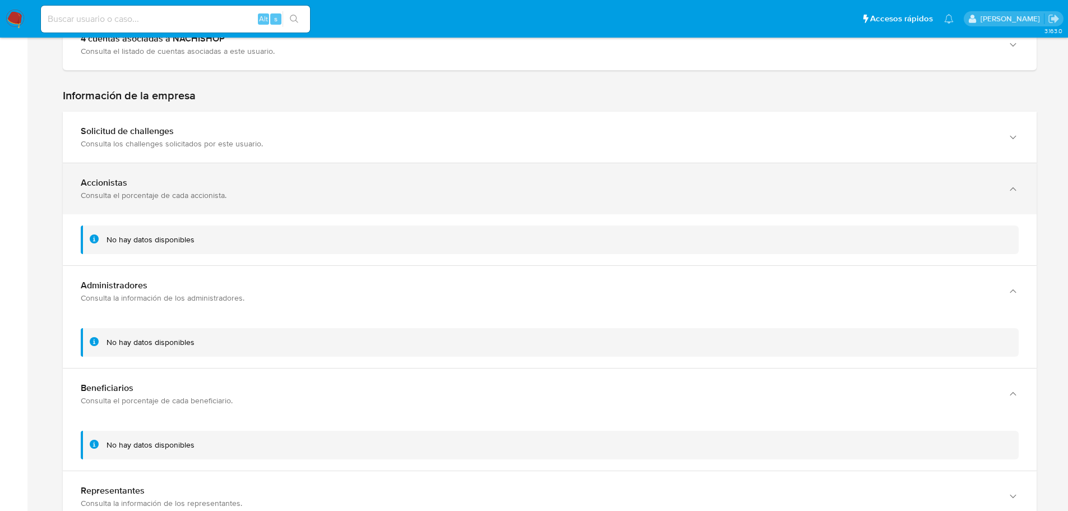
click at [234, 190] on div "Consulta el porcentaje de cada accionista." at bounding box center [538, 195] width 915 height 10
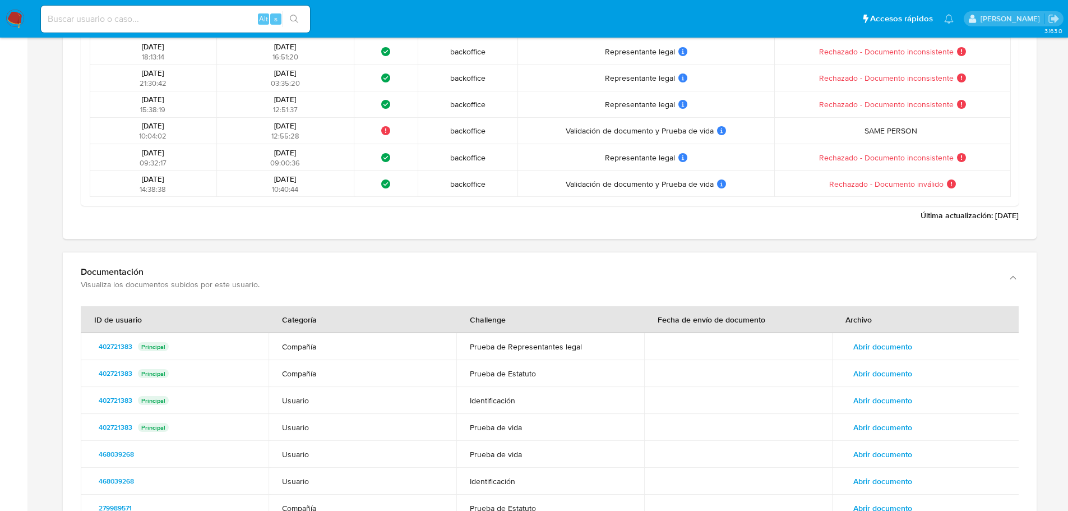
scroll to position [1737, 0]
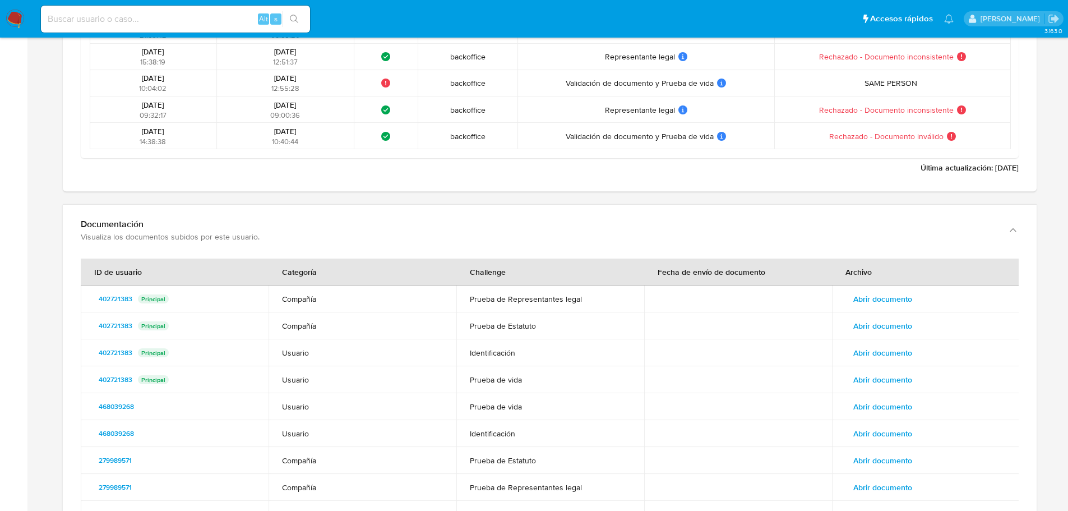
click at [883, 301] on span "Abrir documento" at bounding box center [882, 299] width 59 height 16
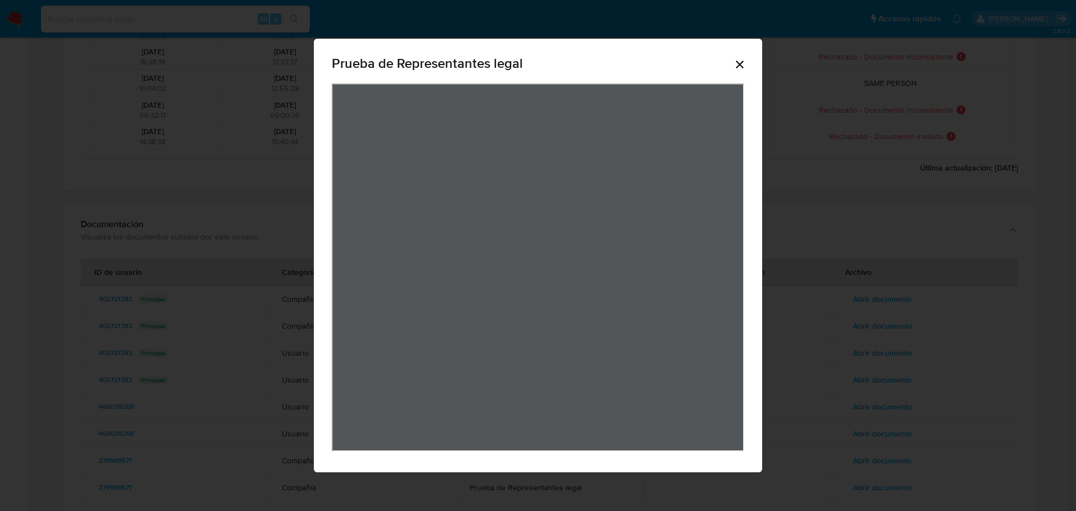
click at [740, 67] on icon "Cerrar" at bounding box center [739, 64] width 13 height 13
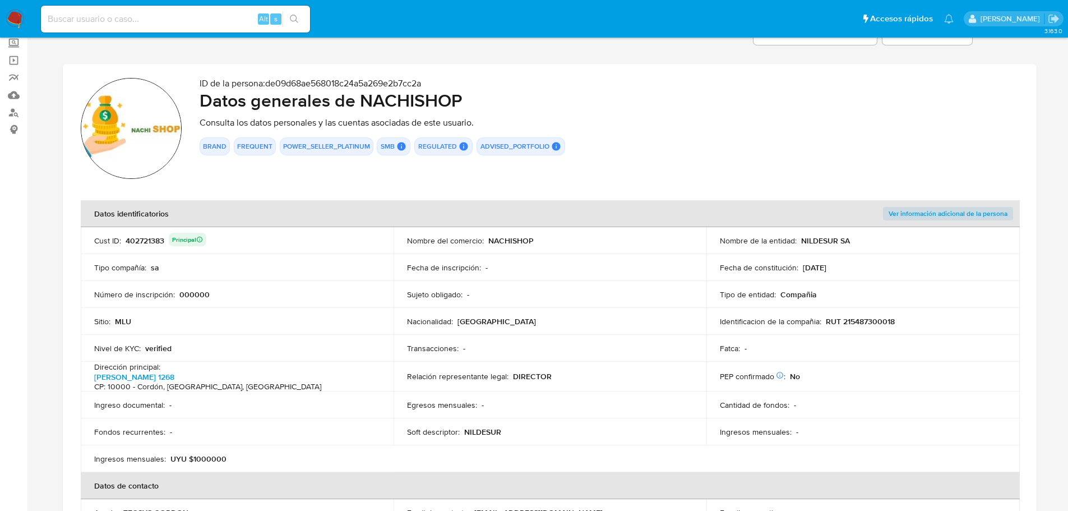
scroll to position [0, 0]
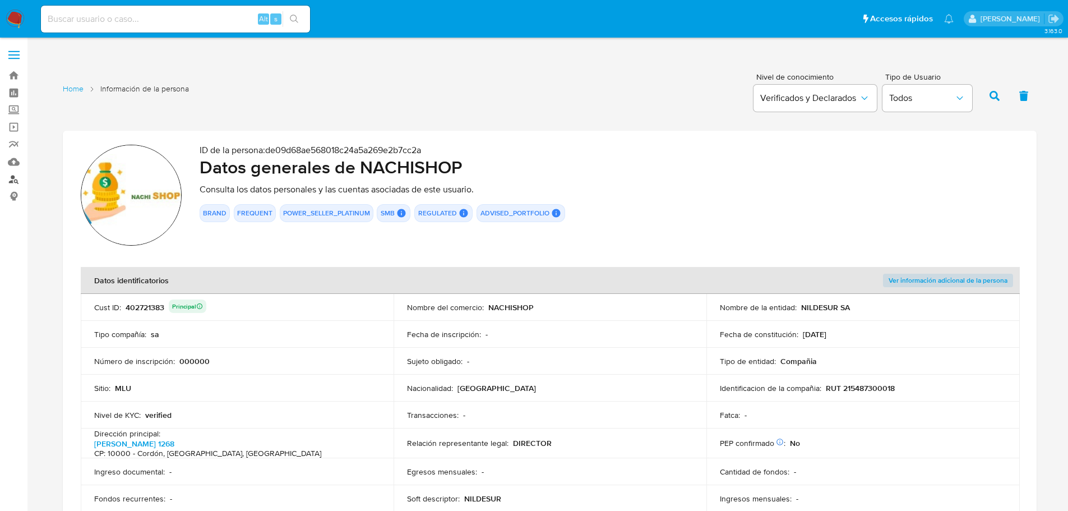
click at [18, 179] on link "Buscador de personas" at bounding box center [66, 178] width 133 height 17
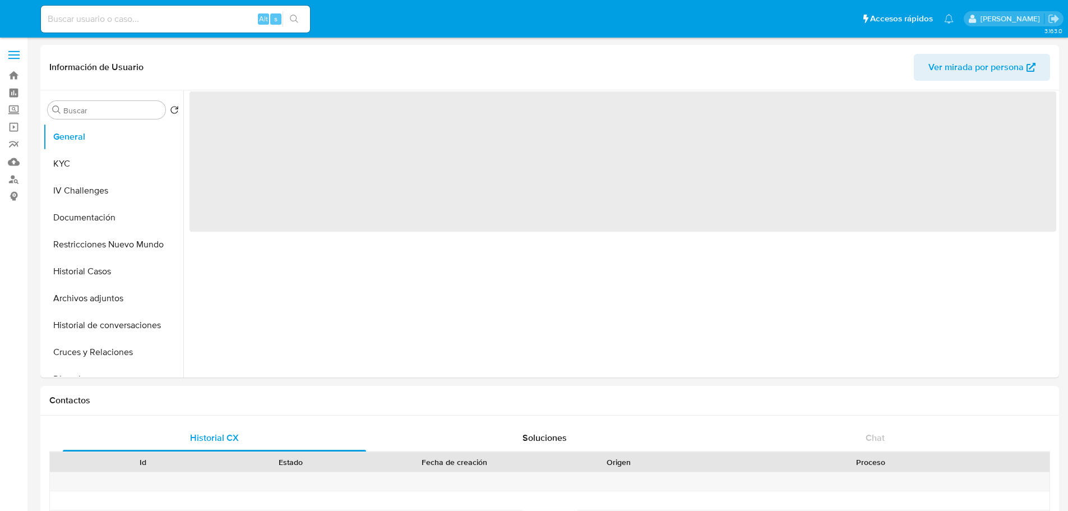
select select "10"
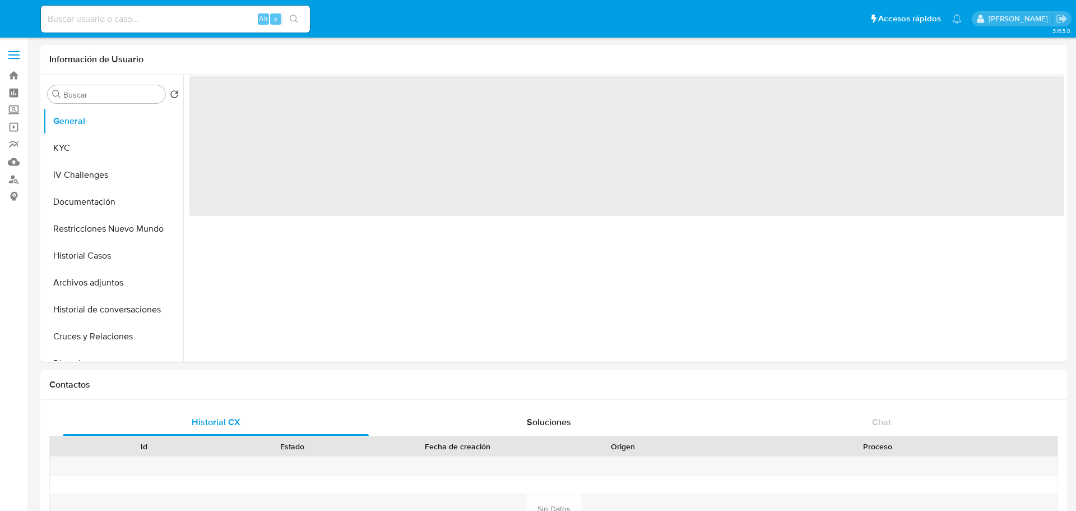
select select "10"
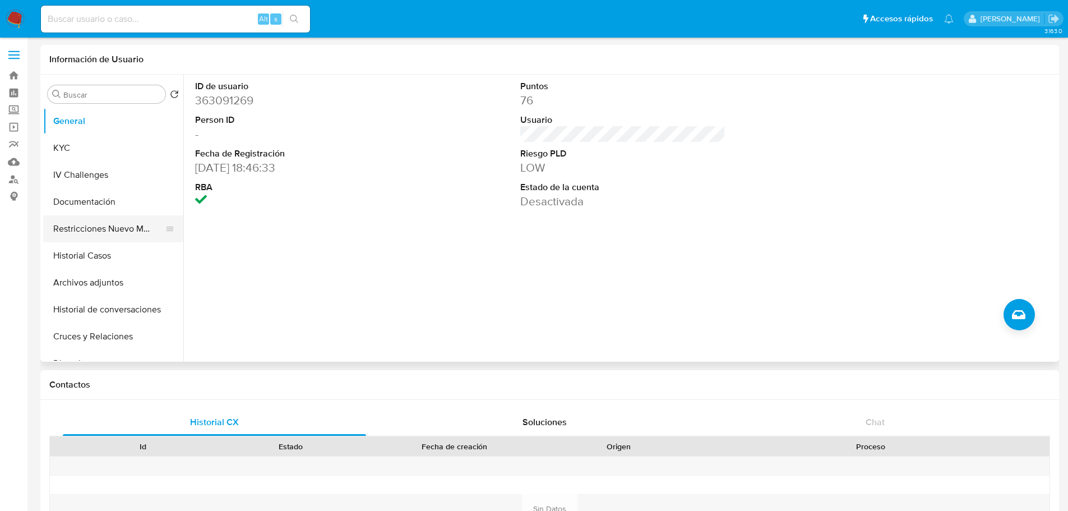
click at [117, 226] on button "Restricciones Nuevo Mundo" at bounding box center [108, 228] width 131 height 27
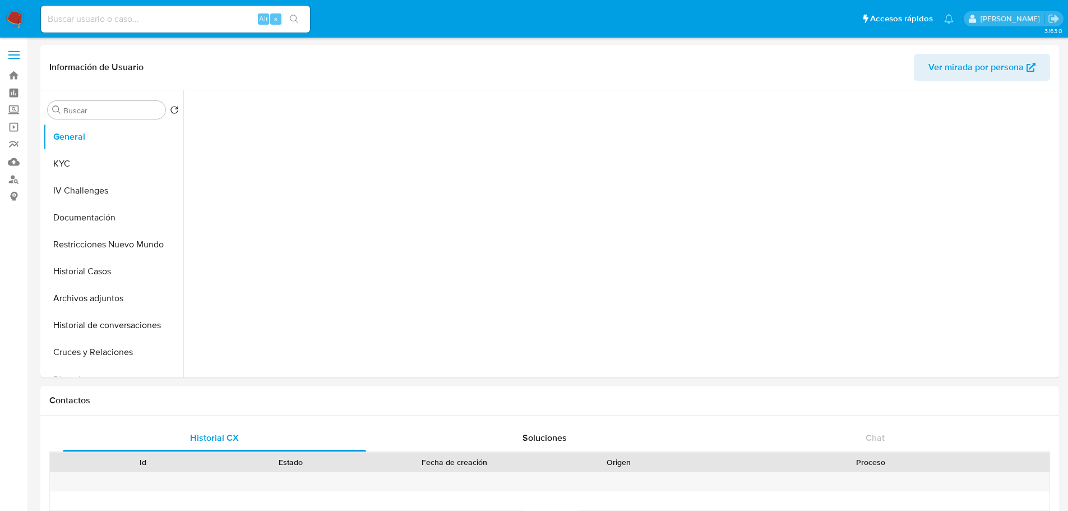
select select "10"
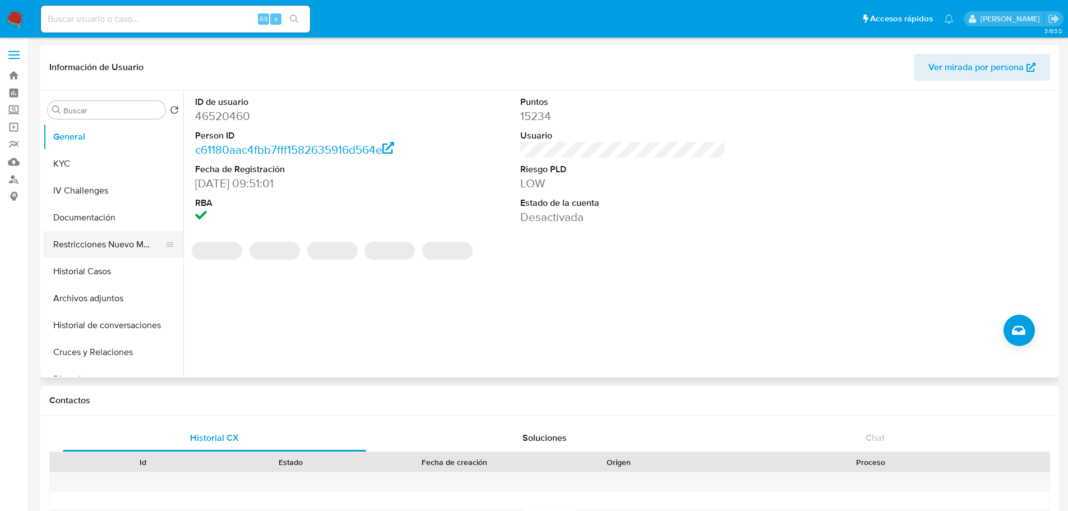
click at [105, 236] on button "Restricciones Nuevo Mundo" at bounding box center [108, 244] width 131 height 27
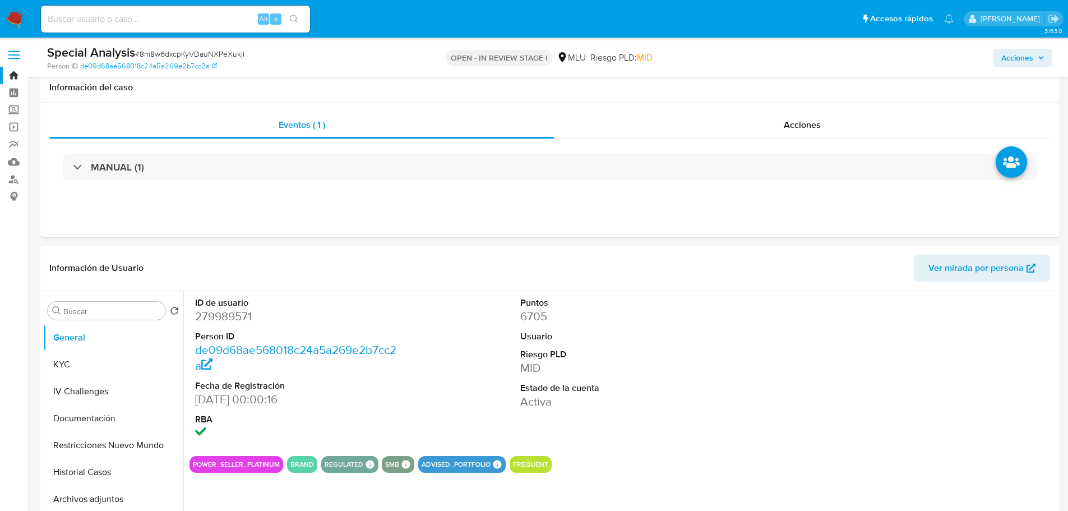
select select "10"
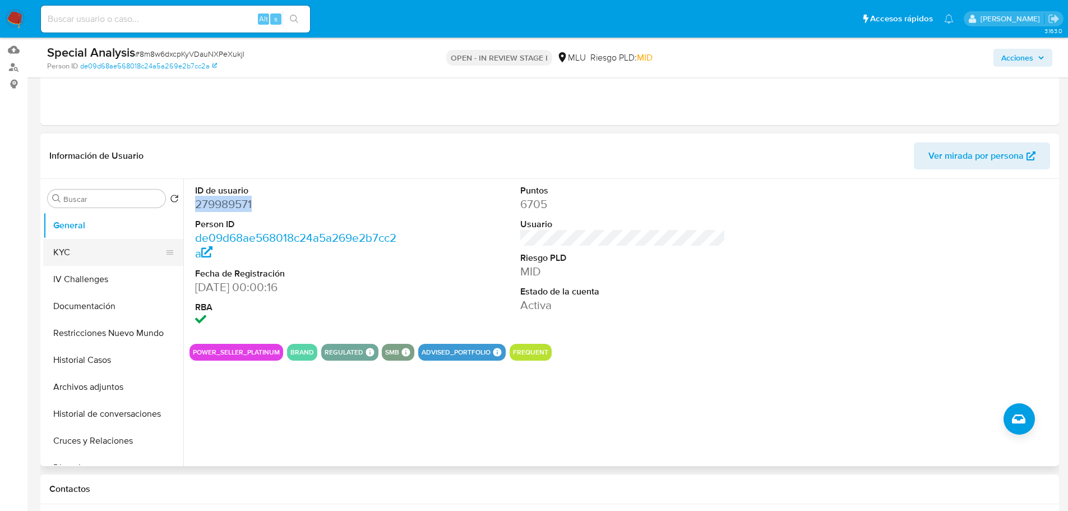
click at [75, 248] on button "KYC" at bounding box center [108, 252] width 131 height 27
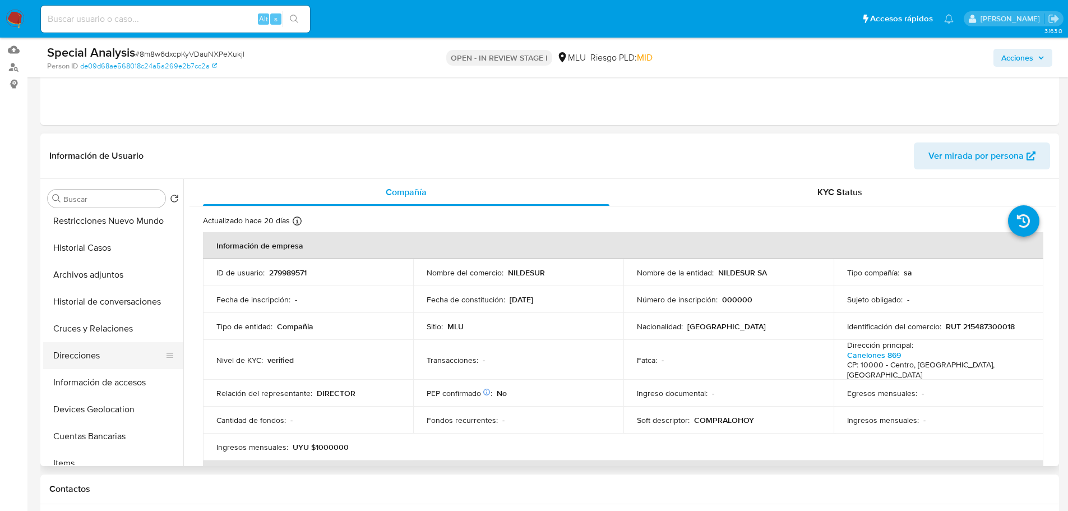
click at [104, 362] on button "Direcciones" at bounding box center [108, 355] width 131 height 27
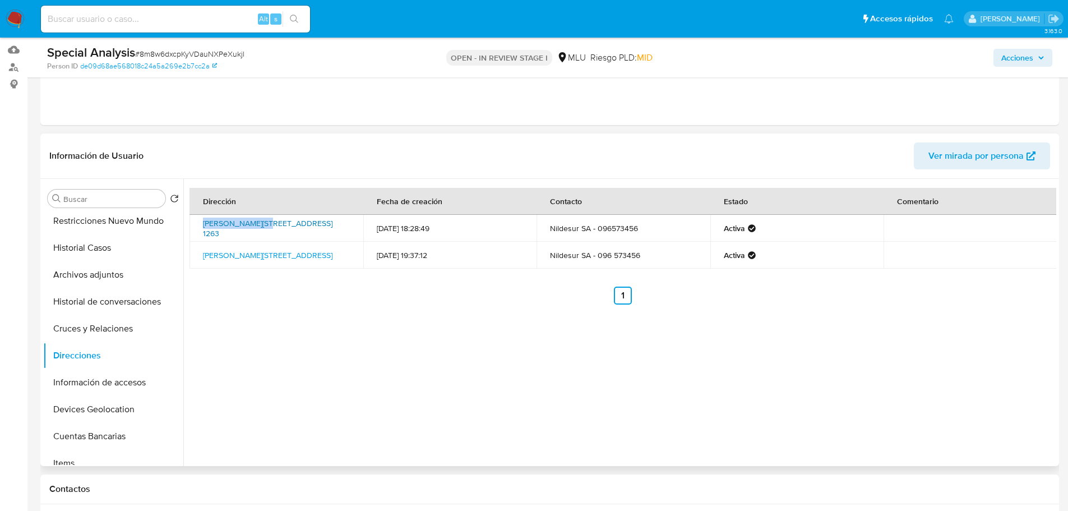
drag, startPoint x: 193, startPoint y: 220, endPoint x: 262, endPoint y: 222, distance: 69.5
click at [262, 222] on td "[PERSON_NAME][STREET_ADDRESS] 1263" at bounding box center [276, 228] width 174 height 27
copy link "[PERSON_NAME] 1263,"
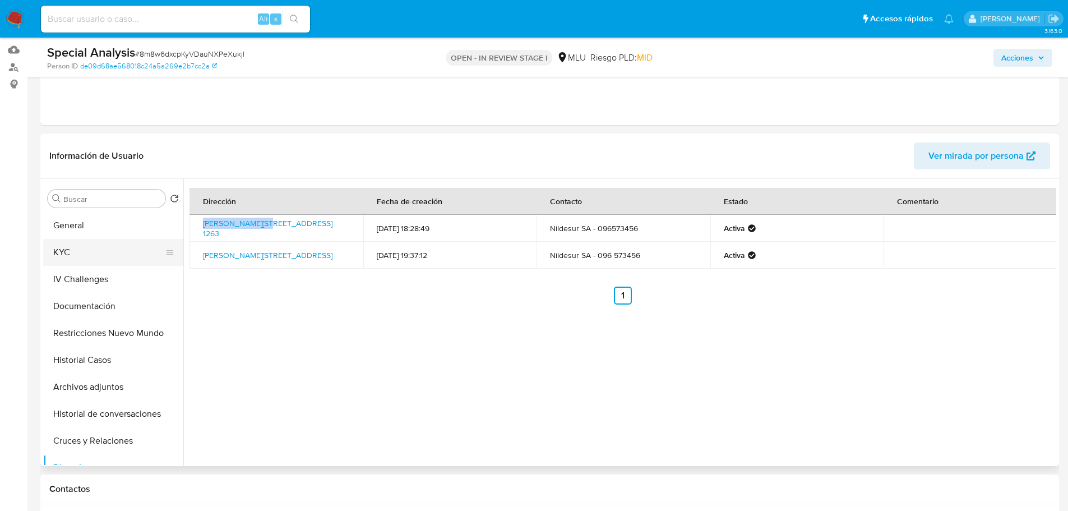
click at [104, 252] on button "KYC" at bounding box center [108, 252] width 131 height 27
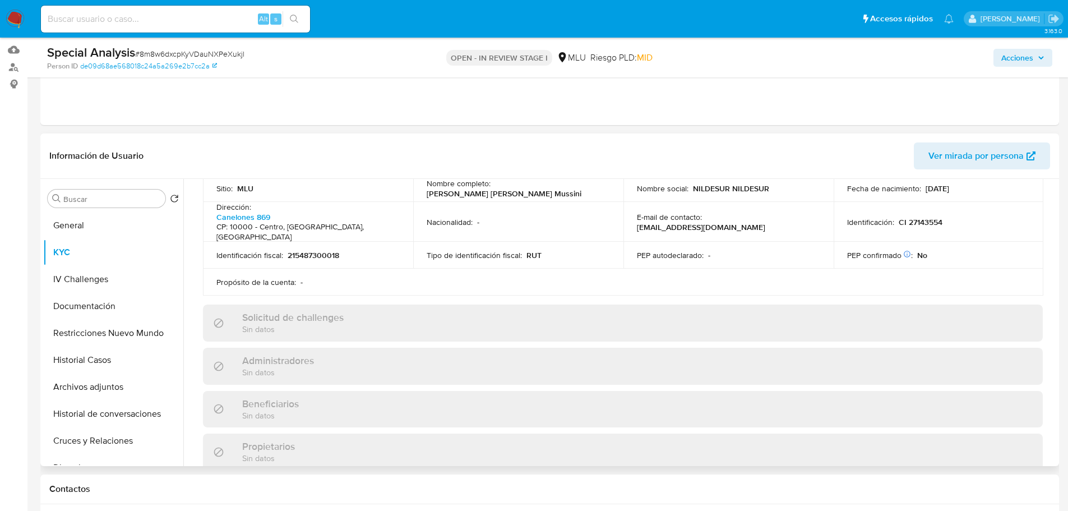
scroll to position [392, 0]
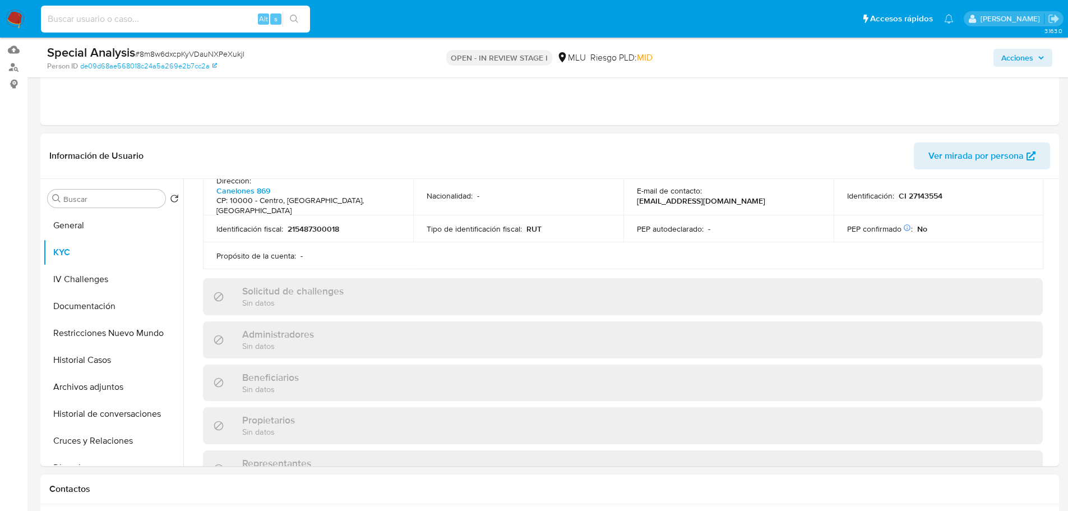
click at [200, 21] on input at bounding box center [175, 19] width 269 height 15
paste input "1740112689"
type input "1740112689"
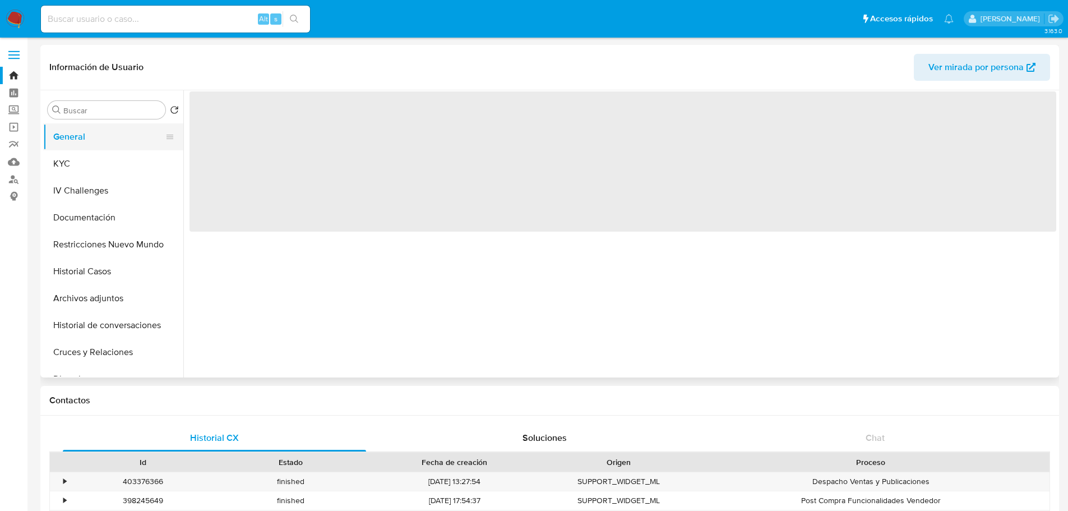
click at [98, 144] on button "General" at bounding box center [108, 136] width 131 height 27
click at [103, 163] on button "KYC" at bounding box center [108, 163] width 131 height 27
select select "10"
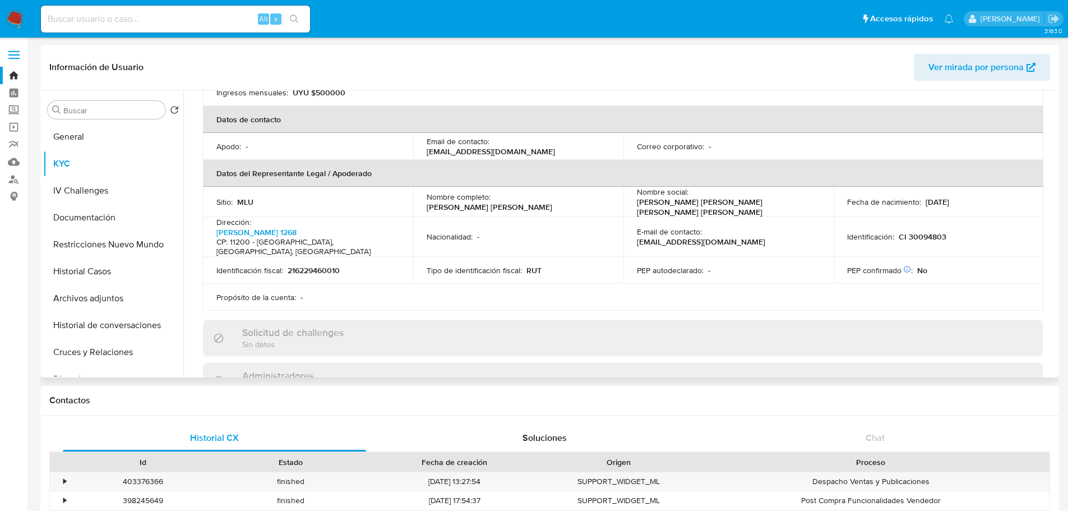
scroll to position [392, 0]
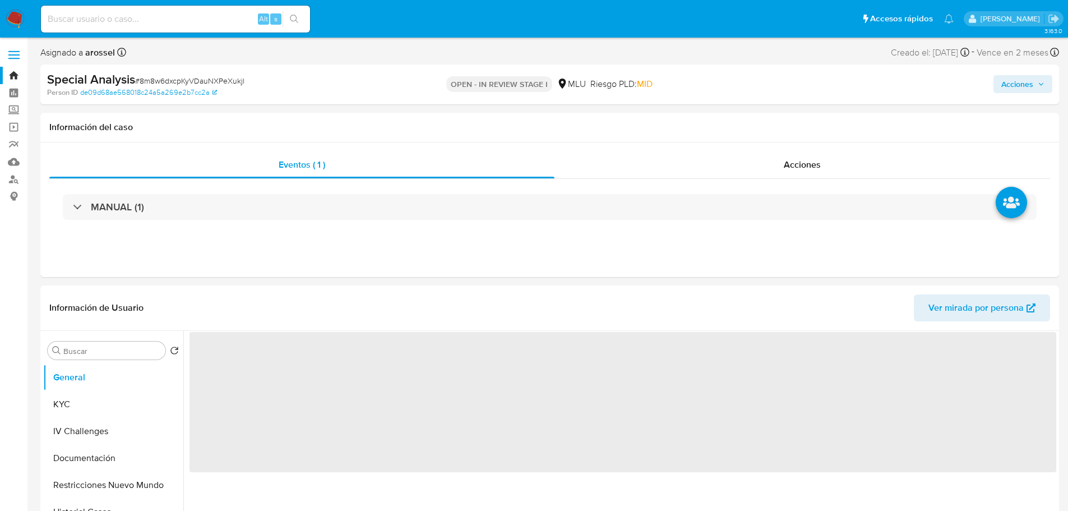
select select "10"
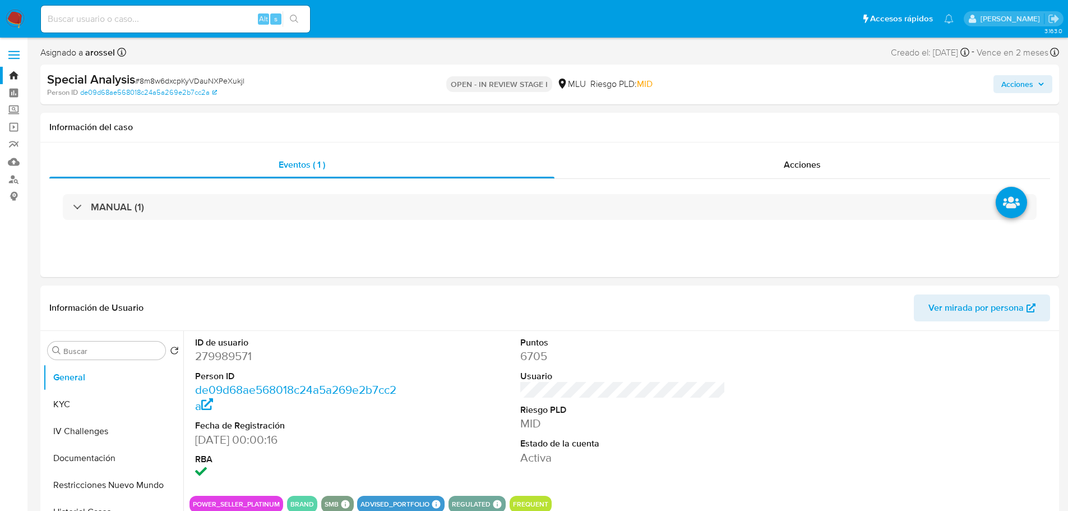
click at [115, 25] on input at bounding box center [175, 19] width 269 height 15
paste input "195189472"
type input "195189472"
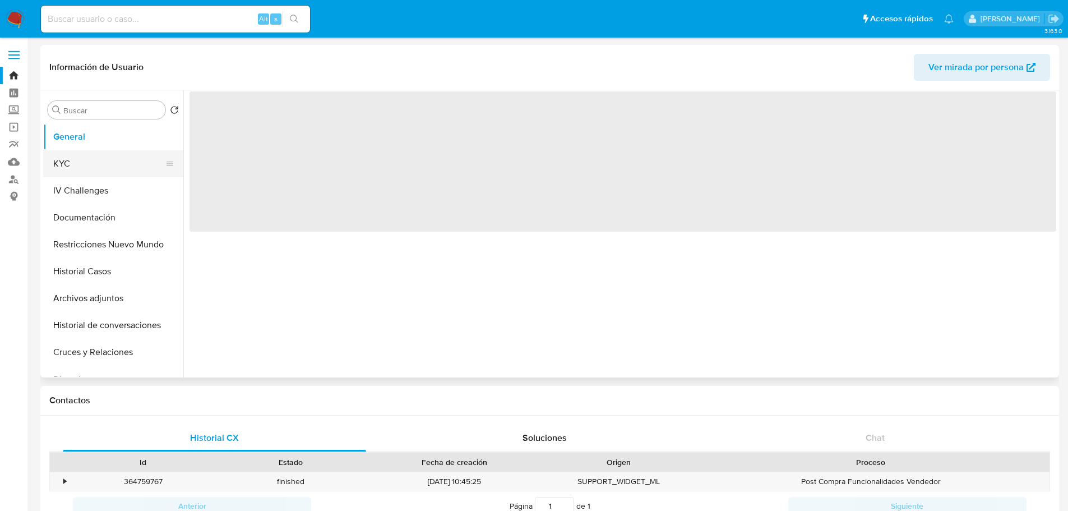
click at [97, 170] on button "KYC" at bounding box center [108, 163] width 131 height 27
select select "10"
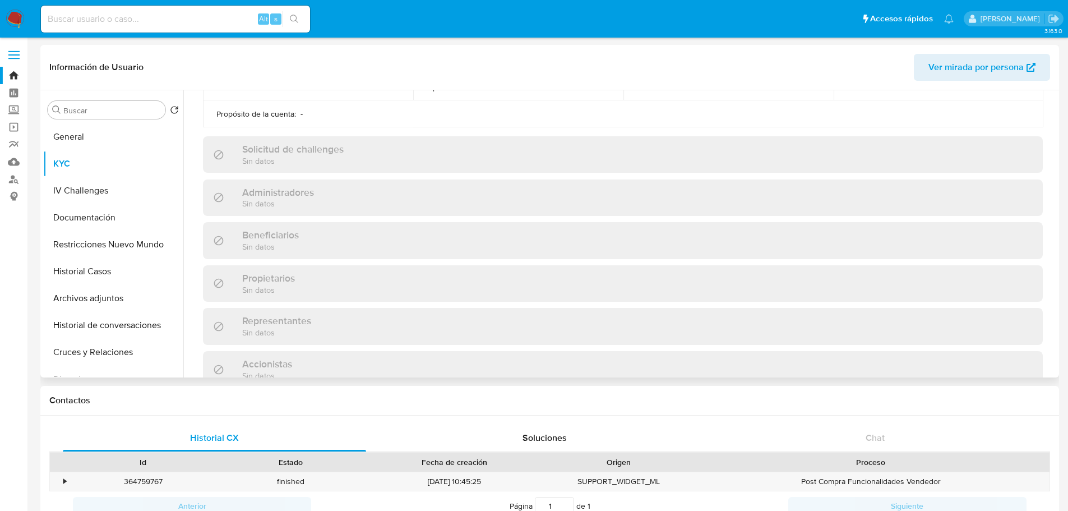
scroll to position [448, 0]
click at [137, 23] on input at bounding box center [175, 19] width 269 height 15
paste input "243775528"
type input "243775528"
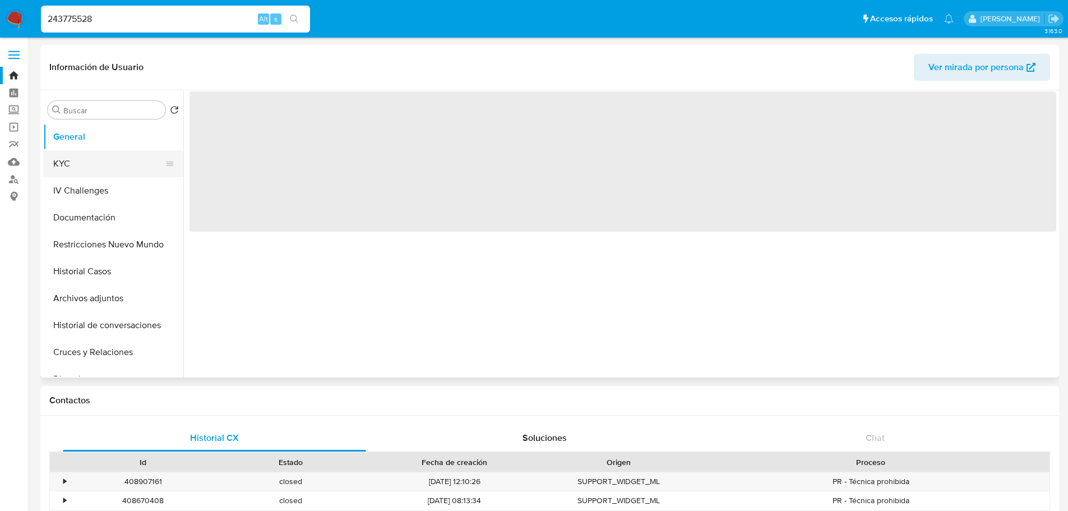
click at [87, 159] on button "KYC" at bounding box center [108, 163] width 131 height 27
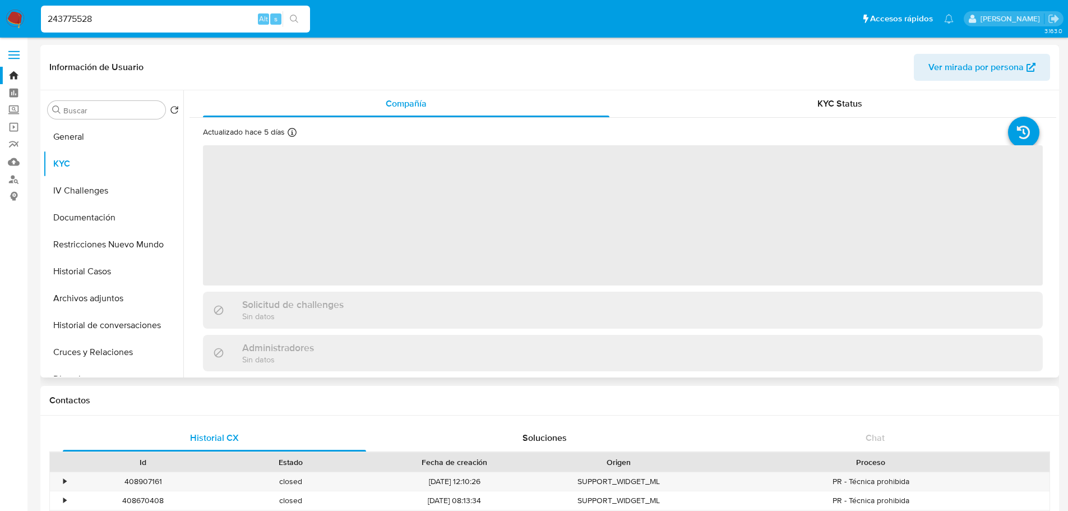
select select "10"
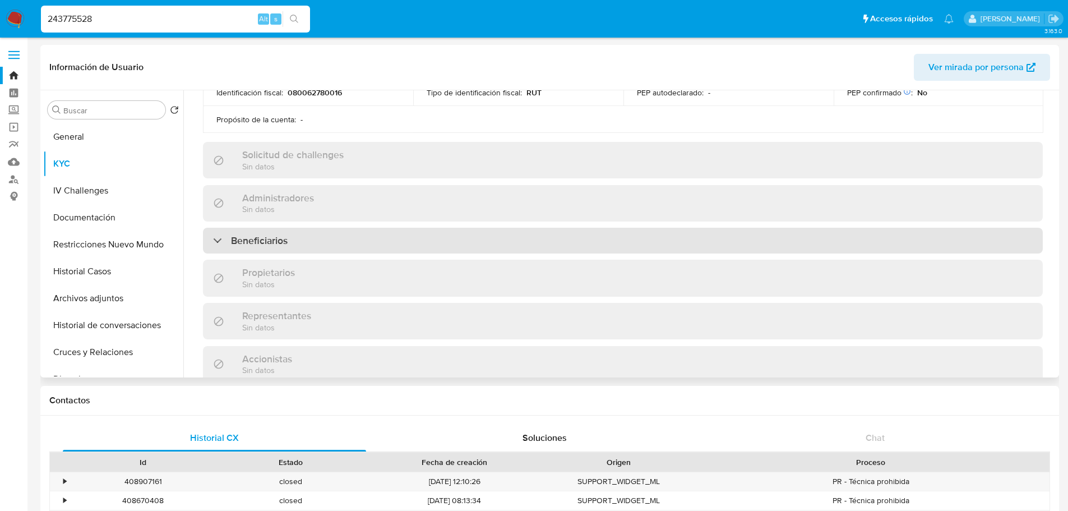
scroll to position [448, 0]
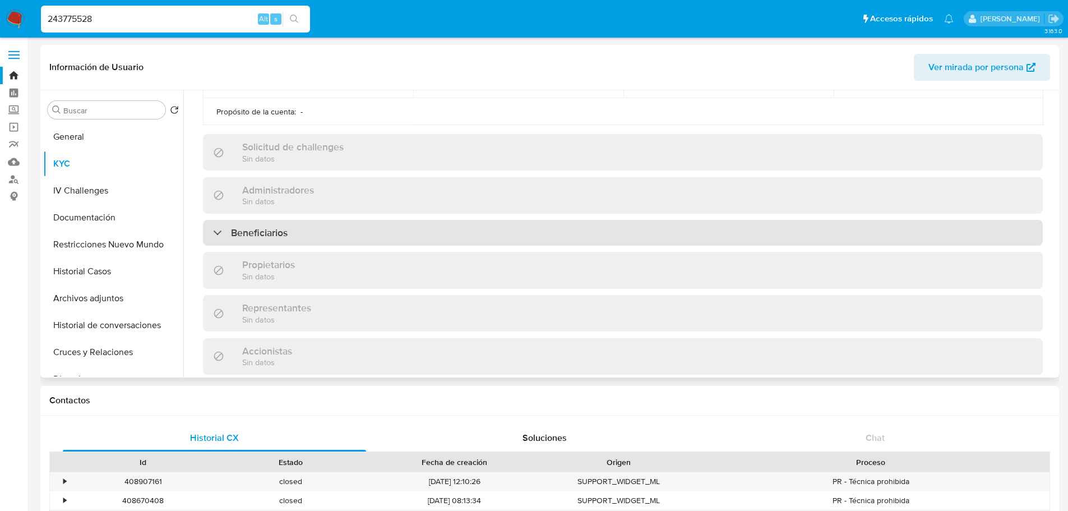
click at [300, 220] on div "Beneficiarios" at bounding box center [622, 233] width 839 height 26
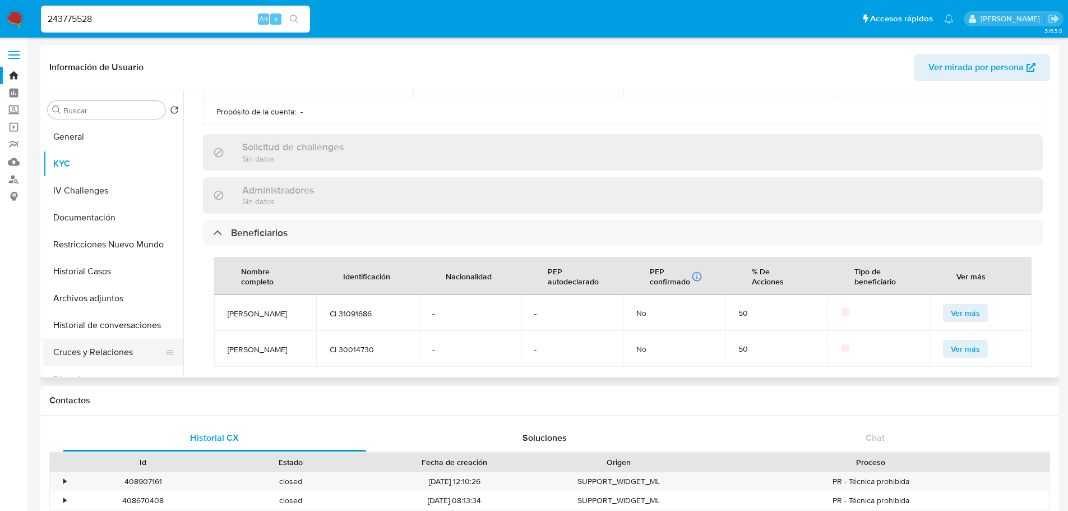
click at [123, 356] on button "Cruces y Relaciones" at bounding box center [108, 351] width 131 height 27
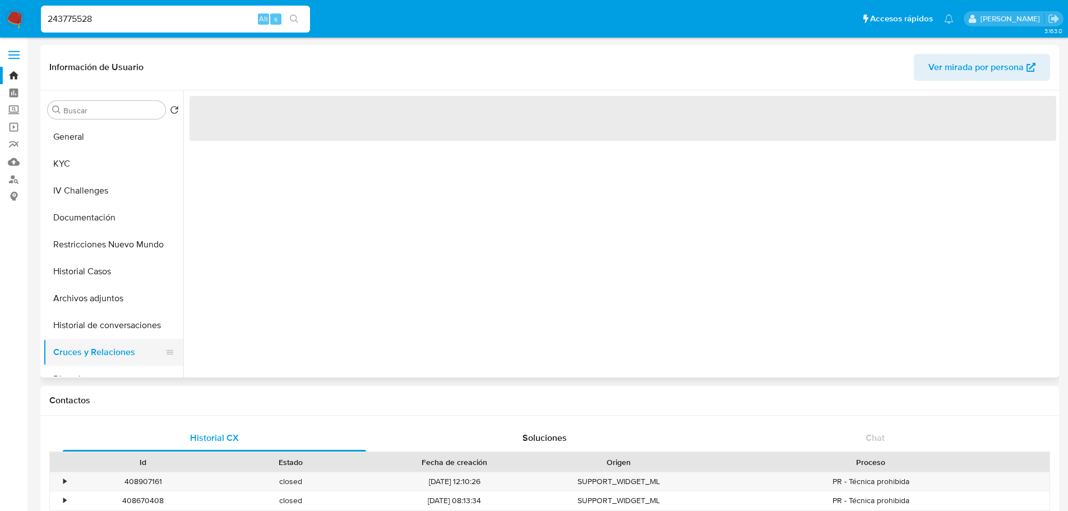
scroll to position [0, 0]
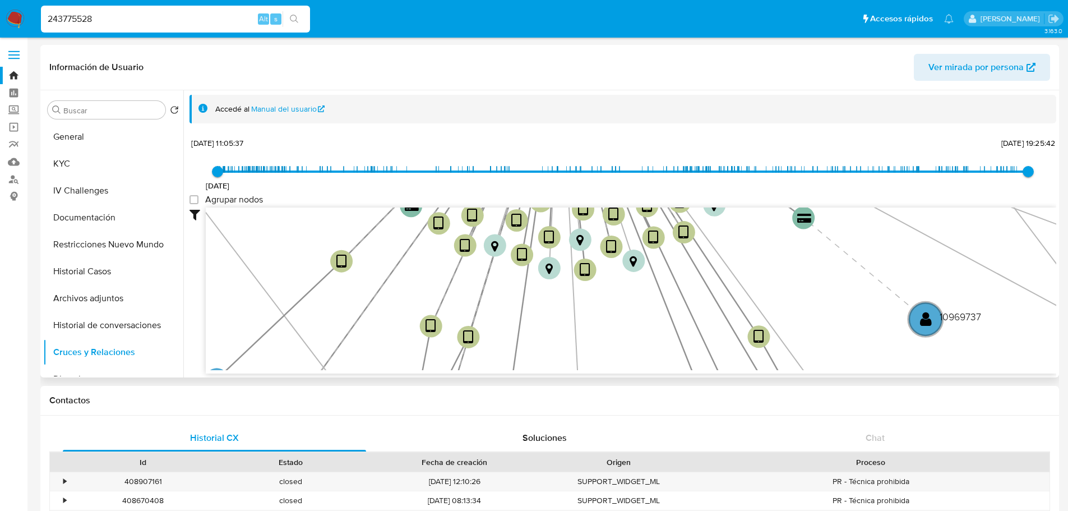
click at [435, 91] on div "Accedé al Manual del usuario 3/6/2021 3/6/2021, 11:05:37 29/9/2025, 19:25:42 Ag…" at bounding box center [619, 233] width 873 height 287
click at [407, 84] on div "Información de Usuario Ver mirada por persona" at bounding box center [549, 67] width 1018 height 45
click at [81, 163] on button "KYC" at bounding box center [108, 163] width 131 height 27
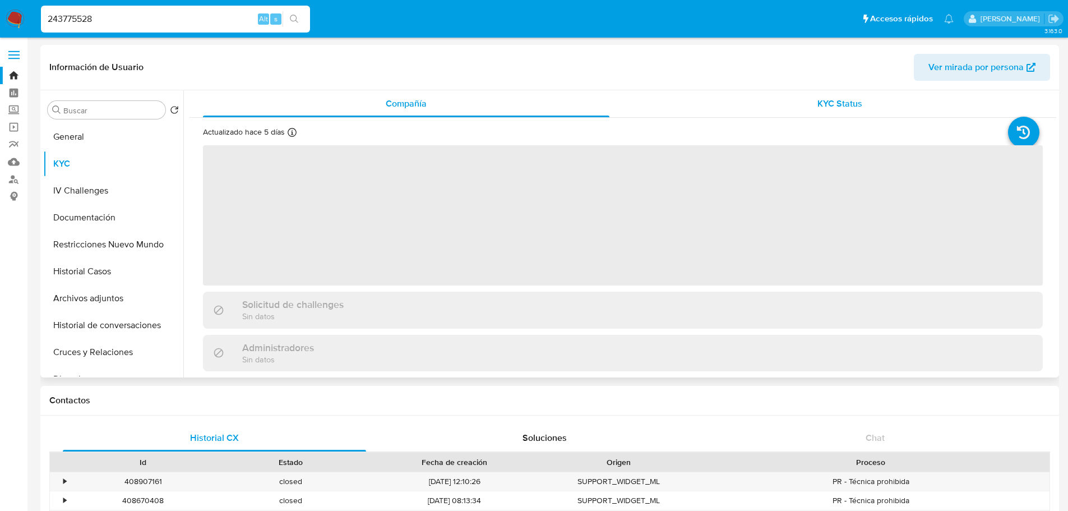
click at [809, 92] on div "KYC Status" at bounding box center [839, 103] width 406 height 27
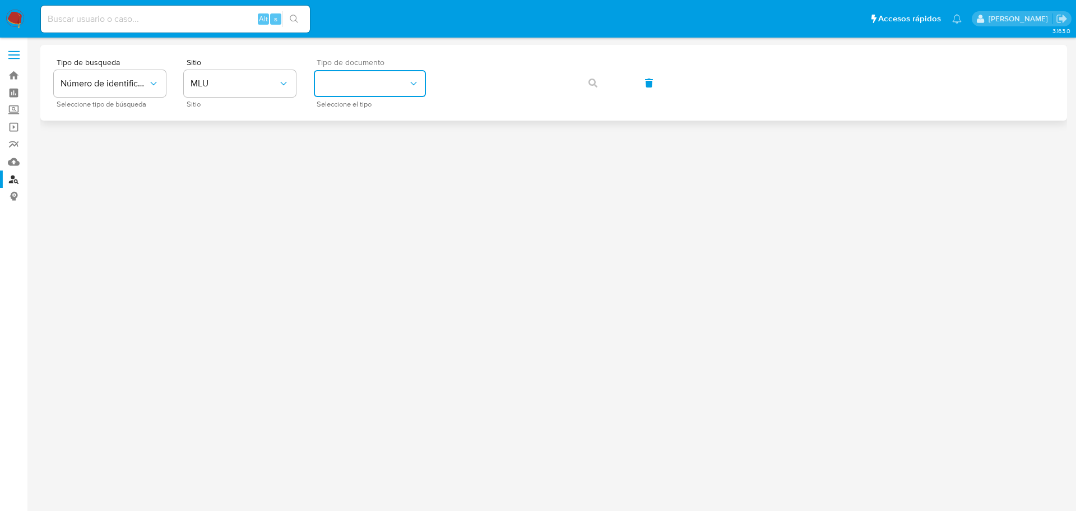
click at [393, 78] on button "identificationType" at bounding box center [370, 83] width 112 height 27
click at [345, 164] on div "RUT RUT" at bounding box center [367, 157] width 92 height 38
click at [591, 82] on icon "button" at bounding box center [592, 82] width 9 height 9
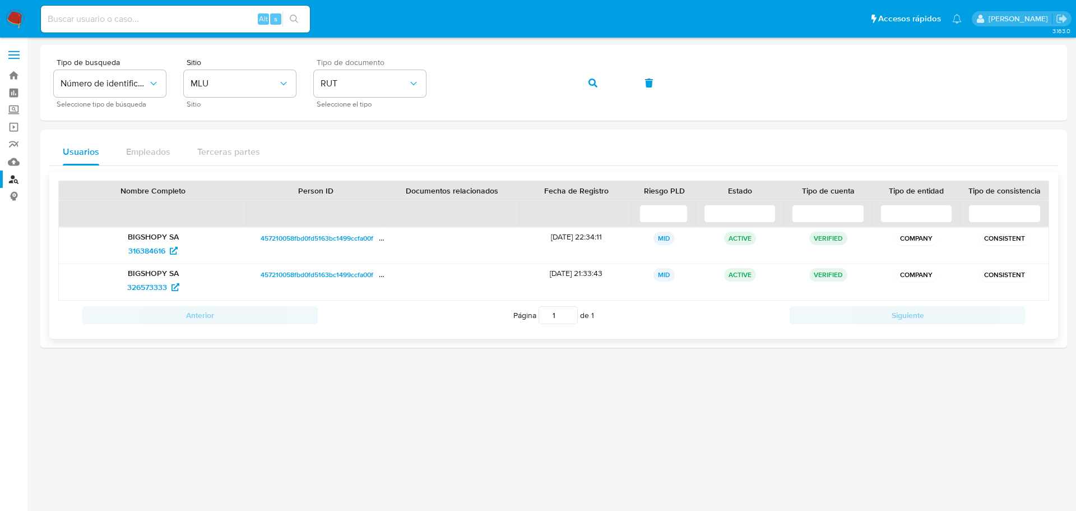
click at [336, 271] on span "457210058fbd0fd5163bc1499ccfa00f" at bounding box center [317, 274] width 113 height 13
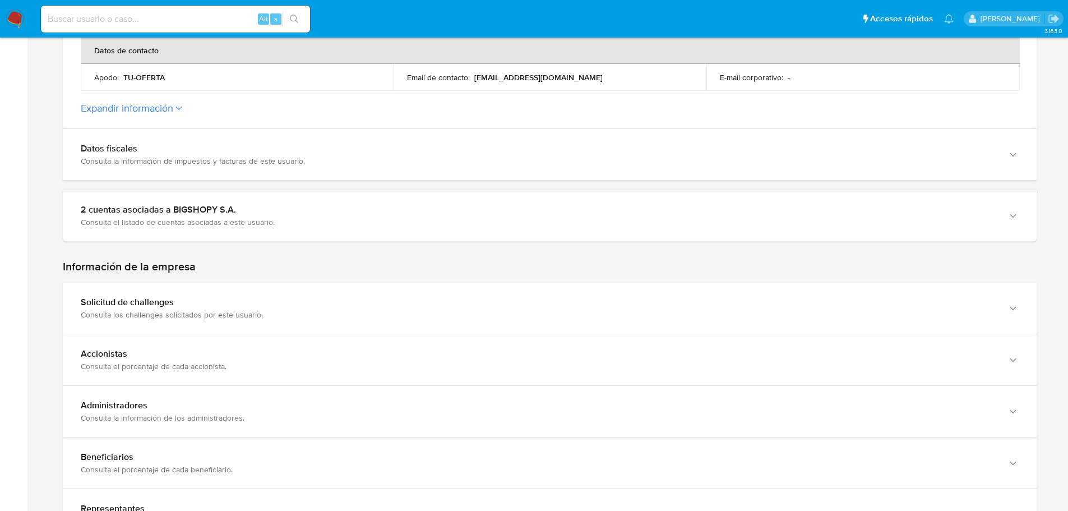
scroll to position [504, 0]
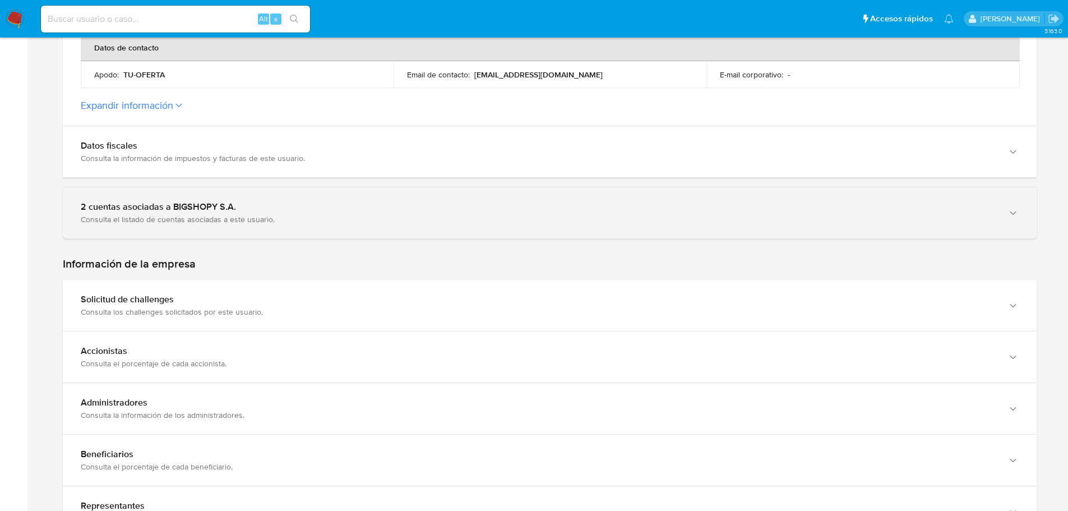
click at [227, 214] on div "Consulta el listado de cuentas asociadas a este usuario." at bounding box center [538, 219] width 915 height 10
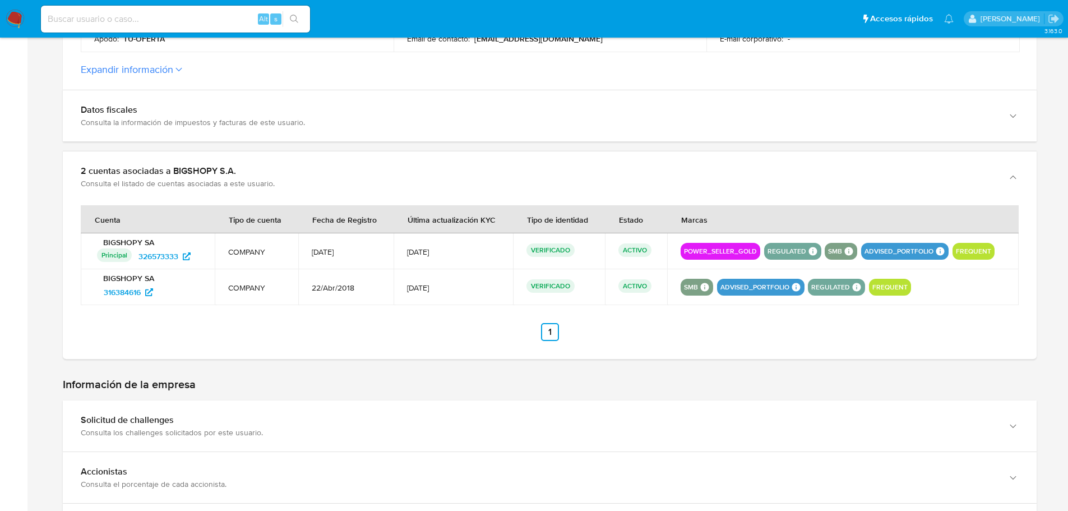
scroll to position [560, 0]
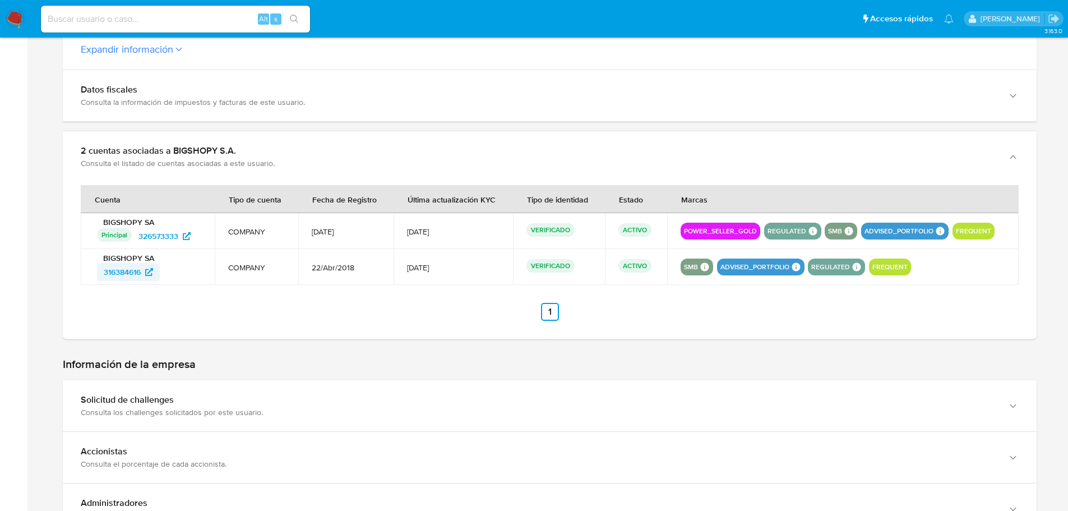
click at [141, 270] on span "316384616" at bounding box center [122, 272] width 37 height 18
click at [150, 233] on span "326573333" at bounding box center [158, 236] width 40 height 18
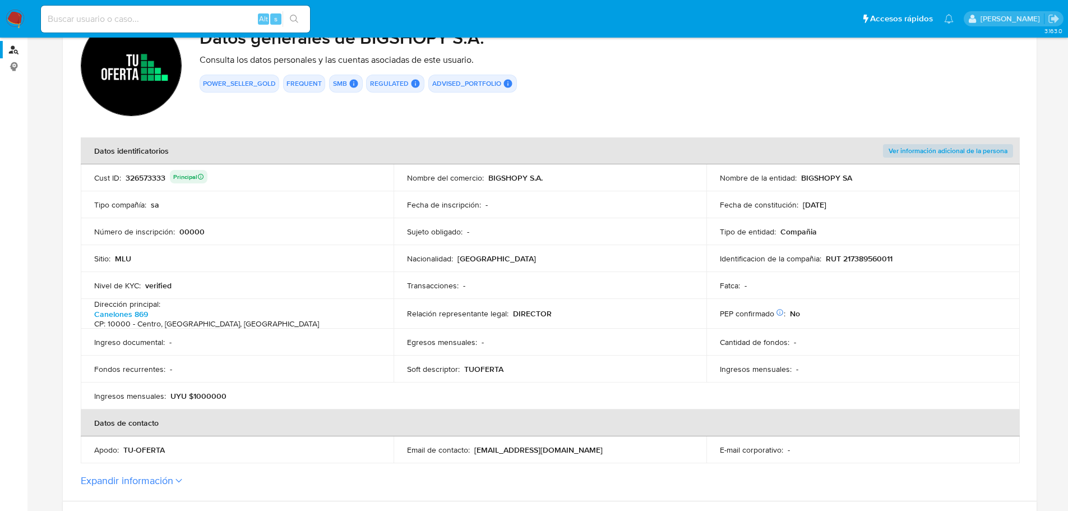
scroll to position [56, 0]
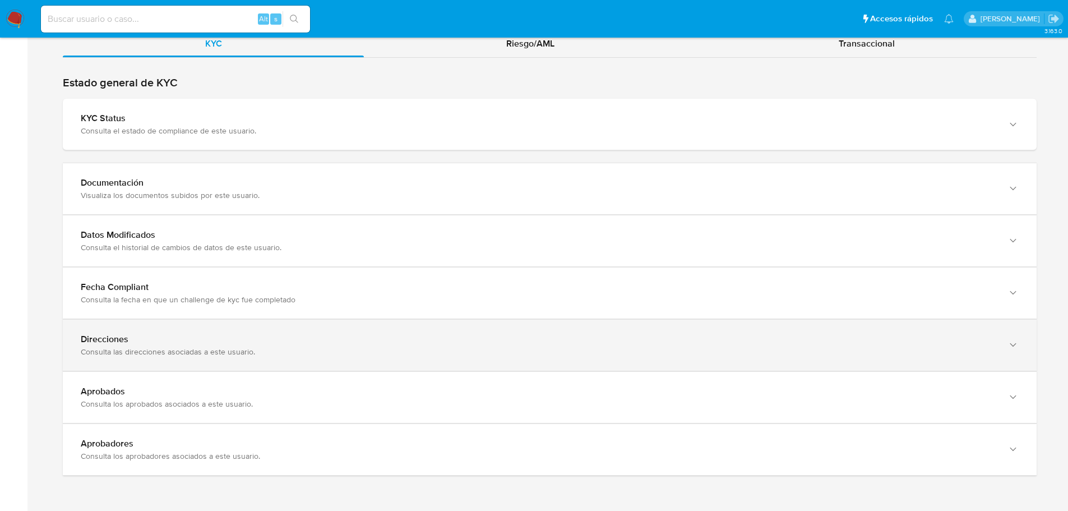
click at [205, 352] on div "Consulta las direcciones asociadas a este usuario." at bounding box center [538, 351] width 915 height 10
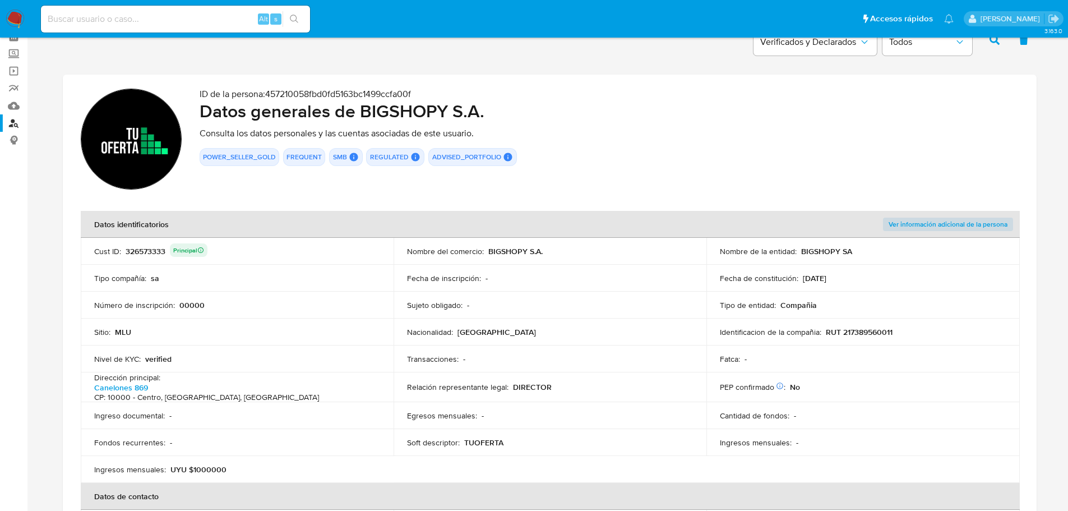
click at [161, 254] on div "326573333 Principal" at bounding box center [167, 251] width 82 height 16
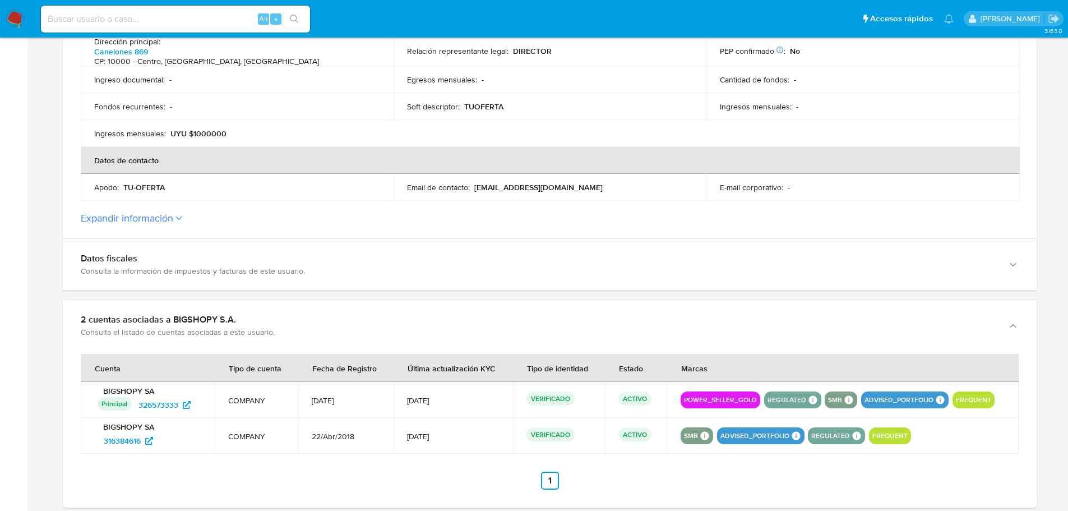
scroll to position [392, 0]
drag, startPoint x: 206, startPoint y: 408, endPoint x: 140, endPoint y: 408, distance: 66.7
click at [140, 408] on td "BIGSHOPY SA Principal Identificado como usuario principal 326573333" at bounding box center [148, 399] width 134 height 36
drag, startPoint x: 177, startPoint y: 447, endPoint x: 104, endPoint y: 448, distance: 72.9
click at [104, 448] on td "BIGSHOPY SA 316384616" at bounding box center [148, 435] width 134 height 36
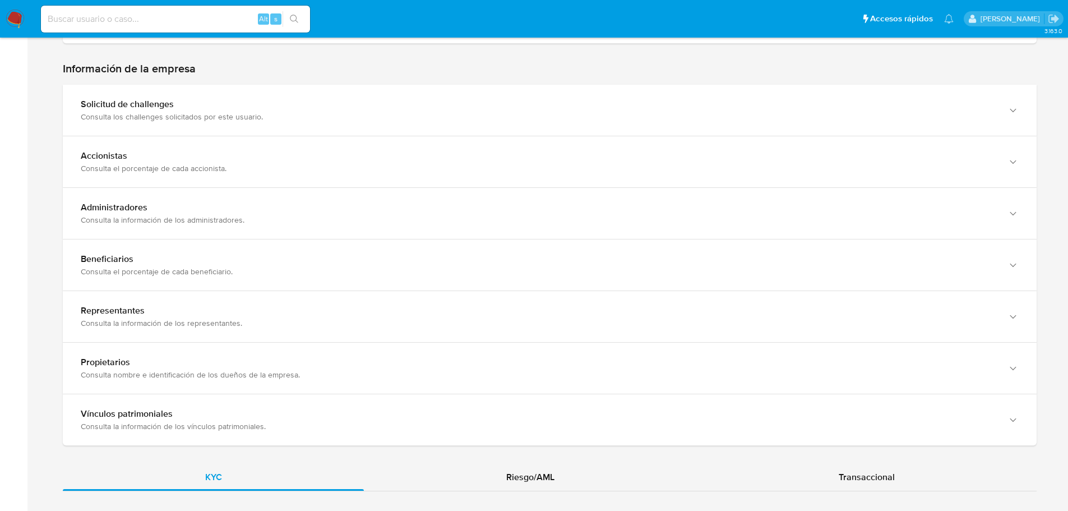
scroll to position [841, 0]
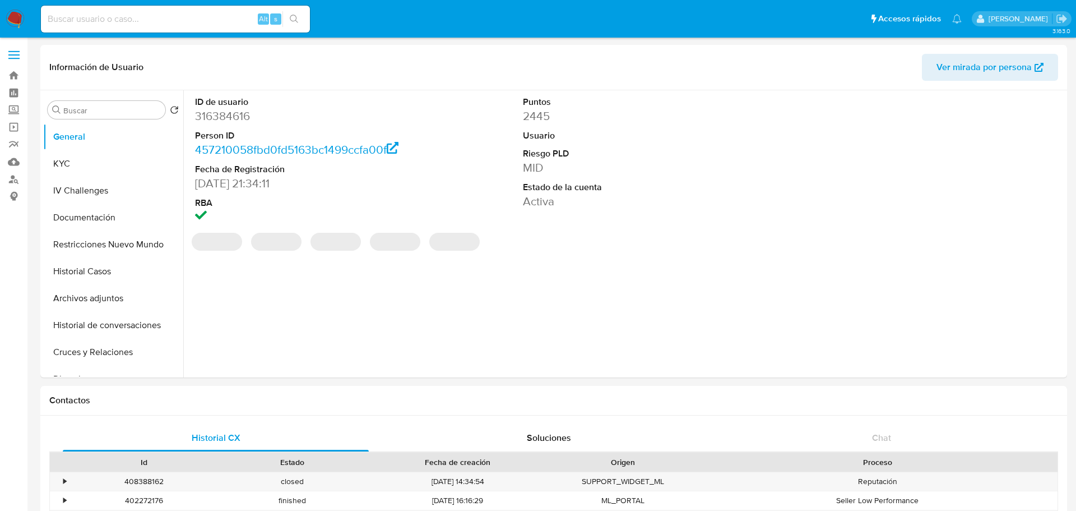
select select "10"
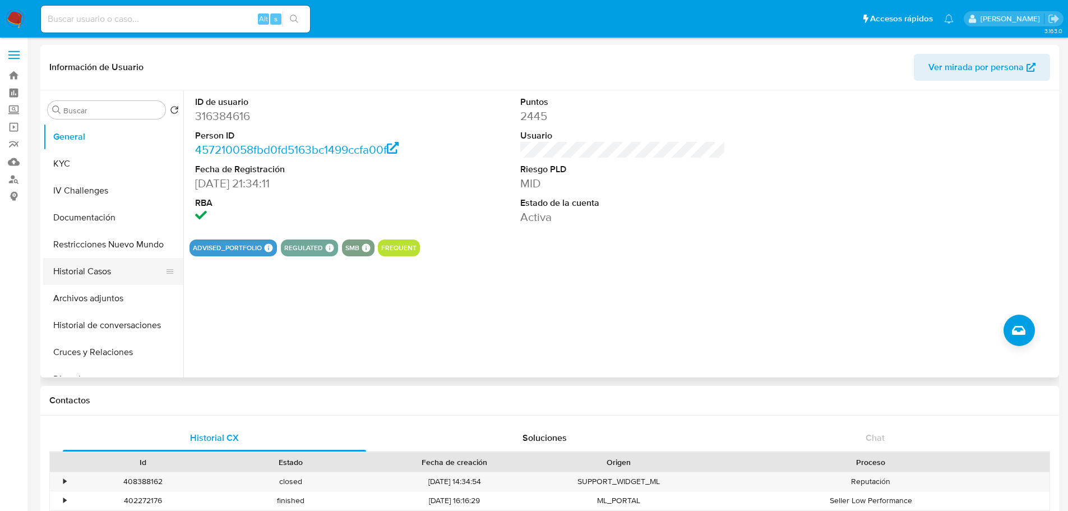
click at [109, 276] on button "Historial Casos" at bounding box center [108, 271] width 131 height 27
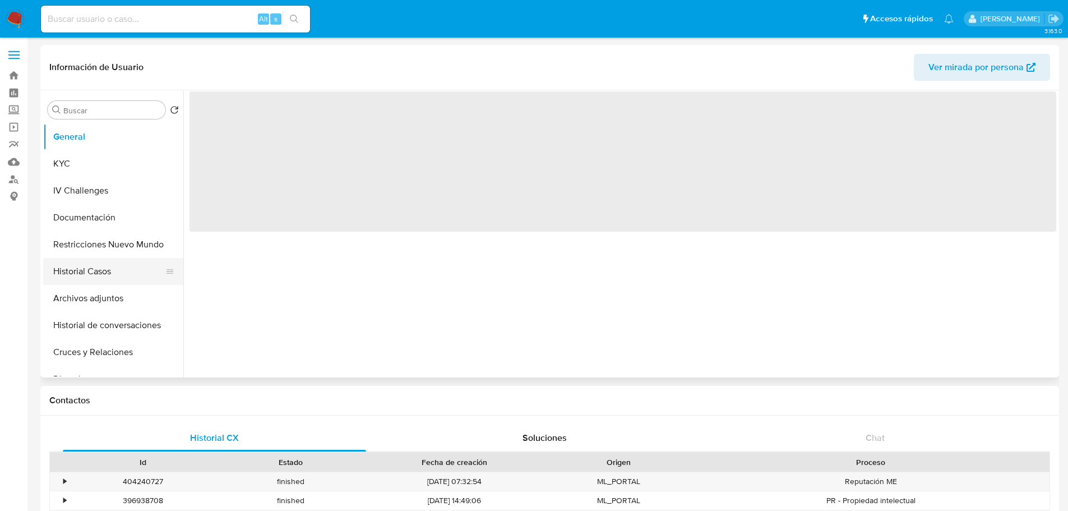
click at [117, 282] on button "Historial Casos" at bounding box center [108, 271] width 131 height 27
select select "10"
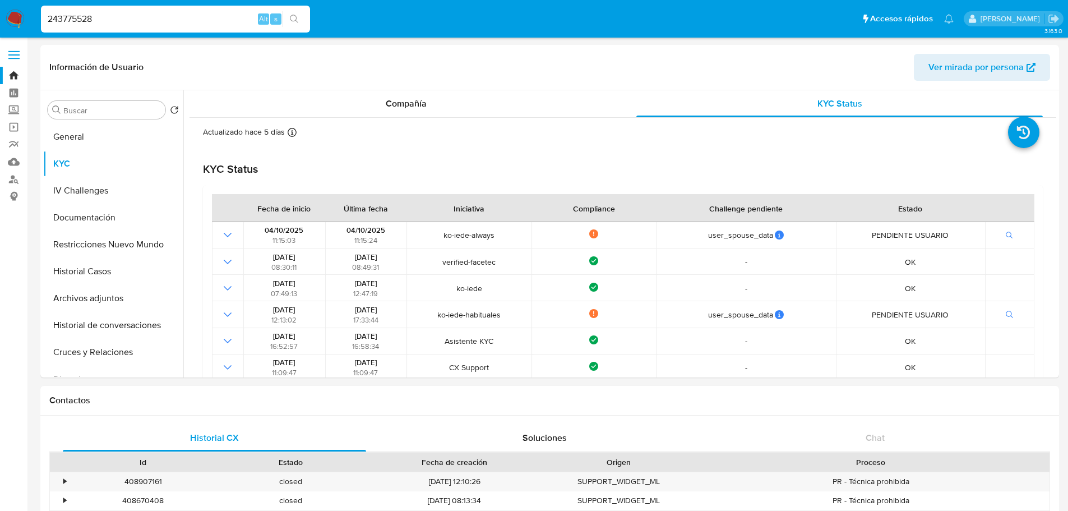
select select "10"
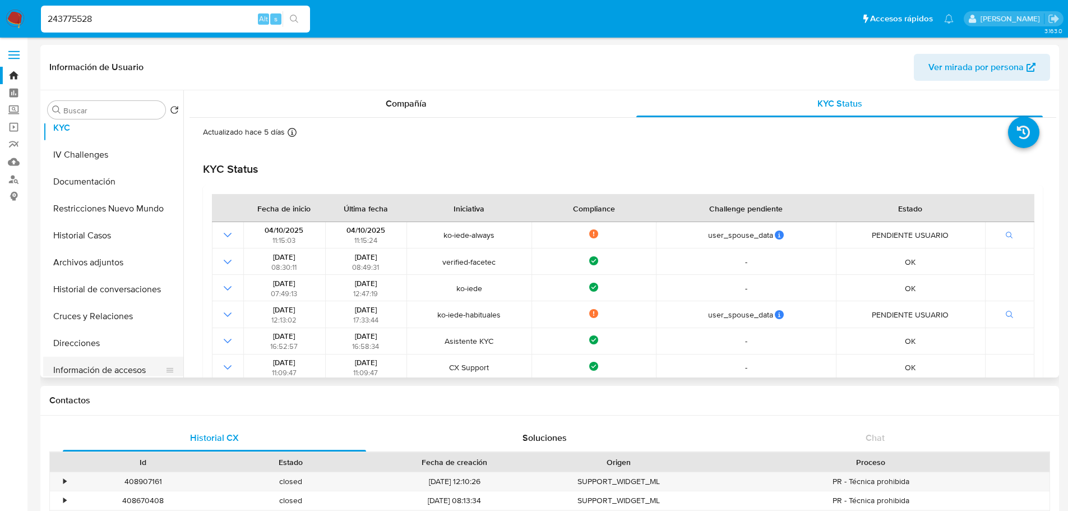
scroll to position [56, 0]
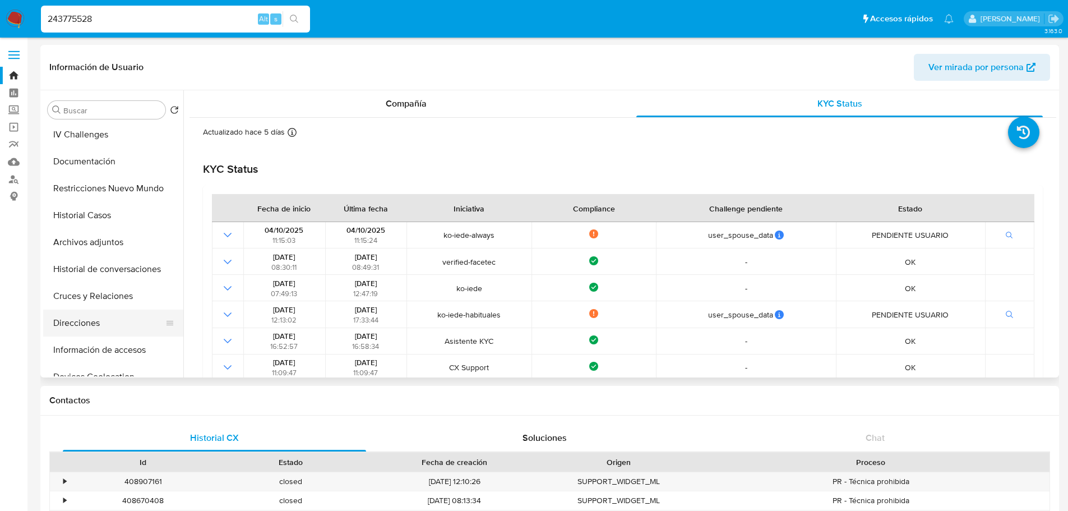
click at [96, 328] on button "Direcciones" at bounding box center [108, 322] width 131 height 27
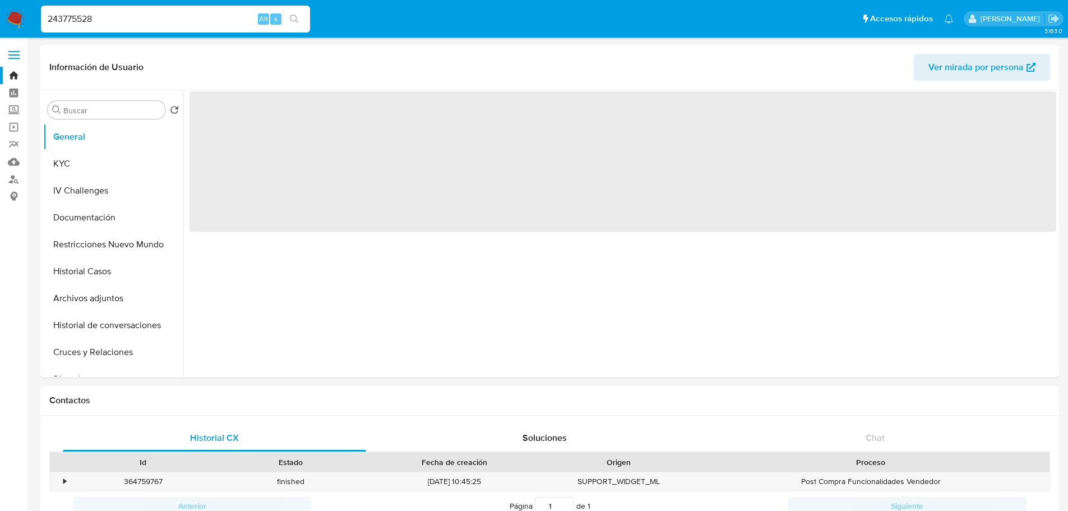
select select "10"
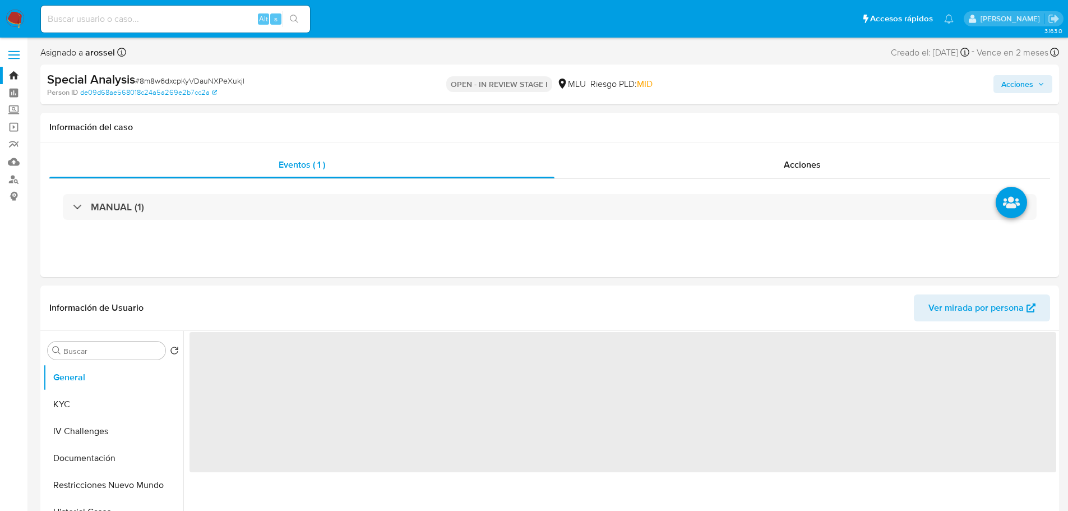
select select "10"
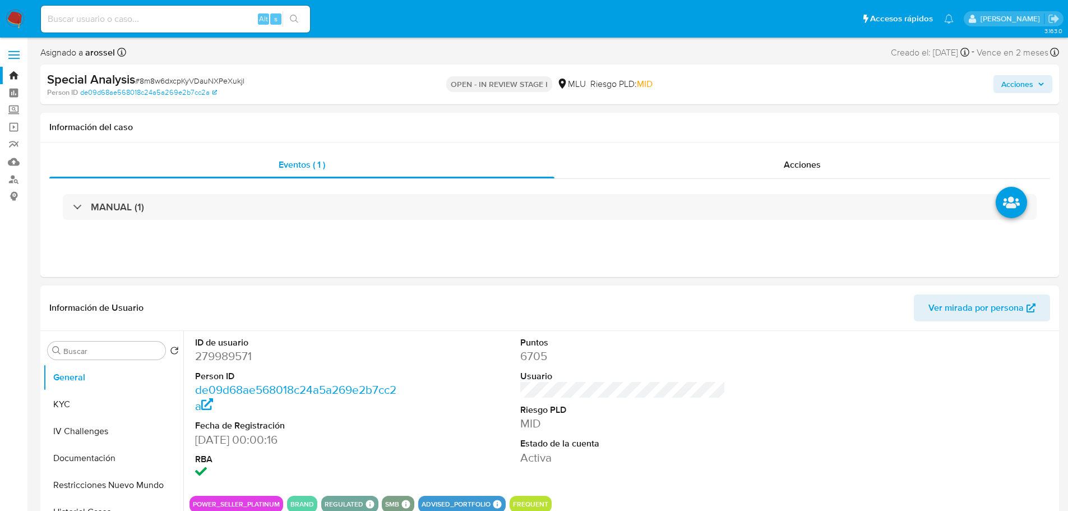
click at [227, 354] on dd "279989571" at bounding box center [298, 356] width 206 height 16
copy dd "279989571"
click at [82, 410] on button "KYC" at bounding box center [108, 404] width 131 height 27
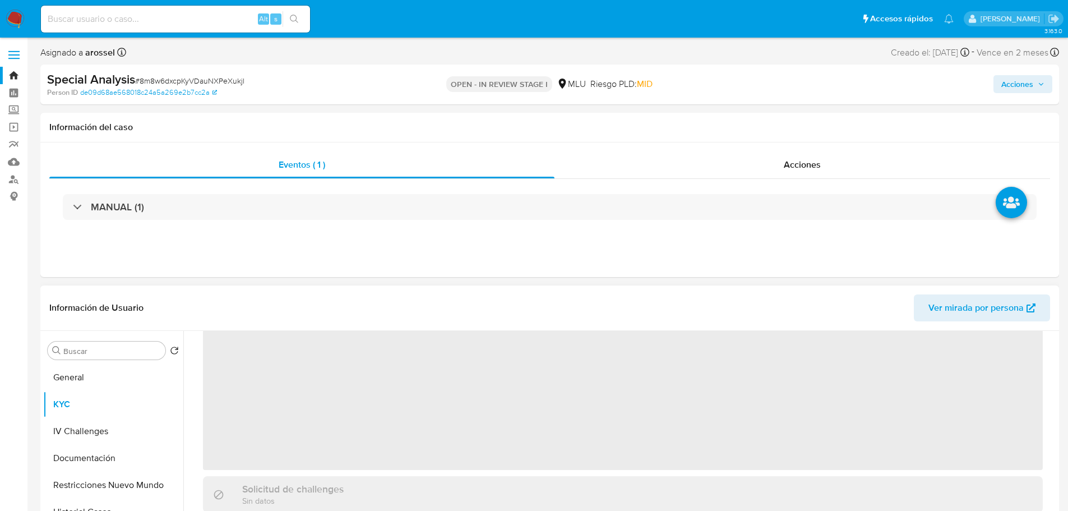
scroll to position [56, 0]
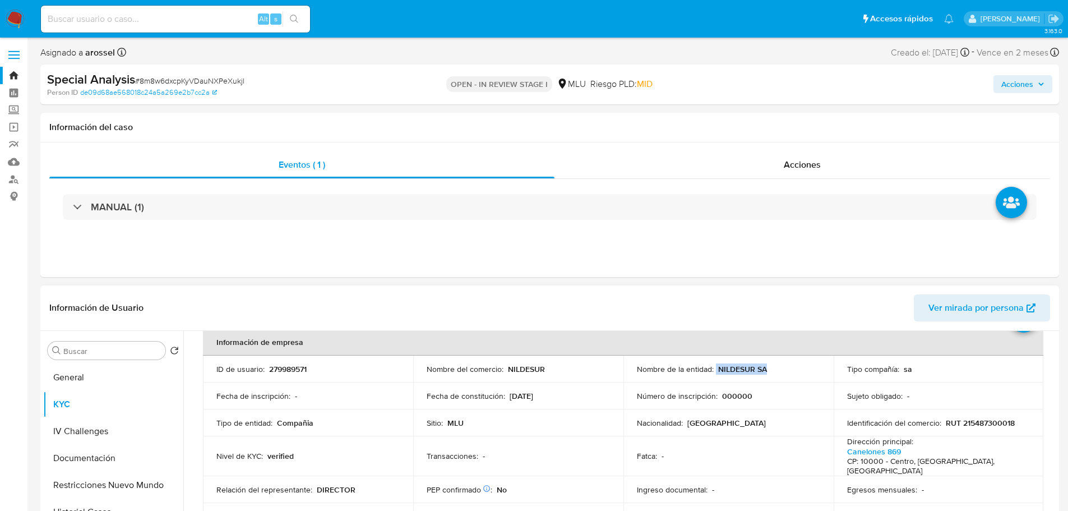
drag, startPoint x: 713, startPoint y: 368, endPoint x: 776, endPoint y: 366, distance: 63.3
click at [776, 366] on div "Nombre de la entidad : NILDESUR SA" at bounding box center [728, 369] width 183 height 10
copy div "NILDESUR SA"
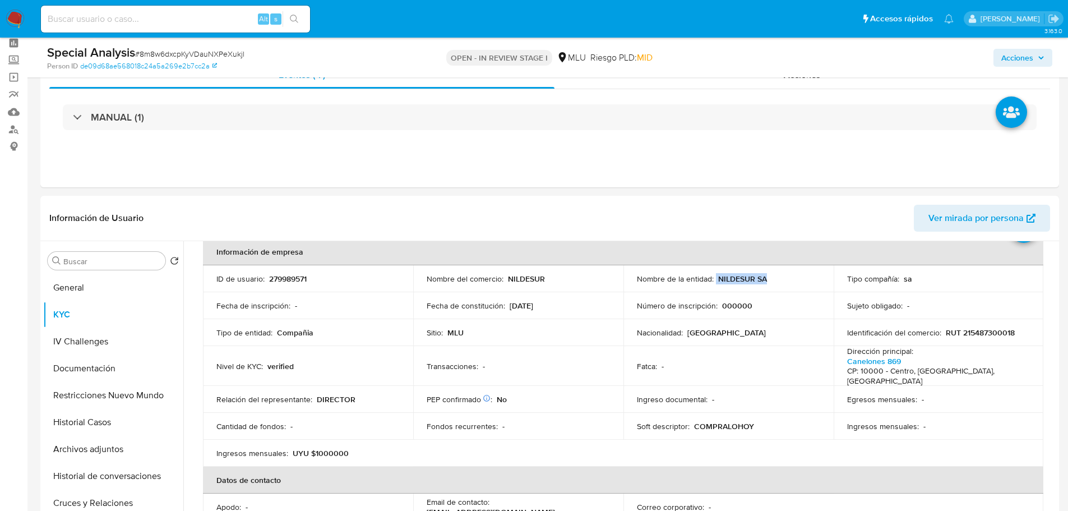
scroll to position [168, 0]
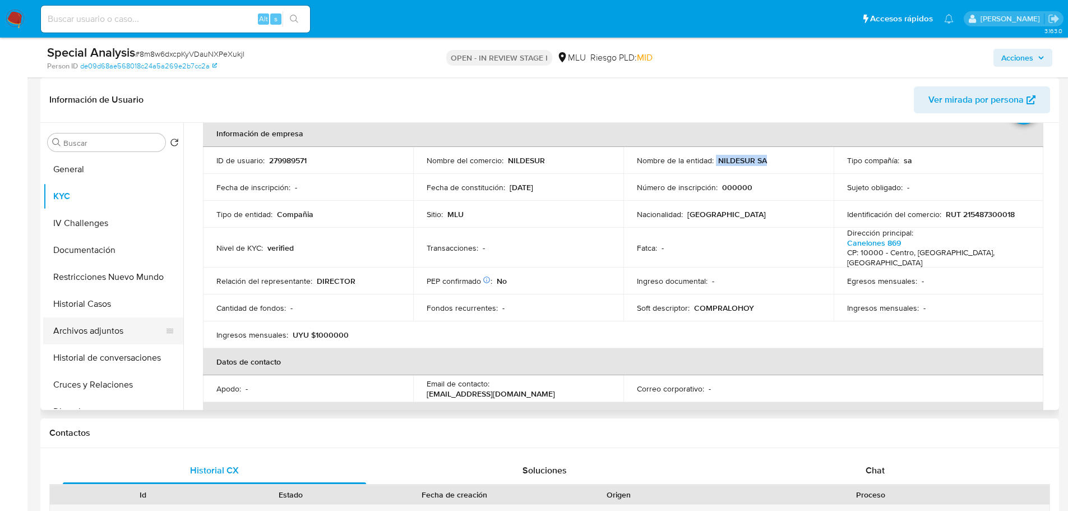
click at [90, 332] on button "Archivos adjuntos" at bounding box center [108, 330] width 131 height 27
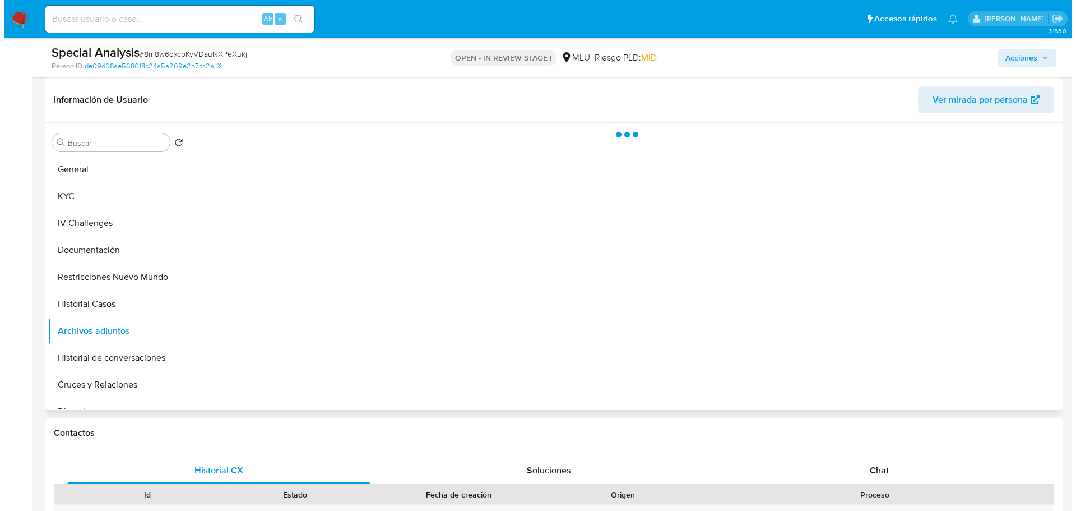
scroll to position [0, 0]
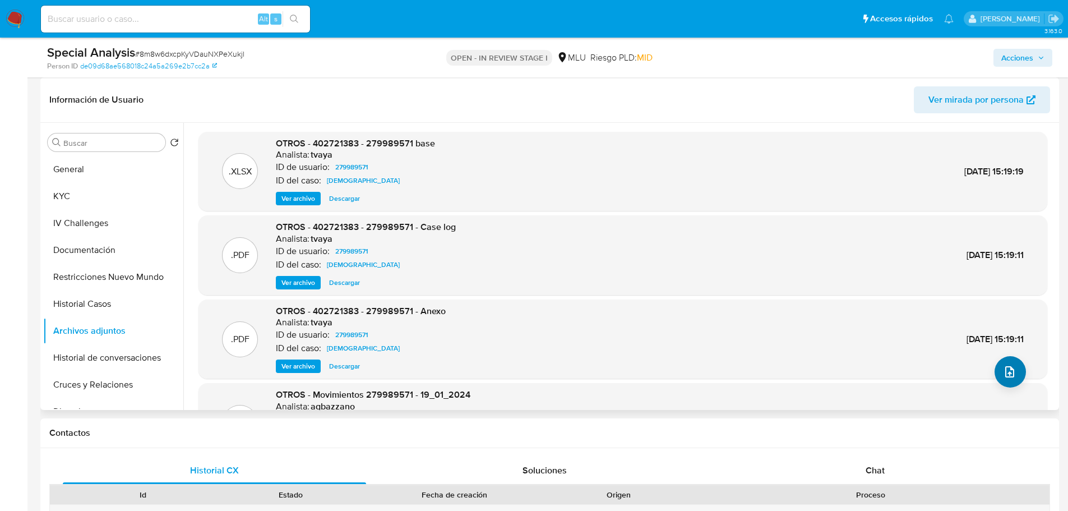
click at [991, 376] on div ".XLSX OTROS - 402721383 - 279989571 base Analista: tvaya ID de usuario: 2799895…" at bounding box center [622, 315] width 848 height 367
click at [1003, 369] on icon "upload-file" at bounding box center [1009, 371] width 13 height 13
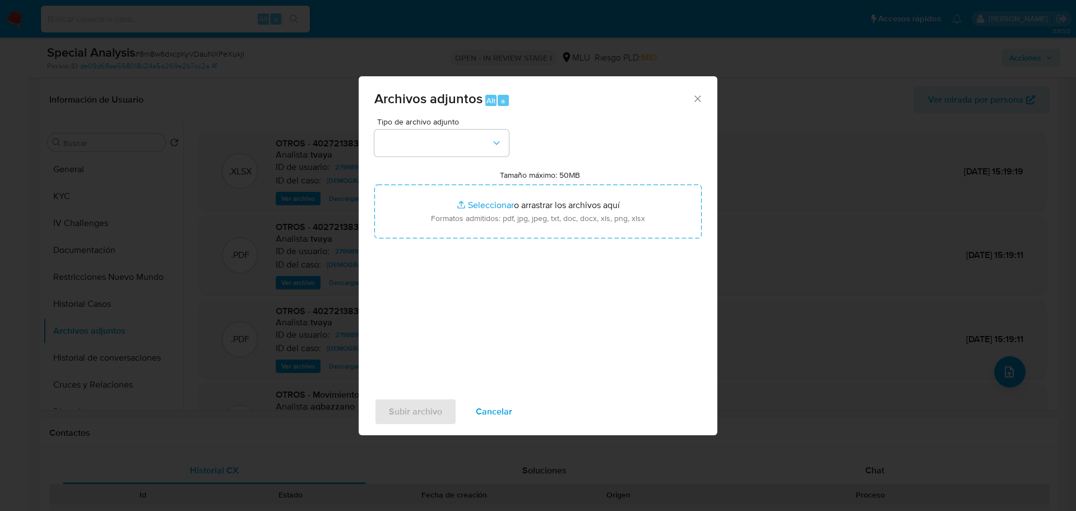
click at [485, 178] on div "Tamaño máximo: 50MB Seleccionar archivos Seleccionar o arrastrar los archivos a…" at bounding box center [537, 204] width 327 height 68
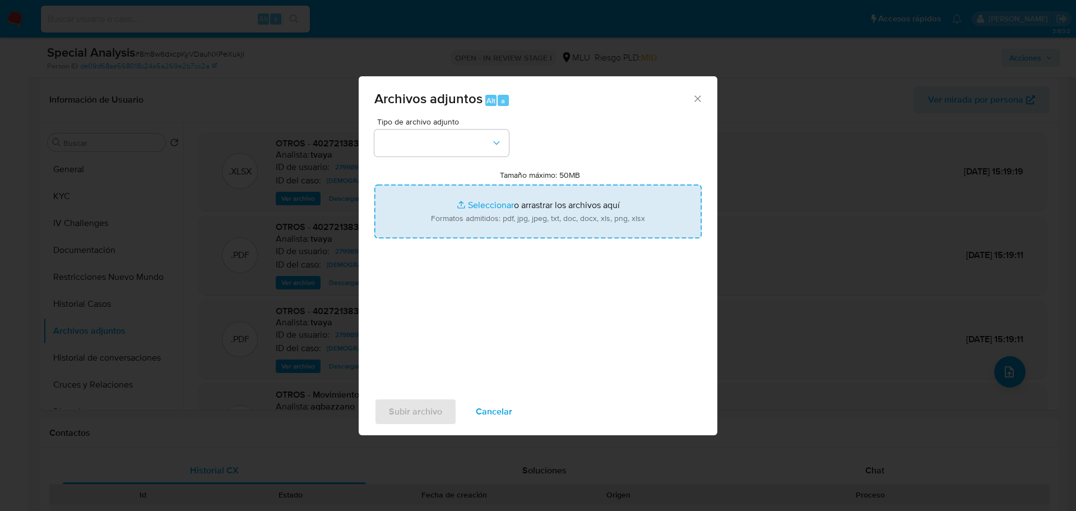
click at [487, 199] on input "Tamaño máximo: 50MB Seleccionar archivos" at bounding box center [537, 211] width 327 height 54
type input "C:\fakepath\Case Log 279989571 - 08_10_2025.pdf"
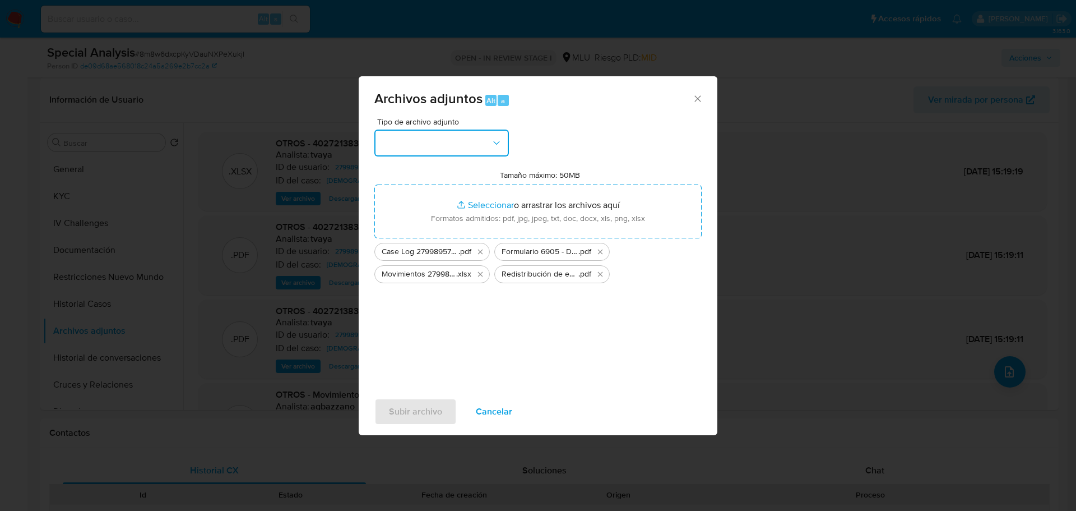
click at [444, 150] on button "button" at bounding box center [441, 142] width 134 height 27
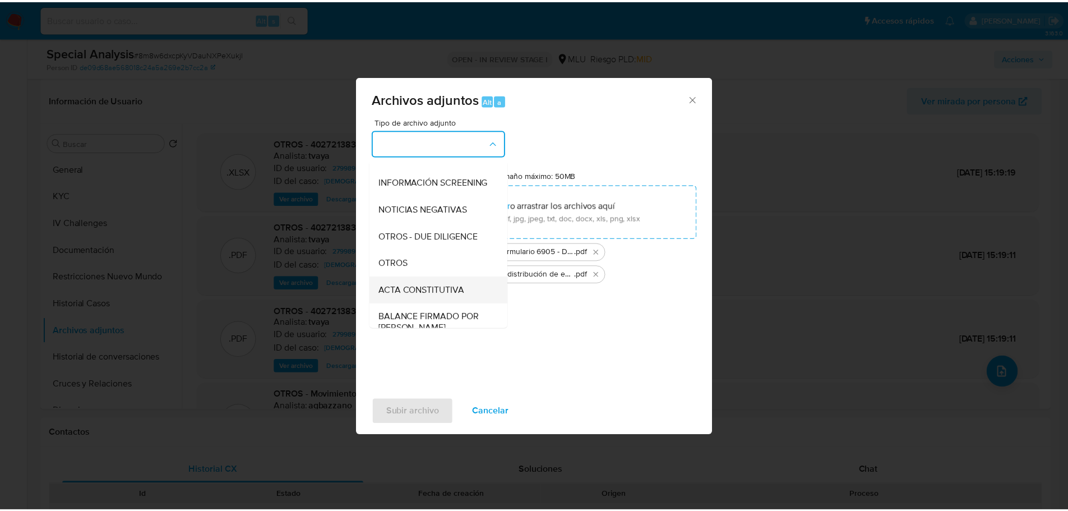
scroll to position [112, 0]
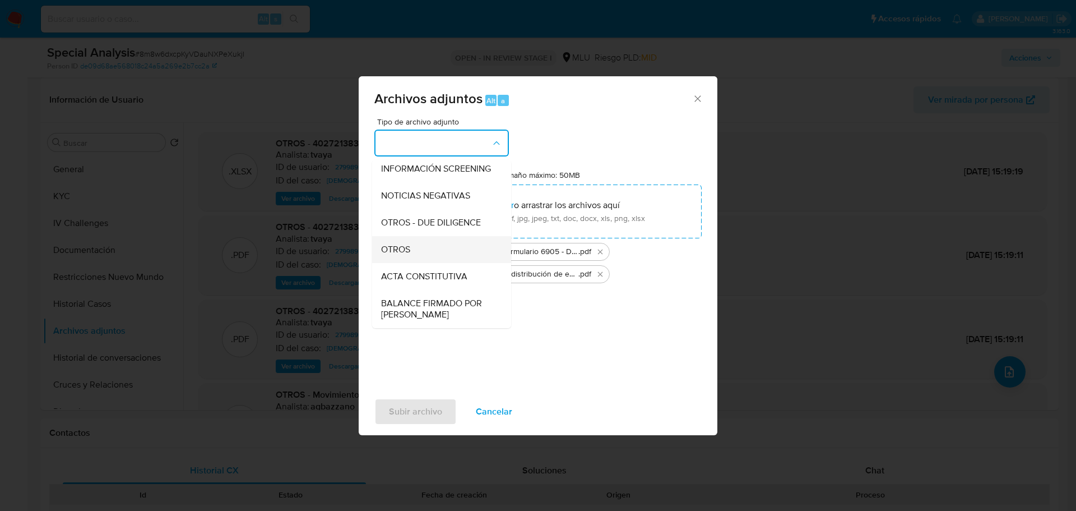
click at [425, 263] on div "OTROS" at bounding box center [438, 249] width 114 height 27
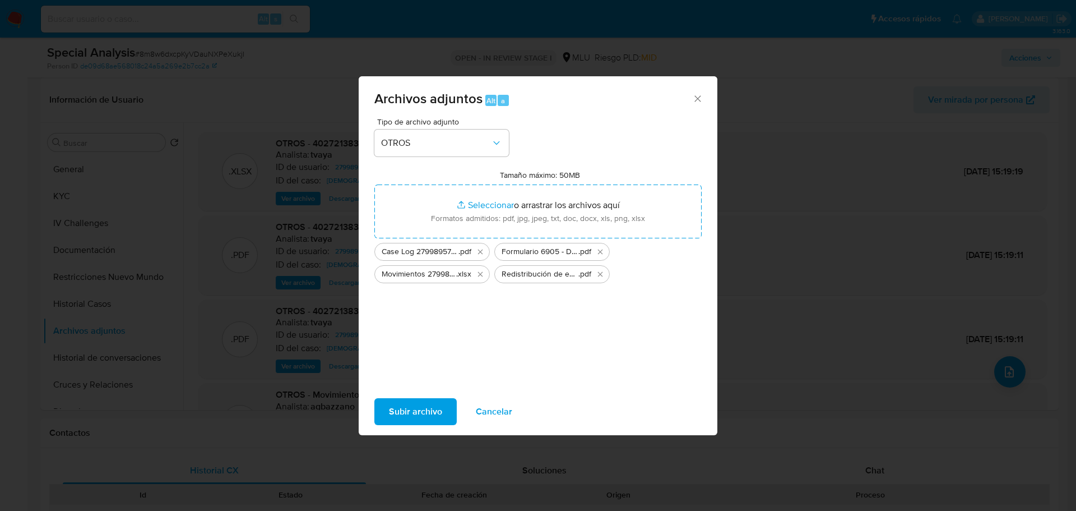
click at [409, 413] on span "Subir archivo" at bounding box center [415, 411] width 53 height 25
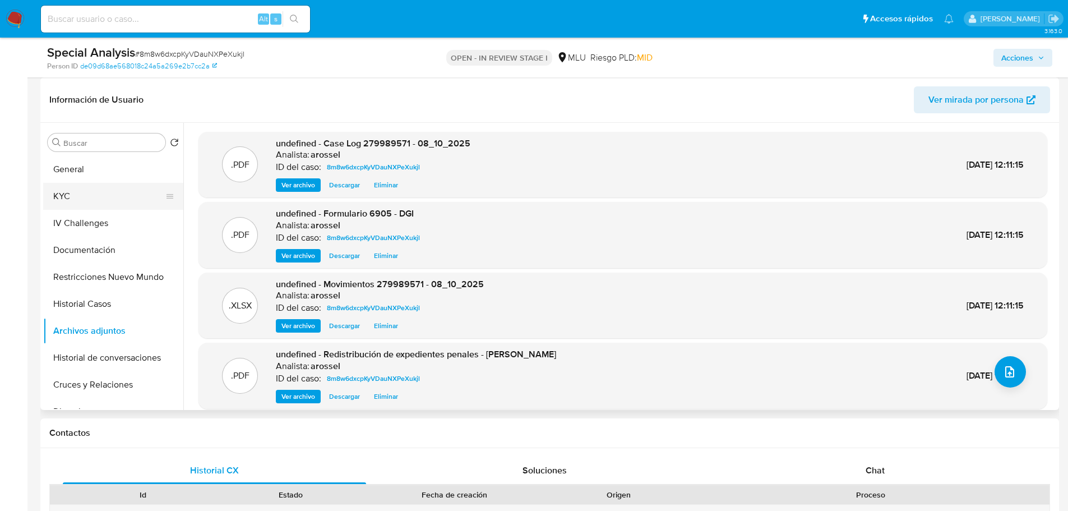
click at [100, 199] on button "KYC" at bounding box center [108, 196] width 131 height 27
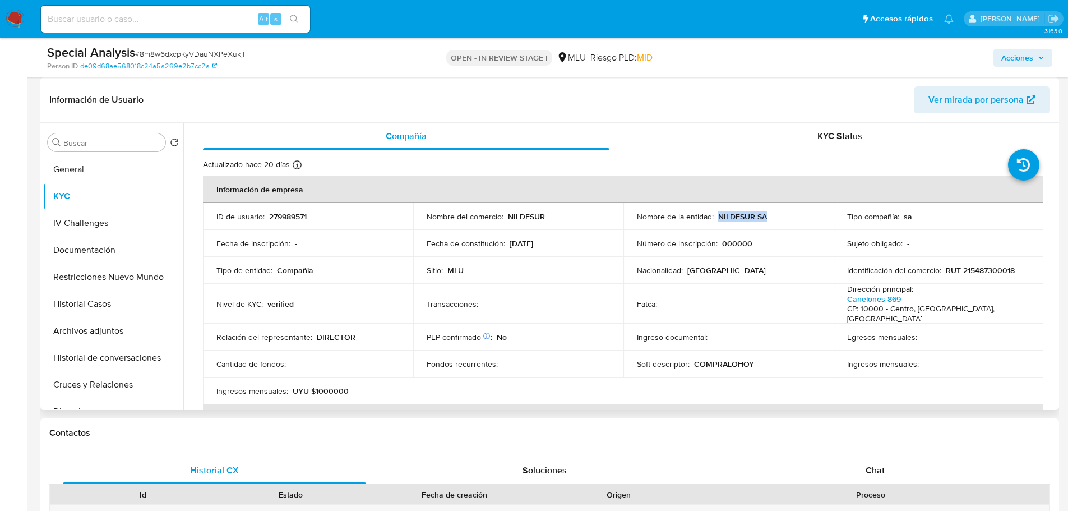
drag, startPoint x: 715, startPoint y: 215, endPoint x: 781, endPoint y: 215, distance: 66.7
click at [781, 215] on div "Nombre de la entidad : NILDESUR SA" at bounding box center [728, 216] width 183 height 10
copy p "NILDESUR SA"
click at [107, 327] on button "Archivos adjuntos" at bounding box center [108, 330] width 131 height 27
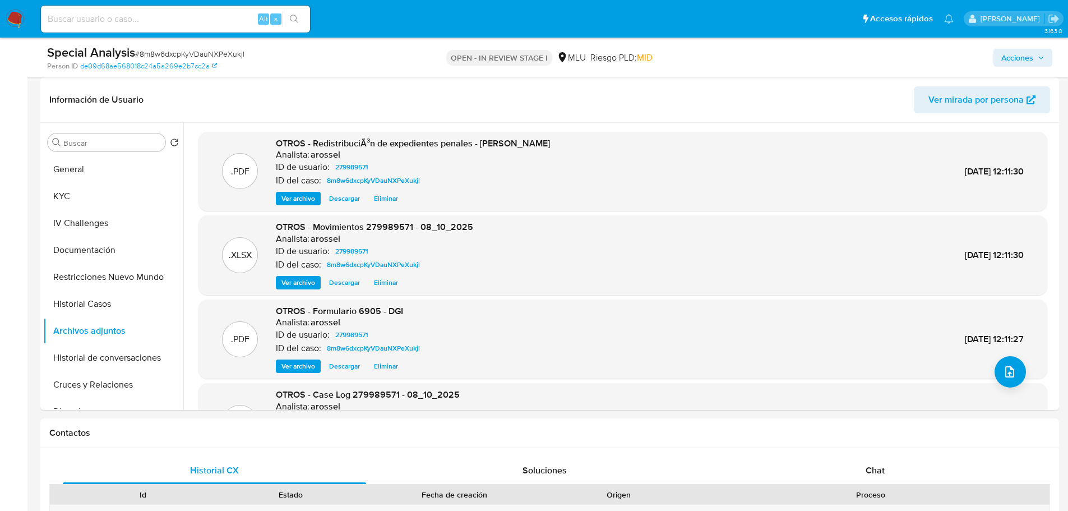
click at [1033, 61] on span "Acciones" at bounding box center [1022, 58] width 43 height 16
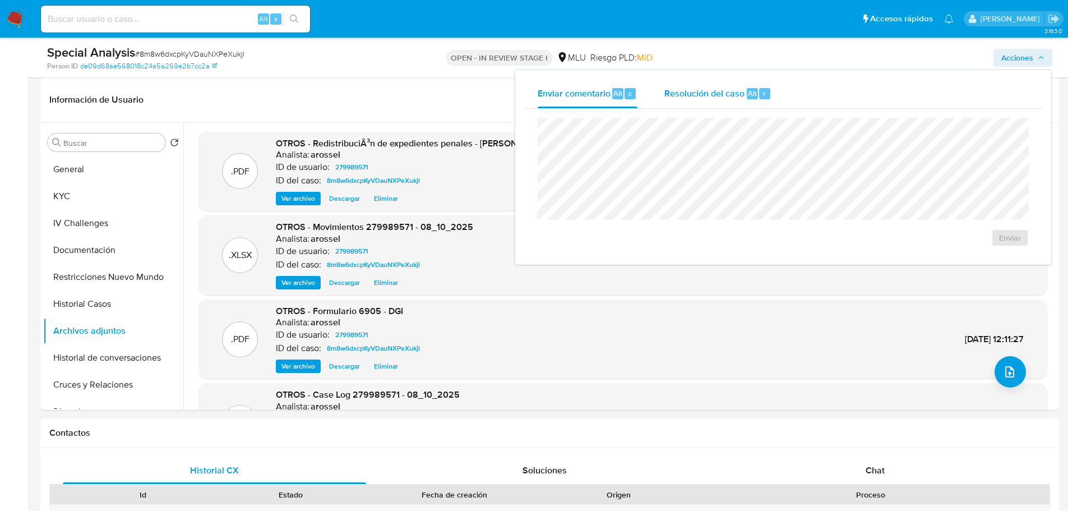
click at [730, 106] on div "Resolución del caso Alt r" at bounding box center [717, 93] width 107 height 29
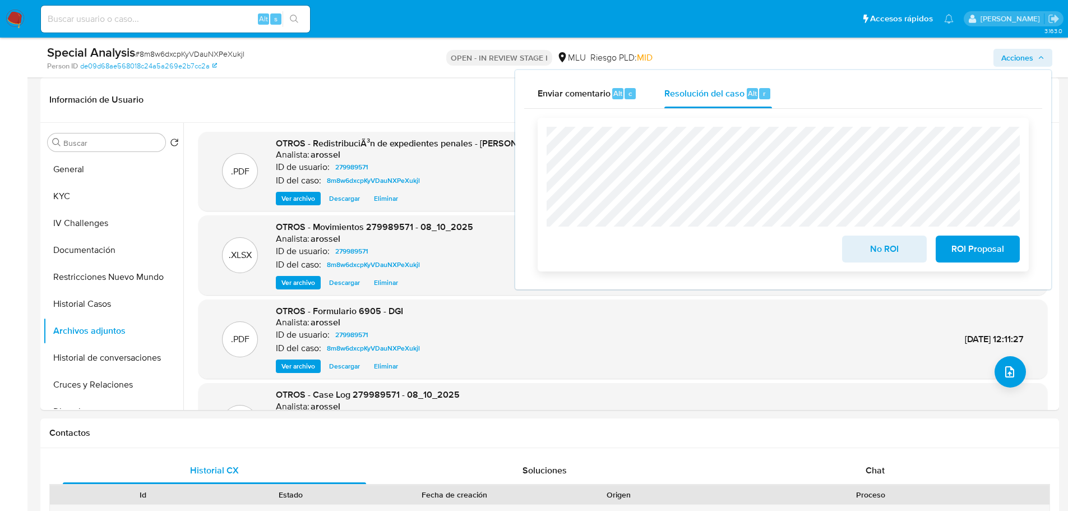
click at [860, 249] on span "No ROI" at bounding box center [883, 248] width 55 height 25
click at [874, 254] on span "No ROI" at bounding box center [883, 248] width 55 height 25
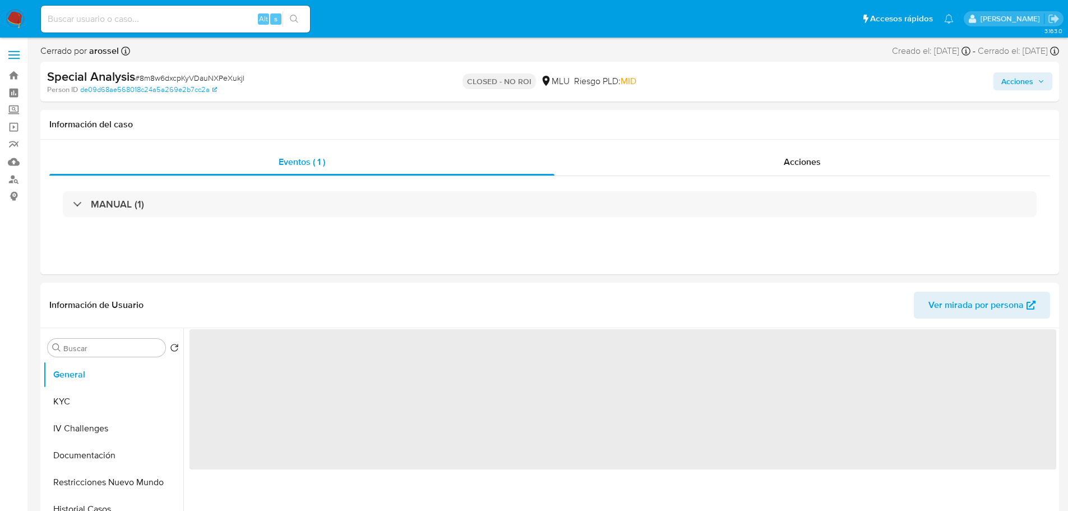
select select "10"
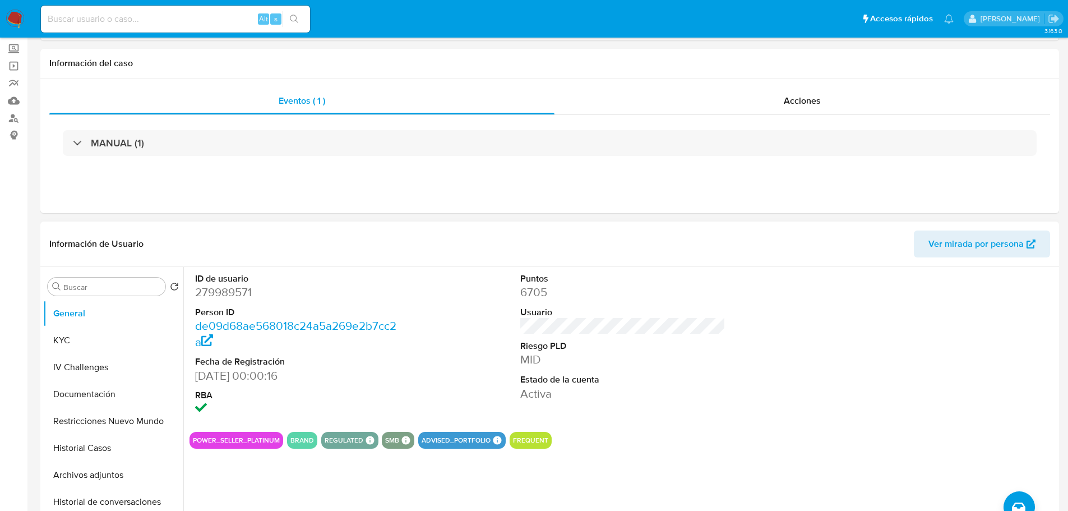
scroll to position [168, 0]
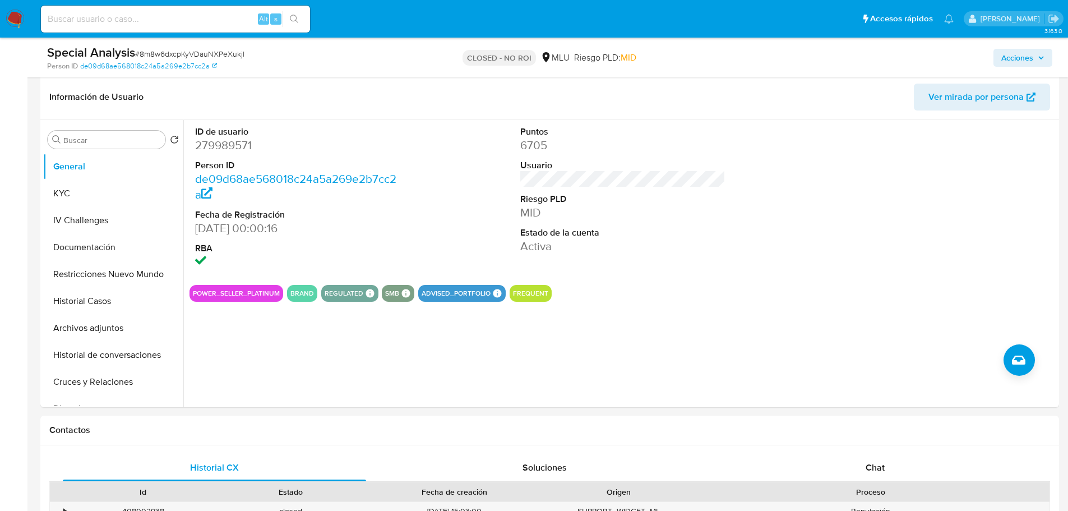
click at [134, 25] on input at bounding box center [175, 19] width 269 height 15
paste input "hrB2tHWO18LaM1WEAcFkzy0X"
type input "hrB2tHWO18LaM1WEAcFkzy0X"
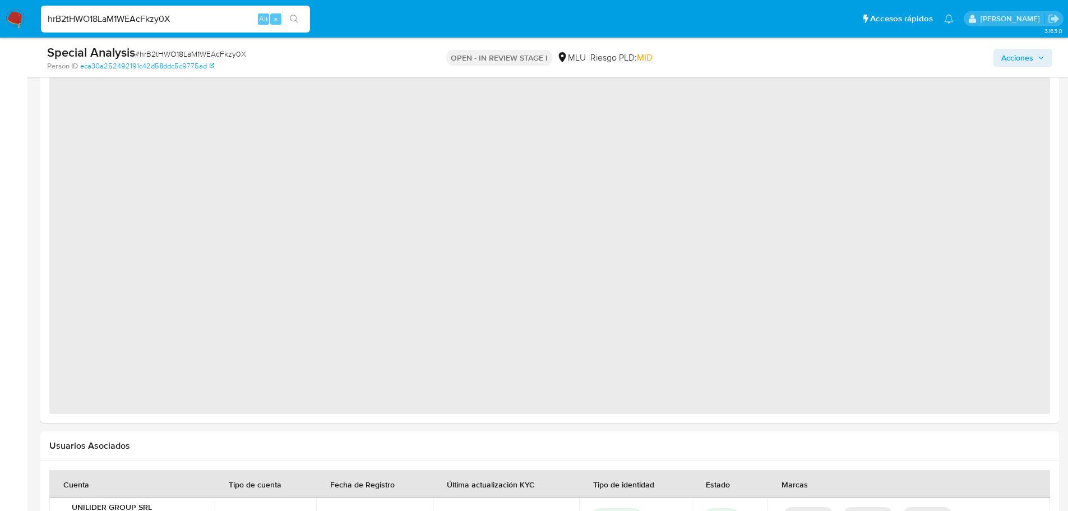
select select "10"
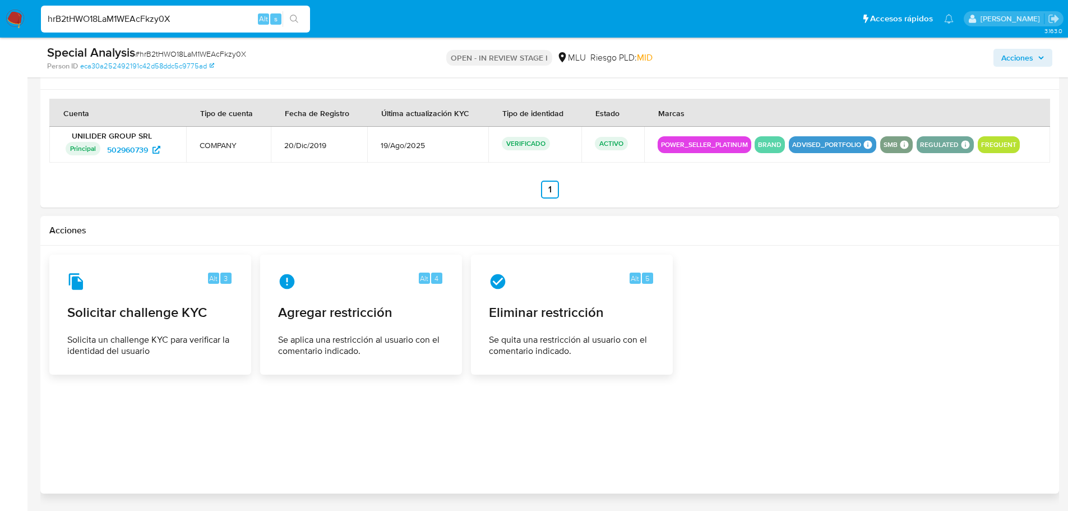
scroll to position [1457, 0]
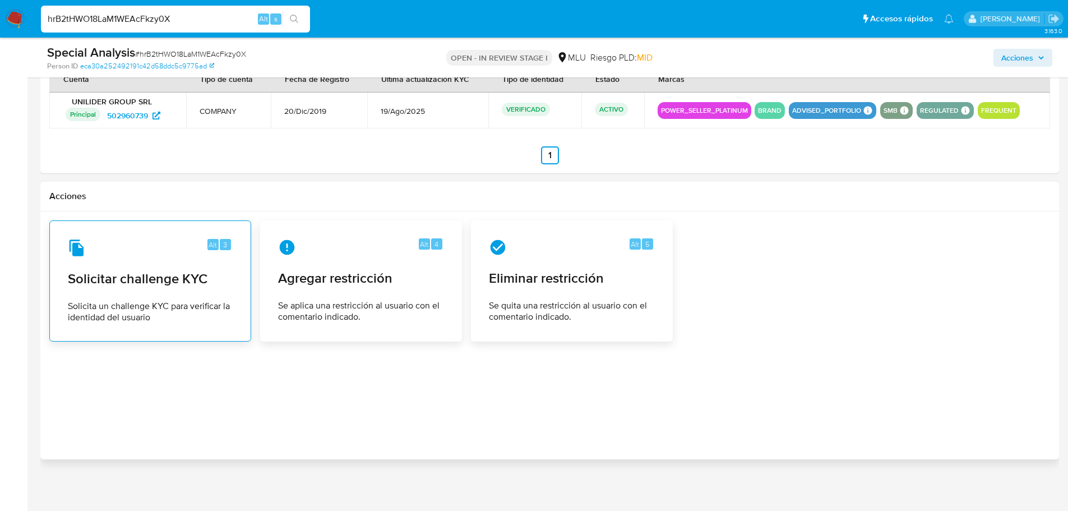
click at [202, 271] on span "Solicitar challenge KYC" at bounding box center [150, 278] width 165 height 17
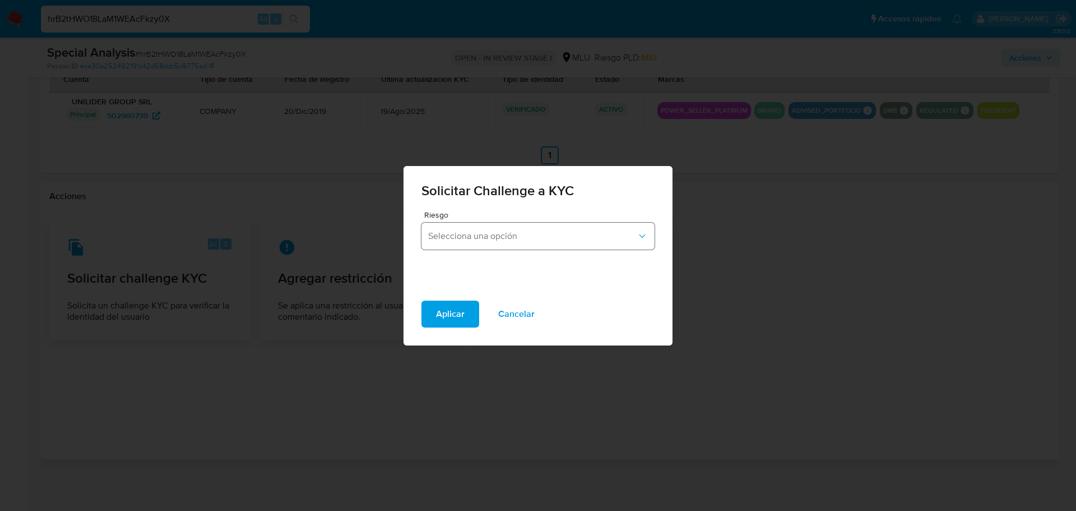
click at [548, 239] on span "Selecciona una opción" at bounding box center [532, 235] width 208 height 11
click at [531, 316] on span "Cancelar" at bounding box center [516, 313] width 36 height 25
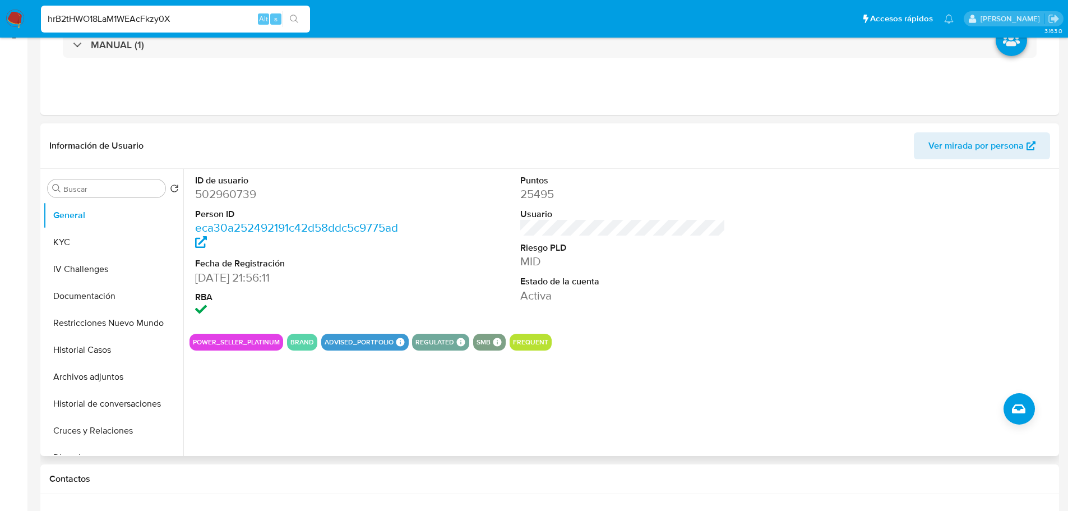
scroll to position [168, 0]
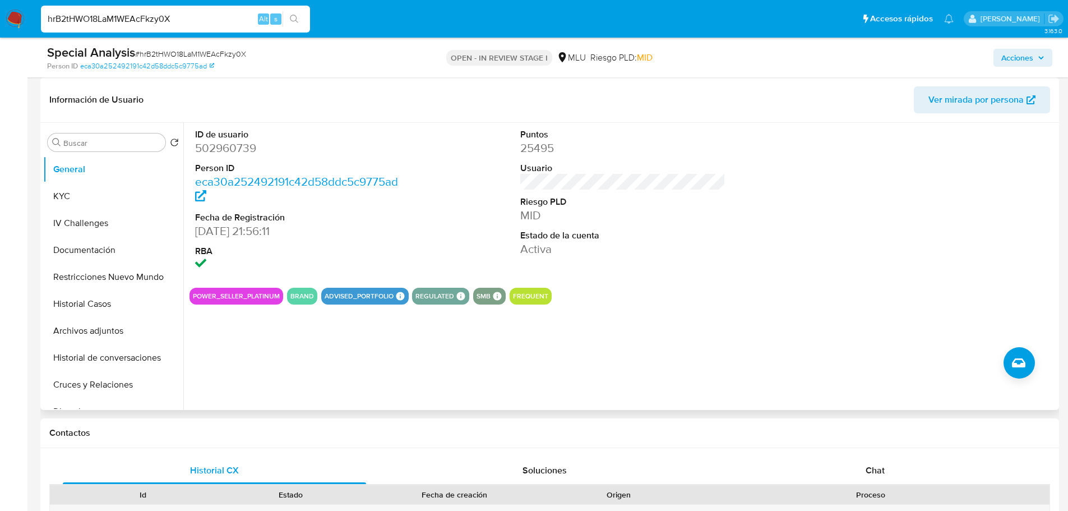
click at [1001, 80] on div "Información de Usuario Ver mirada por persona" at bounding box center [549, 99] width 1018 height 45
click at [1002, 95] on span "Ver mirada por persona" at bounding box center [975, 99] width 95 height 27
click at [101, 385] on button "Cruces y Relaciones" at bounding box center [108, 384] width 131 height 27
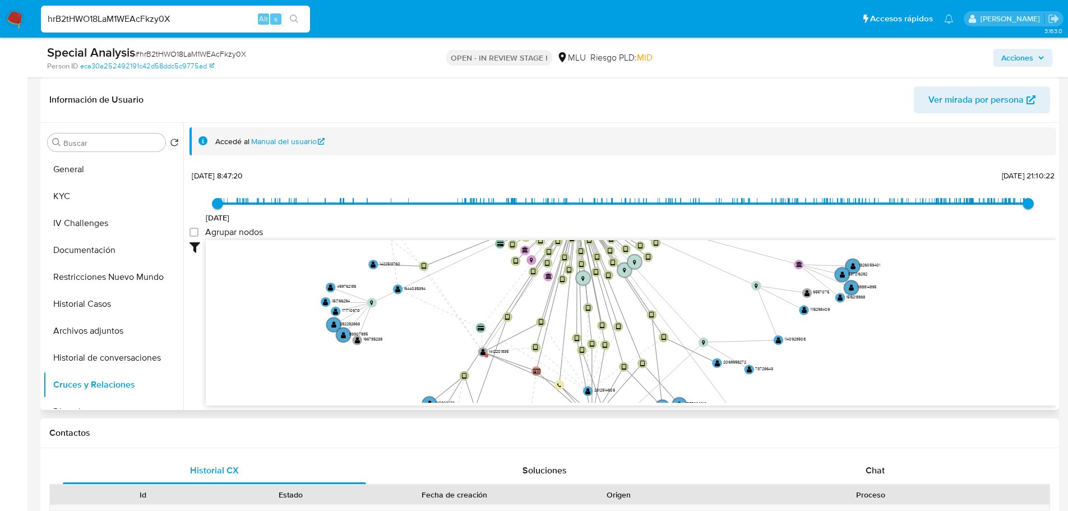
drag, startPoint x: 314, startPoint y: 267, endPoint x: 324, endPoint y: 147, distance: 120.3
click at [327, 145] on div "Accedé al Manual del usuario 1/6/2021 1/6/2021, 8:47:20 1/10/2025, 21:10:22 Agr…" at bounding box center [622, 286] width 866 height 319
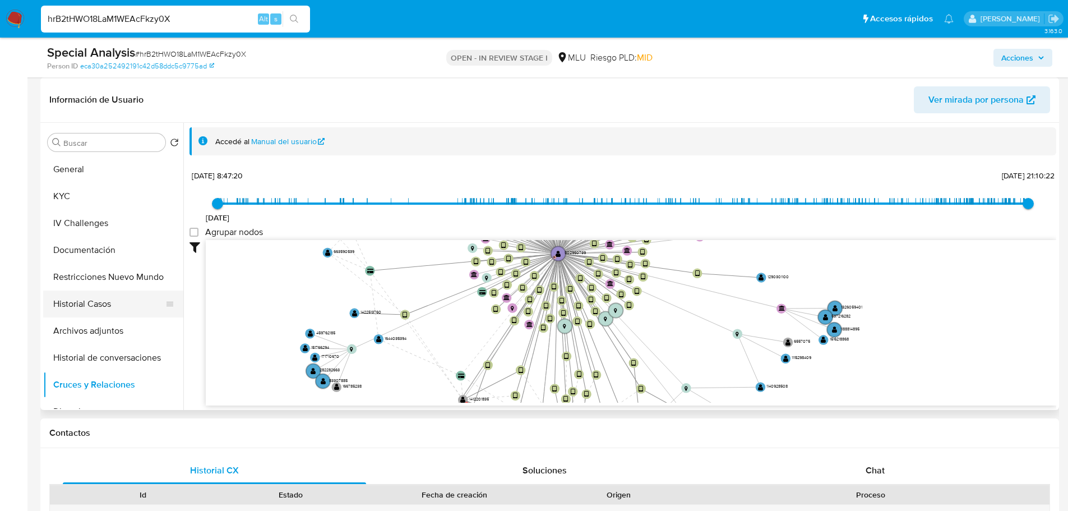
click at [67, 306] on button "Historial Casos" at bounding box center [108, 303] width 131 height 27
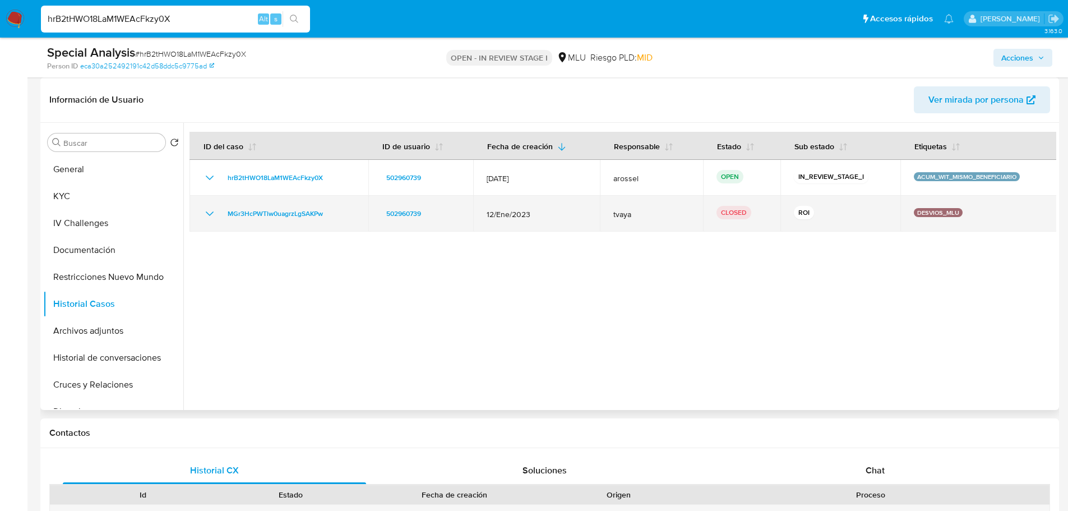
click at [211, 209] on icon "Mostrar/Ocultar" at bounding box center [209, 213] width 13 height 13
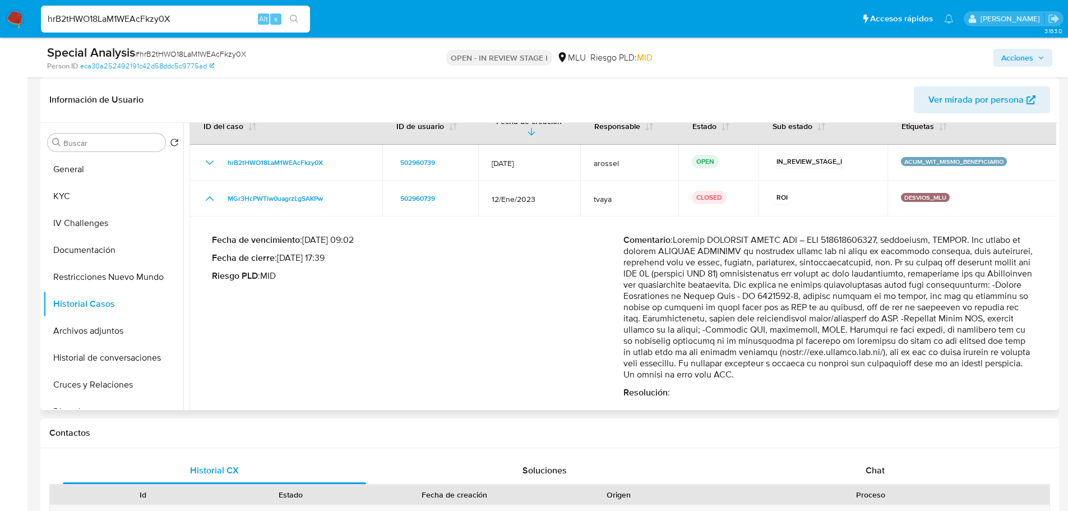
scroll to position [37, 0]
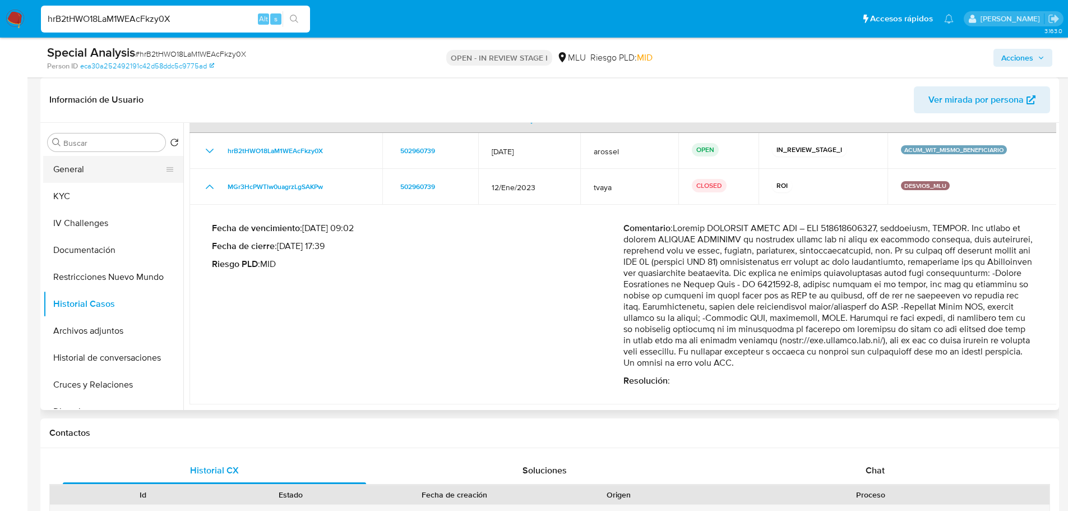
click at [93, 168] on button "General" at bounding box center [108, 169] width 131 height 27
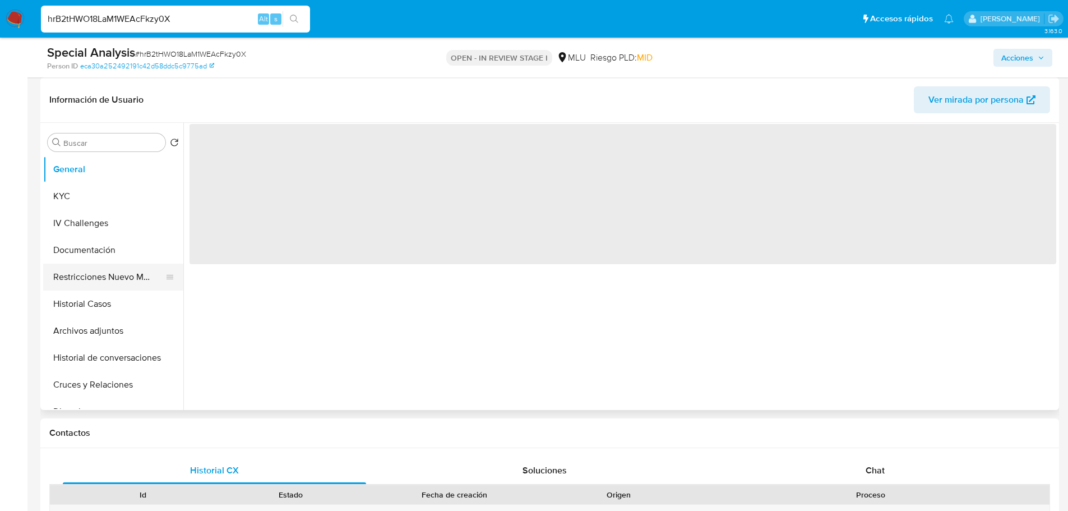
click at [87, 284] on button "Restricciones Nuevo Mundo" at bounding box center [108, 276] width 131 height 27
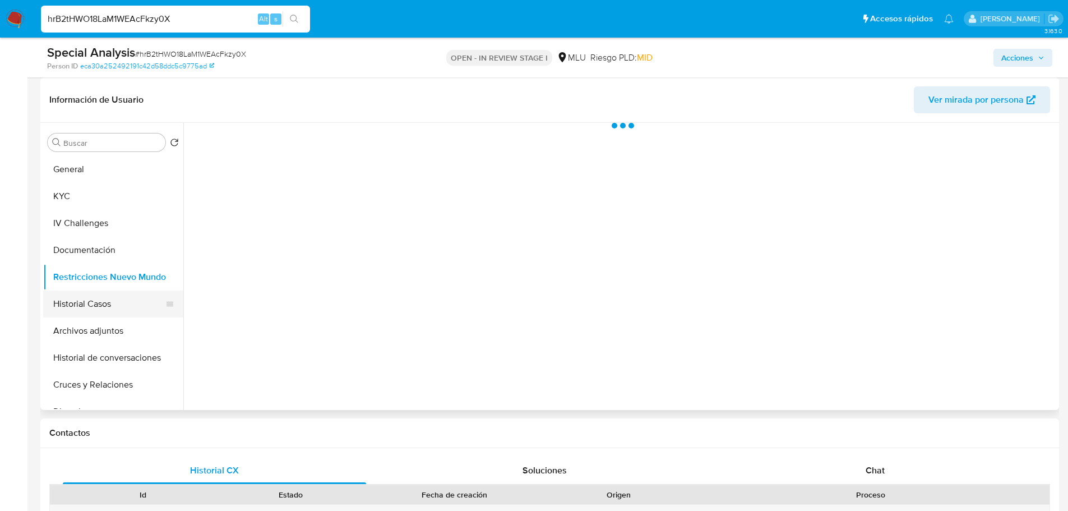
click at [90, 306] on button "Historial Casos" at bounding box center [108, 303] width 131 height 27
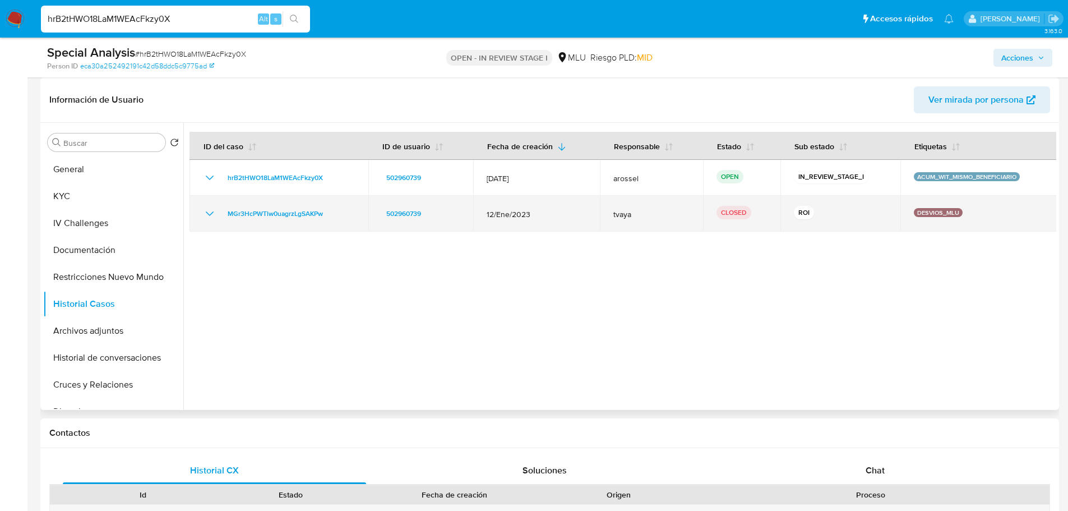
click at [213, 215] on icon "Mostrar/Ocultar" at bounding box center [209, 213] width 13 height 13
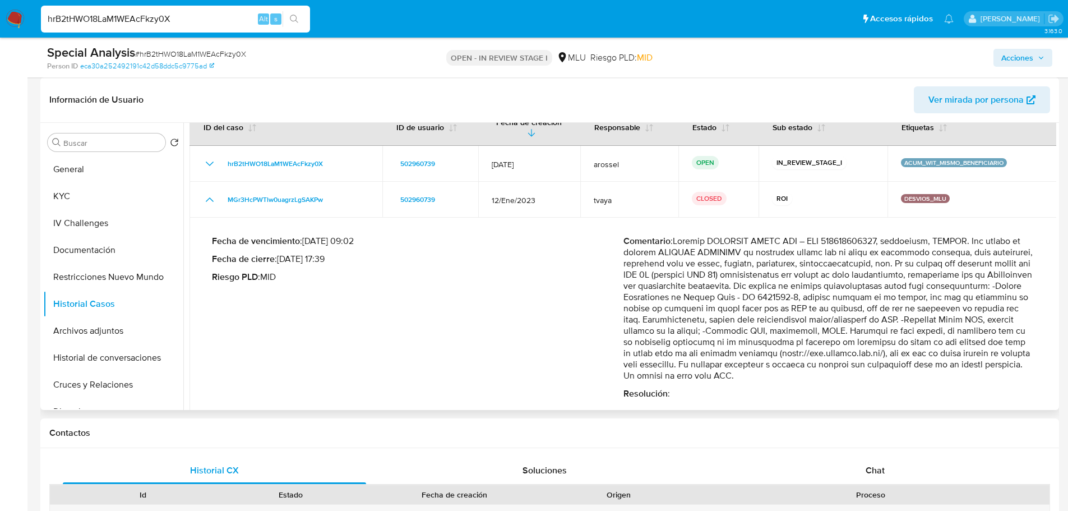
scroll to position [37, 0]
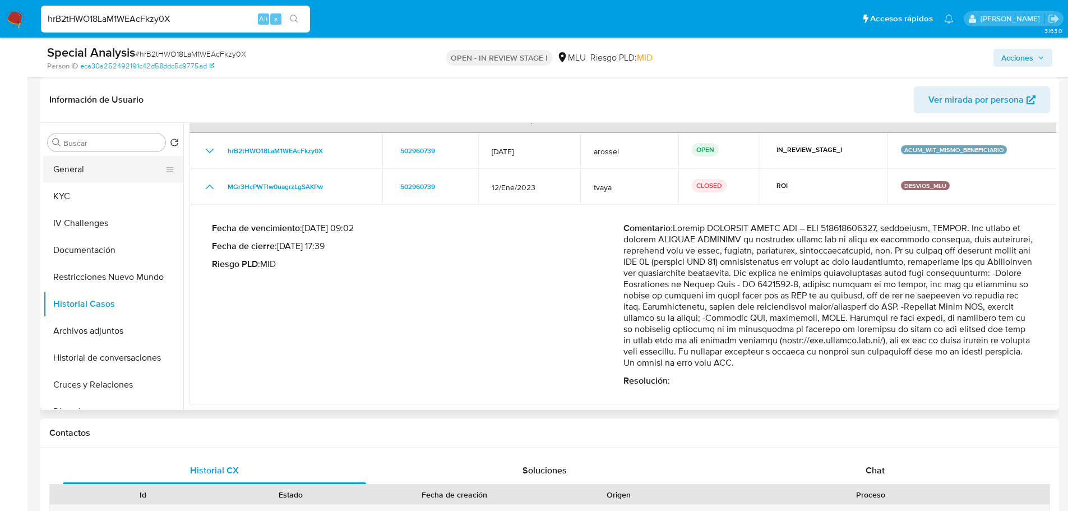
click at [84, 166] on button "General" at bounding box center [108, 169] width 131 height 27
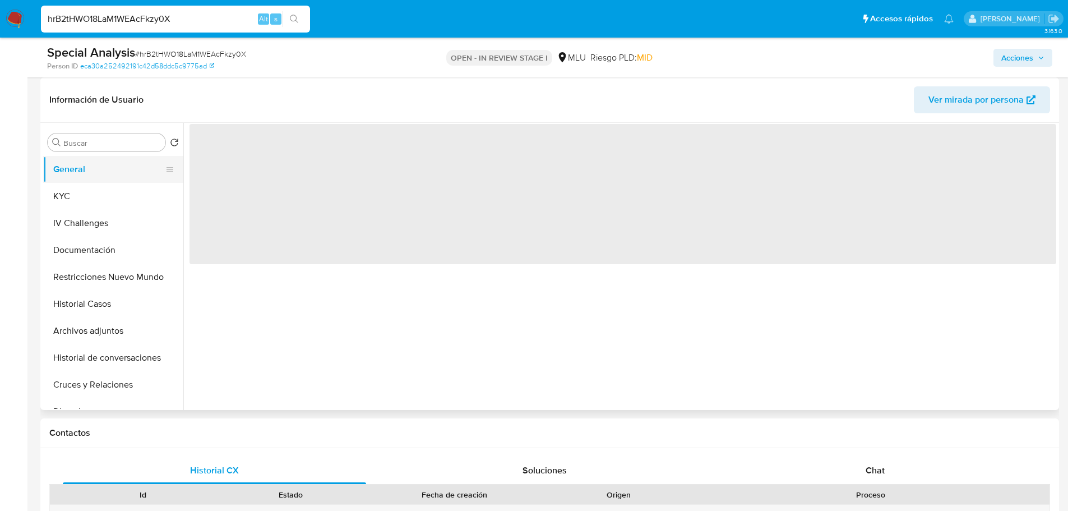
scroll to position [0, 0]
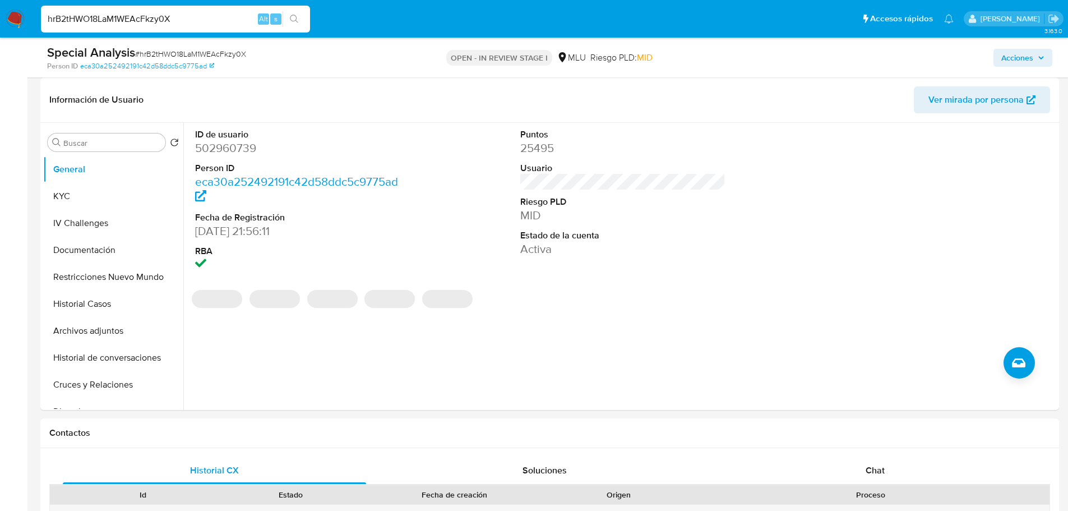
click at [171, 47] on div "Special Analysis # hrB2tHWO18LaM1WEAcFkzy0X" at bounding box center [212, 52] width 331 height 17
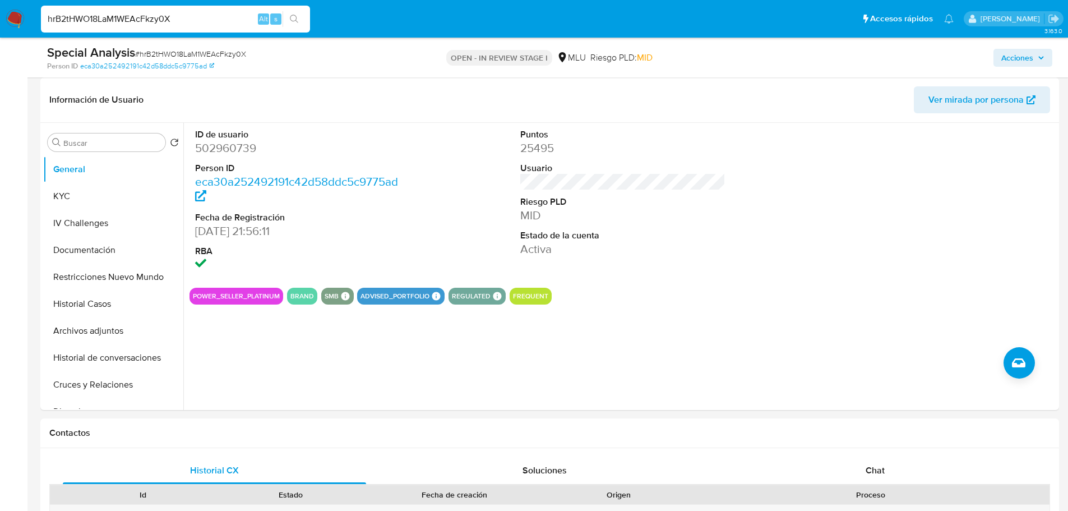
click at [175, 56] on span "# hrB2tHWO18LaM1WEAcFkzy0X" at bounding box center [190, 53] width 111 height 11
click at [176, 56] on span "# hrB2tHWO18LaM1WEAcFkzy0X" at bounding box center [190, 53] width 111 height 11
copy span "hrB2tHWO18LaM1WEAcFkzy0X"
click at [68, 187] on button "KYC" at bounding box center [108, 196] width 131 height 27
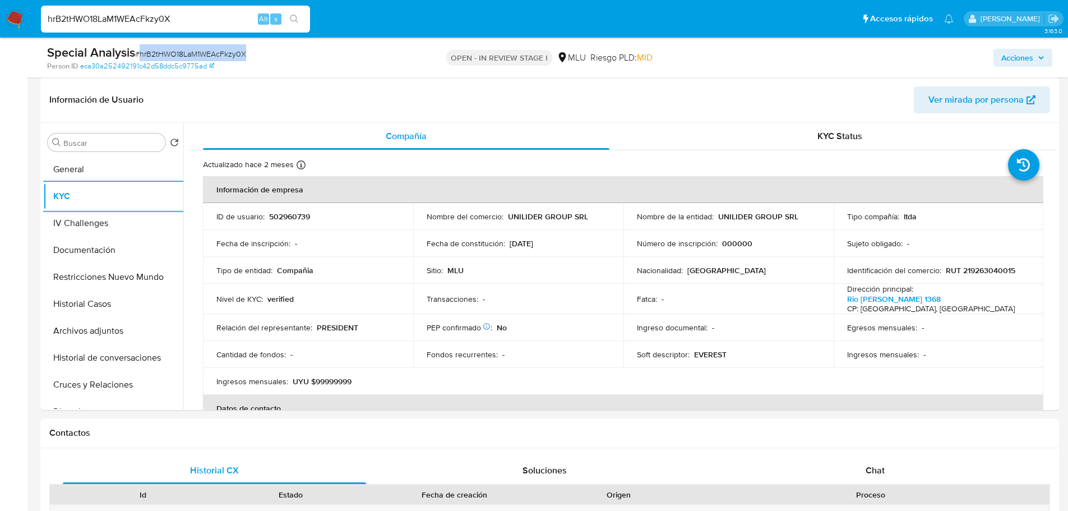
copy span "hrB2tHWO18LaM1WEAcFkzy0X"
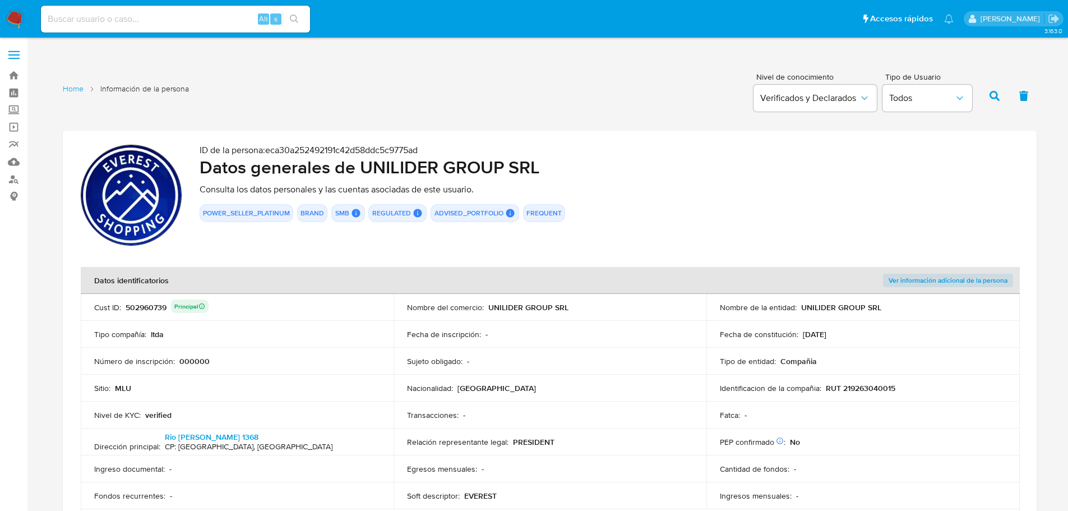
click at [150, 311] on div "502960739 Principal" at bounding box center [167, 307] width 83 height 16
click at [155, 309] on div "502960739 Principal" at bounding box center [167, 307] width 83 height 16
click at [156, 308] on div "502960739 Principal" at bounding box center [167, 307] width 83 height 16
